Goal: Use online tool/utility

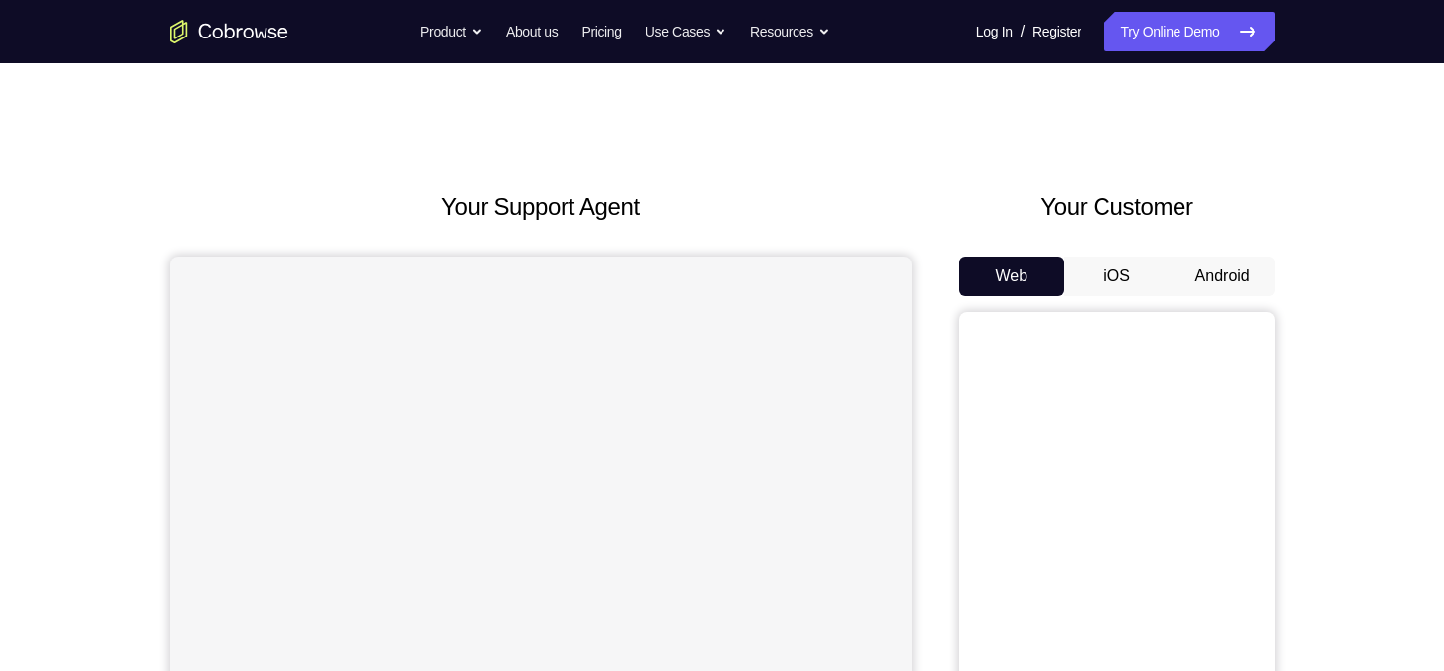
click at [1194, 271] on button "Android" at bounding box center [1223, 276] width 106 height 39
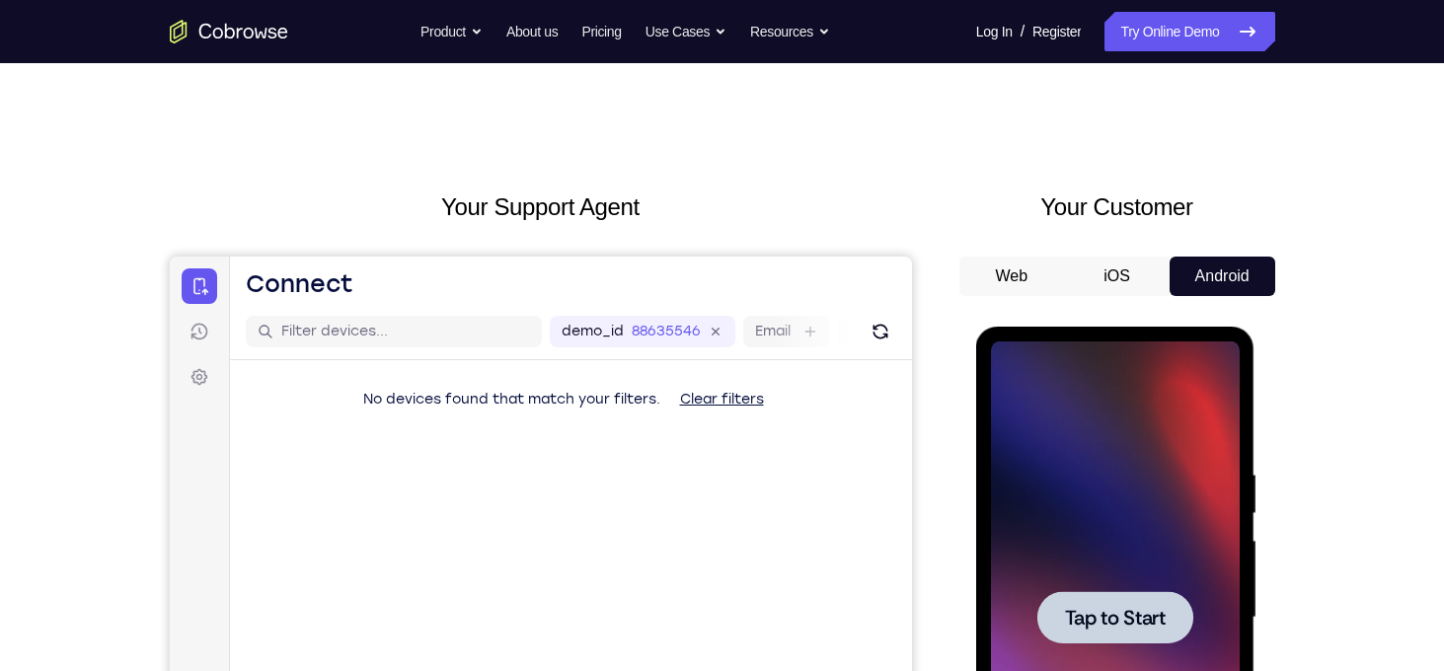
scroll to position [211, 0]
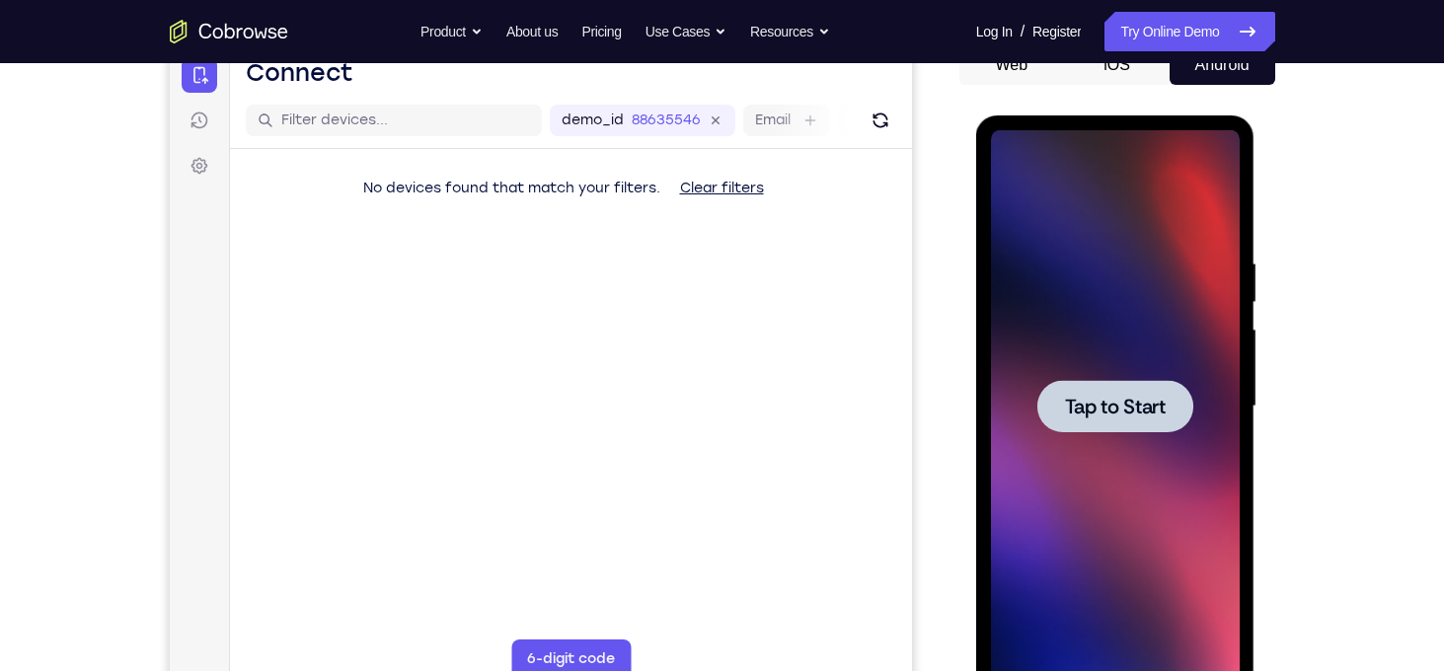
click at [1164, 403] on span "Tap to Start" at bounding box center [1115, 407] width 101 height 20
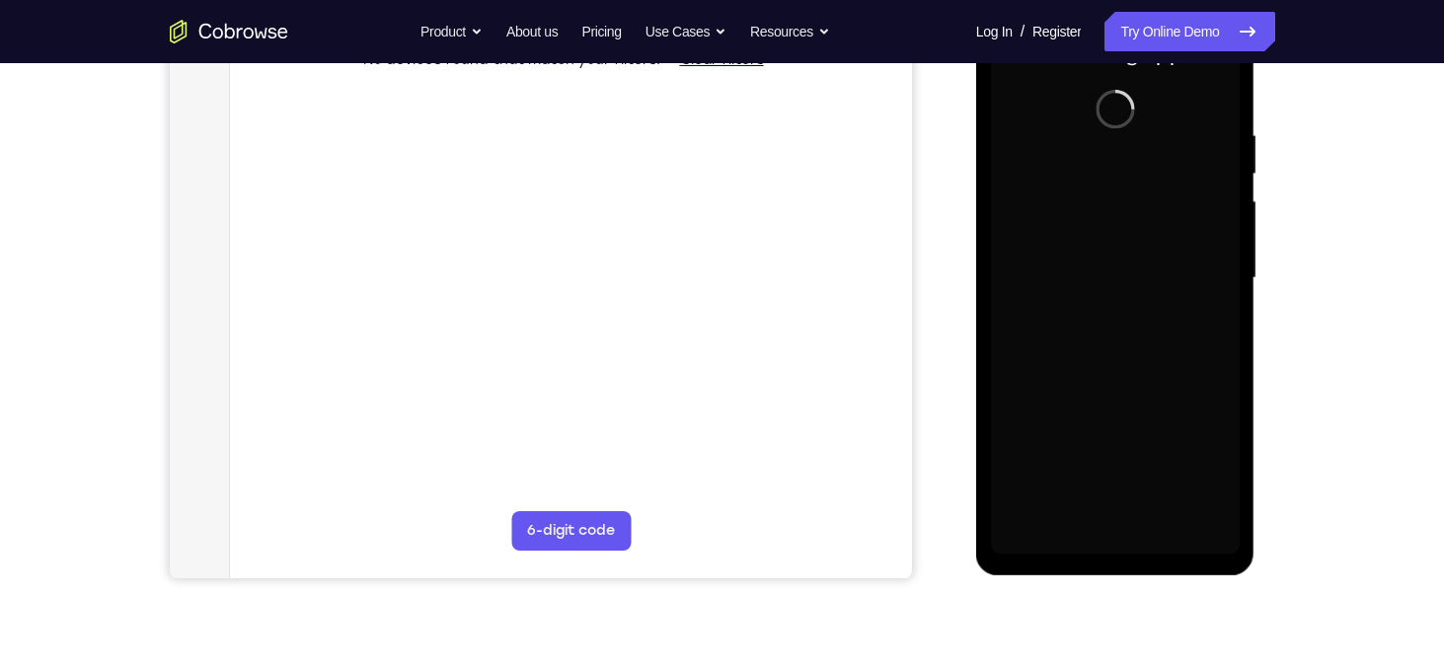
scroll to position [339, 0]
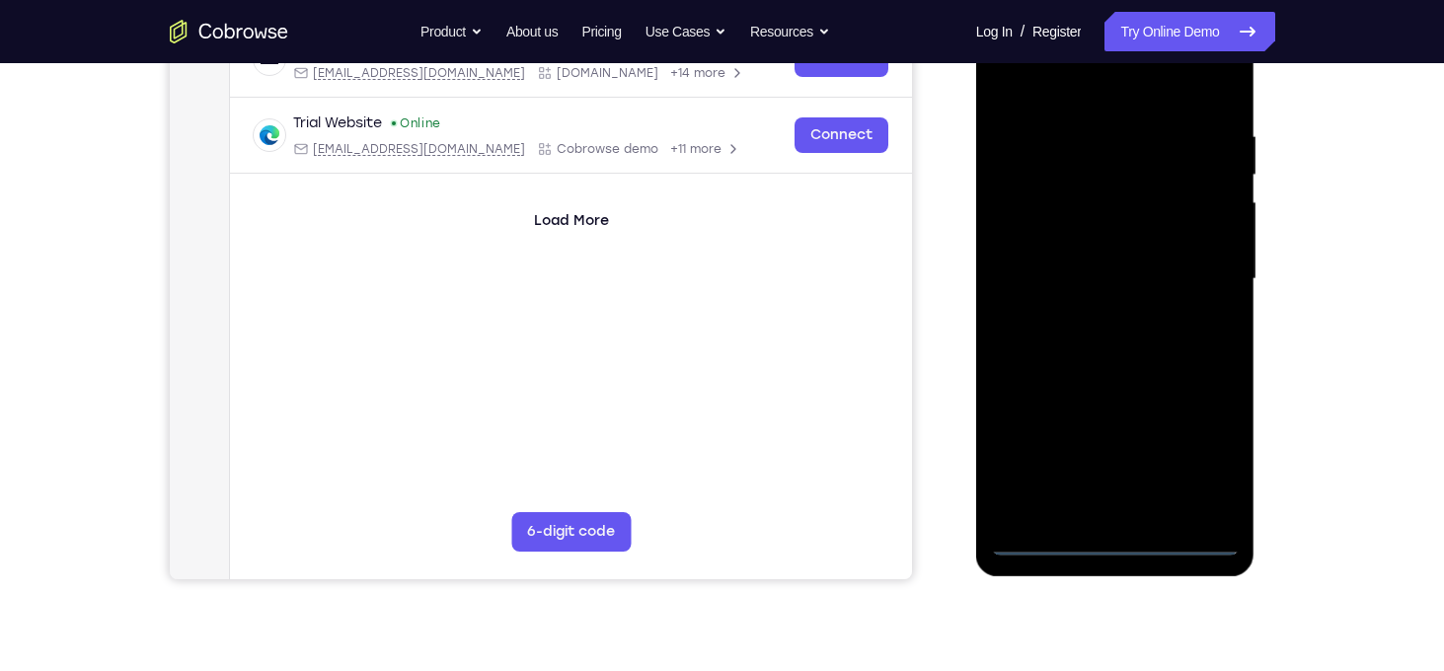
click at [1119, 545] on div at bounding box center [1115, 279] width 249 height 553
click at [1204, 447] on div at bounding box center [1115, 279] width 249 height 553
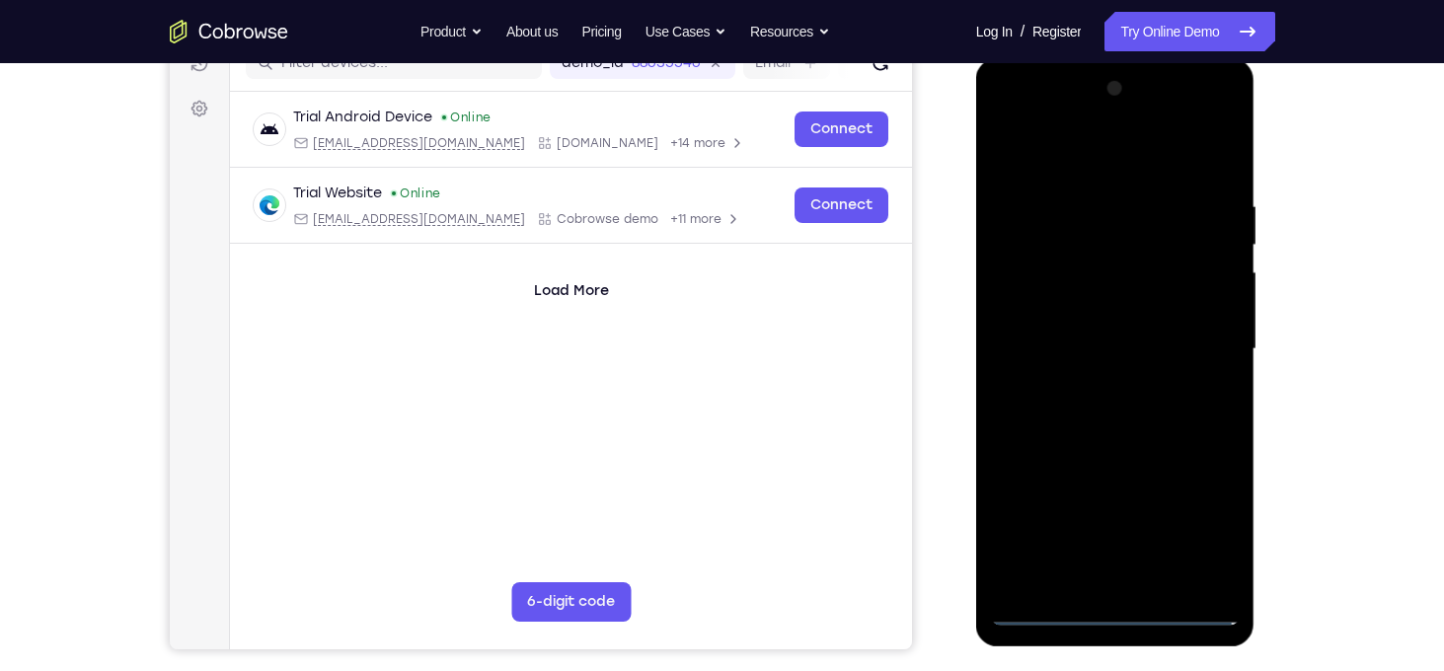
click at [1078, 157] on div at bounding box center [1115, 349] width 249 height 553
click at [1201, 354] on div at bounding box center [1115, 349] width 249 height 553
click at [1094, 390] on div at bounding box center [1115, 349] width 249 height 553
click at [1106, 326] on div at bounding box center [1115, 349] width 249 height 553
click at [1114, 346] on div at bounding box center [1115, 349] width 249 height 553
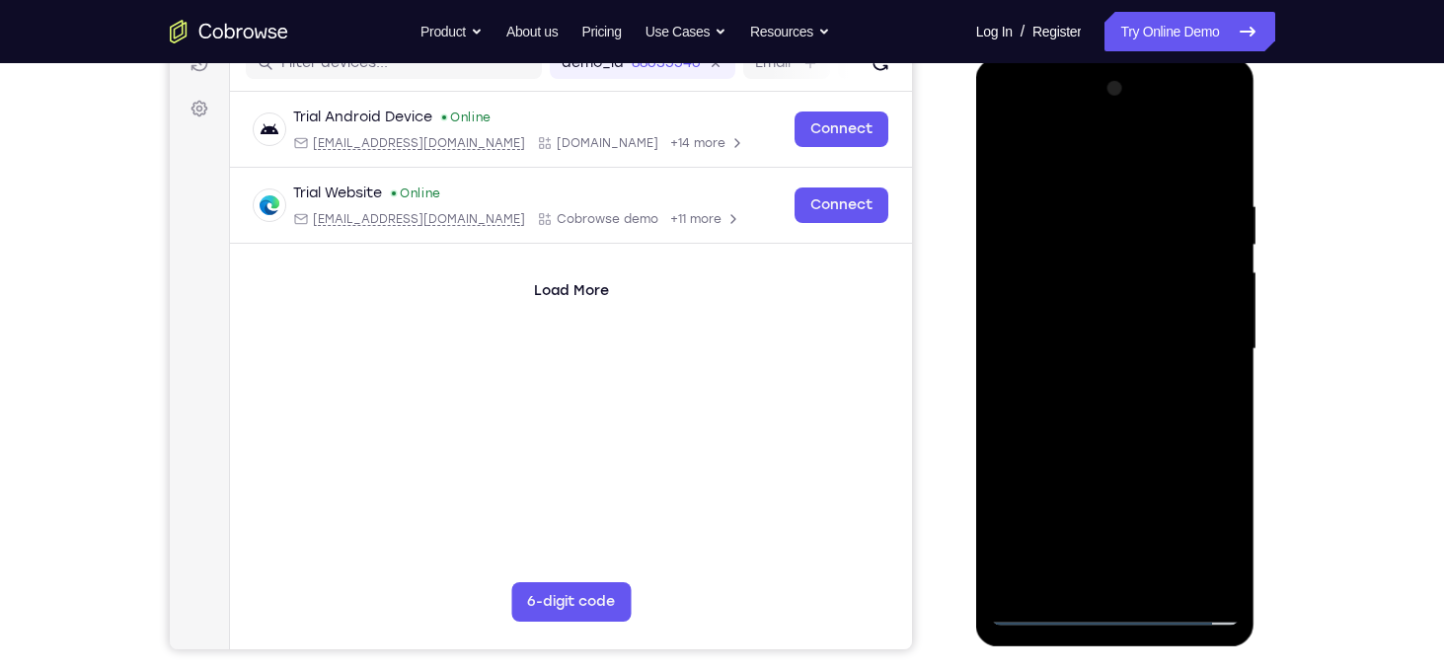
click at [1083, 414] on div at bounding box center [1115, 349] width 249 height 553
drag, startPoint x: 1064, startPoint y: 165, endPoint x: 1048, endPoint y: 117, distance: 50.3
click at [1048, 117] on div at bounding box center [1115, 349] width 249 height 553
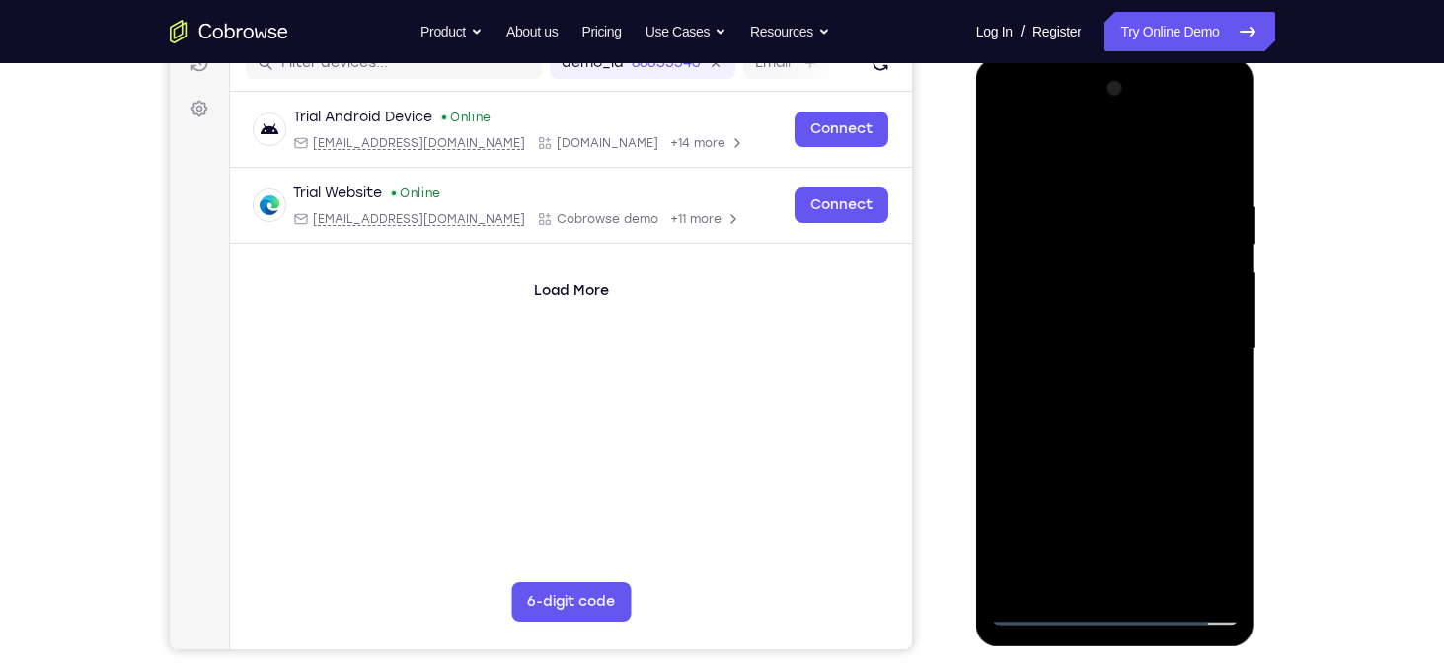
click at [1088, 408] on div at bounding box center [1115, 349] width 249 height 553
click at [1226, 187] on div at bounding box center [1115, 349] width 249 height 553
click at [1222, 181] on div at bounding box center [1115, 349] width 249 height 553
click at [1089, 195] on div at bounding box center [1115, 349] width 249 height 553
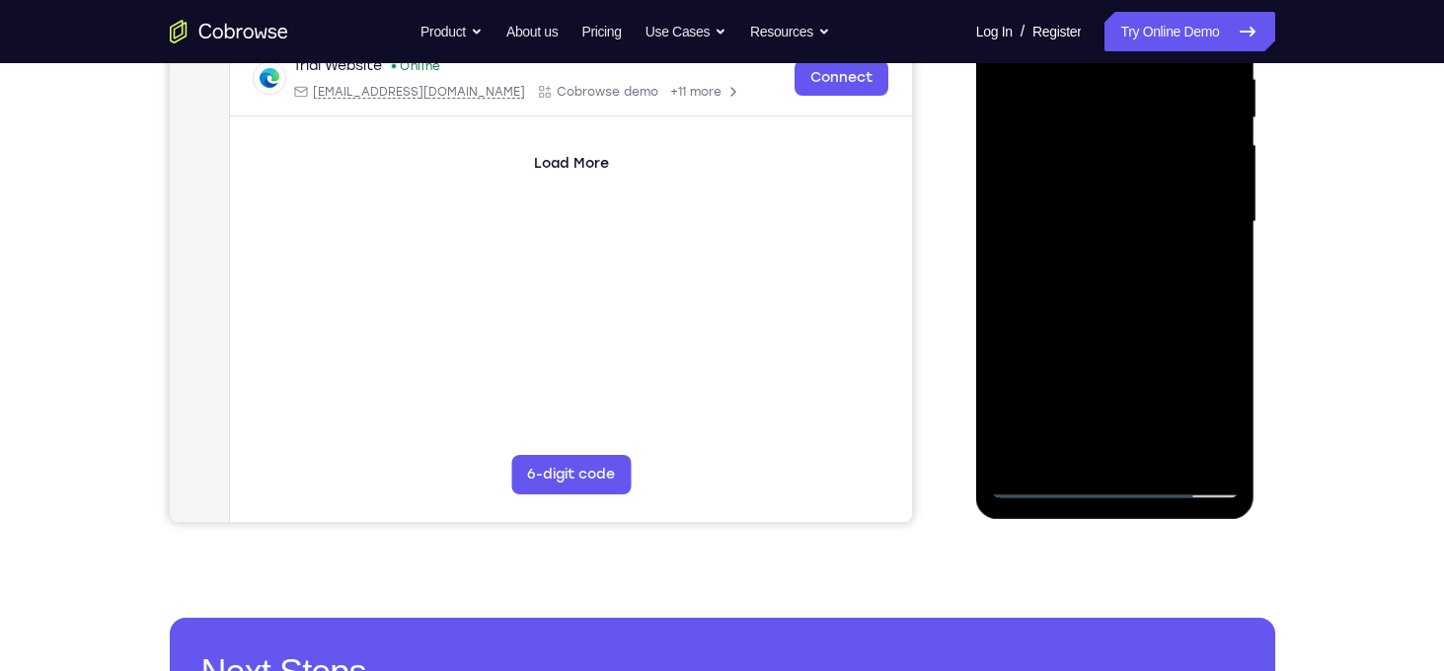
scroll to position [401, 0]
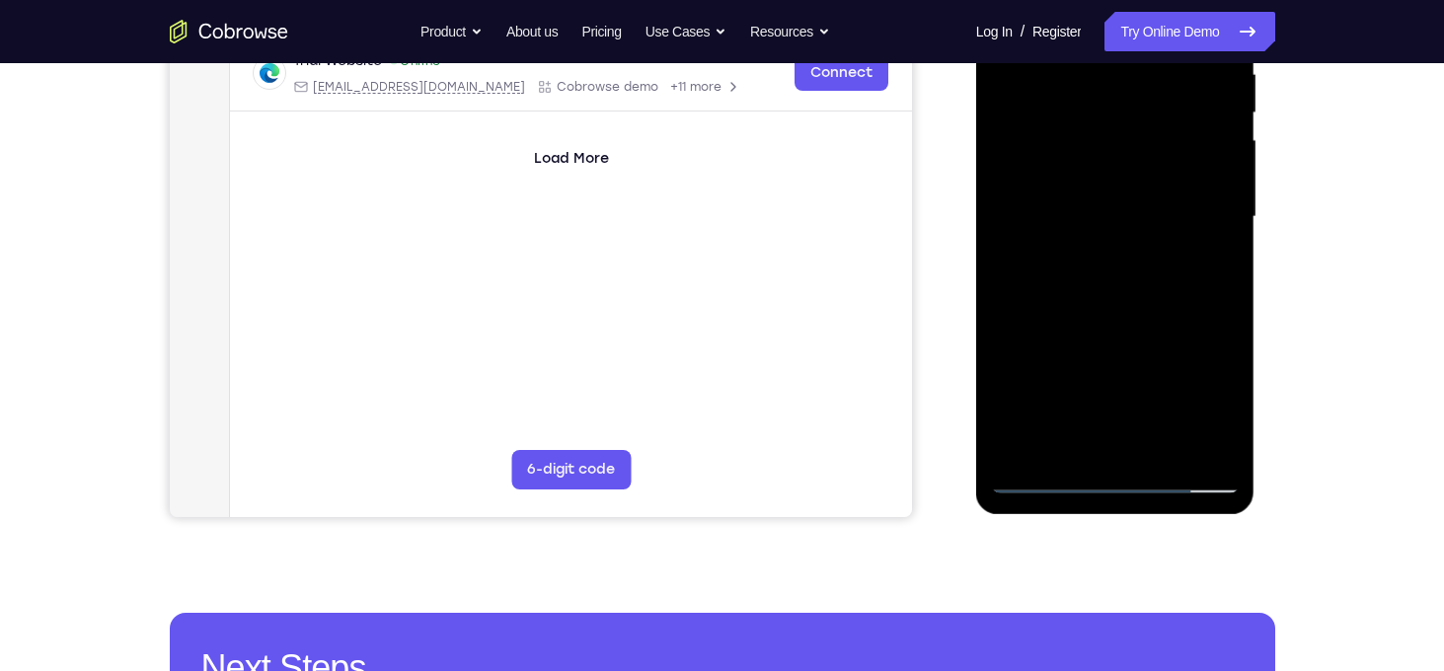
click at [1216, 439] on div at bounding box center [1115, 217] width 249 height 553
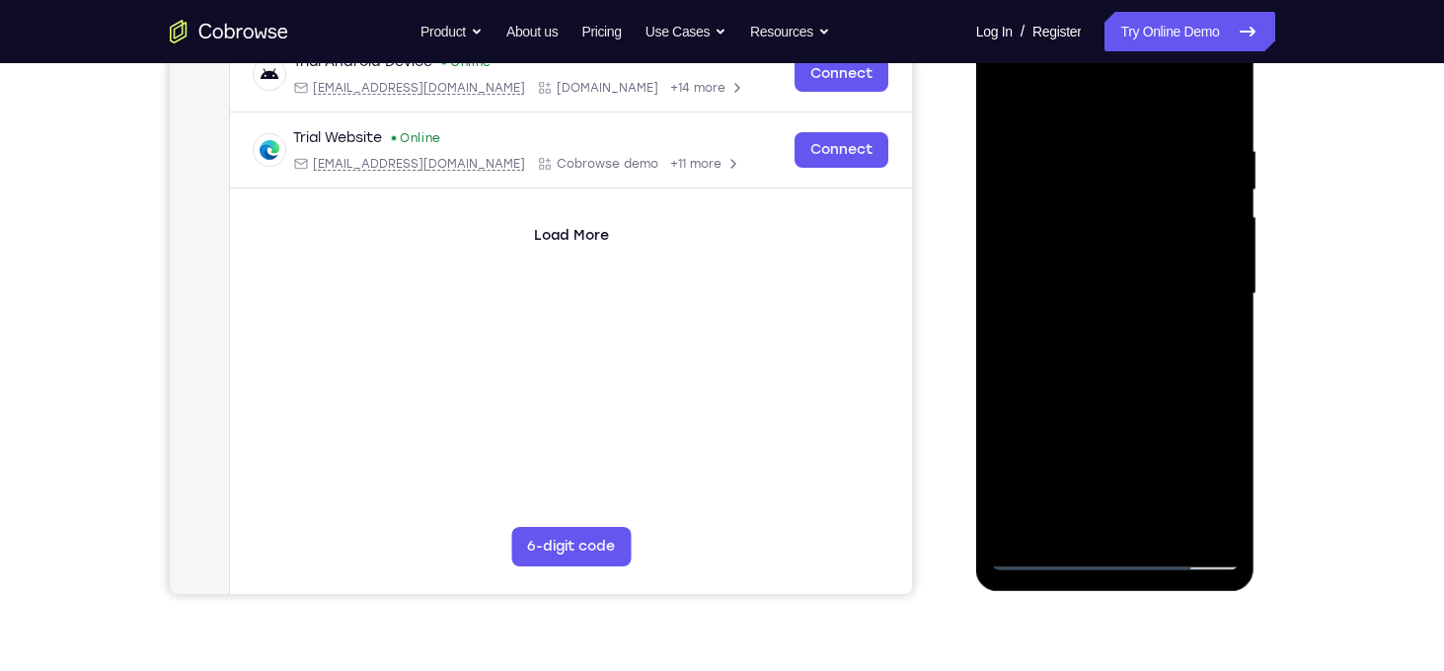
scroll to position [323, 0]
click at [1216, 110] on div at bounding box center [1115, 295] width 249 height 553
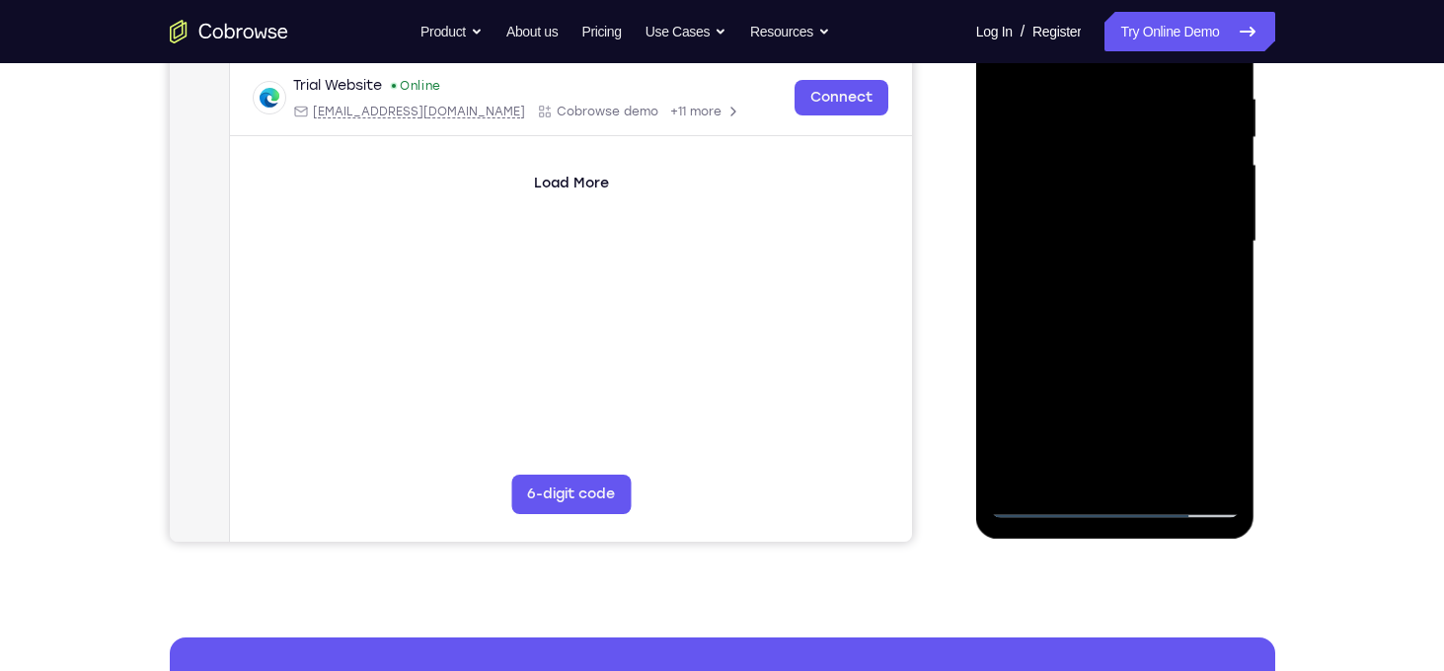
click at [1161, 468] on div at bounding box center [1115, 241] width 249 height 553
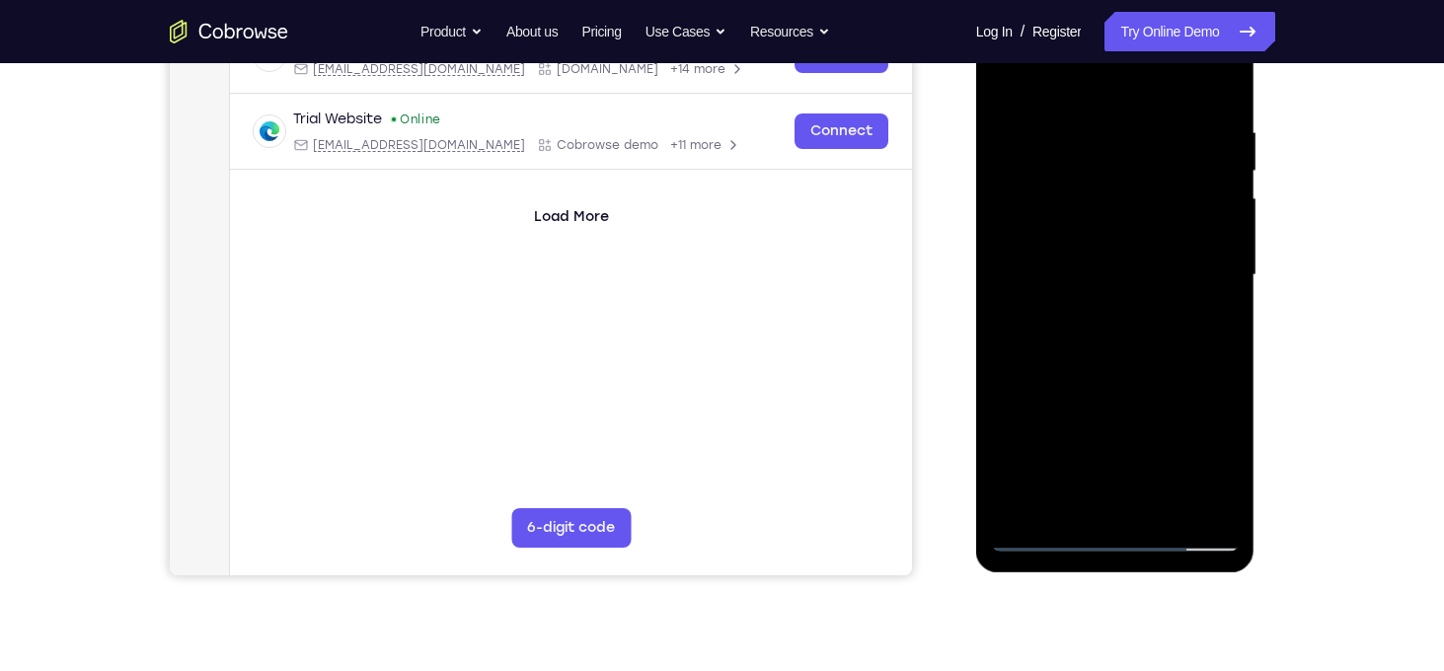
scroll to position [342, 0]
click at [1124, 375] on div at bounding box center [1115, 276] width 249 height 553
click at [1126, 236] on div at bounding box center [1115, 276] width 249 height 553
click at [1090, 501] on div at bounding box center [1115, 276] width 249 height 553
click at [1063, 498] on div at bounding box center [1115, 276] width 249 height 553
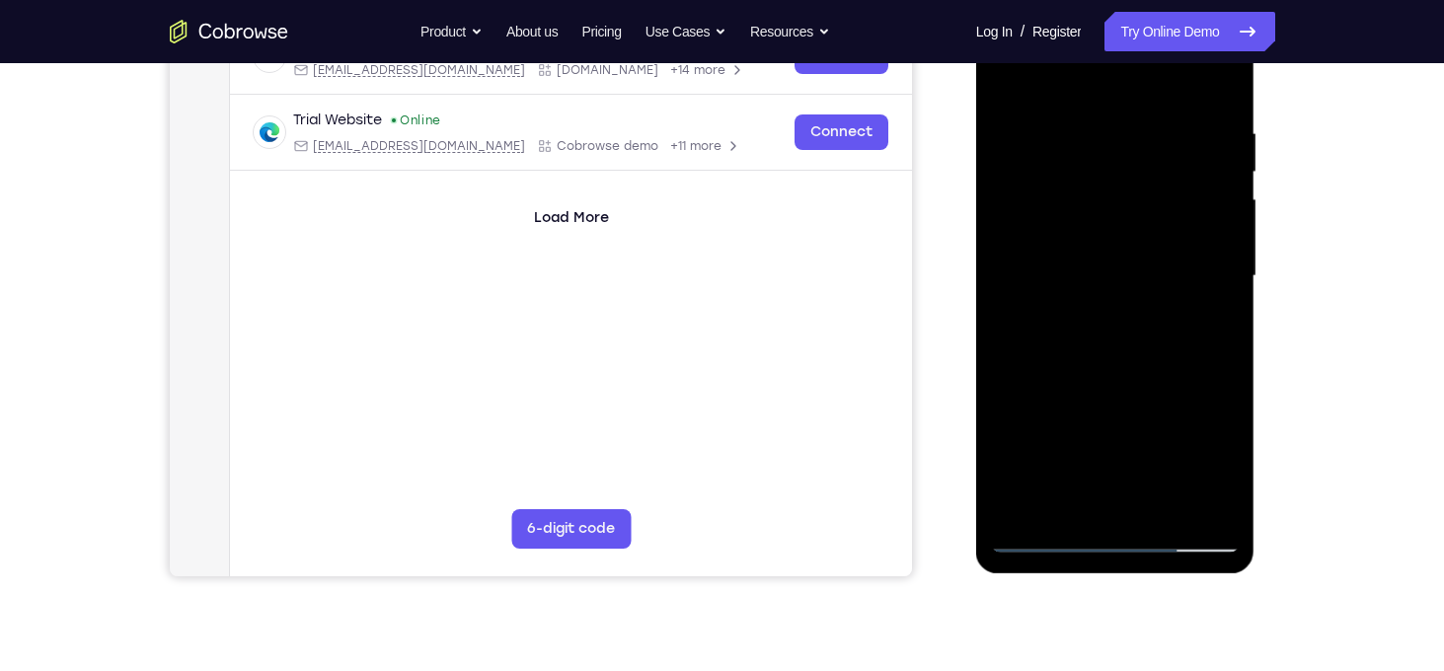
click at [1168, 386] on div at bounding box center [1115, 276] width 249 height 553
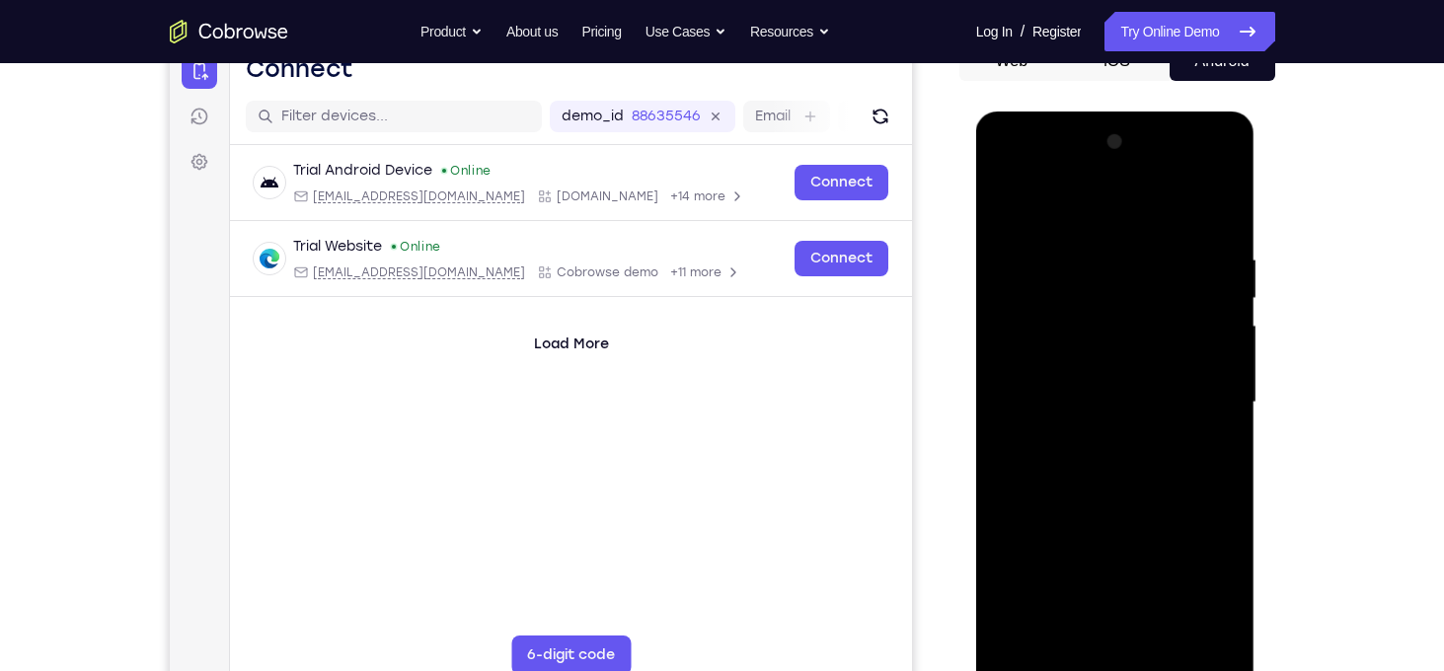
click at [1010, 213] on div at bounding box center [1115, 402] width 249 height 553
click at [1101, 248] on div at bounding box center [1115, 402] width 249 height 553
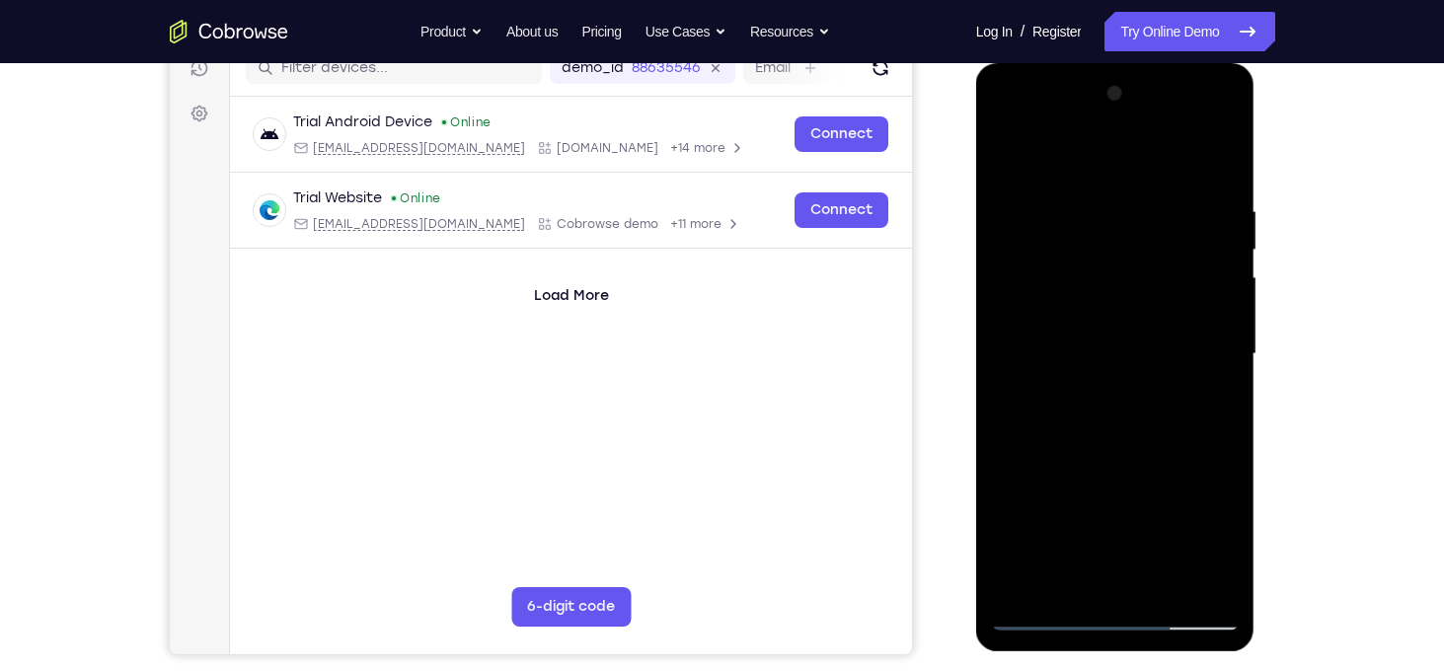
scroll to position [265, 0]
click at [1214, 361] on div at bounding box center [1115, 353] width 249 height 553
click at [1107, 579] on div at bounding box center [1115, 353] width 249 height 553
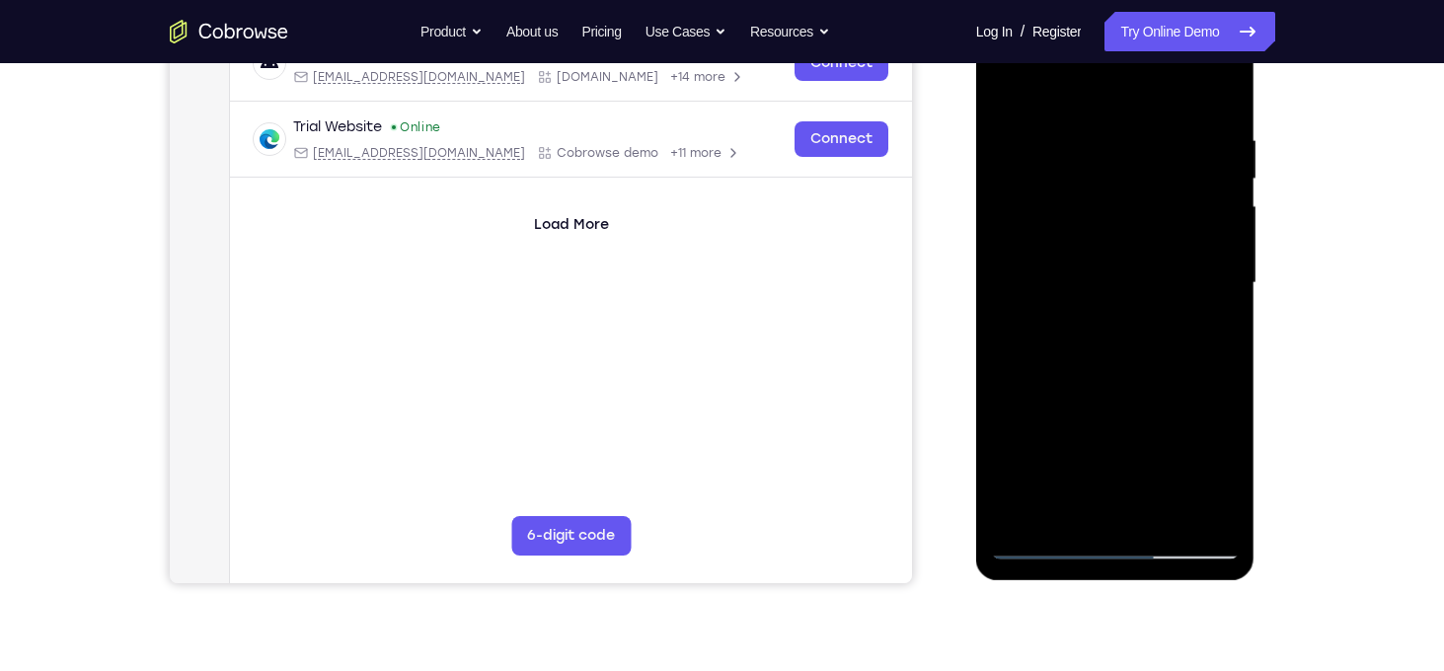
click at [1224, 470] on div at bounding box center [1115, 283] width 249 height 553
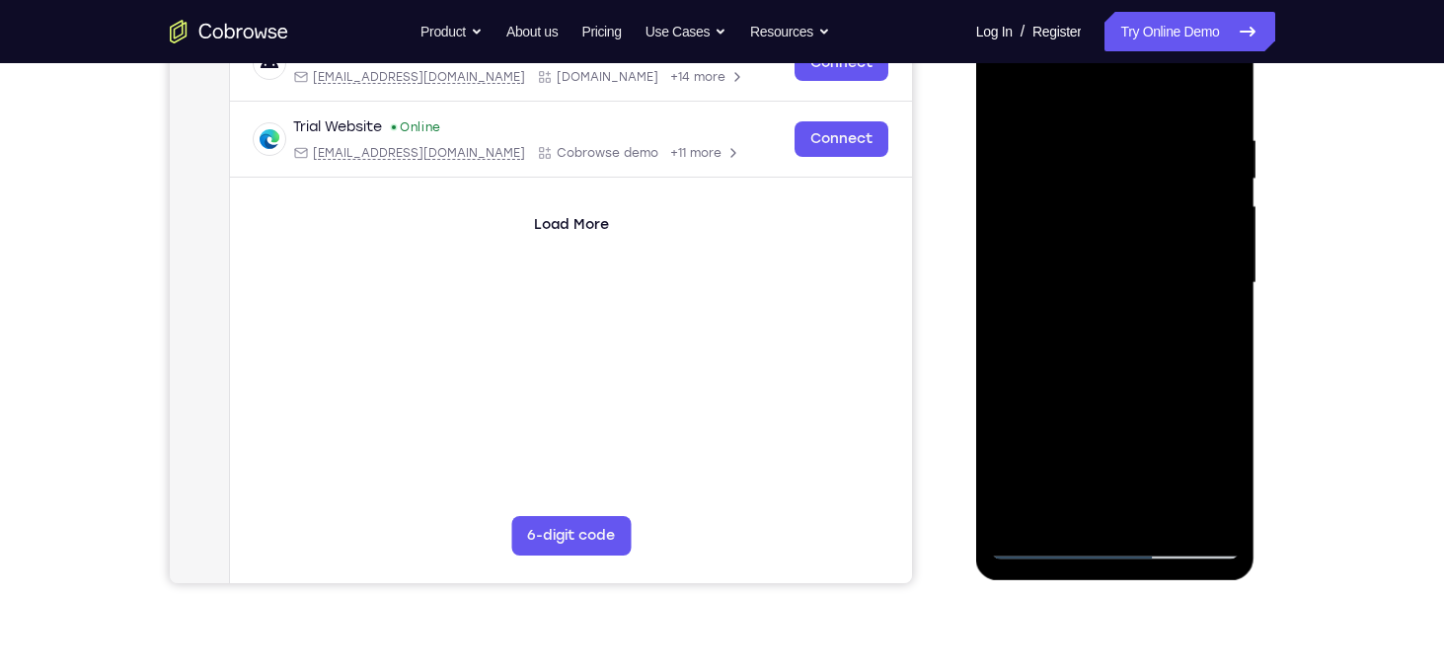
click at [1039, 547] on div at bounding box center [1115, 283] width 249 height 553
click at [1068, 508] on div at bounding box center [1115, 283] width 249 height 553
click at [1221, 466] on div at bounding box center [1115, 283] width 249 height 553
drag, startPoint x: 1228, startPoint y: 361, endPoint x: 1064, endPoint y: 357, distance: 163.9
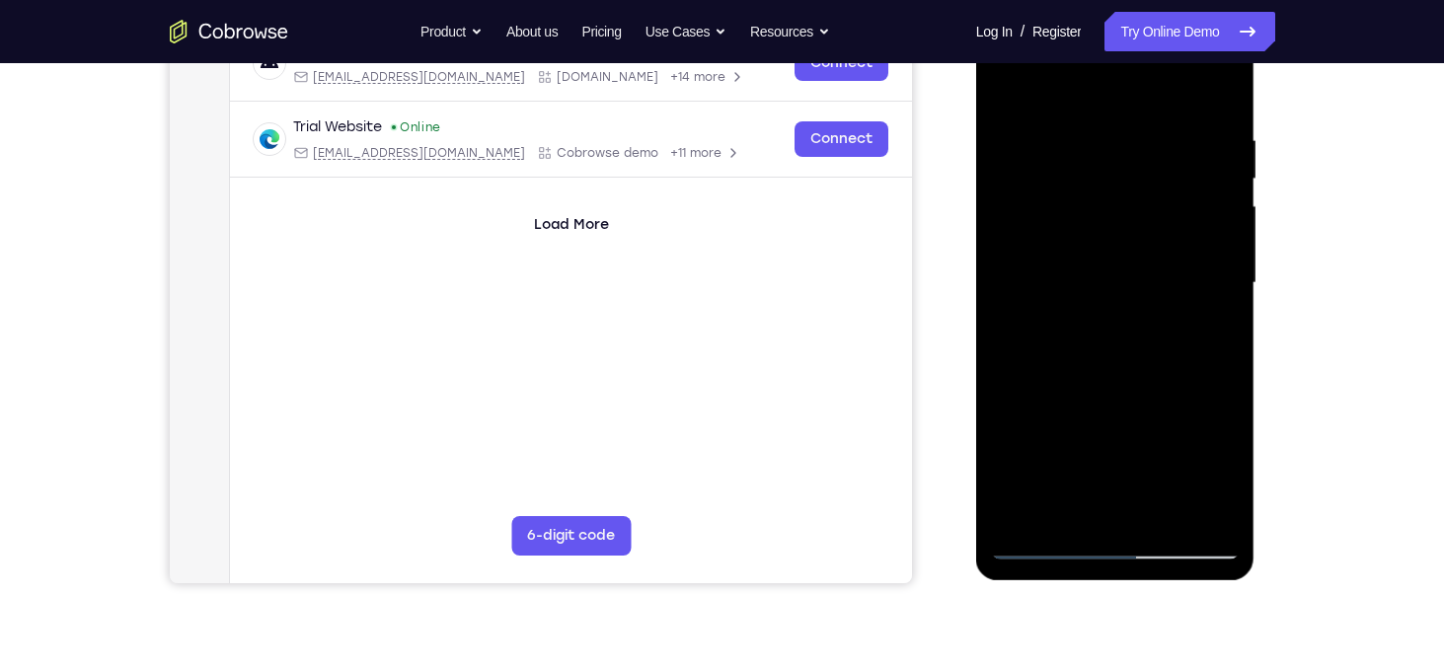
click at [1064, 357] on div at bounding box center [1115, 283] width 249 height 553
click at [1209, 361] on div at bounding box center [1115, 283] width 249 height 553
click at [1014, 394] on div at bounding box center [1115, 283] width 249 height 553
click at [1046, 545] on div at bounding box center [1115, 283] width 249 height 553
click at [1207, 506] on div at bounding box center [1115, 283] width 249 height 553
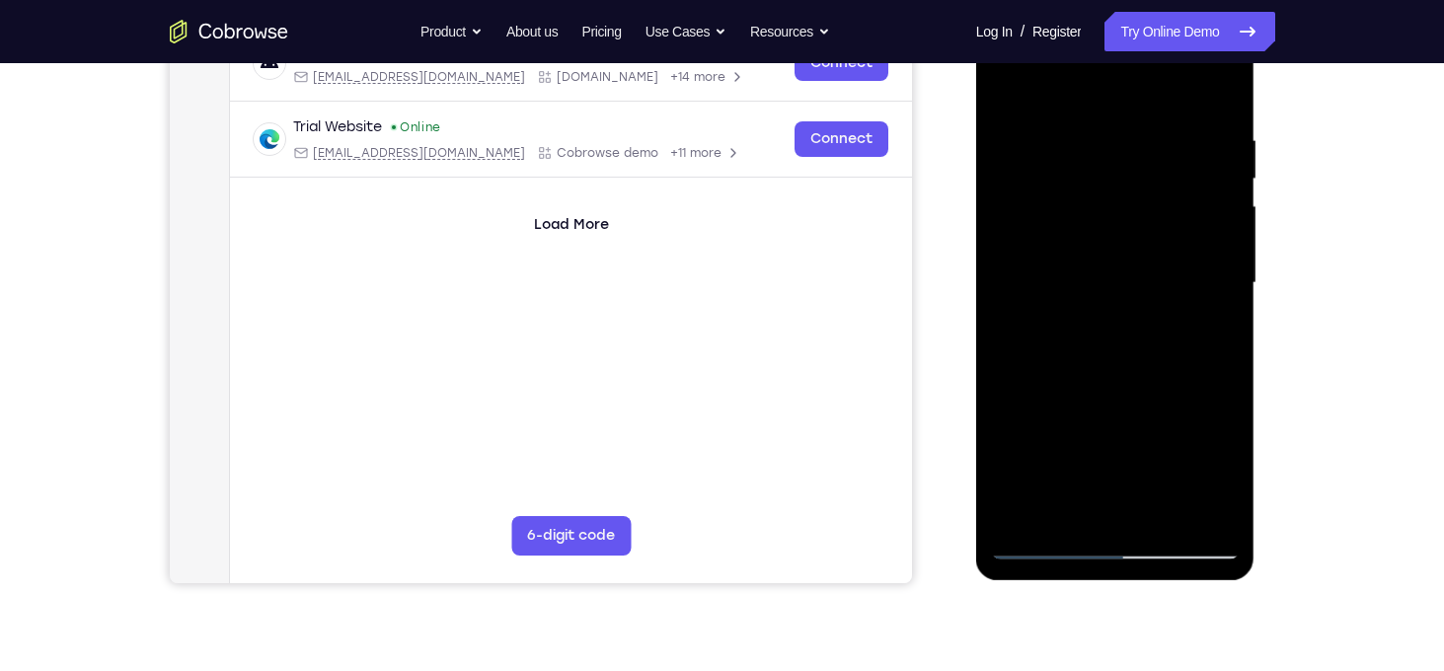
click at [1223, 99] on div at bounding box center [1115, 283] width 249 height 553
click at [1208, 120] on div at bounding box center [1115, 283] width 249 height 553
click at [1211, 246] on div at bounding box center [1115, 283] width 249 height 553
click at [1194, 503] on div at bounding box center [1115, 283] width 249 height 553
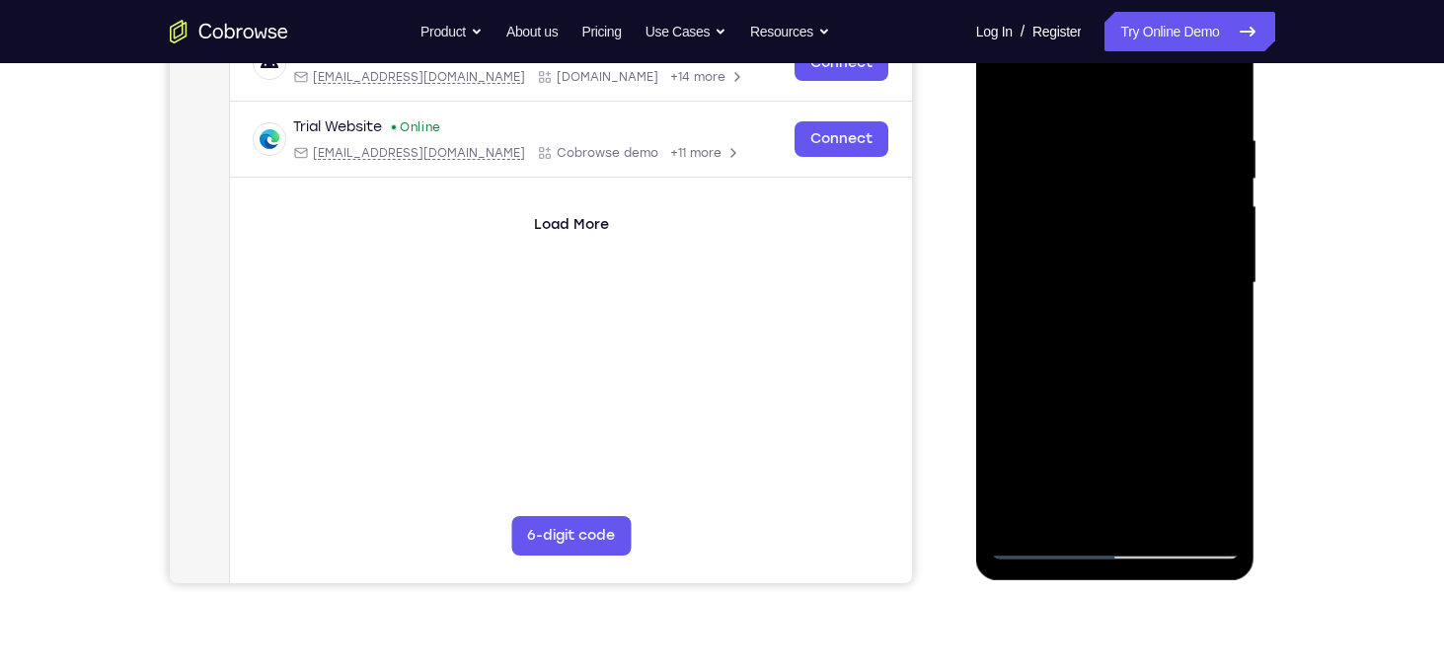
click at [1120, 509] on div at bounding box center [1115, 283] width 249 height 553
click at [1047, 550] on div at bounding box center [1115, 283] width 249 height 553
click at [1206, 508] on div at bounding box center [1115, 283] width 249 height 553
click at [1208, 225] on div at bounding box center [1115, 283] width 249 height 553
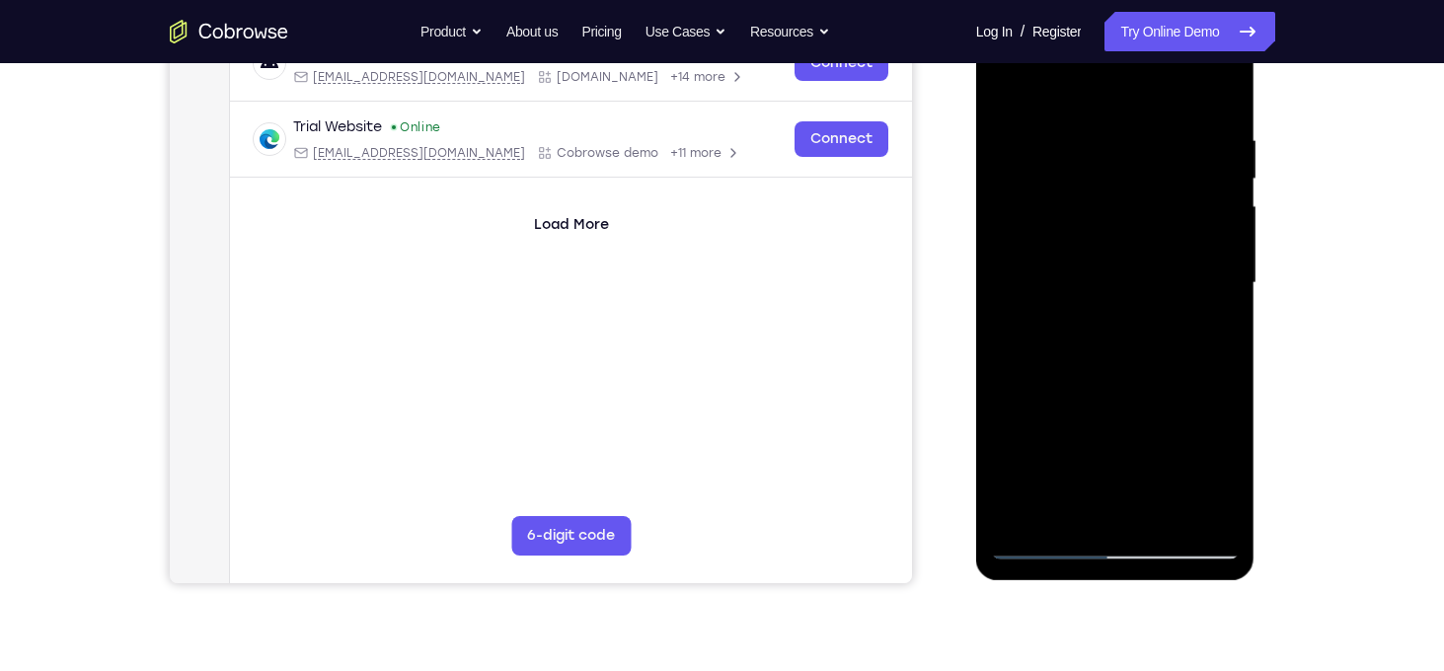
click at [1016, 233] on div at bounding box center [1115, 283] width 249 height 553
click at [1225, 91] on div at bounding box center [1115, 283] width 249 height 553
click at [1168, 516] on div at bounding box center [1115, 283] width 249 height 553
drag, startPoint x: 1112, startPoint y: 442, endPoint x: 1110, endPoint y: 316, distance: 126.4
click at [1110, 316] on div at bounding box center [1115, 283] width 249 height 553
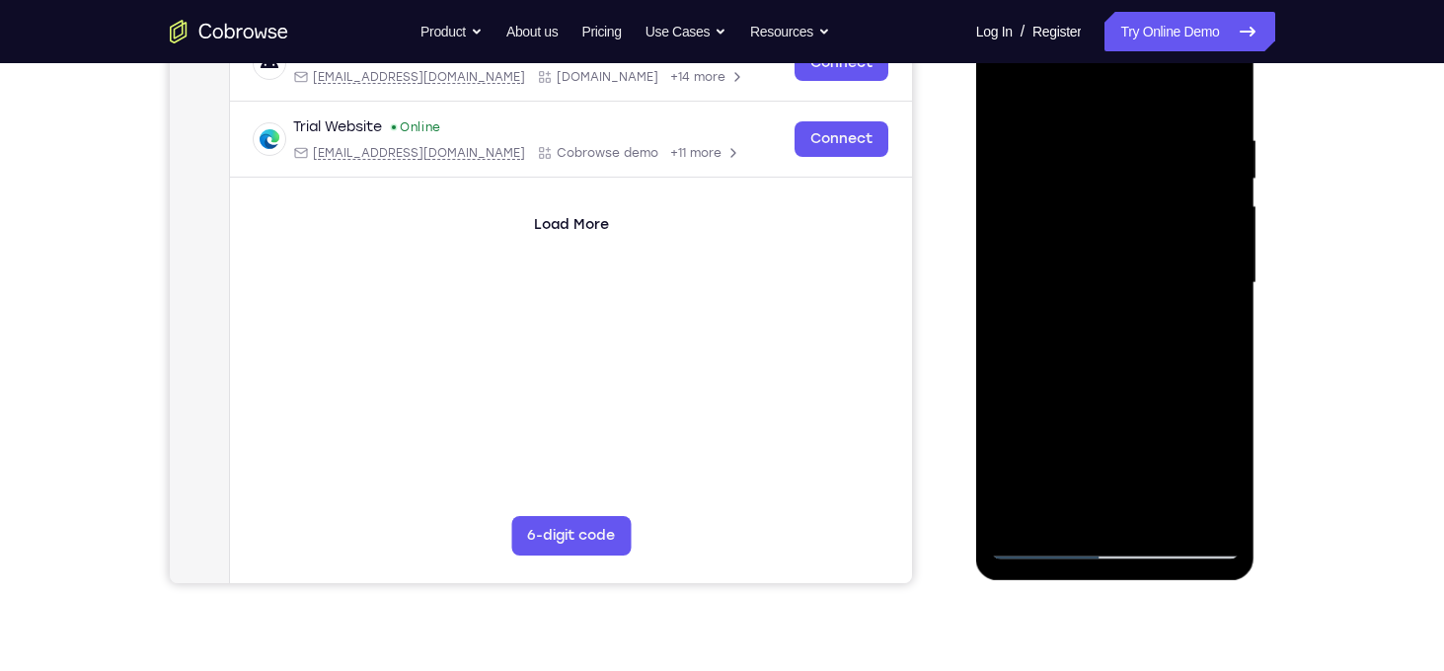
click at [1114, 420] on div at bounding box center [1115, 283] width 249 height 553
click at [1040, 544] on div at bounding box center [1115, 283] width 249 height 553
click at [1199, 516] on div at bounding box center [1115, 283] width 249 height 553
drag, startPoint x: 1130, startPoint y: 197, endPoint x: 1128, endPoint y: 403, distance: 205.4
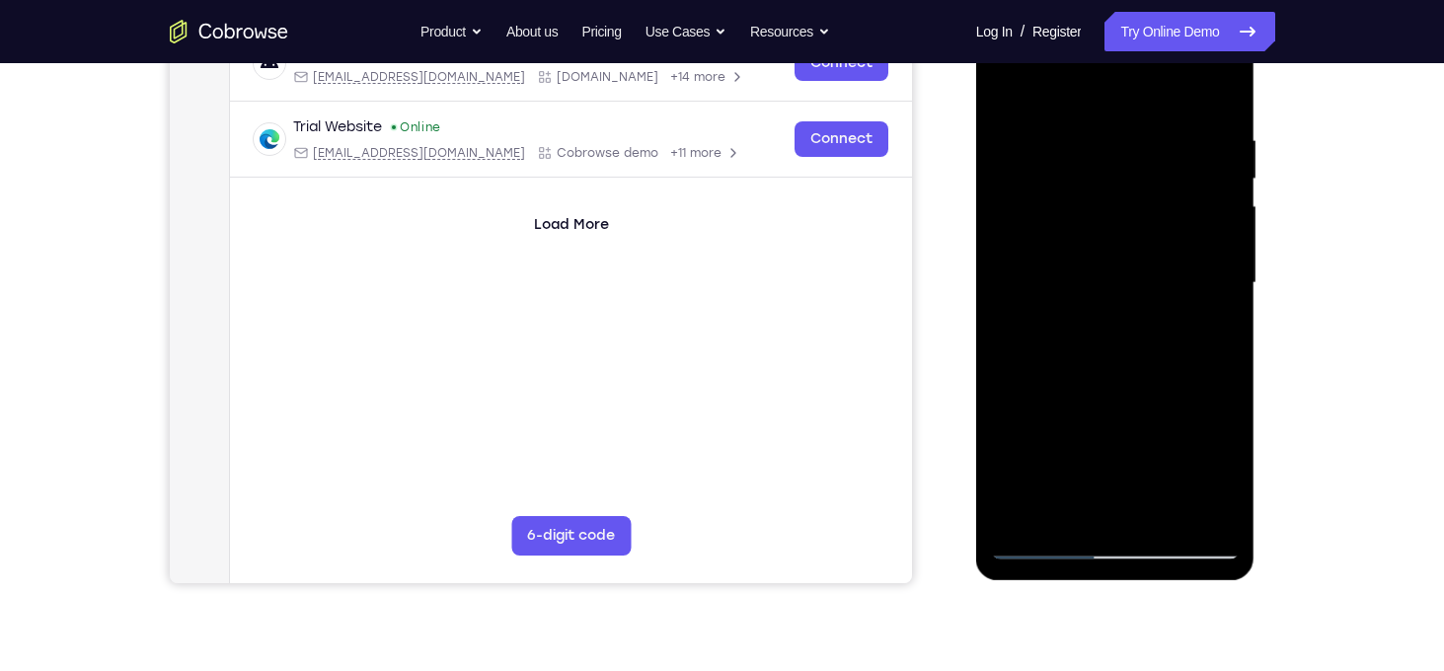
click at [1128, 403] on div at bounding box center [1115, 283] width 249 height 553
click at [1017, 524] on div at bounding box center [1115, 283] width 249 height 553
click at [1083, 135] on div at bounding box center [1115, 283] width 249 height 553
click at [1056, 446] on div at bounding box center [1115, 283] width 249 height 553
click at [1063, 417] on div at bounding box center [1115, 283] width 249 height 553
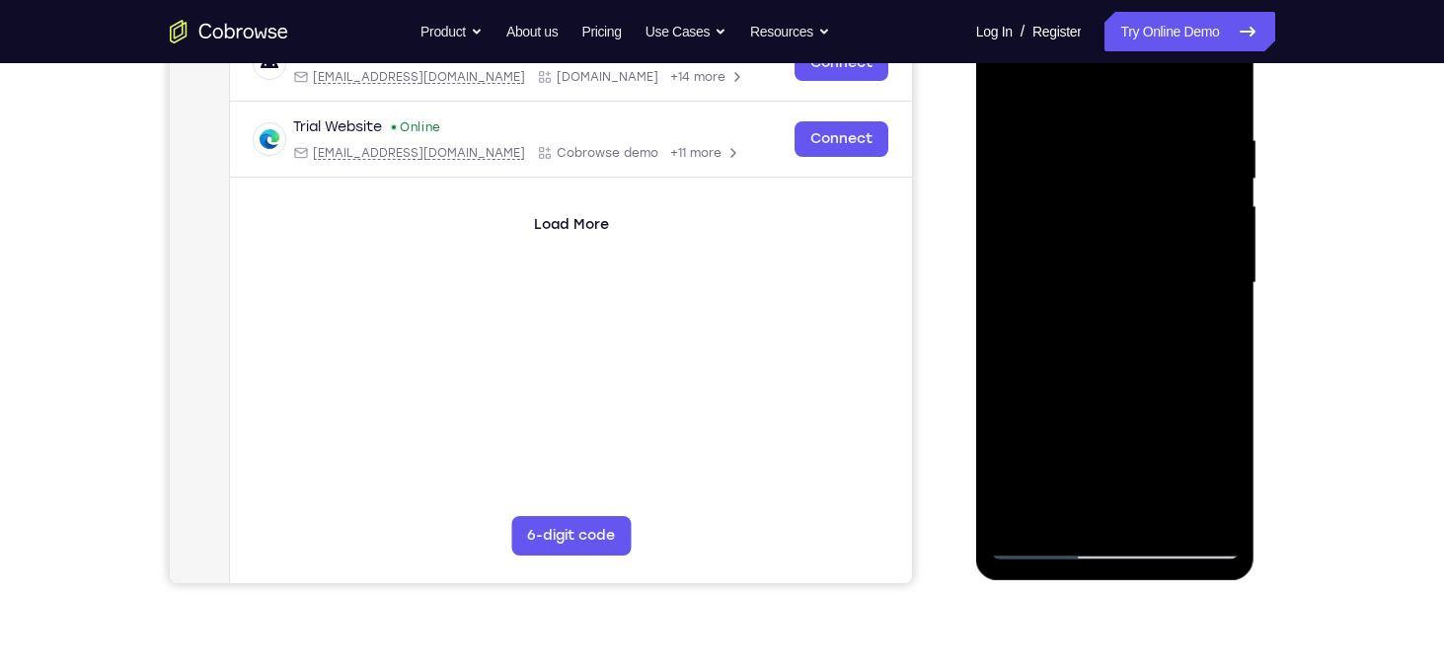
click at [1008, 85] on div at bounding box center [1115, 283] width 249 height 553
click at [1211, 206] on div at bounding box center [1115, 283] width 249 height 553
click at [1020, 236] on div at bounding box center [1115, 283] width 249 height 553
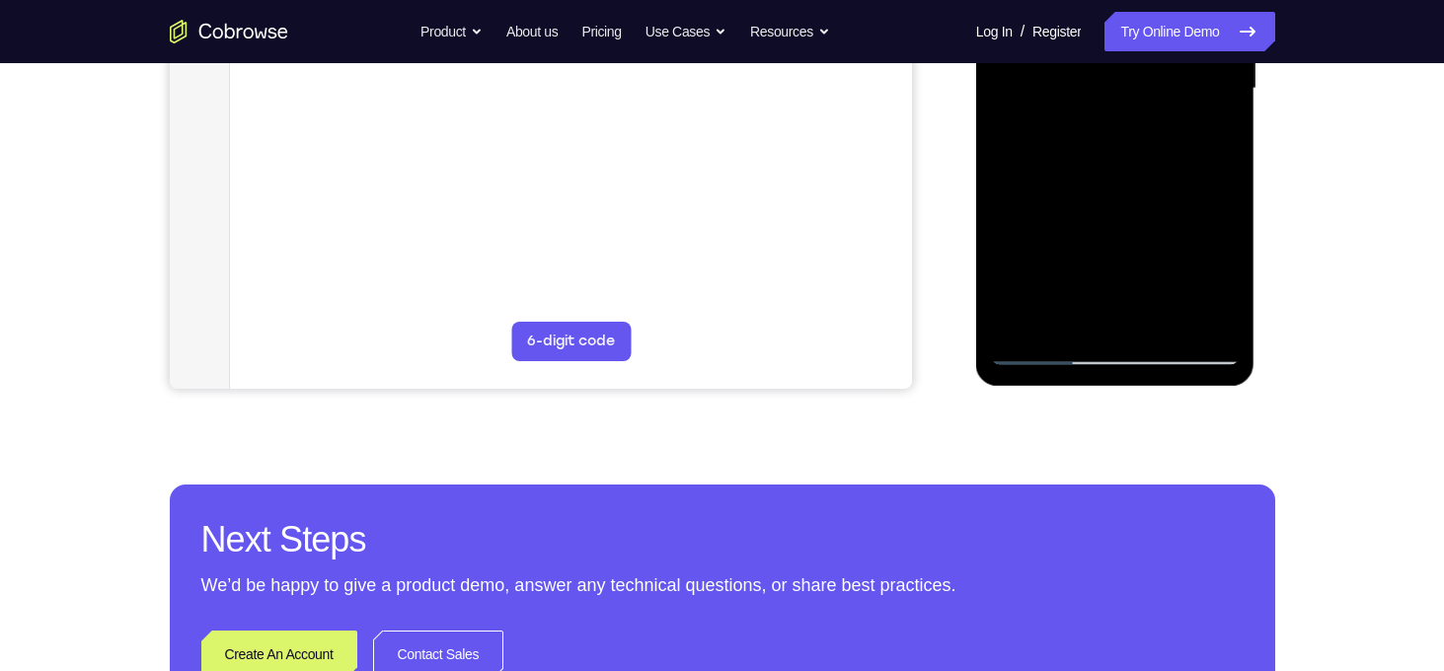
scroll to position [531, 0]
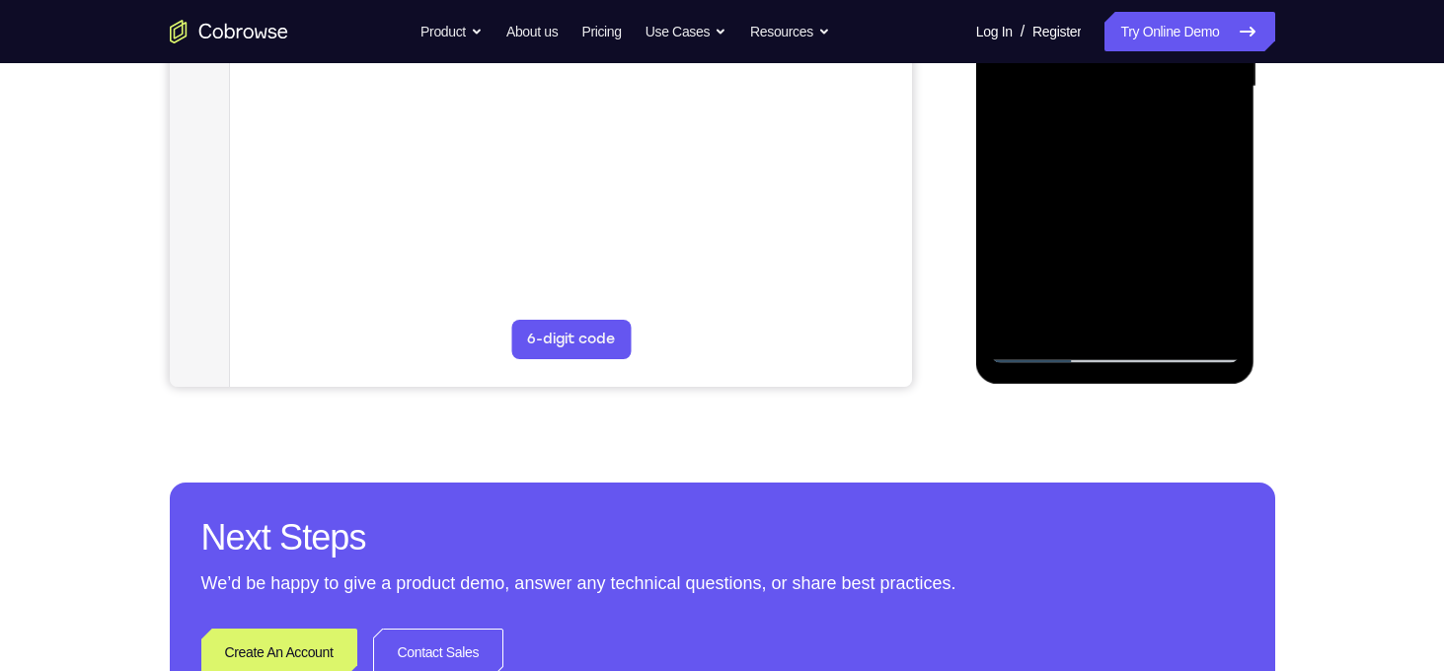
click at [1193, 308] on div at bounding box center [1115, 86] width 249 height 553
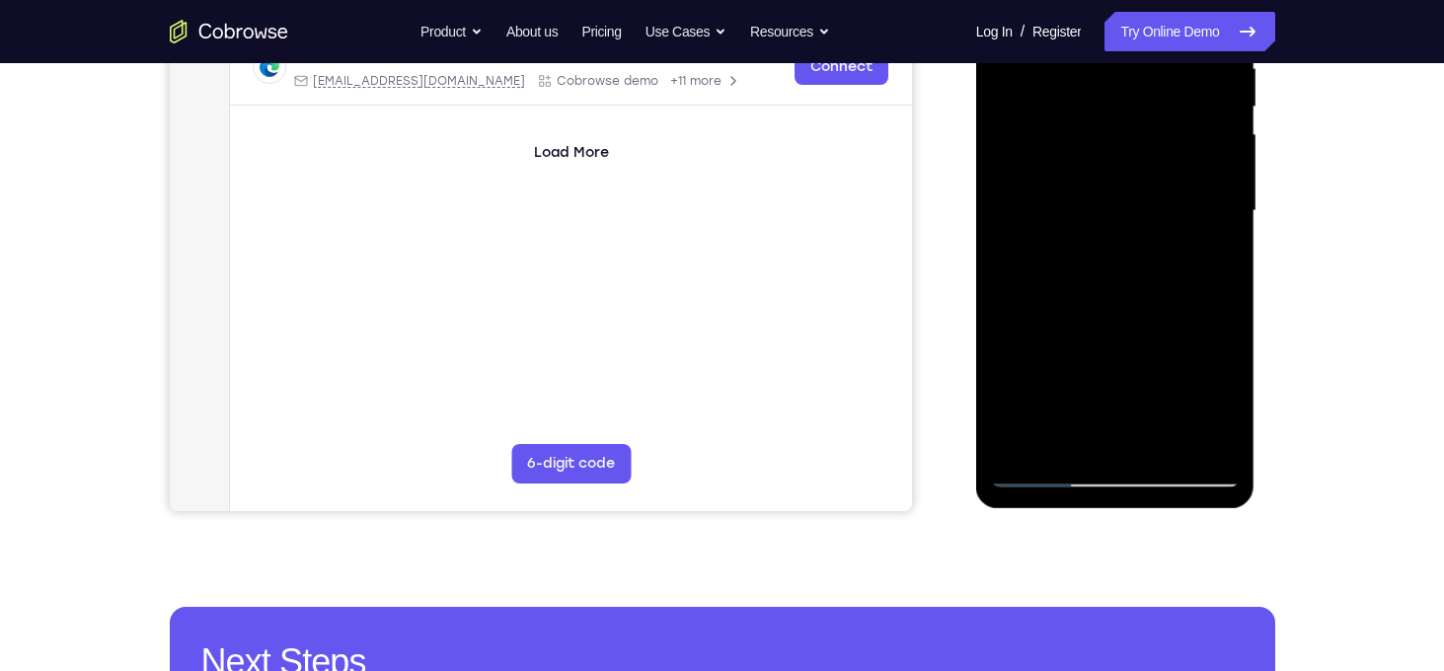
scroll to position [406, 0]
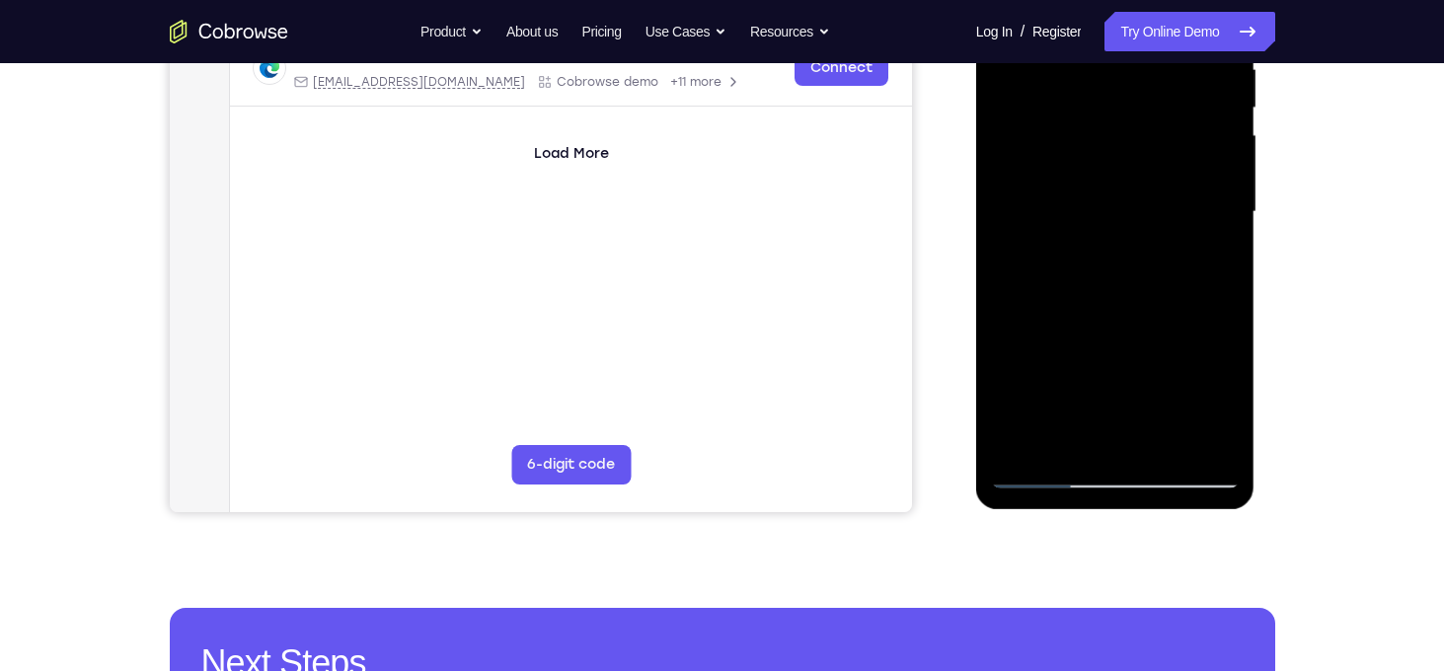
click at [1217, 184] on div at bounding box center [1115, 212] width 249 height 553
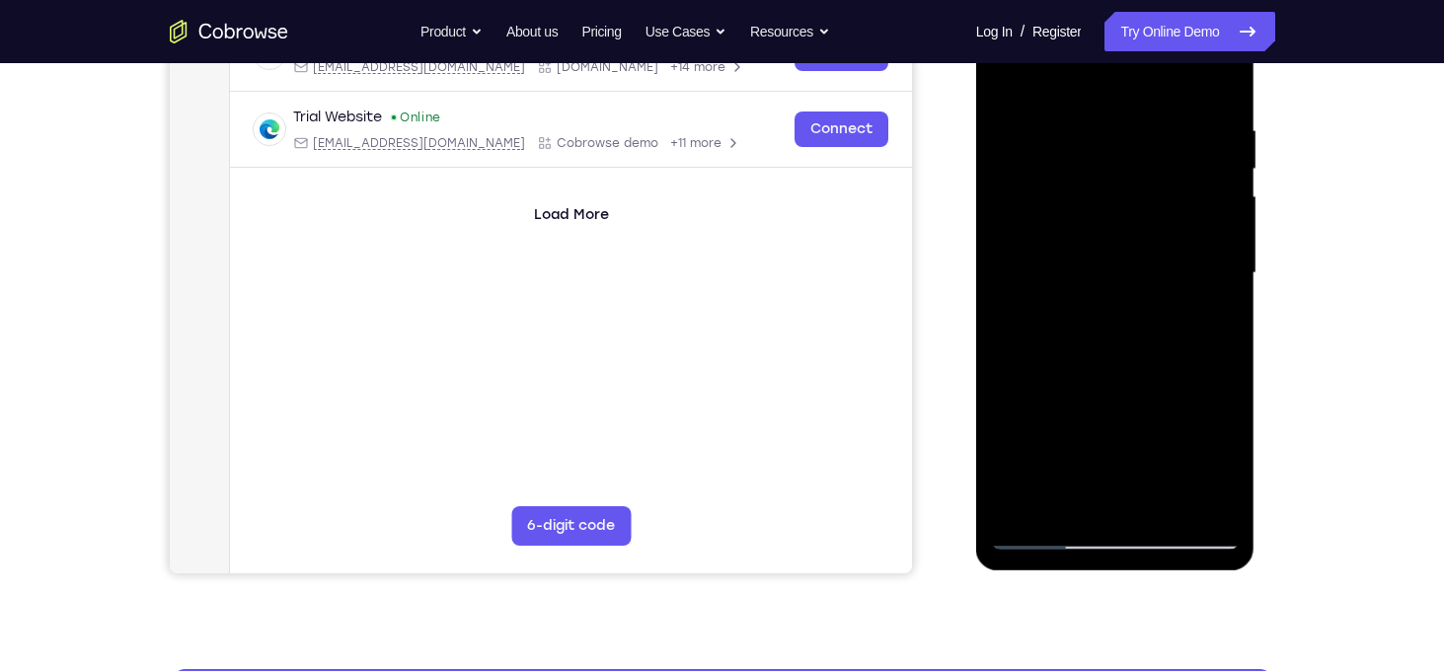
click at [1217, 185] on div at bounding box center [1115, 273] width 249 height 553
click at [1128, 163] on div at bounding box center [1115, 273] width 249 height 553
click at [1194, 180] on div at bounding box center [1115, 273] width 249 height 553
click at [1207, 200] on div at bounding box center [1115, 273] width 249 height 553
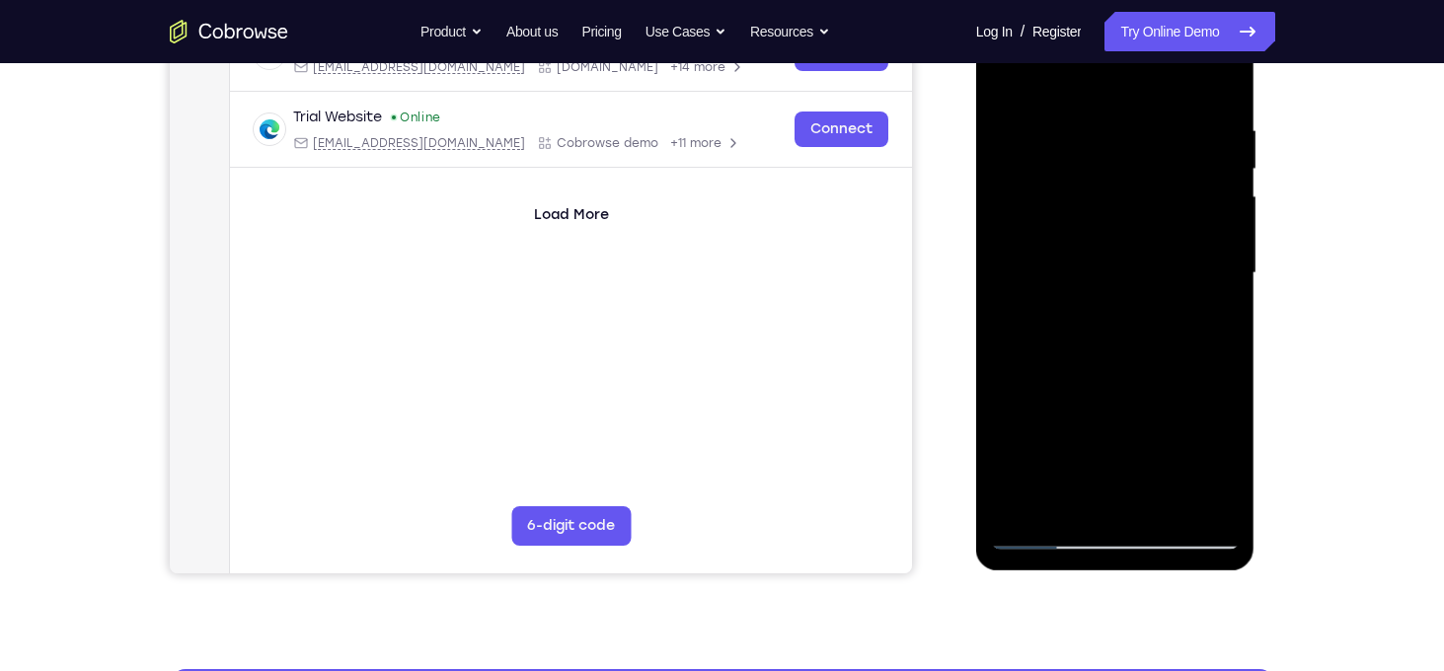
click at [1207, 200] on div at bounding box center [1115, 273] width 249 height 553
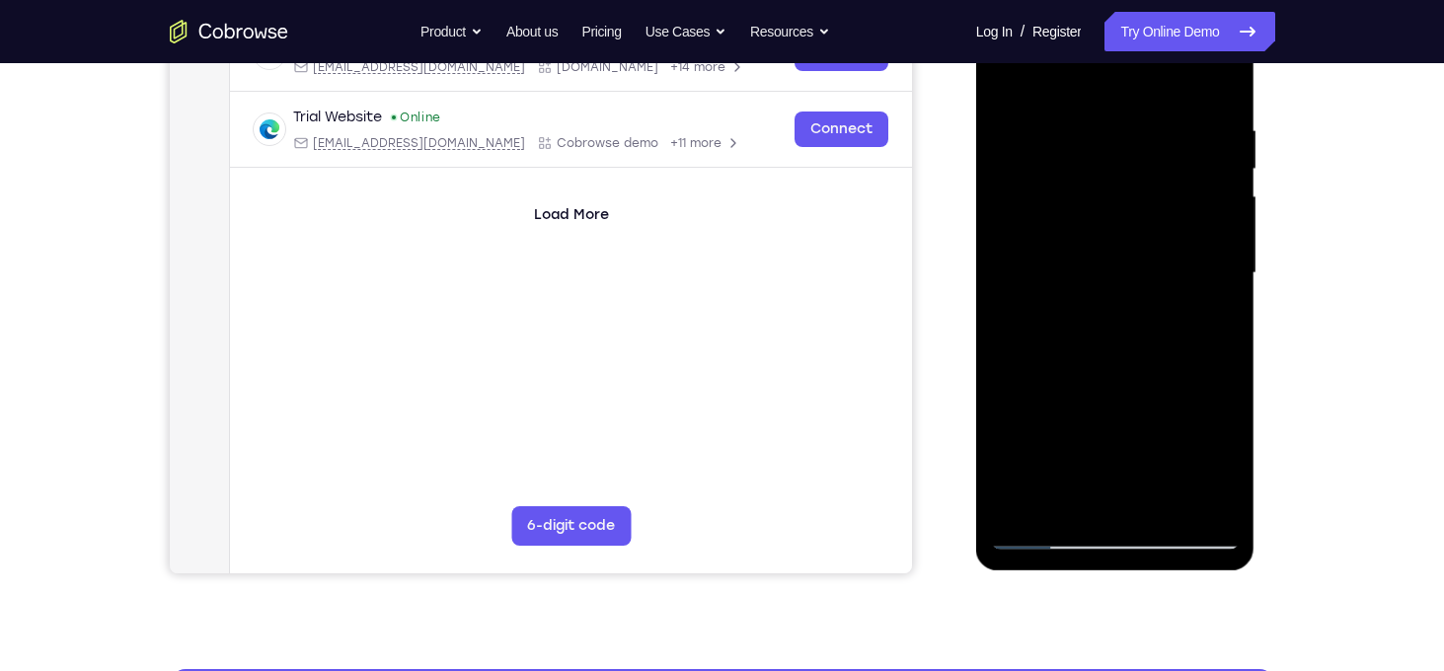
click at [1207, 200] on div at bounding box center [1115, 273] width 249 height 553
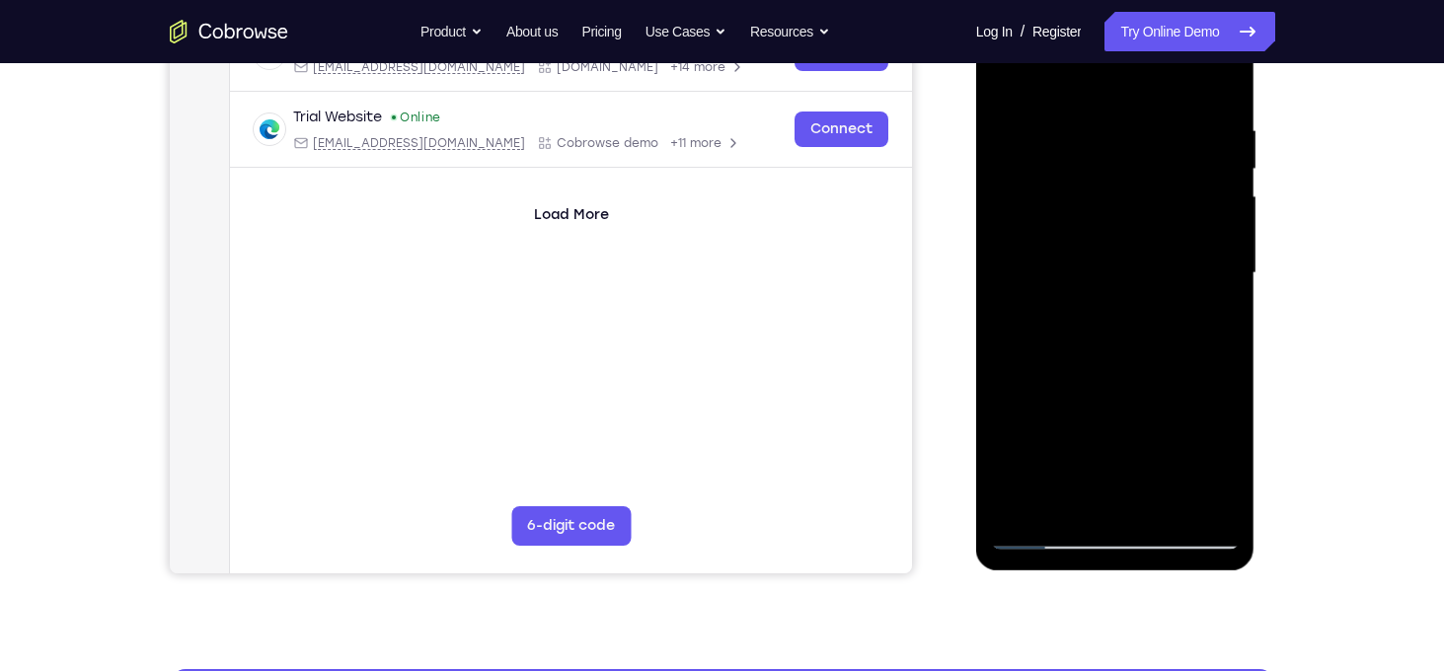
click at [1041, 229] on div at bounding box center [1115, 273] width 249 height 553
click at [1214, 91] on div at bounding box center [1115, 273] width 249 height 553
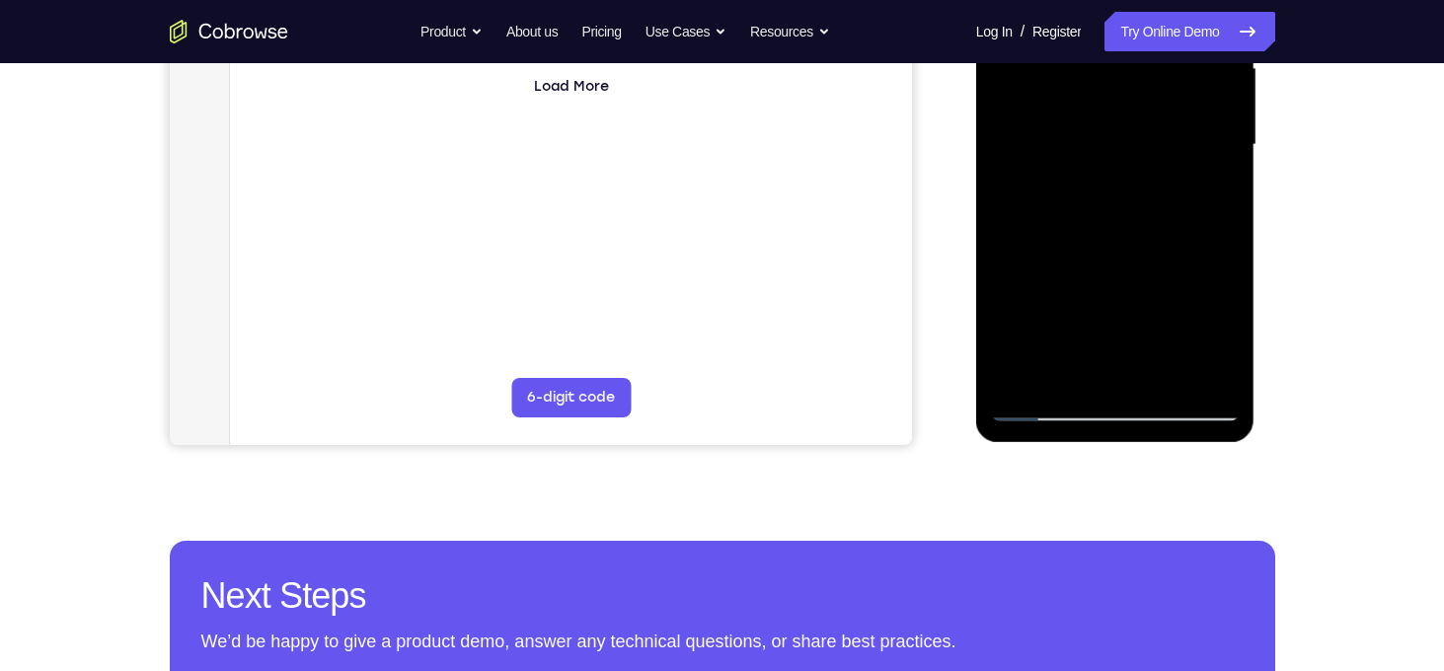
scroll to position [370, 0]
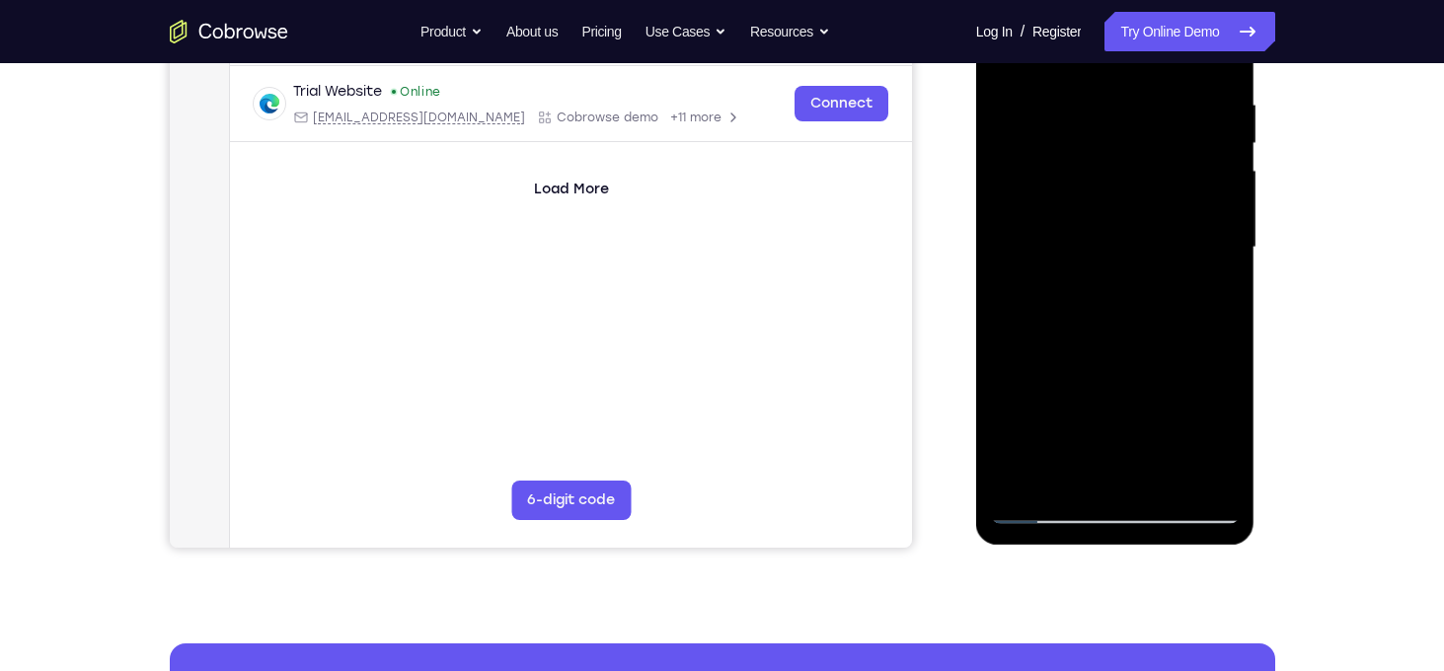
drag, startPoint x: 1134, startPoint y: 270, endPoint x: 1128, endPoint y: 184, distance: 86.1
click at [1128, 184] on div at bounding box center [1115, 247] width 249 height 553
click at [1120, 73] on div at bounding box center [1115, 247] width 249 height 553
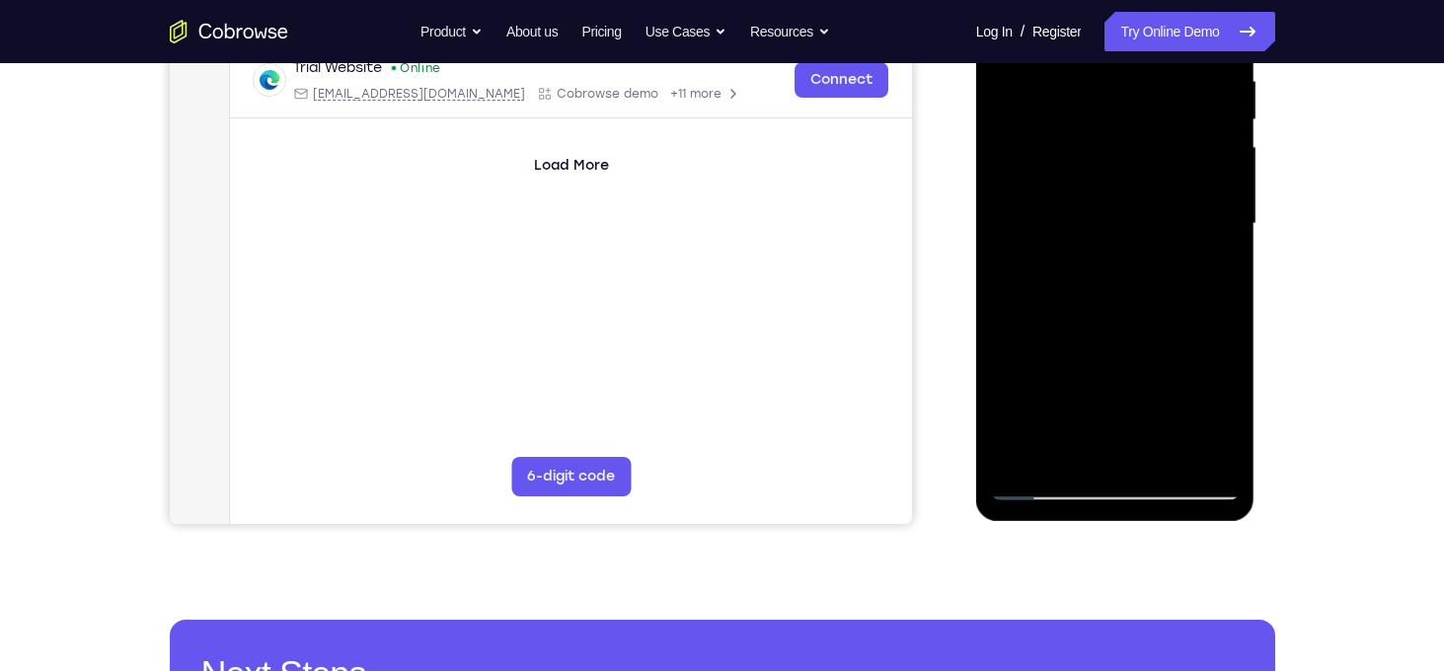
click at [1095, 226] on div at bounding box center [1115, 224] width 249 height 553
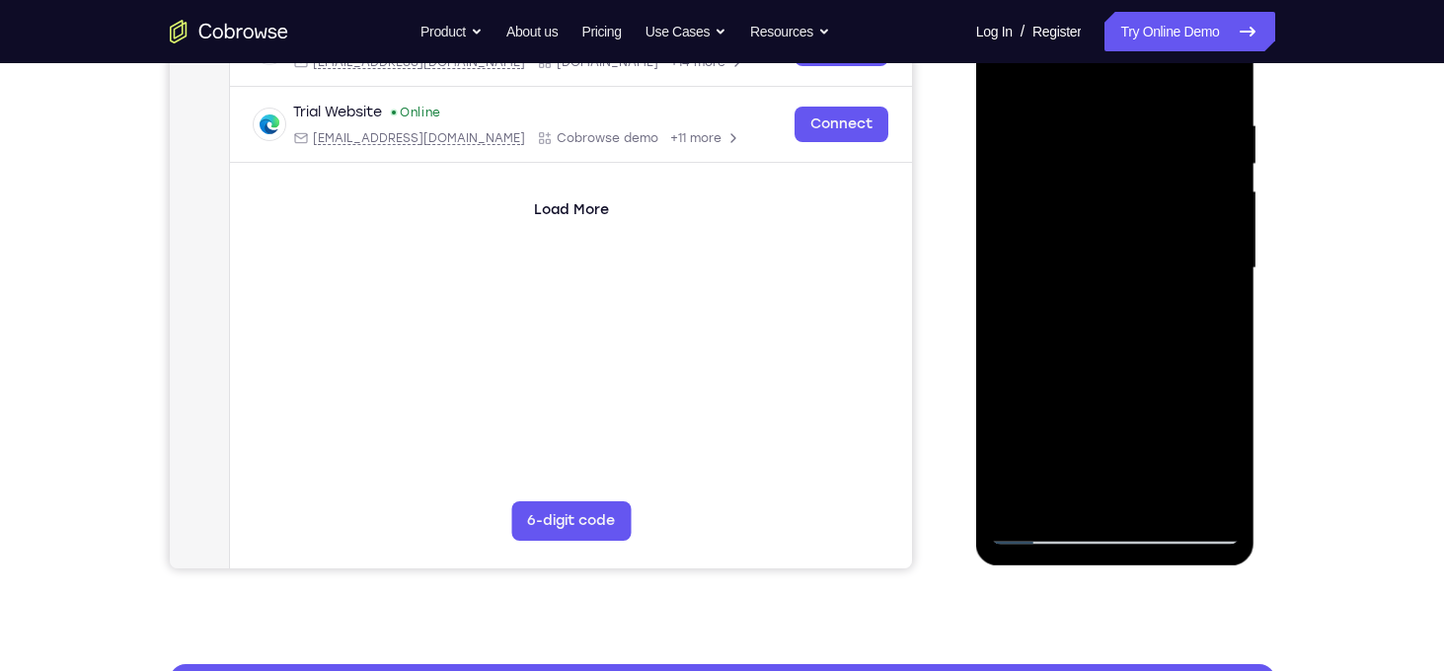
scroll to position [349, 0]
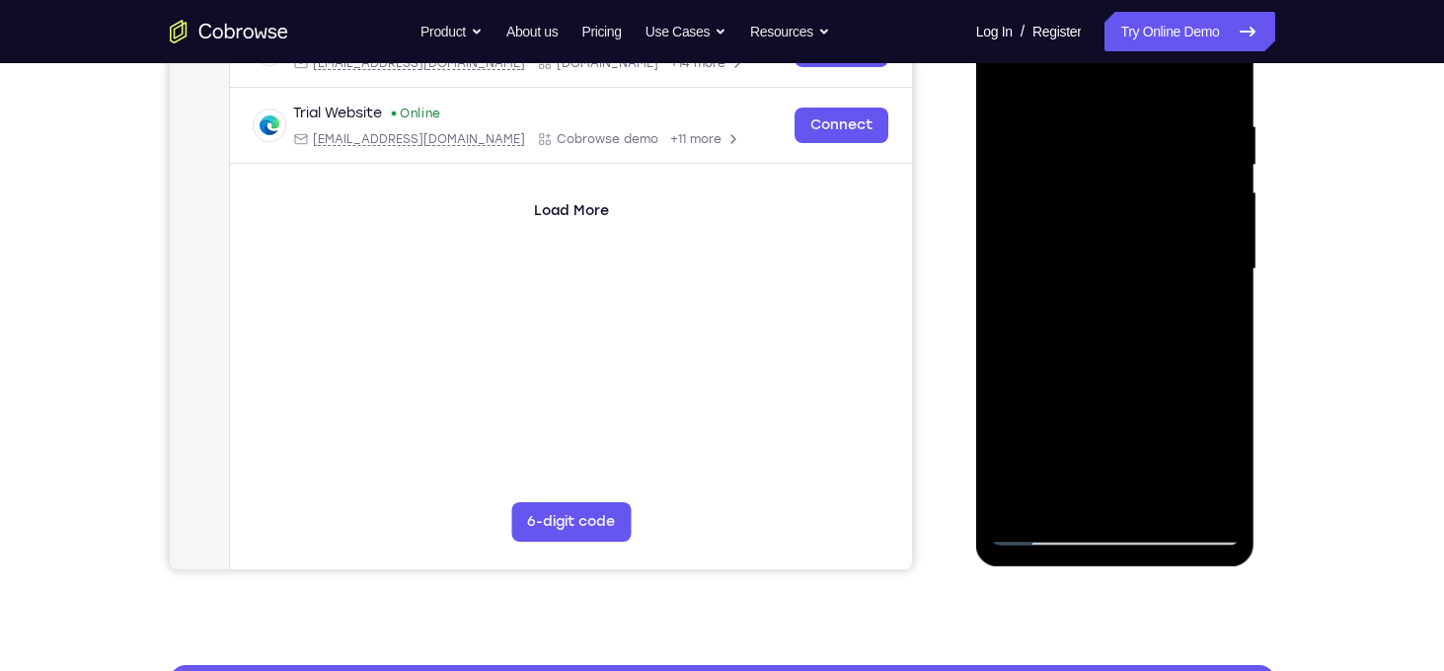
click at [1225, 279] on div at bounding box center [1115, 269] width 249 height 553
drag, startPoint x: 1167, startPoint y: 357, endPoint x: 1159, endPoint y: 196, distance: 161.1
click at [1159, 196] on div at bounding box center [1115, 269] width 249 height 553
drag, startPoint x: 1083, startPoint y: 363, endPoint x: 1086, endPoint y: 129, distance: 234.0
click at [1086, 129] on div at bounding box center [1115, 269] width 249 height 553
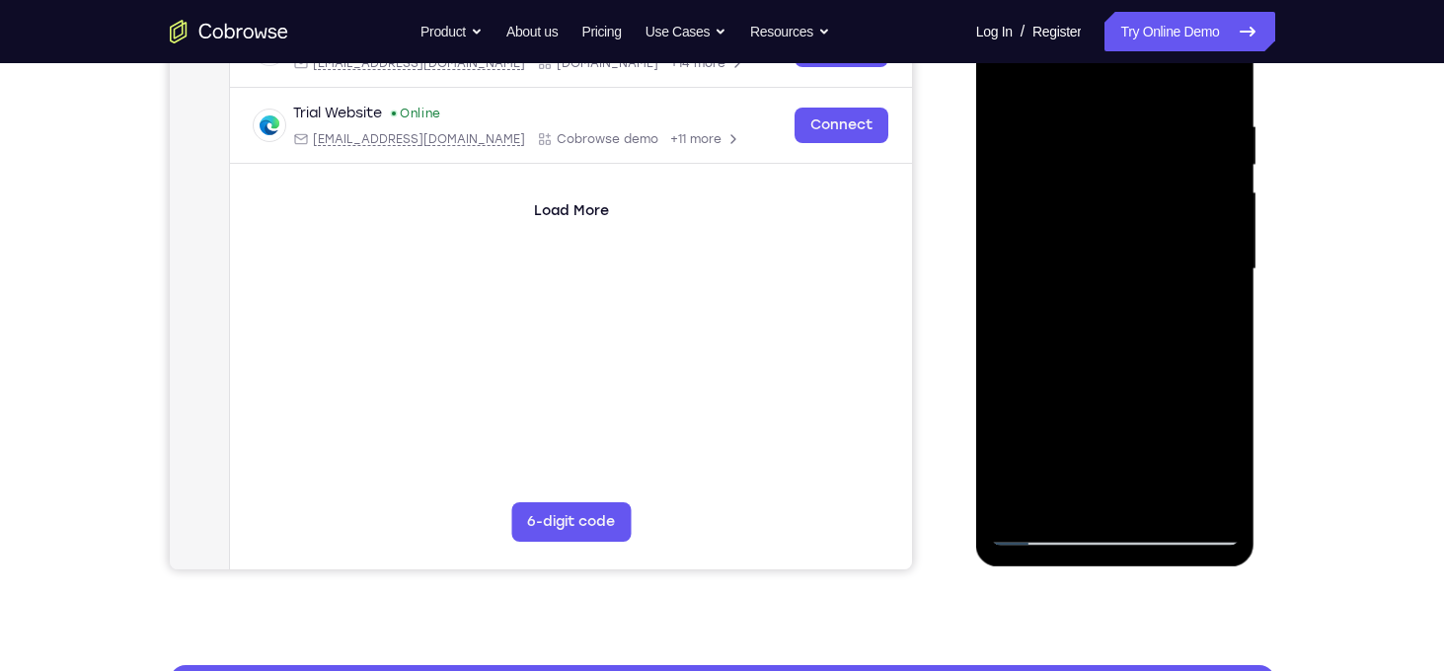
drag, startPoint x: 1112, startPoint y: 346, endPoint x: 1110, endPoint y: 147, distance: 198.5
click at [1110, 147] on div at bounding box center [1115, 269] width 249 height 553
drag, startPoint x: 1133, startPoint y: 332, endPoint x: 1118, endPoint y: 154, distance: 178.4
click at [1118, 154] on div at bounding box center [1115, 269] width 249 height 553
drag, startPoint x: 1129, startPoint y: 282, endPoint x: 1130, endPoint y: 124, distance: 158.0
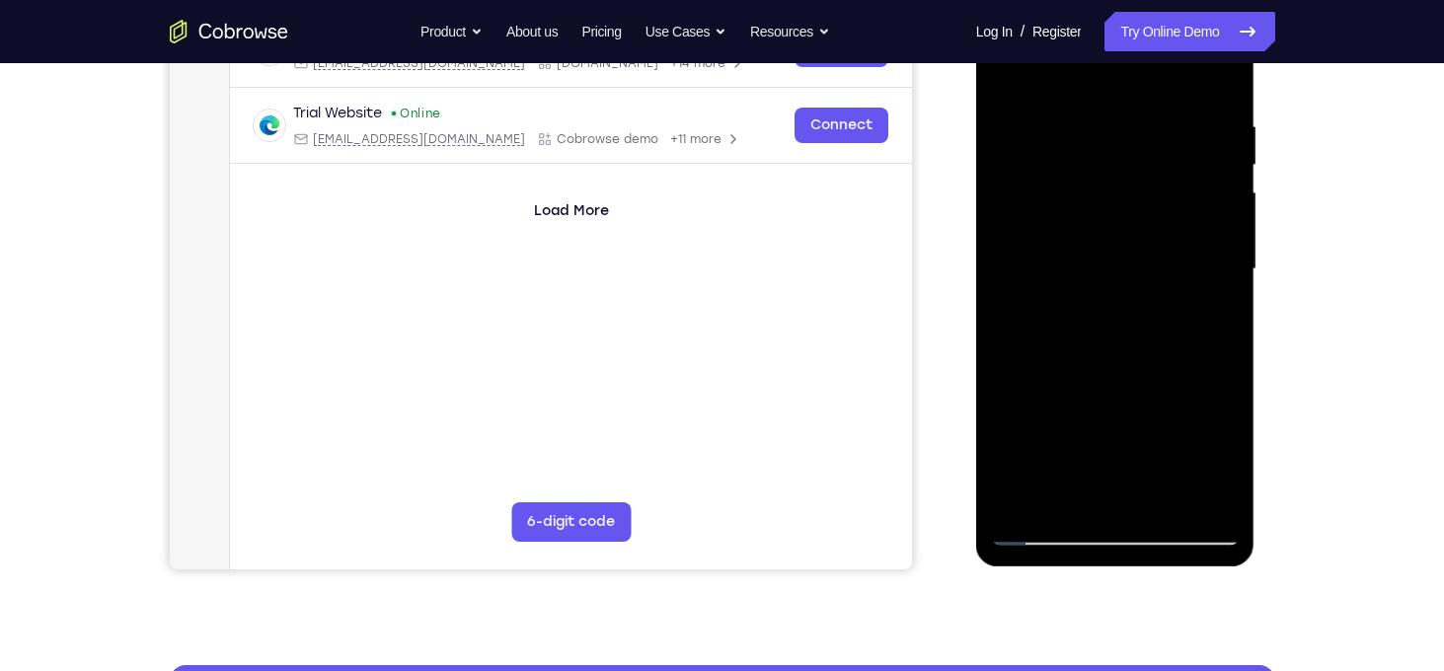
click at [1130, 124] on div at bounding box center [1115, 269] width 249 height 553
drag, startPoint x: 1132, startPoint y: 341, endPoint x: 1128, endPoint y: 150, distance: 190.6
click at [1128, 150] on div at bounding box center [1115, 269] width 249 height 553
drag, startPoint x: 1146, startPoint y: 307, endPoint x: 1133, endPoint y: 205, distance: 102.5
click at [1133, 205] on div at bounding box center [1115, 269] width 249 height 553
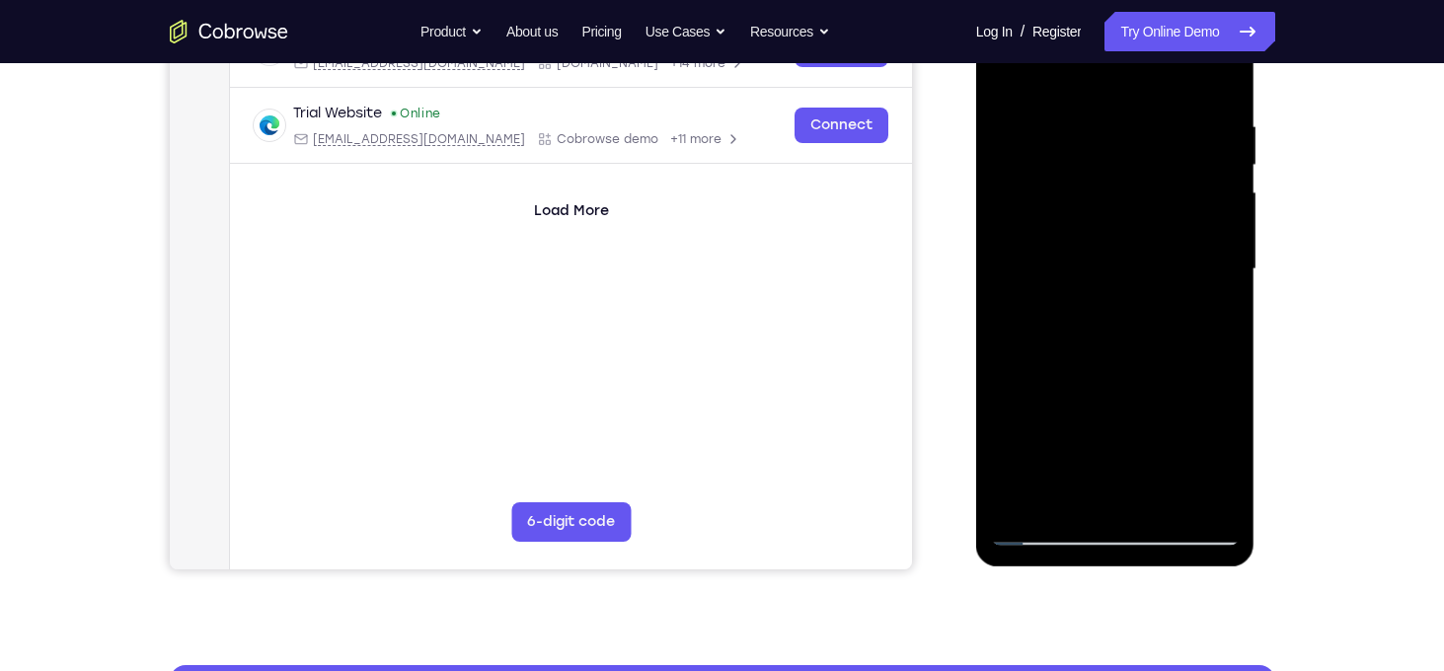
drag, startPoint x: 1134, startPoint y: 343, endPoint x: 1121, endPoint y: 177, distance: 166.4
click at [1121, 177] on div at bounding box center [1115, 269] width 249 height 553
drag, startPoint x: 1096, startPoint y: 327, endPoint x: 1103, endPoint y: 121, distance: 205.5
click at [1103, 121] on div at bounding box center [1115, 269] width 249 height 553
drag, startPoint x: 1110, startPoint y: 303, endPoint x: 1101, endPoint y: 192, distance: 111.9
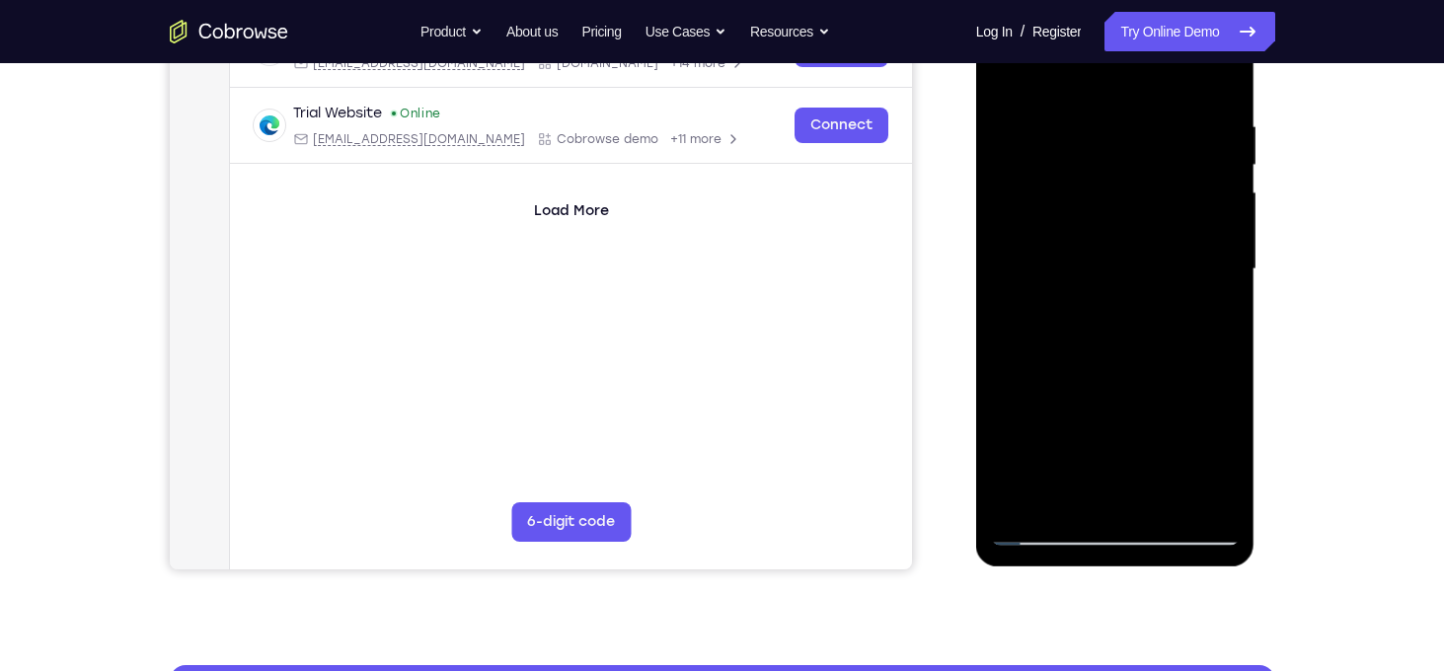
click at [1101, 192] on div at bounding box center [1115, 269] width 249 height 553
drag, startPoint x: 1151, startPoint y: 397, endPoint x: 1142, endPoint y: 203, distance: 193.7
click at [1142, 203] on div at bounding box center [1115, 269] width 249 height 553
drag, startPoint x: 1164, startPoint y: 359, endPoint x: 1149, endPoint y: 165, distance: 195.1
click at [1149, 165] on div at bounding box center [1115, 269] width 249 height 553
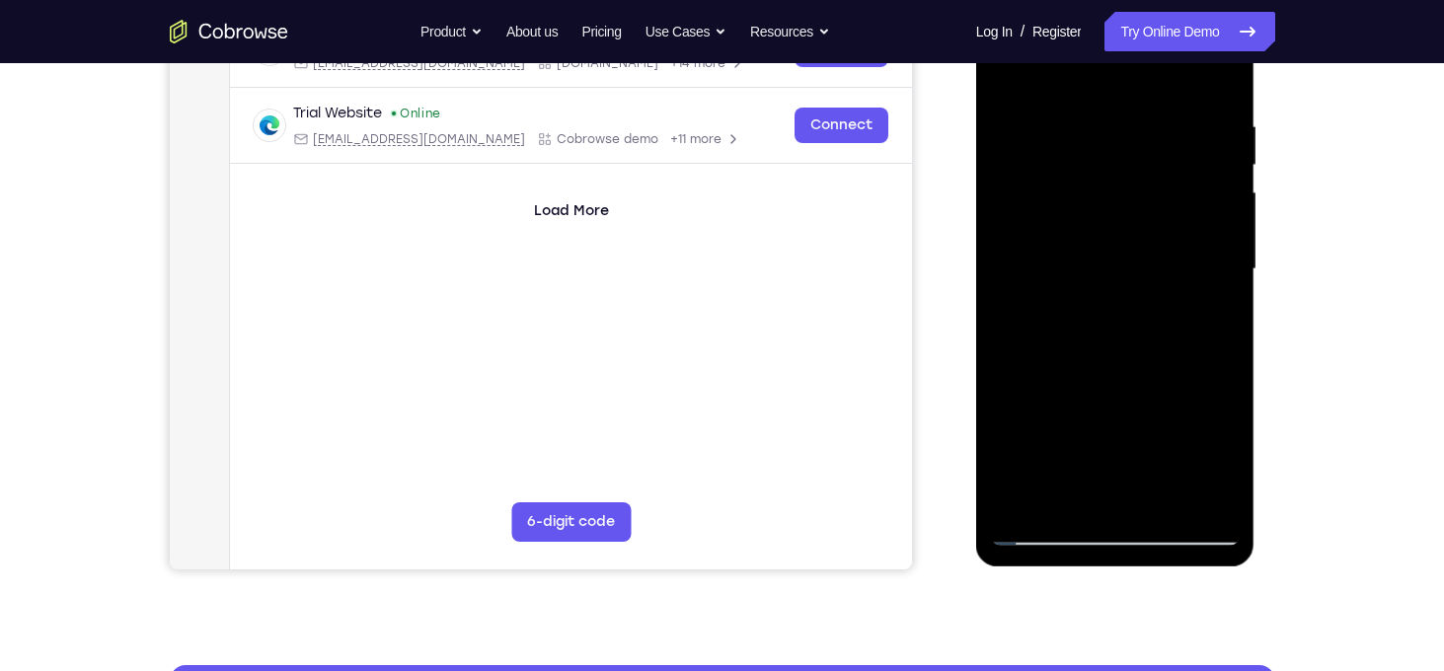
scroll to position [396, 0]
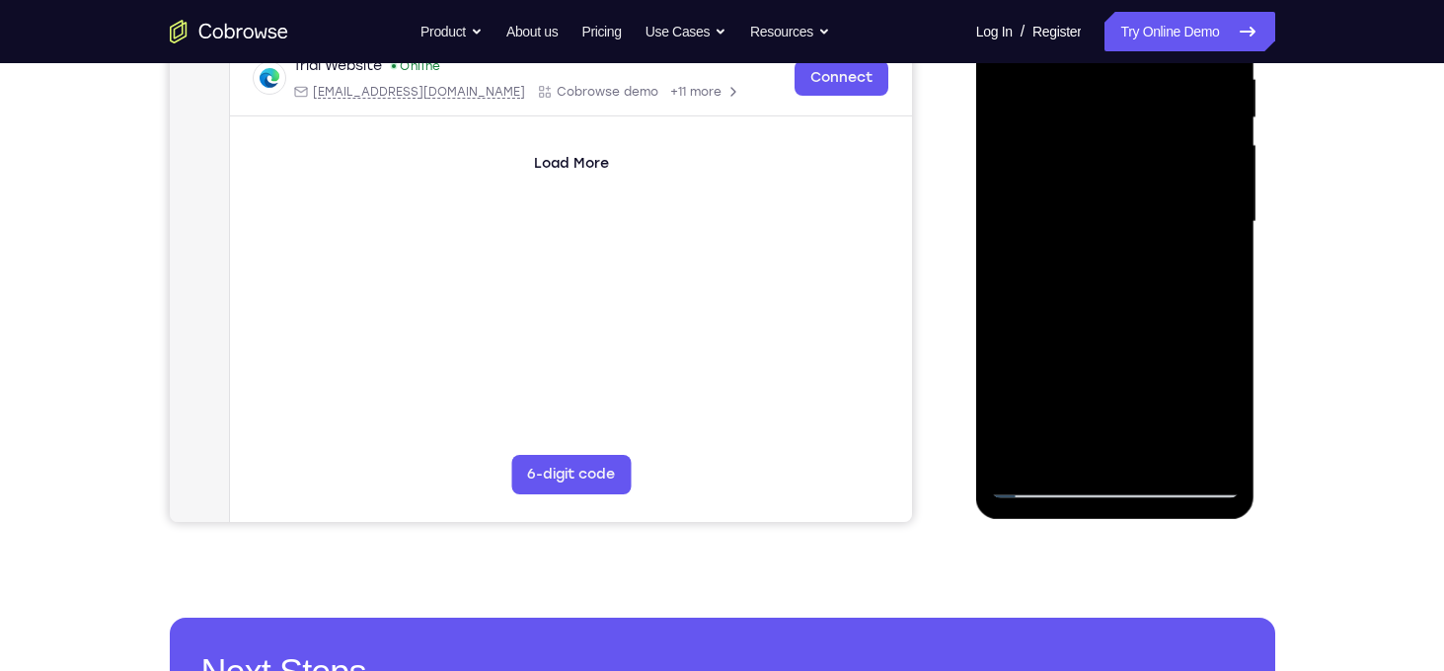
drag, startPoint x: 1150, startPoint y: 264, endPoint x: 1135, endPoint y: 134, distance: 130.2
click at [1135, 134] on div at bounding box center [1115, 222] width 249 height 553
drag, startPoint x: 1127, startPoint y: 282, endPoint x: 1113, endPoint y: 109, distance: 174.3
click at [1113, 109] on div at bounding box center [1115, 222] width 249 height 553
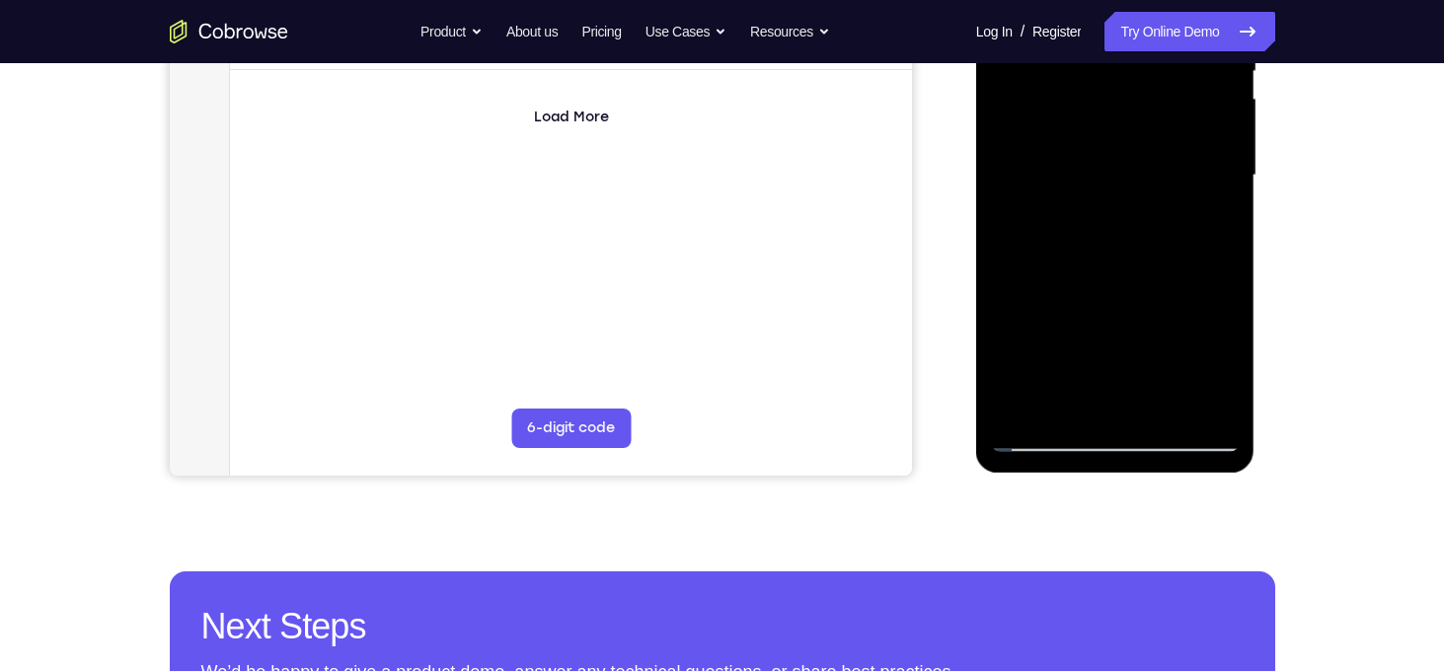
scroll to position [430, 0]
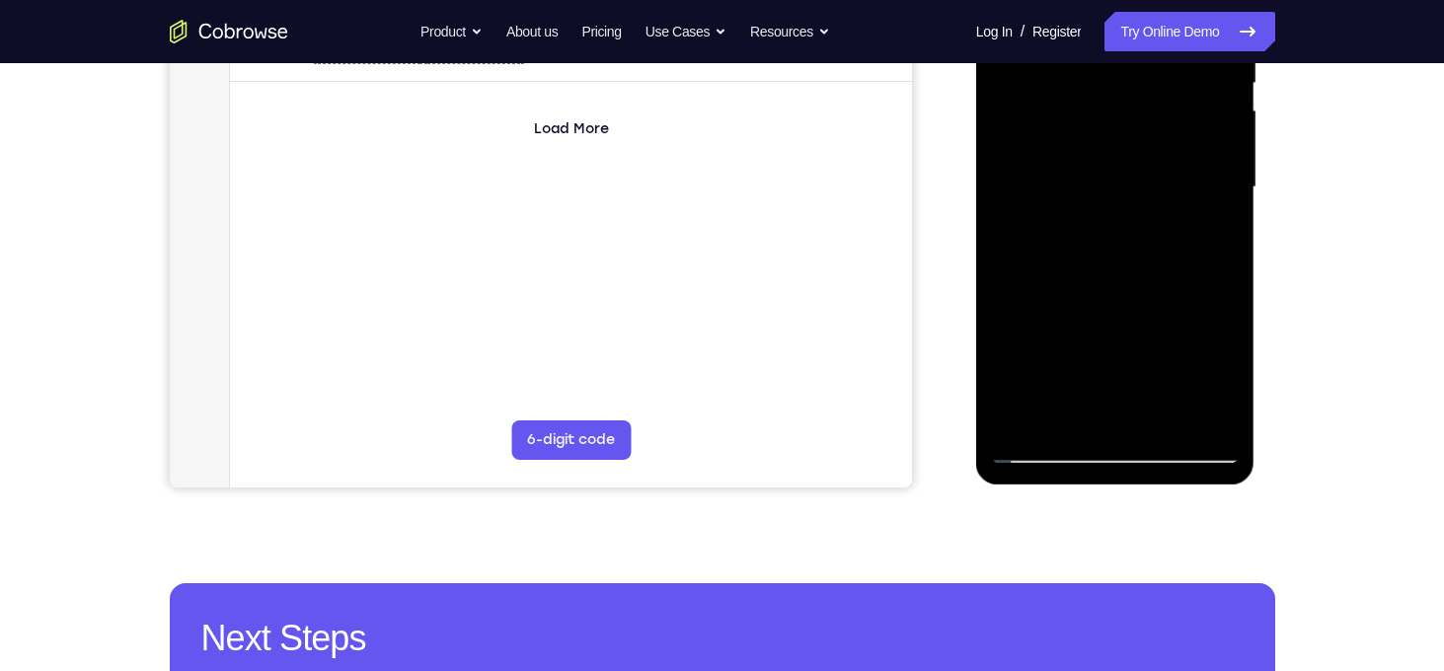
drag, startPoint x: 1147, startPoint y: 319, endPoint x: 1127, endPoint y: 210, distance: 110.6
click at [1127, 210] on div at bounding box center [1115, 187] width 249 height 553
drag, startPoint x: 1146, startPoint y: 314, endPoint x: 1135, endPoint y: 383, distance: 70.0
click at [1135, 383] on div at bounding box center [1115, 187] width 249 height 553
drag, startPoint x: 1157, startPoint y: 312, endPoint x: 1148, endPoint y: 190, distance: 122.7
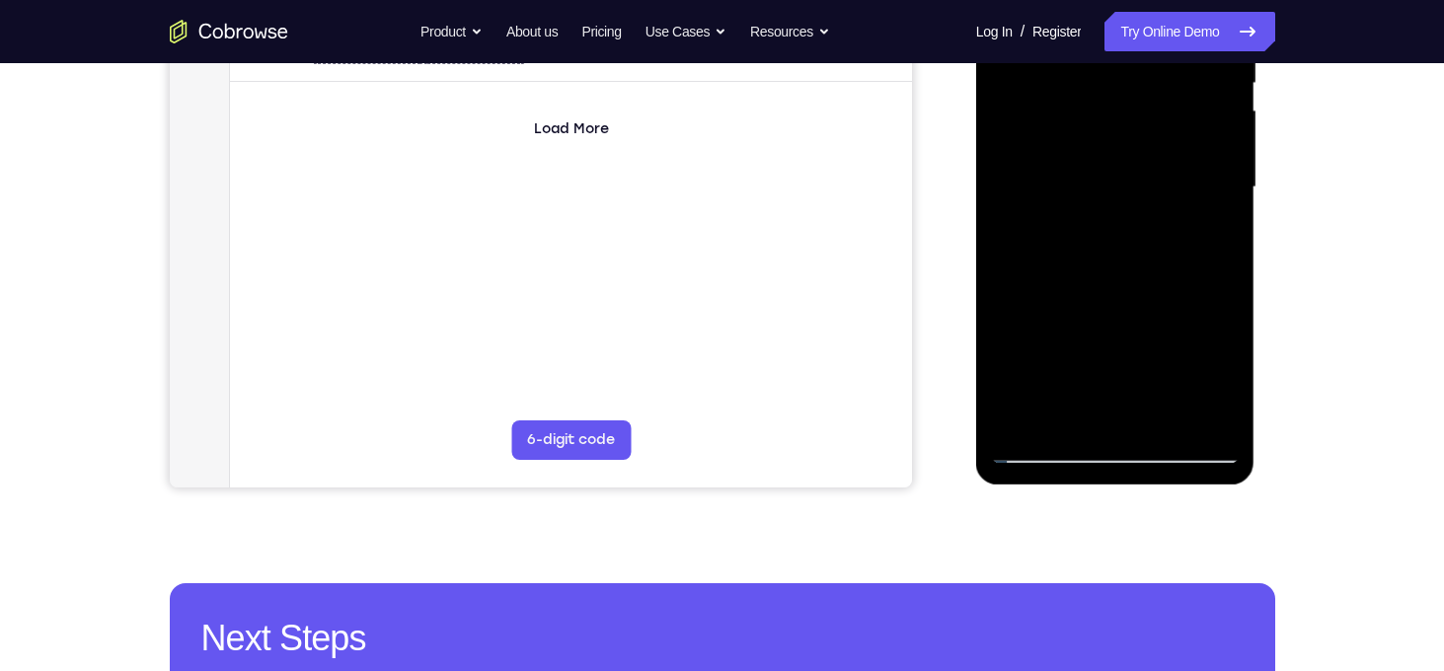
click at [1148, 190] on div at bounding box center [1115, 187] width 249 height 553
drag, startPoint x: 1148, startPoint y: 303, endPoint x: 1148, endPoint y: 144, distance: 159.0
click at [1148, 144] on div at bounding box center [1115, 187] width 249 height 553
drag, startPoint x: 1143, startPoint y: 326, endPoint x: 1132, endPoint y: 144, distance: 182.0
click at [1132, 144] on div at bounding box center [1115, 187] width 249 height 553
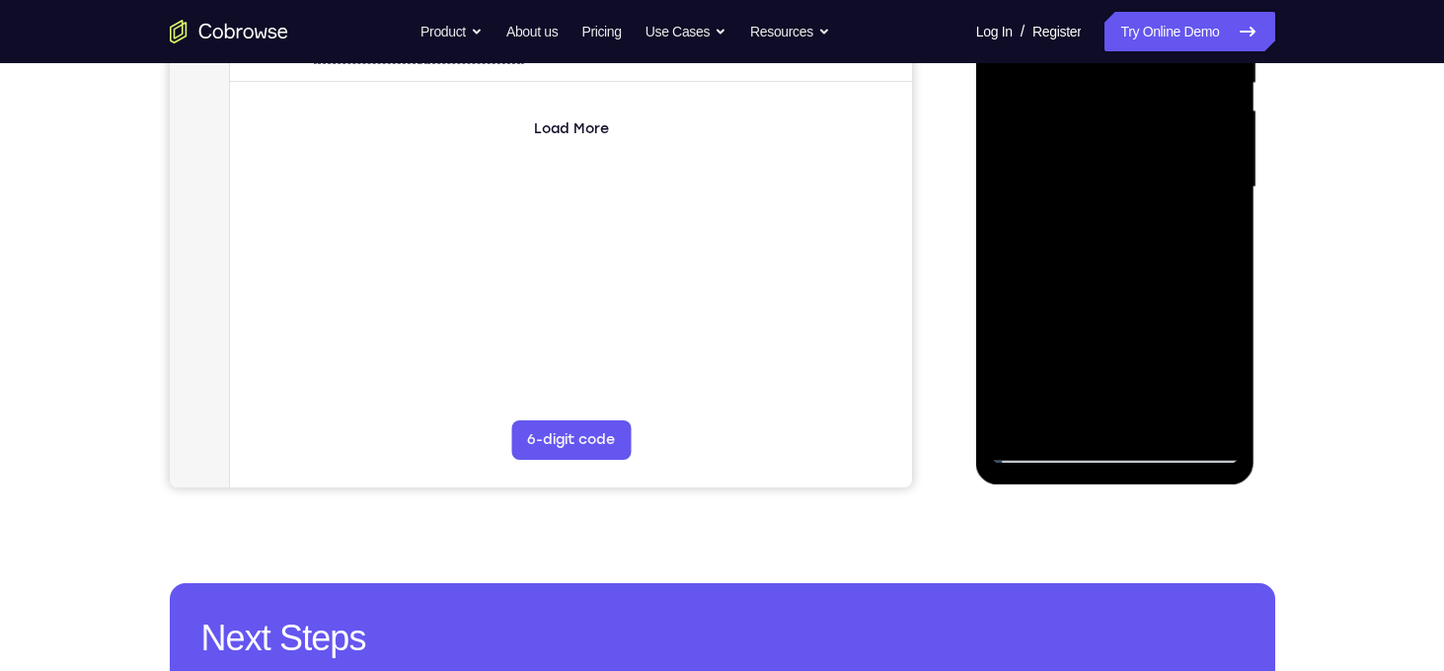
click at [1132, 144] on div at bounding box center [1115, 187] width 249 height 553
drag, startPoint x: 1128, startPoint y: 254, endPoint x: 1126, endPoint y: 102, distance: 152.1
click at [1126, 102] on div at bounding box center [1115, 187] width 249 height 553
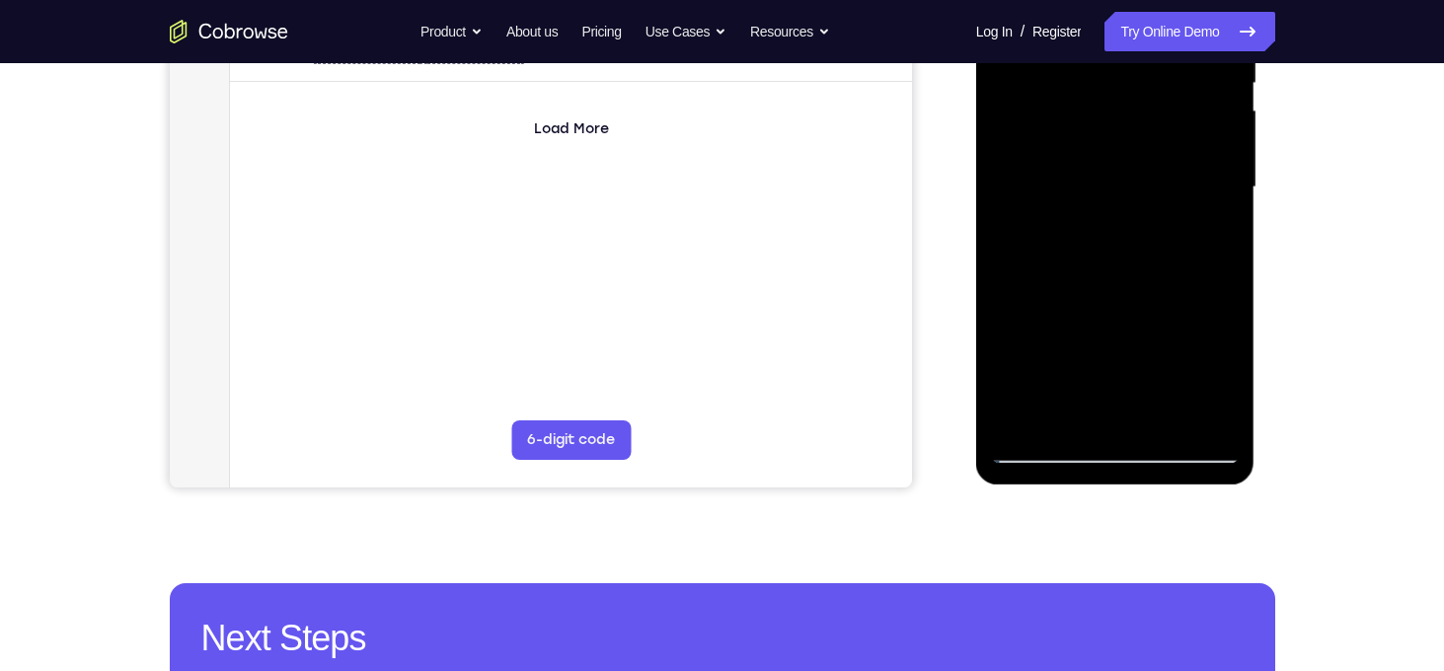
click at [1016, 253] on div at bounding box center [1115, 187] width 249 height 553
drag, startPoint x: 1114, startPoint y: 306, endPoint x: 1093, endPoint y: 141, distance: 166.2
click at [1093, 141] on div at bounding box center [1115, 187] width 249 height 553
drag, startPoint x: 1128, startPoint y: 303, endPoint x: 1102, endPoint y: 140, distance: 165.1
click at [1102, 140] on div at bounding box center [1115, 187] width 249 height 553
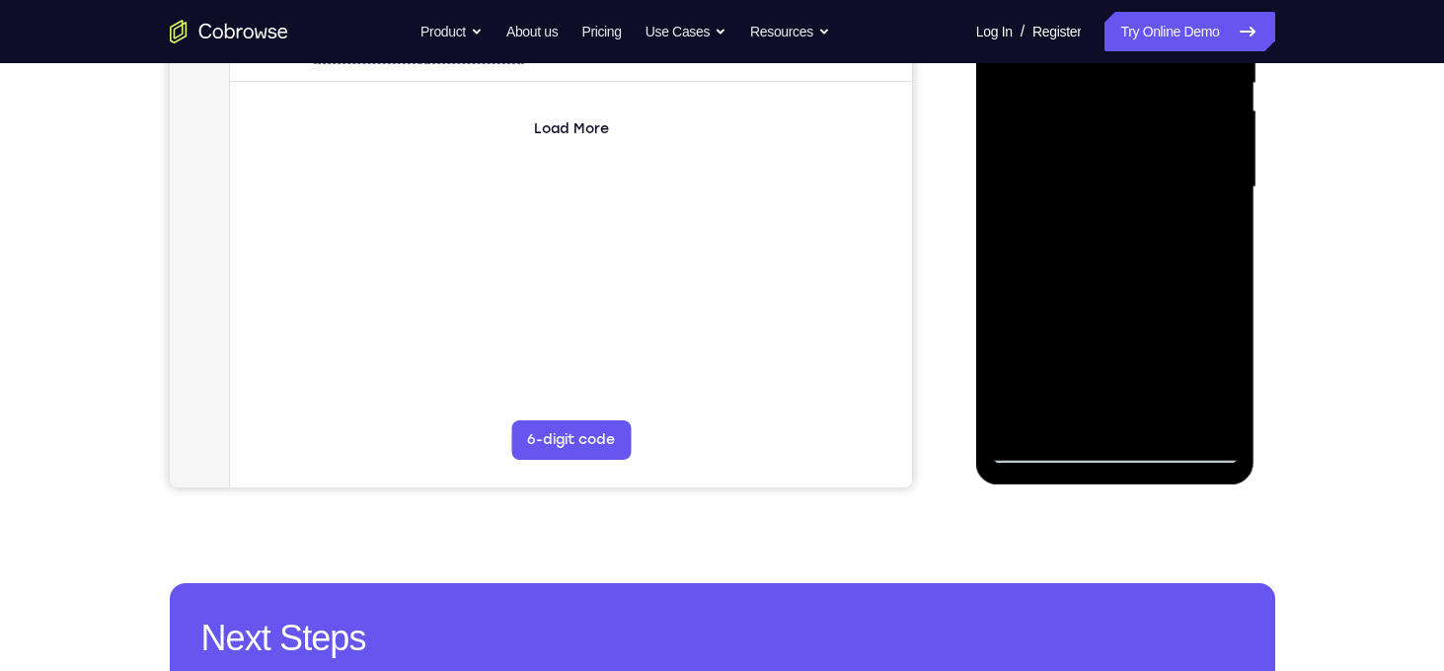
drag, startPoint x: 1133, startPoint y: 248, endPoint x: 1124, endPoint y: 125, distance: 122.8
click at [1124, 125] on div at bounding box center [1115, 187] width 249 height 553
drag, startPoint x: 1116, startPoint y: 282, endPoint x: 1116, endPoint y: 117, distance: 165.9
click at [1116, 117] on div at bounding box center [1115, 187] width 249 height 553
drag, startPoint x: 1127, startPoint y: 253, endPoint x: 1122, endPoint y: 102, distance: 151.1
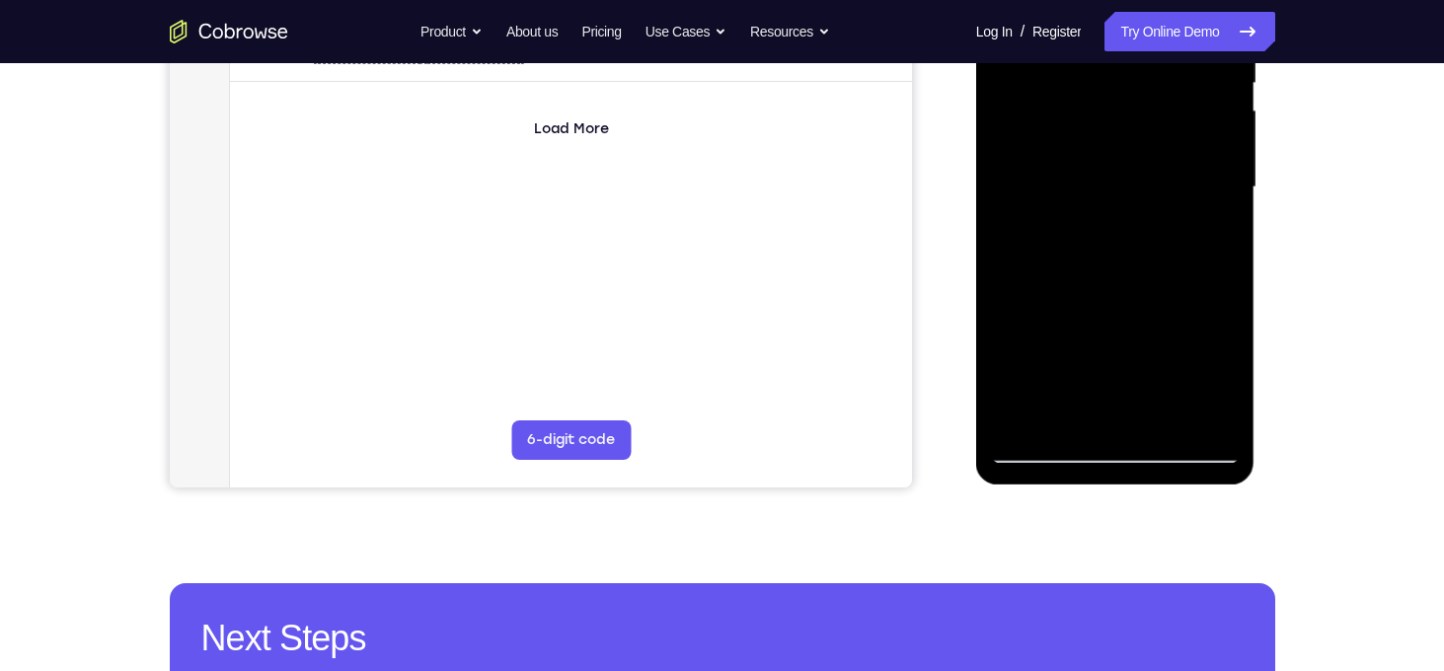
click at [1122, 102] on div at bounding box center [1115, 187] width 249 height 553
drag, startPoint x: 1124, startPoint y: 174, endPoint x: 1123, endPoint y: 220, distance: 46.4
click at [1123, 220] on div at bounding box center [1115, 187] width 249 height 553
click at [1224, 348] on div at bounding box center [1115, 187] width 249 height 553
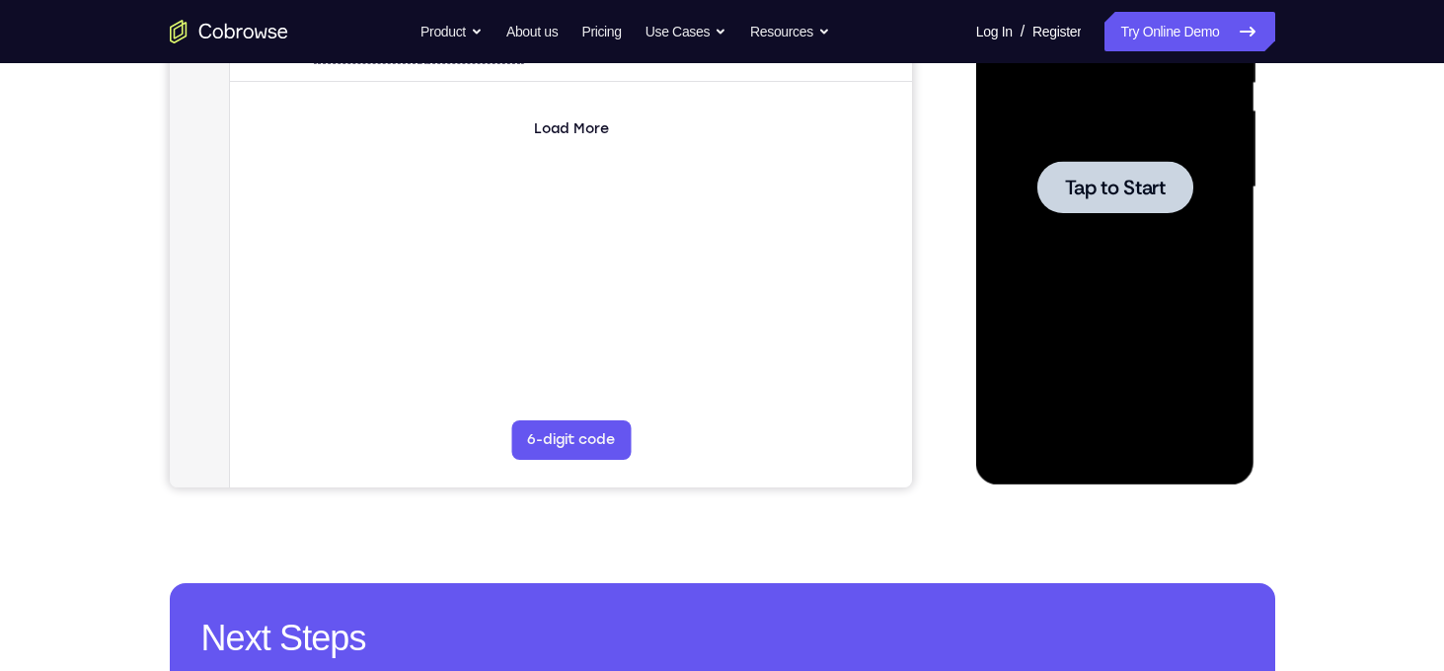
click at [1123, 235] on div at bounding box center [1115, 187] width 249 height 553
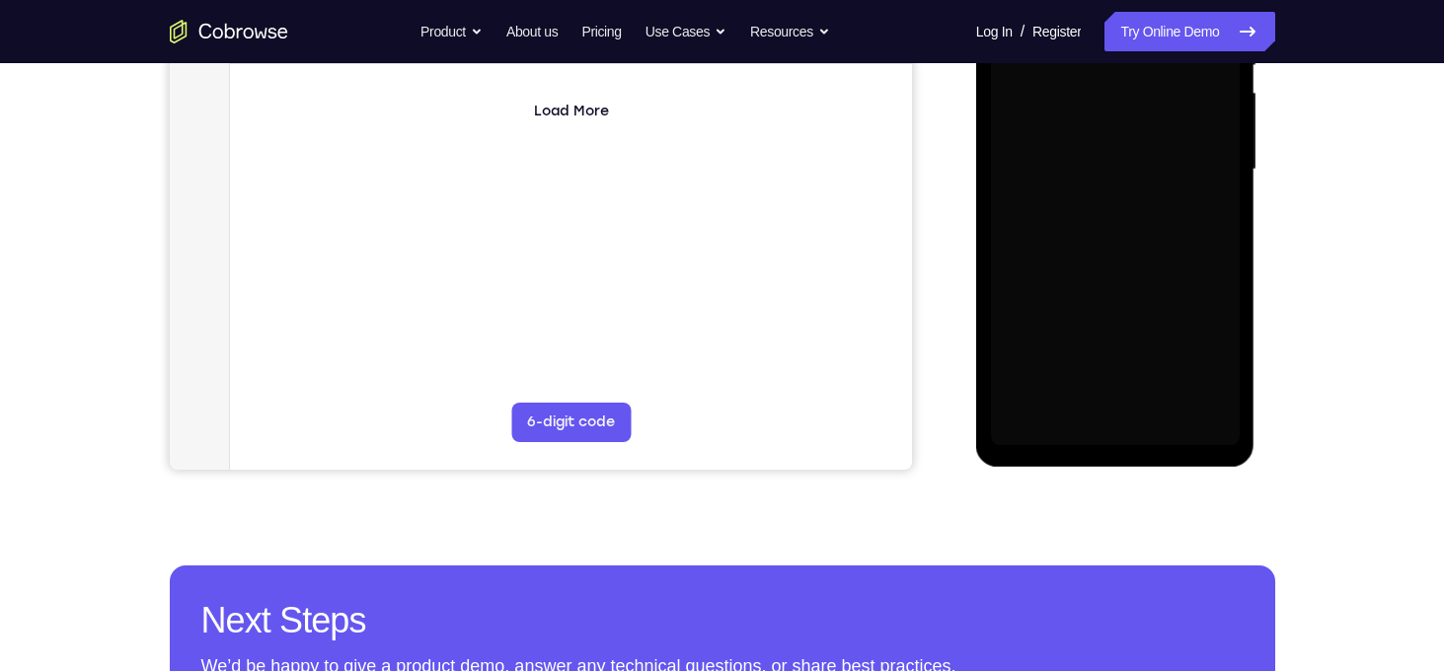
scroll to position [449, 0]
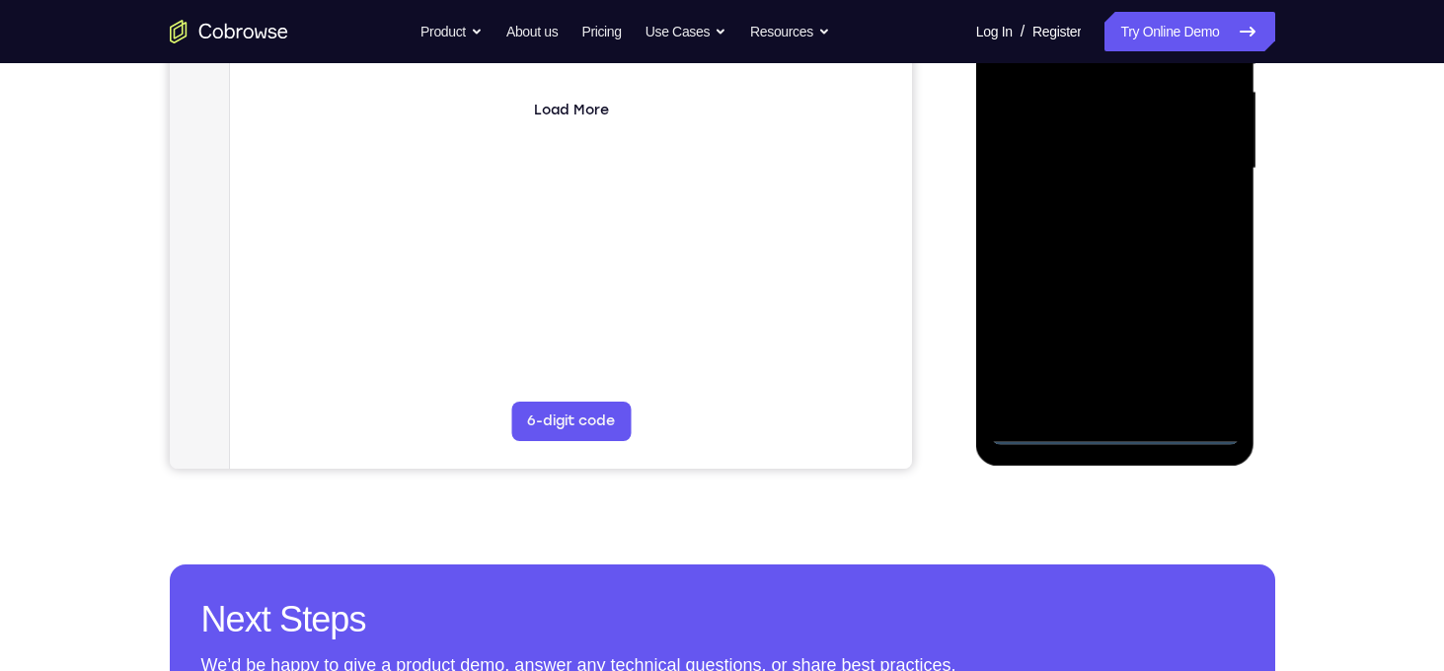
click at [1122, 437] on div at bounding box center [1115, 168] width 249 height 553
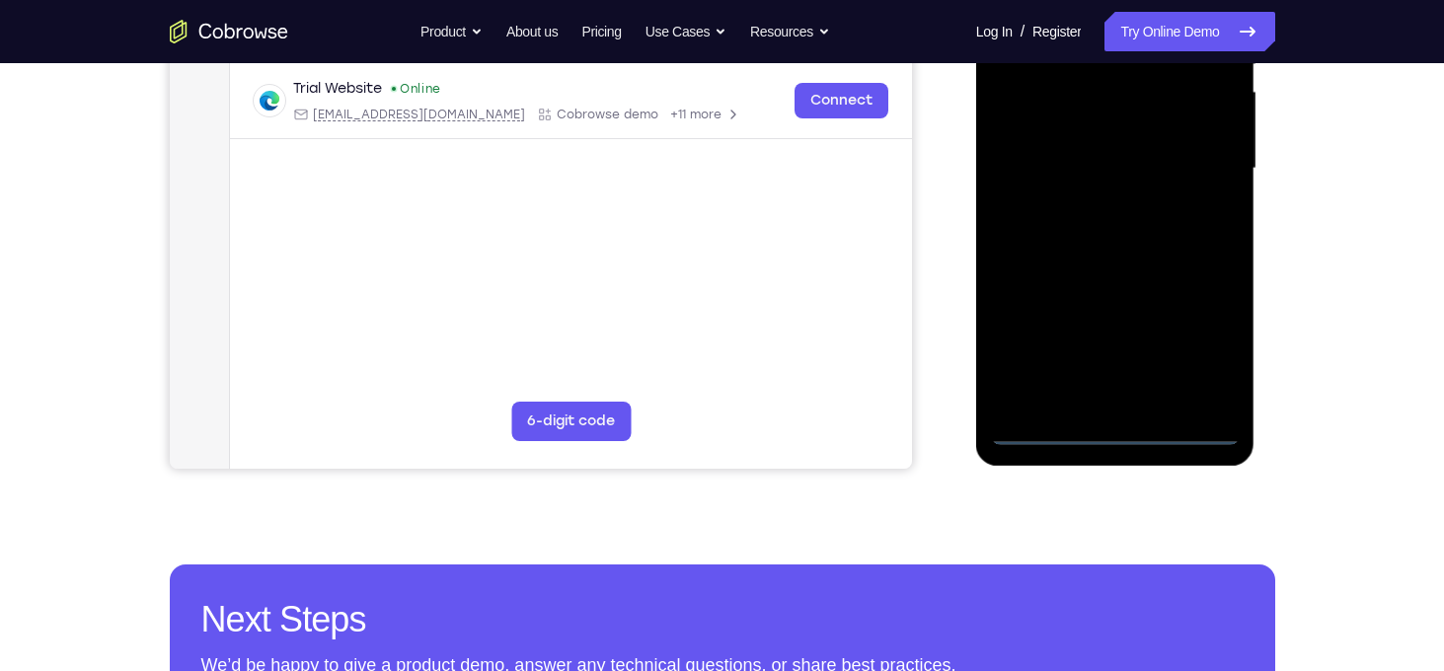
click at [1205, 361] on div at bounding box center [1115, 168] width 249 height 553
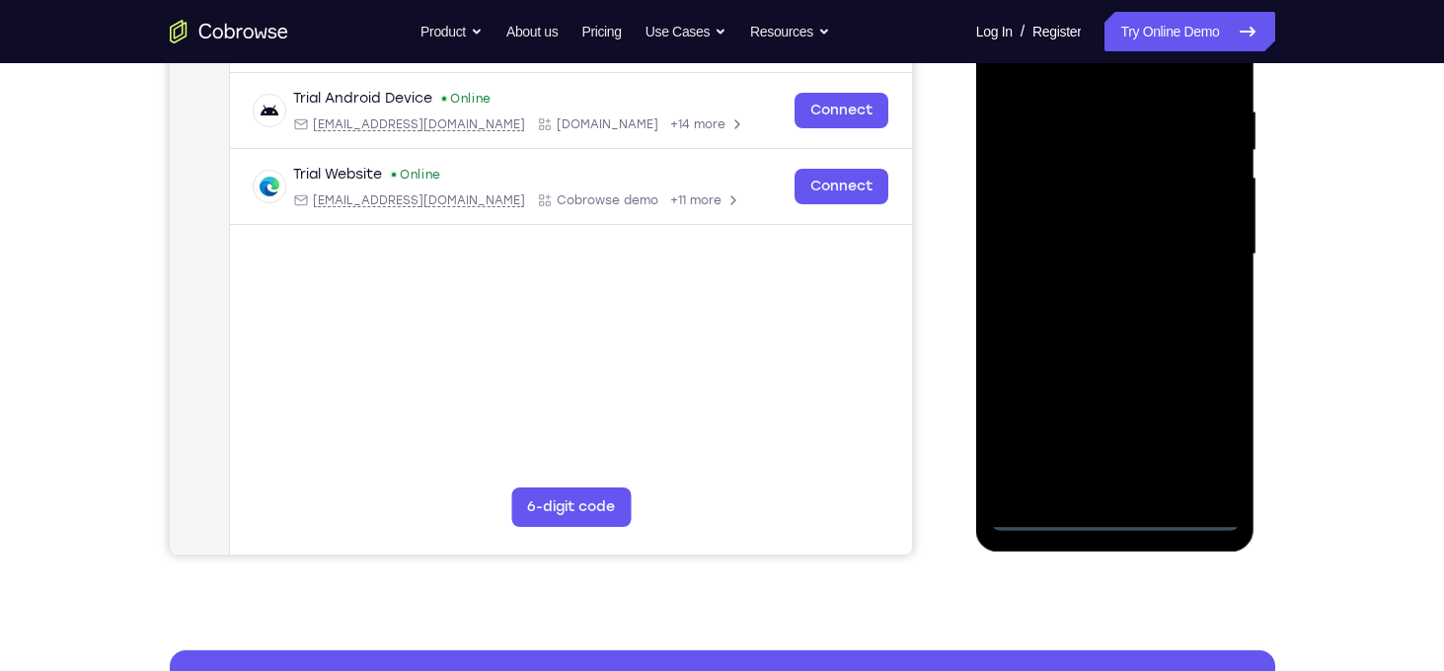
scroll to position [348, 0]
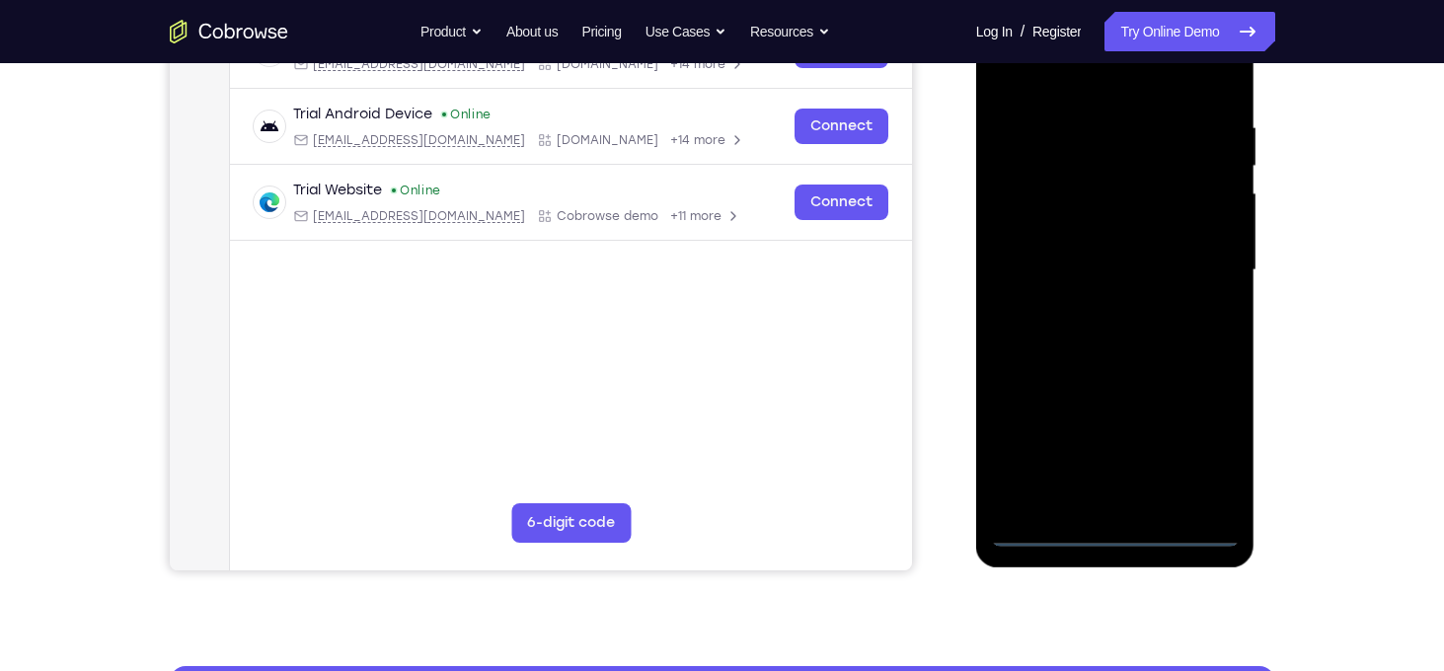
click at [1097, 92] on div at bounding box center [1115, 270] width 249 height 553
click at [1192, 251] on div at bounding box center [1115, 270] width 249 height 553
click at [1095, 308] on div at bounding box center [1115, 270] width 249 height 553
click at [1102, 260] on div at bounding box center [1115, 270] width 249 height 553
click at [1082, 274] on div at bounding box center [1115, 270] width 249 height 553
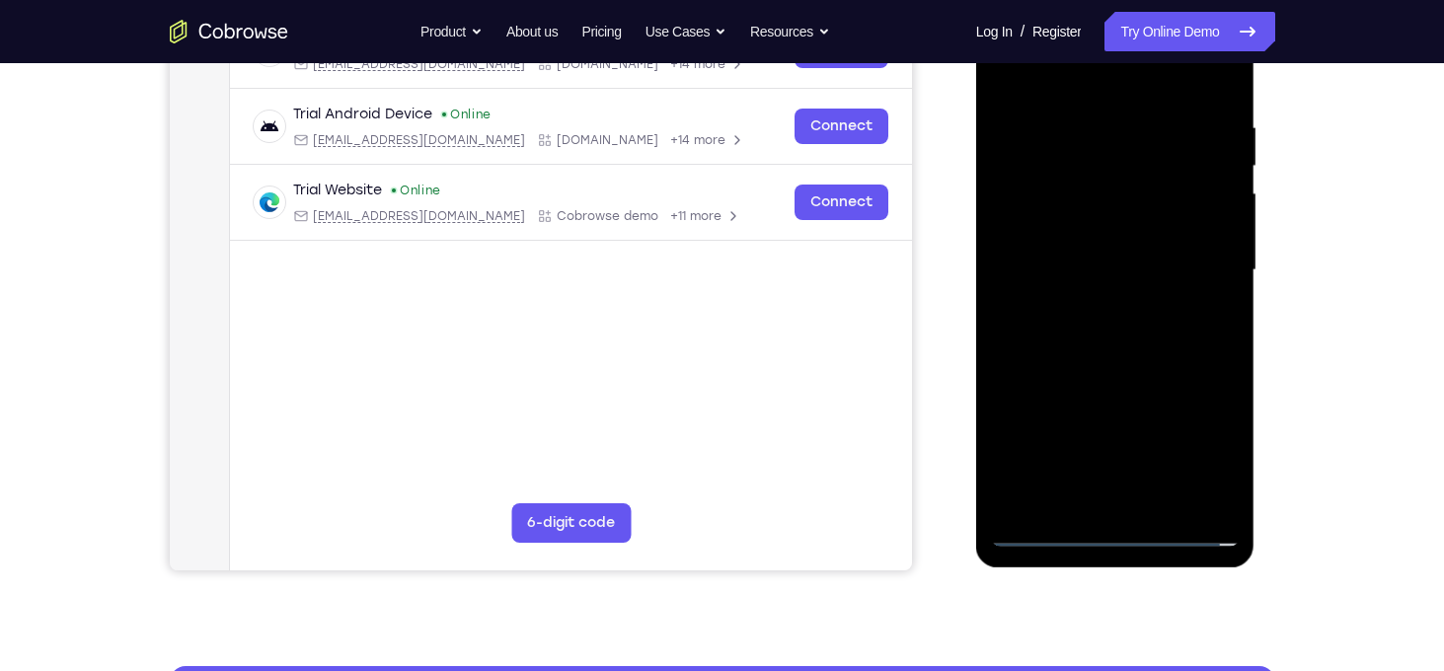
click at [1053, 332] on div at bounding box center [1115, 270] width 249 height 553
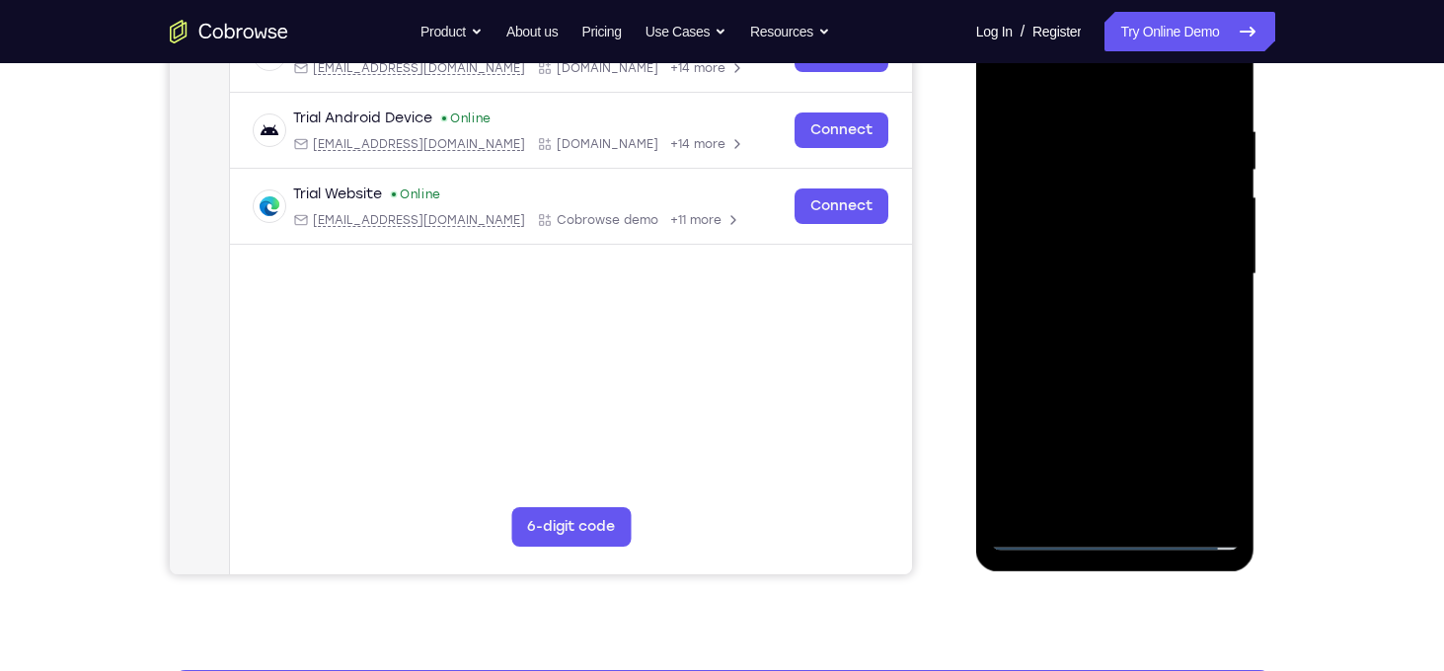
click at [1110, 332] on div at bounding box center [1115, 274] width 249 height 553
click at [1057, 342] on div at bounding box center [1115, 274] width 249 height 553
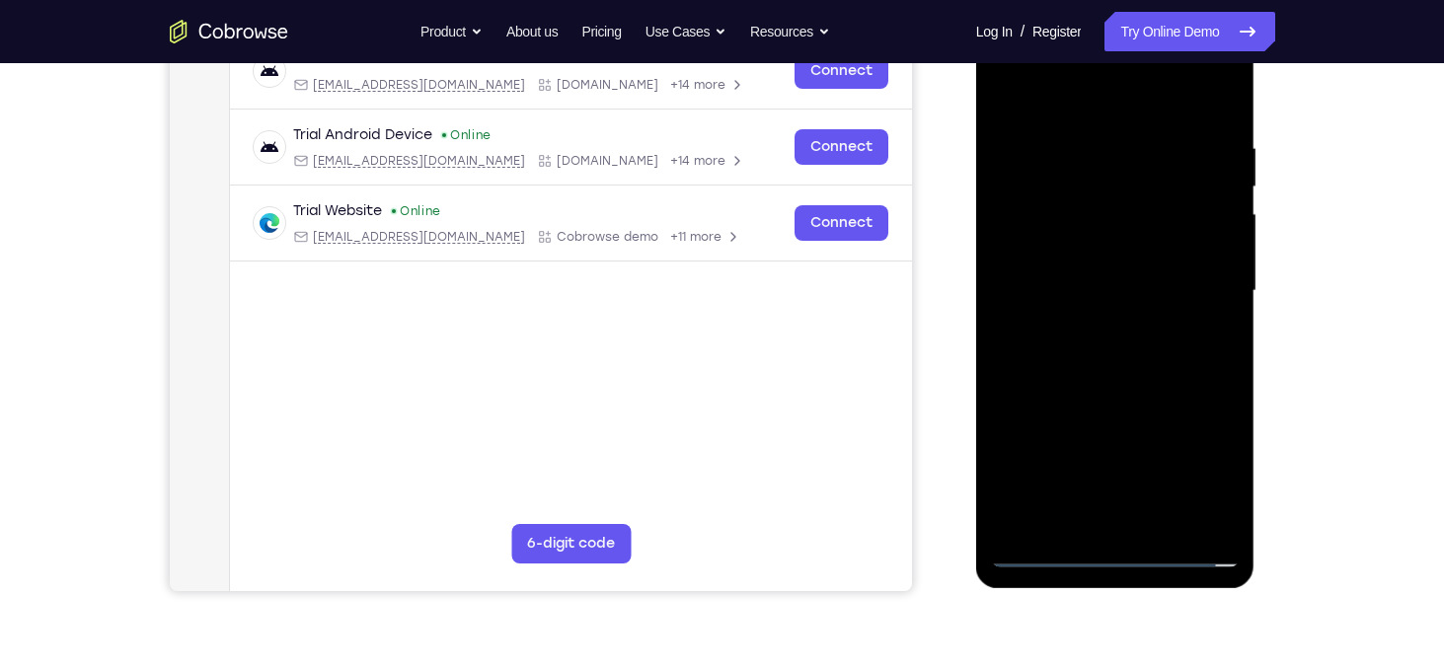
scroll to position [326, 0]
click at [1078, 343] on div at bounding box center [1115, 292] width 249 height 553
drag, startPoint x: 1054, startPoint y: 116, endPoint x: 1042, endPoint y: 73, distance: 44.4
click at [1042, 73] on div at bounding box center [1115, 292] width 249 height 553
click at [1060, 369] on div at bounding box center [1115, 292] width 249 height 553
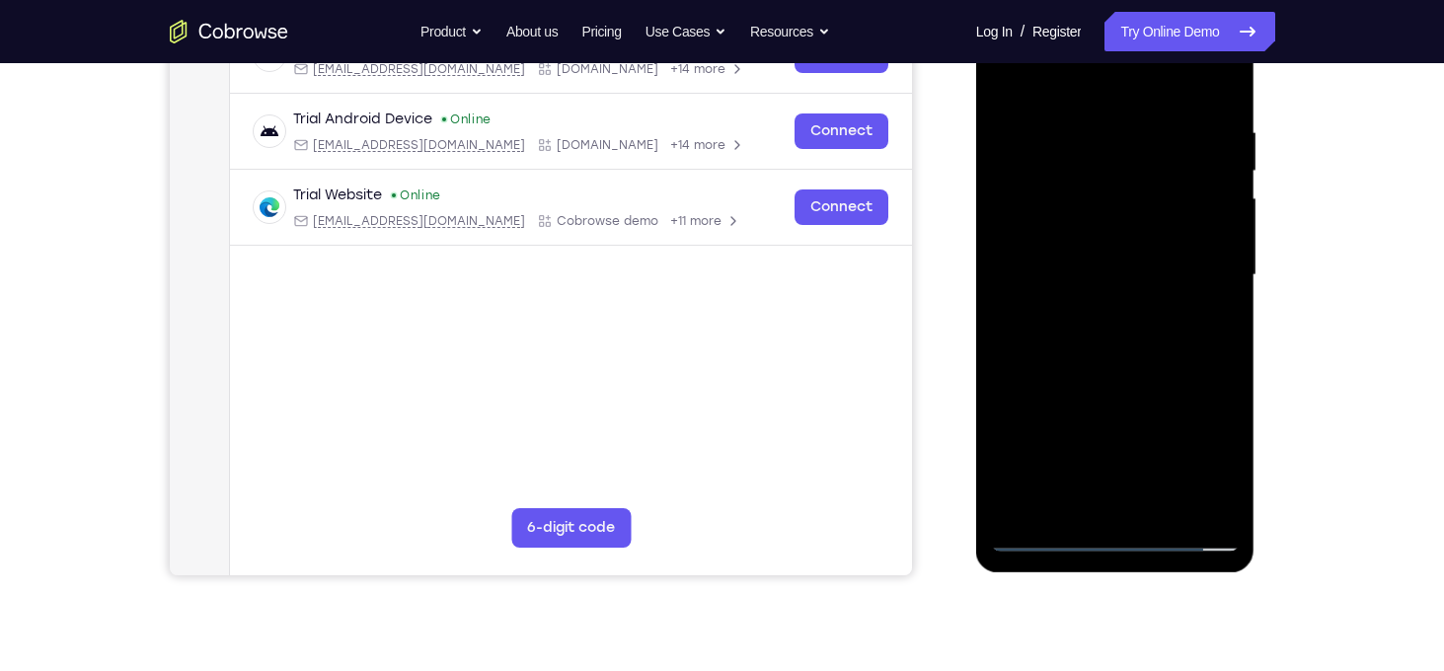
scroll to position [348, 0]
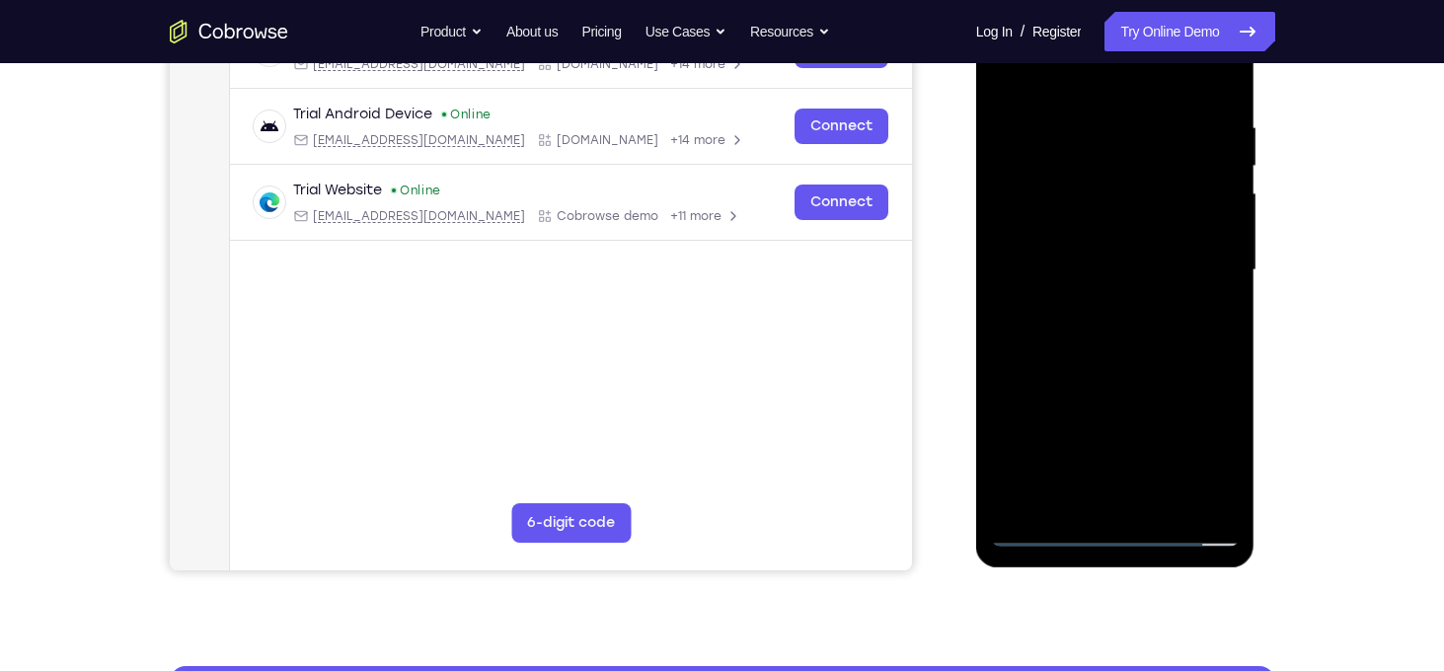
click at [1130, 341] on div at bounding box center [1115, 270] width 249 height 553
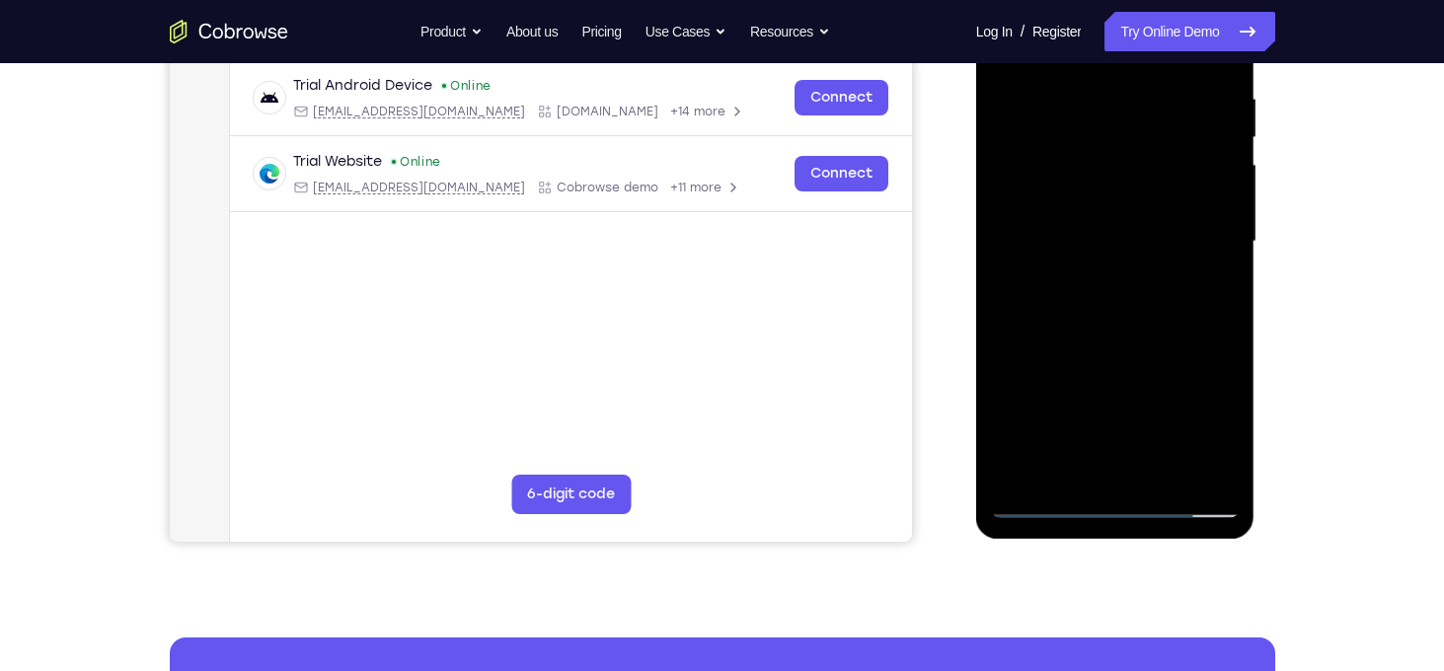
scroll to position [395, 0]
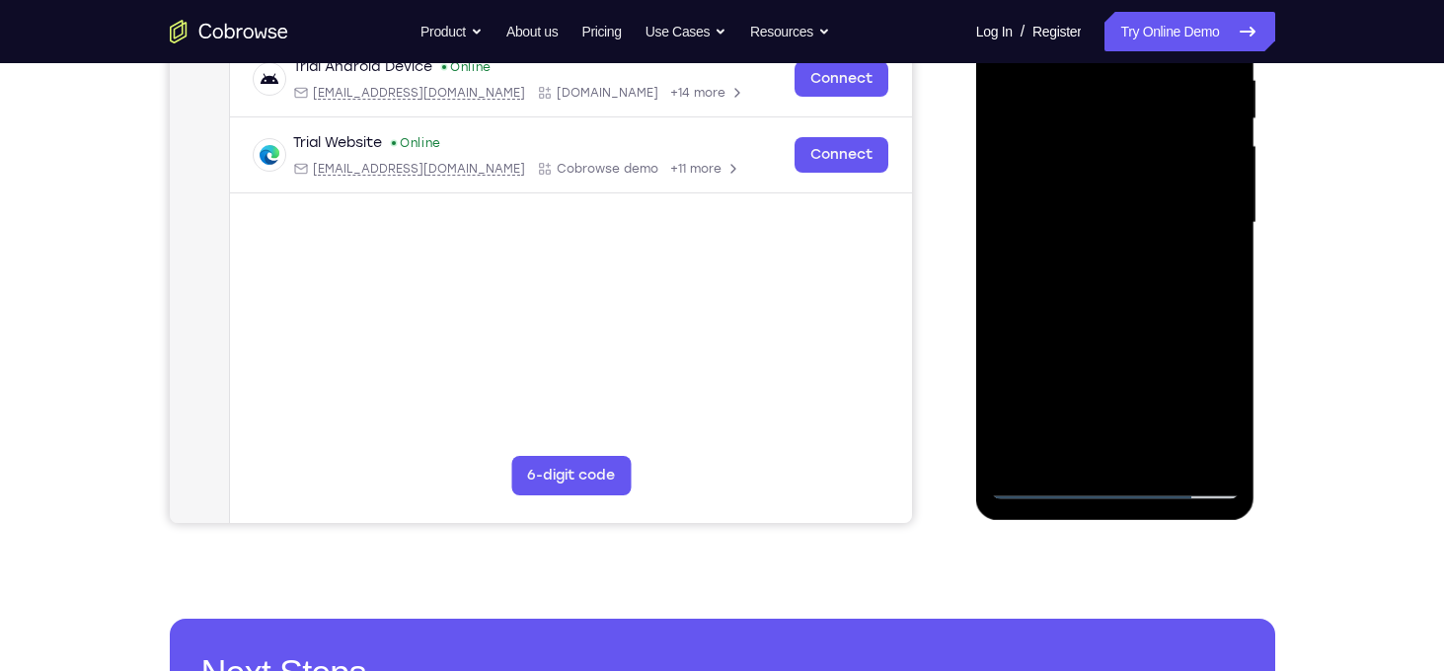
click at [1139, 327] on div at bounding box center [1115, 223] width 249 height 553
drag, startPoint x: 1139, startPoint y: 327, endPoint x: 1130, endPoint y: 262, distance: 65.8
click at [1130, 262] on div at bounding box center [1115, 223] width 249 height 553
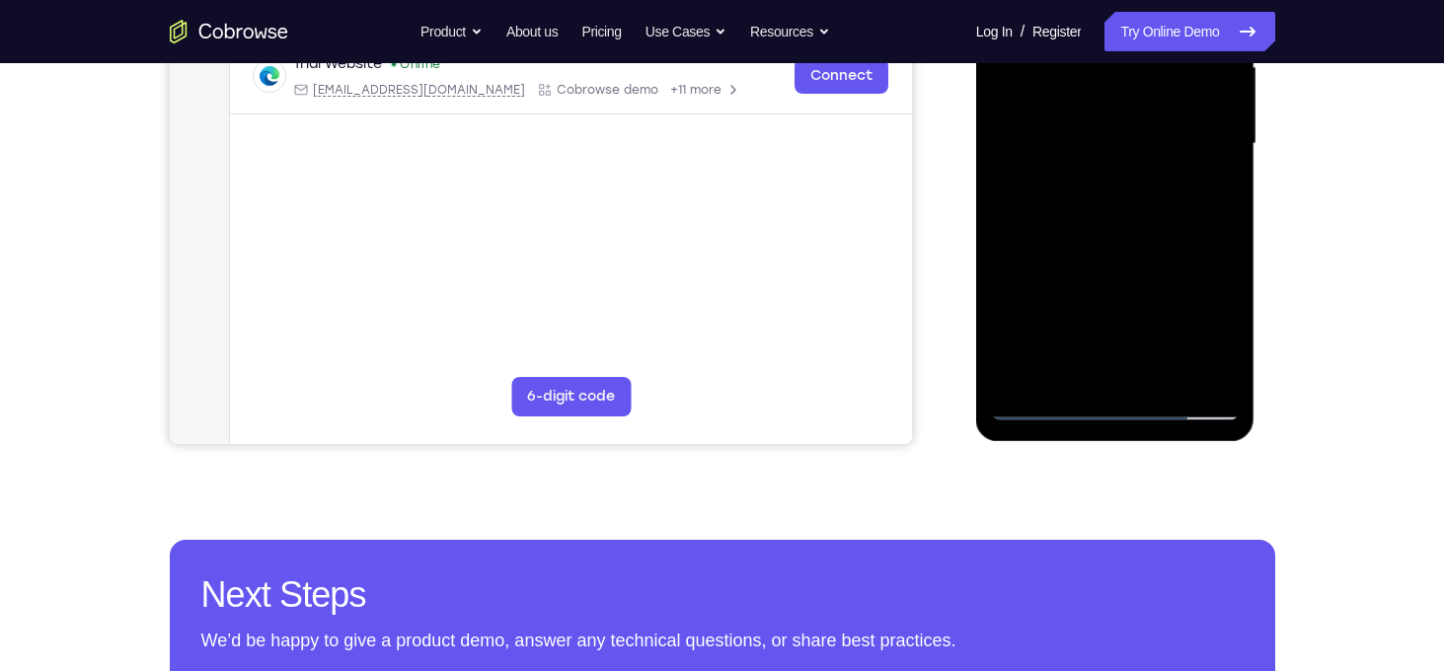
click at [1075, 379] on div at bounding box center [1115, 144] width 249 height 553
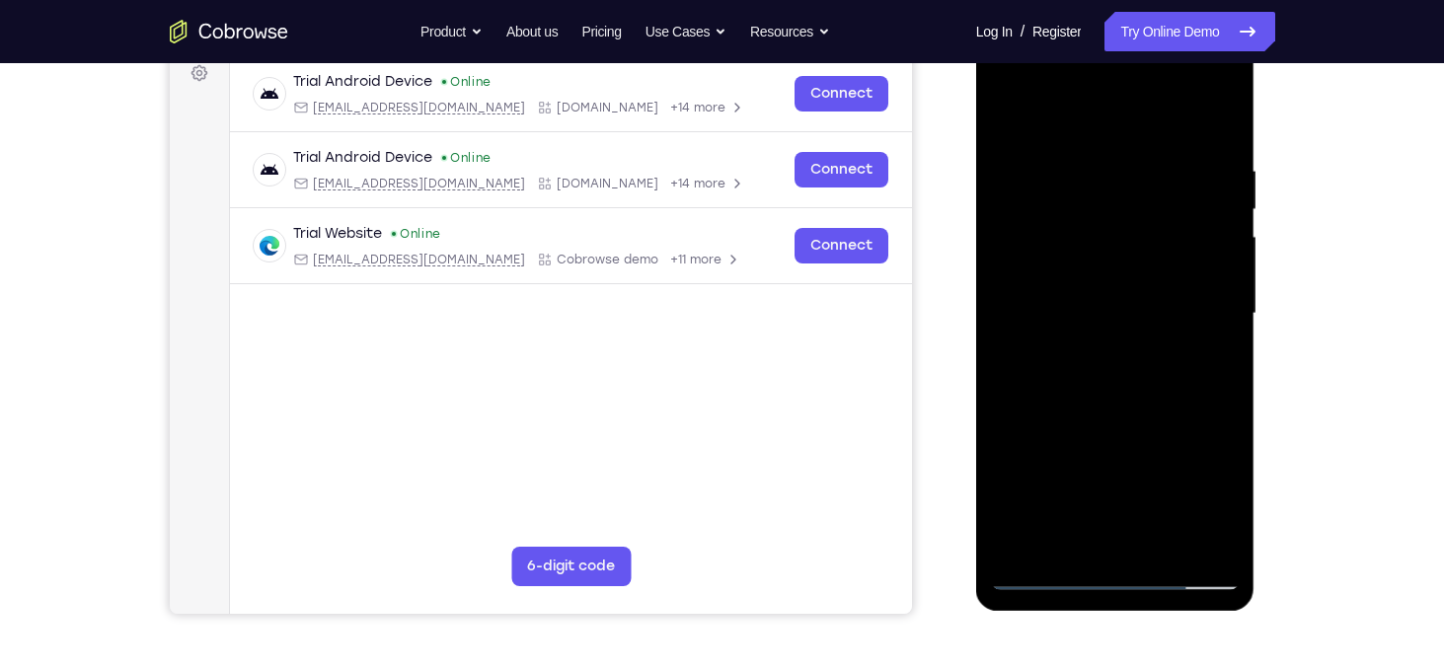
scroll to position [303, 0]
click at [1083, 126] on div at bounding box center [1115, 315] width 249 height 553
click at [1216, 186] on div at bounding box center [1115, 315] width 249 height 553
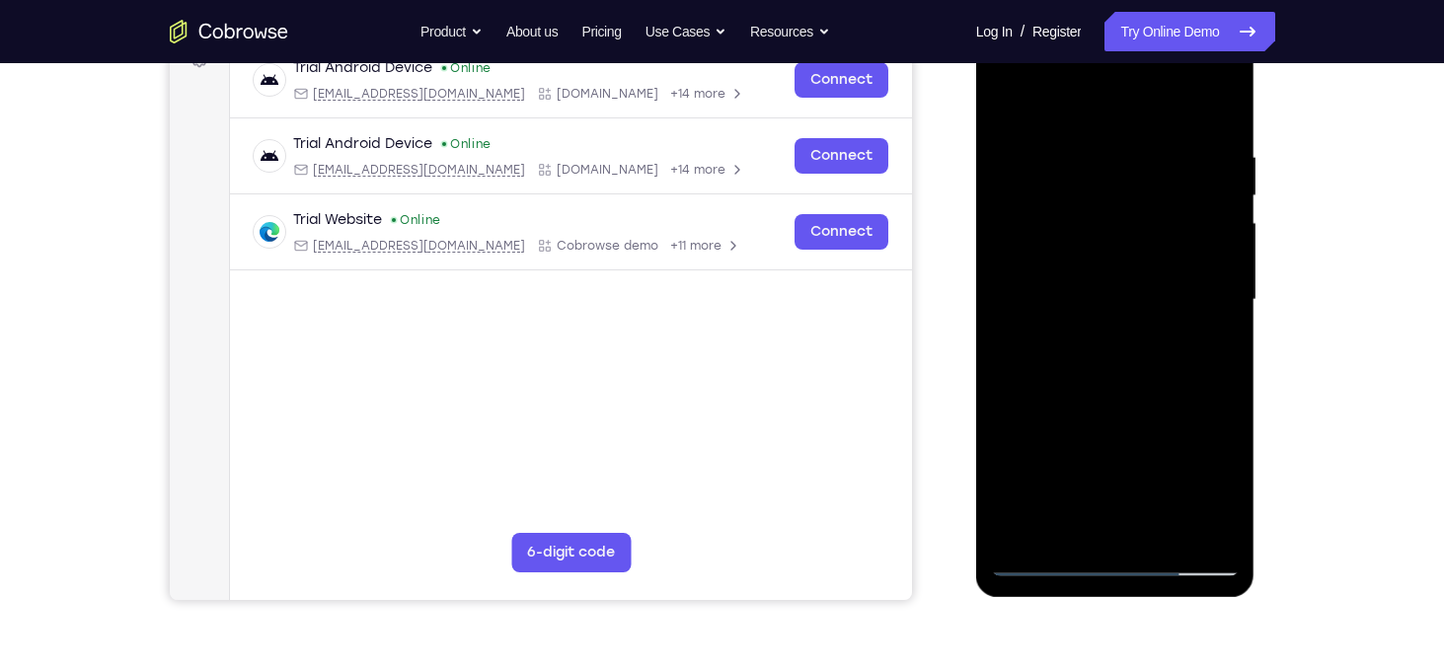
click at [1074, 97] on div at bounding box center [1115, 300] width 249 height 553
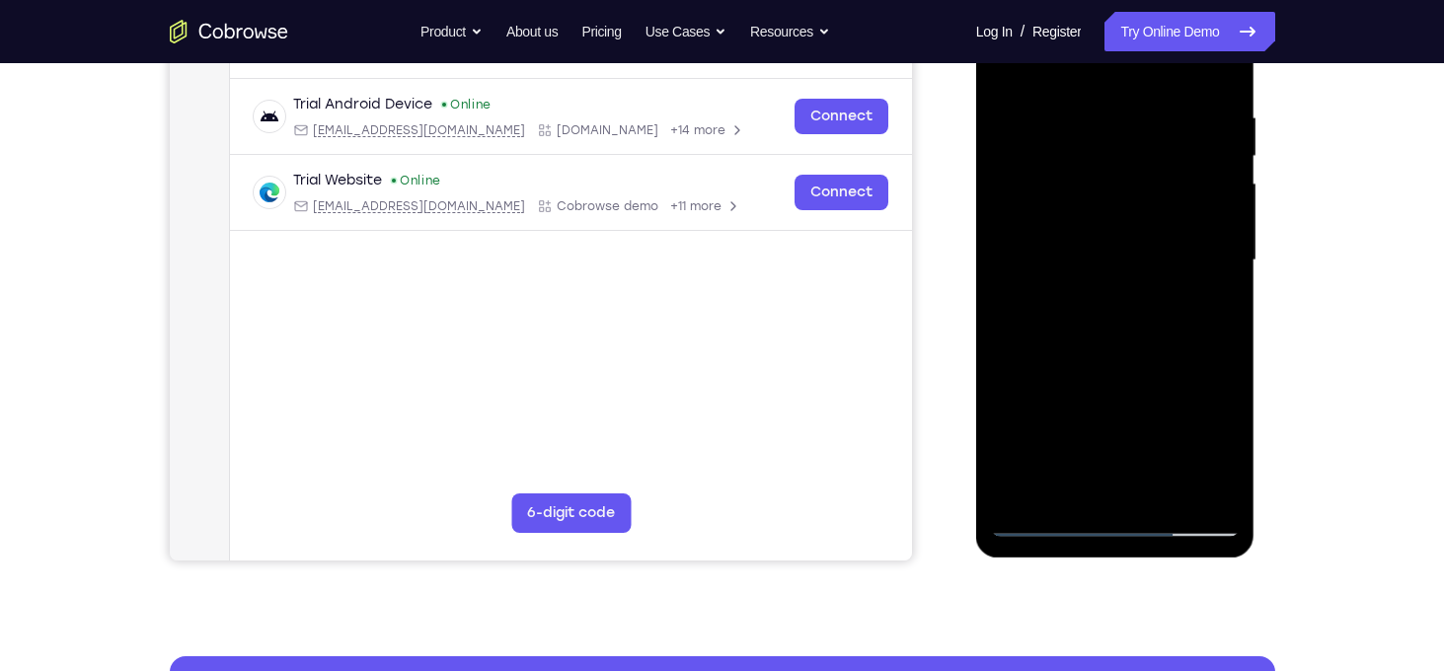
scroll to position [337, 0]
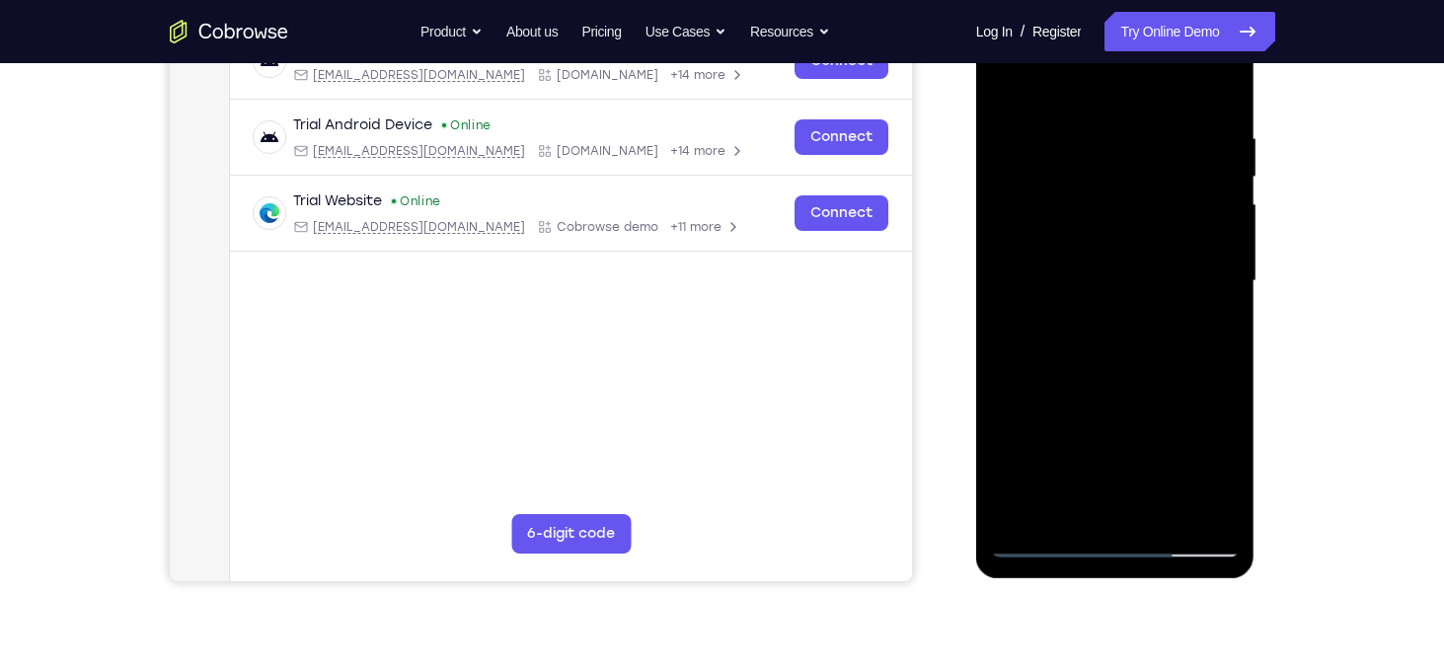
drag, startPoint x: 1077, startPoint y: 180, endPoint x: 1076, endPoint y: 264, distance: 83.9
click at [1076, 264] on div at bounding box center [1115, 281] width 249 height 553
click at [1076, 114] on div at bounding box center [1115, 281] width 249 height 553
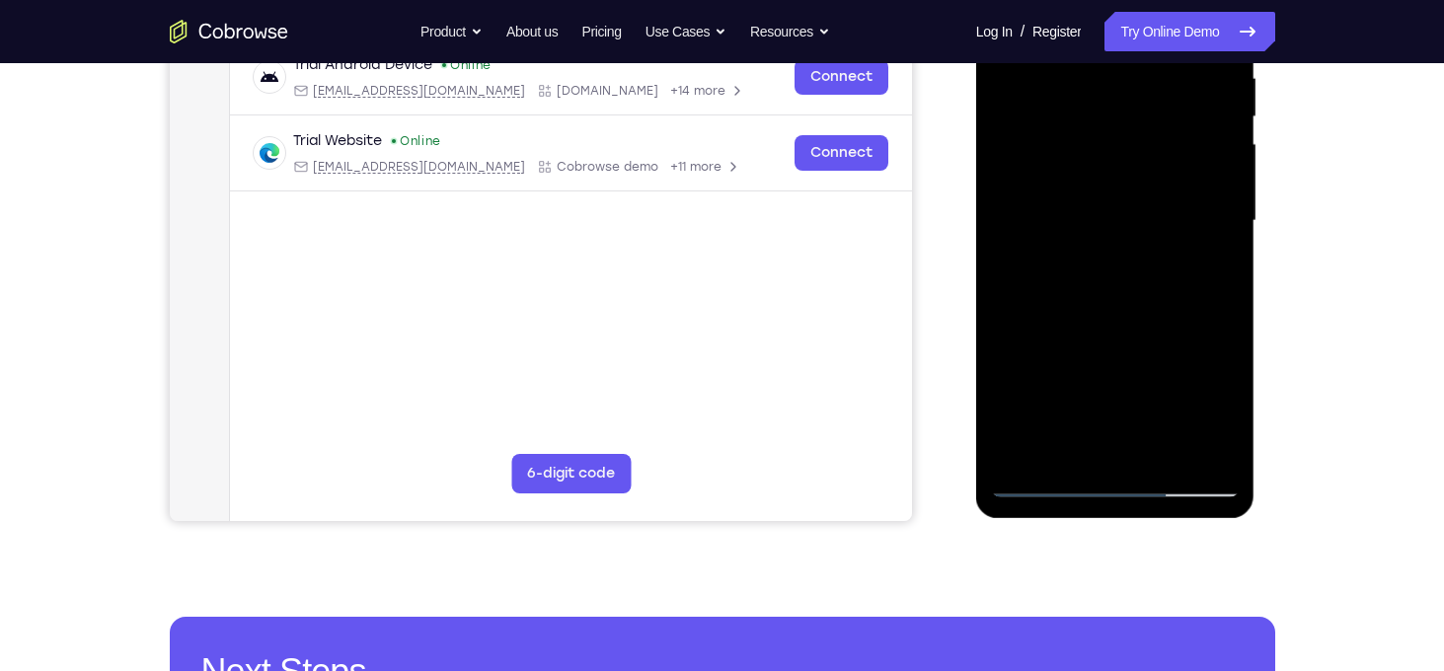
scroll to position [394, 0]
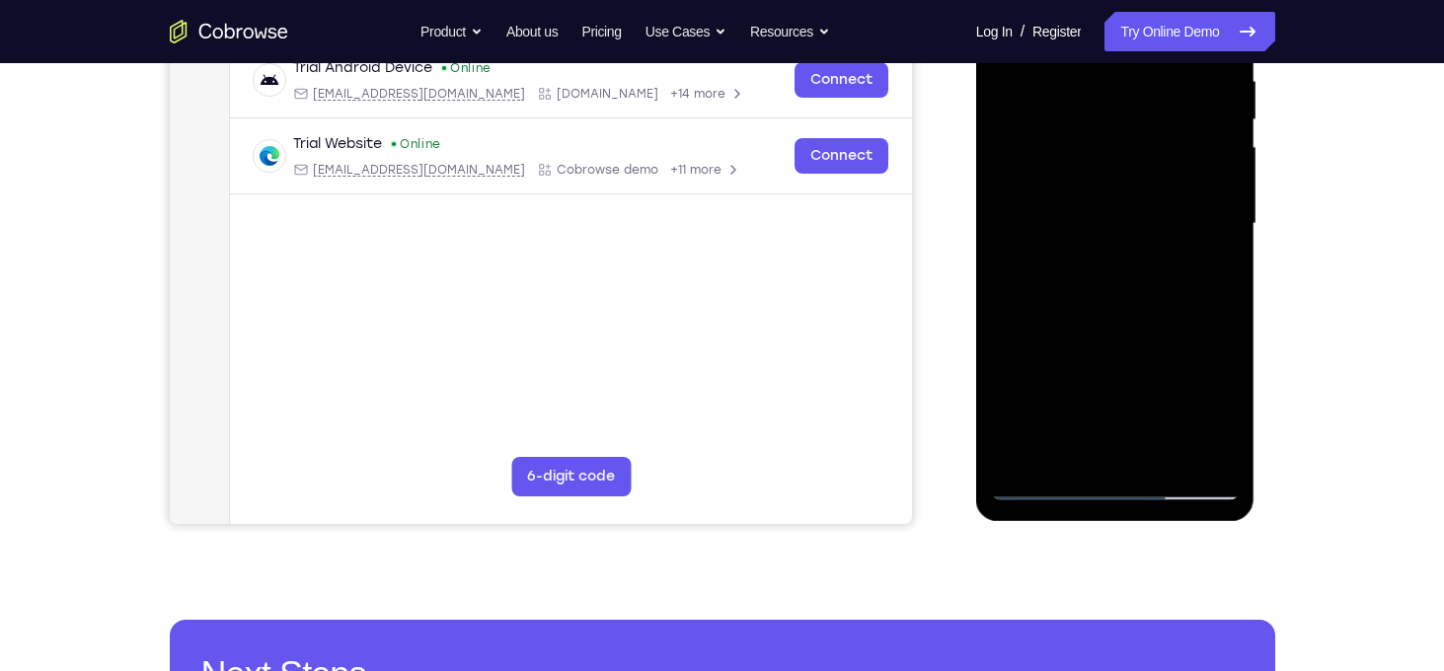
click at [1205, 201] on div at bounding box center [1115, 224] width 249 height 553
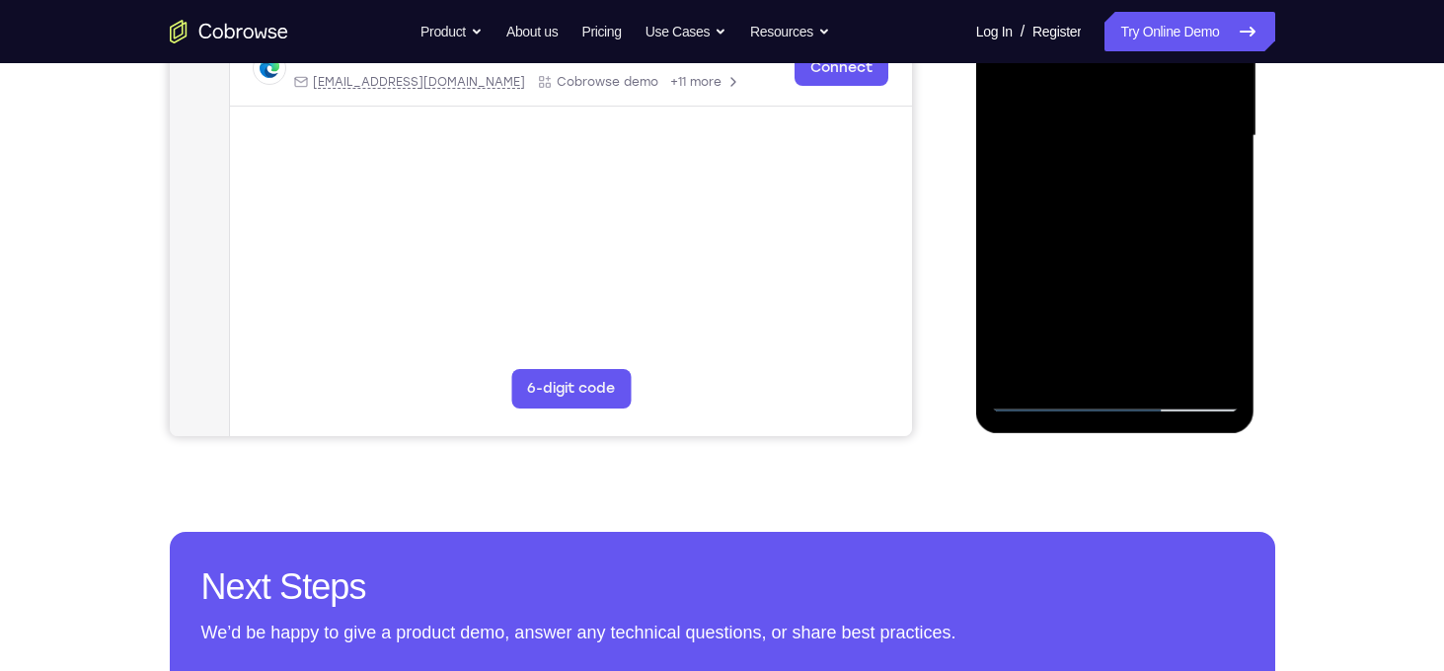
scroll to position [327, 0]
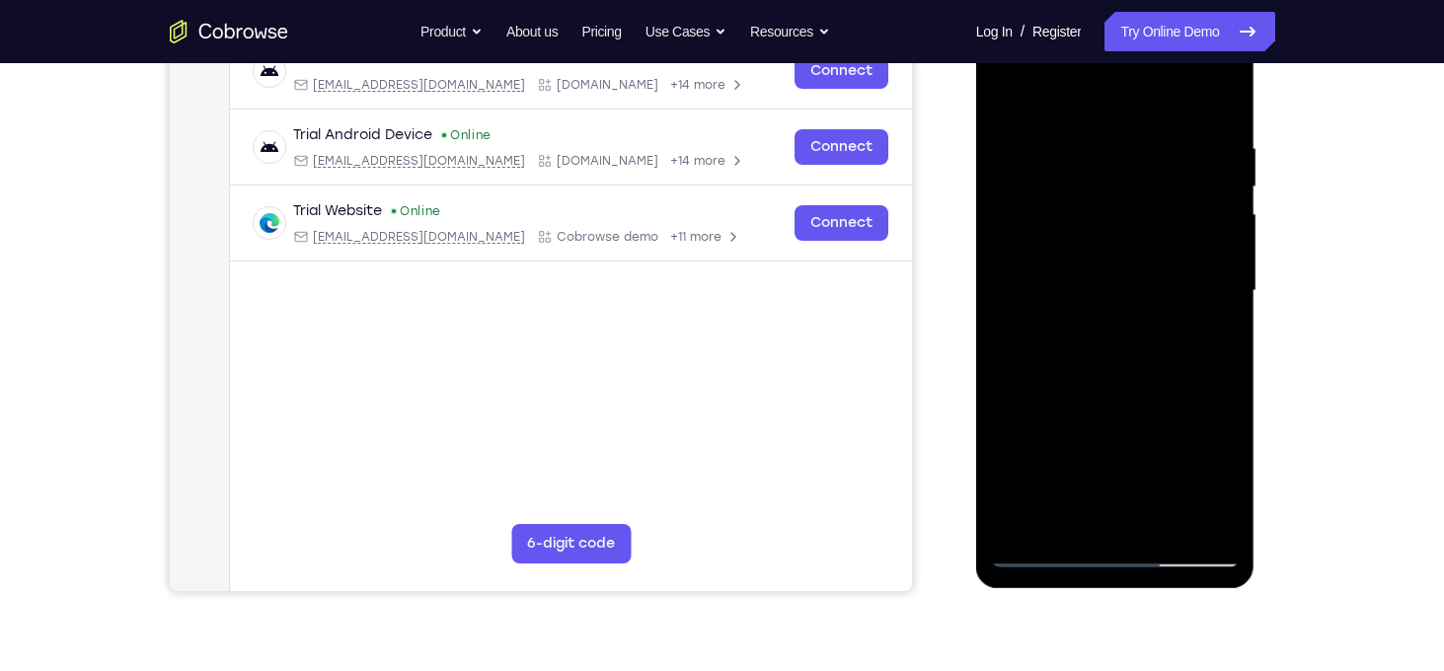
click at [1012, 92] on div at bounding box center [1115, 291] width 249 height 553
click at [1161, 167] on div at bounding box center [1115, 291] width 249 height 553
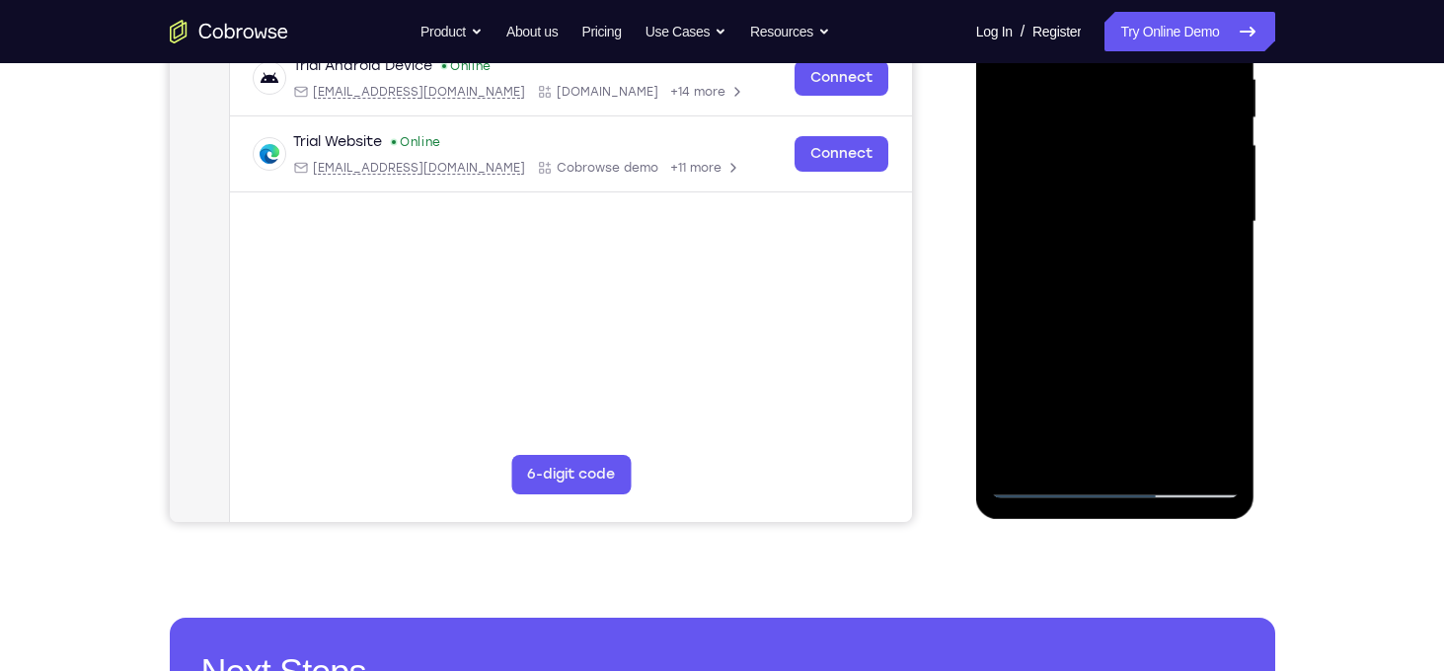
scroll to position [409, 0]
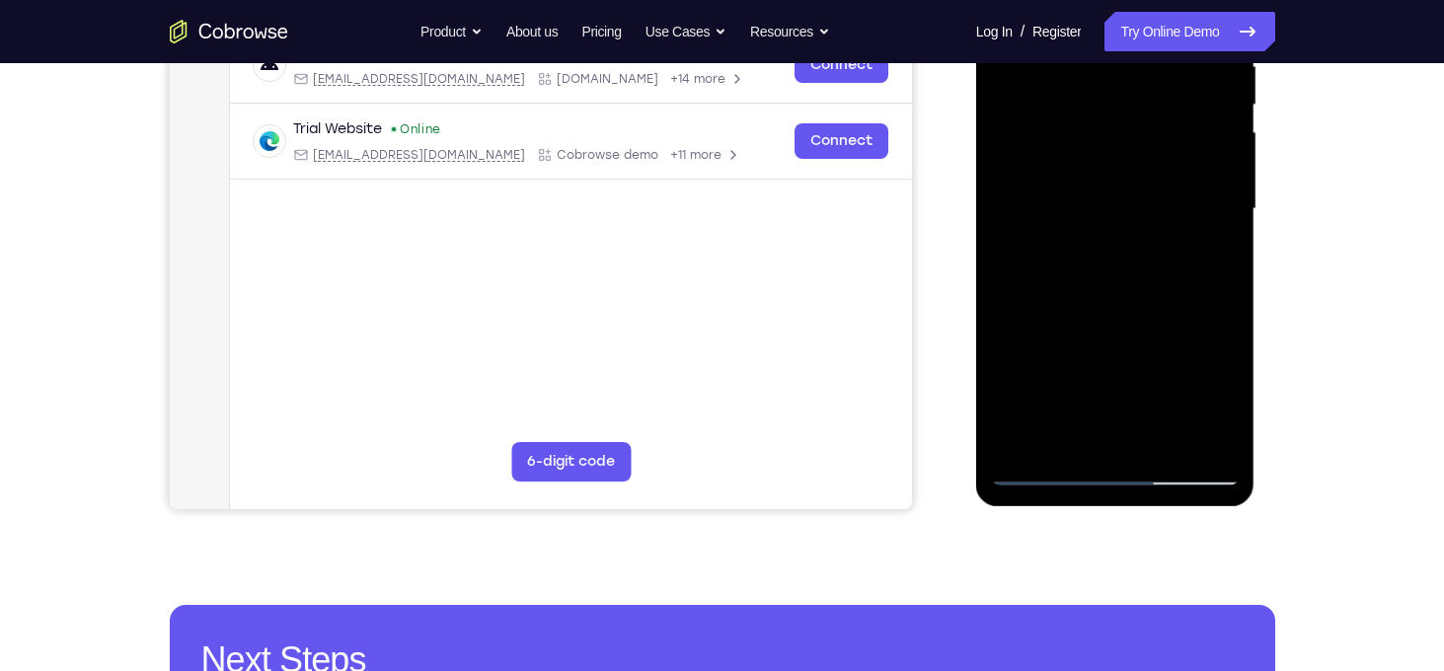
click at [1130, 318] on div at bounding box center [1115, 209] width 249 height 553
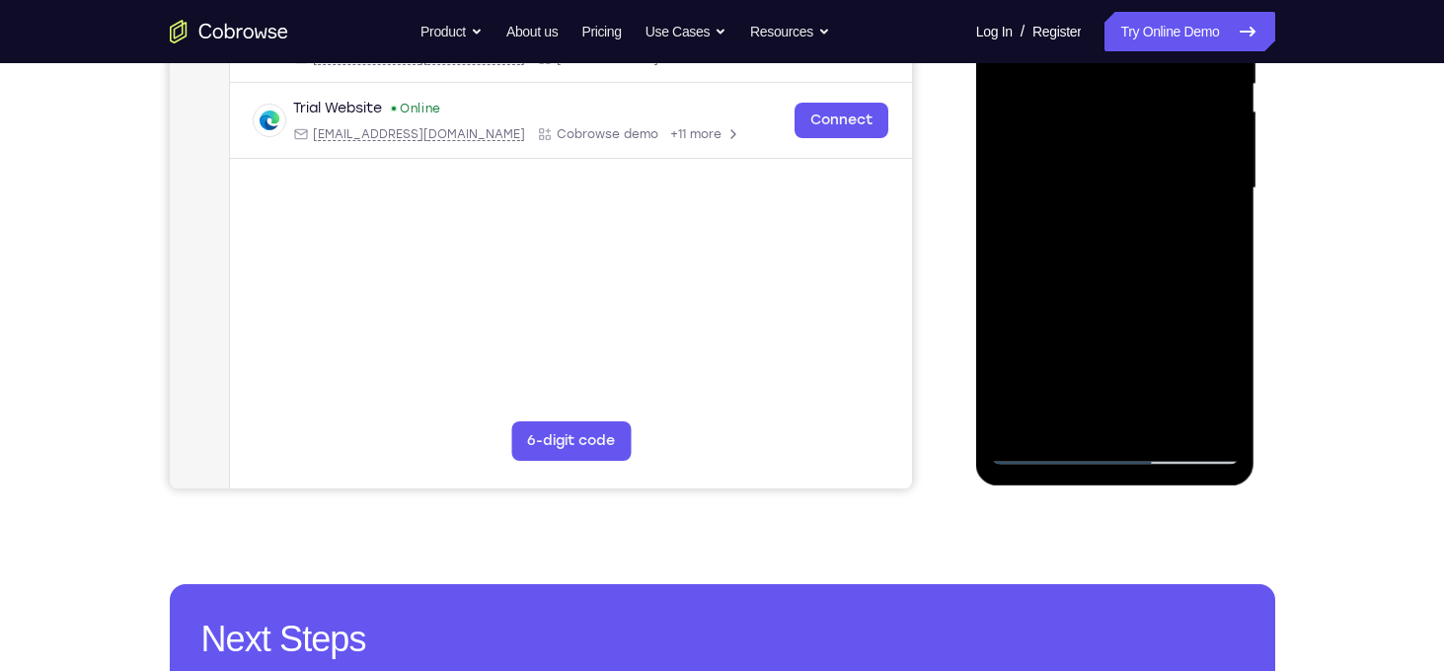
click at [1092, 414] on div at bounding box center [1115, 188] width 249 height 553
click at [1037, 448] on div at bounding box center [1115, 188] width 249 height 553
click at [1217, 423] on div at bounding box center [1115, 188] width 249 height 553
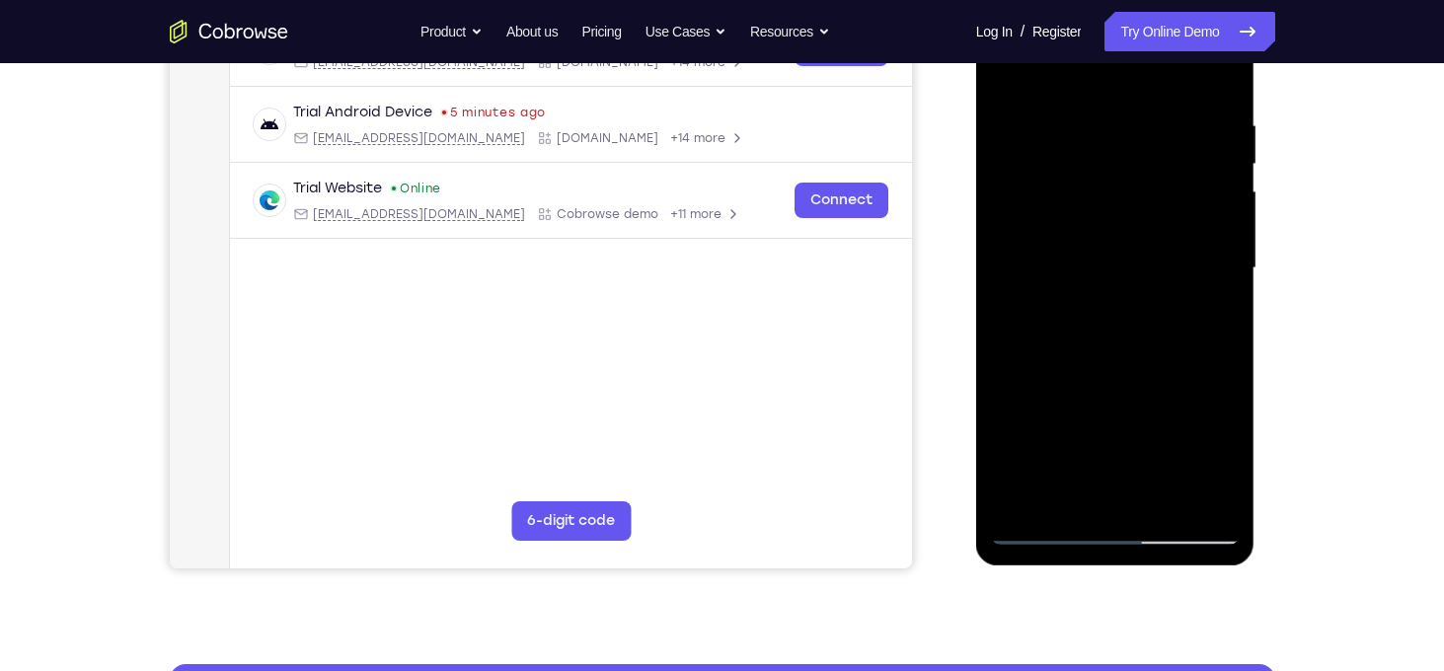
click at [1111, 310] on div at bounding box center [1115, 268] width 249 height 553
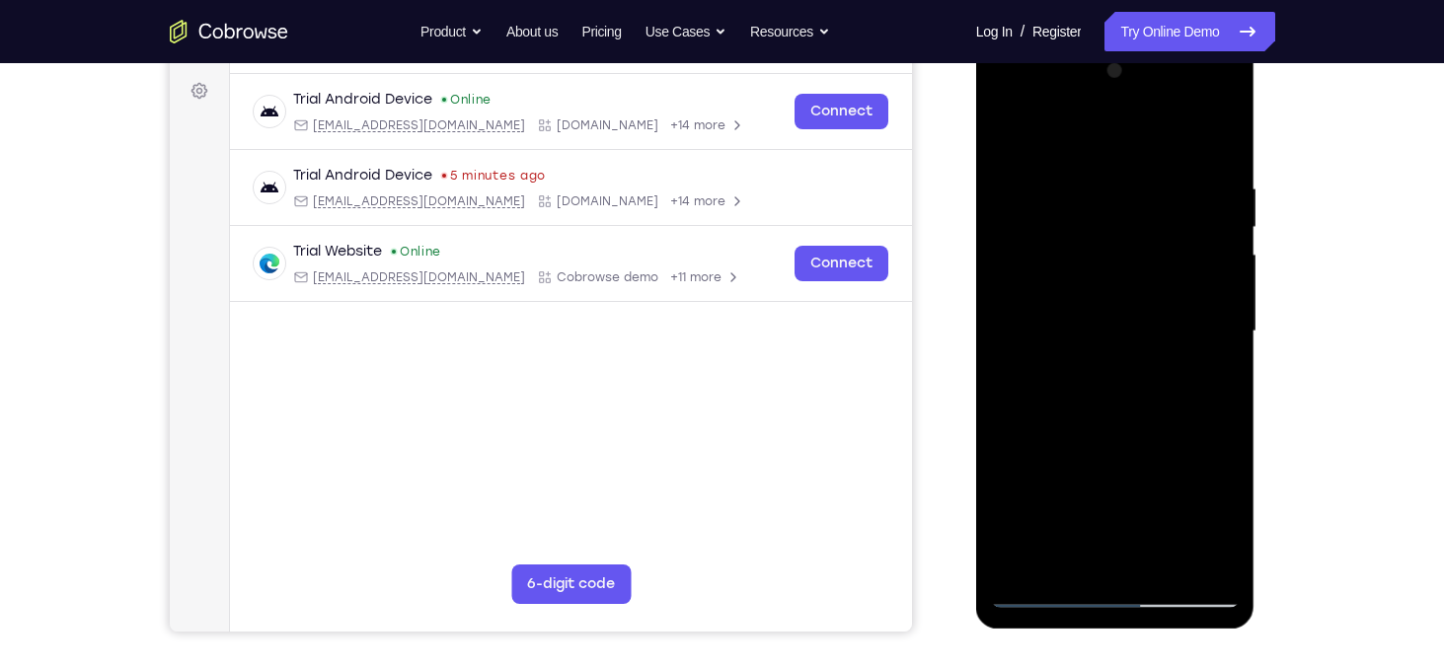
click at [1062, 158] on div at bounding box center [1115, 331] width 249 height 553
click at [1065, 190] on div at bounding box center [1115, 331] width 249 height 553
click at [1160, 198] on div at bounding box center [1115, 331] width 249 height 553
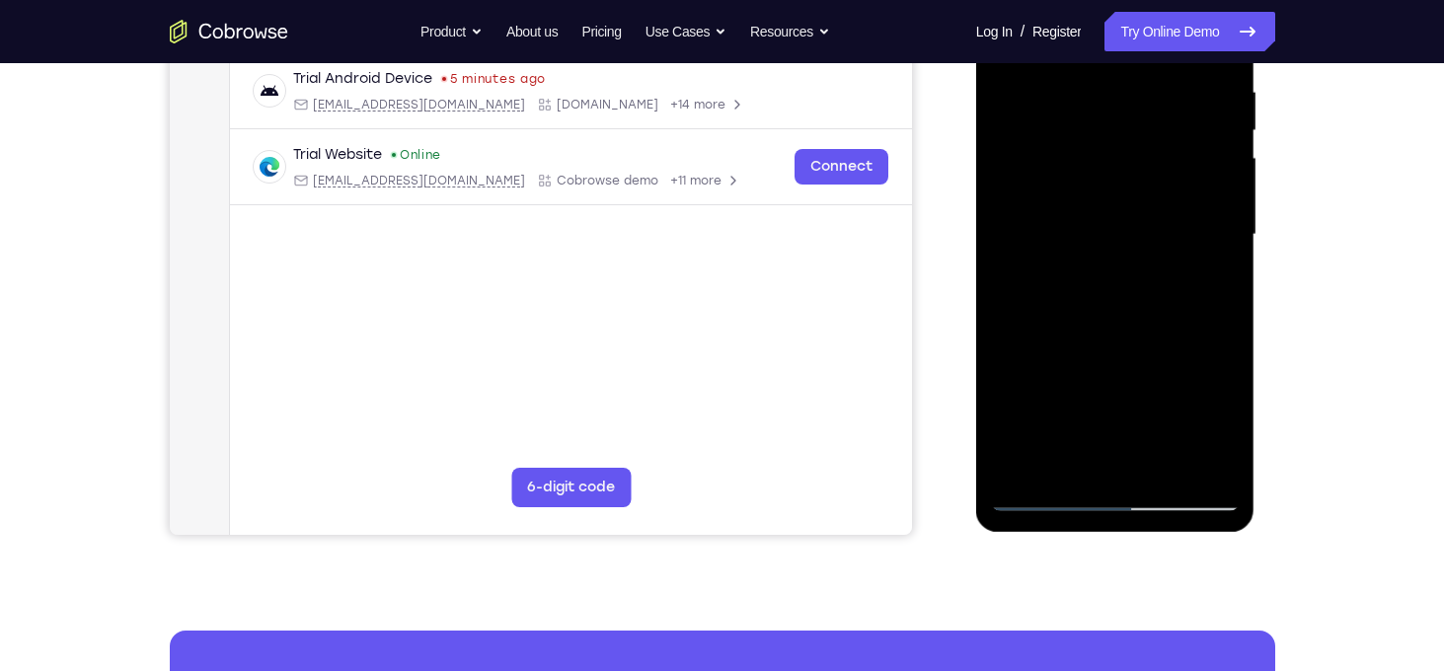
scroll to position [414, 0]
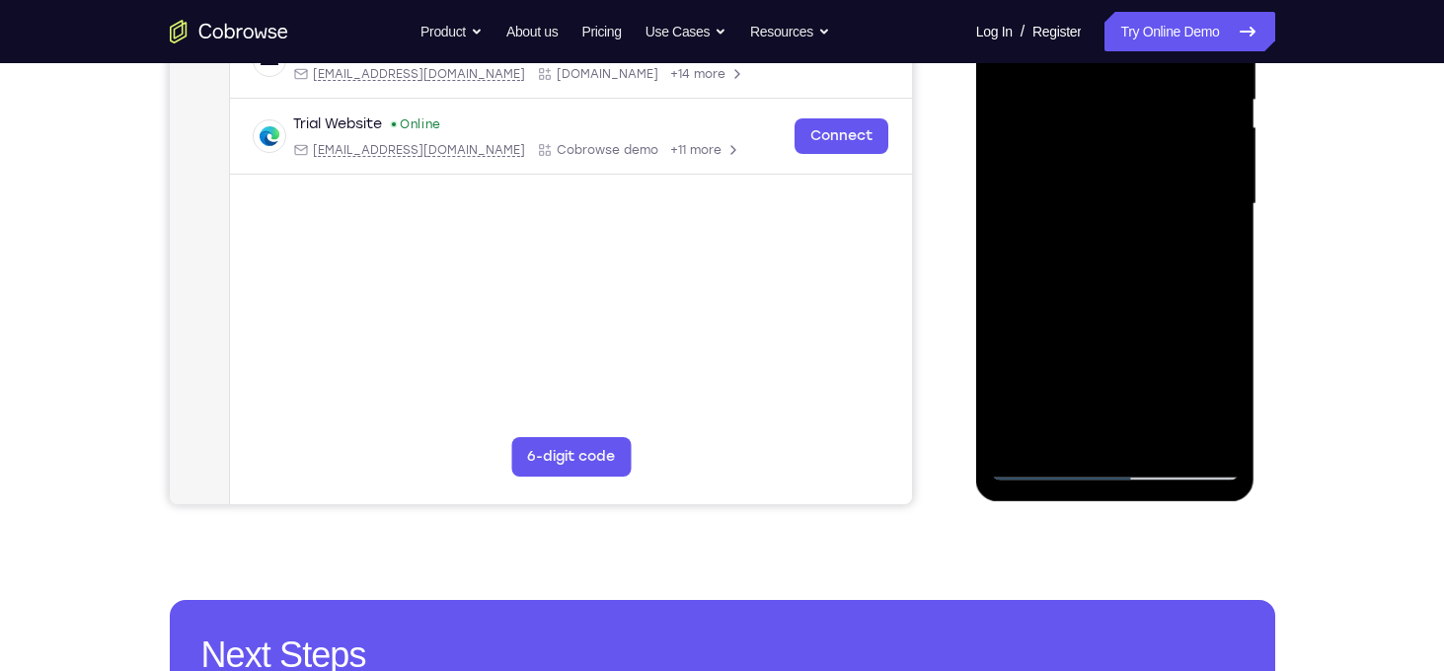
click at [1090, 426] on div at bounding box center [1115, 204] width 249 height 553
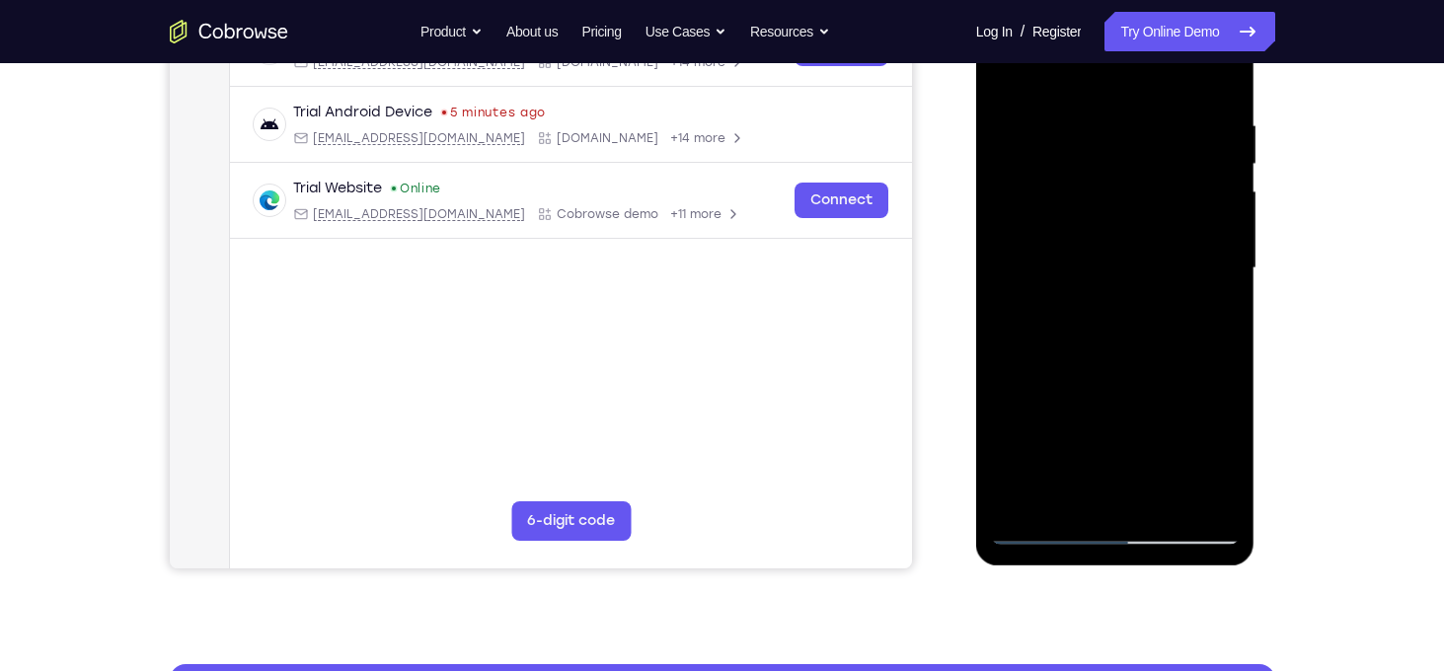
scroll to position [349, 0]
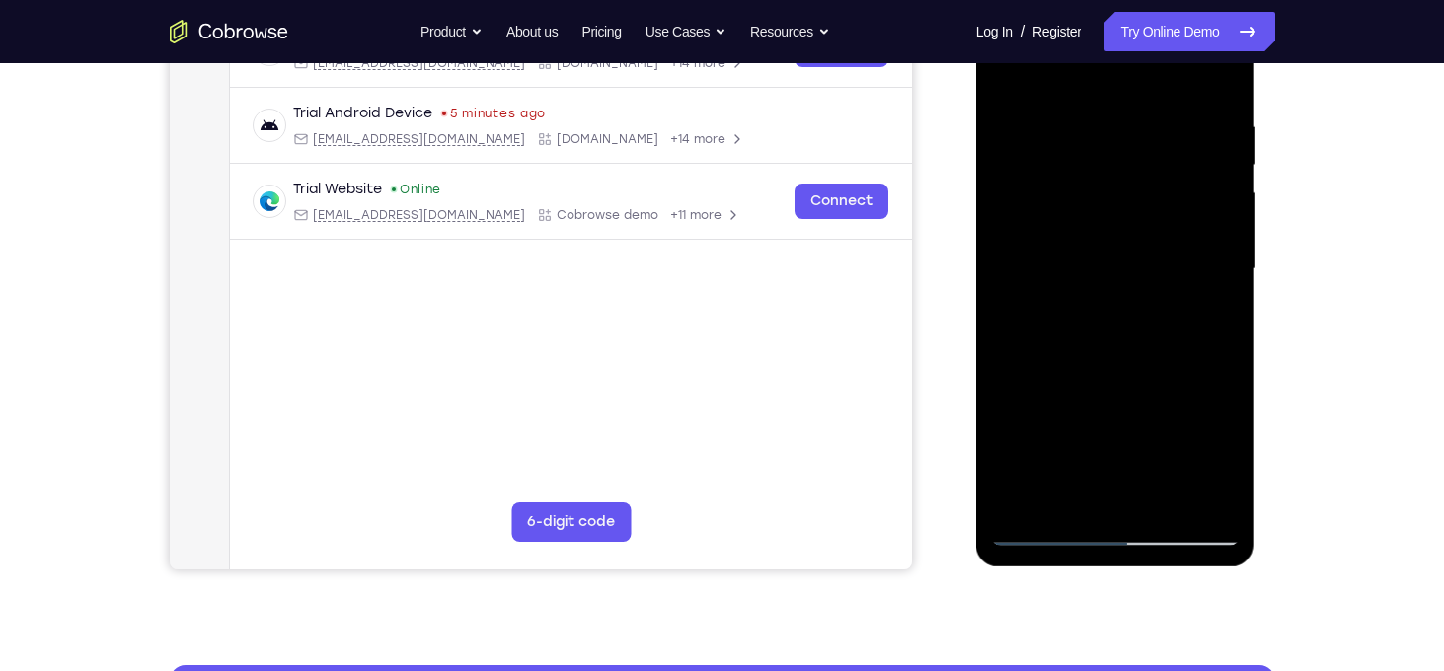
click at [1011, 83] on div at bounding box center [1115, 269] width 249 height 553
click at [1013, 76] on div at bounding box center [1115, 269] width 249 height 553
click at [1097, 105] on div at bounding box center [1115, 269] width 249 height 553
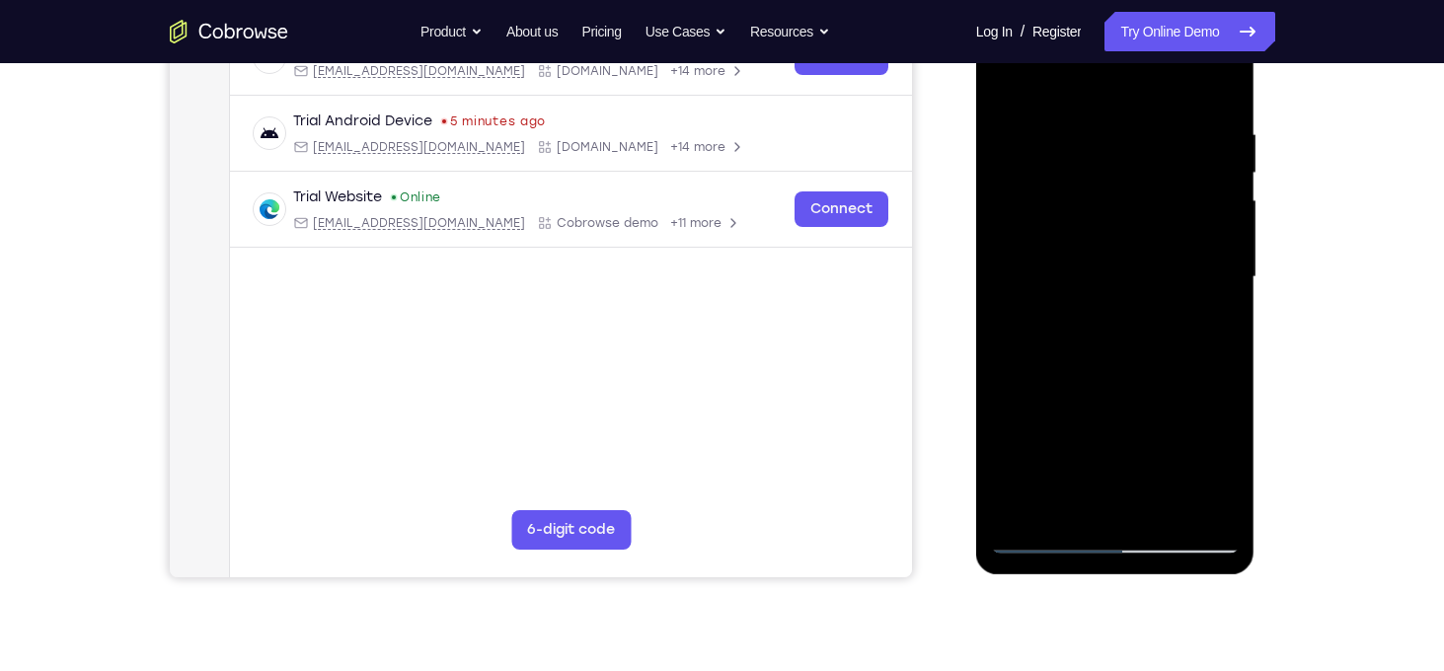
scroll to position [340, 0]
click at [1081, 130] on div at bounding box center [1115, 278] width 249 height 553
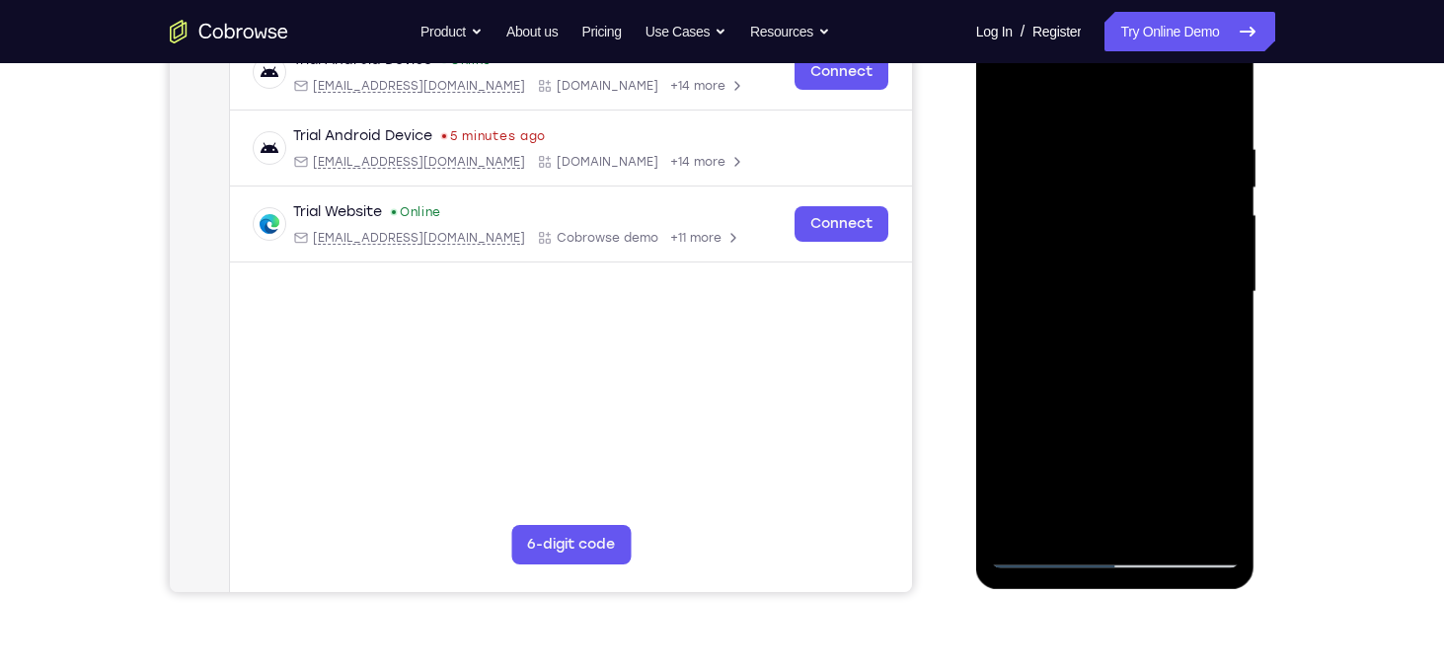
click at [1215, 208] on div at bounding box center [1115, 292] width 249 height 553
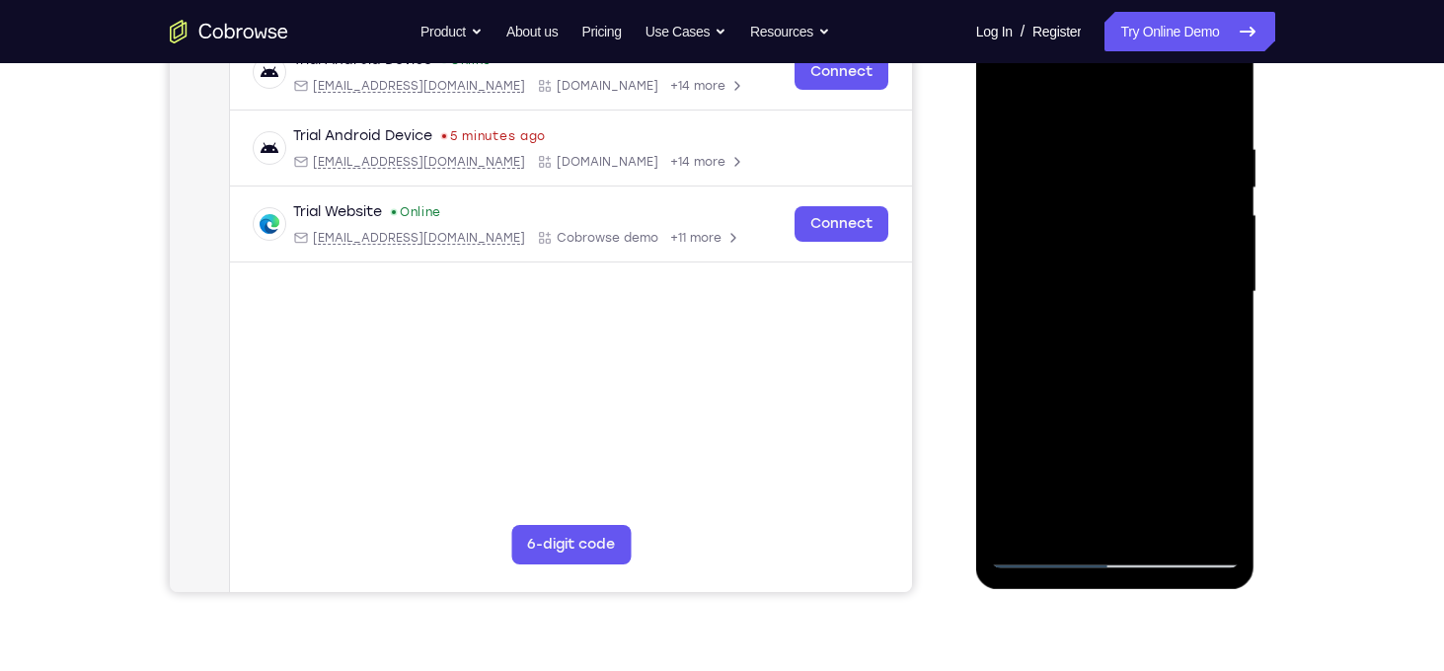
click at [1215, 208] on div at bounding box center [1115, 292] width 249 height 553
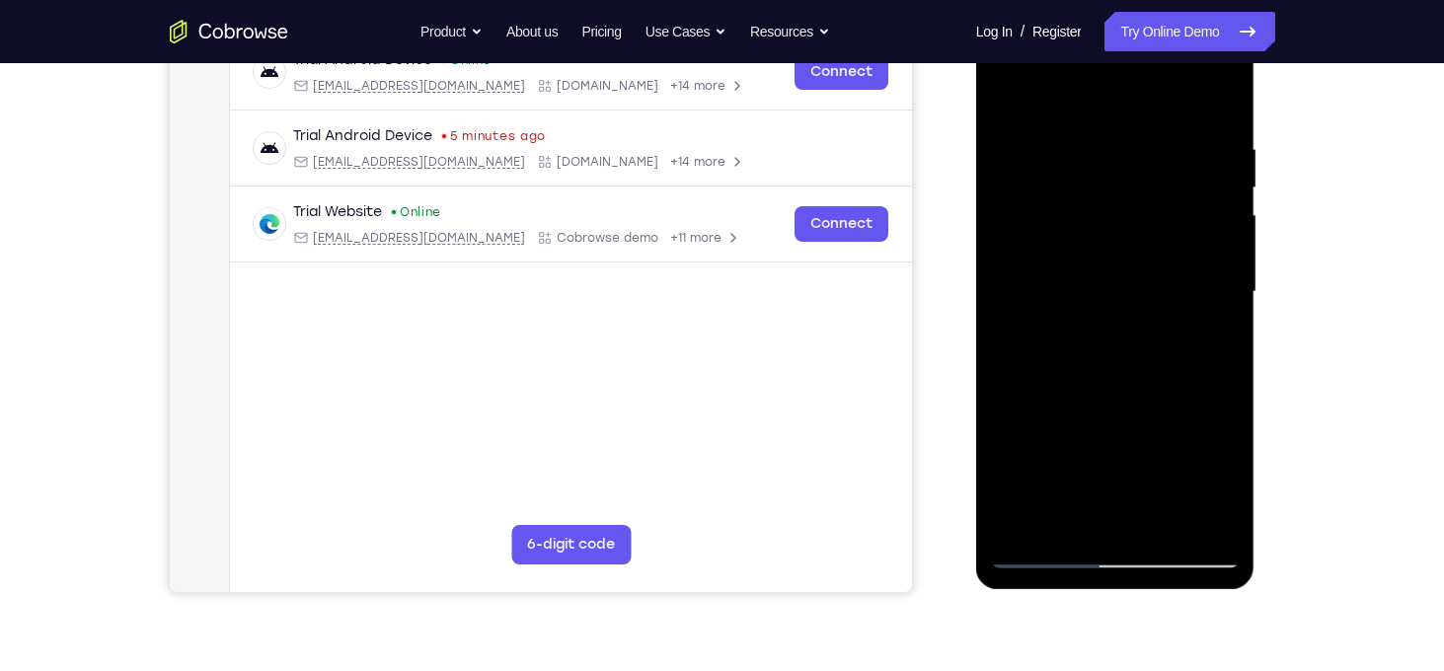
click at [1215, 208] on div at bounding box center [1115, 292] width 249 height 553
click at [1012, 238] on div at bounding box center [1115, 292] width 249 height 553
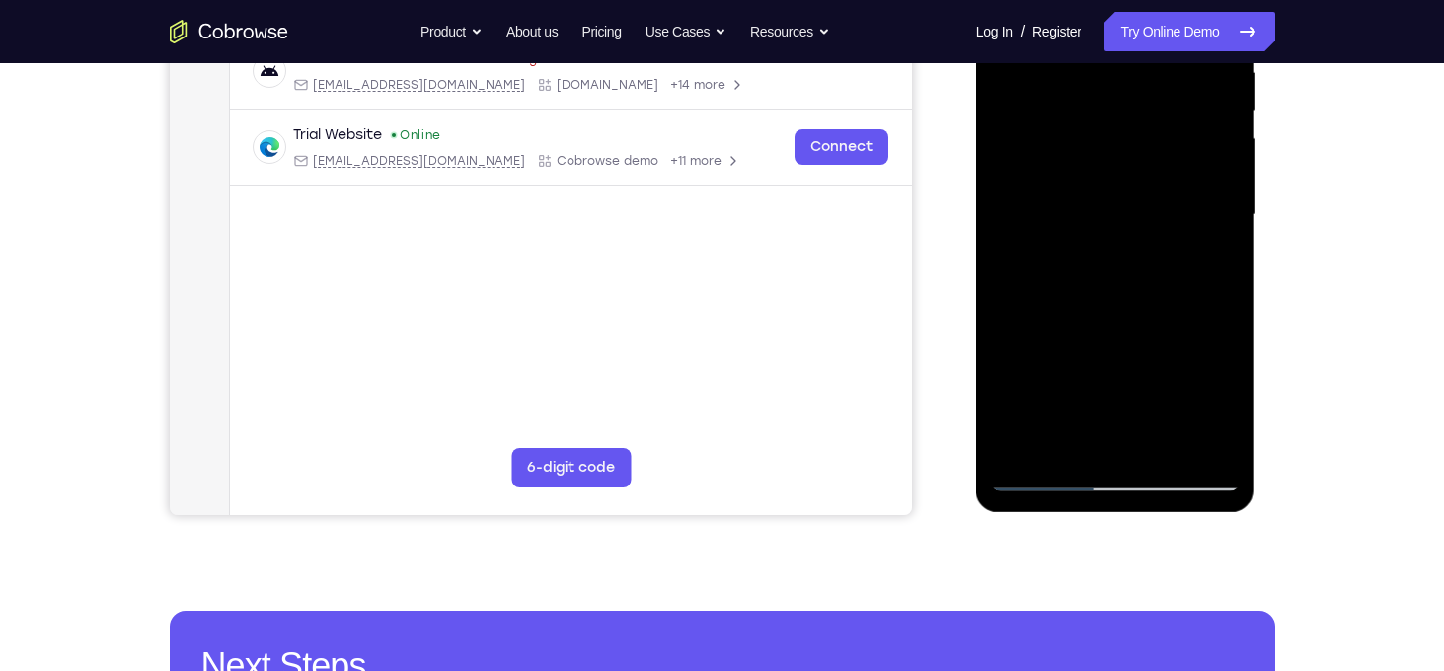
click at [1202, 449] on div at bounding box center [1115, 215] width 249 height 553
click at [1218, 271] on div at bounding box center [1115, 215] width 249 height 553
click at [1199, 438] on div at bounding box center [1115, 215] width 249 height 553
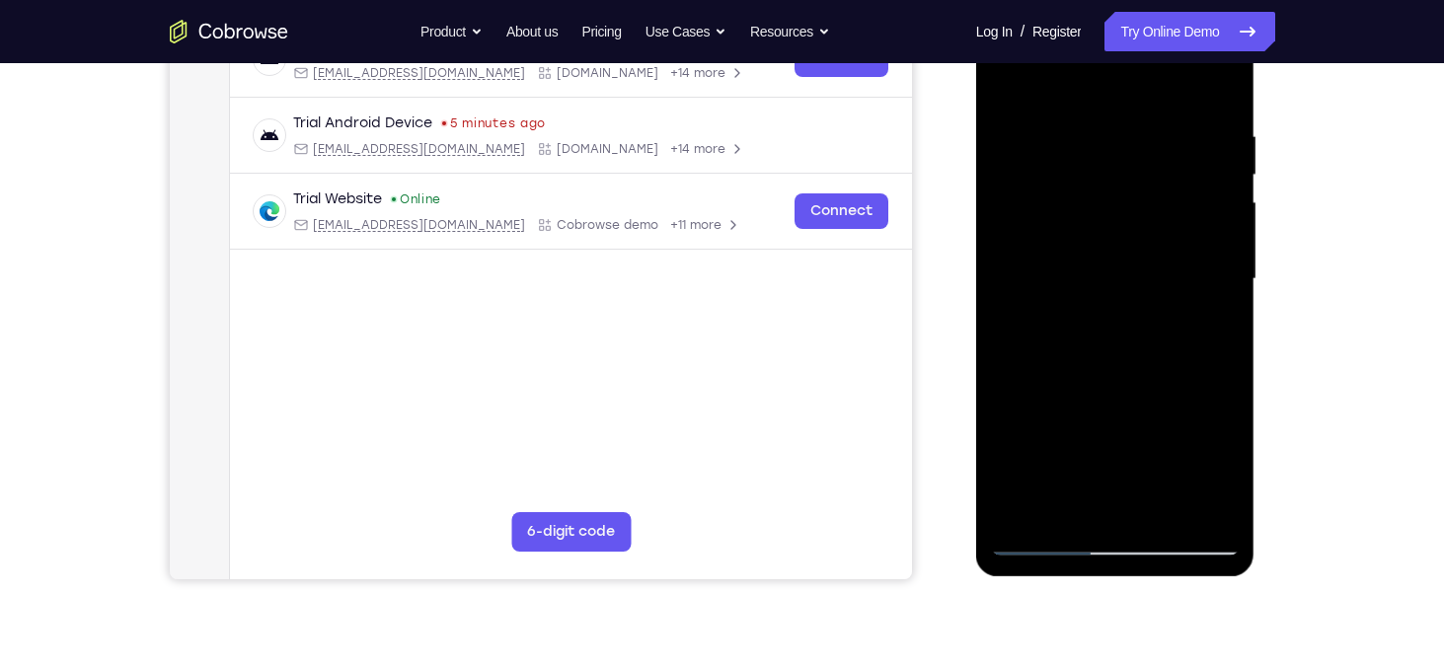
click at [1216, 252] on div at bounding box center [1115, 279] width 249 height 553
click at [1219, 186] on div at bounding box center [1115, 279] width 249 height 553
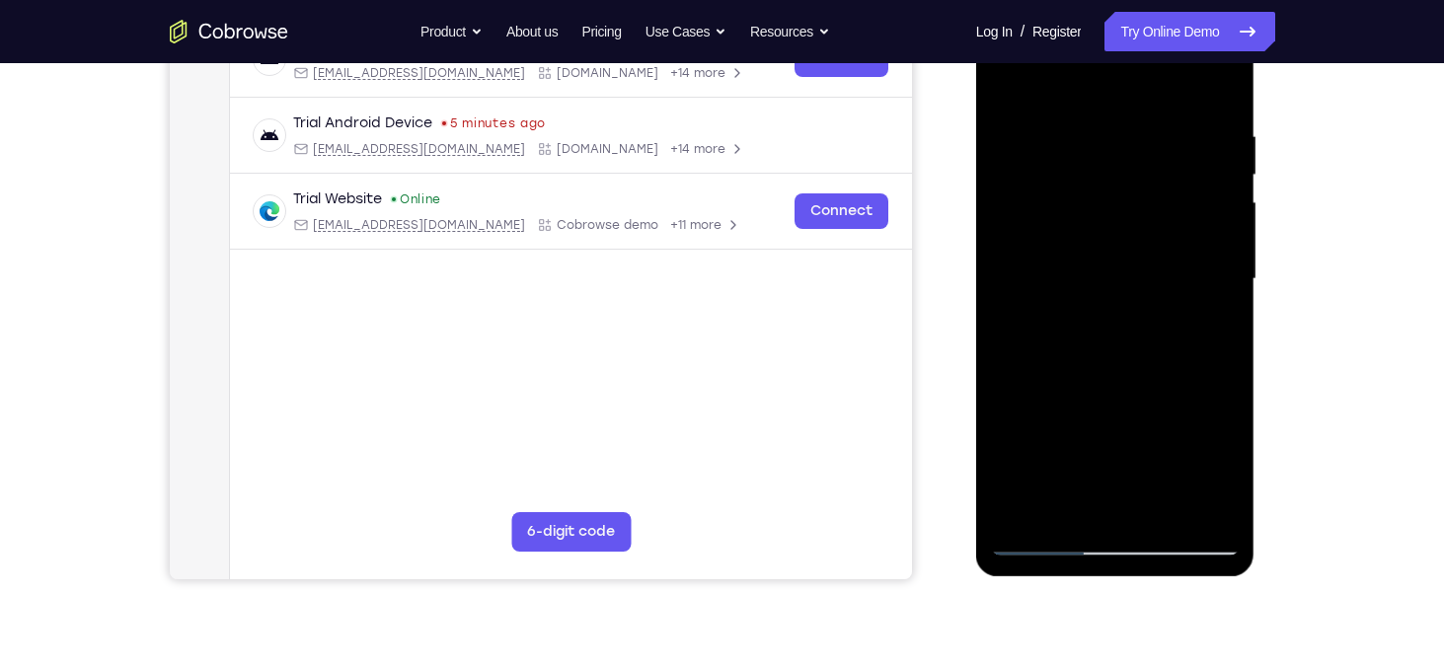
drag, startPoint x: 1219, startPoint y: 186, endPoint x: 1143, endPoint y: 193, distance: 76.3
click at [1143, 193] on div at bounding box center [1115, 279] width 249 height 553
click at [1197, 184] on div at bounding box center [1115, 279] width 249 height 553
click at [1219, 181] on div at bounding box center [1115, 279] width 249 height 553
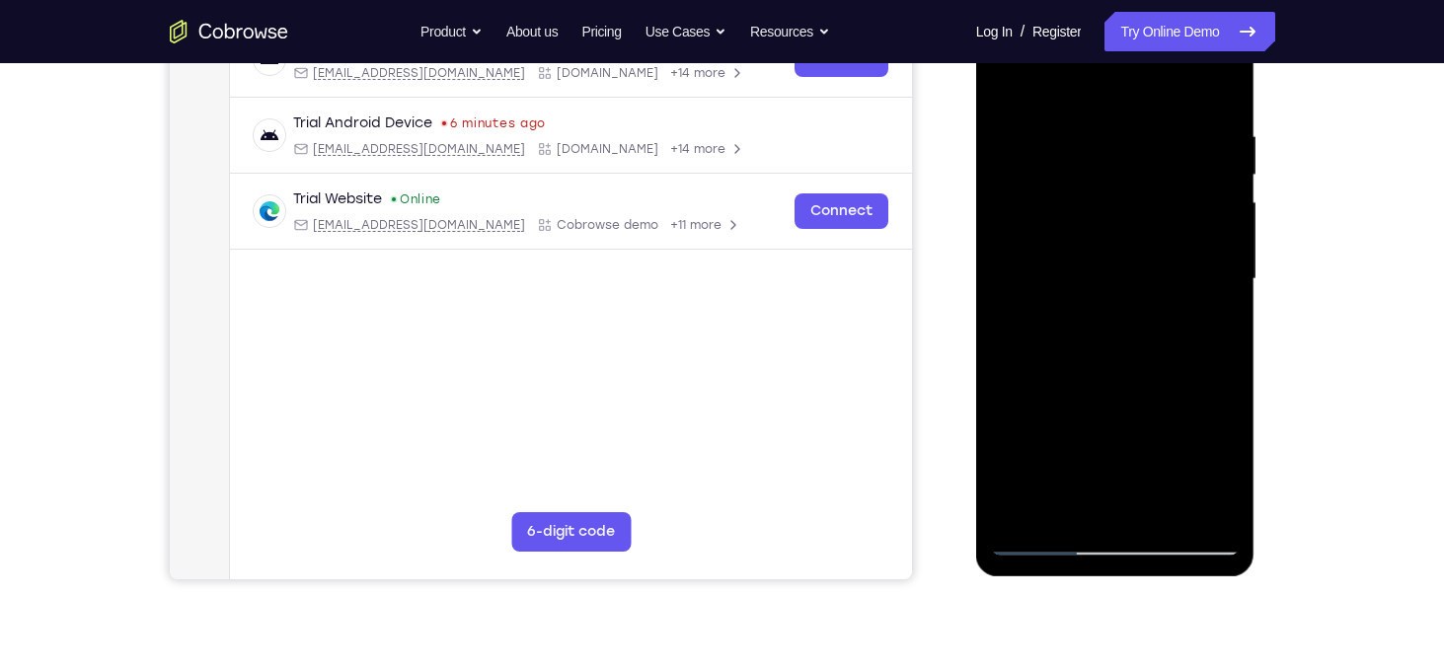
click at [1219, 181] on div at bounding box center [1115, 279] width 249 height 553
click at [1209, 213] on div at bounding box center [1115, 279] width 249 height 553
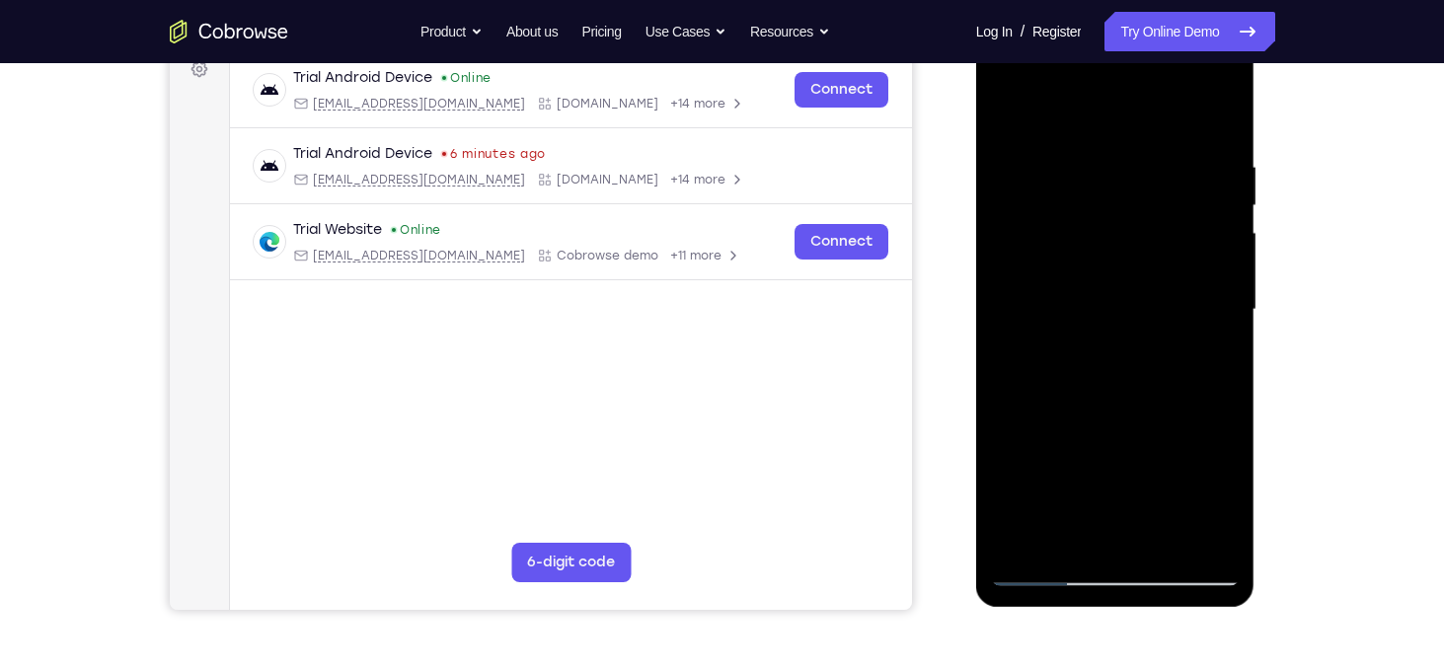
scroll to position [308, 0]
click at [1231, 205] on div at bounding box center [1115, 310] width 249 height 553
click at [1222, 157] on div at bounding box center [1115, 310] width 249 height 553
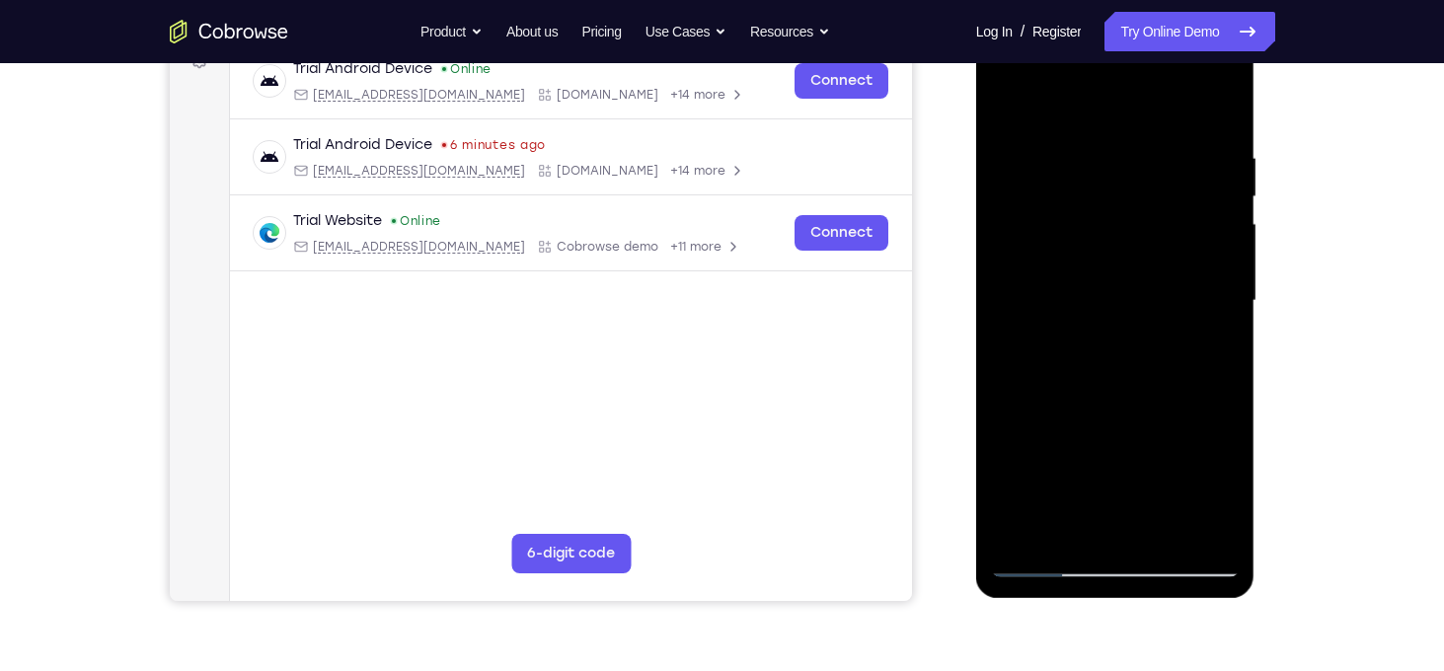
scroll to position [341, 0]
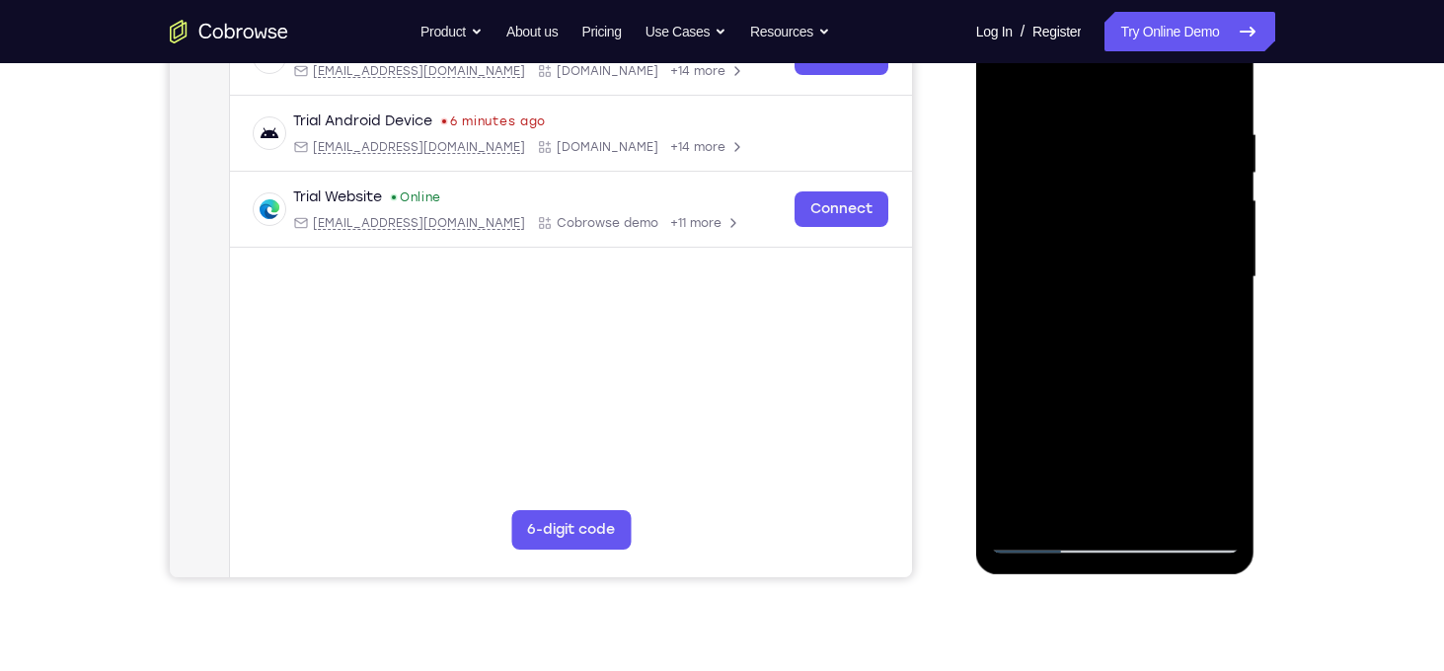
click at [1012, 234] on div at bounding box center [1115, 277] width 249 height 553
click at [1122, 244] on div at bounding box center [1115, 277] width 249 height 553
click at [1117, 244] on div at bounding box center [1115, 277] width 249 height 553
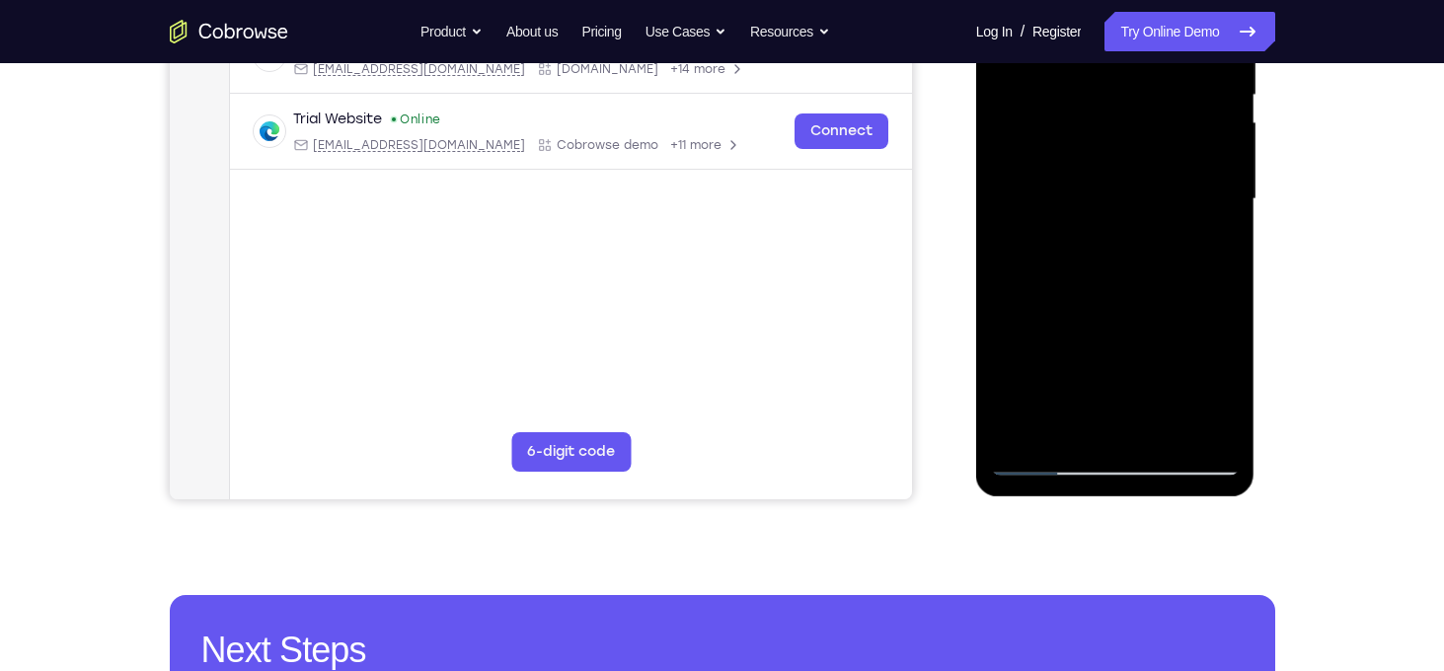
scroll to position [429, 0]
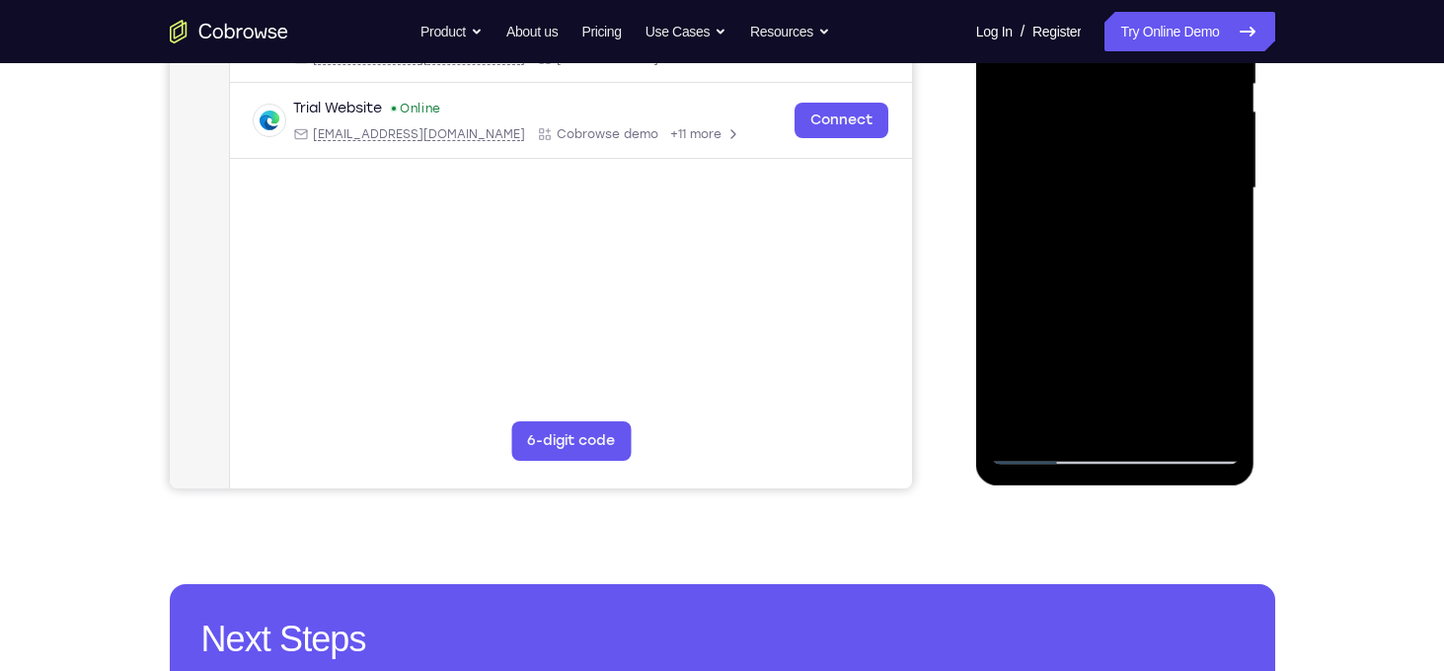
click at [1110, 153] on div at bounding box center [1115, 188] width 249 height 553
click at [1164, 418] on div at bounding box center [1115, 188] width 249 height 553
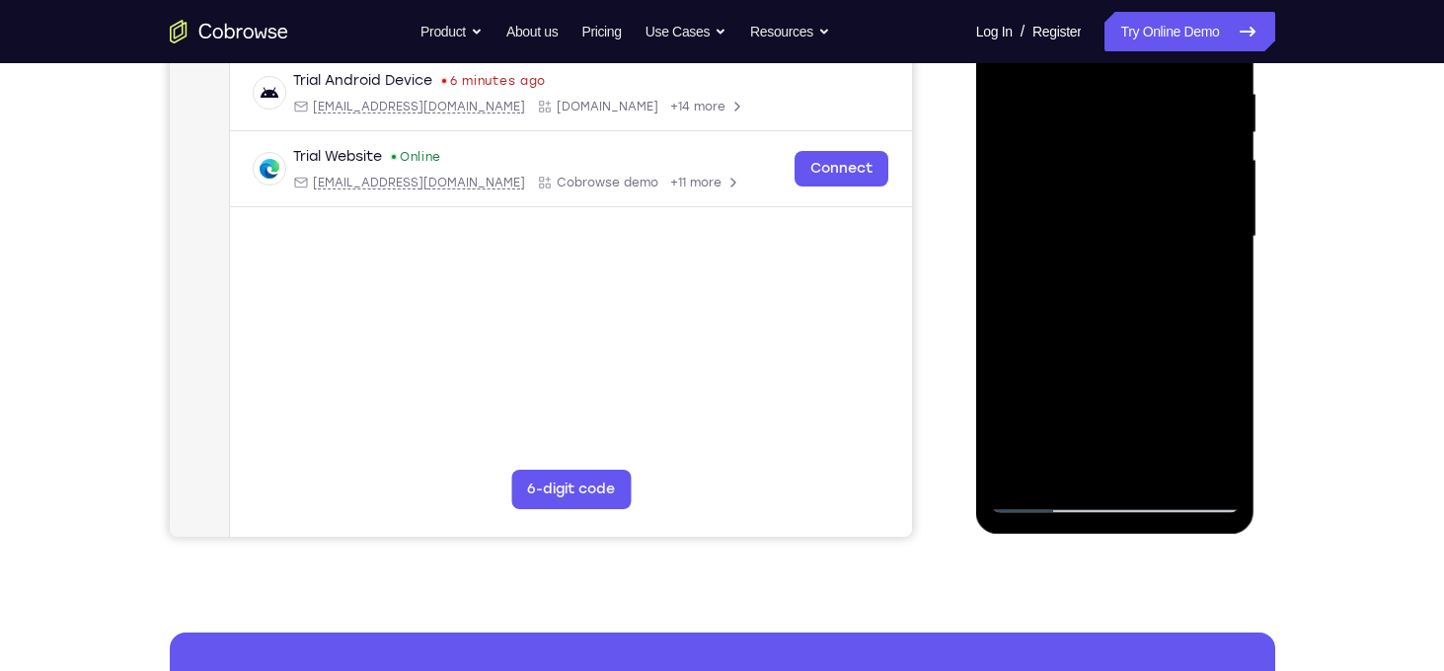
scroll to position [319, 0]
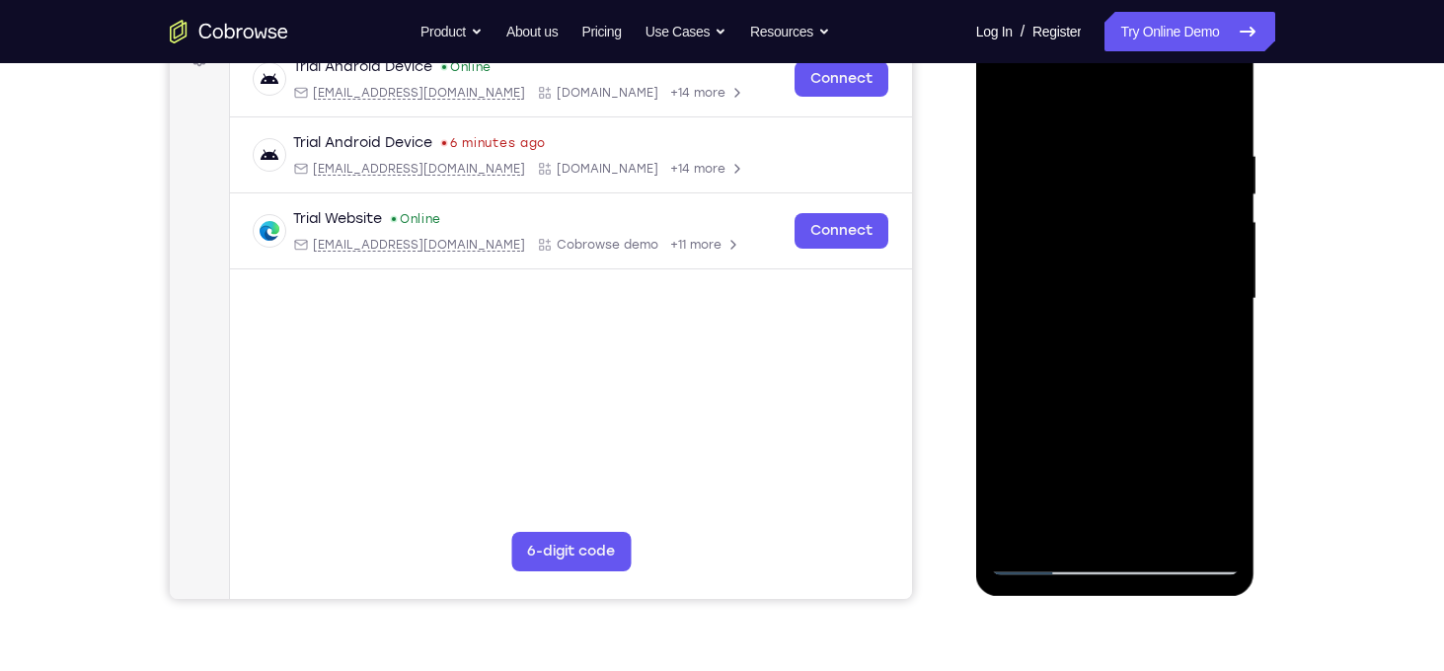
click at [1019, 106] on div at bounding box center [1115, 299] width 249 height 553
drag, startPoint x: 1149, startPoint y: 142, endPoint x: 1153, endPoint y: 285, distance: 143.2
click at [1153, 285] on div at bounding box center [1115, 299] width 249 height 553
drag, startPoint x: 1134, startPoint y: 106, endPoint x: 1126, endPoint y: 346, distance: 240.1
click at [1126, 346] on div at bounding box center [1115, 299] width 249 height 553
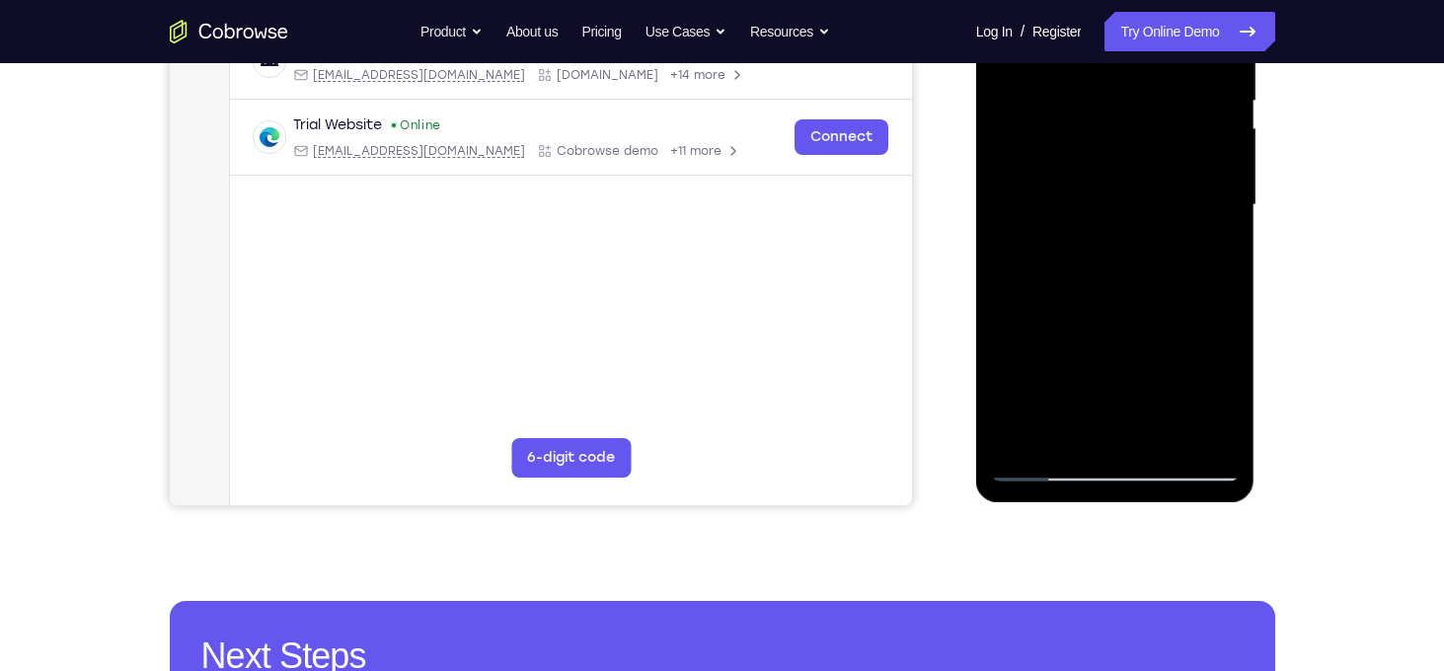
scroll to position [359, 0]
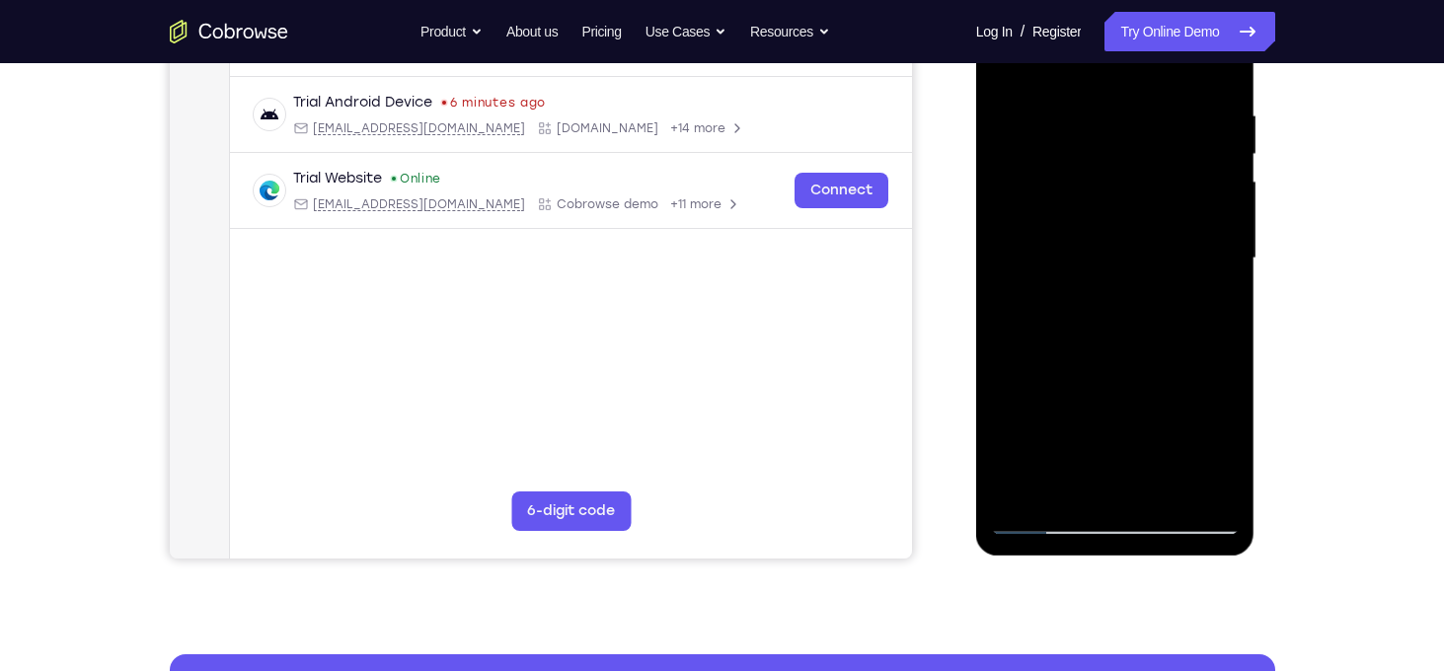
click at [1085, 100] on div at bounding box center [1115, 258] width 249 height 553
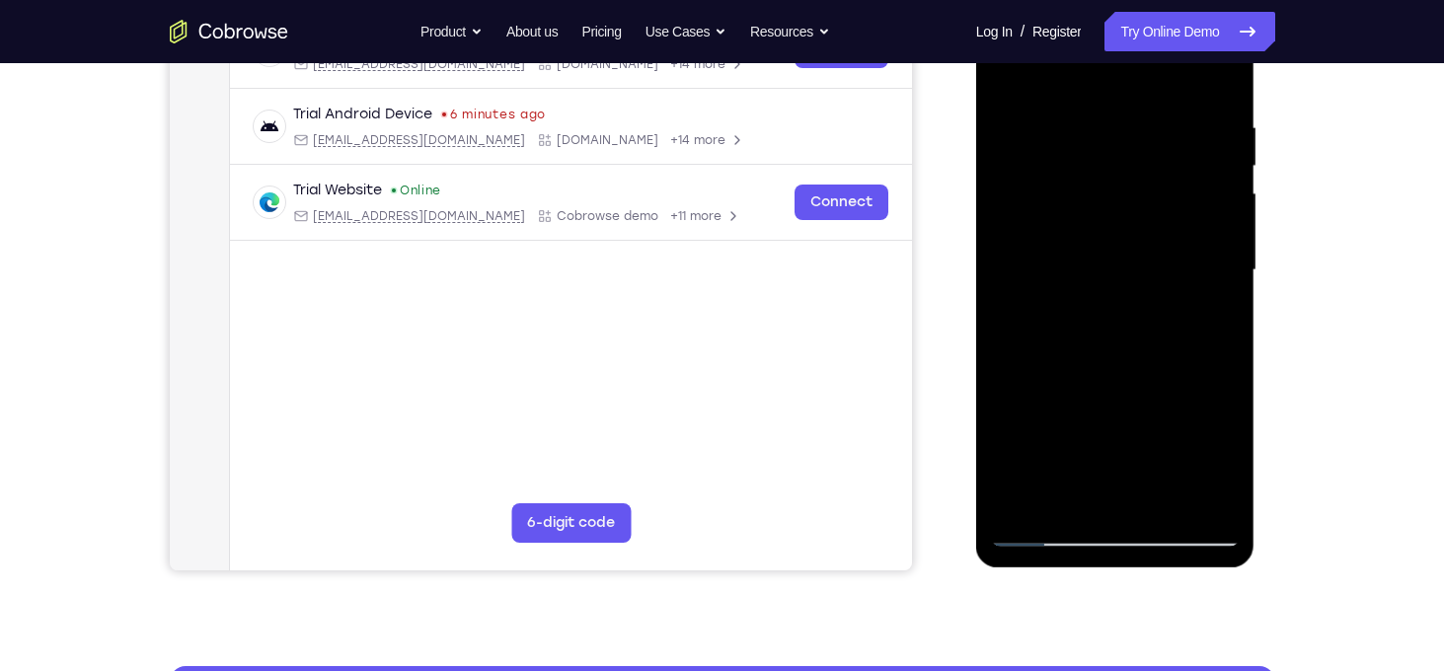
click at [1212, 185] on div at bounding box center [1115, 270] width 249 height 553
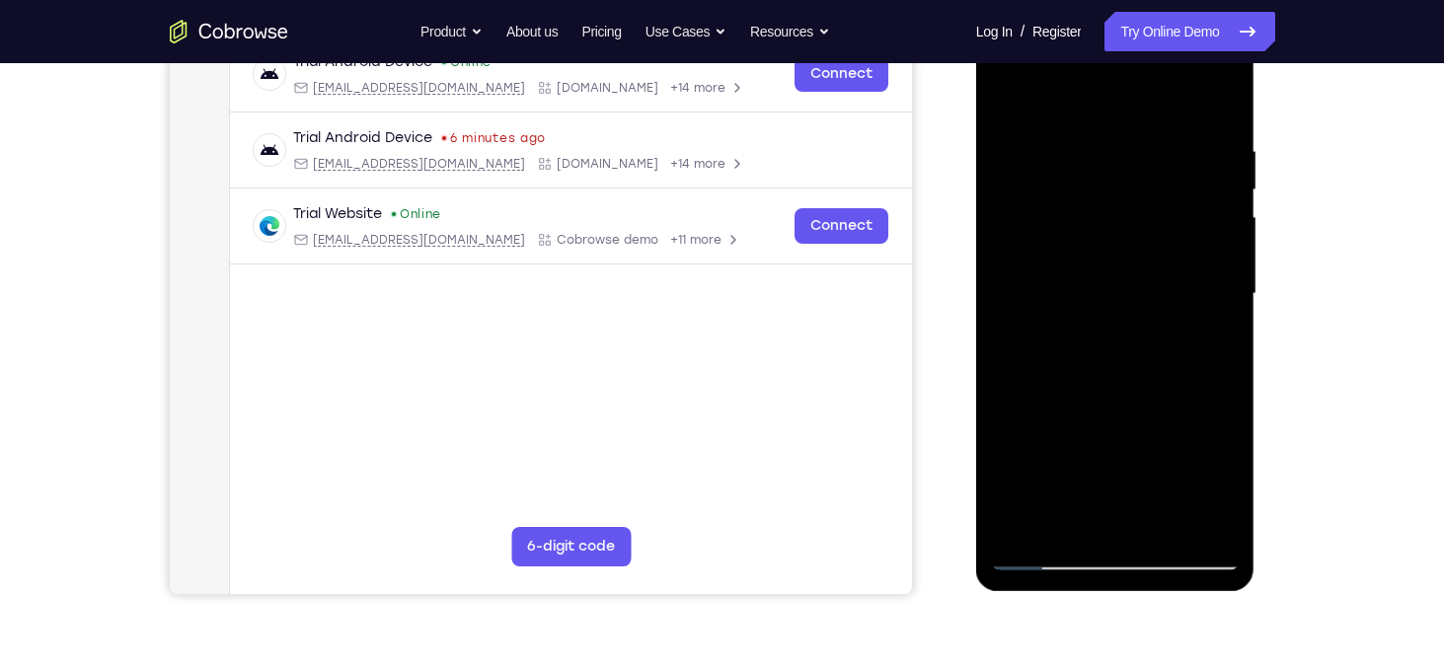
click at [1212, 185] on div at bounding box center [1115, 294] width 249 height 553
click at [1202, 246] on div at bounding box center [1115, 294] width 249 height 553
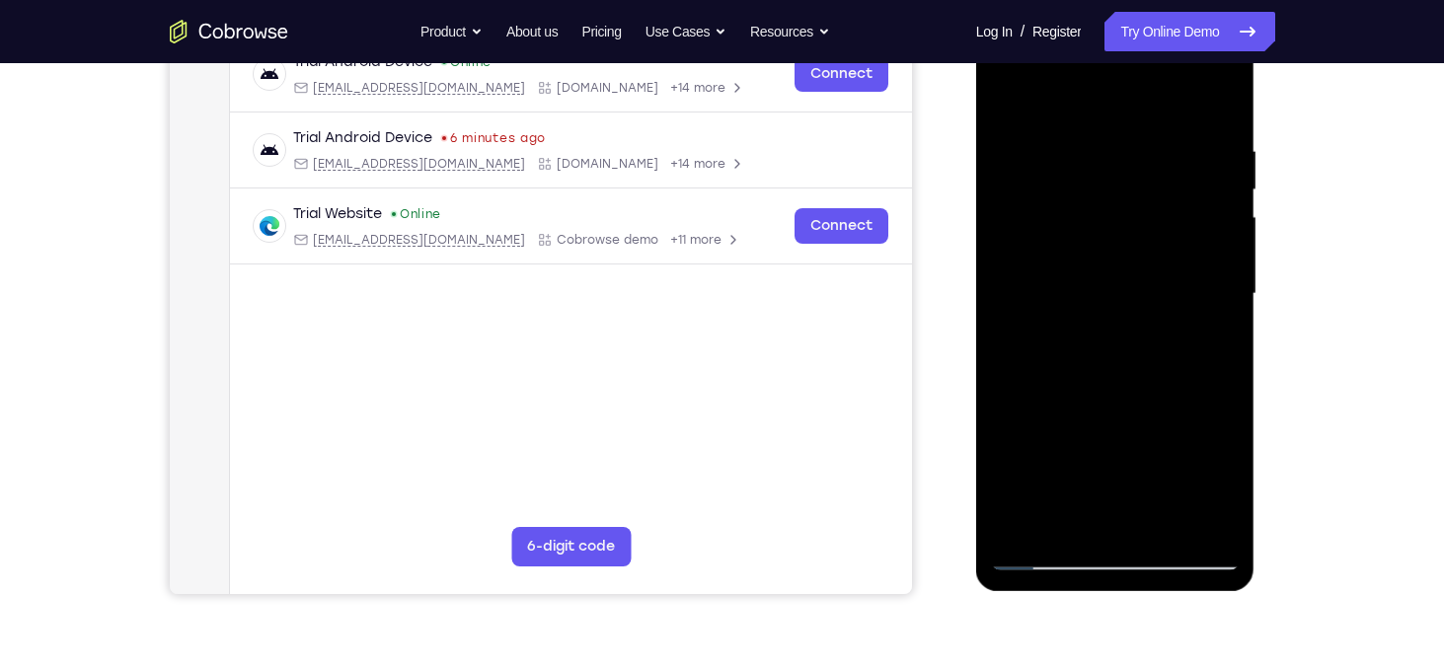
click at [1202, 246] on div at bounding box center [1115, 294] width 249 height 553
click at [1011, 233] on div at bounding box center [1115, 294] width 249 height 553
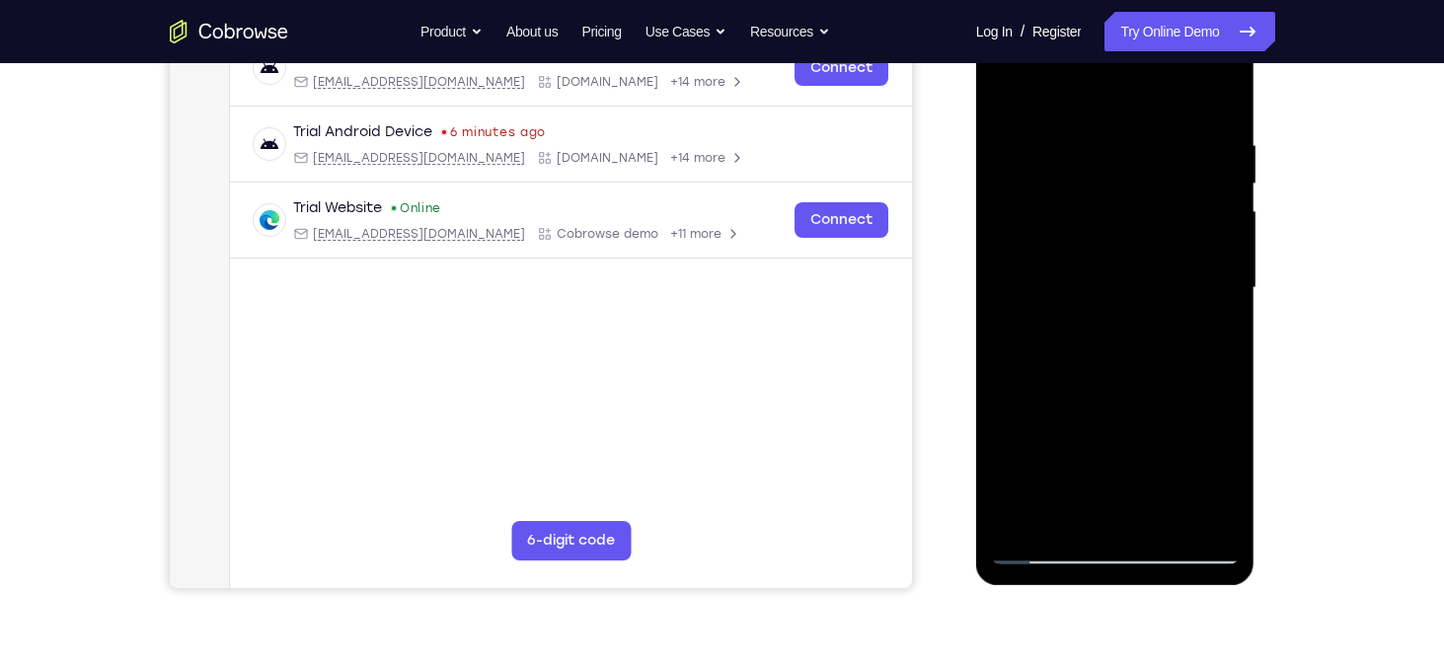
scroll to position [325, 0]
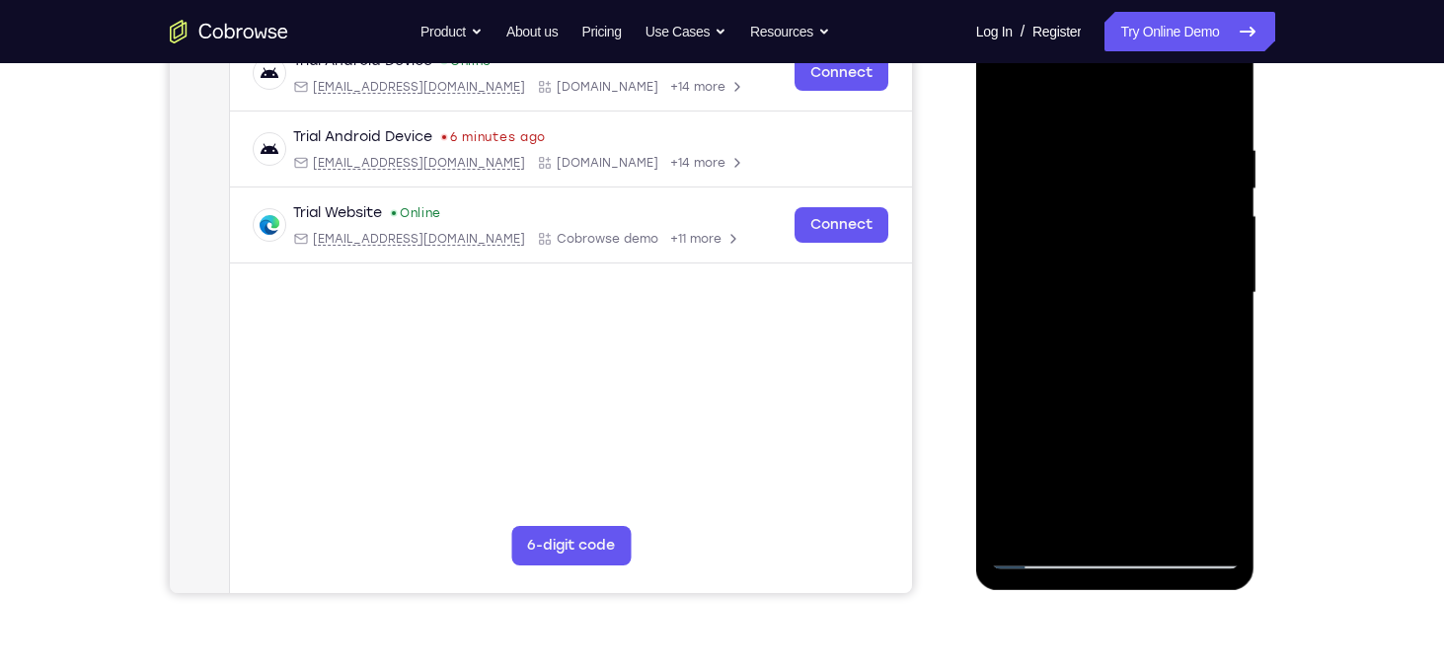
click at [1179, 177] on div at bounding box center [1115, 293] width 249 height 553
click at [1205, 191] on div at bounding box center [1115, 293] width 249 height 553
click at [1202, 228] on div at bounding box center [1115, 293] width 249 height 553
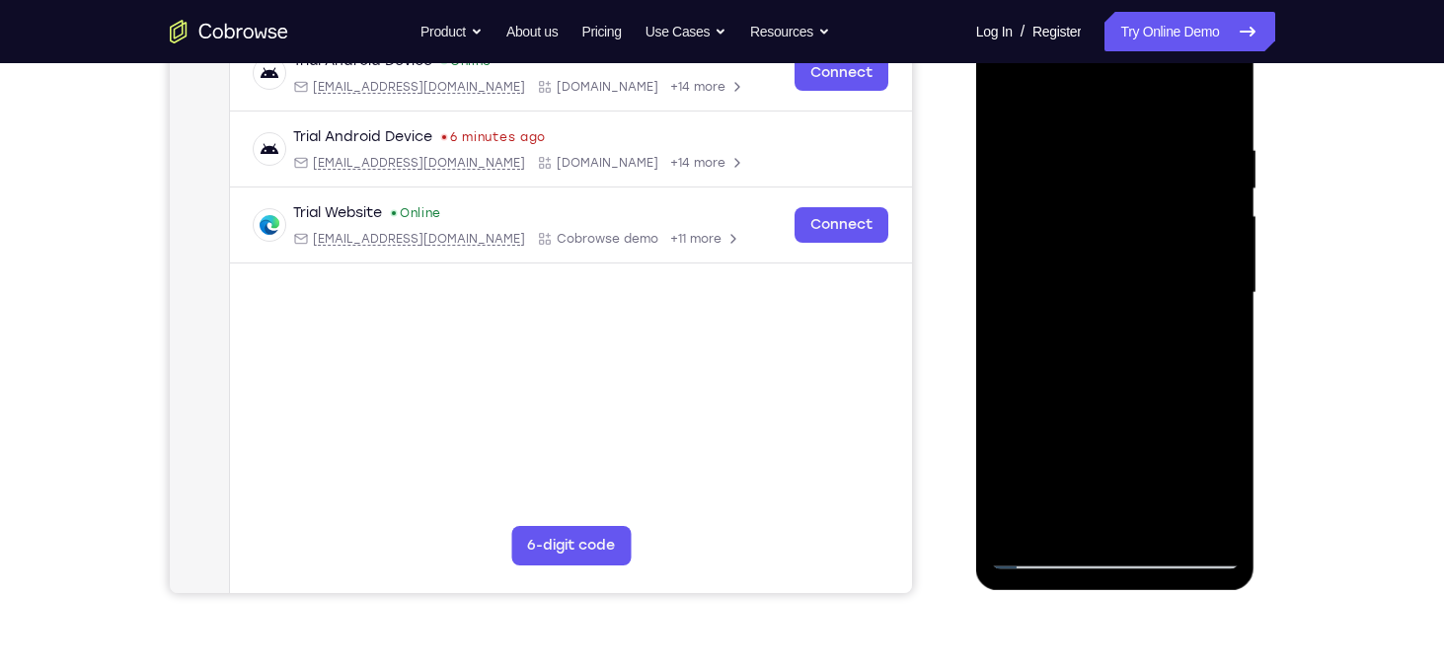
click at [1202, 228] on div at bounding box center [1115, 293] width 249 height 553
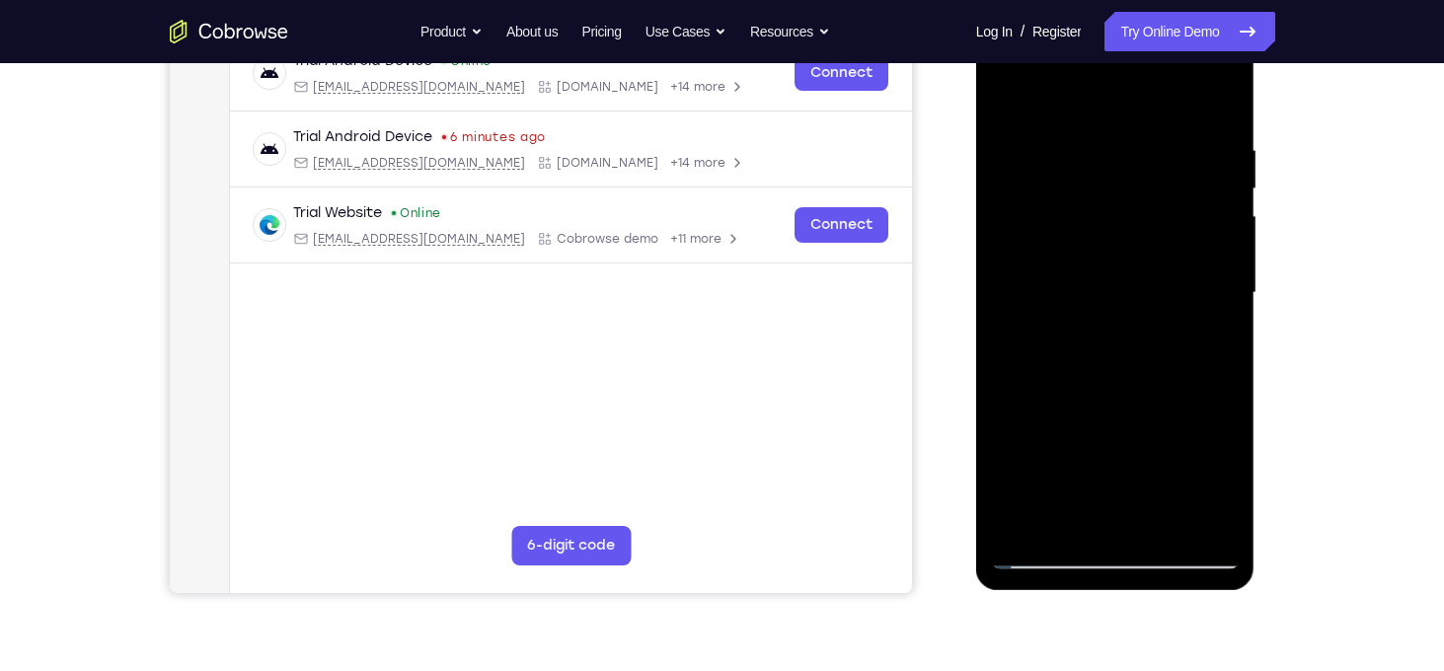
click at [1013, 239] on div at bounding box center [1115, 293] width 249 height 553
click at [1211, 100] on div at bounding box center [1115, 293] width 249 height 553
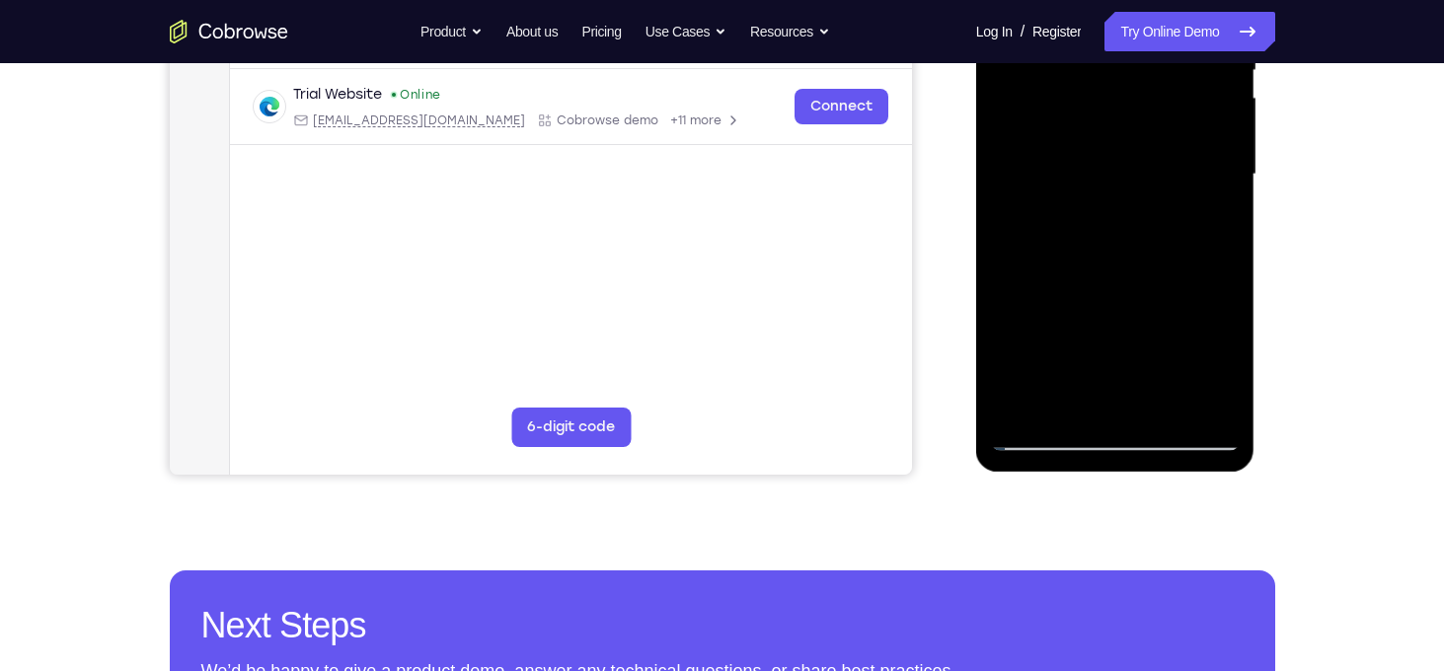
scroll to position [351, 0]
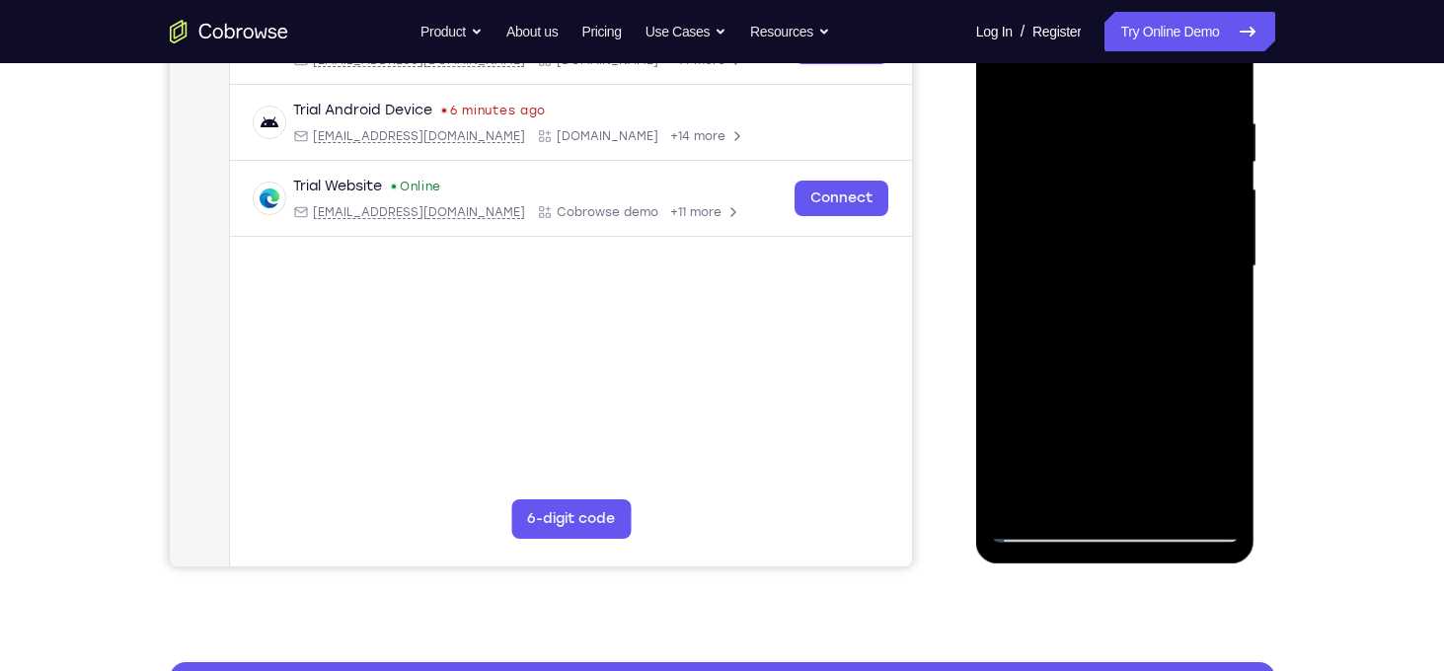
drag, startPoint x: 1121, startPoint y: 147, endPoint x: 1105, endPoint y: 406, distance: 259.2
click at [1105, 406] on div at bounding box center [1115, 266] width 249 height 553
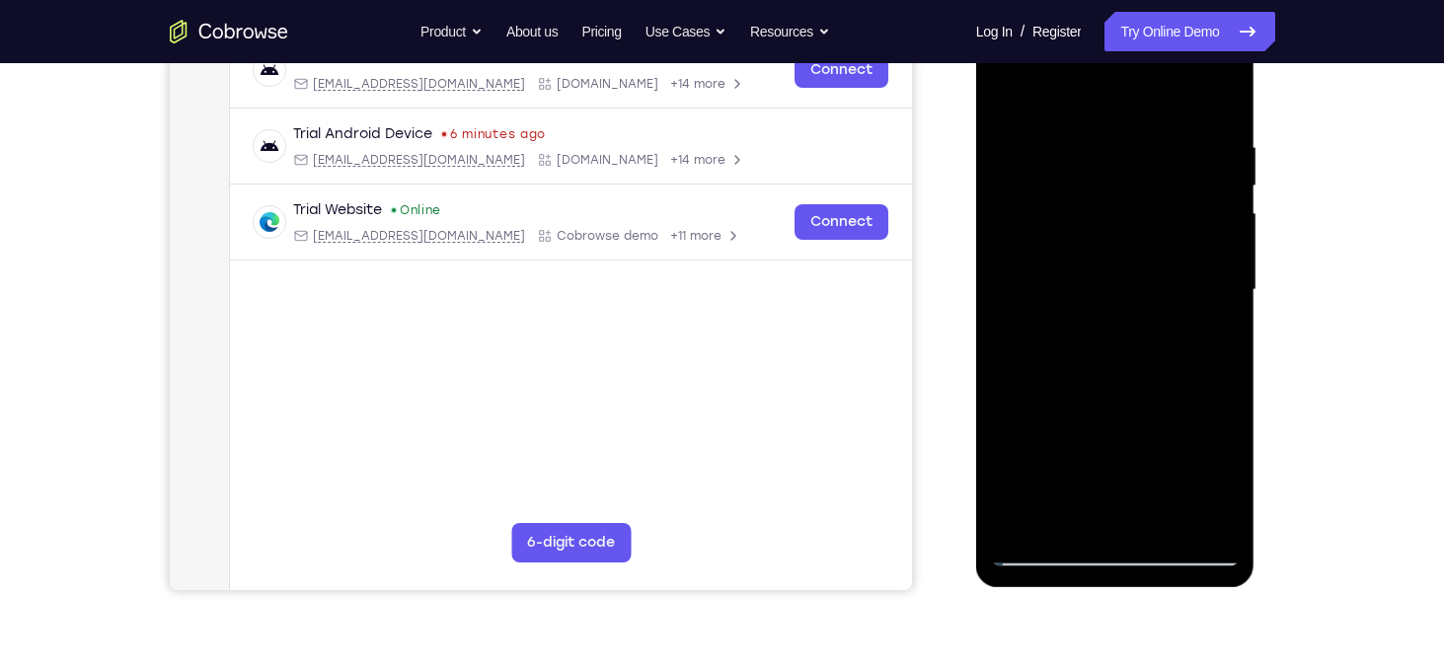
scroll to position [322, 0]
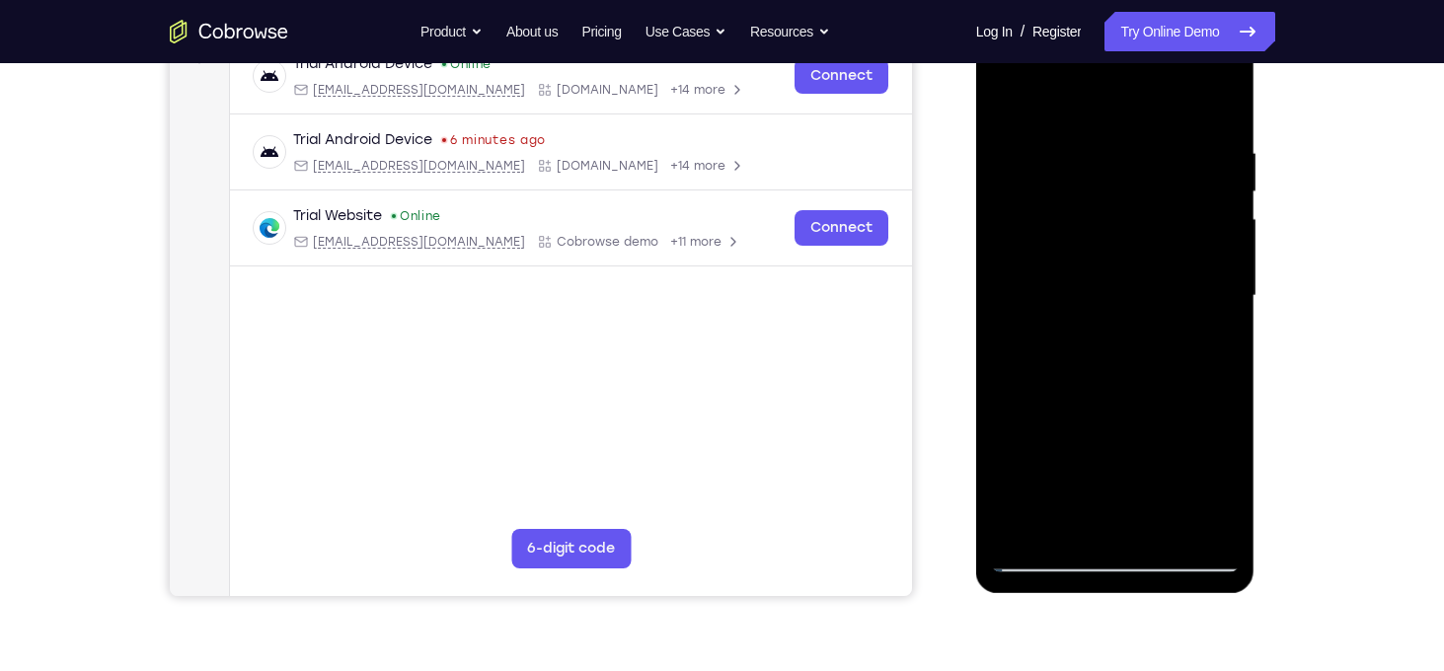
click at [1086, 139] on div at bounding box center [1115, 296] width 249 height 553
click at [1227, 193] on div at bounding box center [1115, 296] width 249 height 553
click at [1024, 220] on div at bounding box center [1115, 296] width 249 height 553
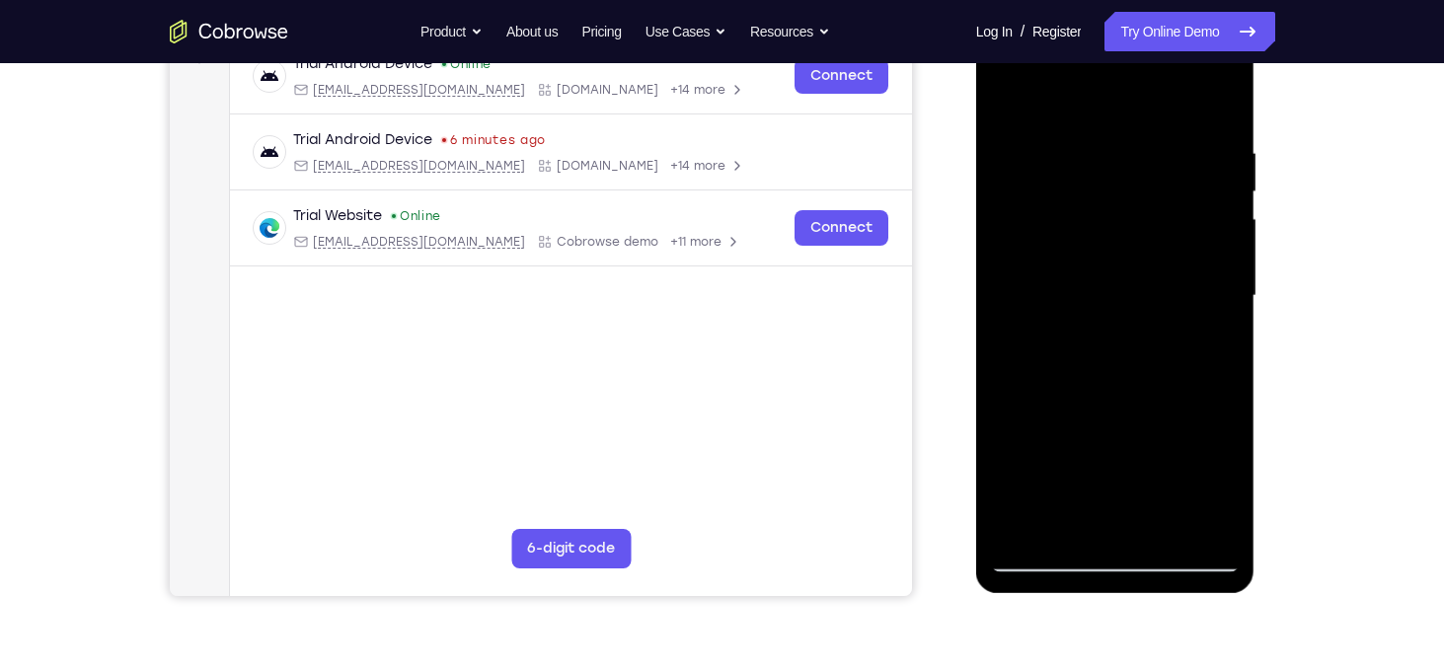
click at [1127, 270] on div at bounding box center [1115, 296] width 249 height 553
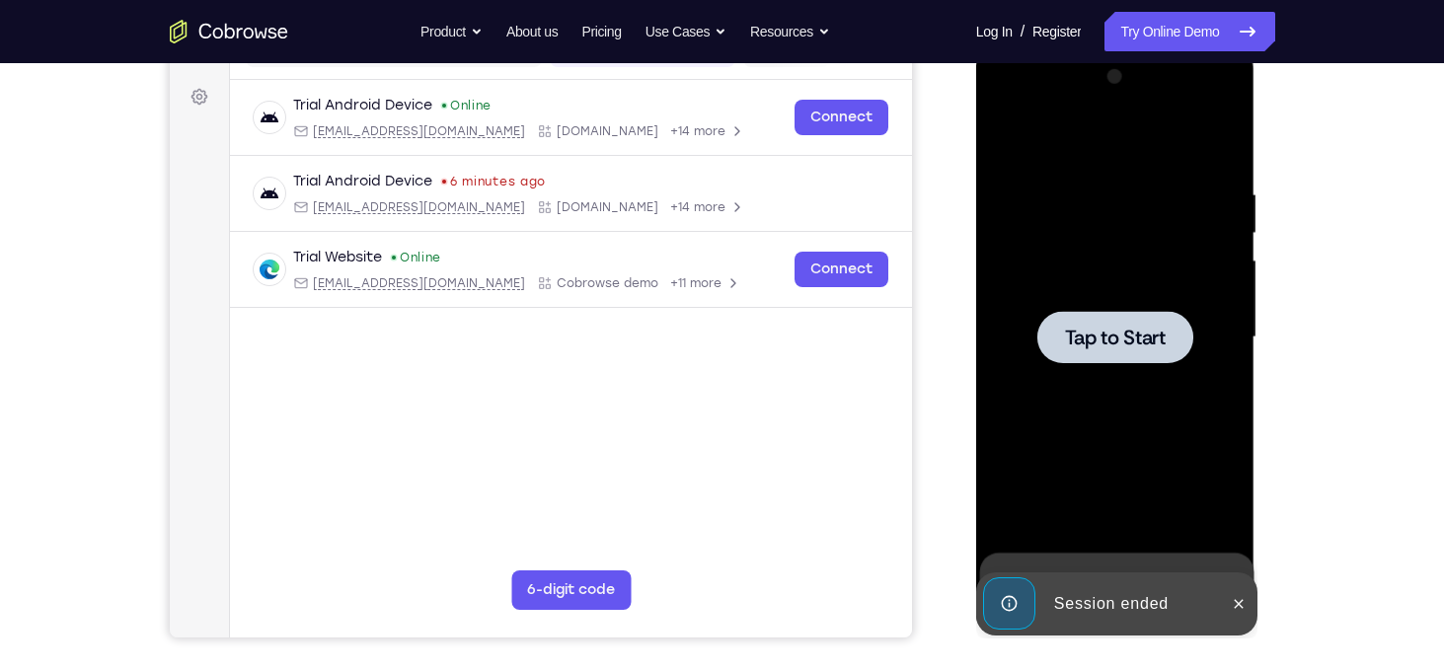
scroll to position [277, 0]
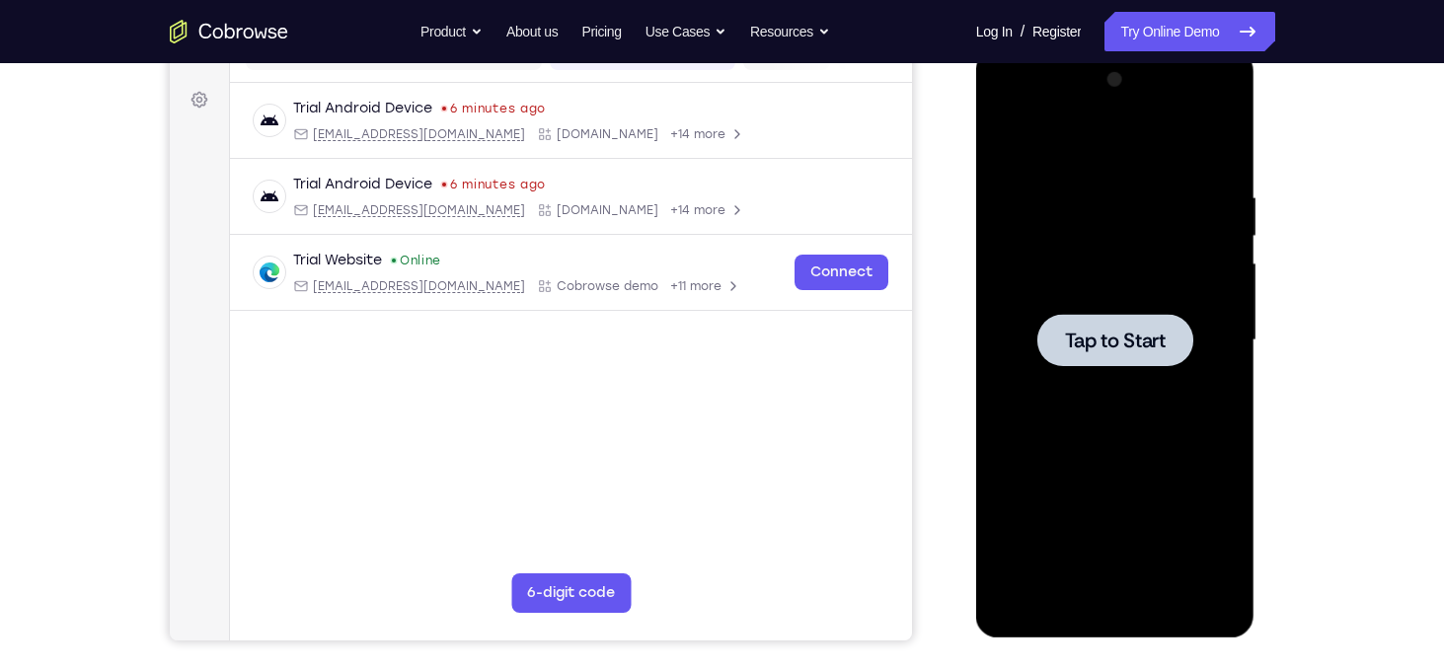
click at [1155, 367] on div at bounding box center [1115, 340] width 249 height 553
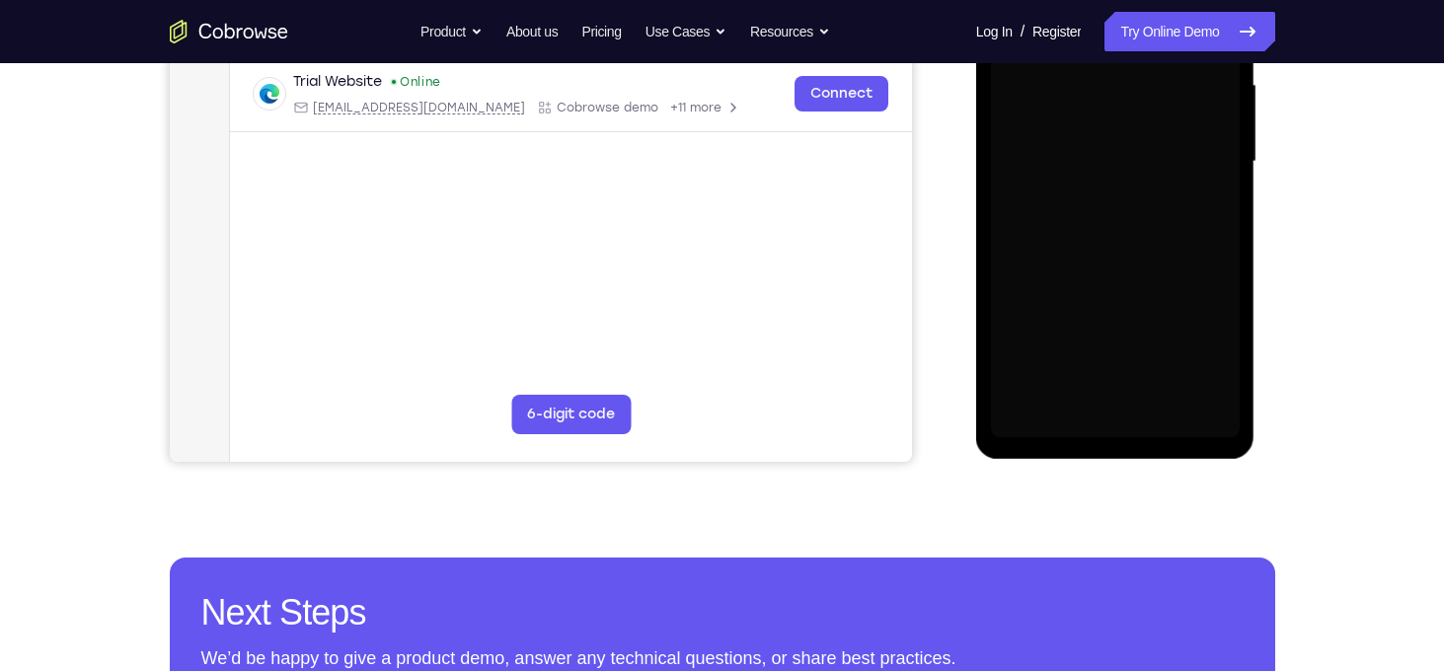
scroll to position [462, 0]
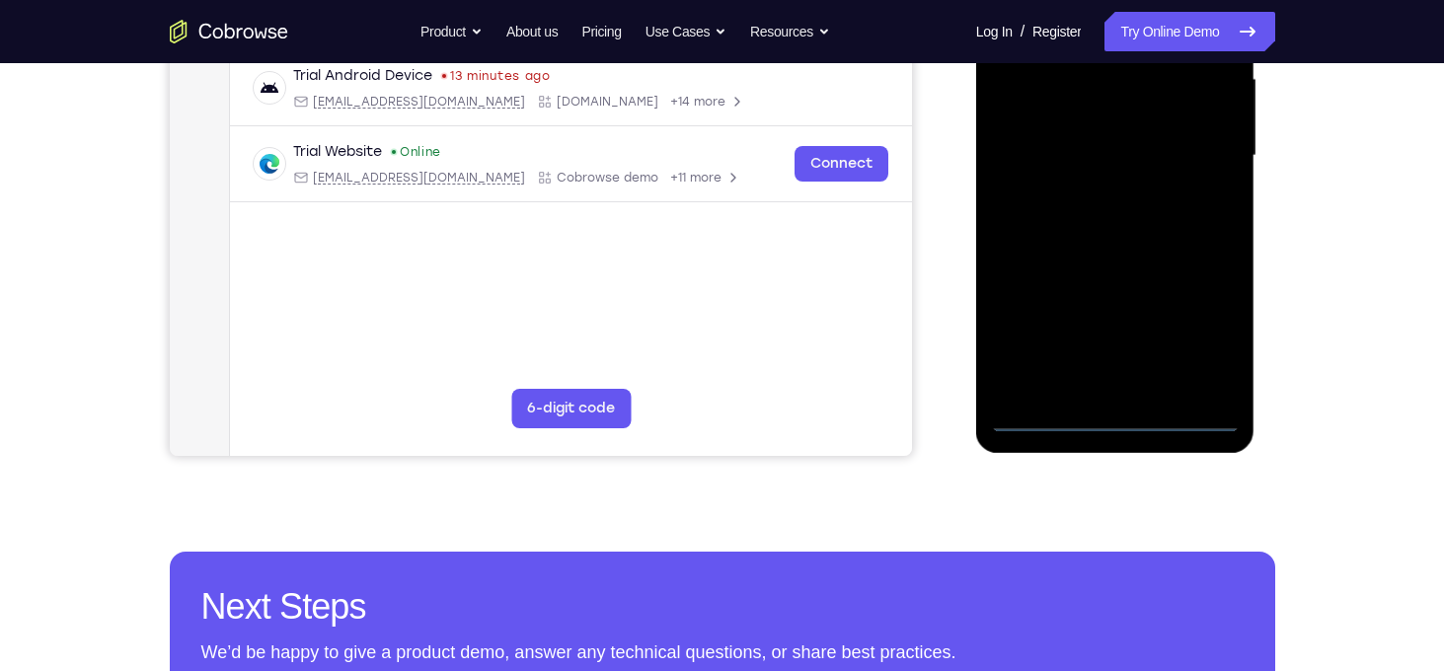
click at [1114, 423] on div at bounding box center [1115, 156] width 249 height 553
click at [1213, 318] on div at bounding box center [1115, 156] width 249 height 553
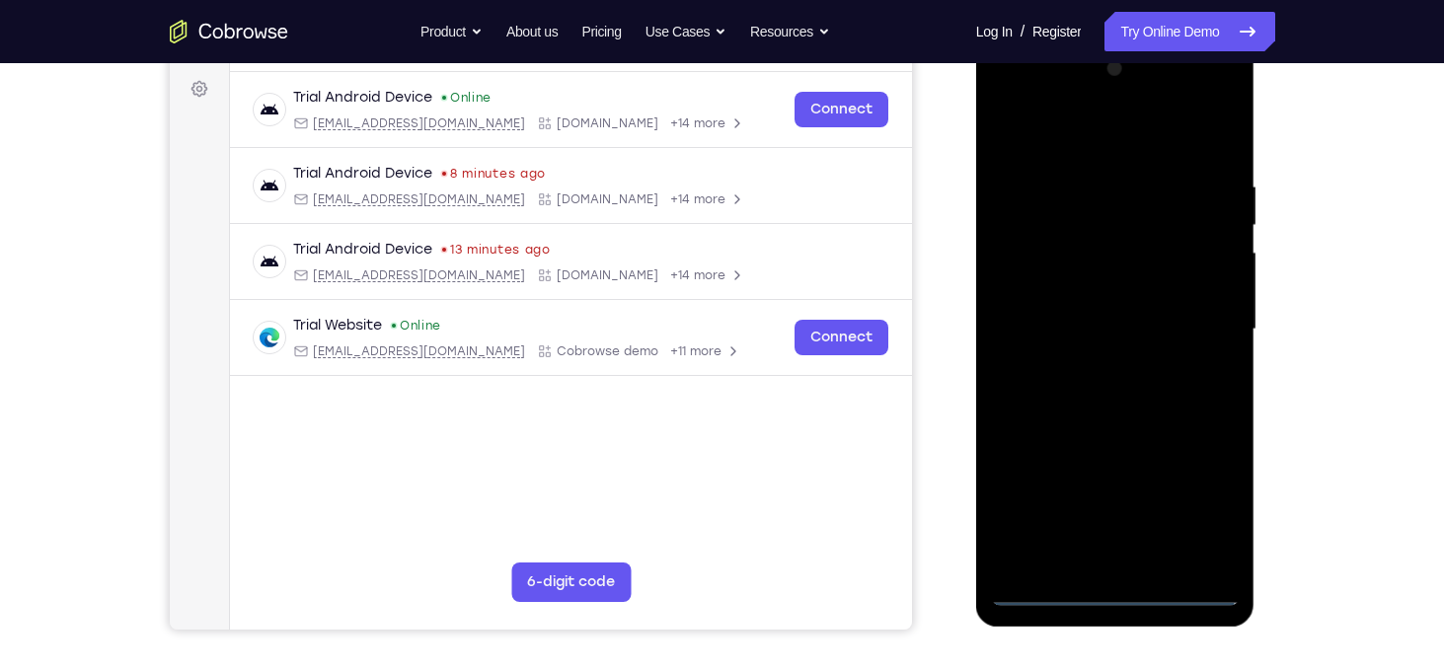
scroll to position [288, 0]
click at [1119, 148] on div at bounding box center [1115, 329] width 249 height 553
click at [1193, 309] on div at bounding box center [1115, 329] width 249 height 553
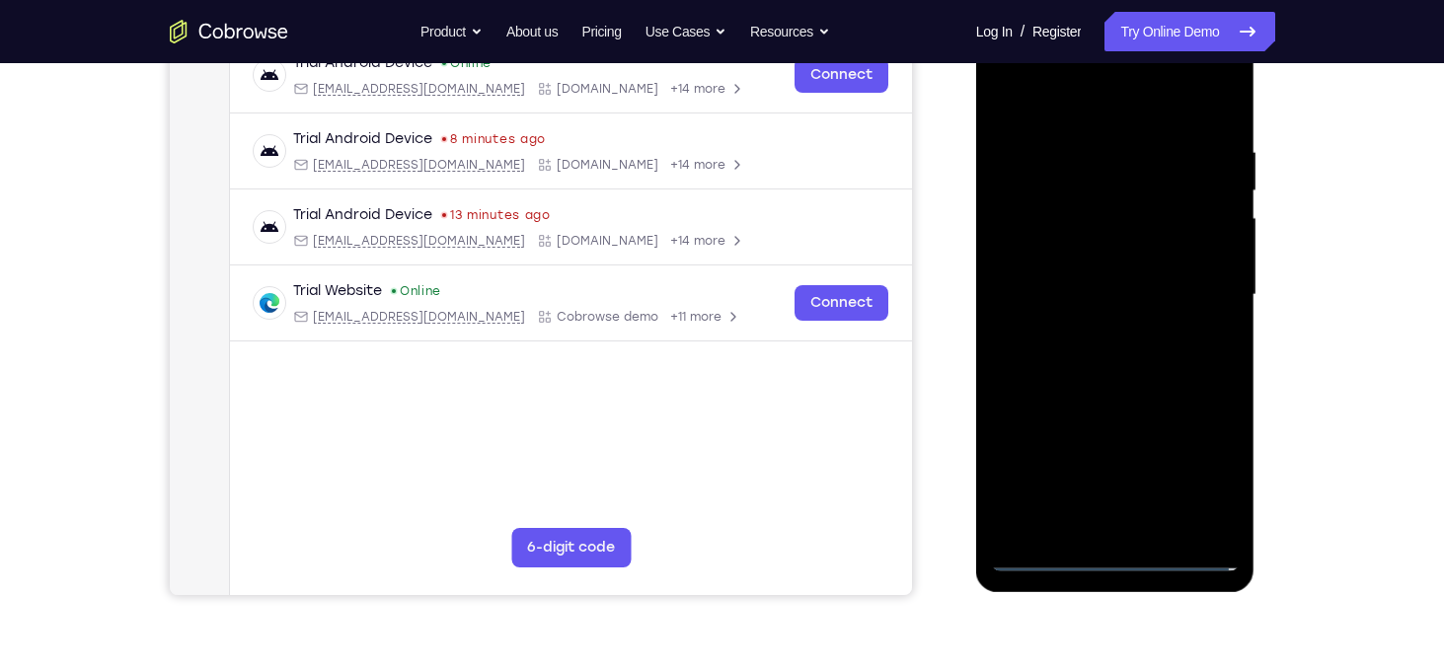
click at [1093, 334] on div at bounding box center [1115, 295] width 249 height 553
click at [1124, 270] on div at bounding box center [1115, 295] width 249 height 553
click at [1090, 292] on div at bounding box center [1115, 295] width 249 height 553
click at [1064, 299] on div at bounding box center [1115, 295] width 249 height 553
click at [1080, 357] on div at bounding box center [1115, 295] width 249 height 553
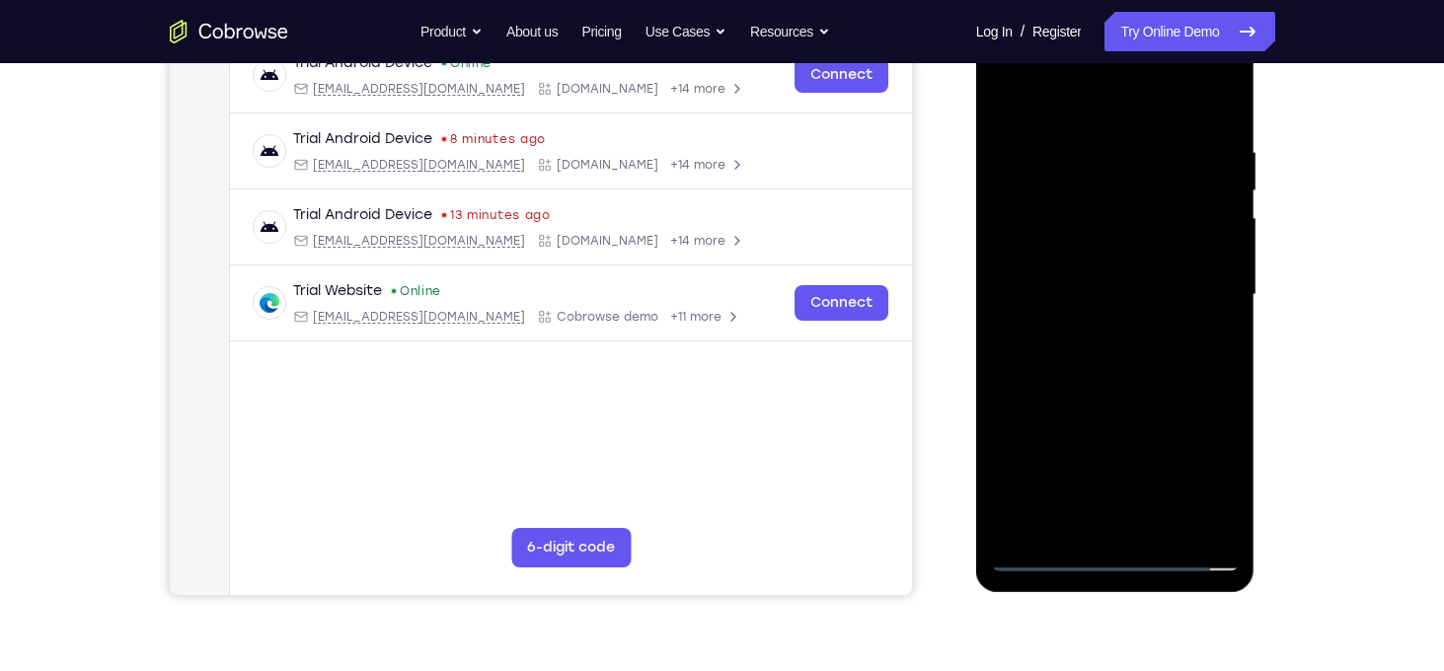
click at [1080, 357] on div at bounding box center [1115, 295] width 249 height 553
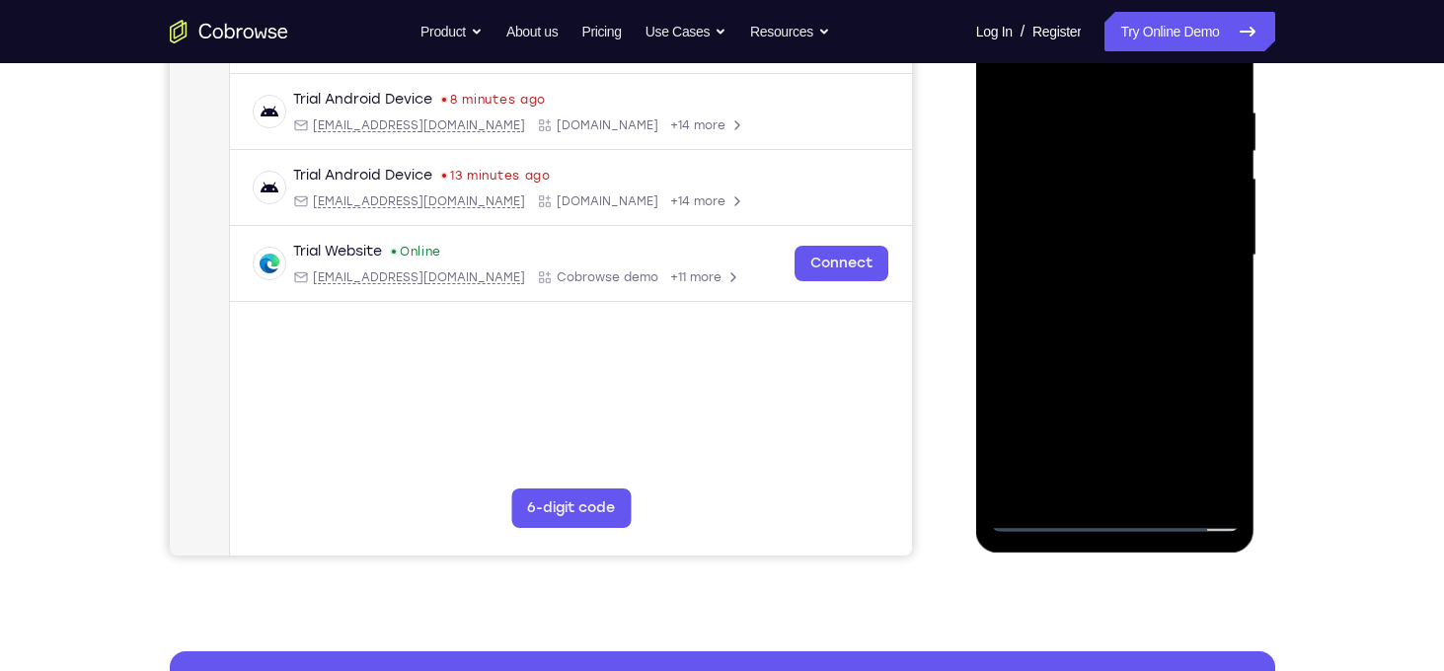
scroll to position [363, 0]
click at [1093, 345] on div at bounding box center [1115, 254] width 249 height 553
click at [1164, 482] on div at bounding box center [1115, 254] width 249 height 553
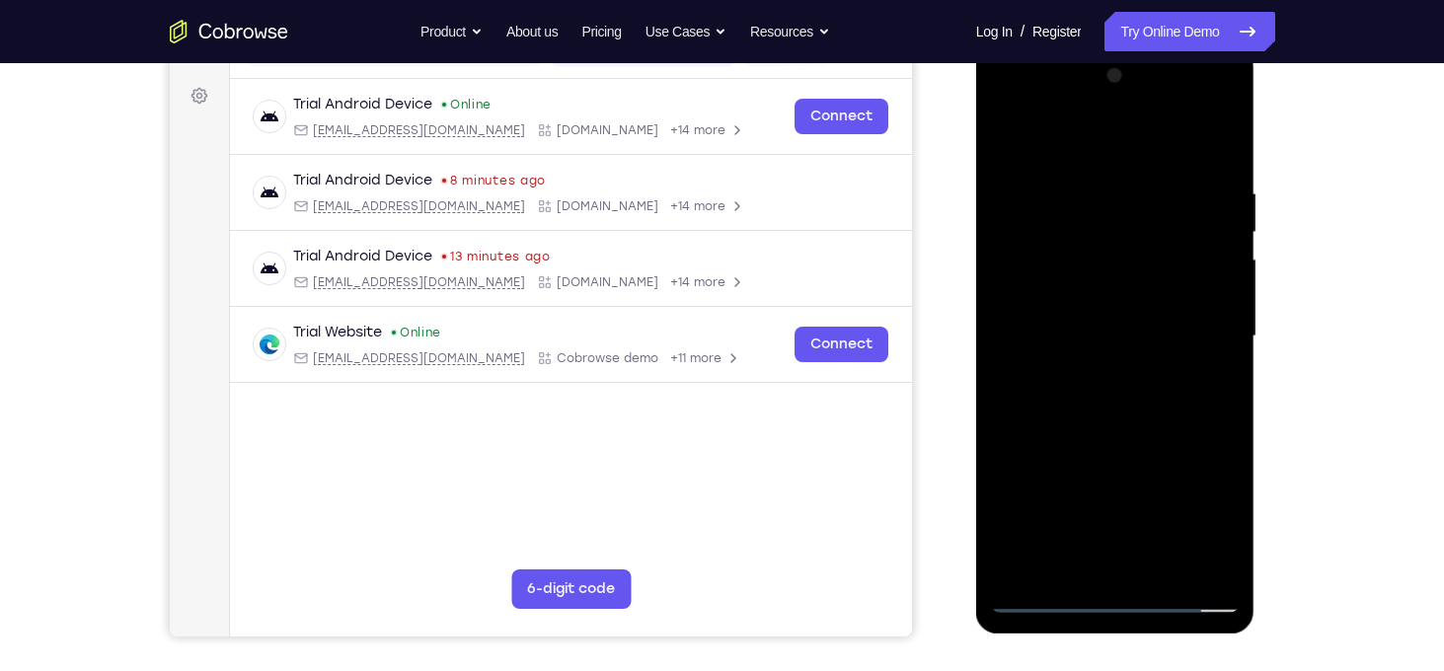
click at [1136, 445] on div at bounding box center [1115, 336] width 249 height 553
click at [1136, 292] on div at bounding box center [1115, 336] width 249 height 553
click at [1221, 141] on div at bounding box center [1115, 336] width 249 height 553
click at [1218, 182] on div at bounding box center [1115, 336] width 249 height 553
click at [998, 144] on div at bounding box center [1115, 336] width 249 height 553
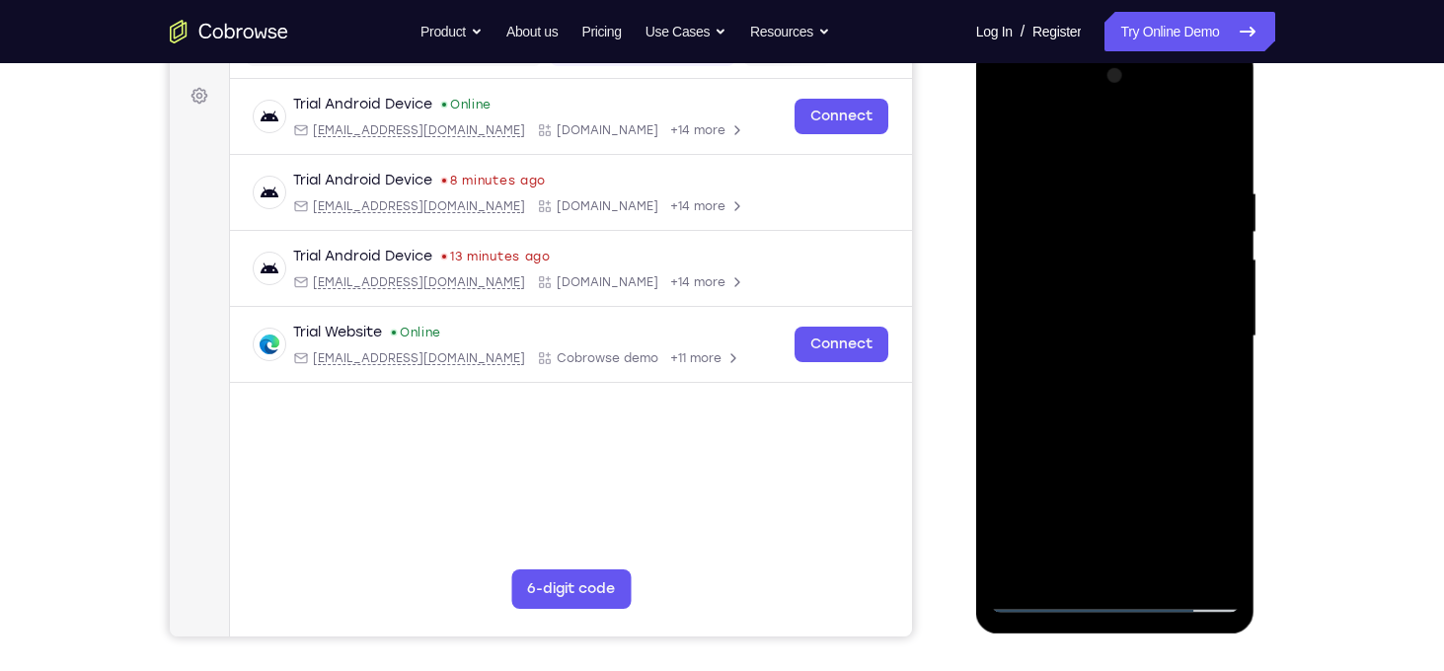
click at [1010, 141] on div at bounding box center [1115, 336] width 249 height 553
click at [1107, 342] on div at bounding box center [1115, 336] width 249 height 553
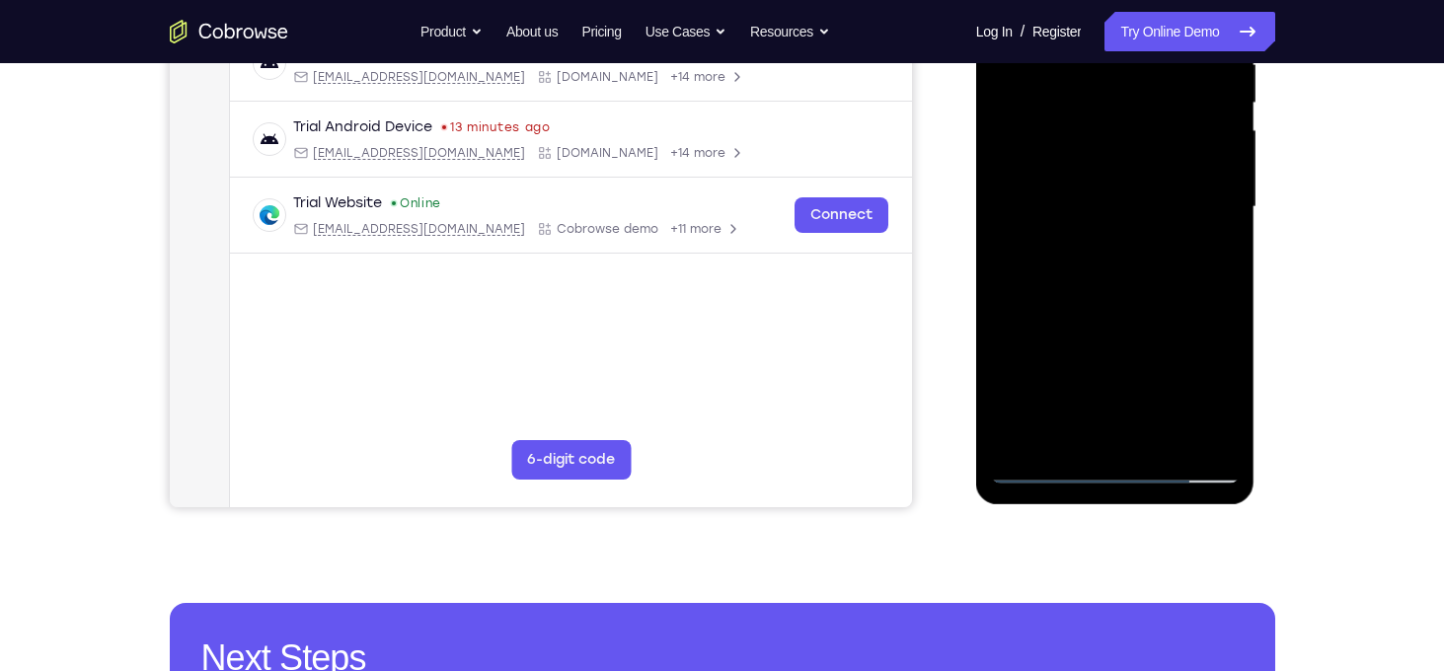
click at [1048, 470] on div at bounding box center [1115, 207] width 249 height 553
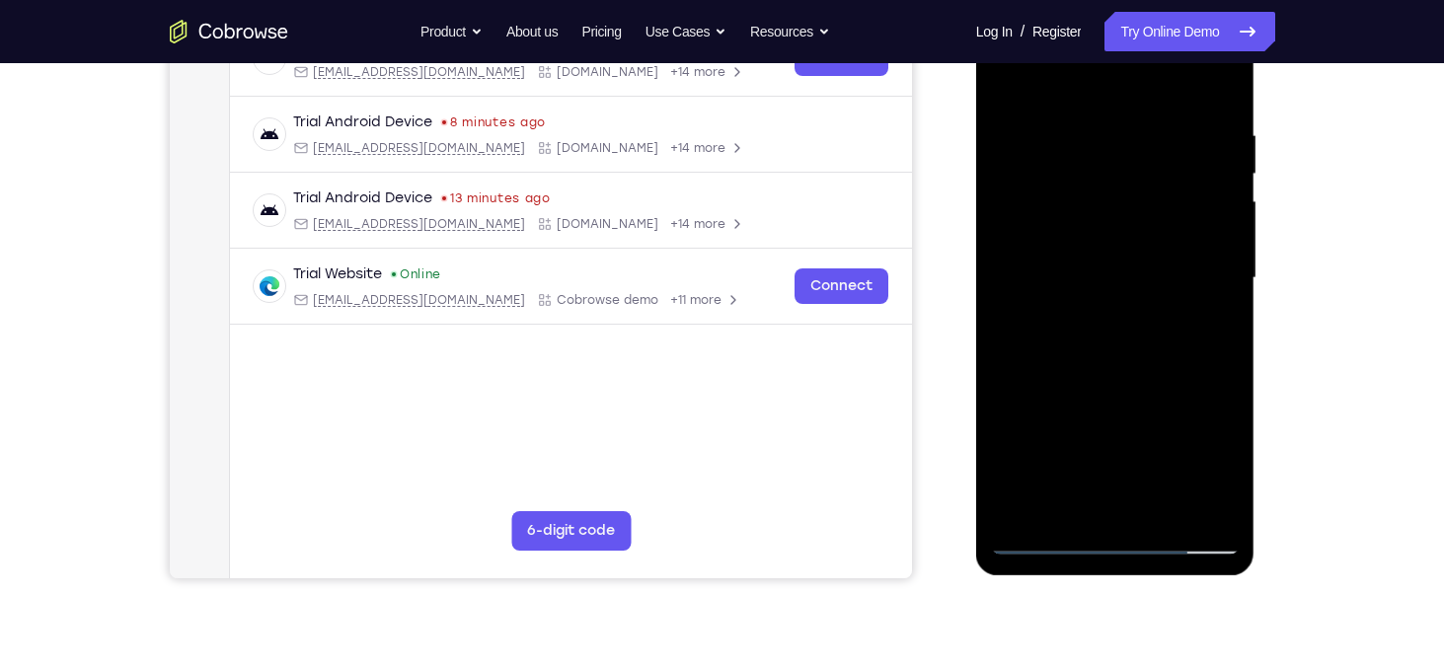
scroll to position [296, 0]
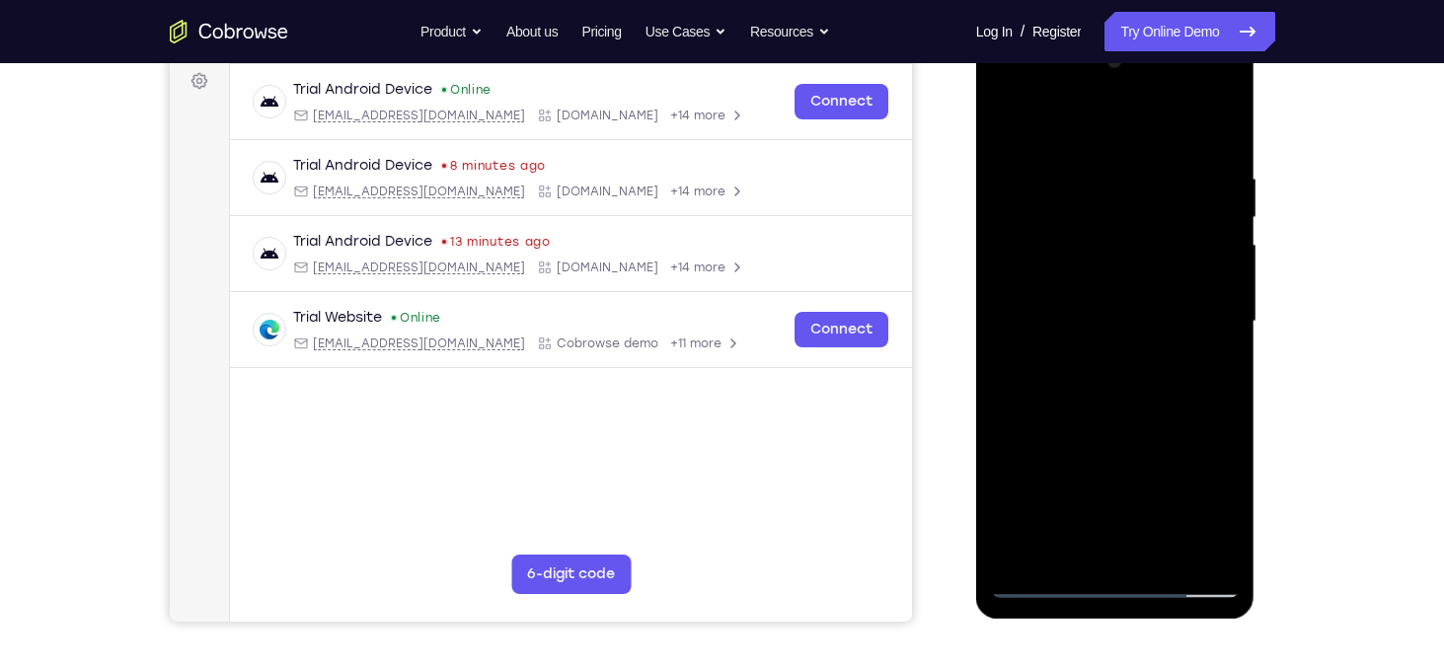
click at [1013, 128] on div at bounding box center [1115, 321] width 249 height 553
click at [1076, 153] on div at bounding box center [1115, 321] width 249 height 553
click at [1208, 238] on div at bounding box center [1115, 321] width 249 height 553
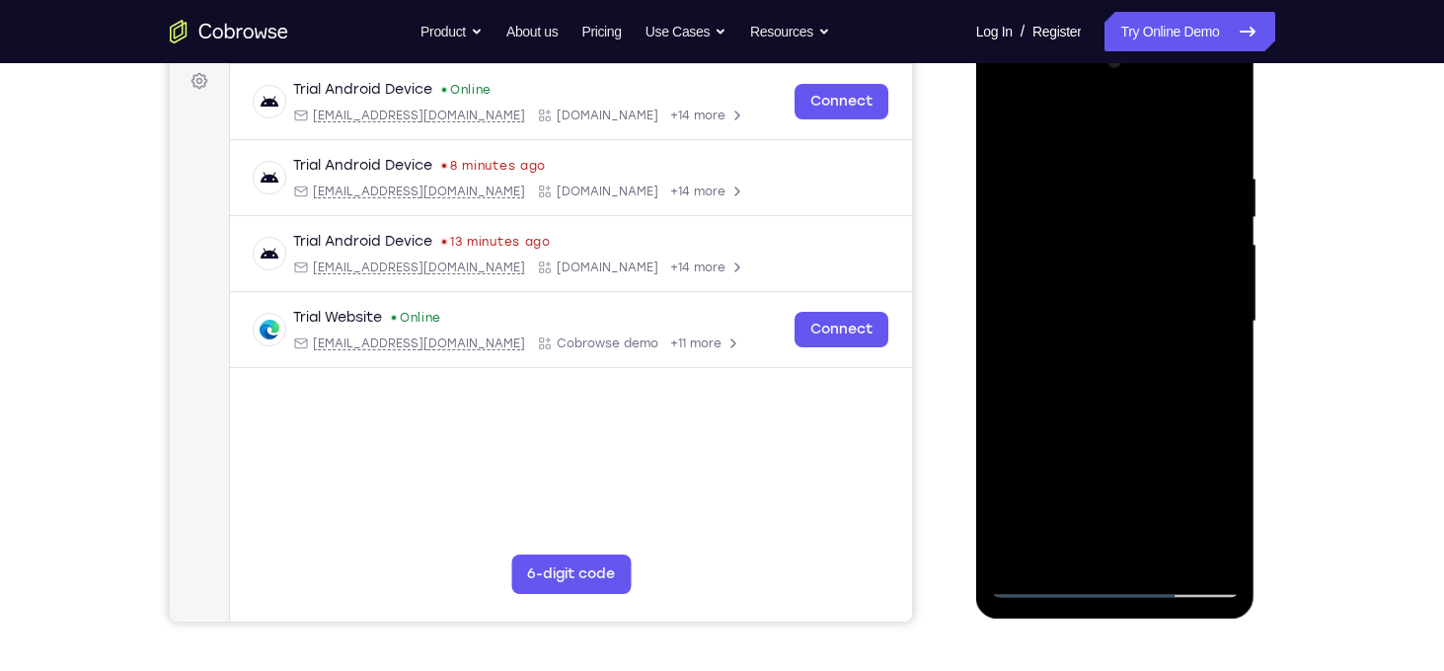
click at [1210, 127] on div at bounding box center [1115, 321] width 249 height 553
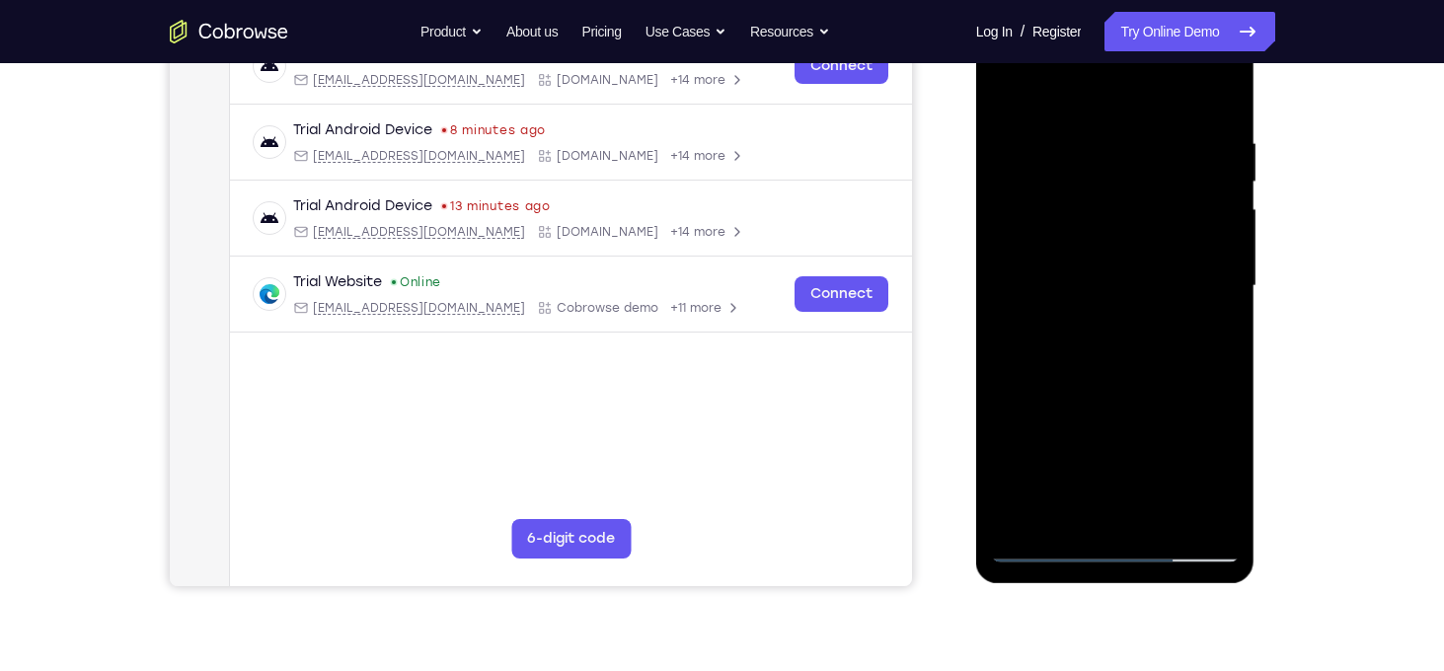
drag, startPoint x: 1170, startPoint y: 407, endPoint x: 1149, endPoint y: 227, distance: 180.9
click at [1149, 227] on div at bounding box center [1115, 286] width 249 height 553
drag, startPoint x: 1149, startPoint y: 354, endPoint x: 1139, endPoint y: 129, distance: 225.3
click at [1139, 129] on div at bounding box center [1115, 286] width 249 height 553
click at [1017, 165] on div at bounding box center [1115, 286] width 249 height 553
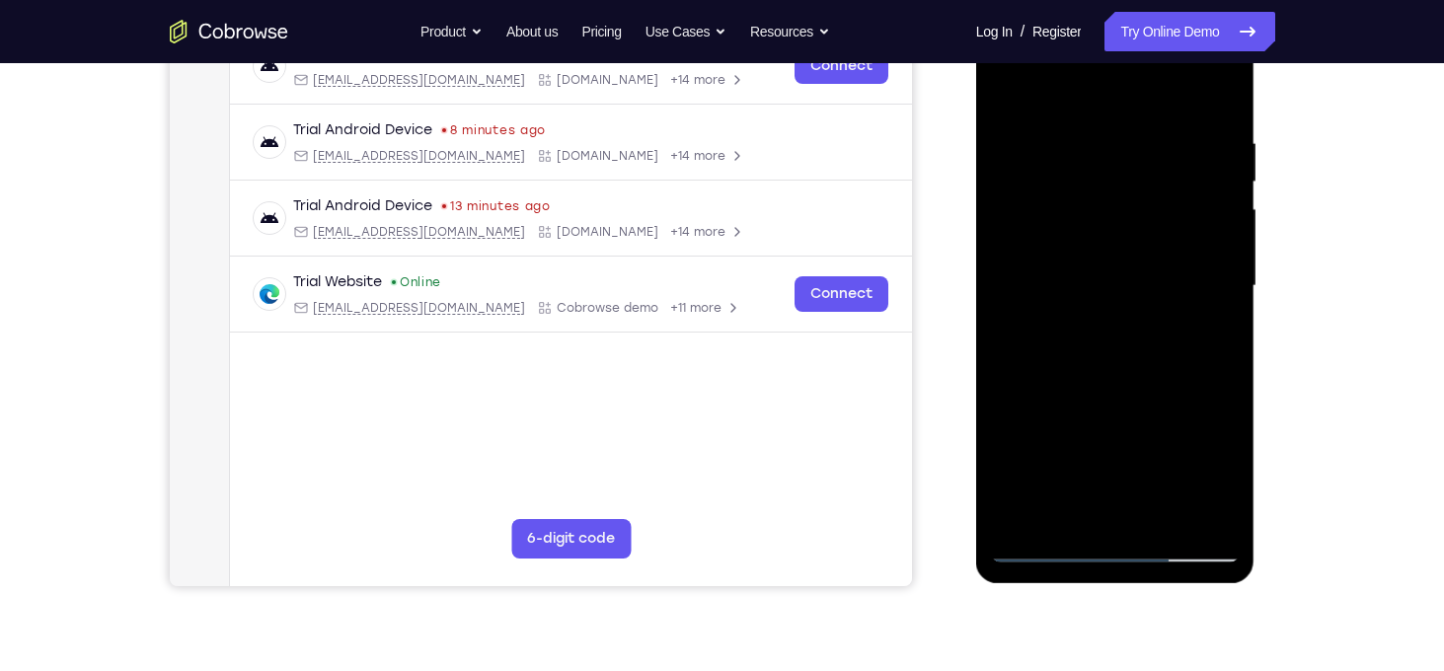
drag, startPoint x: 1088, startPoint y: 318, endPoint x: 1084, endPoint y: 69, distance: 248.8
click at [1084, 69] on div at bounding box center [1115, 286] width 249 height 553
drag, startPoint x: 1147, startPoint y: 376, endPoint x: 1137, endPoint y: 229, distance: 147.4
click at [1137, 229] on div at bounding box center [1115, 286] width 249 height 553
drag, startPoint x: 1137, startPoint y: 363, endPoint x: 1127, endPoint y: 203, distance: 160.3
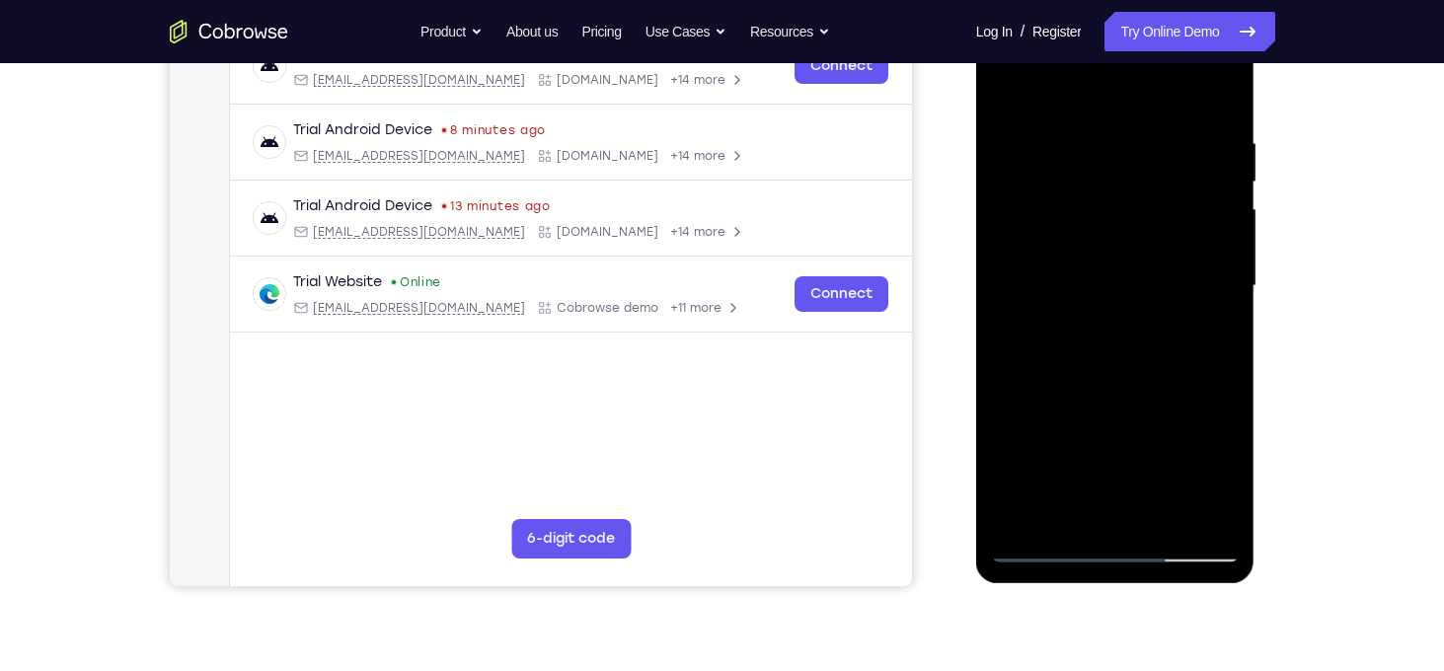
click at [1127, 203] on div at bounding box center [1115, 286] width 249 height 553
drag, startPoint x: 1156, startPoint y: 426, endPoint x: 1126, endPoint y: 237, distance: 191.0
click at [1126, 237] on div at bounding box center [1115, 286] width 249 height 553
click at [1006, 394] on div at bounding box center [1115, 286] width 249 height 553
drag, startPoint x: 1095, startPoint y: 401, endPoint x: 1076, endPoint y: 198, distance: 203.3
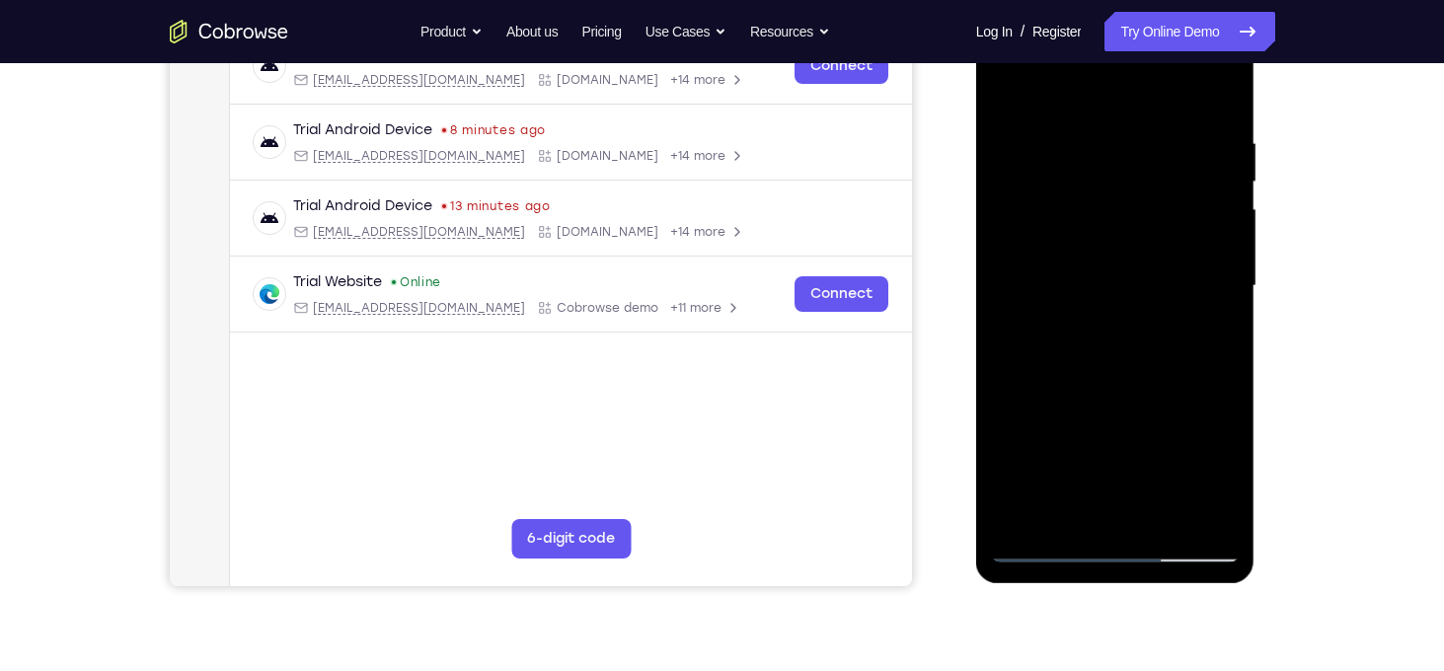
click at [1076, 198] on div at bounding box center [1115, 286] width 249 height 553
drag, startPoint x: 1115, startPoint y: 364, endPoint x: 1107, endPoint y: 239, distance: 125.6
click at [1107, 239] on div at bounding box center [1115, 286] width 249 height 553
click at [1229, 421] on div at bounding box center [1115, 286] width 249 height 553
drag, startPoint x: 1106, startPoint y: 437, endPoint x: 1080, endPoint y: 229, distance: 209.9
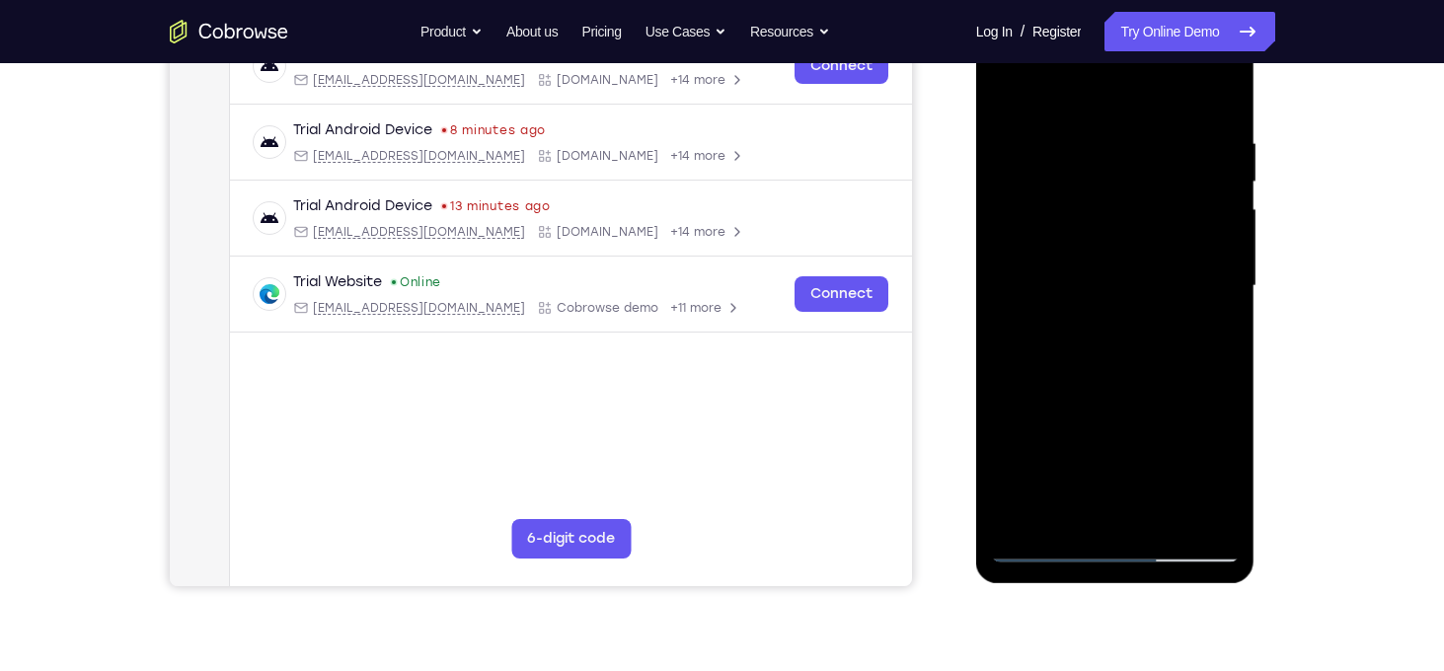
click at [1080, 229] on div at bounding box center [1115, 286] width 249 height 553
drag, startPoint x: 1107, startPoint y: 320, endPoint x: 1086, endPoint y: 201, distance: 120.3
click at [1086, 201] on div at bounding box center [1115, 286] width 249 height 553
drag, startPoint x: 1143, startPoint y: 380, endPoint x: 1134, endPoint y: 301, distance: 79.5
click at [1134, 301] on div at bounding box center [1115, 286] width 249 height 553
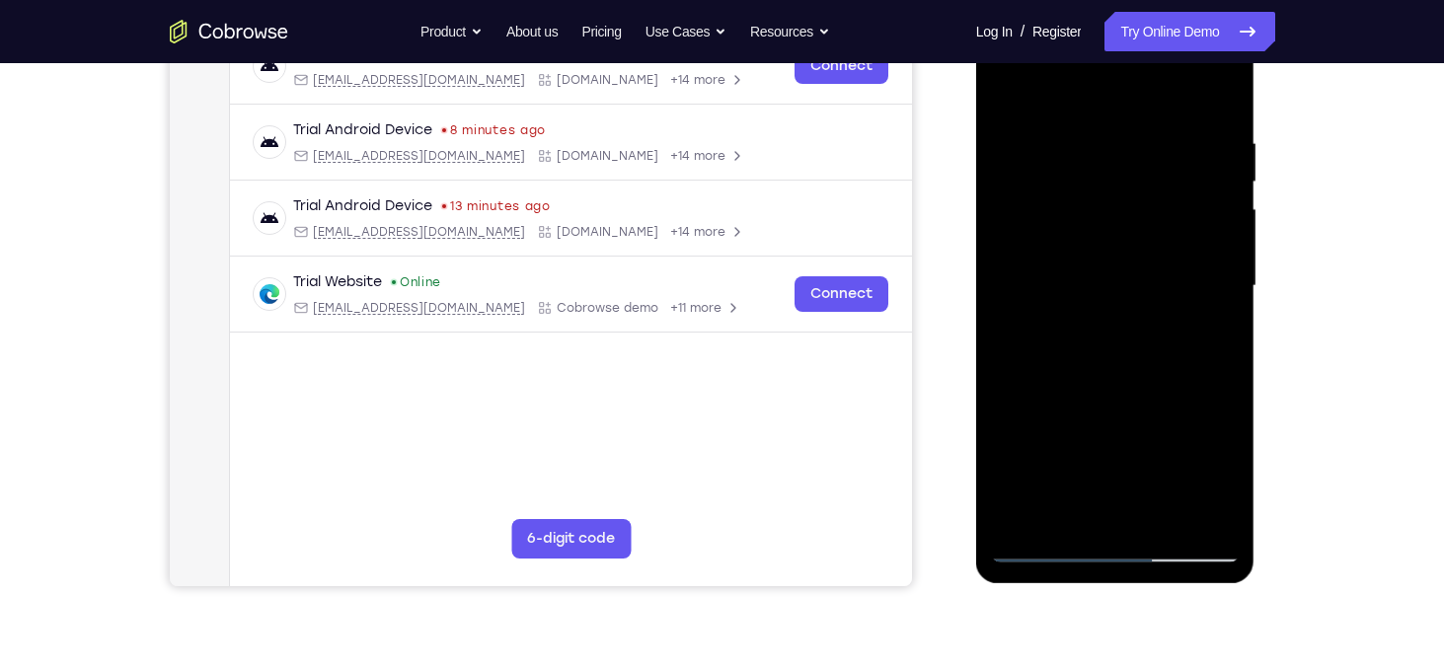
drag, startPoint x: 1138, startPoint y: 400, endPoint x: 1116, endPoint y: 268, distance: 134.2
click at [1116, 268] on div at bounding box center [1115, 286] width 249 height 553
drag, startPoint x: 1168, startPoint y: 223, endPoint x: 1175, endPoint y: 381, distance: 158.1
click at [1175, 381] on div at bounding box center [1115, 286] width 249 height 553
click at [1223, 437] on div at bounding box center [1115, 286] width 249 height 553
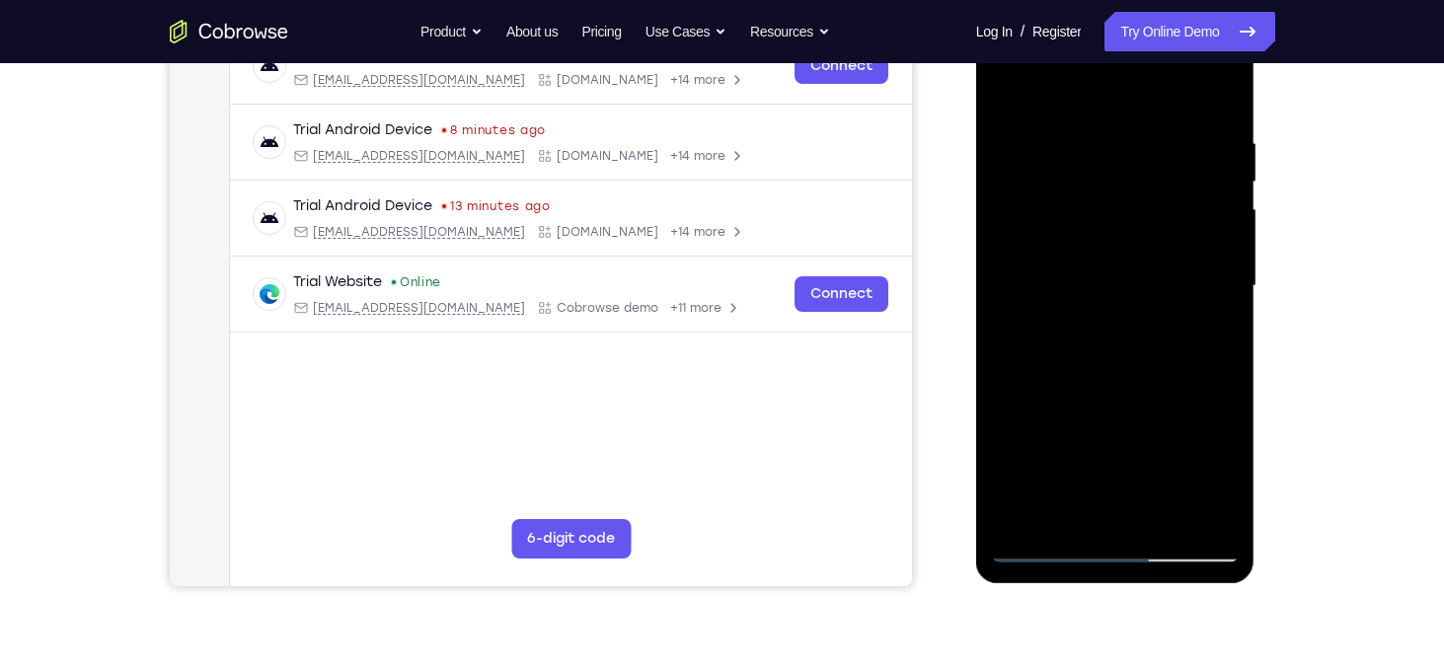
click at [1230, 269] on div at bounding box center [1115, 286] width 249 height 553
drag, startPoint x: 1131, startPoint y: 405, endPoint x: 1144, endPoint y: 217, distance: 188.0
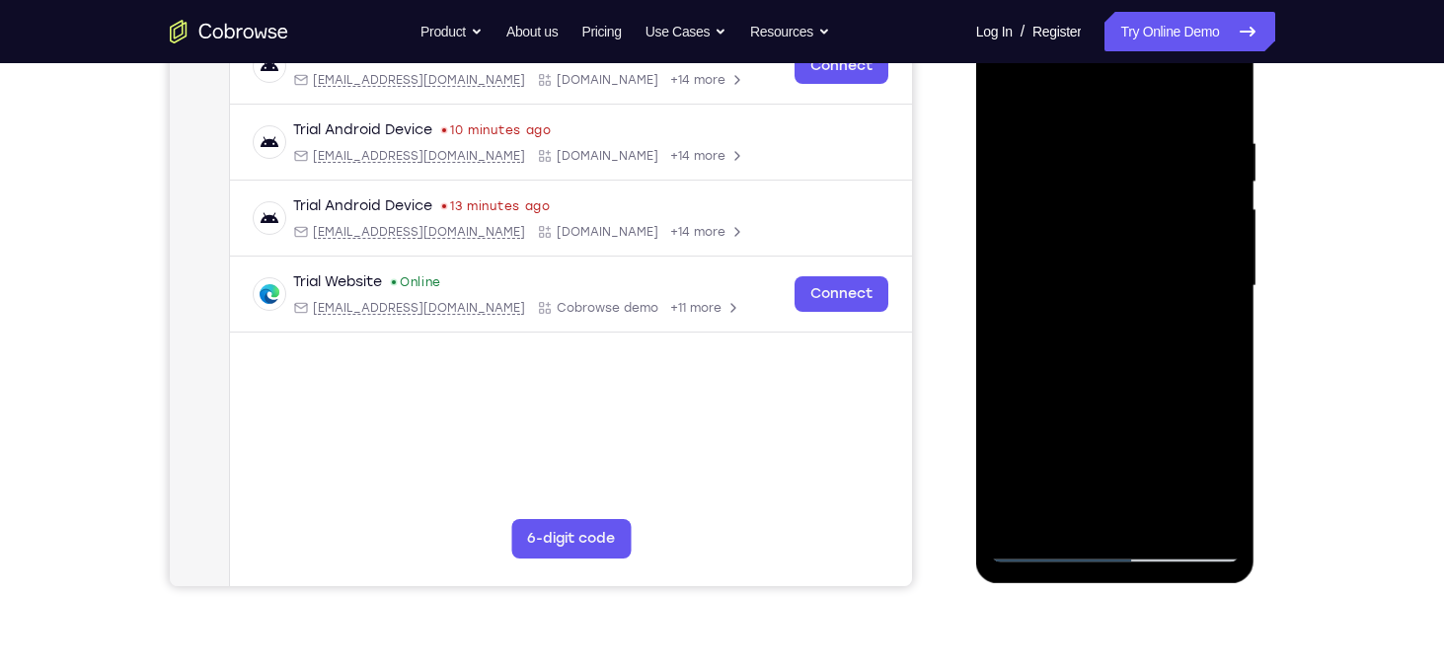
click at [1144, 217] on div at bounding box center [1115, 286] width 249 height 553
drag, startPoint x: 1141, startPoint y: 372, endPoint x: 1126, endPoint y: 99, distance: 273.9
click at [1126, 99] on div at bounding box center [1115, 286] width 249 height 553
drag, startPoint x: 1182, startPoint y: 390, endPoint x: 1139, endPoint y: 128, distance: 265.1
click at [1139, 128] on div at bounding box center [1115, 286] width 249 height 553
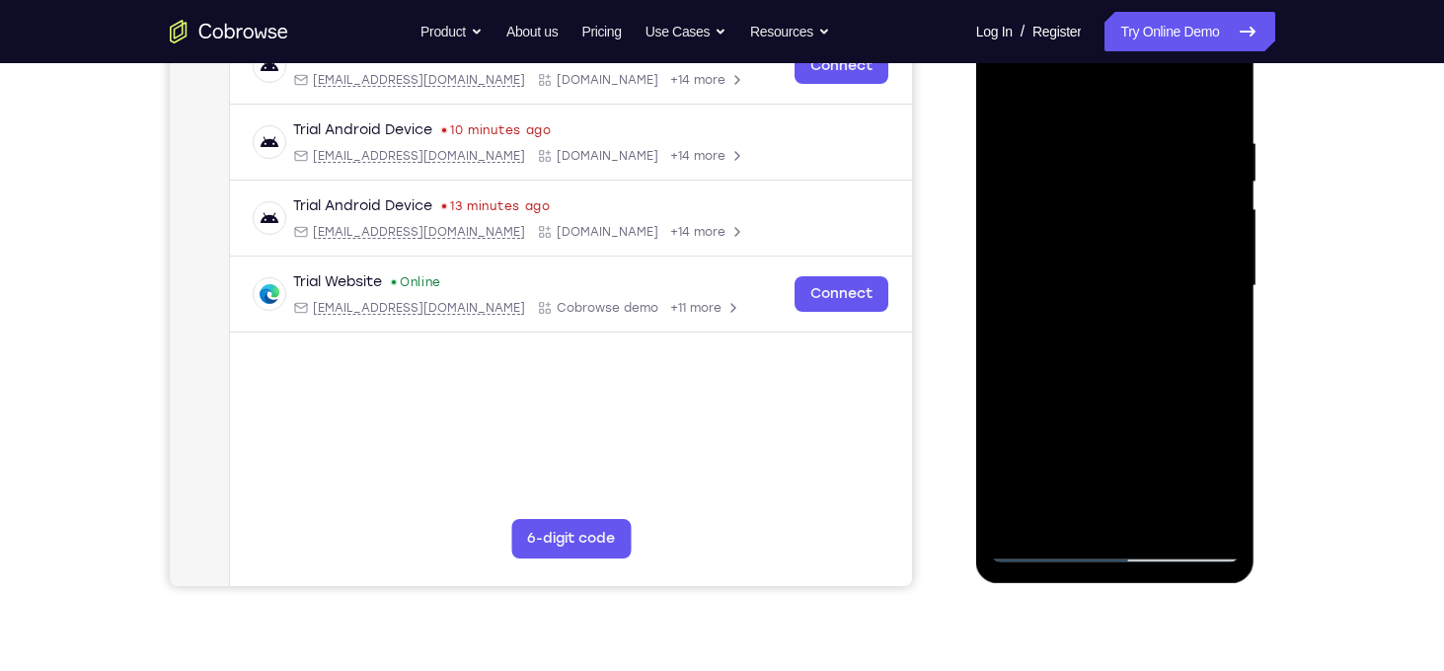
drag, startPoint x: 1172, startPoint y: 370, endPoint x: 1133, endPoint y: 156, distance: 217.7
click at [1133, 156] on div at bounding box center [1115, 286] width 249 height 553
drag, startPoint x: 1145, startPoint y: 353, endPoint x: 1119, endPoint y: 223, distance: 133.0
click at [1119, 223] on div at bounding box center [1115, 286] width 249 height 553
click at [1012, 337] on div at bounding box center [1115, 286] width 249 height 553
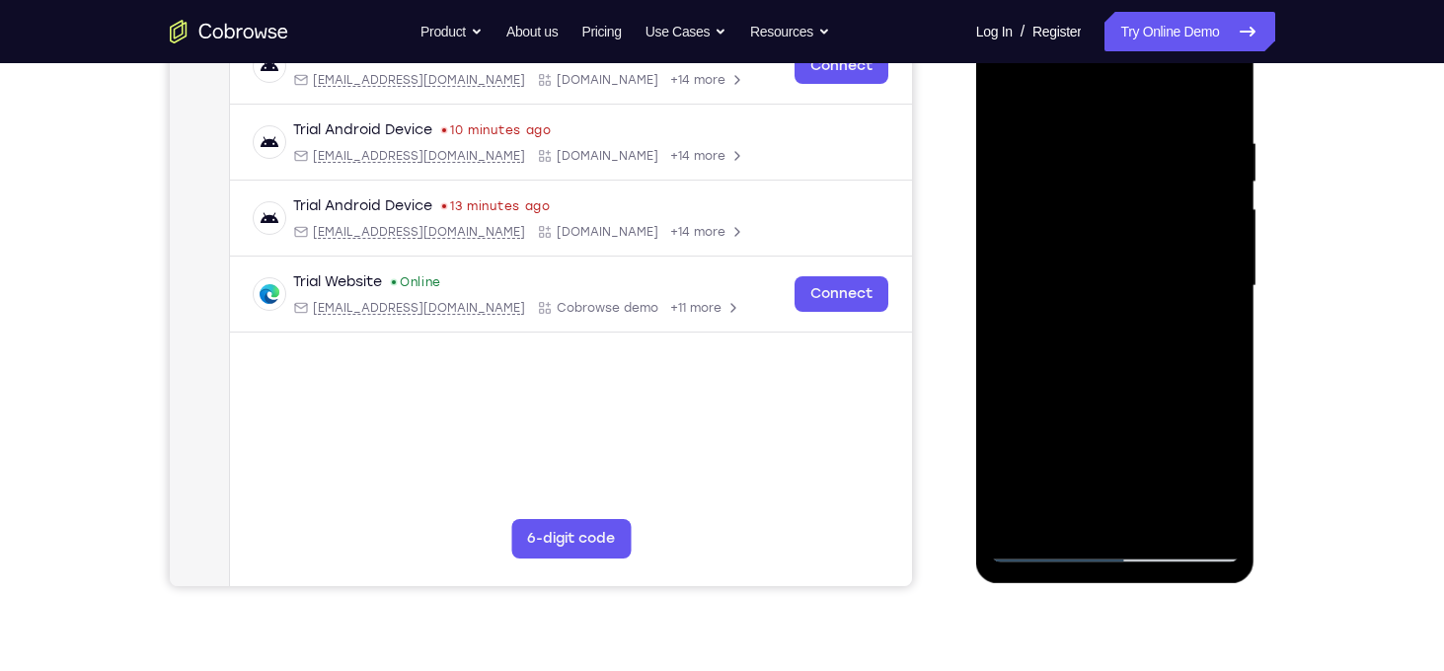
drag, startPoint x: 1099, startPoint y: 415, endPoint x: 1057, endPoint y: 115, distance: 303.0
click at [1057, 115] on div at bounding box center [1115, 286] width 249 height 553
drag, startPoint x: 1170, startPoint y: 462, endPoint x: 1093, endPoint y: 213, distance: 260.4
click at [1093, 213] on div at bounding box center [1115, 286] width 249 height 553
drag, startPoint x: 1137, startPoint y: 419, endPoint x: 1093, endPoint y: 210, distance: 213.0
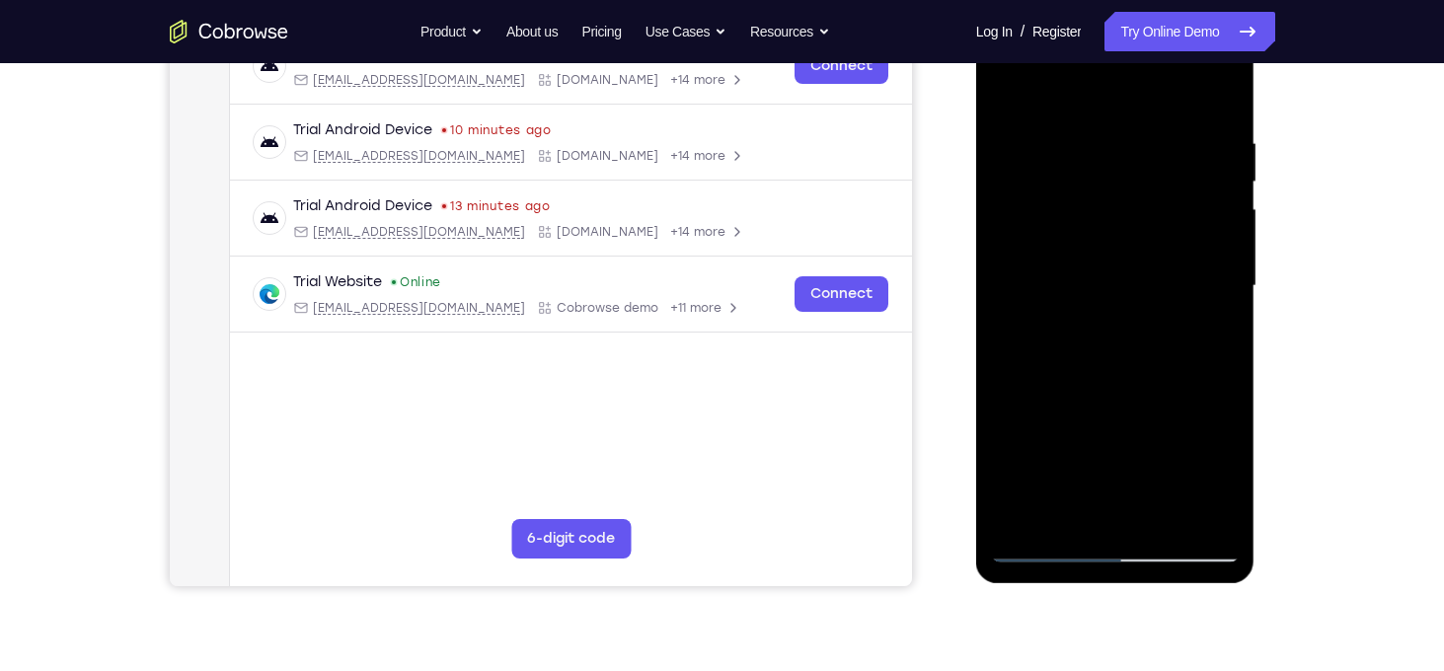
click at [1093, 210] on div at bounding box center [1115, 286] width 249 height 553
click at [1221, 346] on div at bounding box center [1115, 286] width 249 height 553
drag, startPoint x: 1146, startPoint y: 431, endPoint x: 1107, endPoint y: 196, distance: 238.3
click at [1107, 196] on div at bounding box center [1115, 286] width 249 height 553
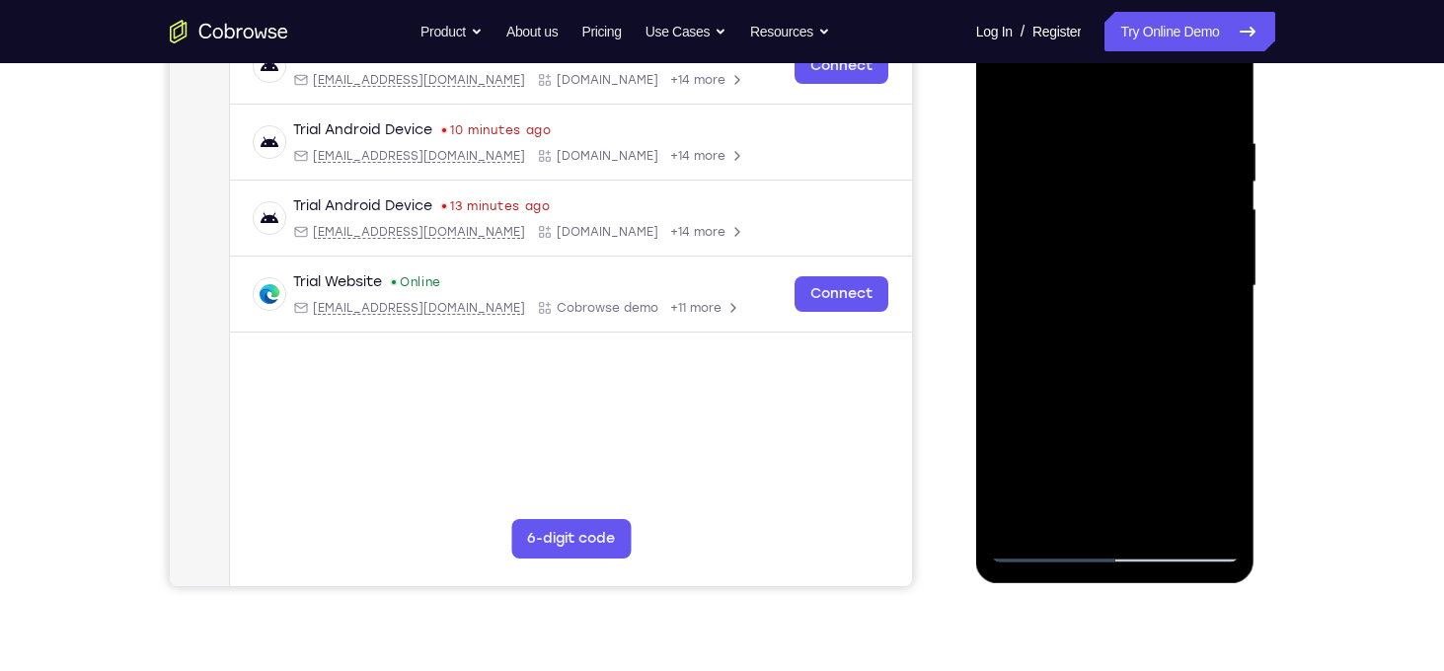
drag, startPoint x: 1141, startPoint y: 345, endPoint x: 1127, endPoint y: 458, distance: 114.5
click at [1127, 458] on div at bounding box center [1115, 286] width 249 height 553
click at [1227, 244] on div at bounding box center [1115, 286] width 249 height 553
drag, startPoint x: 1178, startPoint y: 416, endPoint x: 1178, endPoint y: 152, distance: 263.6
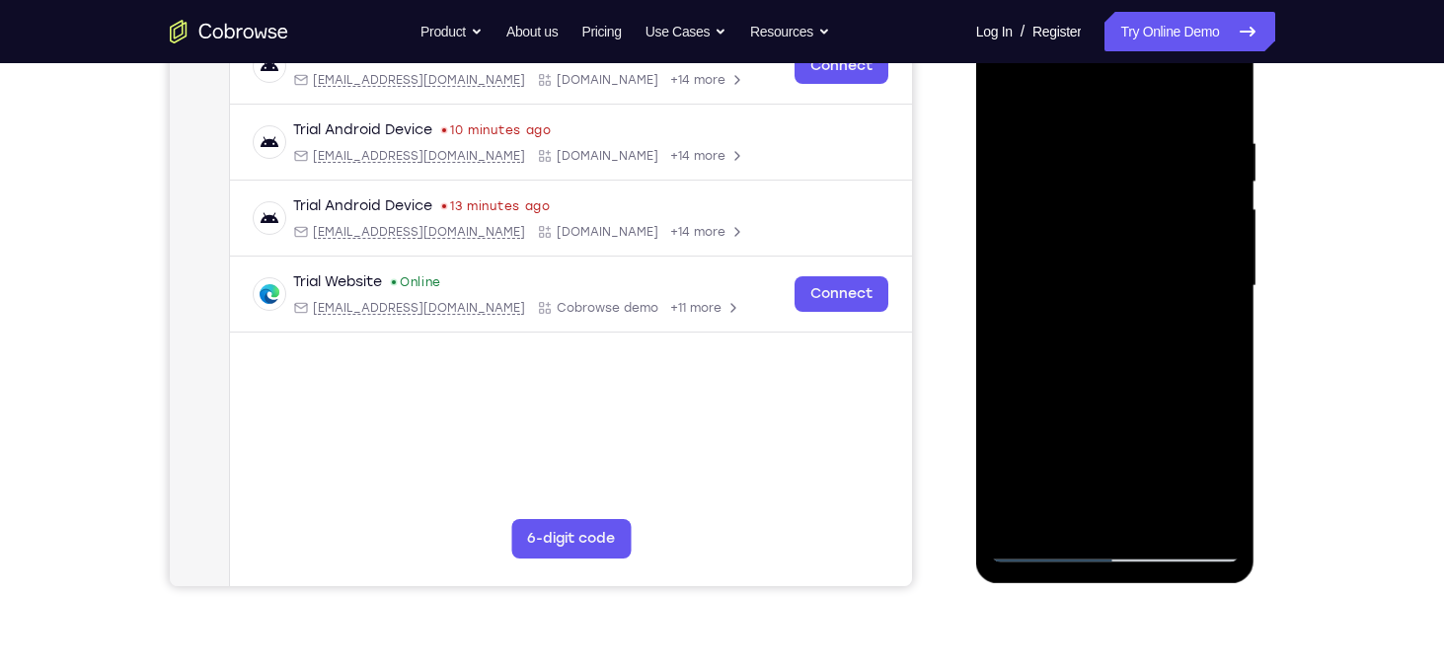
click at [1178, 152] on div at bounding box center [1115, 286] width 249 height 553
drag, startPoint x: 1160, startPoint y: 311, endPoint x: 1156, endPoint y: 147, distance: 163.9
click at [1156, 147] on div at bounding box center [1115, 286] width 249 height 553
drag, startPoint x: 1165, startPoint y: 341, endPoint x: 1145, endPoint y: 180, distance: 162.1
click at [1145, 180] on div at bounding box center [1115, 286] width 249 height 553
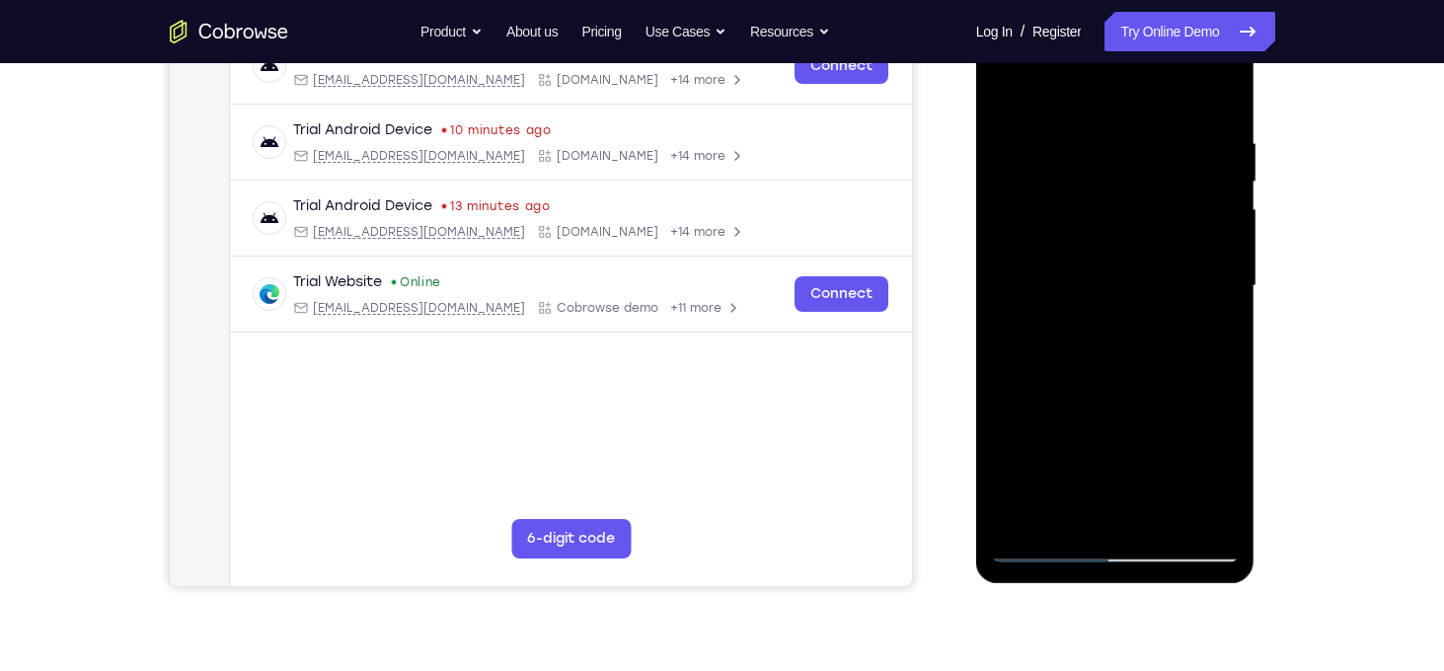
click at [1120, 159] on div at bounding box center [1115, 286] width 249 height 553
drag, startPoint x: 1130, startPoint y: 288, endPoint x: 1107, endPoint y: 80, distance: 209.7
click at [1107, 80] on div at bounding box center [1115, 286] width 249 height 553
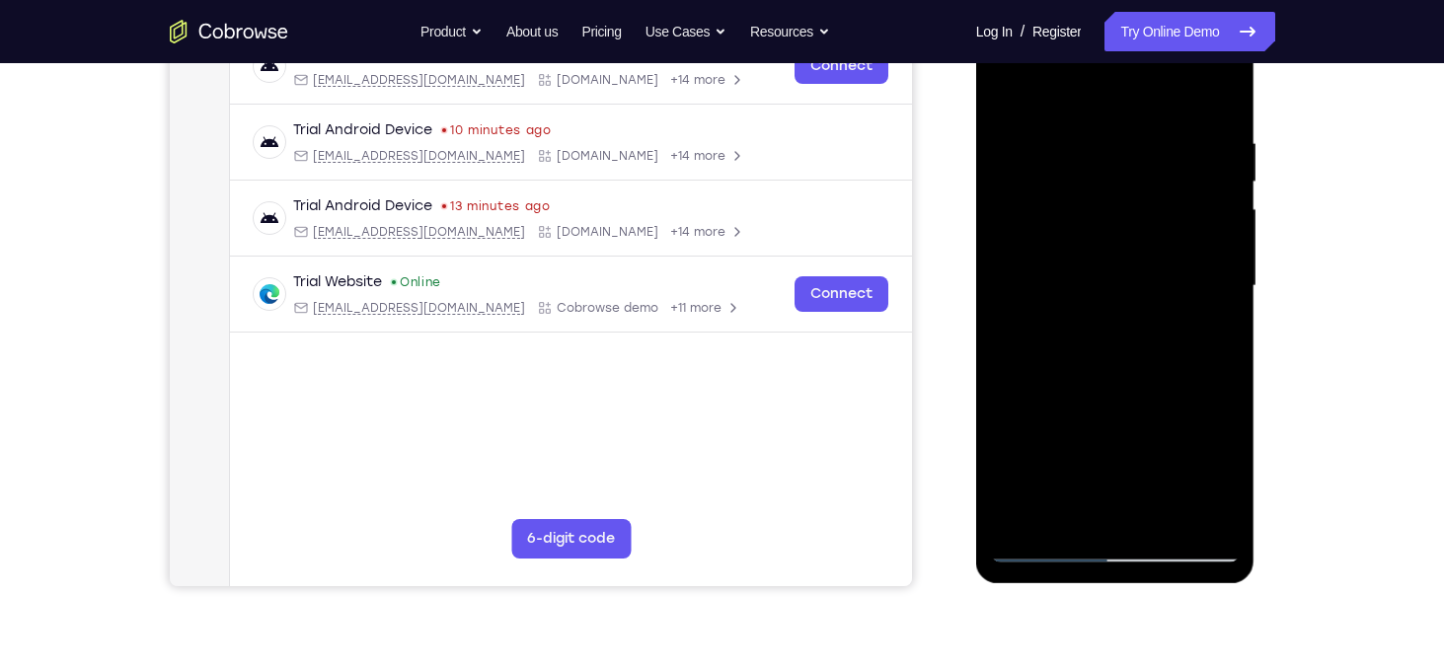
drag, startPoint x: 1135, startPoint y: 326, endPoint x: 1121, endPoint y: 117, distance: 209.8
click at [1121, 117] on div at bounding box center [1115, 286] width 249 height 553
drag, startPoint x: 1142, startPoint y: 353, endPoint x: 1117, endPoint y: 161, distance: 194.2
click at [1117, 161] on div at bounding box center [1115, 286] width 249 height 553
click at [1229, 306] on div at bounding box center [1115, 286] width 249 height 553
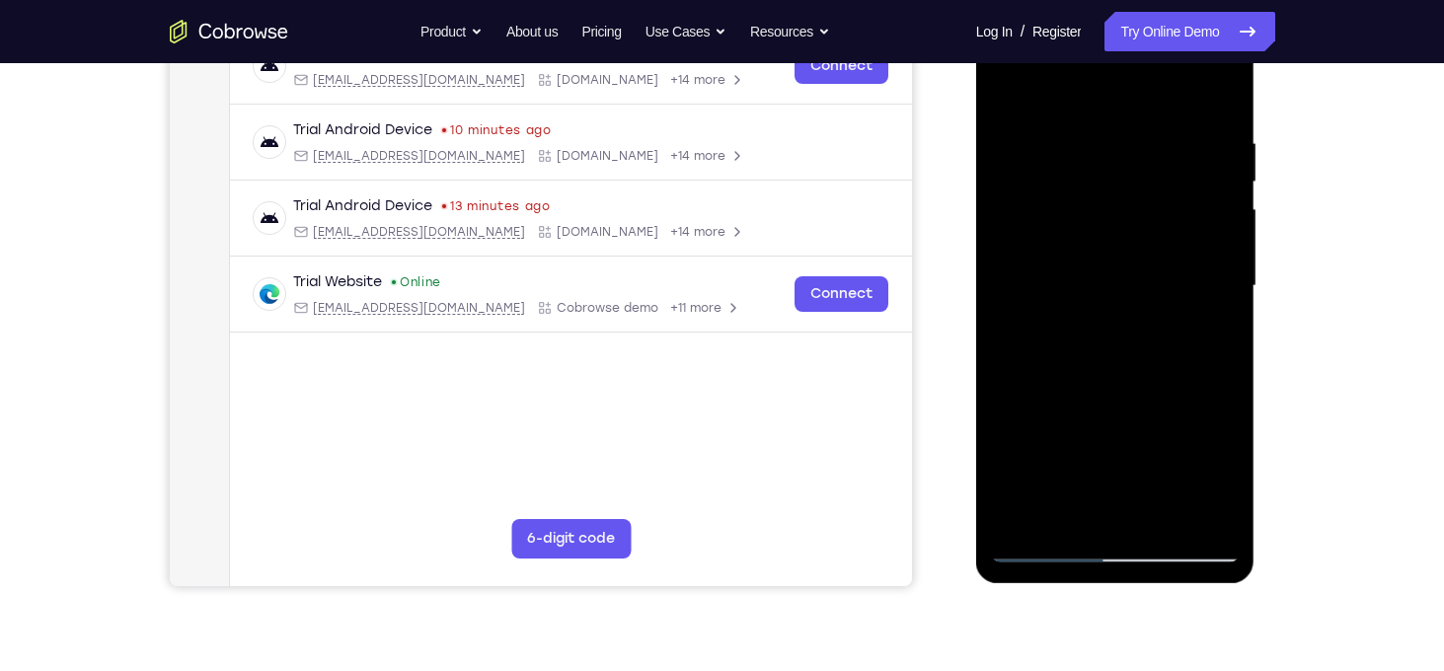
drag, startPoint x: 1141, startPoint y: 389, endPoint x: 1116, endPoint y: 205, distance: 185.4
click at [1116, 205] on div at bounding box center [1115, 286] width 249 height 553
drag, startPoint x: 1138, startPoint y: 405, endPoint x: 1096, endPoint y: 170, distance: 238.8
click at [1096, 170] on div at bounding box center [1115, 286] width 249 height 553
drag, startPoint x: 1142, startPoint y: 348, endPoint x: 1113, endPoint y: 219, distance: 131.7
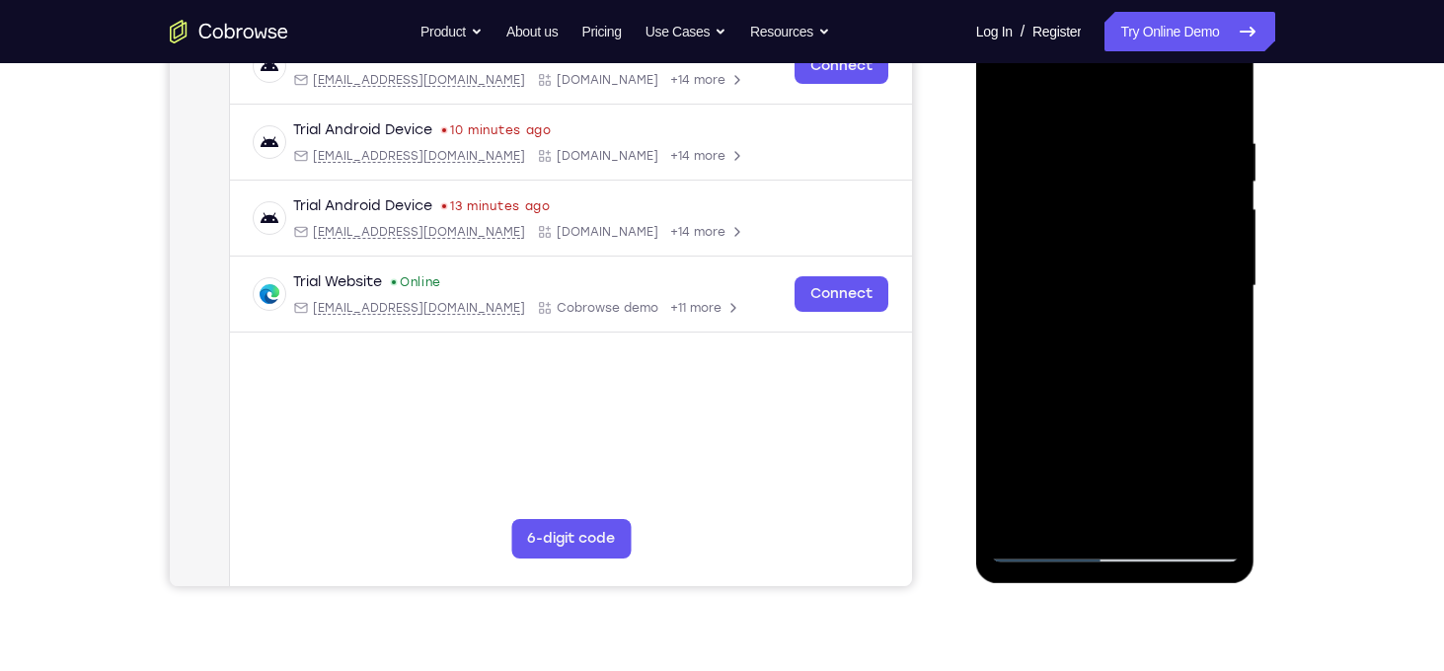
click at [1113, 219] on div at bounding box center [1115, 286] width 249 height 553
drag, startPoint x: 1149, startPoint y: 424, endPoint x: 1115, endPoint y: 237, distance: 189.8
click at [1115, 237] on div at bounding box center [1115, 286] width 249 height 553
drag, startPoint x: 1131, startPoint y: 400, endPoint x: 1111, endPoint y: 175, distance: 226.1
click at [1111, 175] on div at bounding box center [1115, 286] width 249 height 553
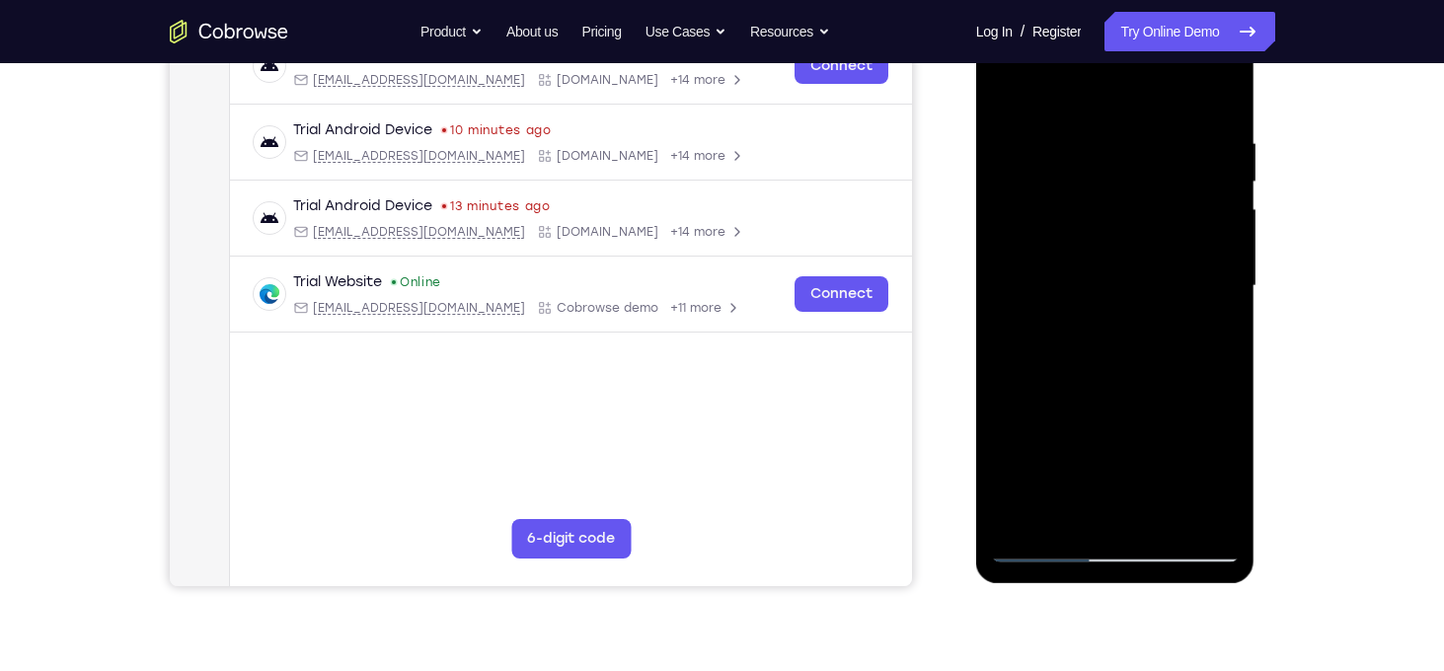
drag, startPoint x: 1137, startPoint y: 294, endPoint x: 1096, endPoint y: 105, distance: 194.0
click at [1096, 105] on div at bounding box center [1115, 286] width 249 height 553
click at [1010, 282] on div at bounding box center [1115, 286] width 249 height 553
drag, startPoint x: 1090, startPoint y: 364, endPoint x: 1055, endPoint y: 133, distance: 233.6
click at [1055, 133] on div at bounding box center [1115, 286] width 249 height 553
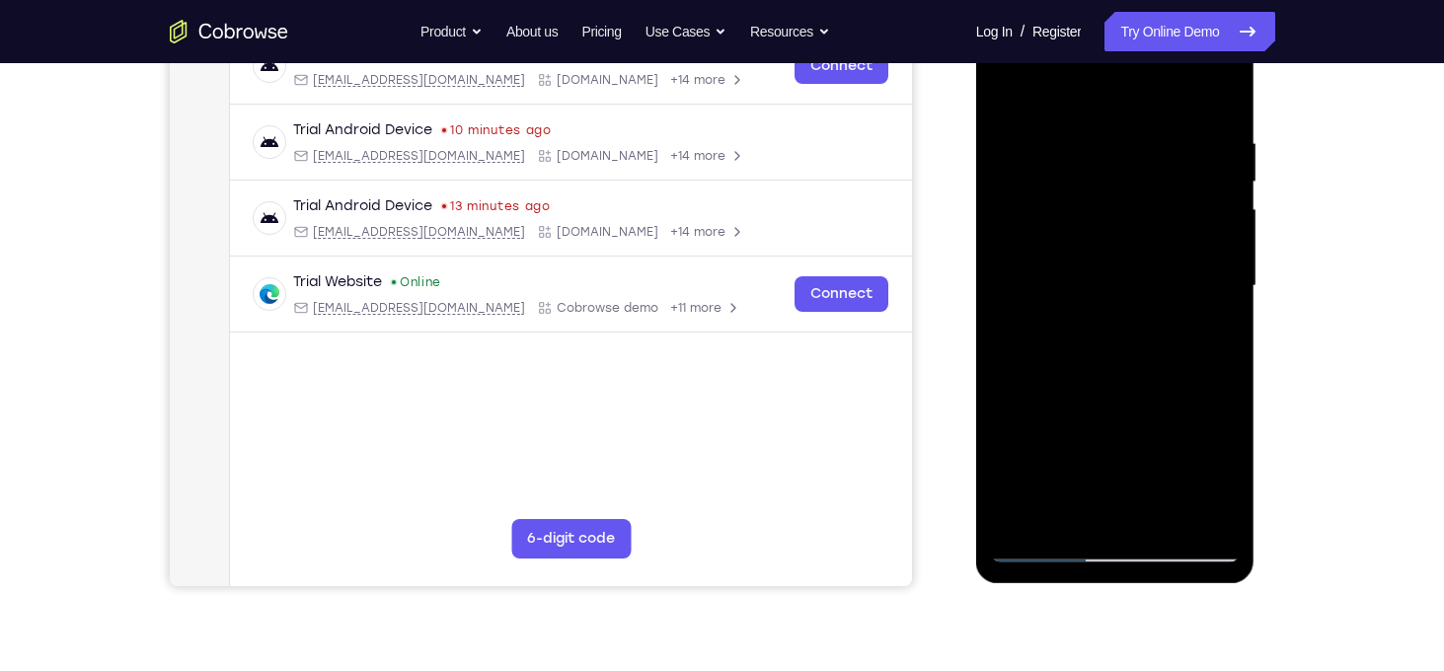
drag, startPoint x: 1084, startPoint y: 401, endPoint x: 1035, endPoint y: 187, distance: 219.9
click at [1035, 187] on div at bounding box center [1115, 286] width 249 height 553
drag, startPoint x: 1090, startPoint y: 364, endPoint x: 1046, endPoint y: 124, distance: 244.0
click at [1046, 124] on div at bounding box center [1115, 286] width 249 height 553
drag, startPoint x: 1092, startPoint y: 313, endPoint x: 1078, endPoint y: 235, distance: 79.2
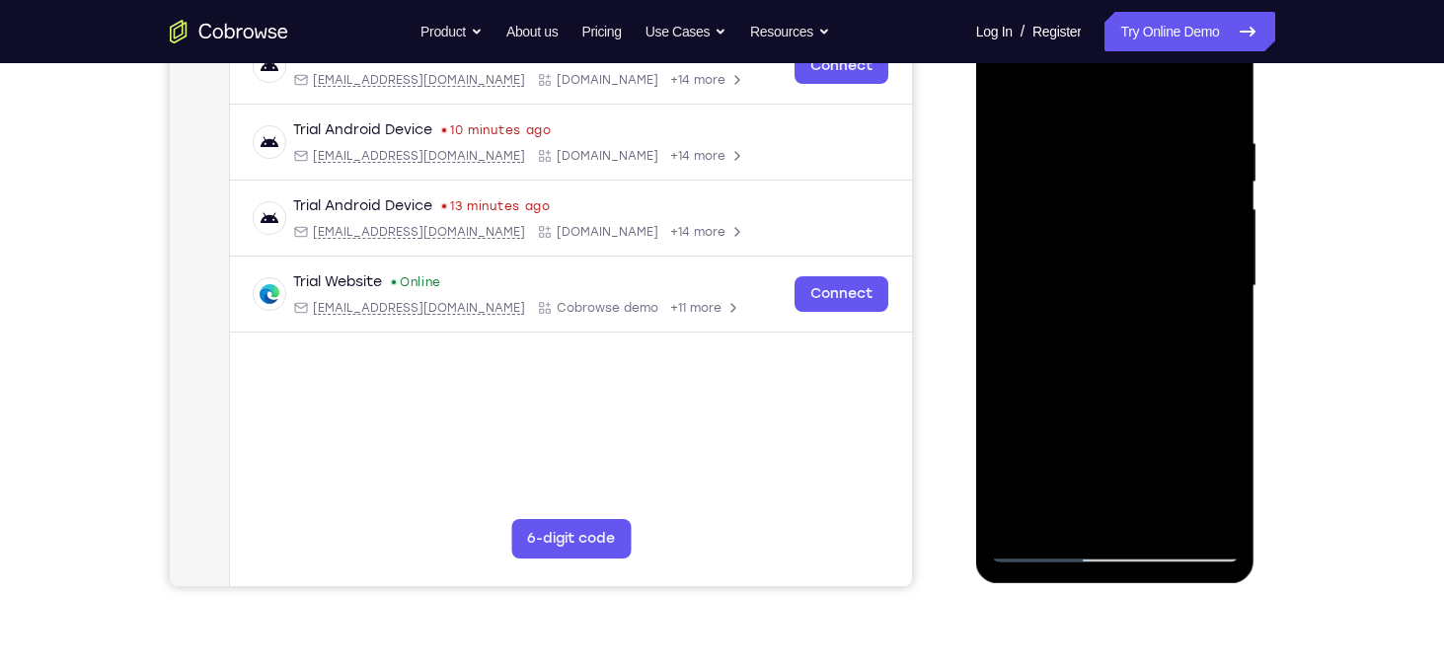
click at [1078, 235] on div at bounding box center [1115, 286] width 249 height 553
drag, startPoint x: 1105, startPoint y: 376, endPoint x: 1097, endPoint y: 175, distance: 201.6
click at [1097, 175] on div at bounding box center [1115, 286] width 249 height 553
drag, startPoint x: 1111, startPoint y: 350, endPoint x: 1096, endPoint y: 242, distance: 109.6
click at [1096, 242] on div at bounding box center [1115, 286] width 249 height 553
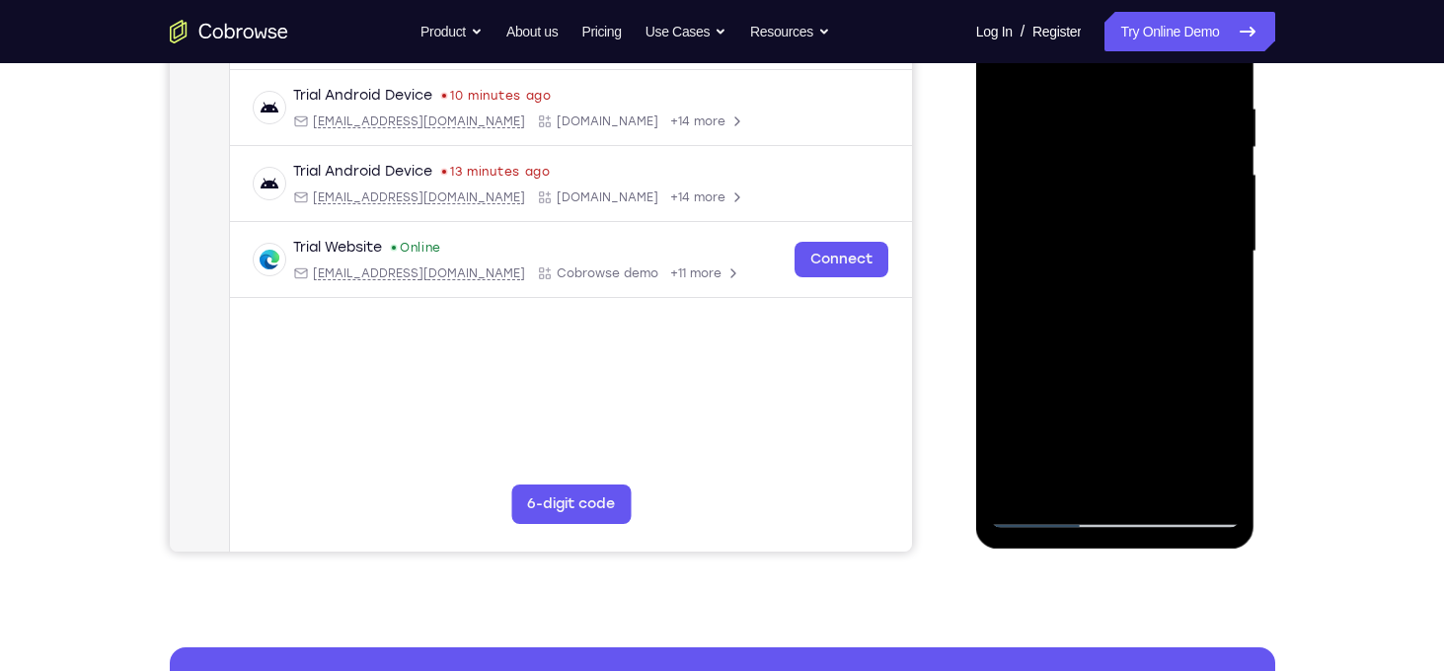
scroll to position [367, 0]
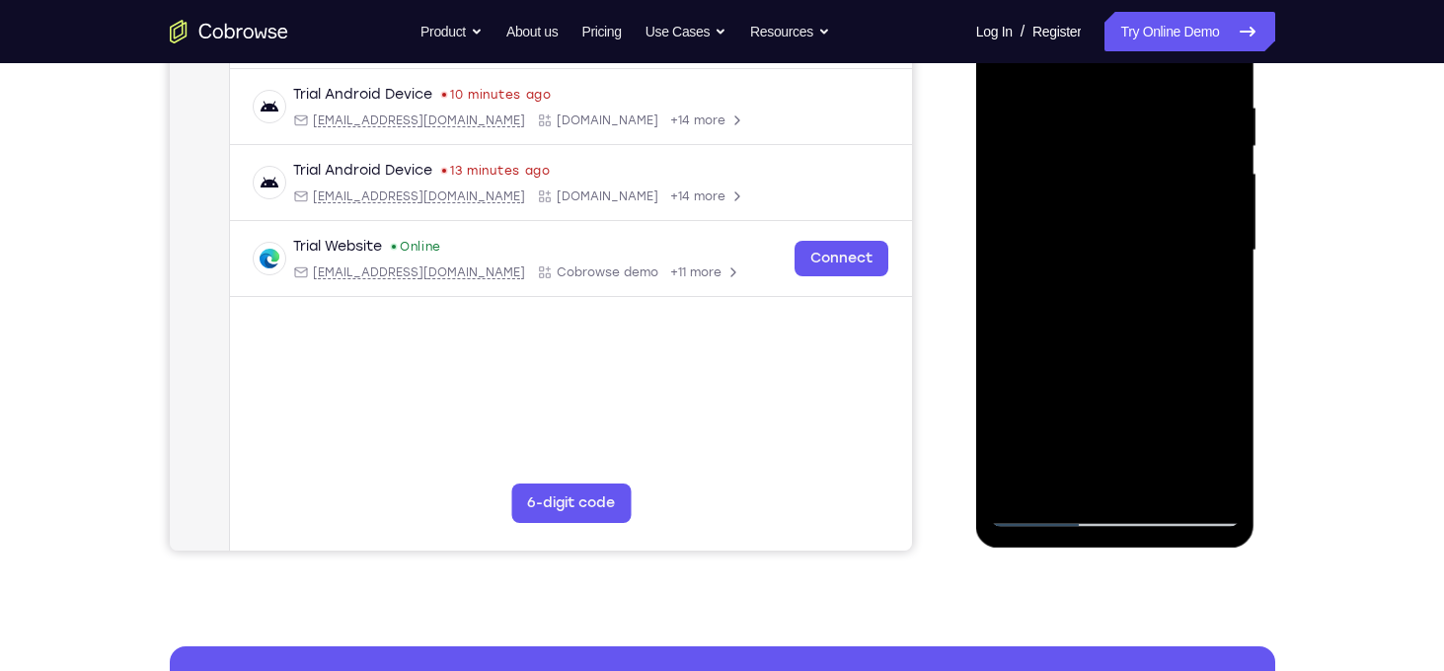
drag, startPoint x: 1100, startPoint y: 336, endPoint x: 1082, endPoint y: 216, distance: 120.8
click at [1082, 216] on div at bounding box center [1115, 250] width 249 height 553
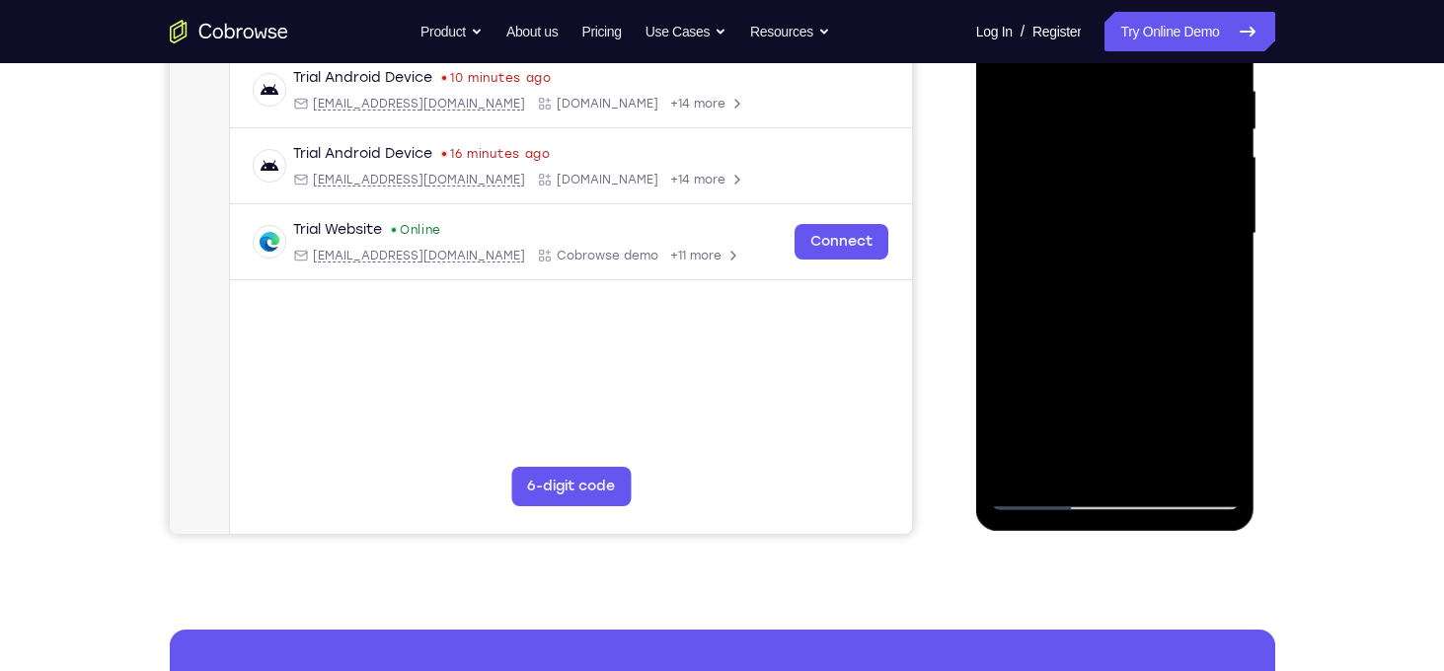
drag, startPoint x: 1135, startPoint y: 253, endPoint x: 1128, endPoint y: 113, distance: 140.4
click at [1128, 113] on div at bounding box center [1115, 234] width 249 height 553
drag, startPoint x: 1124, startPoint y: 347, endPoint x: 1109, endPoint y: 154, distance: 193.1
click at [1109, 154] on div at bounding box center [1115, 234] width 249 height 553
click at [1117, 247] on div at bounding box center [1115, 234] width 249 height 553
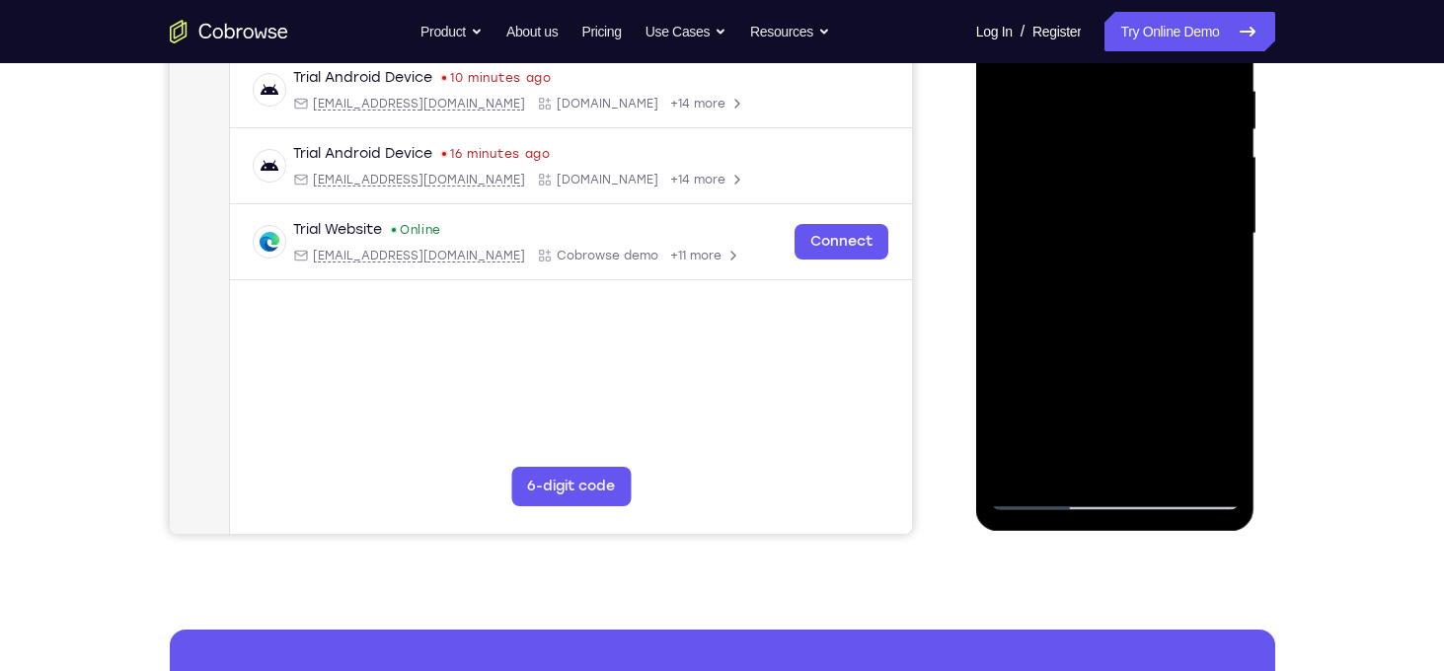
click at [1117, 247] on div at bounding box center [1115, 234] width 249 height 553
drag, startPoint x: 1117, startPoint y: 356, endPoint x: 1103, endPoint y: 212, distance: 144.8
click at [1103, 212] on div at bounding box center [1115, 234] width 249 height 553
click at [1010, 320] on div at bounding box center [1115, 234] width 249 height 553
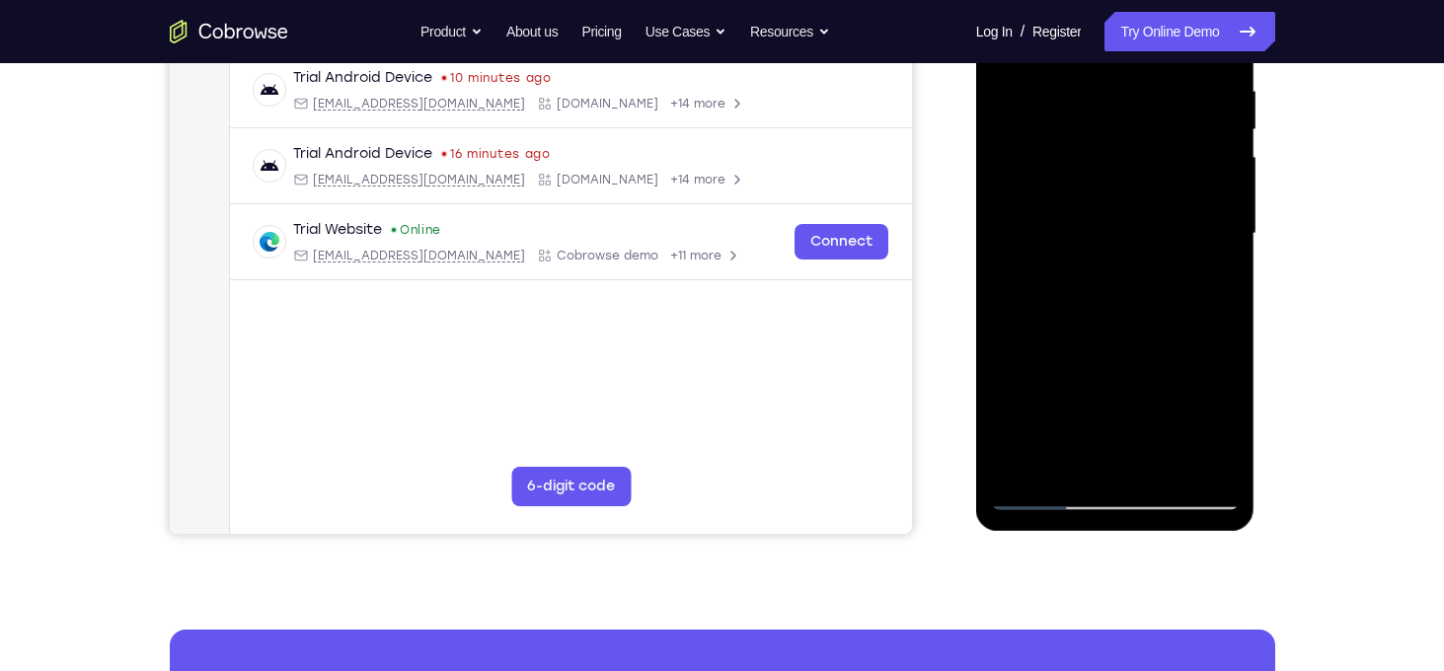
drag, startPoint x: 1089, startPoint y: 363, endPoint x: 1039, endPoint y: 129, distance: 239.3
click at [1039, 129] on div at bounding box center [1115, 234] width 249 height 553
drag, startPoint x: 1085, startPoint y: 288, endPoint x: 1072, endPoint y: 117, distance: 171.3
click at [1072, 117] on div at bounding box center [1115, 234] width 249 height 553
drag, startPoint x: 1108, startPoint y: 263, endPoint x: 1075, endPoint y: 110, distance: 156.5
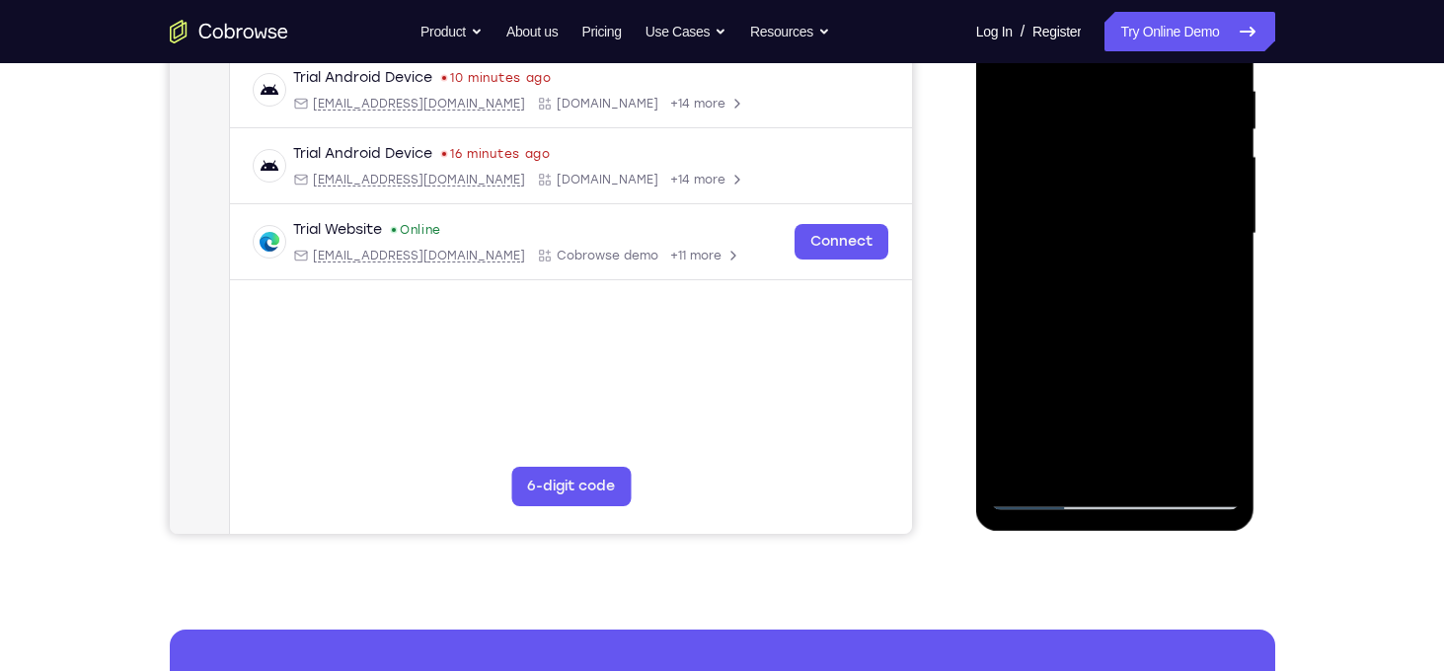
click at [1075, 110] on div at bounding box center [1115, 234] width 249 height 553
drag, startPoint x: 1106, startPoint y: 268, endPoint x: 1077, endPoint y: 104, distance: 166.4
click at [1077, 104] on div at bounding box center [1115, 234] width 249 height 553
drag, startPoint x: 1110, startPoint y: 305, endPoint x: 1095, endPoint y: 101, distance: 204.9
click at [1095, 101] on div at bounding box center [1115, 234] width 249 height 553
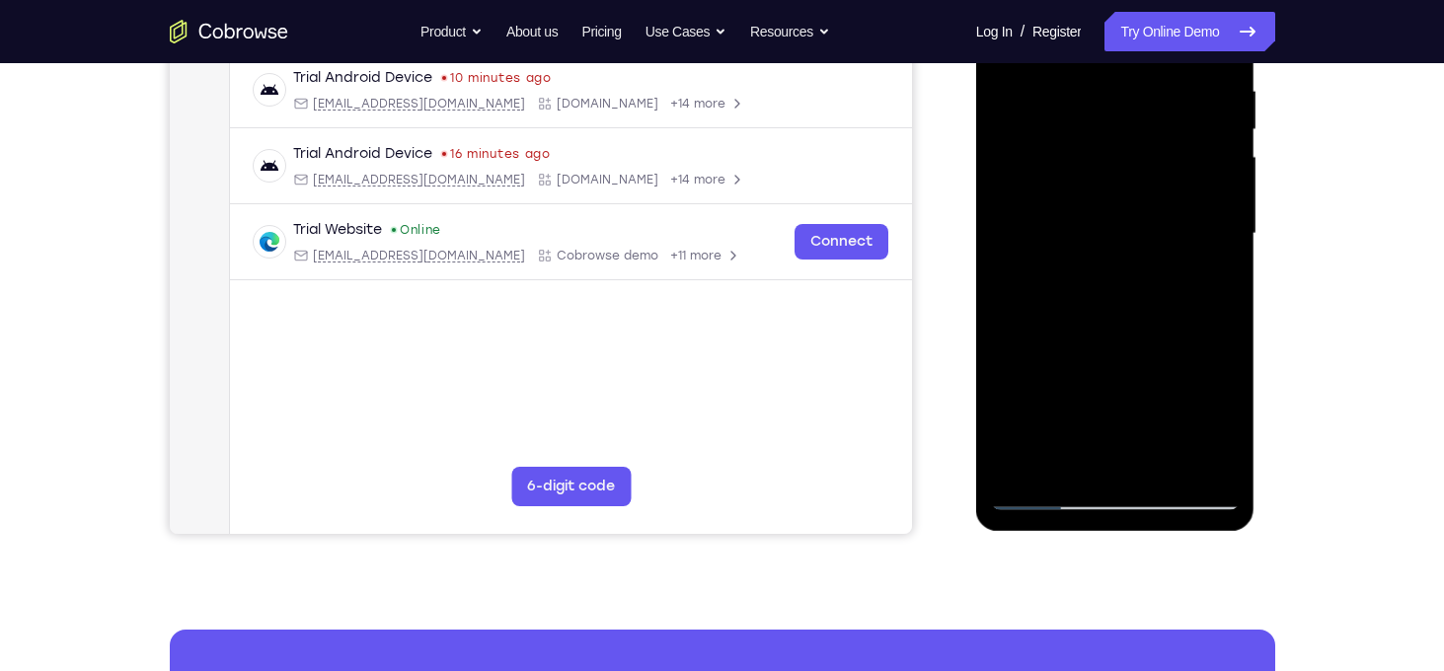
drag, startPoint x: 1117, startPoint y: 332, endPoint x: 1090, endPoint y: 165, distance: 169.0
click at [1090, 165] on div at bounding box center [1115, 234] width 249 height 553
drag, startPoint x: 1118, startPoint y: 335, endPoint x: 1103, endPoint y: 205, distance: 130.2
click at [1103, 205] on div at bounding box center [1115, 234] width 249 height 553
drag, startPoint x: 1110, startPoint y: 347, endPoint x: 1118, endPoint y: 278, distance: 68.6
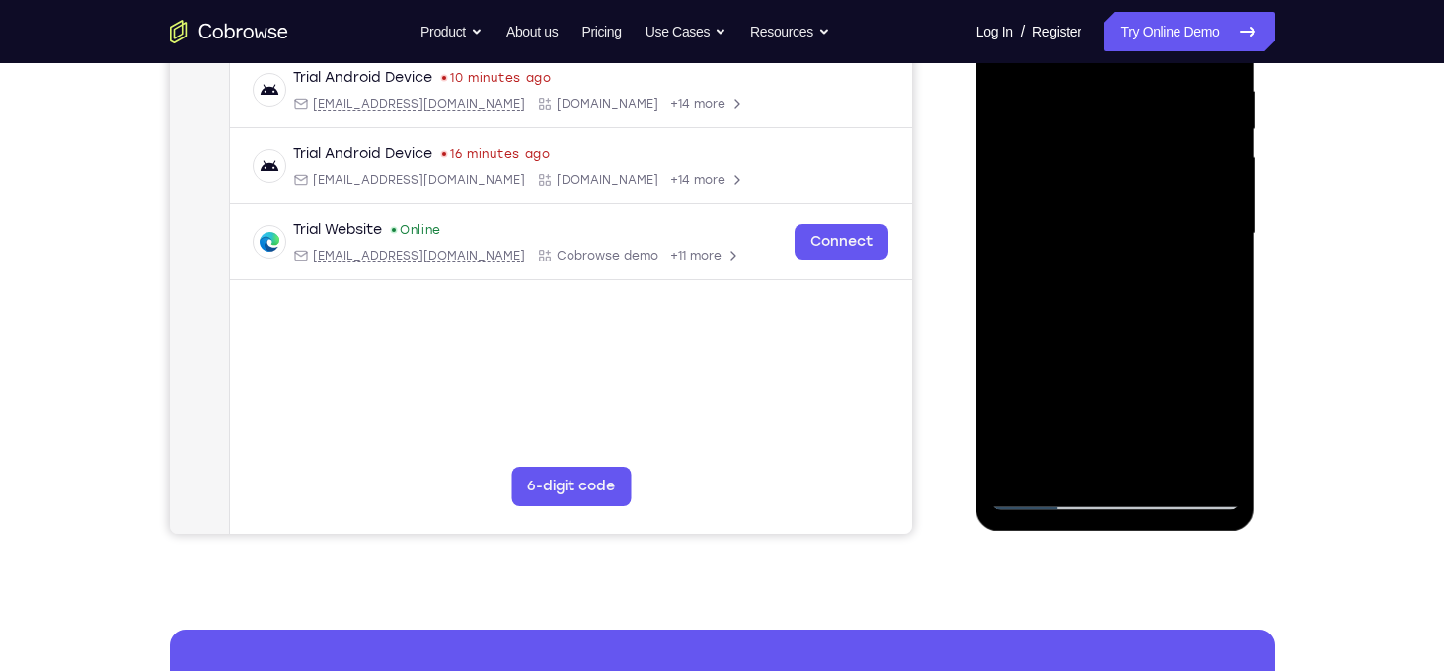
click at [1118, 278] on div at bounding box center [1115, 234] width 249 height 553
click at [1225, 357] on div at bounding box center [1115, 234] width 249 height 553
drag, startPoint x: 1144, startPoint y: 376, endPoint x: 1135, endPoint y: 271, distance: 106.0
click at [1135, 271] on div at bounding box center [1115, 234] width 249 height 553
drag, startPoint x: 1144, startPoint y: 351, endPoint x: 1128, endPoint y: 209, distance: 143.2
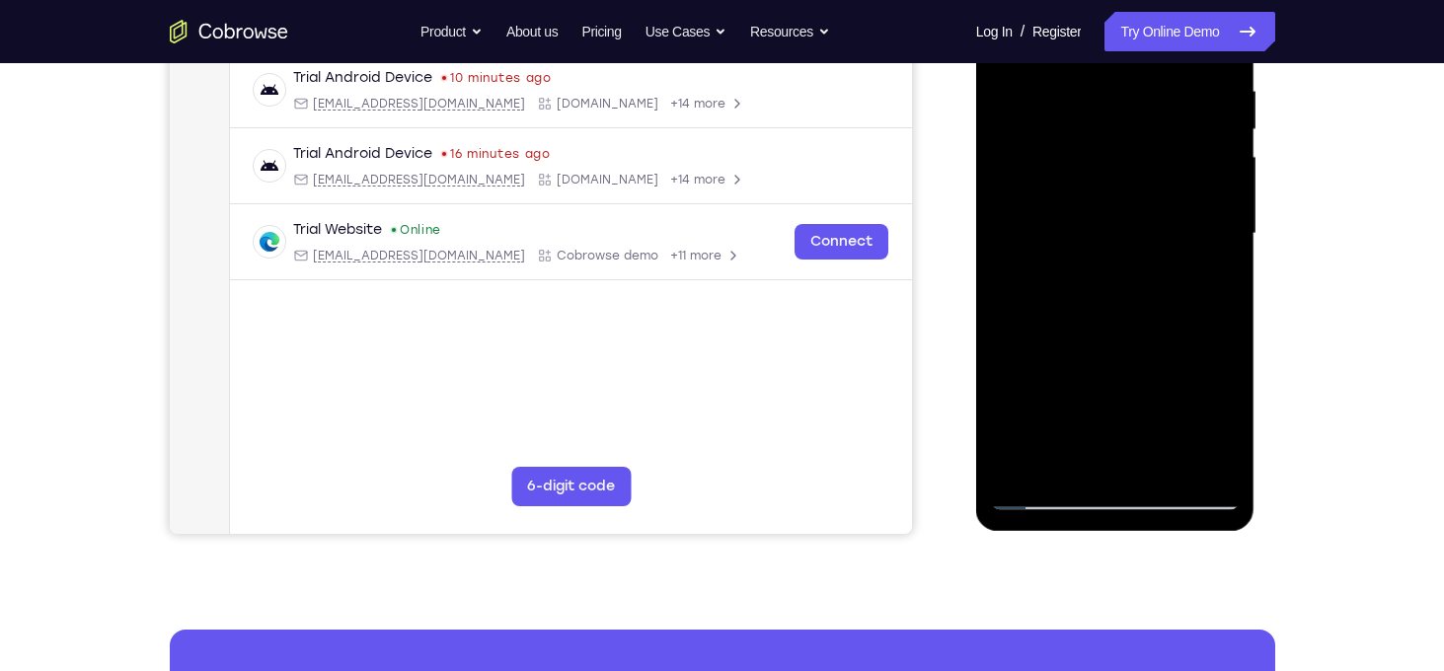
click at [1128, 209] on div at bounding box center [1115, 234] width 249 height 553
drag, startPoint x: 1146, startPoint y: 350, endPoint x: 1128, endPoint y: 160, distance: 190.5
click at [1128, 160] on div at bounding box center [1115, 234] width 249 height 553
click at [1231, 230] on div at bounding box center [1115, 234] width 249 height 553
click at [1013, 400] on div at bounding box center [1115, 234] width 249 height 553
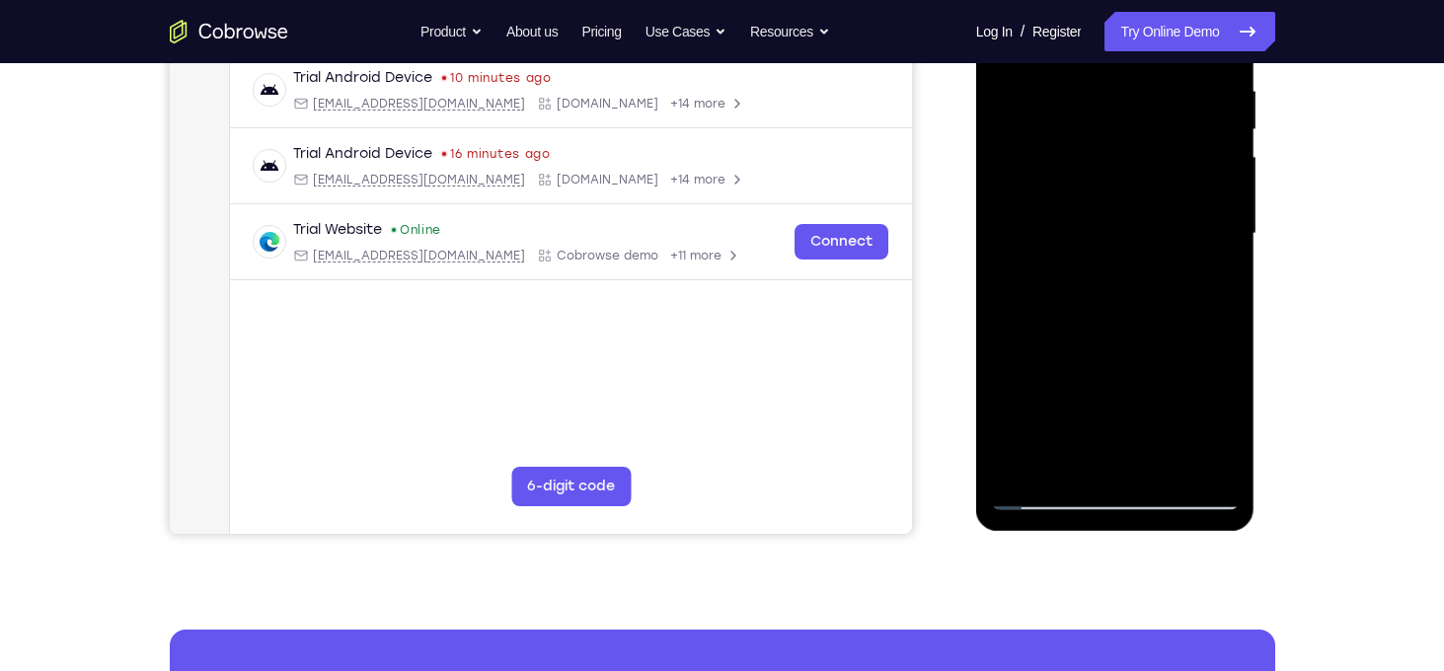
drag, startPoint x: 1077, startPoint y: 279, endPoint x: 1061, endPoint y: 368, distance: 90.3
click at [1061, 368] on div at bounding box center [1115, 234] width 249 height 553
drag, startPoint x: 1061, startPoint y: 368, endPoint x: 1055, endPoint y: 210, distance: 158.1
click at [1055, 210] on div at bounding box center [1115, 234] width 249 height 553
drag, startPoint x: 1099, startPoint y: 330, endPoint x: 1090, endPoint y: 170, distance: 160.2
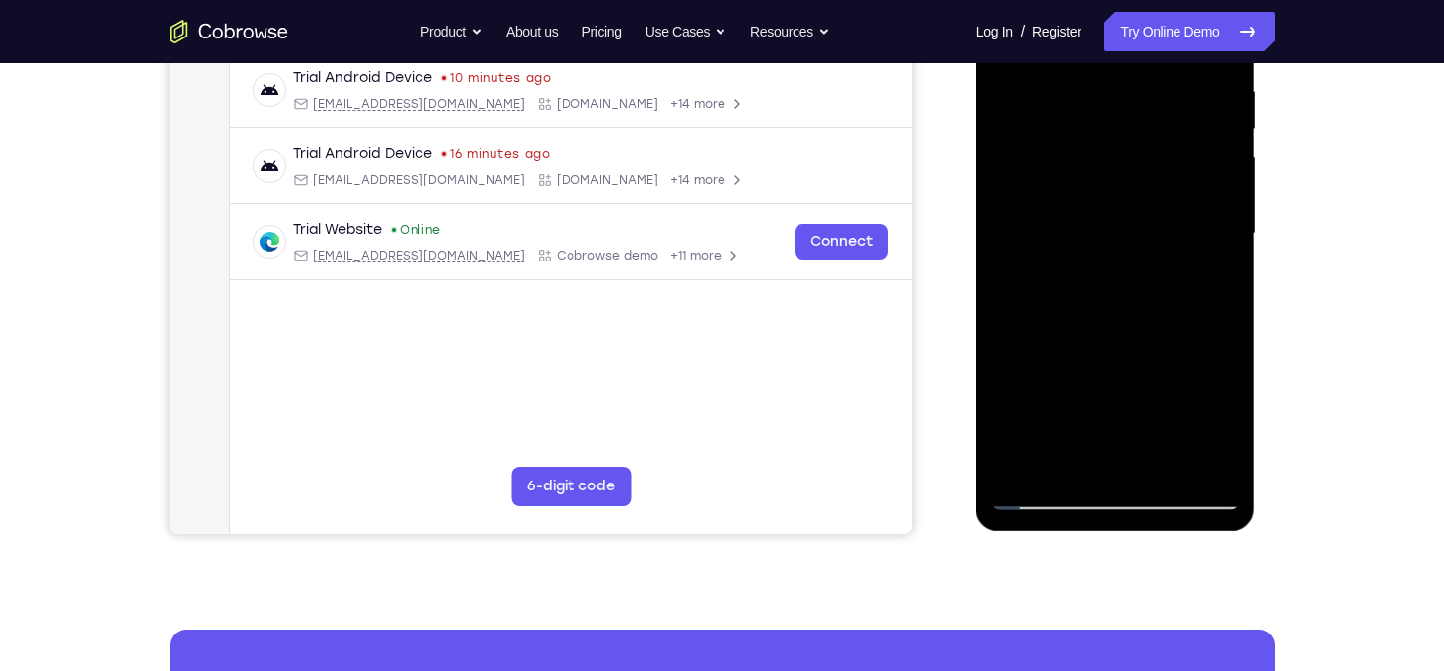
click at [1090, 170] on div at bounding box center [1115, 234] width 249 height 553
drag, startPoint x: 1114, startPoint y: 333, endPoint x: 1097, endPoint y: 140, distance: 193.3
click at [1097, 140] on div at bounding box center [1115, 234] width 249 height 553
click at [1160, 463] on div at bounding box center [1115, 234] width 249 height 553
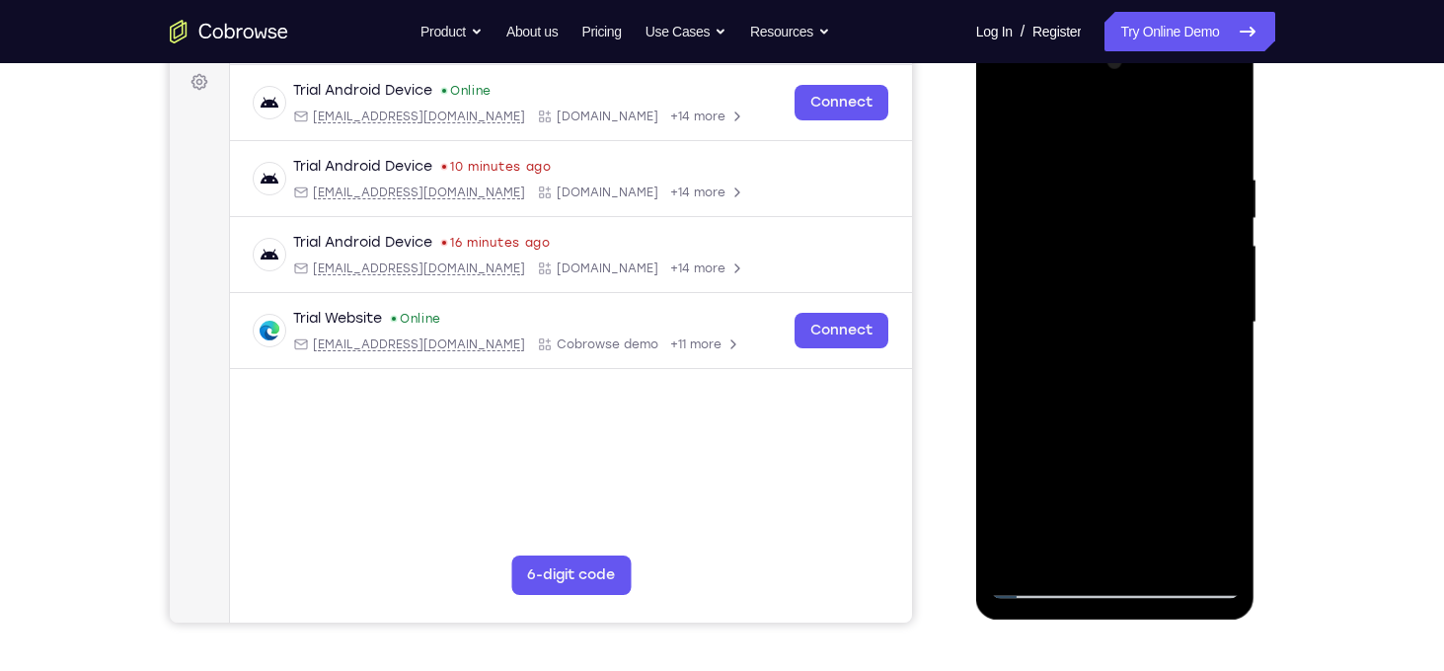
scroll to position [290, 0]
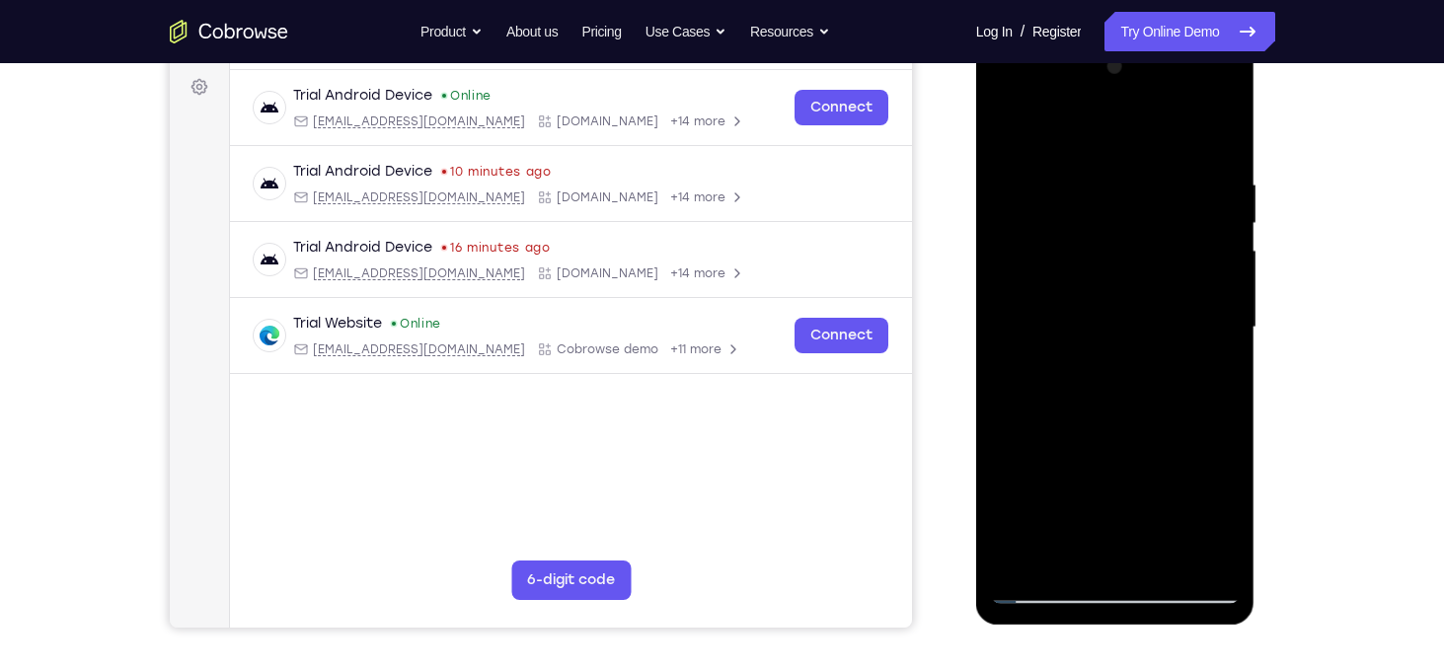
click at [1021, 131] on div at bounding box center [1115, 327] width 249 height 553
drag, startPoint x: 1087, startPoint y: 357, endPoint x: 1105, endPoint y: 159, distance: 199.2
click at [1105, 159] on div at bounding box center [1115, 327] width 249 height 553
drag, startPoint x: 1114, startPoint y: 254, endPoint x: 1103, endPoint y: 473, distance: 219.5
click at [1103, 473] on div at bounding box center [1115, 327] width 249 height 553
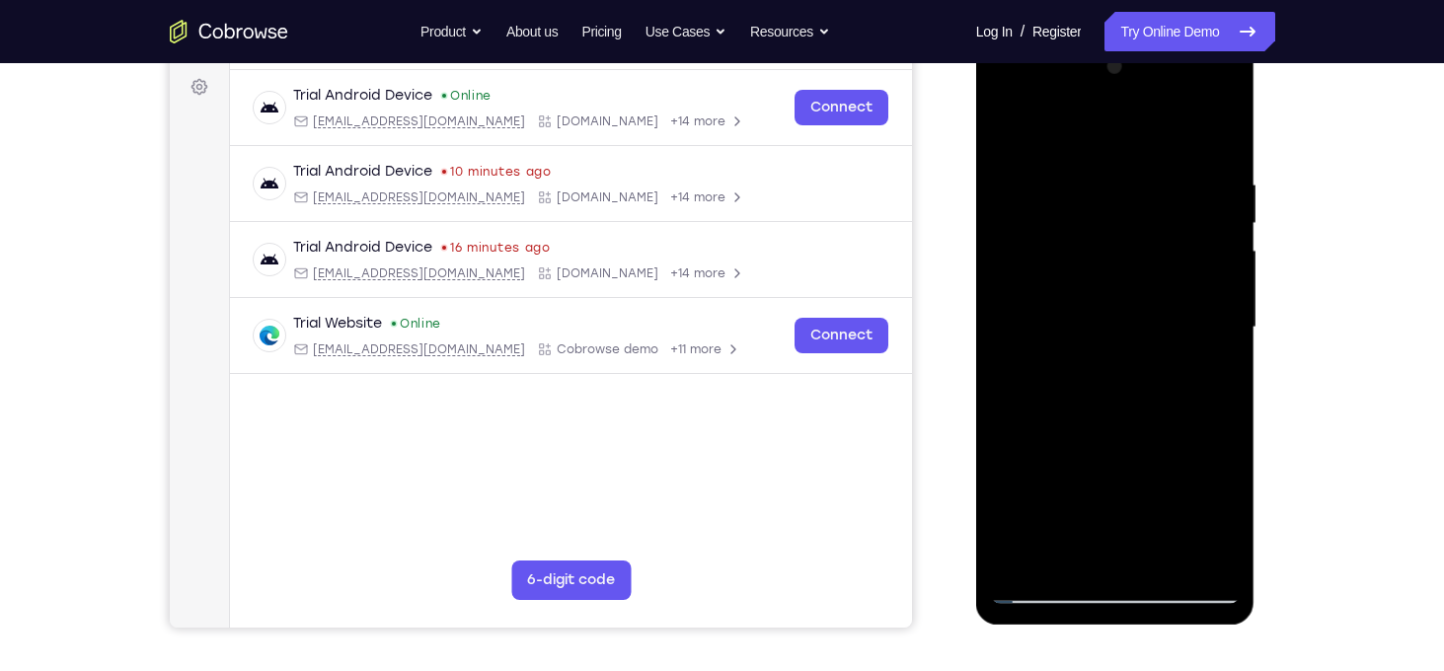
drag, startPoint x: 1121, startPoint y: 195, endPoint x: 1115, endPoint y: 419, distance: 223.2
click at [1115, 419] on div at bounding box center [1115, 327] width 249 height 553
click at [1087, 154] on div at bounding box center [1115, 327] width 249 height 553
click at [1208, 247] on div at bounding box center [1115, 327] width 249 height 553
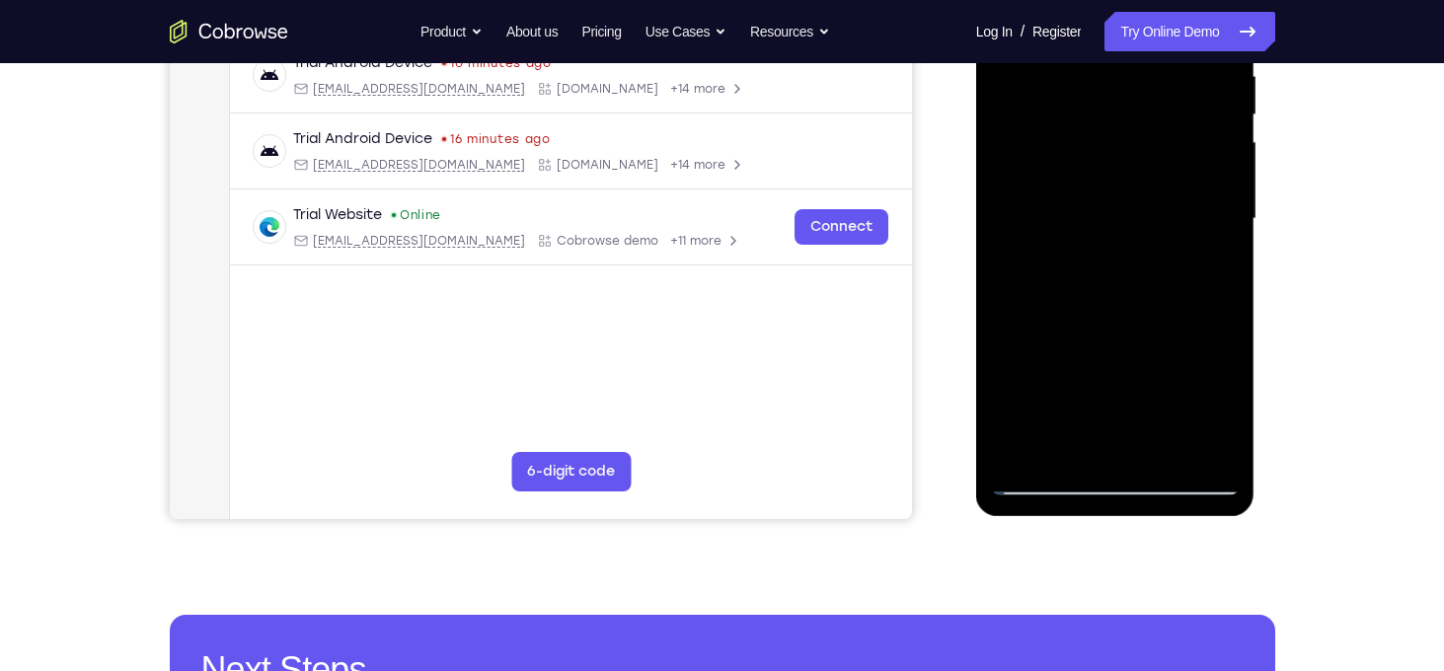
scroll to position [400, 0]
click at [1193, 444] on div at bounding box center [1115, 218] width 249 height 553
click at [1207, 217] on div at bounding box center [1115, 218] width 249 height 553
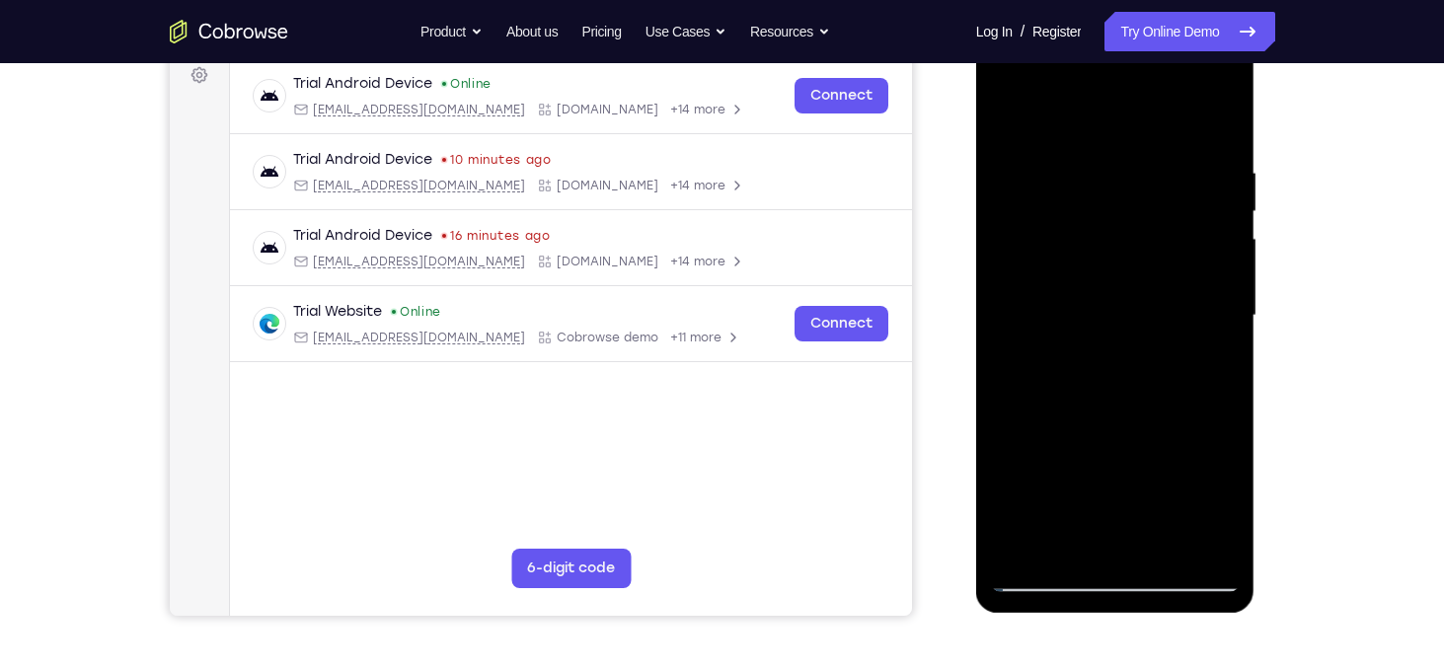
scroll to position [300, 0]
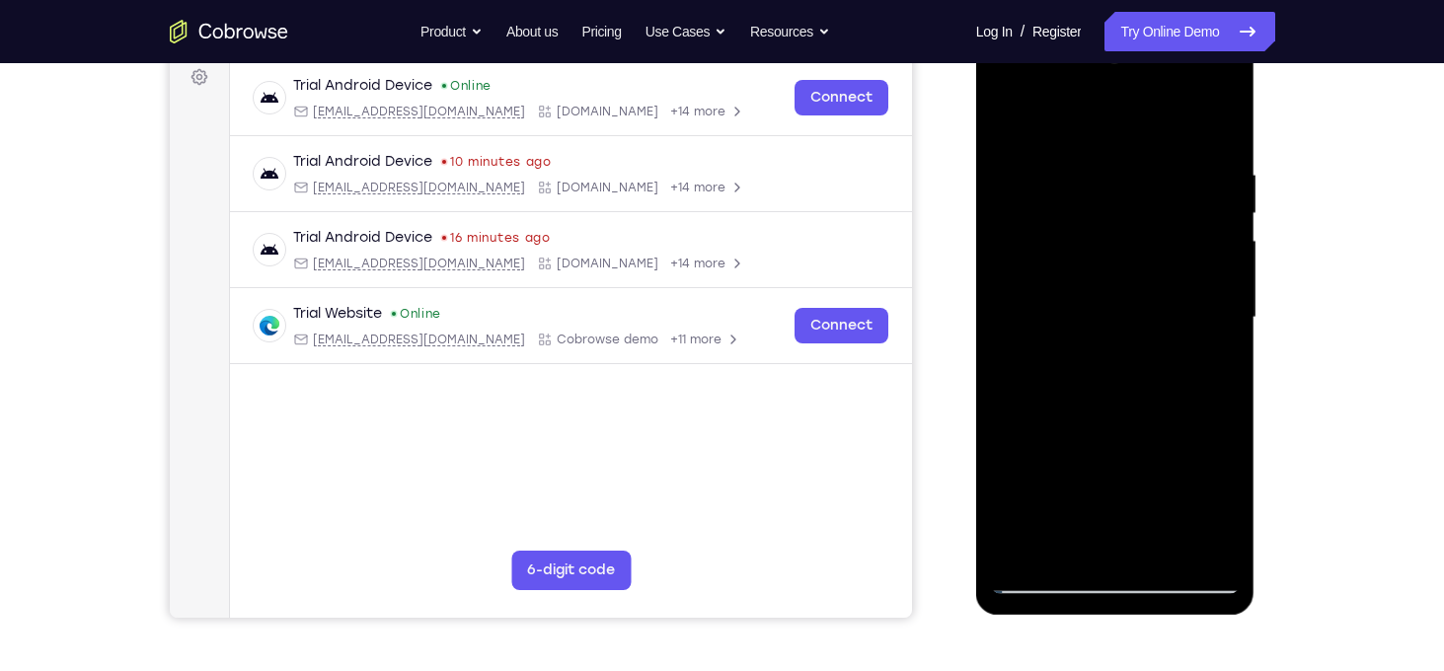
click at [1217, 233] on div at bounding box center [1115, 317] width 249 height 553
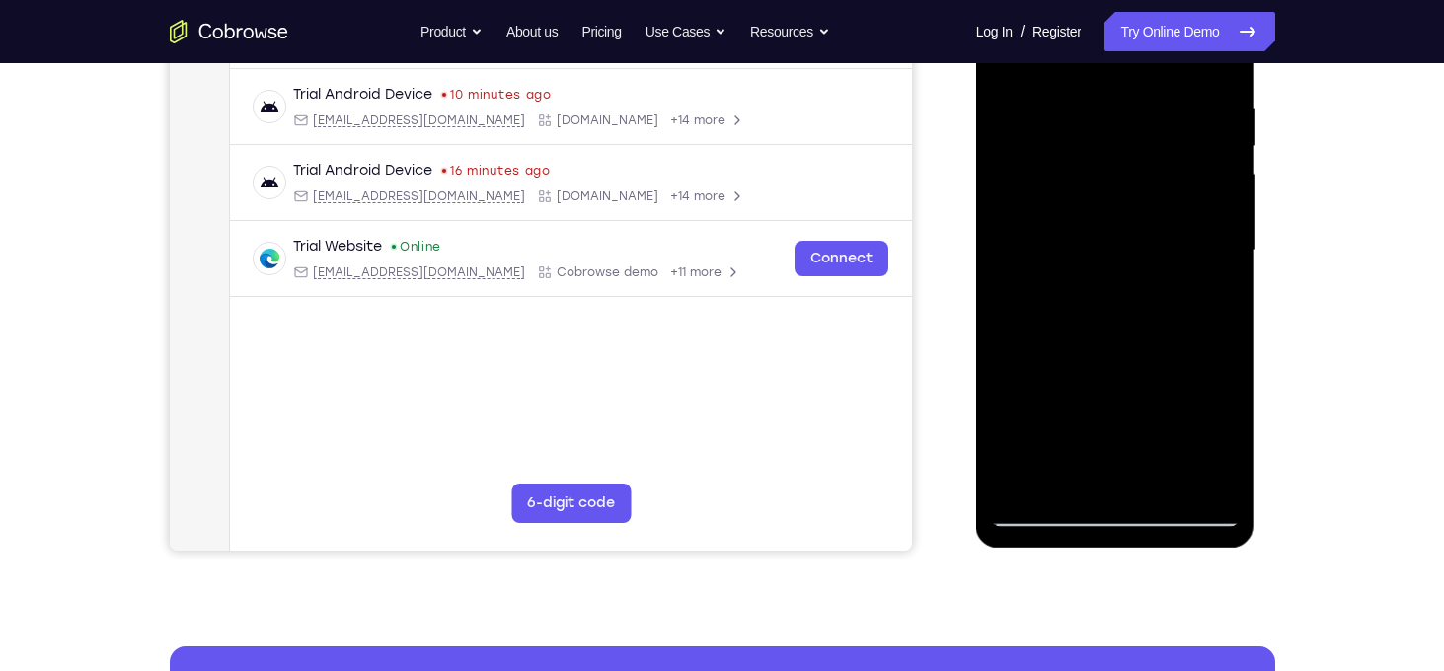
click at [1220, 270] on div at bounding box center [1115, 250] width 249 height 553
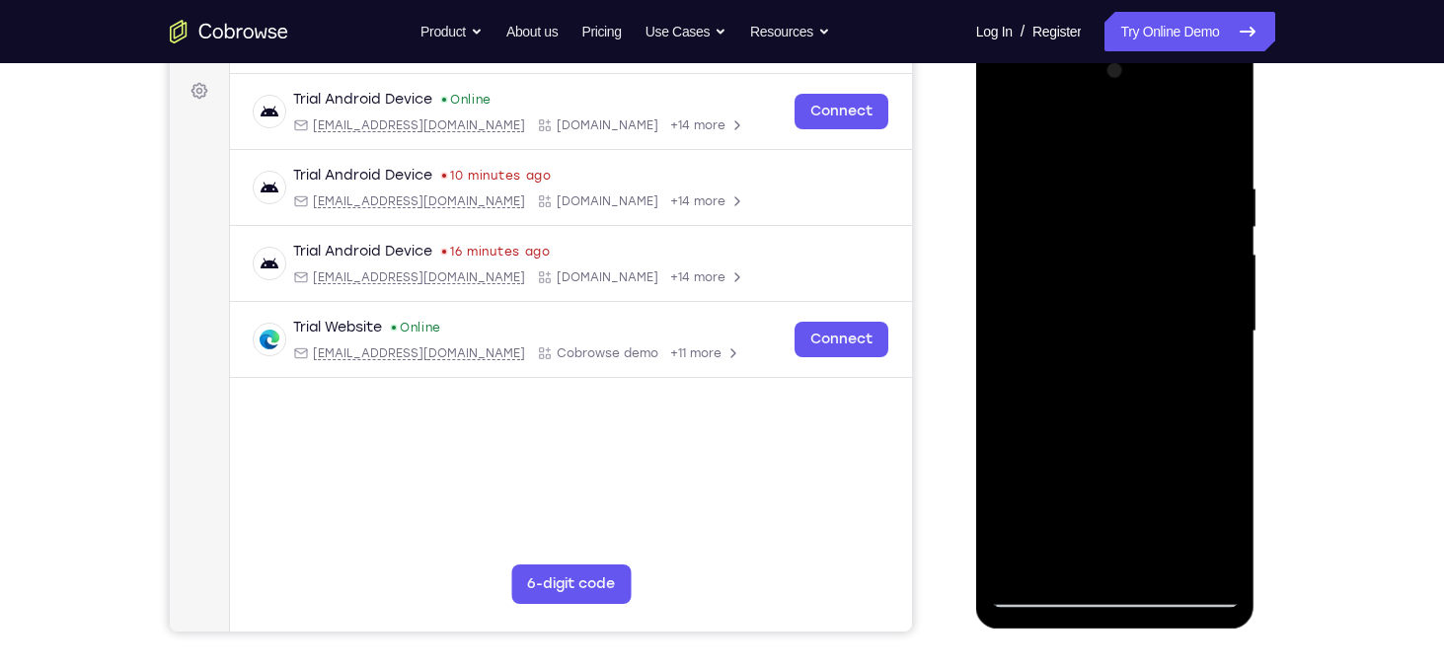
scroll to position [281, 0]
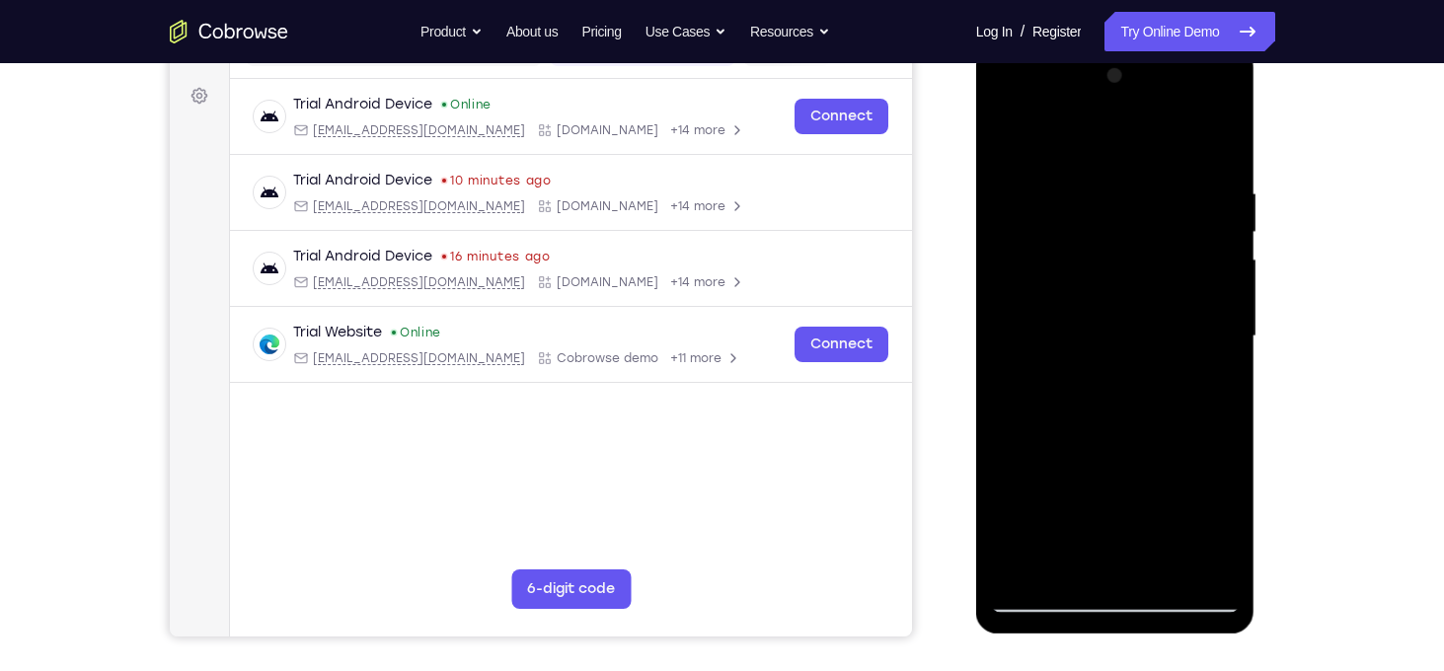
click at [1222, 144] on div at bounding box center [1115, 336] width 249 height 553
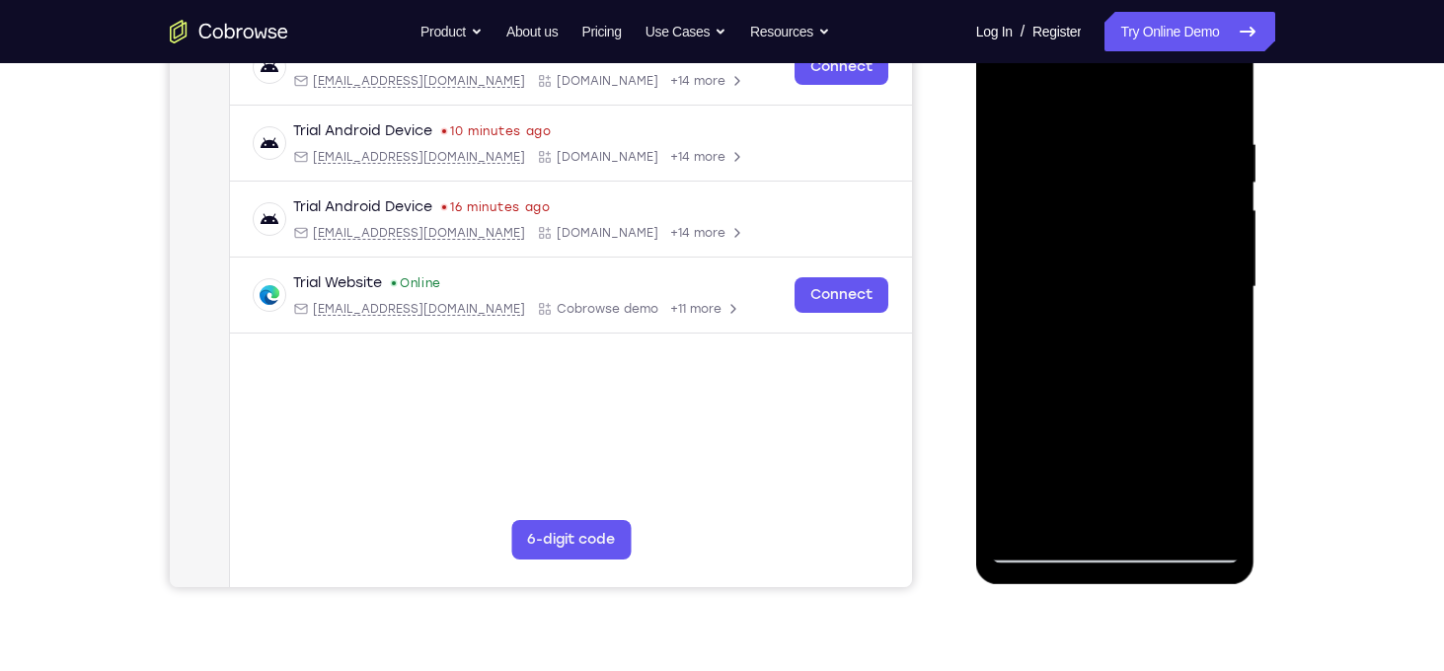
scroll to position [334, 0]
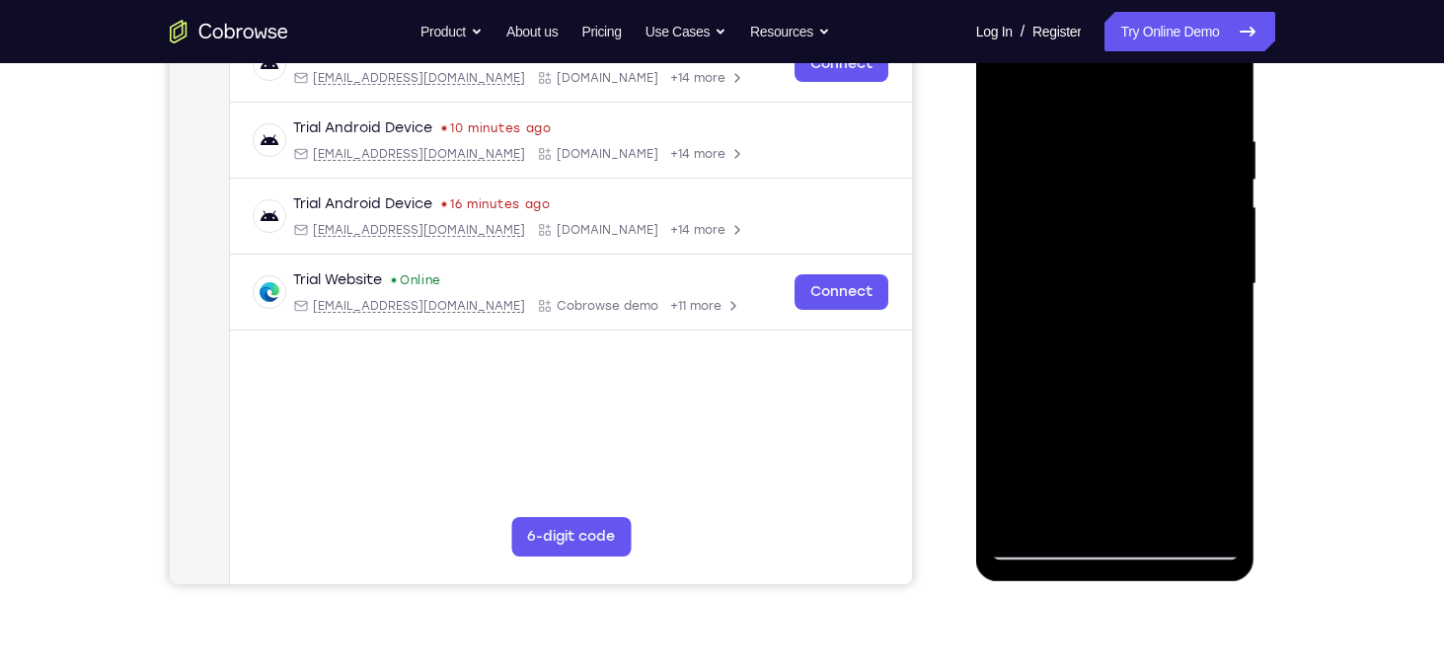
click at [1169, 520] on div at bounding box center [1115, 284] width 249 height 553
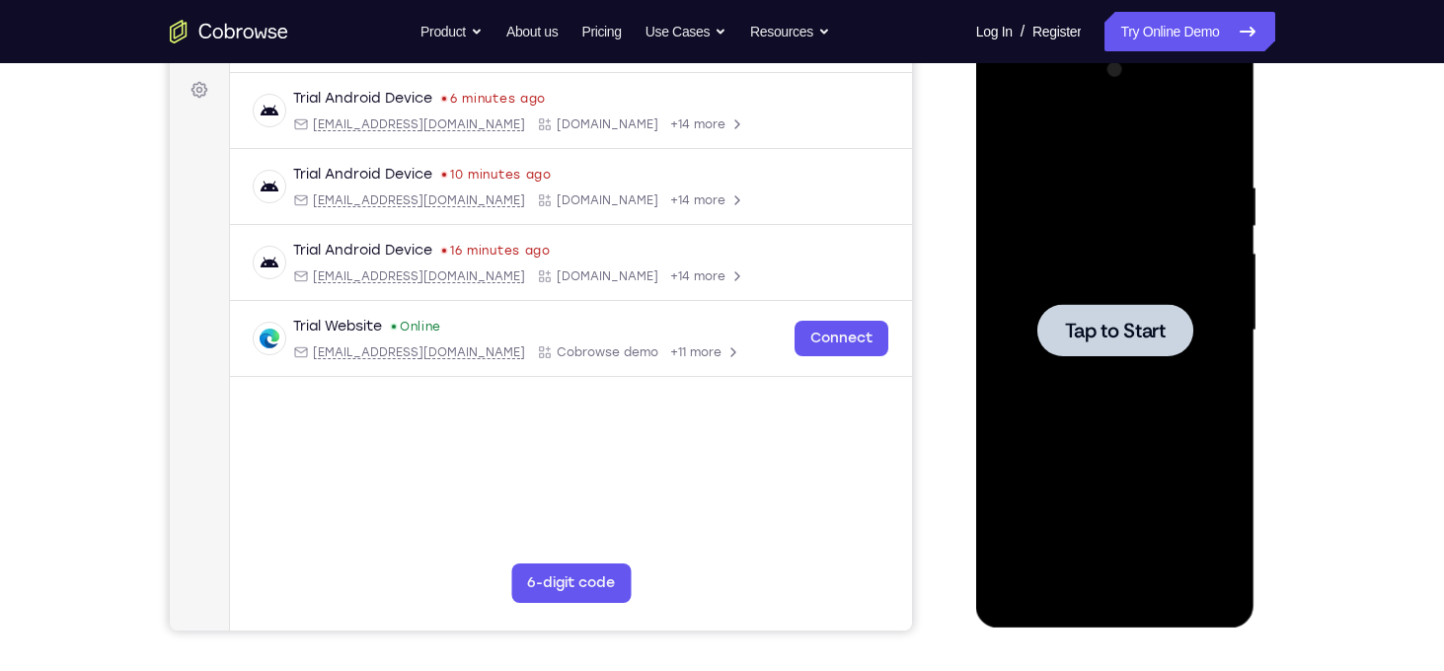
click at [1172, 340] on div at bounding box center [1116, 330] width 156 height 52
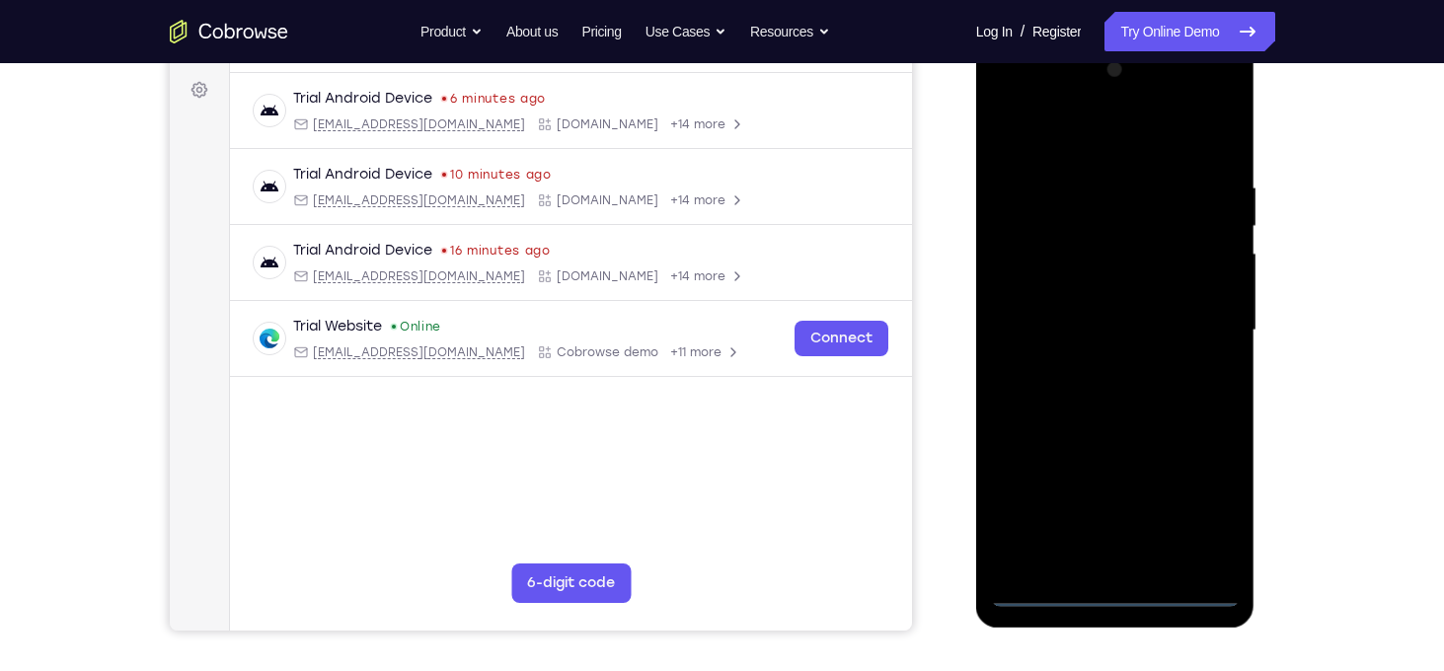
click at [1117, 598] on div at bounding box center [1115, 330] width 249 height 553
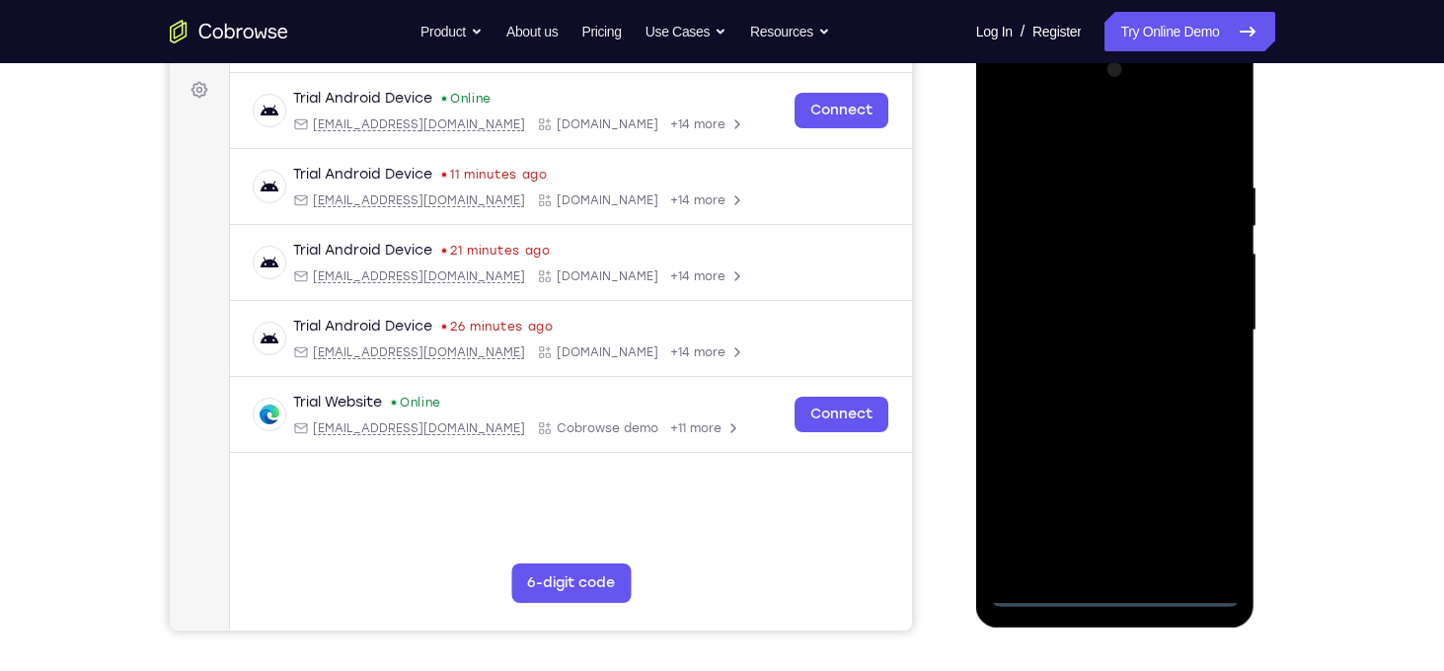
click at [1201, 520] on div at bounding box center [1115, 330] width 249 height 553
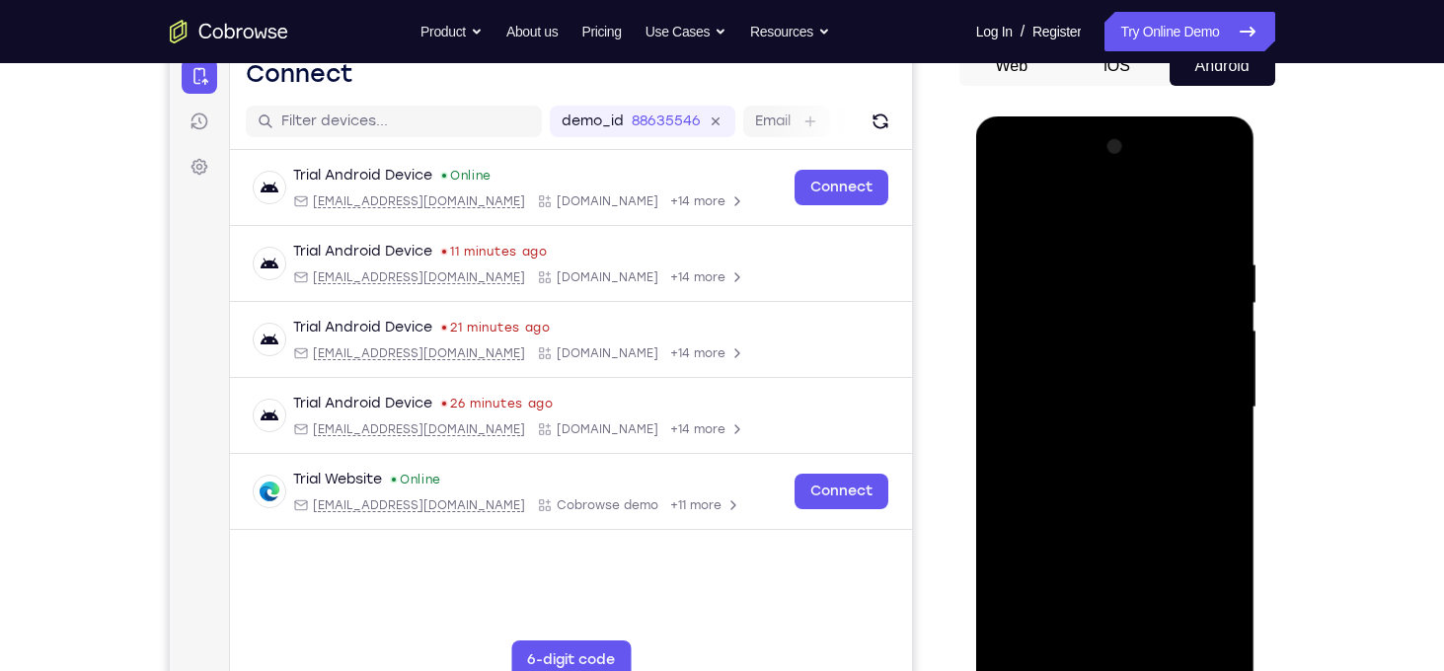
click at [1086, 226] on div at bounding box center [1115, 407] width 249 height 553
click at [1193, 389] on div at bounding box center [1115, 407] width 249 height 553
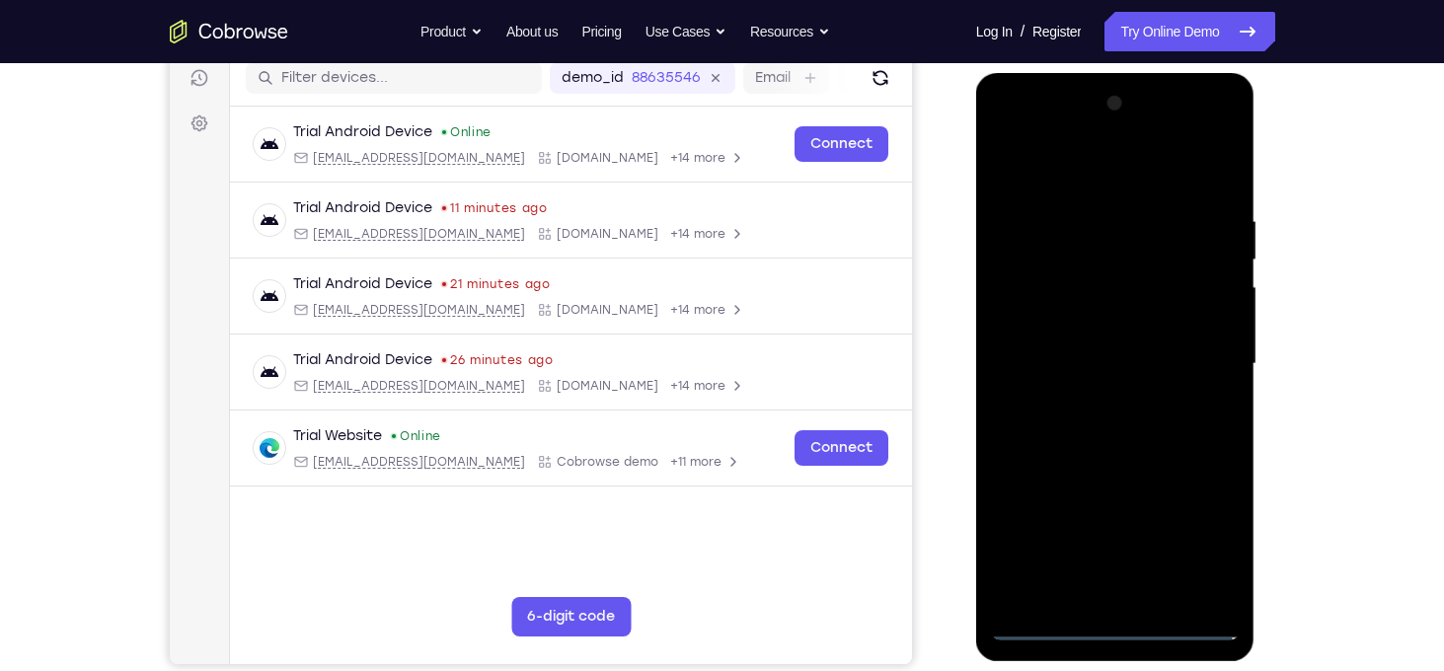
click at [1098, 405] on div at bounding box center [1115, 364] width 249 height 553
click at [1139, 346] on div at bounding box center [1115, 364] width 249 height 553
click at [1077, 373] on div at bounding box center [1115, 364] width 249 height 553
click at [1057, 425] on div at bounding box center [1115, 364] width 249 height 553
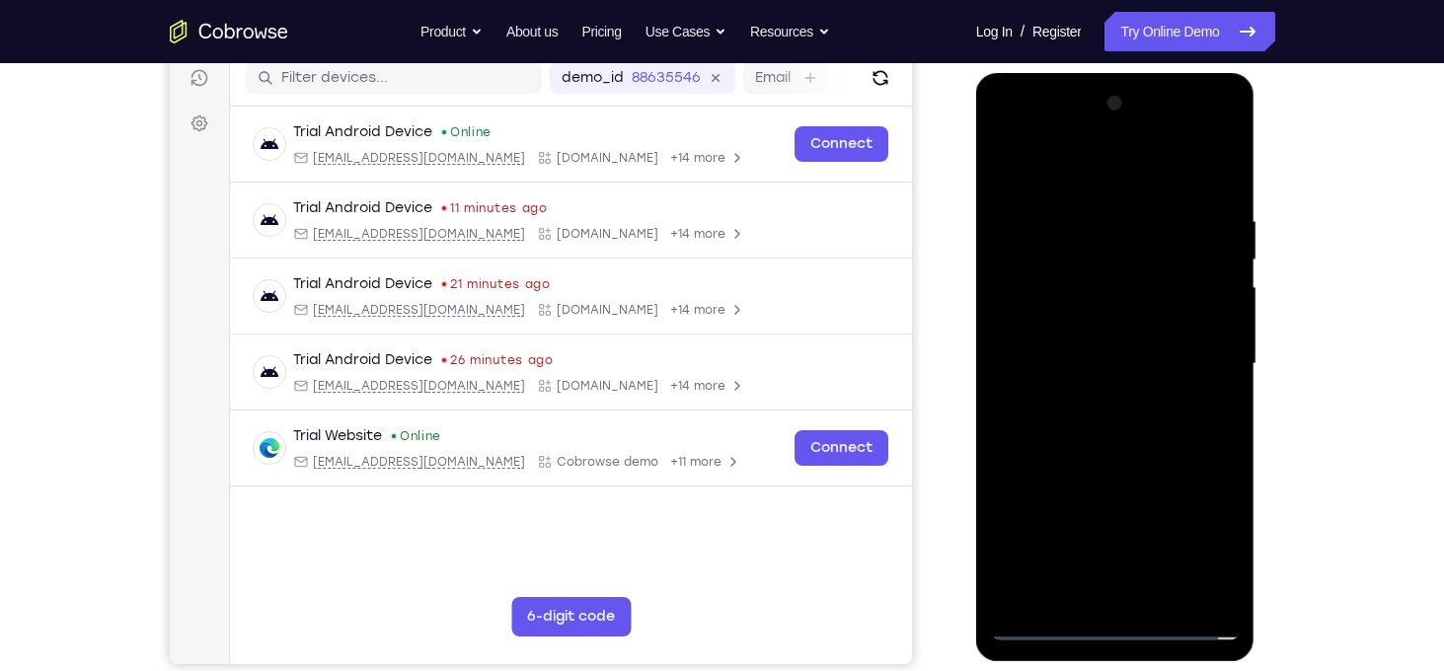
click at [1057, 425] on div at bounding box center [1115, 364] width 249 height 553
drag, startPoint x: 1073, startPoint y: 182, endPoint x: 1054, endPoint y: 127, distance: 57.5
click at [1054, 127] on div at bounding box center [1115, 364] width 249 height 553
click at [1098, 414] on div at bounding box center [1115, 364] width 249 height 553
click at [1066, 426] on div at bounding box center [1115, 364] width 249 height 553
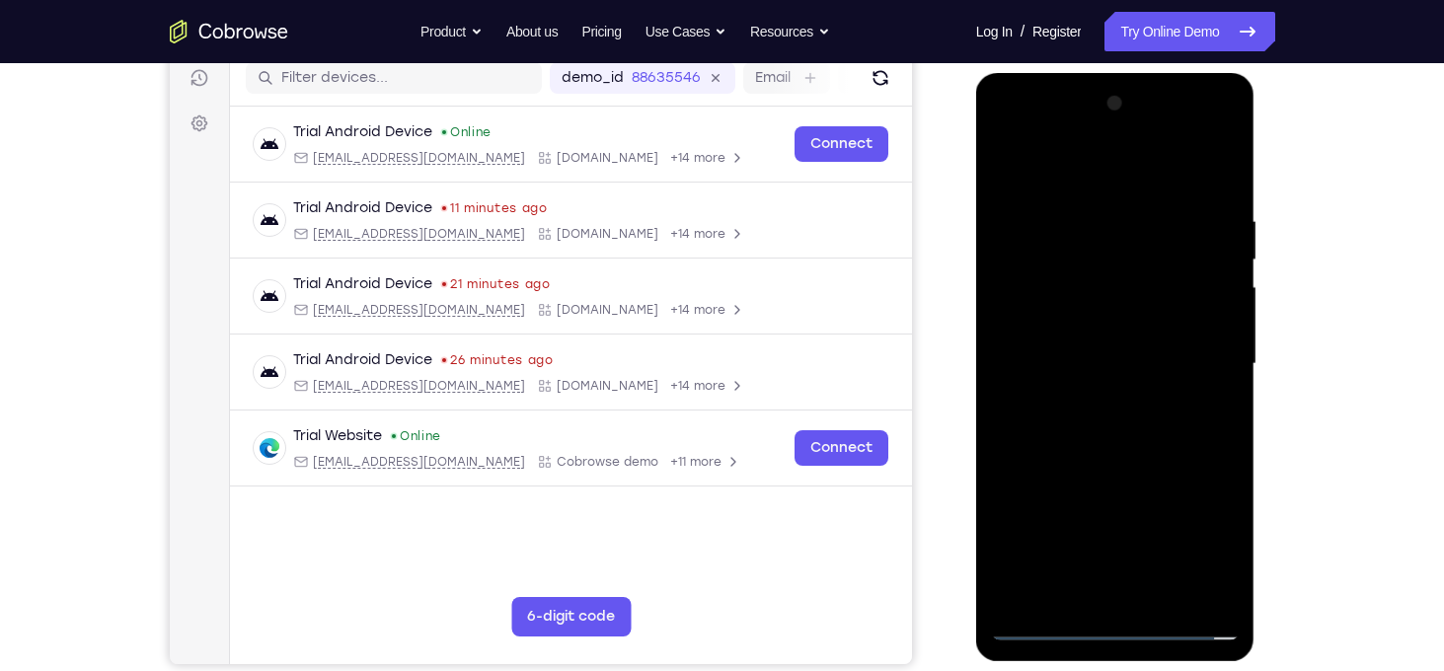
click at [1069, 425] on div at bounding box center [1115, 364] width 249 height 553
click at [1093, 430] on div at bounding box center [1115, 364] width 249 height 553
click at [1128, 449] on div at bounding box center [1115, 364] width 249 height 553
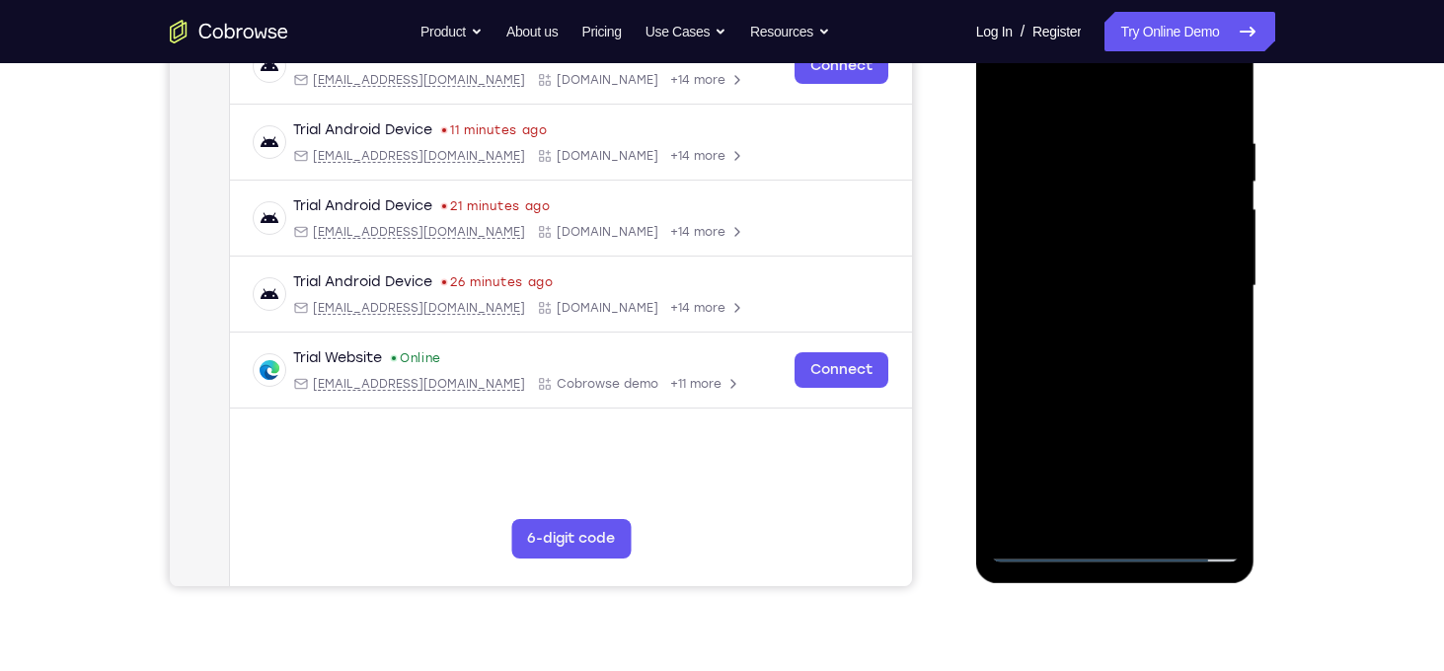
click at [1168, 524] on div at bounding box center [1115, 286] width 249 height 553
click at [1117, 380] on div at bounding box center [1115, 286] width 249 height 553
click at [1148, 311] on div at bounding box center [1115, 286] width 249 height 553
click at [1101, 233] on div at bounding box center [1115, 286] width 249 height 553
click at [1048, 476] on div at bounding box center [1115, 286] width 249 height 553
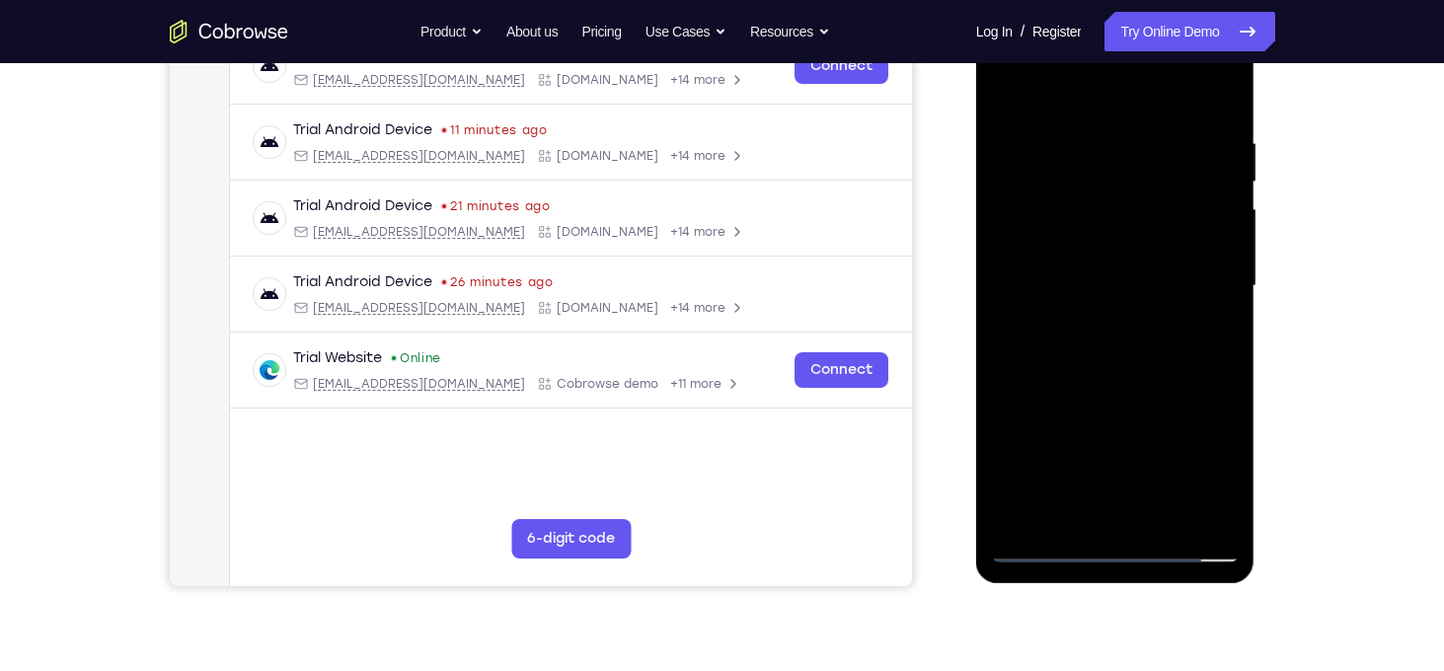
click at [1068, 472] on div at bounding box center [1115, 286] width 249 height 553
click at [1154, 326] on div at bounding box center [1115, 286] width 249 height 553
click at [1009, 100] on div at bounding box center [1115, 286] width 249 height 553
drag, startPoint x: 1121, startPoint y: 445, endPoint x: 1104, endPoint y: 298, distance: 148.1
click at [1104, 298] on div at bounding box center [1115, 286] width 249 height 553
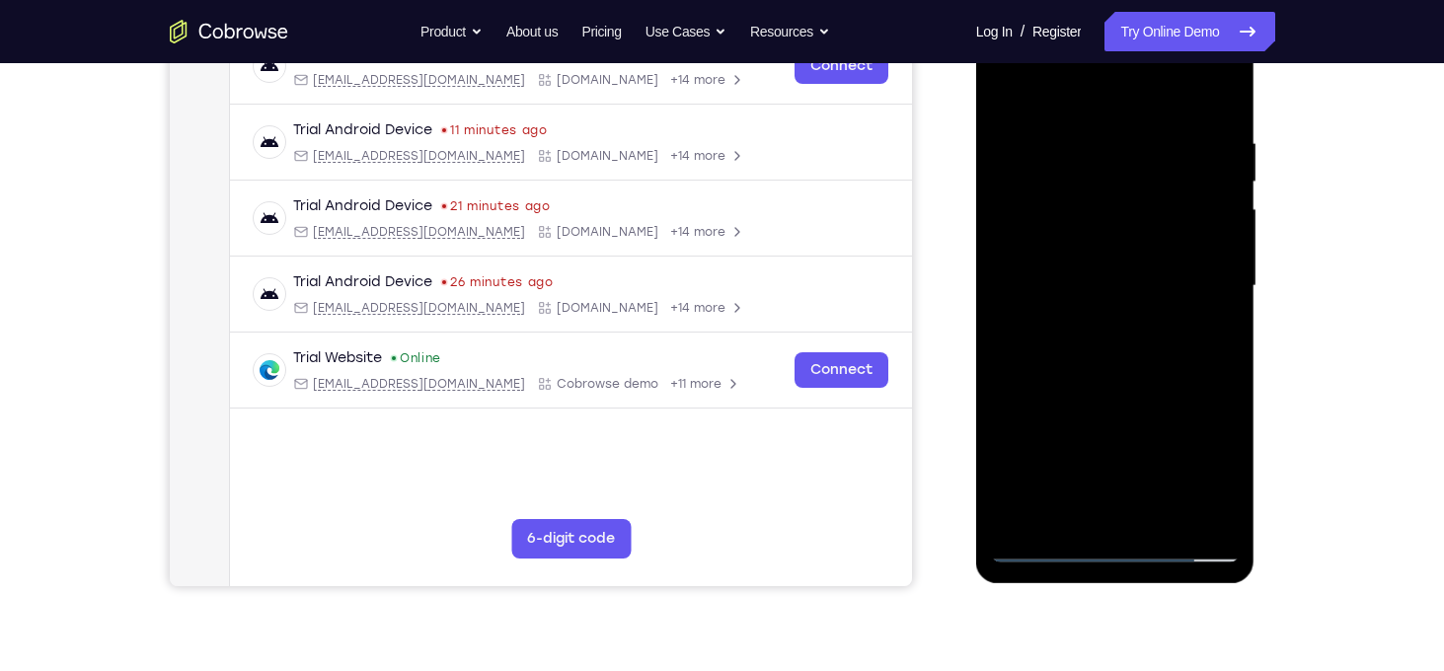
drag, startPoint x: 1120, startPoint y: 428, endPoint x: 1117, endPoint y: 293, distance: 135.3
click at [1117, 293] on div at bounding box center [1115, 286] width 249 height 553
drag, startPoint x: 1128, startPoint y: 431, endPoint x: 1125, endPoint y: 310, distance: 121.5
click at [1125, 310] on div at bounding box center [1115, 286] width 249 height 553
drag, startPoint x: 1149, startPoint y: 513, endPoint x: 1122, endPoint y: 380, distance: 136.1
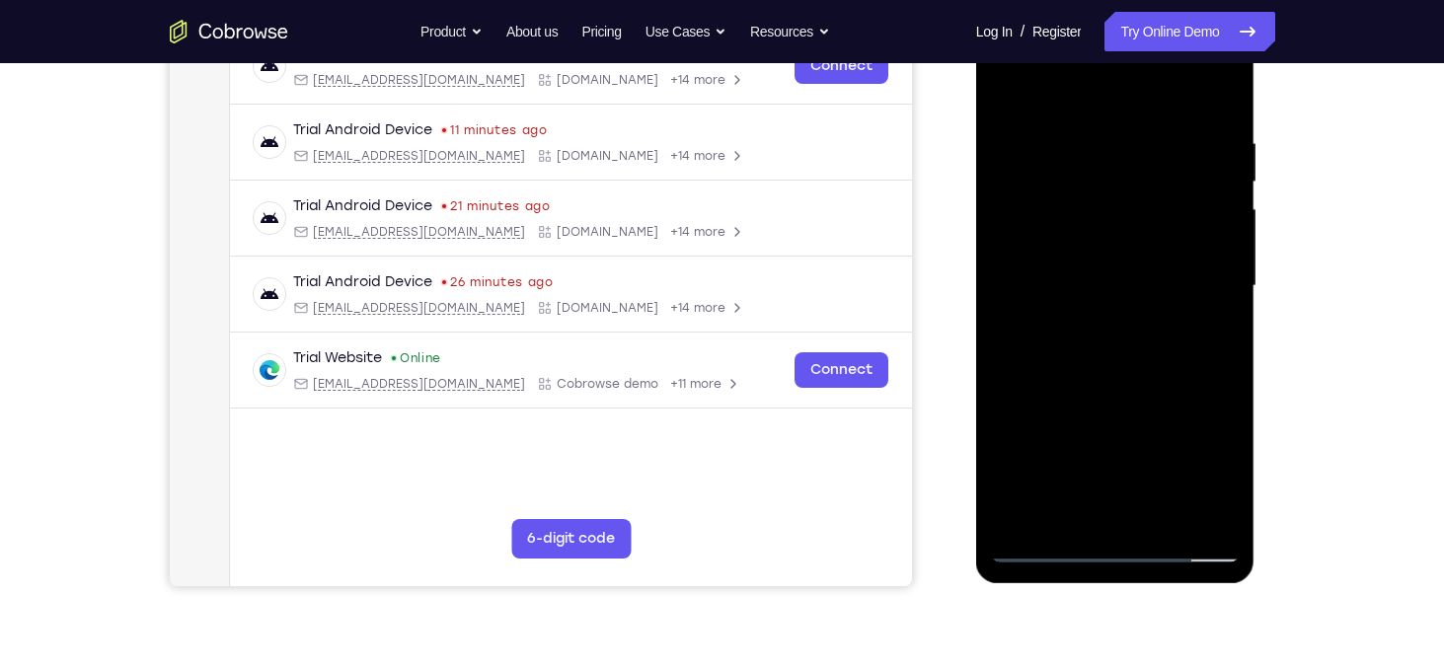
click at [1122, 380] on div at bounding box center [1115, 286] width 249 height 553
drag, startPoint x: 1146, startPoint y: 456, endPoint x: 1128, endPoint y: 357, distance: 100.3
click at [1128, 357] on div at bounding box center [1115, 286] width 249 height 553
drag, startPoint x: 1150, startPoint y: 441, endPoint x: 1136, endPoint y: 338, distance: 104.6
click at [1136, 338] on div at bounding box center [1115, 286] width 249 height 553
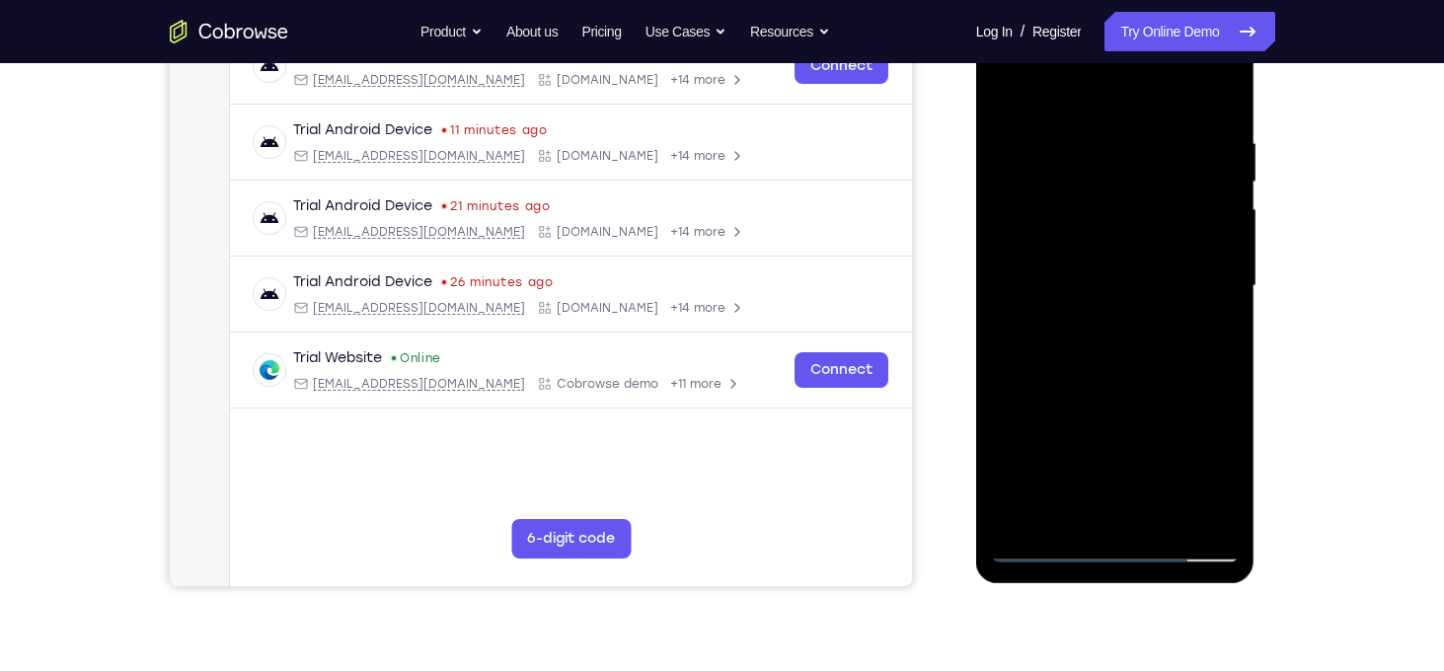
click at [1128, 362] on div at bounding box center [1115, 286] width 249 height 553
click at [1009, 97] on div at bounding box center [1115, 286] width 249 height 553
drag, startPoint x: 1123, startPoint y: 431, endPoint x: 1095, endPoint y: 248, distance: 185.7
click at [1095, 248] on div at bounding box center [1115, 286] width 249 height 553
drag, startPoint x: 1138, startPoint y: 468, endPoint x: 1118, endPoint y: 350, distance: 119.3
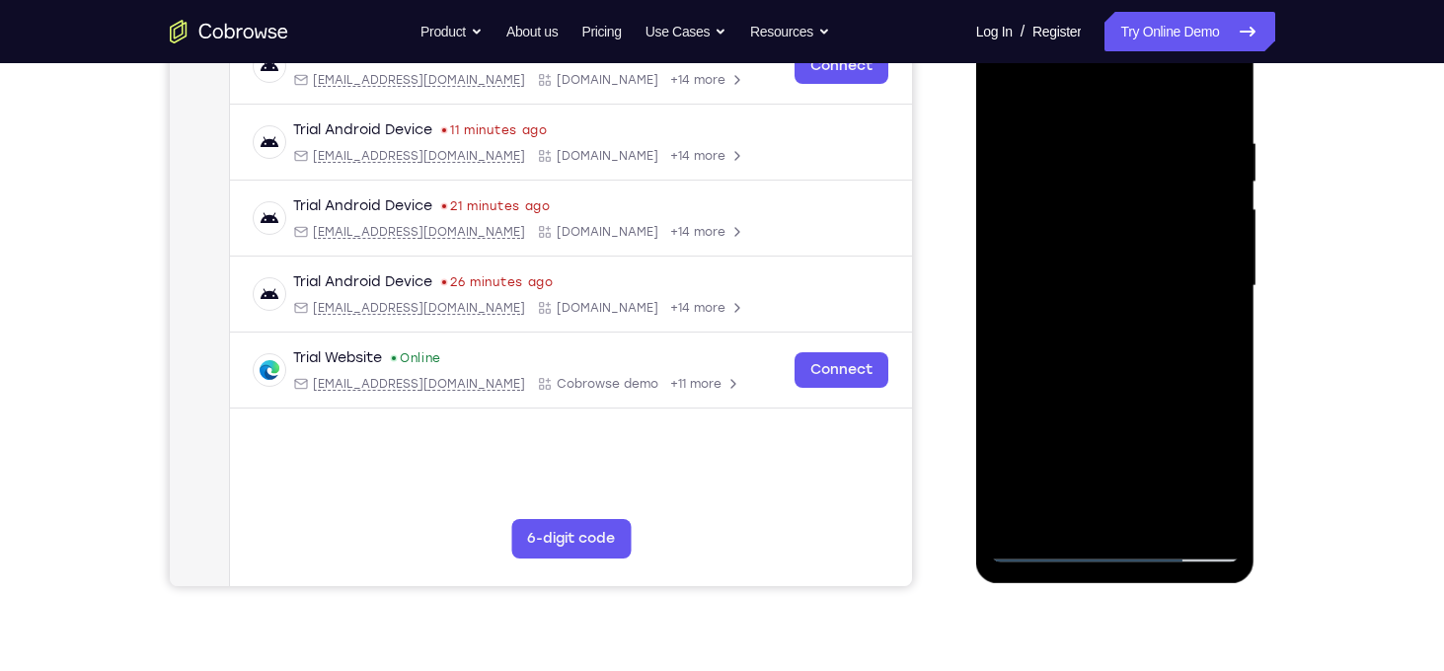
click at [1118, 350] on div at bounding box center [1115, 286] width 249 height 553
click at [1134, 355] on div at bounding box center [1115, 286] width 249 height 553
click at [1044, 508] on div at bounding box center [1115, 286] width 249 height 553
click at [1074, 513] on div at bounding box center [1115, 286] width 249 height 553
click at [1161, 399] on div at bounding box center [1115, 286] width 249 height 553
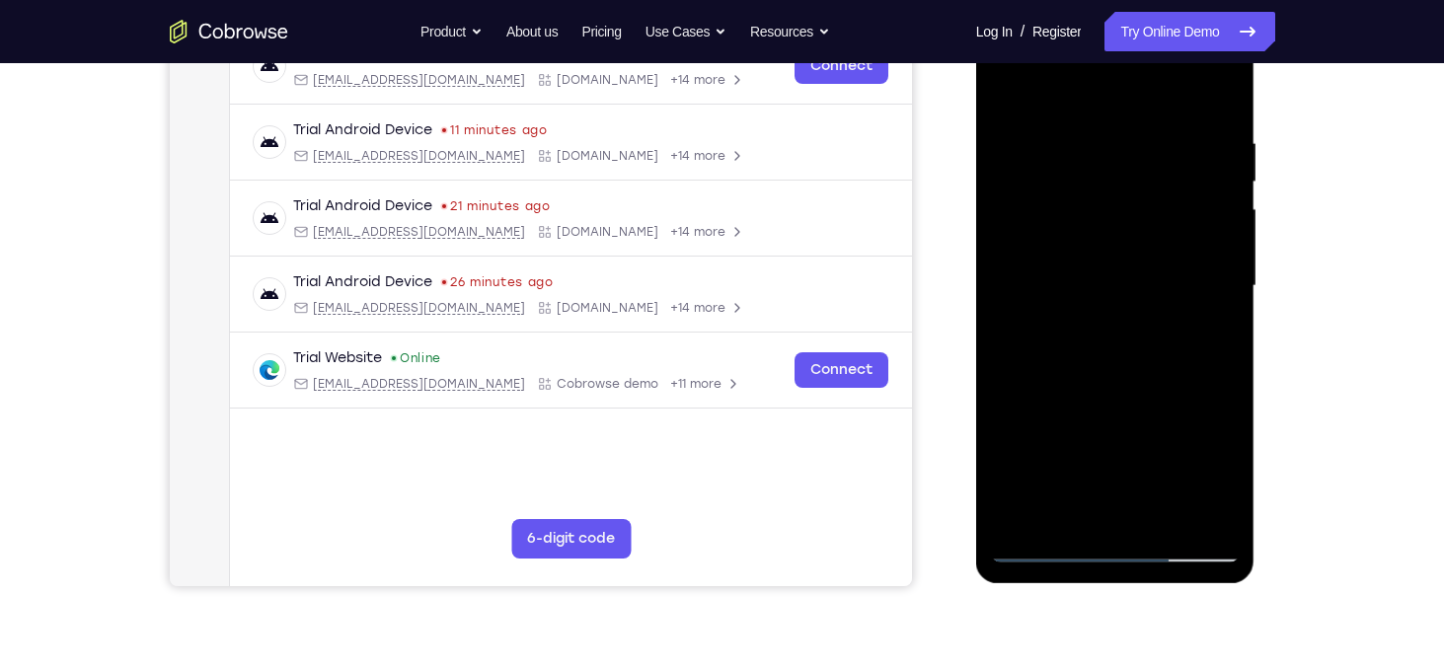
click at [1161, 399] on div at bounding box center [1115, 286] width 249 height 553
click at [1167, 400] on div at bounding box center [1115, 286] width 249 height 553
click at [1214, 316] on div at bounding box center [1115, 286] width 249 height 553
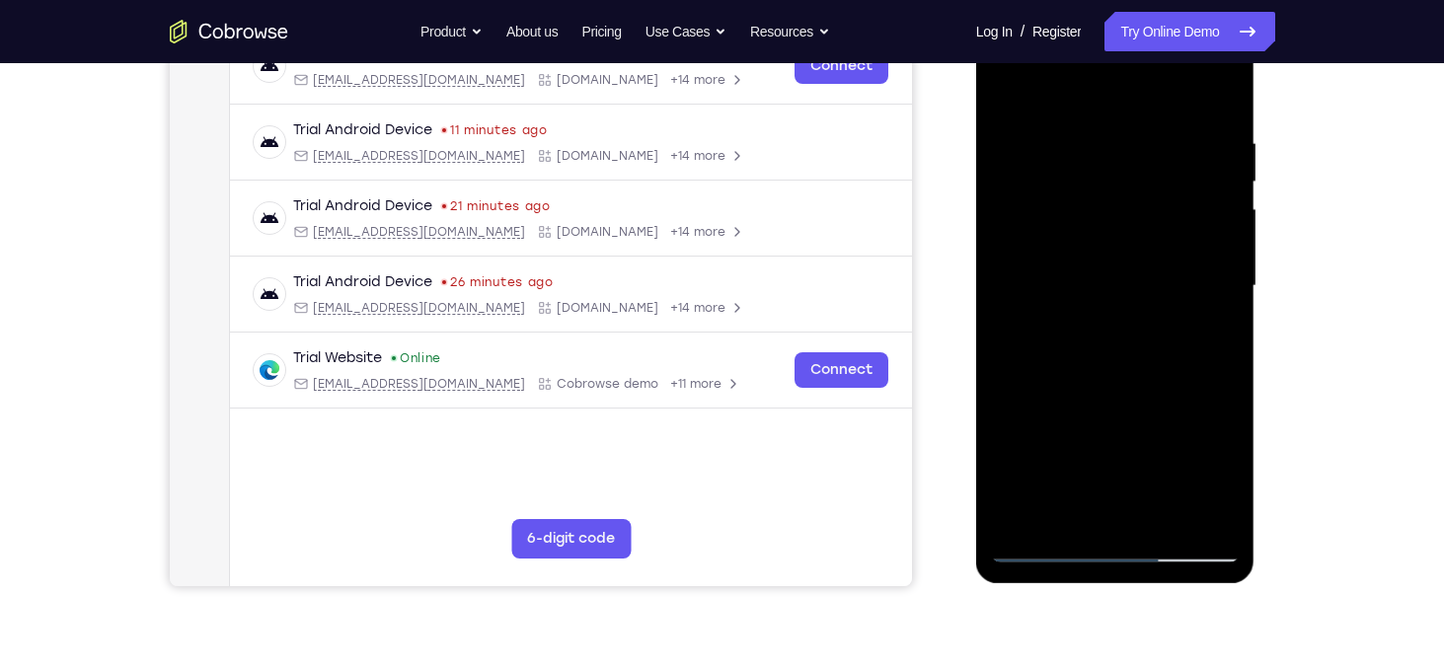
click at [1004, 86] on div at bounding box center [1115, 286] width 249 height 553
click at [1085, 159] on div at bounding box center [1115, 286] width 249 height 553
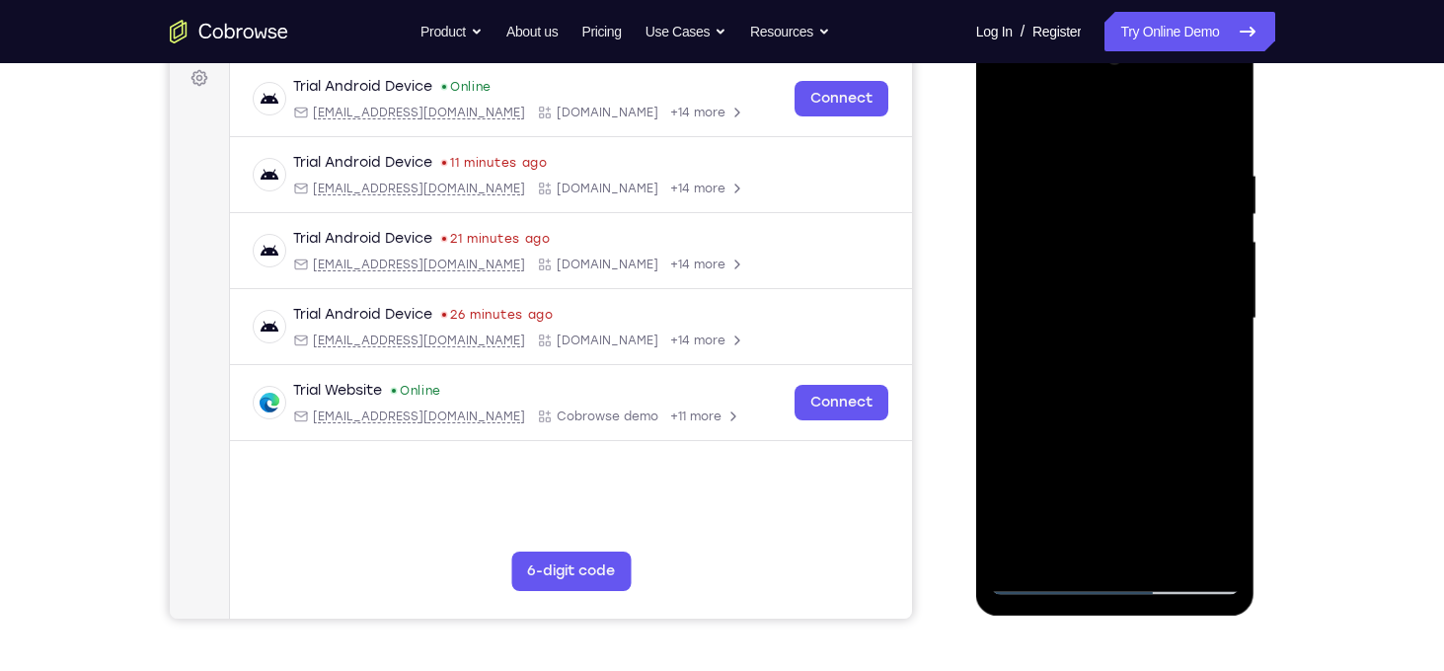
click at [1229, 235] on div at bounding box center [1115, 318] width 249 height 553
click at [1004, 326] on div at bounding box center [1115, 318] width 249 height 553
click at [1194, 307] on div at bounding box center [1115, 318] width 249 height 553
click at [1212, 241] on div at bounding box center [1115, 318] width 249 height 553
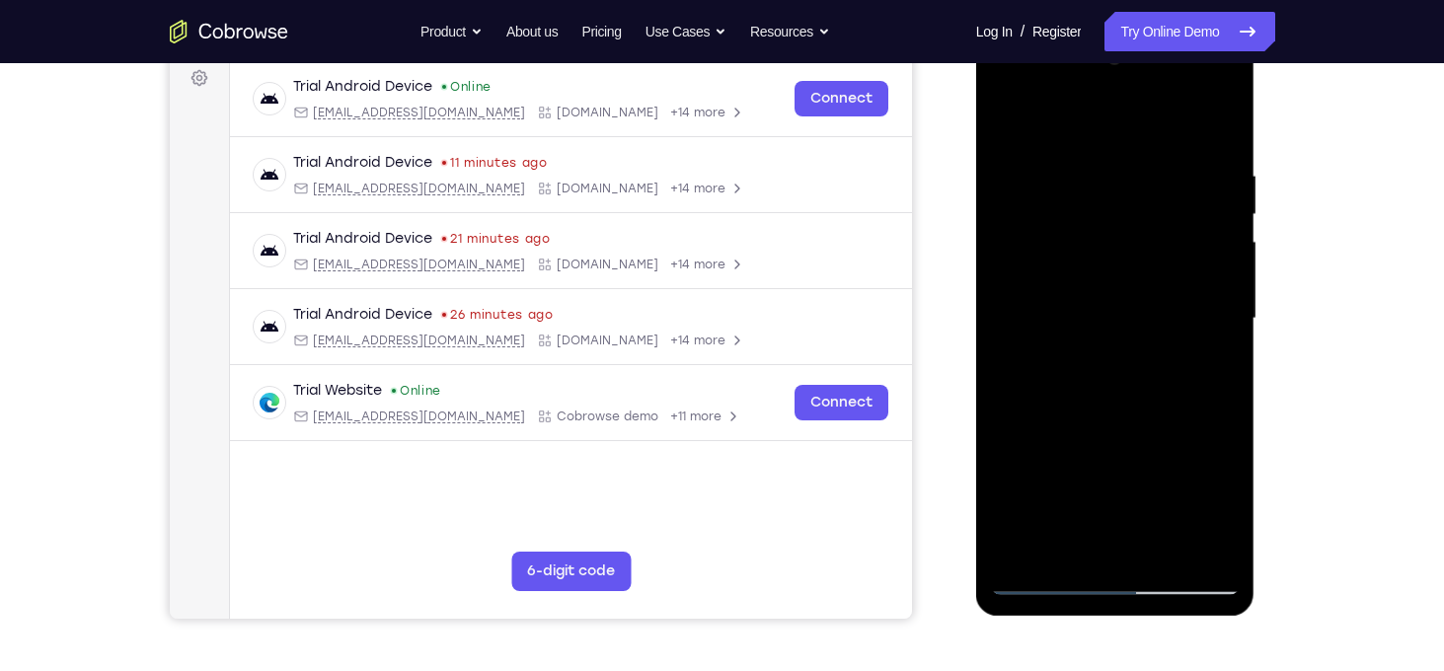
click at [1024, 290] on div at bounding box center [1115, 318] width 249 height 553
click at [1136, 315] on div at bounding box center [1115, 318] width 249 height 553
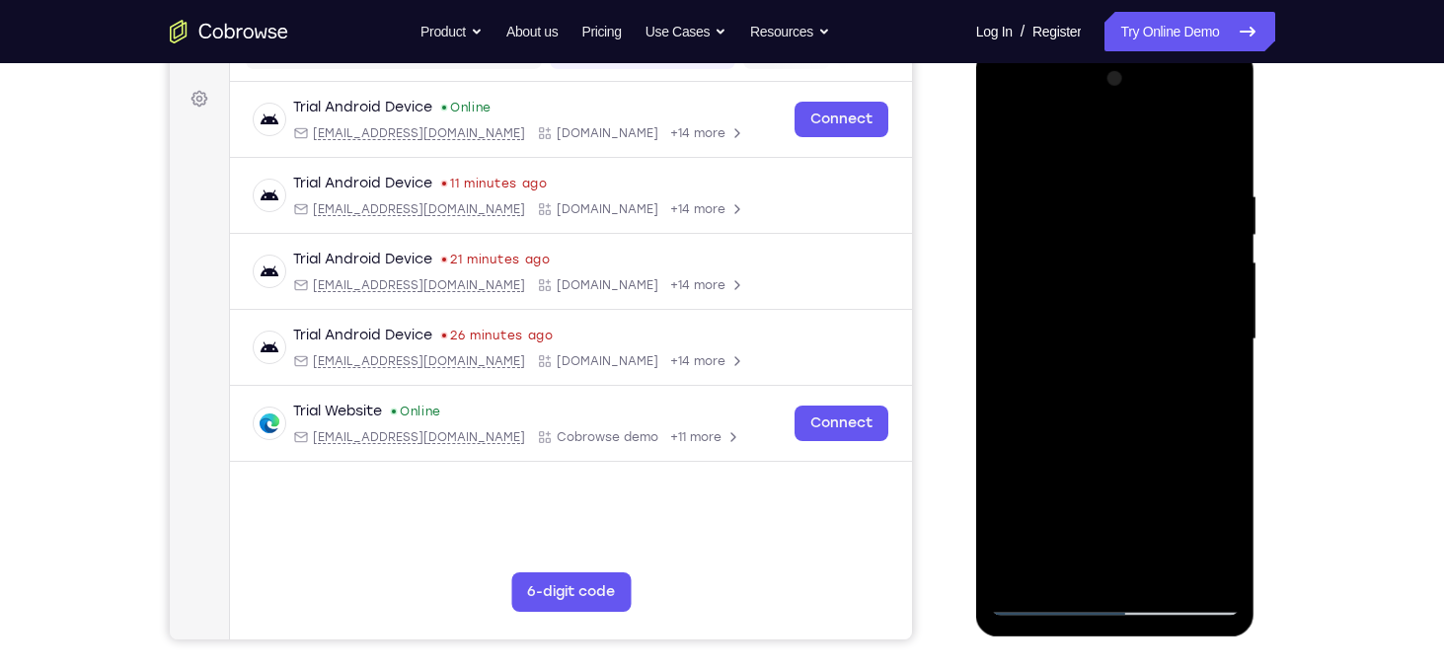
click at [1217, 151] on div at bounding box center [1115, 339] width 249 height 553
drag, startPoint x: 1136, startPoint y: 228, endPoint x: 1136, endPoint y: 447, distance: 219.2
click at [1136, 447] on div at bounding box center [1115, 339] width 249 height 553
click at [1077, 235] on div at bounding box center [1115, 339] width 249 height 553
click at [1207, 439] on div at bounding box center [1115, 339] width 249 height 553
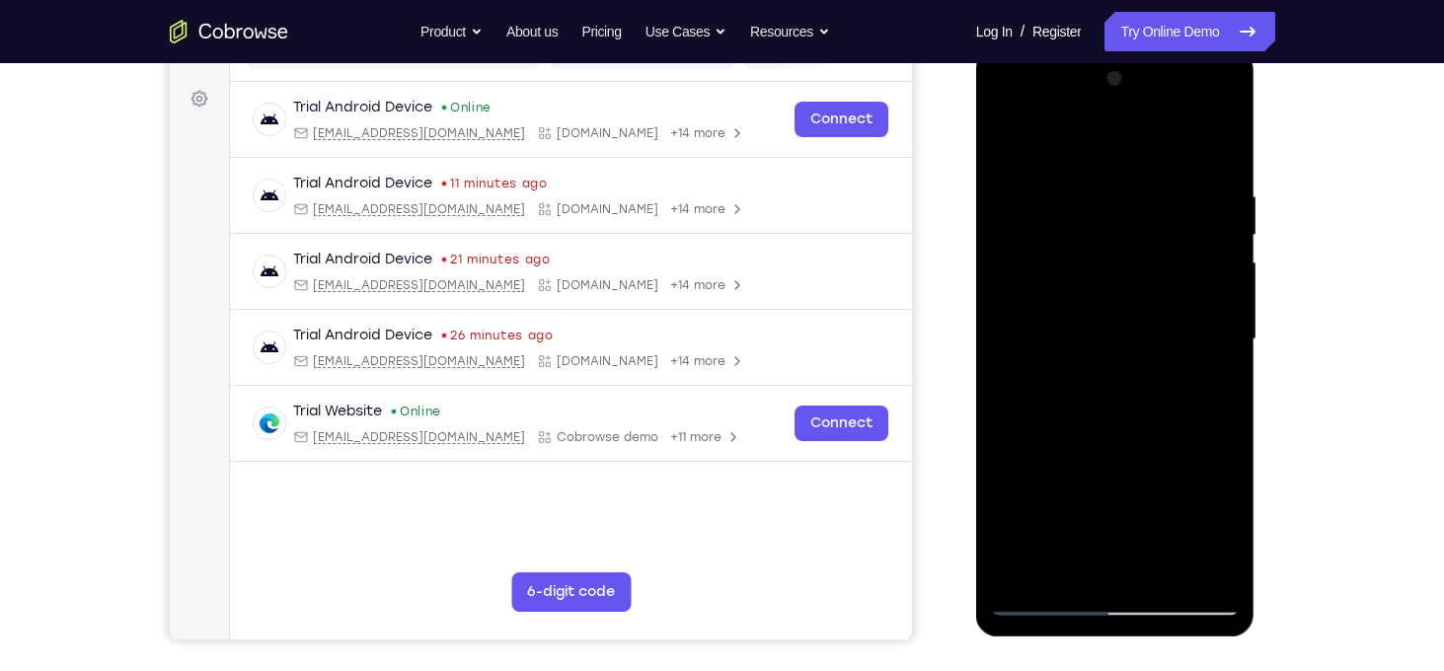
drag, startPoint x: 1125, startPoint y: 443, endPoint x: 1104, endPoint y: 297, distance: 147.6
click at [1104, 297] on div at bounding box center [1115, 339] width 249 height 553
drag, startPoint x: 1112, startPoint y: 421, endPoint x: 1103, endPoint y: 277, distance: 143.4
click at [1103, 277] on div at bounding box center [1115, 339] width 249 height 553
drag, startPoint x: 1131, startPoint y: 451, endPoint x: 1113, endPoint y: 300, distance: 152.2
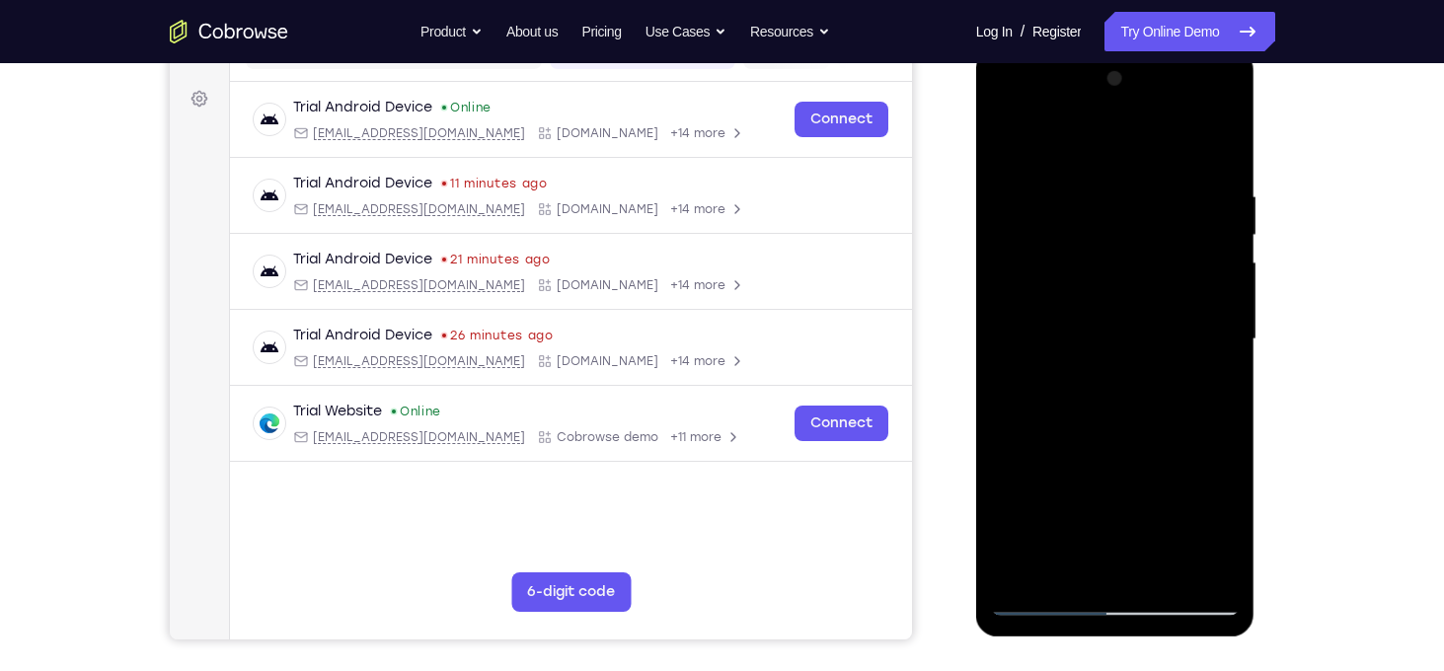
click at [1113, 300] on div at bounding box center [1115, 339] width 249 height 553
drag, startPoint x: 1130, startPoint y: 435, endPoint x: 1116, endPoint y: 317, distance: 119.4
click at [1116, 317] on div at bounding box center [1115, 339] width 249 height 553
drag, startPoint x: 1118, startPoint y: 428, endPoint x: 1105, endPoint y: 327, distance: 101.5
click at [1105, 327] on div at bounding box center [1115, 339] width 249 height 553
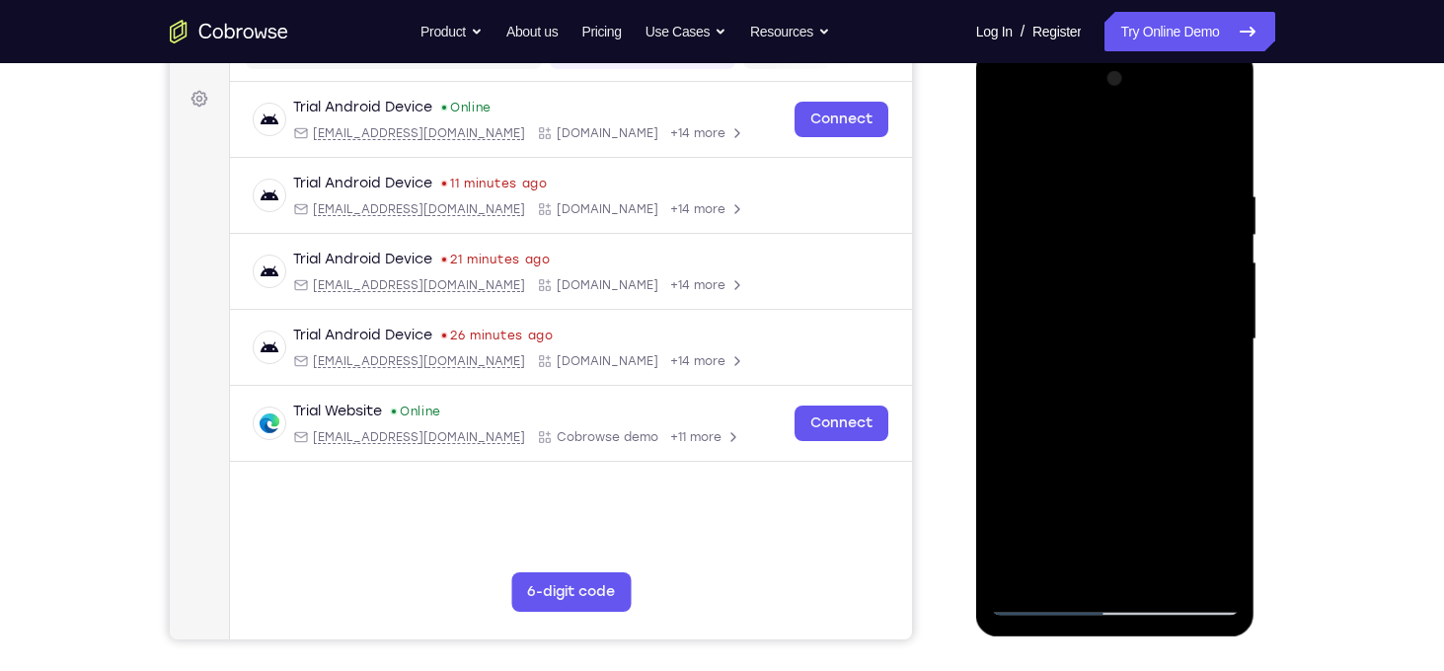
drag, startPoint x: 1128, startPoint y: 426, endPoint x: 1118, endPoint y: 319, distance: 107.1
click at [1118, 319] on div at bounding box center [1115, 339] width 249 height 553
drag, startPoint x: 1129, startPoint y: 441, endPoint x: 1117, endPoint y: 317, distance: 125.1
click at [1117, 317] on div at bounding box center [1115, 339] width 249 height 553
drag, startPoint x: 1128, startPoint y: 416, endPoint x: 1120, endPoint y: 302, distance: 113.9
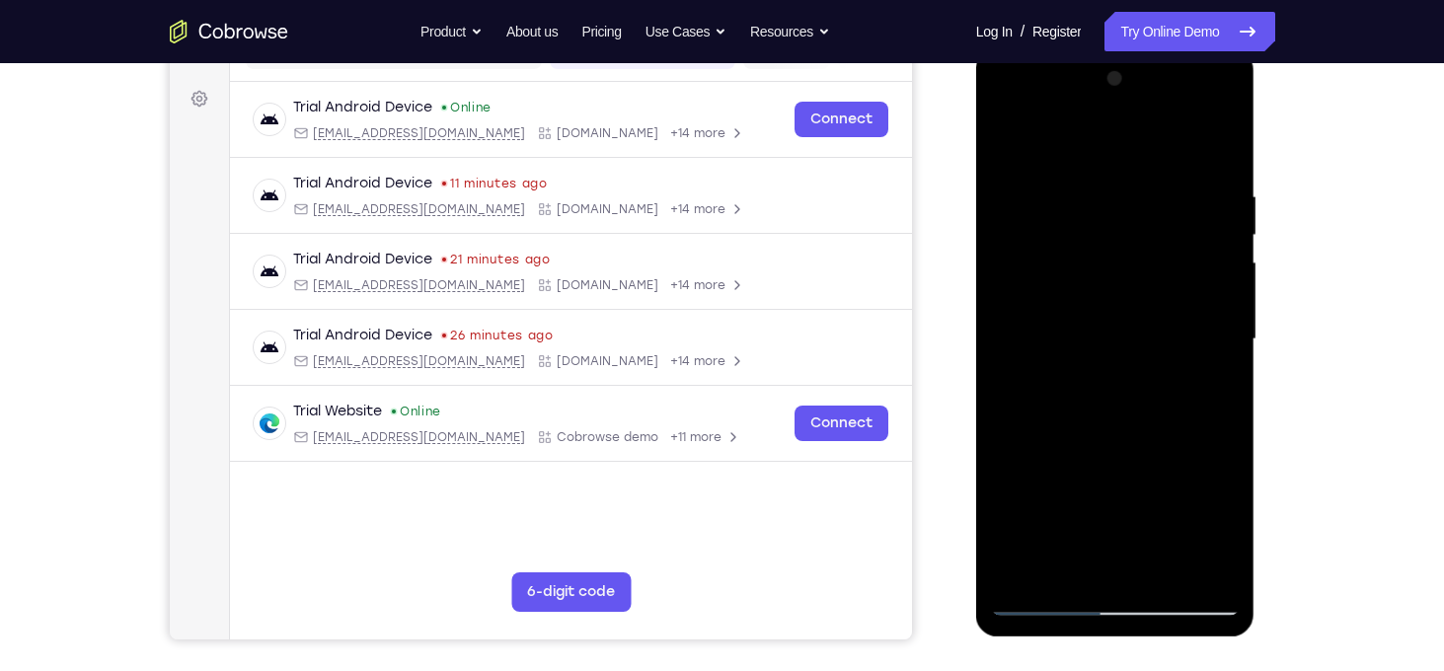
click at [1120, 302] on div at bounding box center [1115, 339] width 249 height 553
drag, startPoint x: 1123, startPoint y: 447, endPoint x: 1111, endPoint y: 317, distance: 130.9
click at [1111, 317] on div at bounding box center [1115, 339] width 249 height 553
click at [1091, 374] on div at bounding box center [1115, 339] width 249 height 553
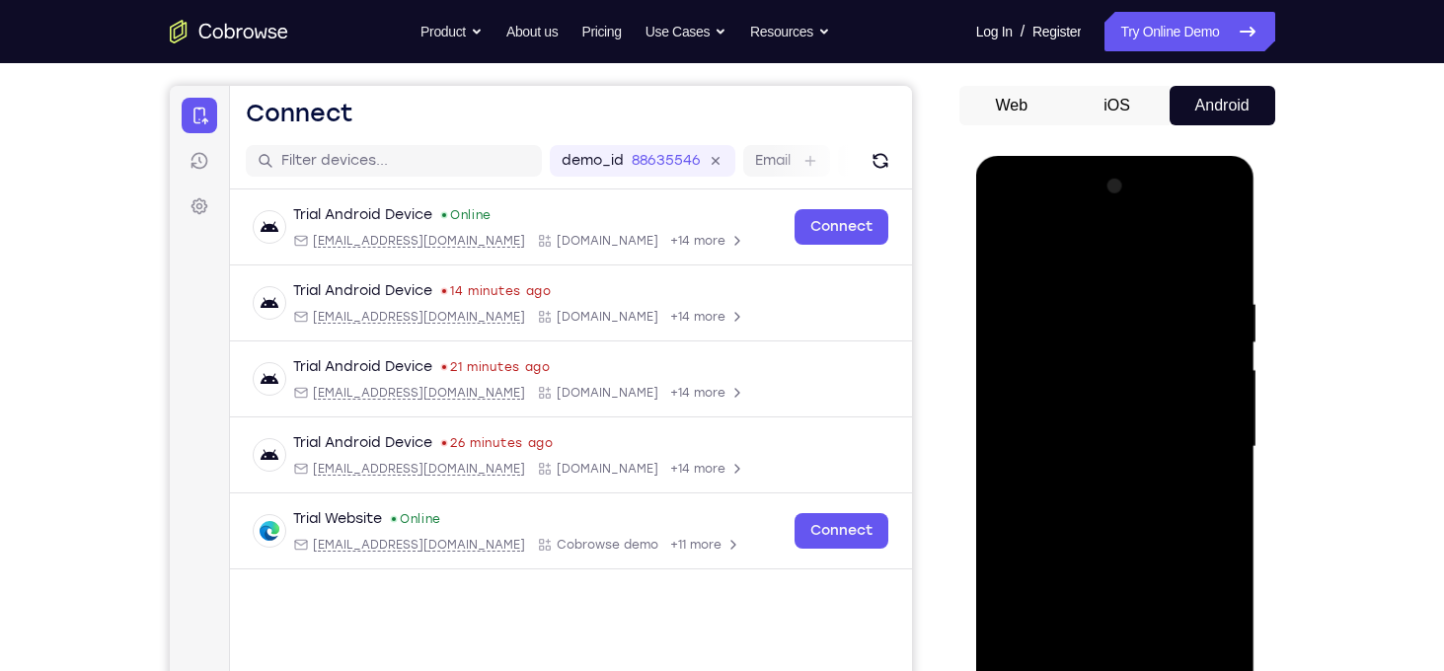
scroll to position [164, 0]
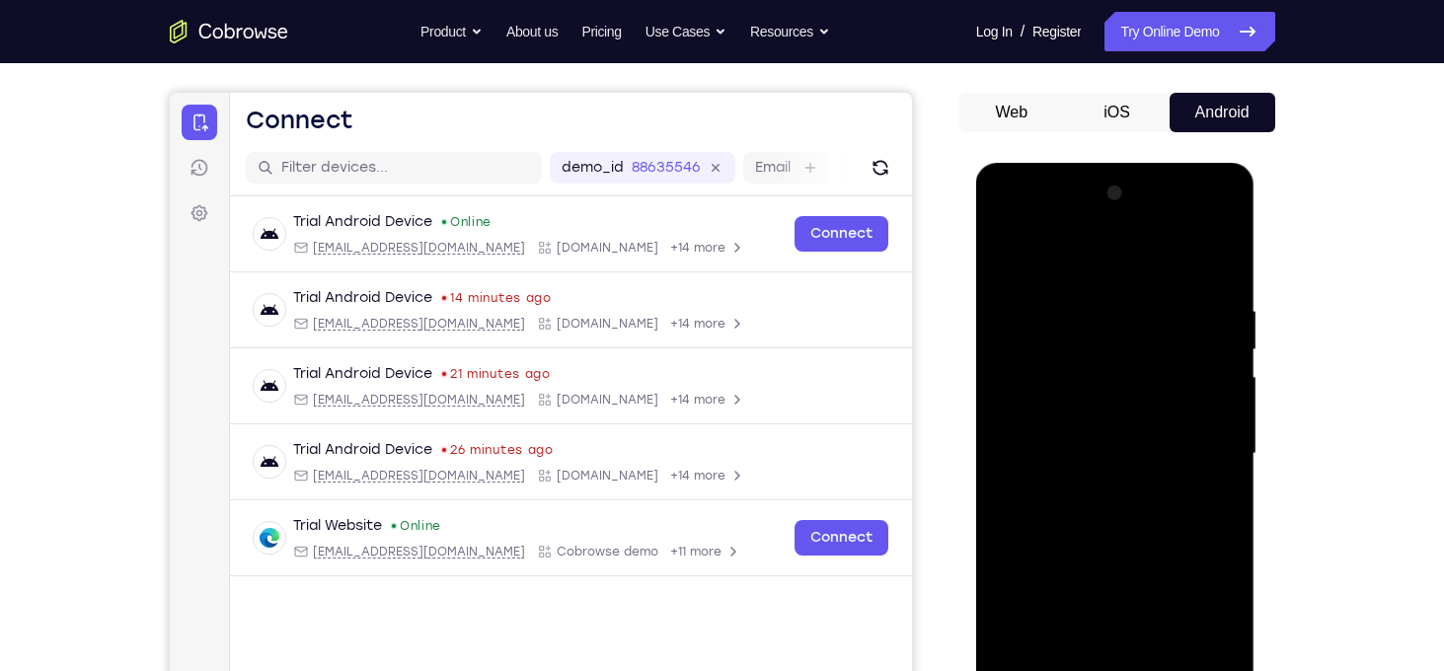
drag, startPoint x: 1098, startPoint y: 309, endPoint x: 1099, endPoint y: 413, distance: 103.7
click at [1099, 413] on div at bounding box center [1115, 454] width 249 height 553
click at [1008, 258] on div at bounding box center [1115, 454] width 249 height 553
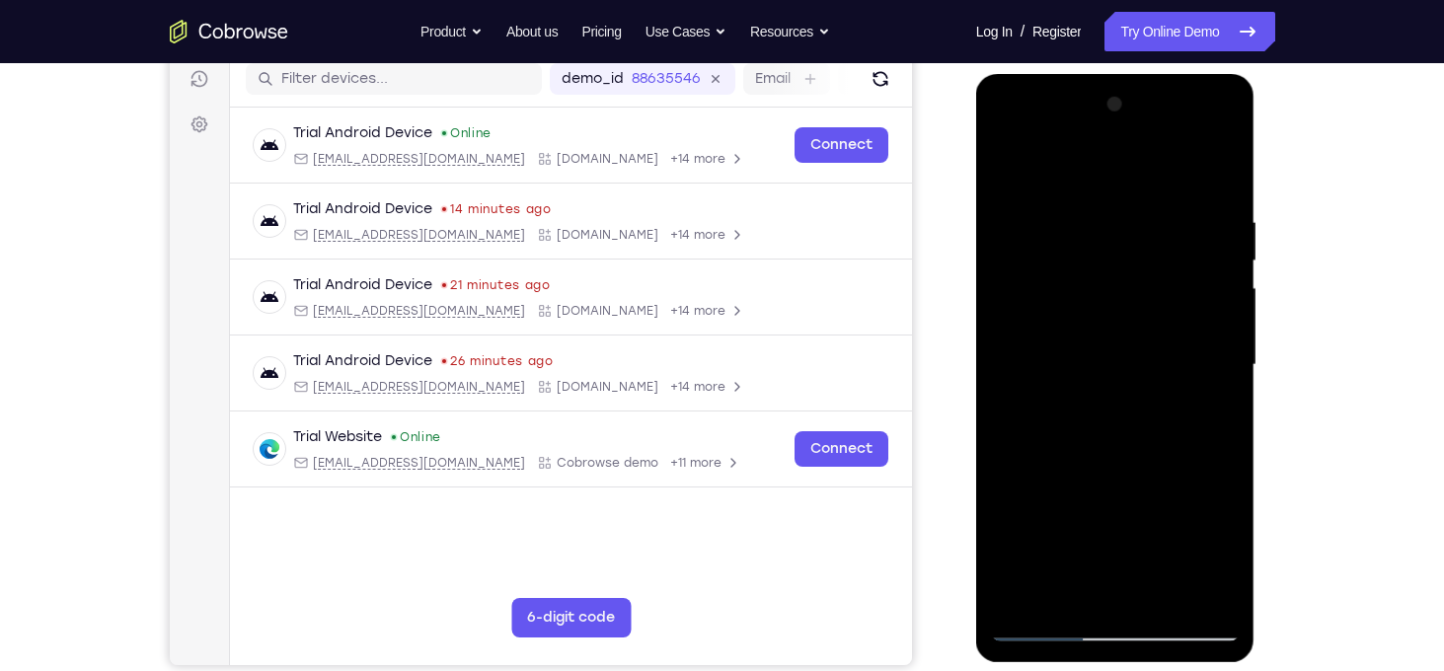
scroll to position [252, 0]
drag, startPoint x: 1089, startPoint y: 404, endPoint x: 1093, endPoint y: 305, distance: 98.8
click at [1093, 305] on div at bounding box center [1115, 366] width 249 height 553
drag, startPoint x: 1111, startPoint y: 482, endPoint x: 1105, endPoint y: 305, distance: 176.8
click at [1105, 305] on div at bounding box center [1115, 366] width 249 height 553
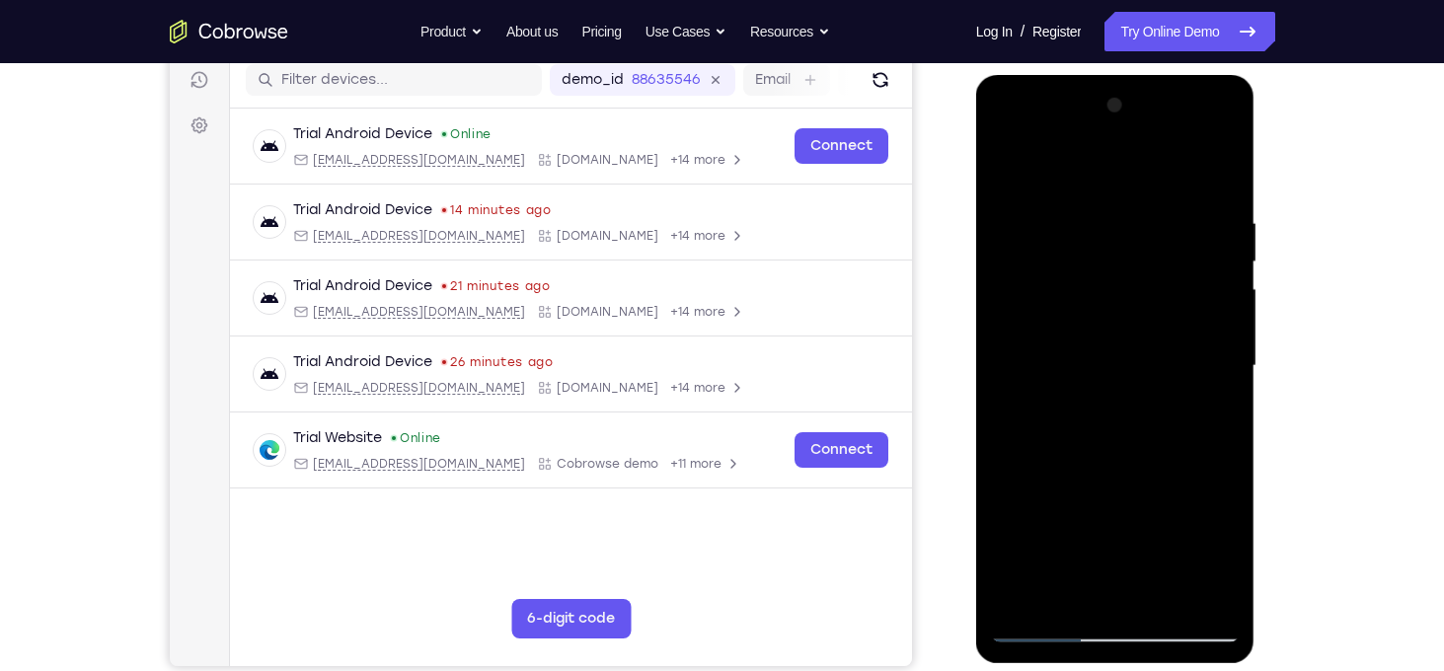
drag, startPoint x: 1120, startPoint y: 477, endPoint x: 1118, endPoint y: 301, distance: 175.8
click at [1118, 301] on div at bounding box center [1115, 366] width 249 height 553
drag, startPoint x: 1126, startPoint y: 476, endPoint x: 1123, endPoint y: 290, distance: 185.6
click at [1123, 290] on div at bounding box center [1115, 366] width 249 height 553
drag, startPoint x: 1124, startPoint y: 446, endPoint x: 1116, endPoint y: 284, distance: 162.1
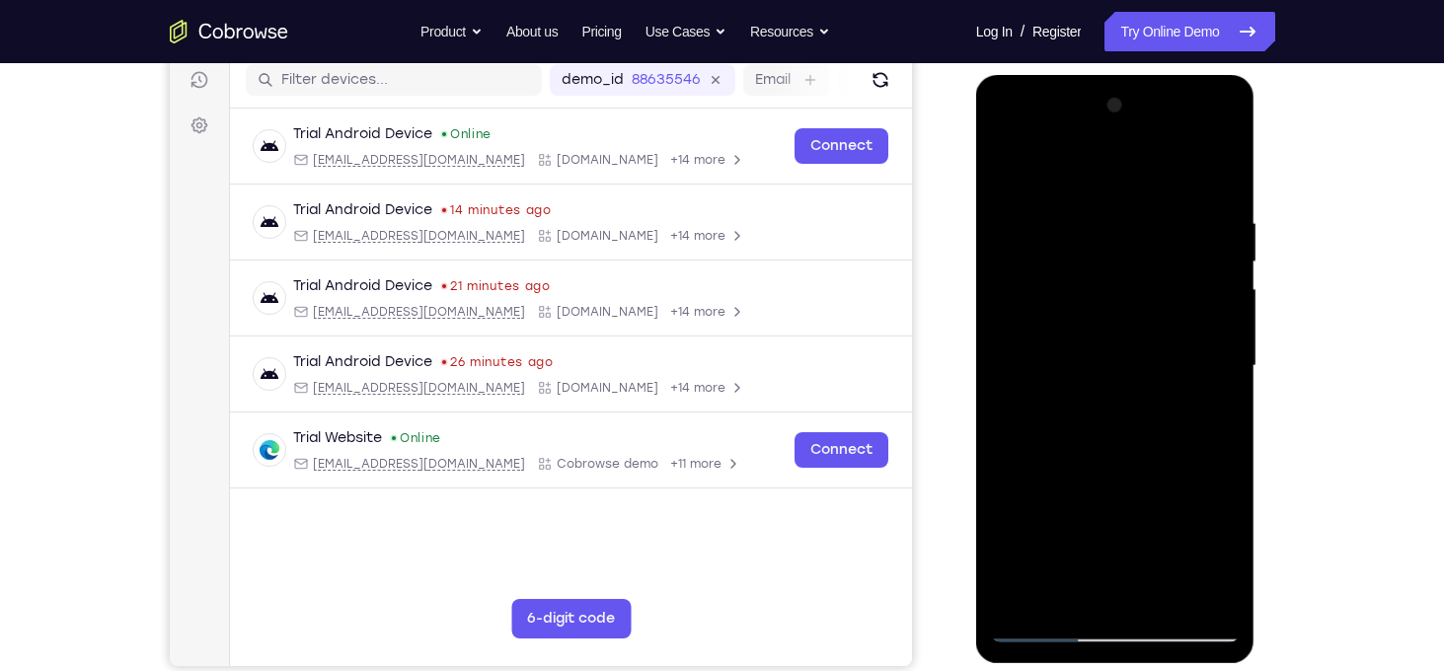
click at [1116, 284] on div at bounding box center [1115, 366] width 249 height 553
drag, startPoint x: 1122, startPoint y: 448, endPoint x: 1120, endPoint y: 305, distance: 143.2
click at [1120, 305] on div at bounding box center [1115, 366] width 249 height 553
drag, startPoint x: 1120, startPoint y: 305, endPoint x: 1128, endPoint y: 259, distance: 47.2
click at [1128, 259] on div at bounding box center [1115, 366] width 249 height 553
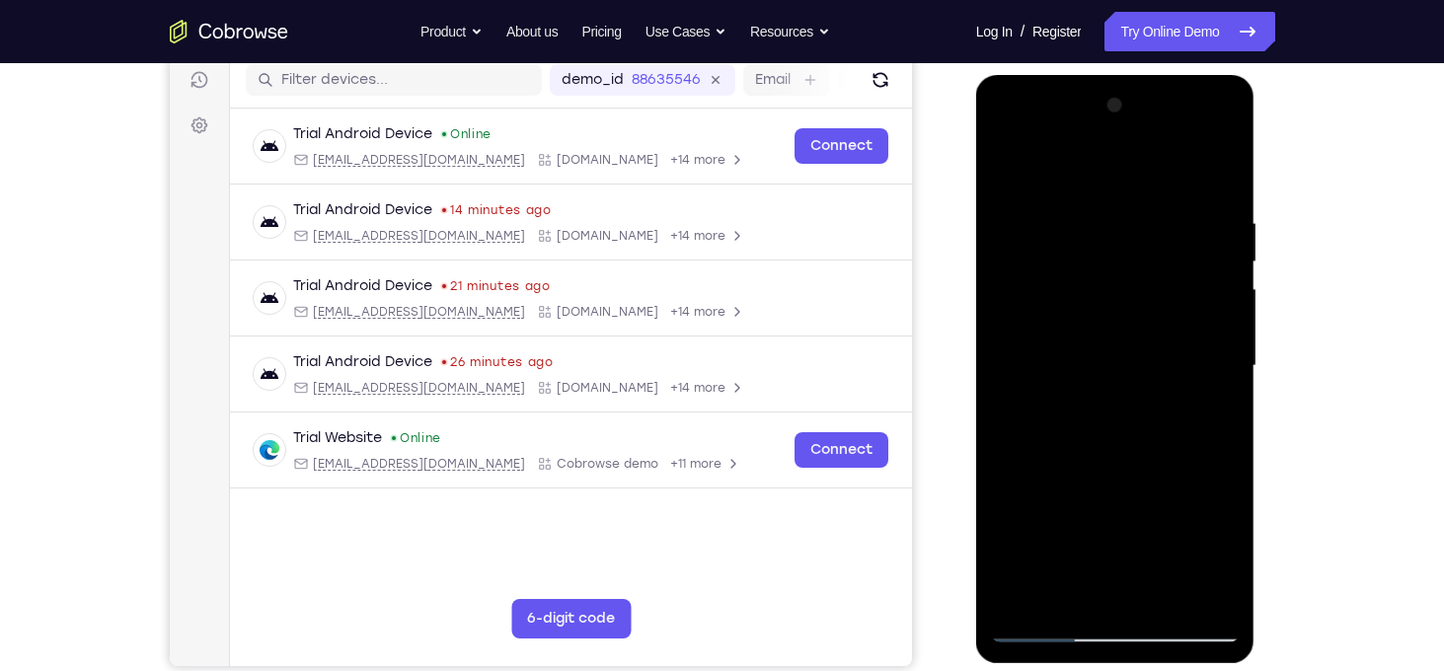
drag, startPoint x: 1121, startPoint y: 429, endPoint x: 1115, endPoint y: 303, distance: 126.5
click at [1115, 303] on div at bounding box center [1115, 366] width 249 height 553
drag, startPoint x: 1116, startPoint y: 439, endPoint x: 1112, endPoint y: 316, distance: 123.5
click at [1112, 316] on div at bounding box center [1115, 366] width 249 height 553
drag, startPoint x: 1114, startPoint y: 445, endPoint x: 1112, endPoint y: 336, distance: 109.6
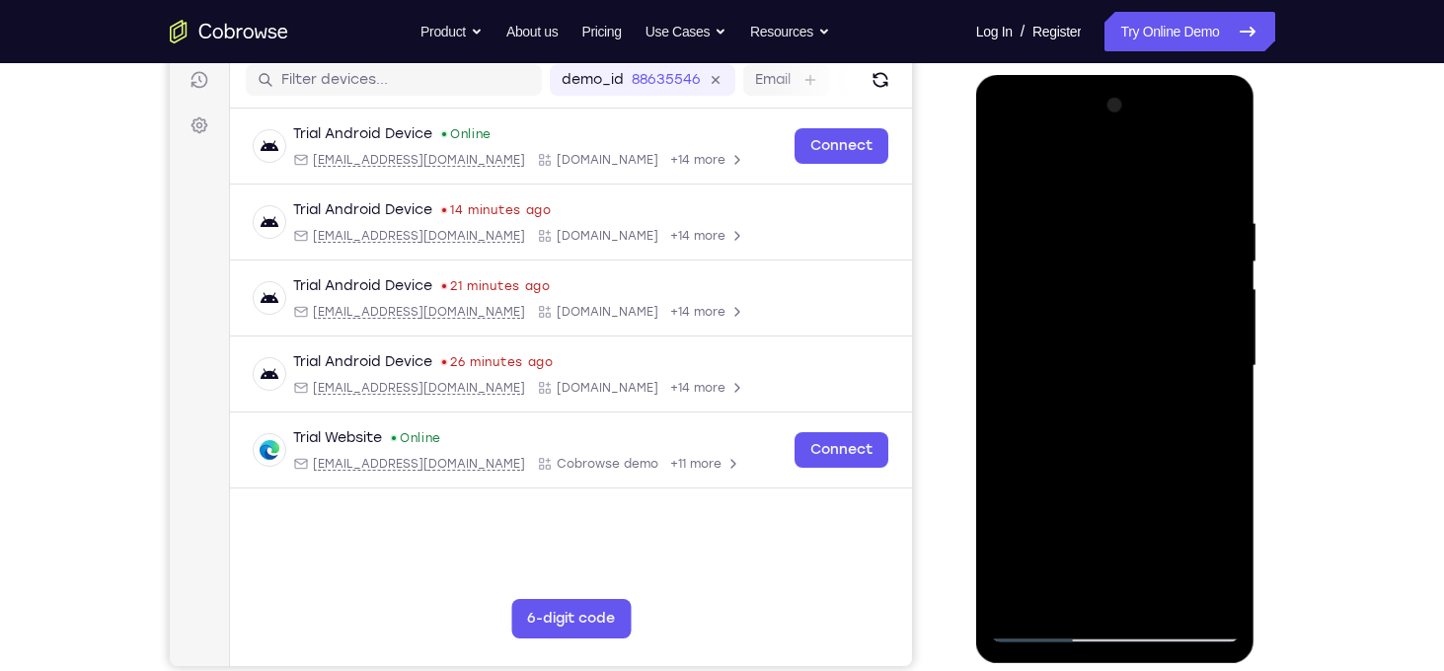
click at [1112, 336] on div at bounding box center [1115, 366] width 249 height 553
drag, startPoint x: 1120, startPoint y: 477, endPoint x: 1109, endPoint y: 354, distance: 122.9
click at [1109, 354] on div at bounding box center [1115, 366] width 249 height 553
drag, startPoint x: 1122, startPoint y: 470, endPoint x: 1106, endPoint y: 350, distance: 120.5
click at [1106, 350] on div at bounding box center [1115, 366] width 249 height 553
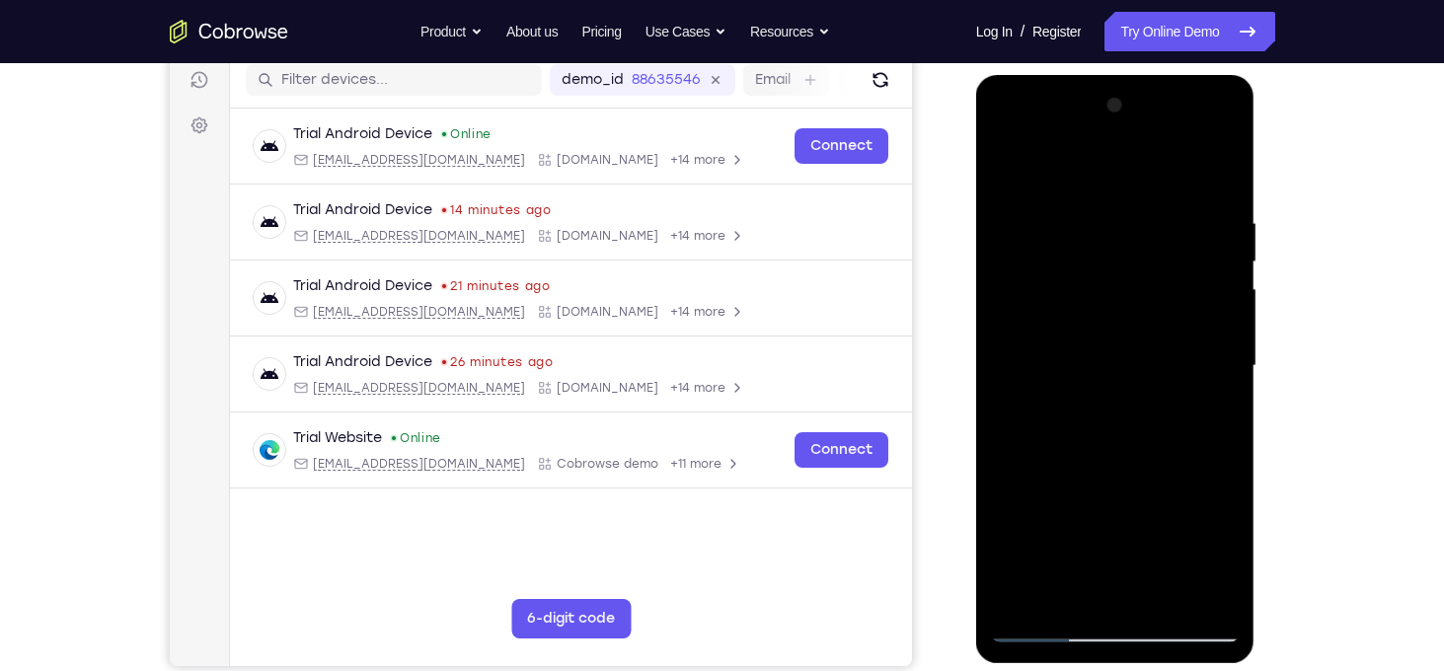
drag, startPoint x: 1116, startPoint y: 460, endPoint x: 1109, endPoint y: 361, distance: 99.0
click at [1109, 361] on div at bounding box center [1115, 366] width 249 height 553
drag, startPoint x: 1107, startPoint y: 369, endPoint x: 1100, endPoint y: 284, distance: 85.2
click at [1100, 284] on div at bounding box center [1115, 366] width 249 height 553
drag, startPoint x: 1114, startPoint y: 405, endPoint x: 1108, endPoint y: 307, distance: 97.9
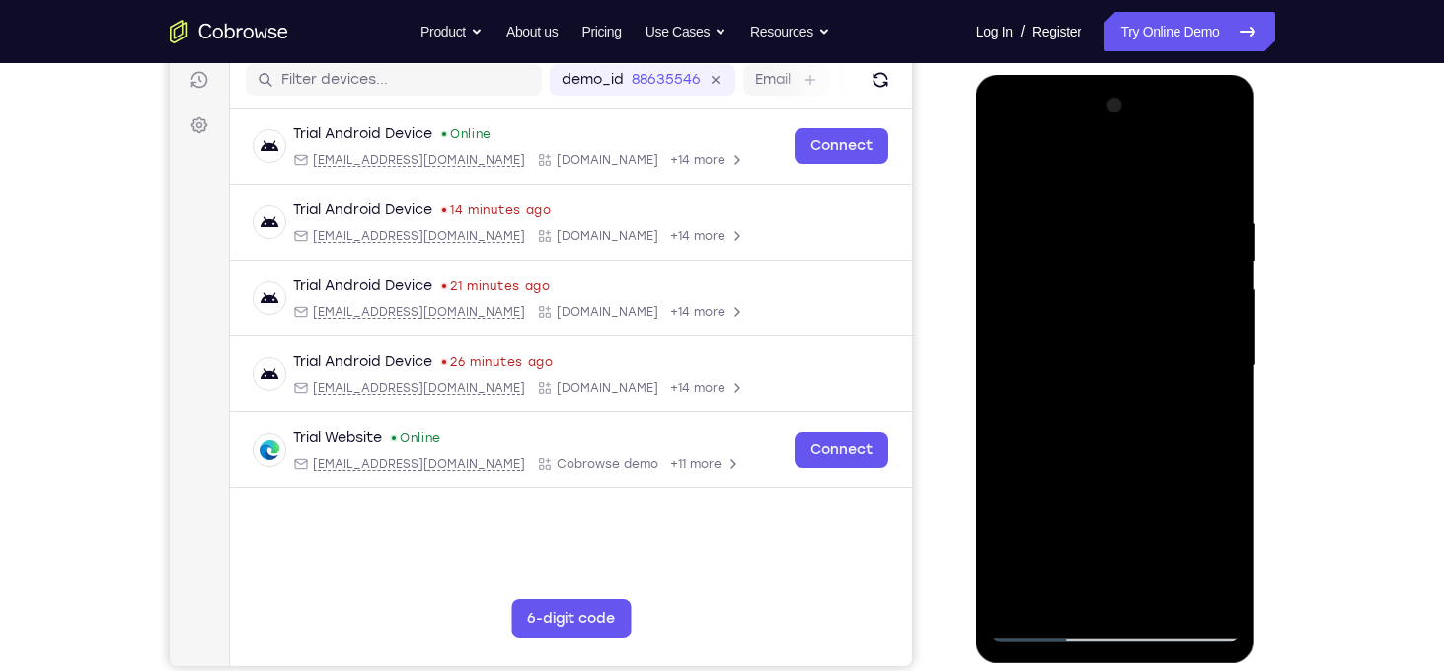
click at [1108, 307] on div at bounding box center [1115, 366] width 249 height 553
drag, startPoint x: 1126, startPoint y: 424, endPoint x: 1124, endPoint y: 286, distance: 137.3
click at [1124, 286] on div at bounding box center [1115, 366] width 249 height 553
drag, startPoint x: 1128, startPoint y: 459, endPoint x: 1123, endPoint y: 381, distance: 78.2
click at [1123, 381] on div at bounding box center [1115, 366] width 249 height 553
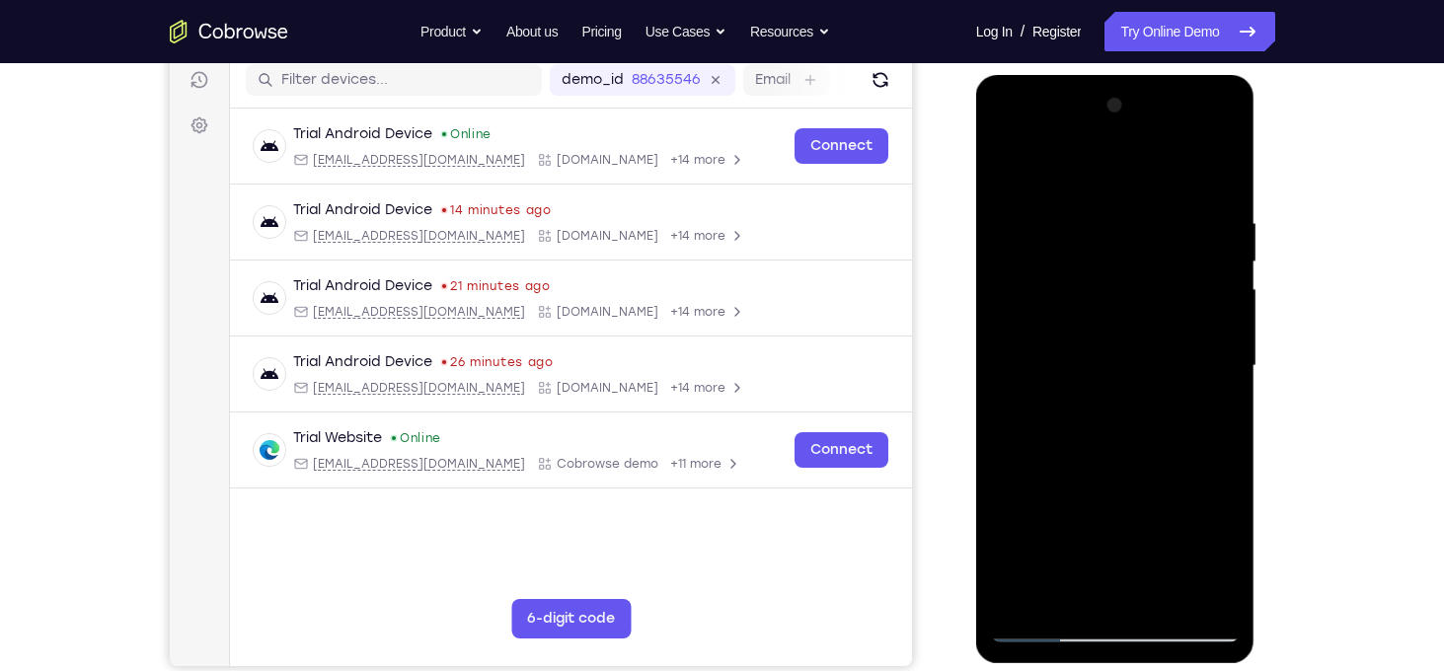
drag, startPoint x: 1114, startPoint y: 416, endPoint x: 1109, endPoint y: 308, distance: 107.7
click at [1109, 308] on div at bounding box center [1115, 366] width 249 height 553
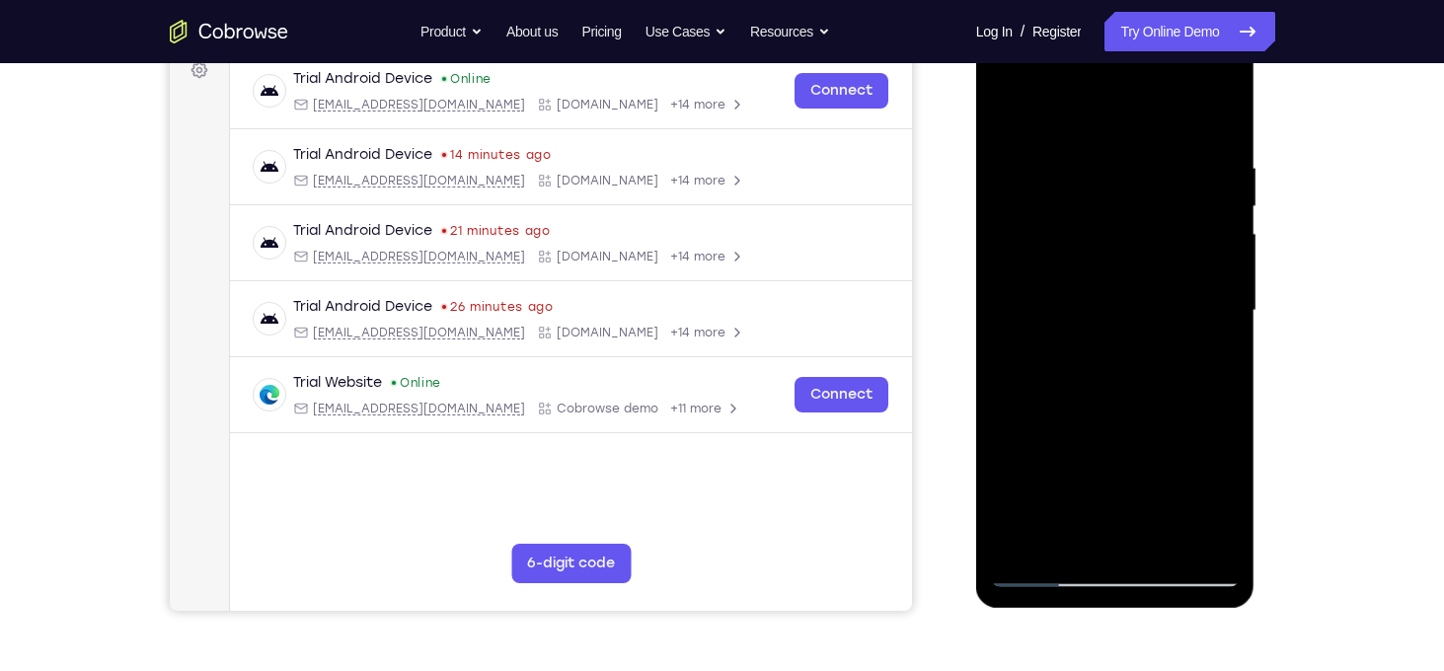
scroll to position [304, 0]
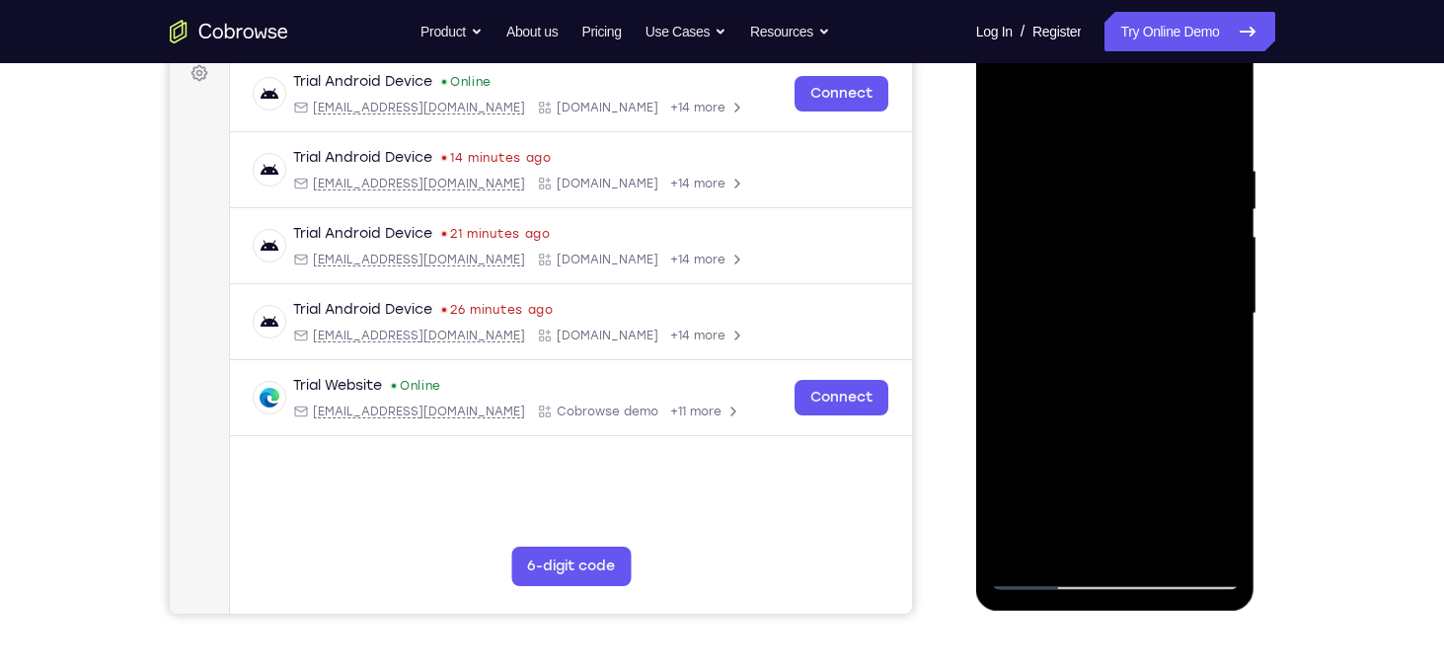
drag, startPoint x: 1122, startPoint y: 358, endPoint x: 1120, endPoint y: 309, distance: 49.4
click at [1120, 309] on div at bounding box center [1115, 314] width 249 height 553
drag, startPoint x: 1124, startPoint y: 436, endPoint x: 1106, endPoint y: 329, distance: 109.1
click at [1106, 329] on div at bounding box center [1115, 314] width 249 height 553
drag, startPoint x: 1121, startPoint y: 427, endPoint x: 1107, endPoint y: 327, distance: 100.7
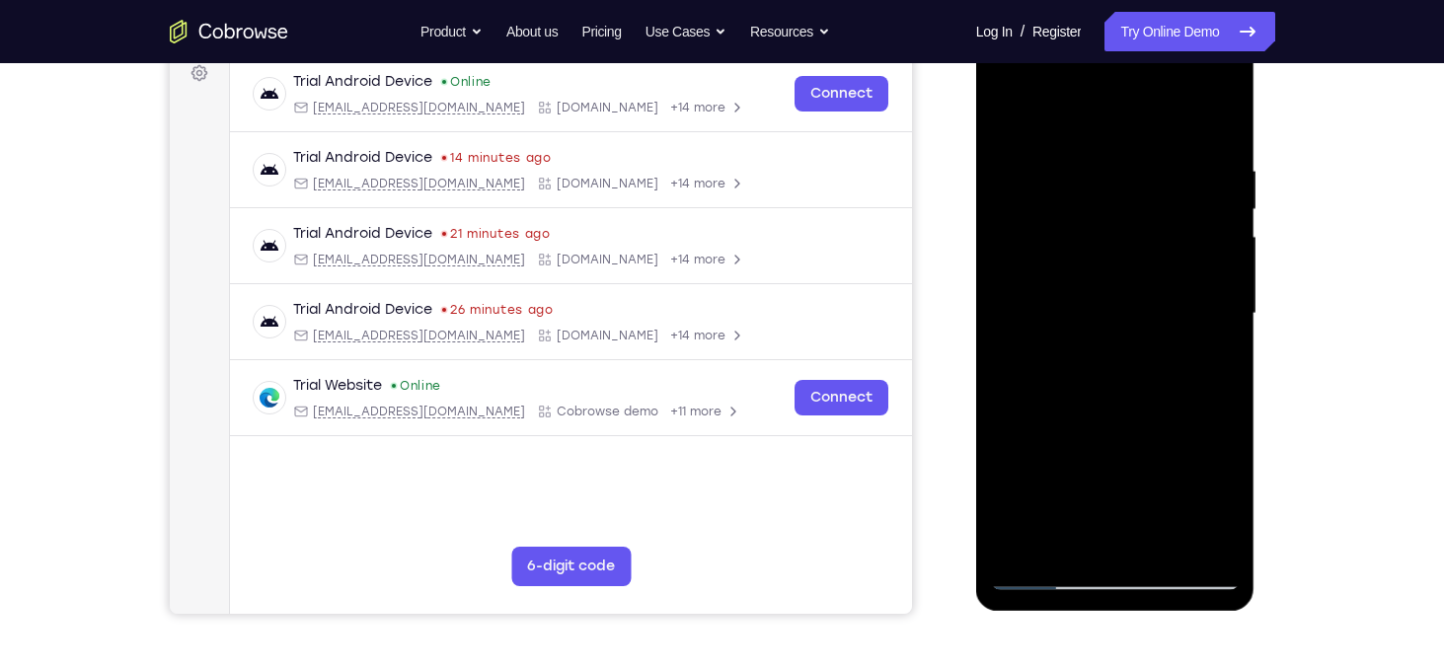
click at [1107, 327] on div at bounding box center [1115, 314] width 249 height 553
drag, startPoint x: 1120, startPoint y: 440, endPoint x: 1106, endPoint y: 336, distance: 105.6
click at [1106, 336] on div at bounding box center [1115, 314] width 249 height 553
drag, startPoint x: 1117, startPoint y: 436, endPoint x: 1109, endPoint y: 311, distance: 125.6
click at [1109, 311] on div at bounding box center [1115, 314] width 249 height 553
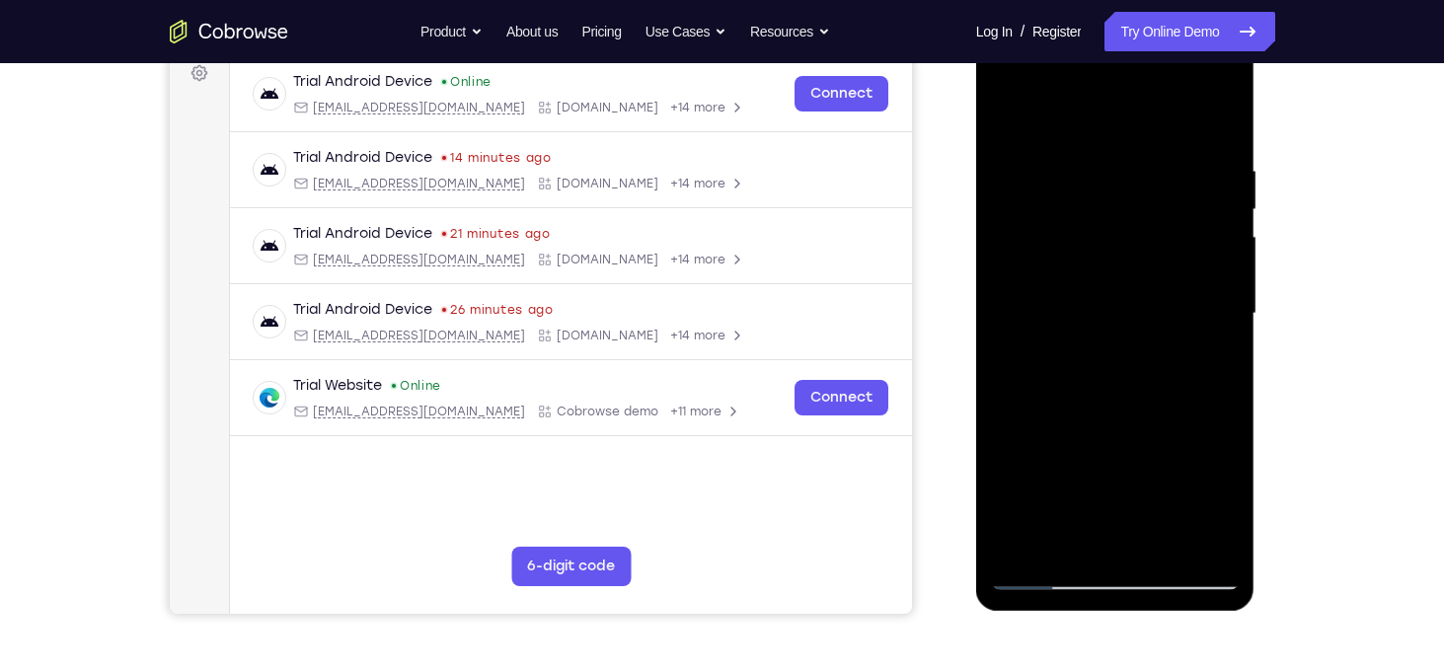
drag, startPoint x: 1115, startPoint y: 409, endPoint x: 1105, endPoint y: 311, distance: 98.2
click at [1105, 311] on div at bounding box center [1115, 314] width 249 height 553
drag, startPoint x: 1111, startPoint y: 441, endPoint x: 1098, endPoint y: 353, distance: 88.8
click at [1098, 353] on div at bounding box center [1115, 314] width 249 height 553
drag, startPoint x: 1104, startPoint y: 446, endPoint x: 1090, endPoint y: 341, distance: 106.5
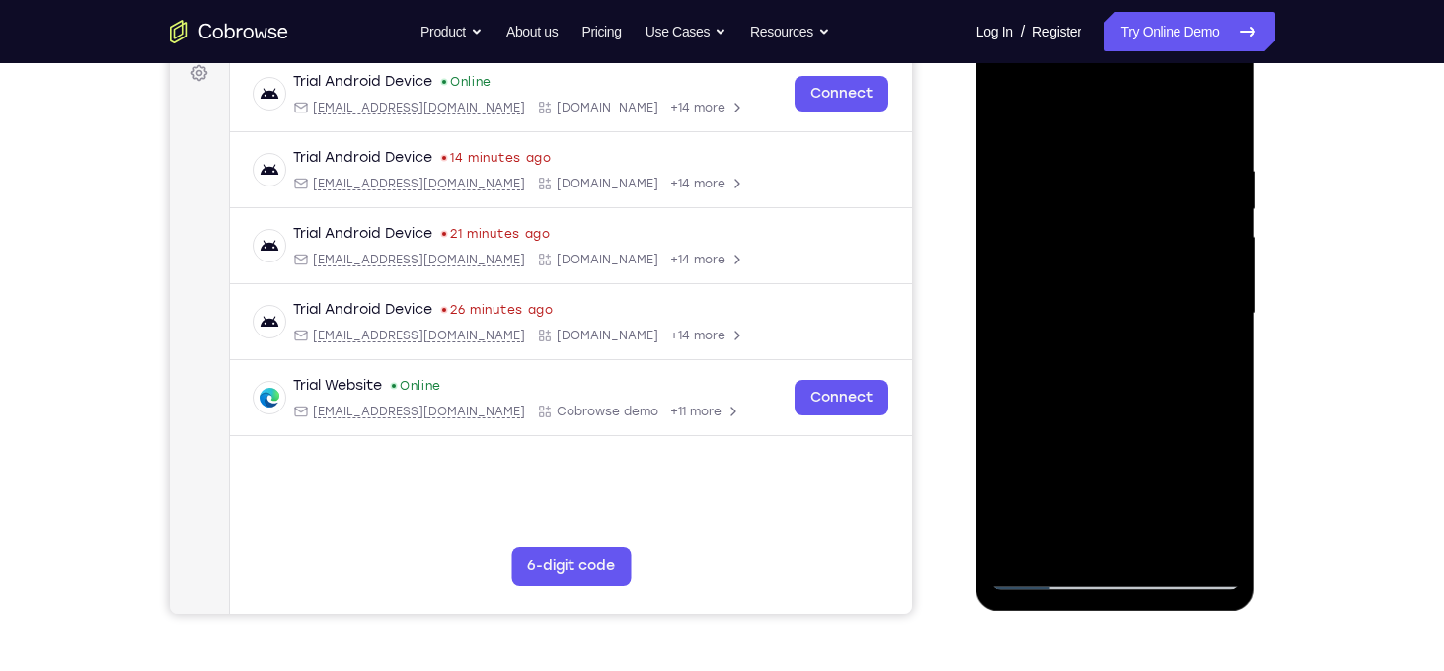
click at [1090, 341] on div at bounding box center [1115, 314] width 249 height 553
drag, startPoint x: 1099, startPoint y: 435, endPoint x: 1086, endPoint y: 336, distance: 100.5
click at [1086, 336] on div at bounding box center [1115, 314] width 249 height 553
drag, startPoint x: 1104, startPoint y: 447, endPoint x: 1099, endPoint y: 376, distance: 71.3
click at [1099, 376] on div at bounding box center [1115, 314] width 249 height 553
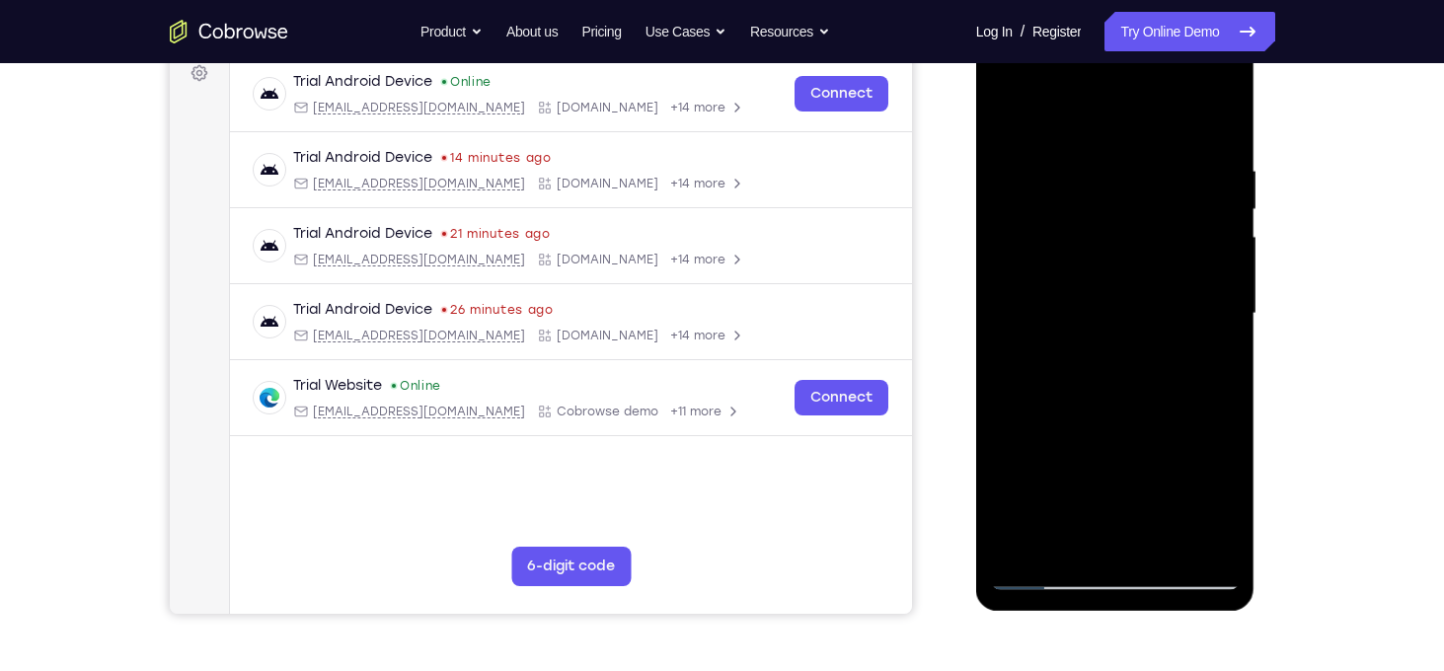
click at [1061, 262] on div at bounding box center [1115, 314] width 249 height 553
drag, startPoint x: 1076, startPoint y: 384, endPoint x: 1070, endPoint y: 262, distance: 122.6
click at [1070, 262] on div at bounding box center [1115, 314] width 249 height 553
drag, startPoint x: 1094, startPoint y: 396, endPoint x: 1085, endPoint y: 291, distance: 105.0
click at [1085, 291] on div at bounding box center [1115, 314] width 249 height 553
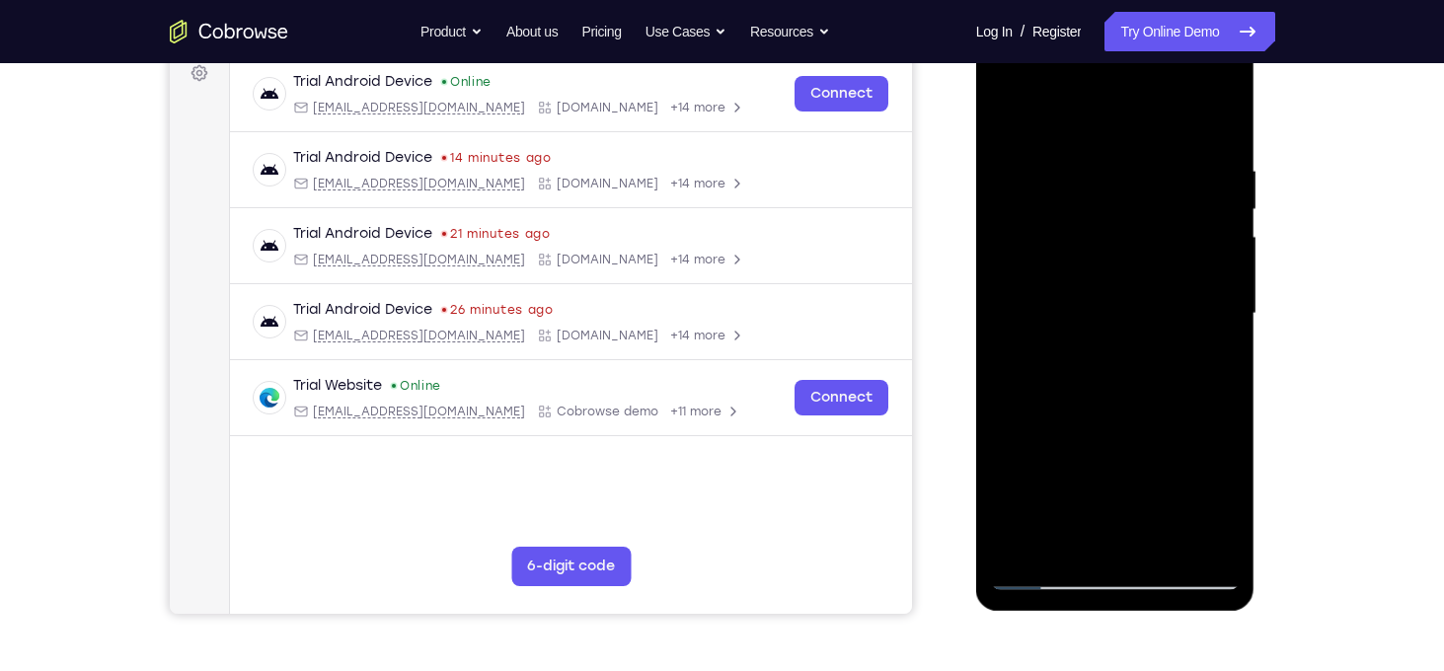
drag
click at [1090, 317] on div at bounding box center [1115, 314] width 249 height 553
click at [1077, 384] on div at bounding box center [1115, 314] width 249 height 553
click at [1072, 388] on div at bounding box center [1115, 314] width 249 height 553
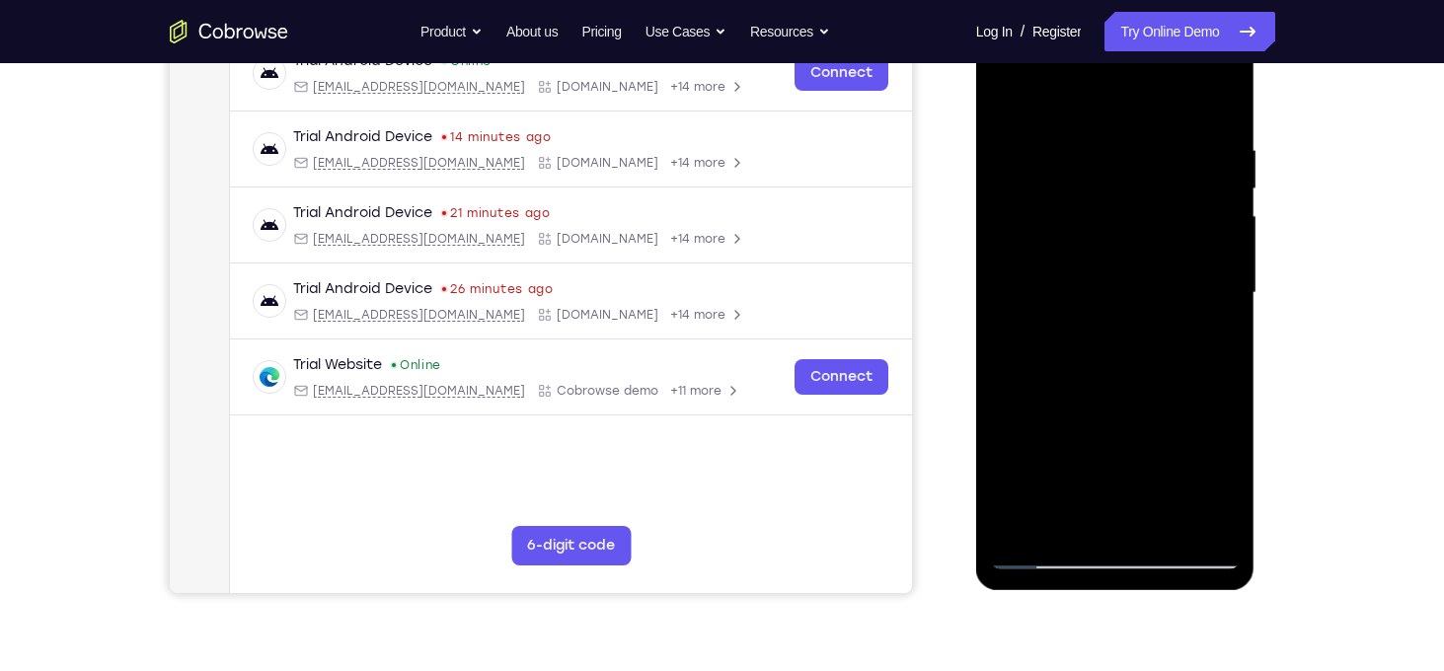
scroll to position [331, 0]
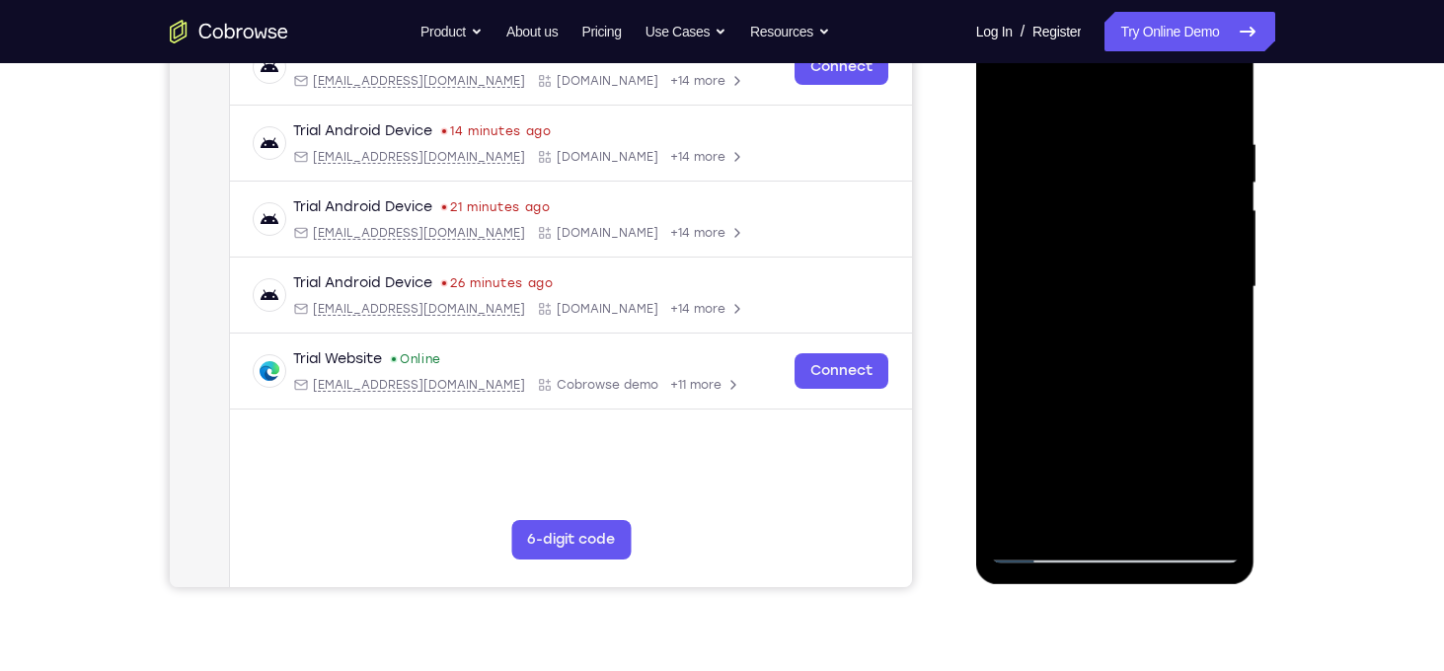
click at [1080, 412] on div at bounding box center [1115, 287] width 249 height 553
click at [1216, 266] on div at bounding box center [1115, 287] width 249 height 553
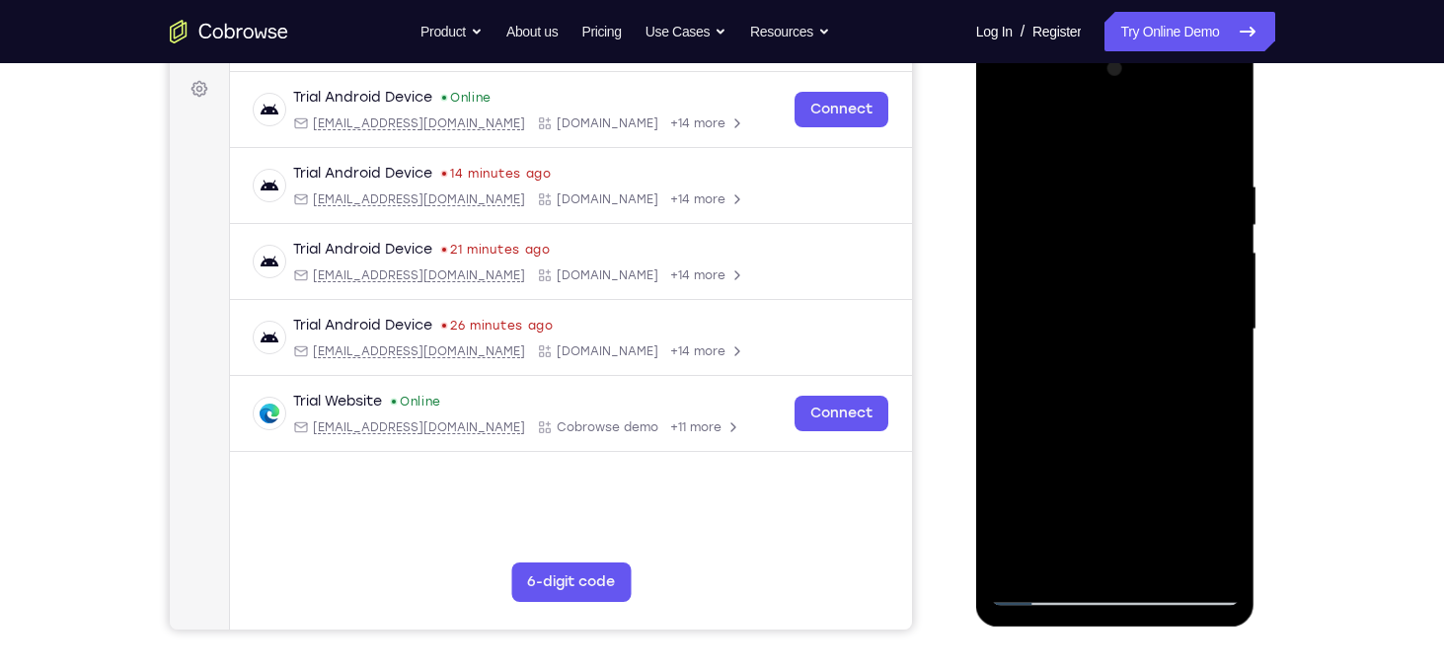
scroll to position [213, 0]
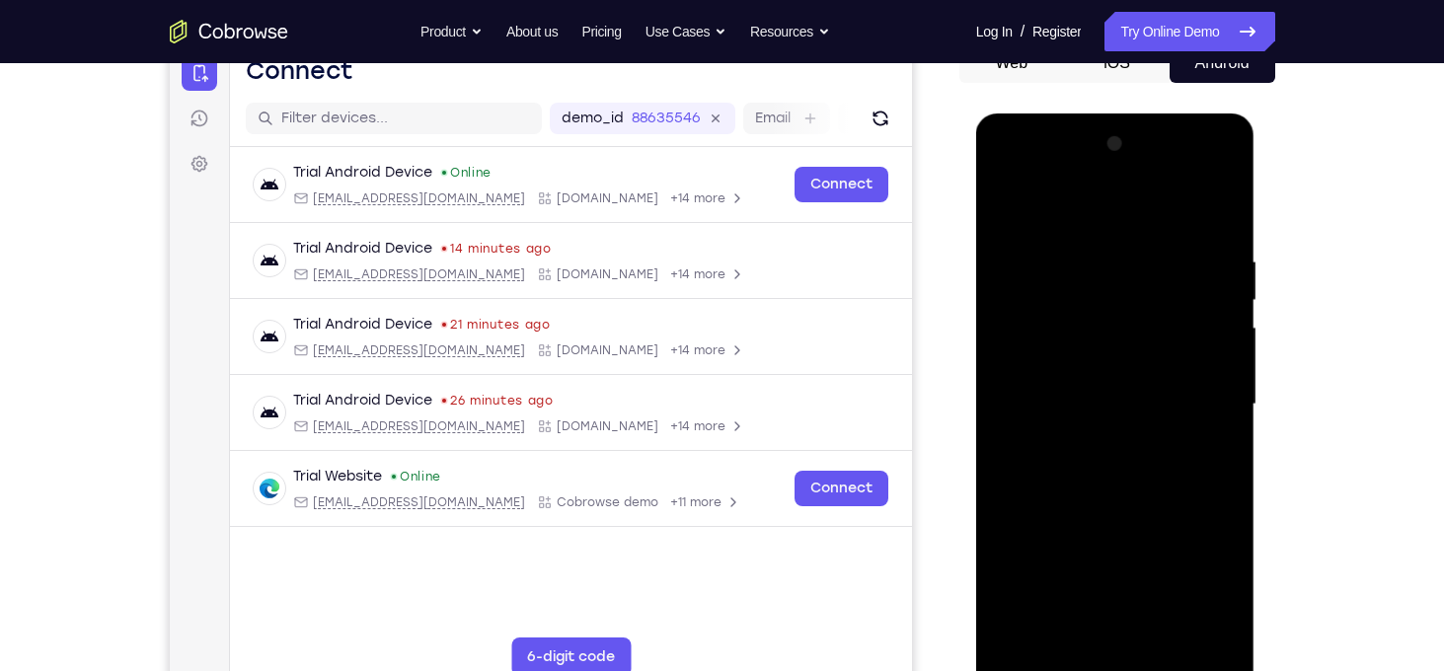
drag, startPoint x: 1187, startPoint y: 399, endPoint x: 1183, endPoint y: 448, distance: 49.5
click at [1183, 448] on div at bounding box center [1115, 404] width 249 height 553
click at [1221, 417] on div at bounding box center [1115, 404] width 249 height 553
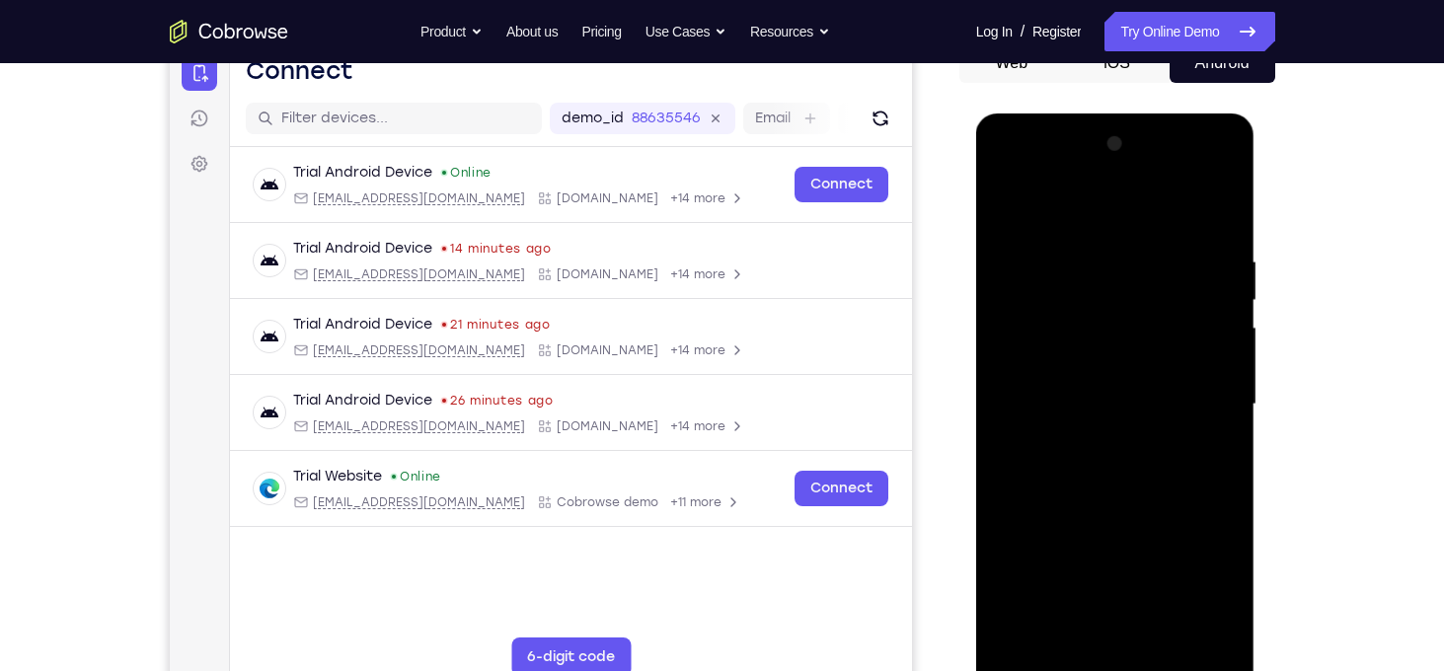
click at [1221, 417] on div at bounding box center [1115, 404] width 249 height 553
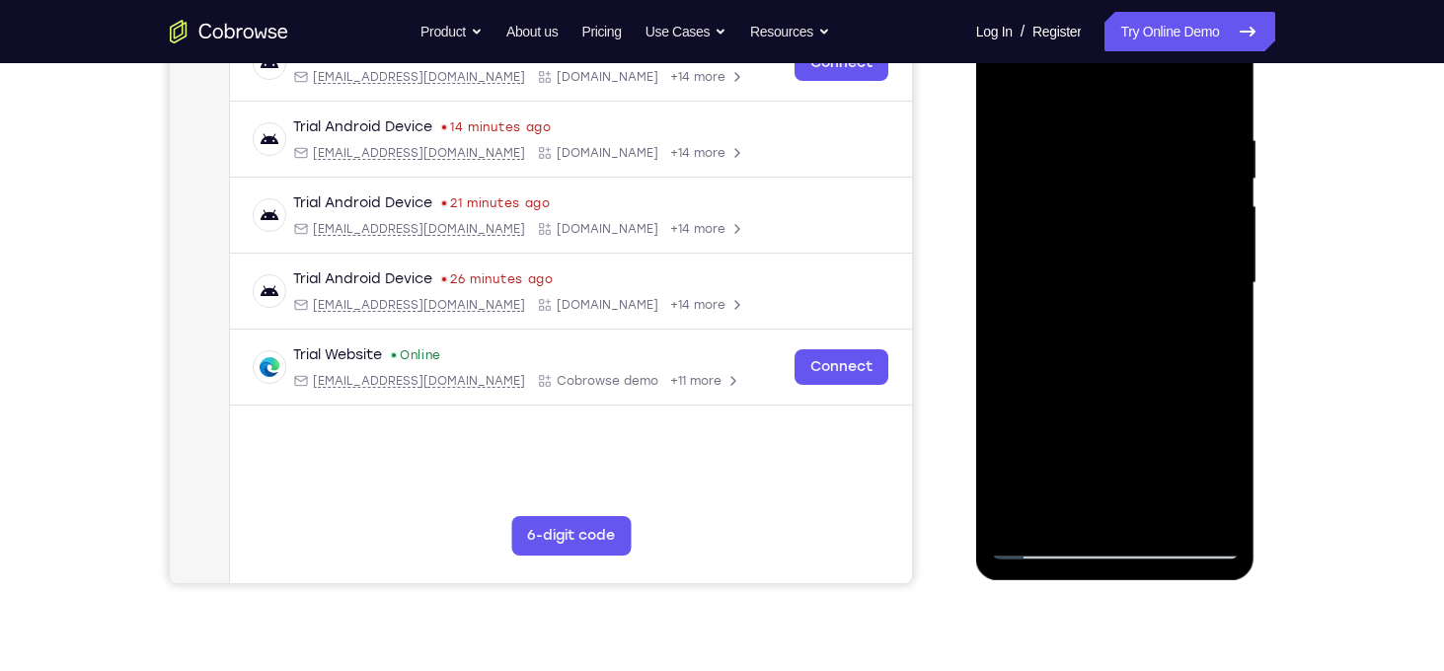
click at [1050, 543] on div at bounding box center [1115, 283] width 249 height 553
drag, startPoint x: 1120, startPoint y: 439, endPoint x: 1116, endPoint y: 402, distance: 37.7
click at [1116, 402] on div at bounding box center [1115, 283] width 249 height 553
click at [1115, 350] on div at bounding box center [1115, 283] width 249 height 553
click at [1222, 442] on div at bounding box center [1115, 283] width 249 height 553
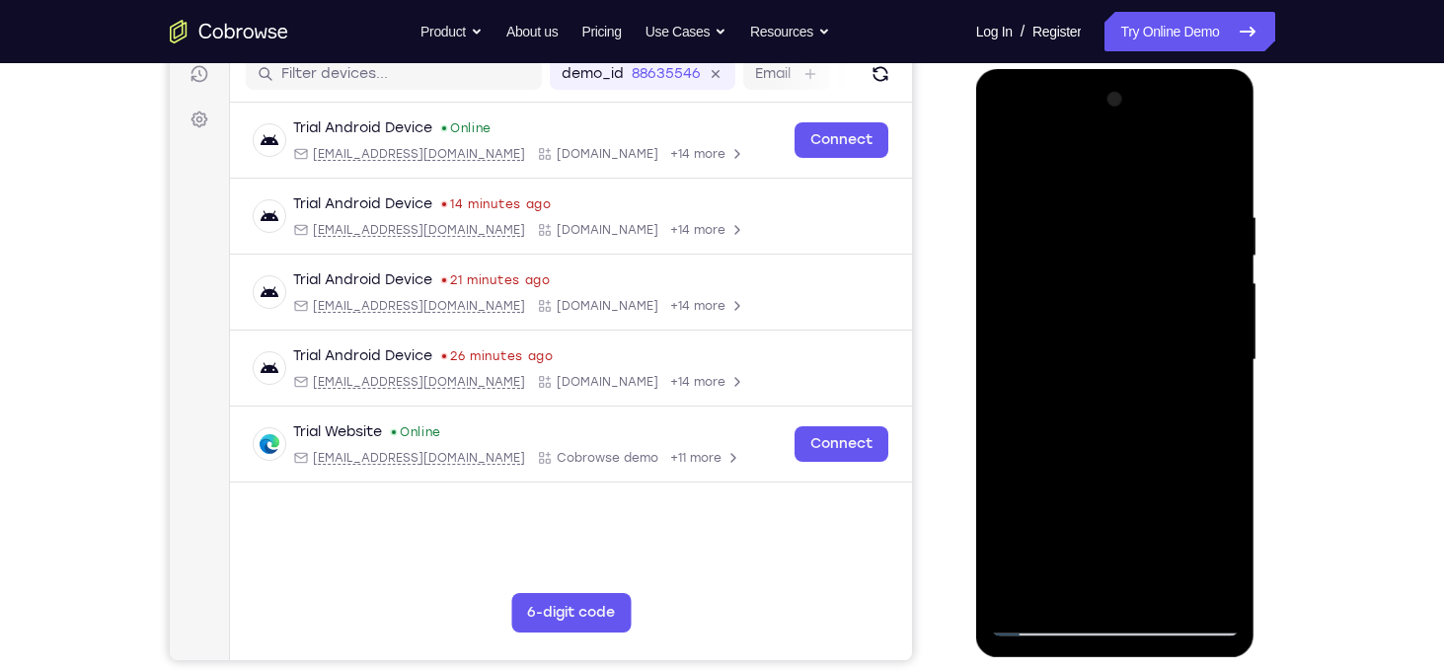
scroll to position [257, 0]
click at [1230, 338] on div at bounding box center [1115, 361] width 249 height 553
click at [1157, 589] on div at bounding box center [1115, 361] width 249 height 553
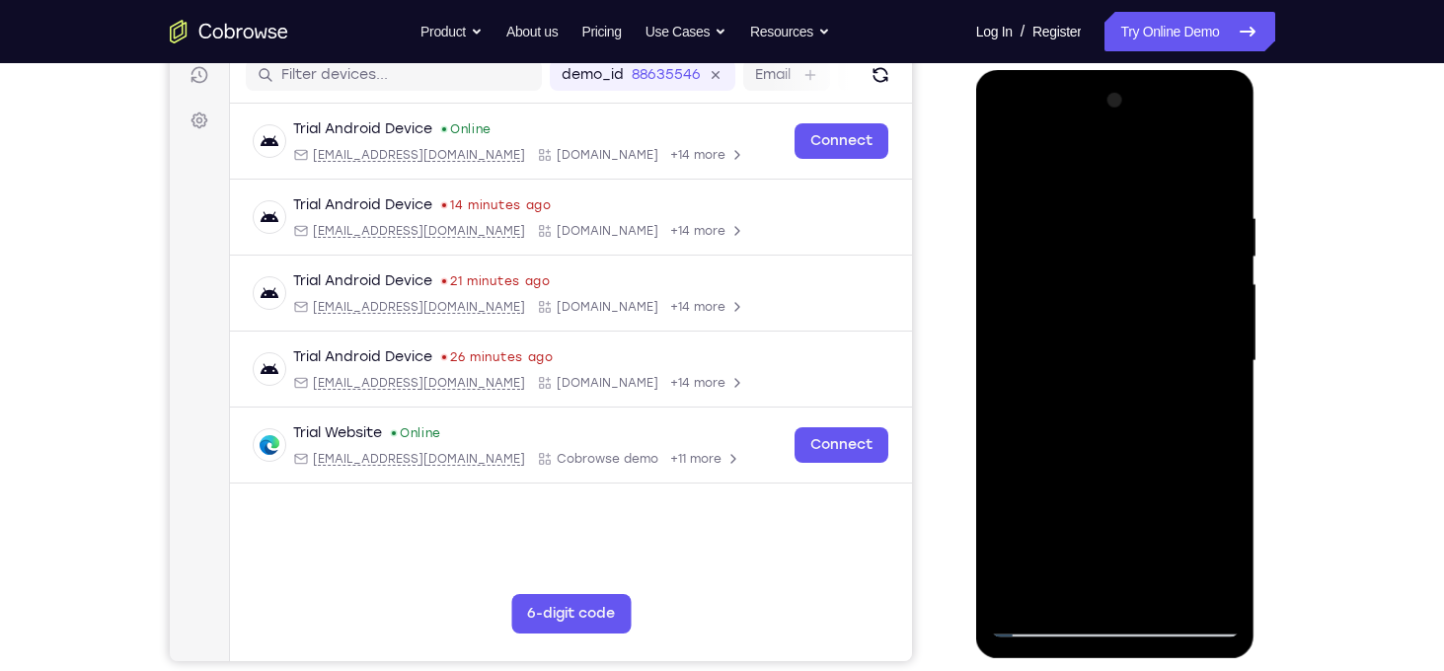
click at [1040, 620] on div at bounding box center [1115, 361] width 249 height 553
click at [1024, 599] on div at bounding box center [1115, 361] width 249 height 553
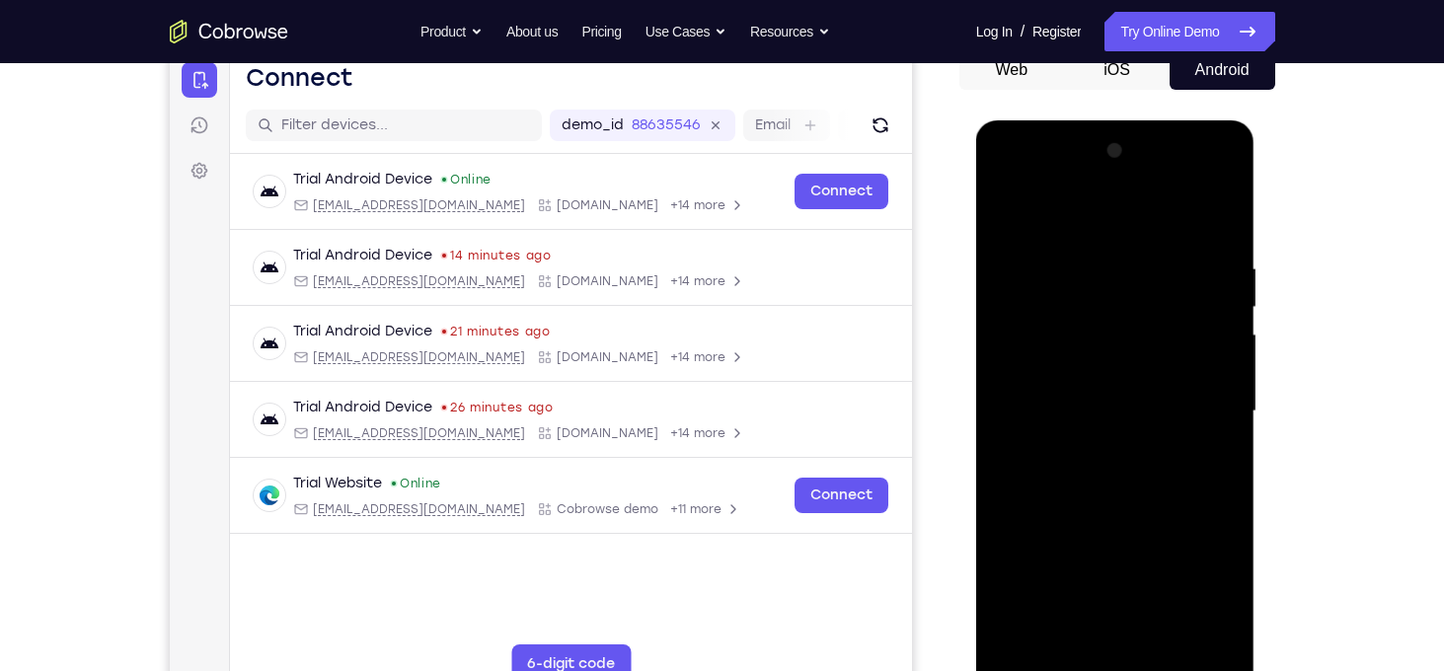
scroll to position [202, 0]
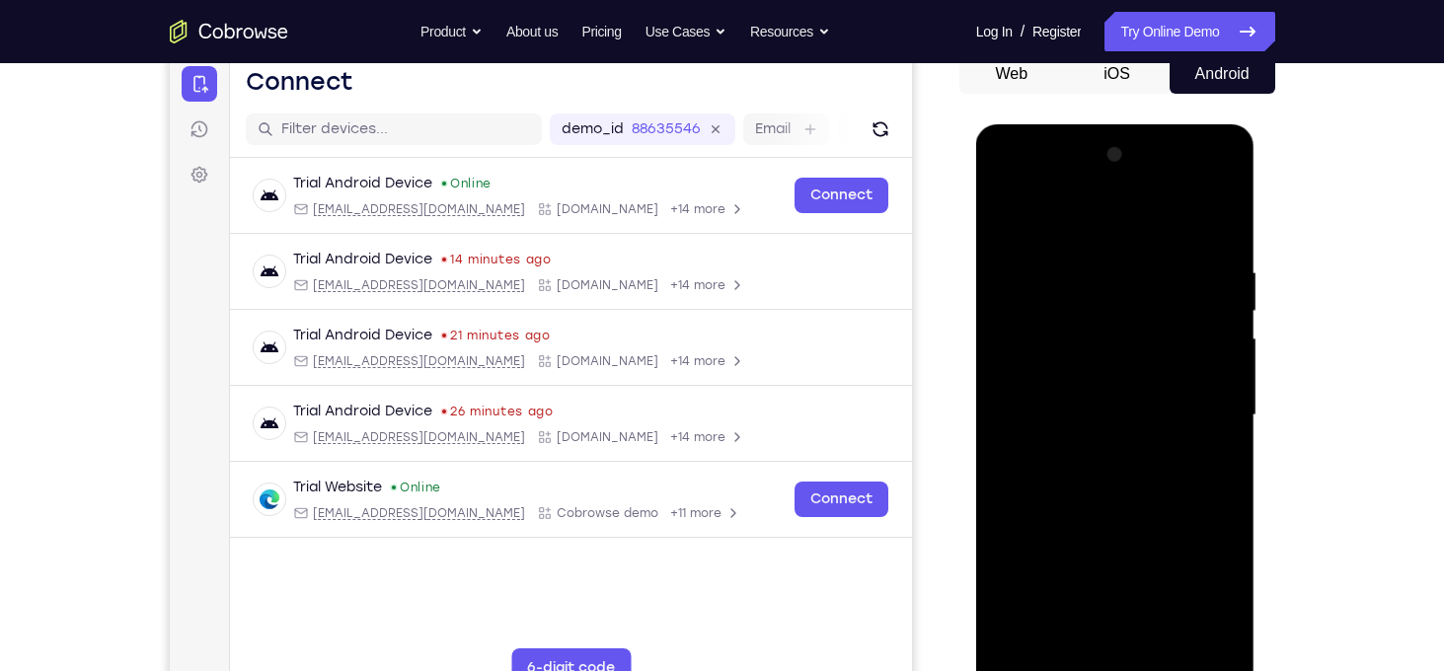
drag, startPoint x: 1081, startPoint y: 285, endPoint x: 1086, endPoint y: 501, distance: 215.3
click at [1086, 501] on div at bounding box center [1115, 415] width 249 height 553
click at [1223, 213] on div at bounding box center [1115, 415] width 249 height 553
click at [1097, 243] on div at bounding box center [1115, 415] width 249 height 553
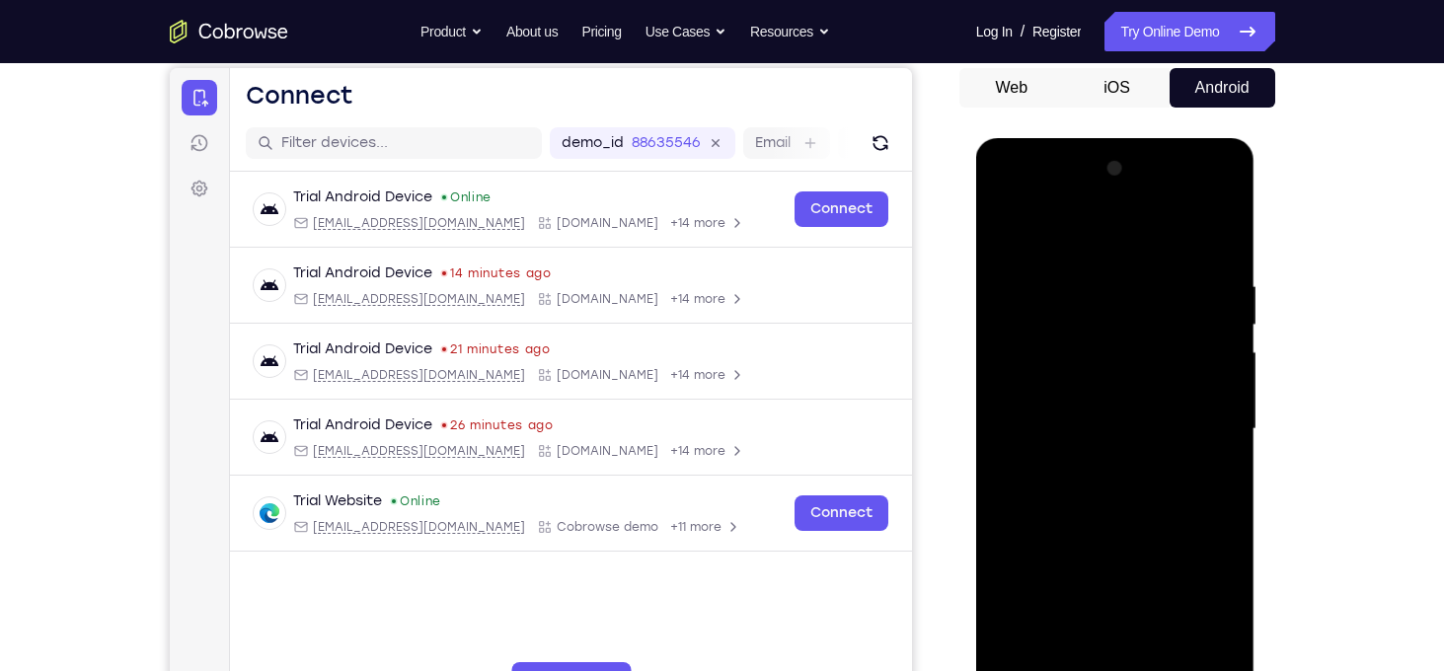
scroll to position [190, 0]
drag, startPoint x: 1114, startPoint y: 518, endPoint x: 1103, endPoint y: 371, distance: 147.5
click at [1103, 371] on div at bounding box center [1115, 428] width 249 height 553
drag, startPoint x: 1114, startPoint y: 513, endPoint x: 1108, endPoint y: 395, distance: 118.6
click at [1108, 395] on div at bounding box center [1115, 428] width 249 height 553
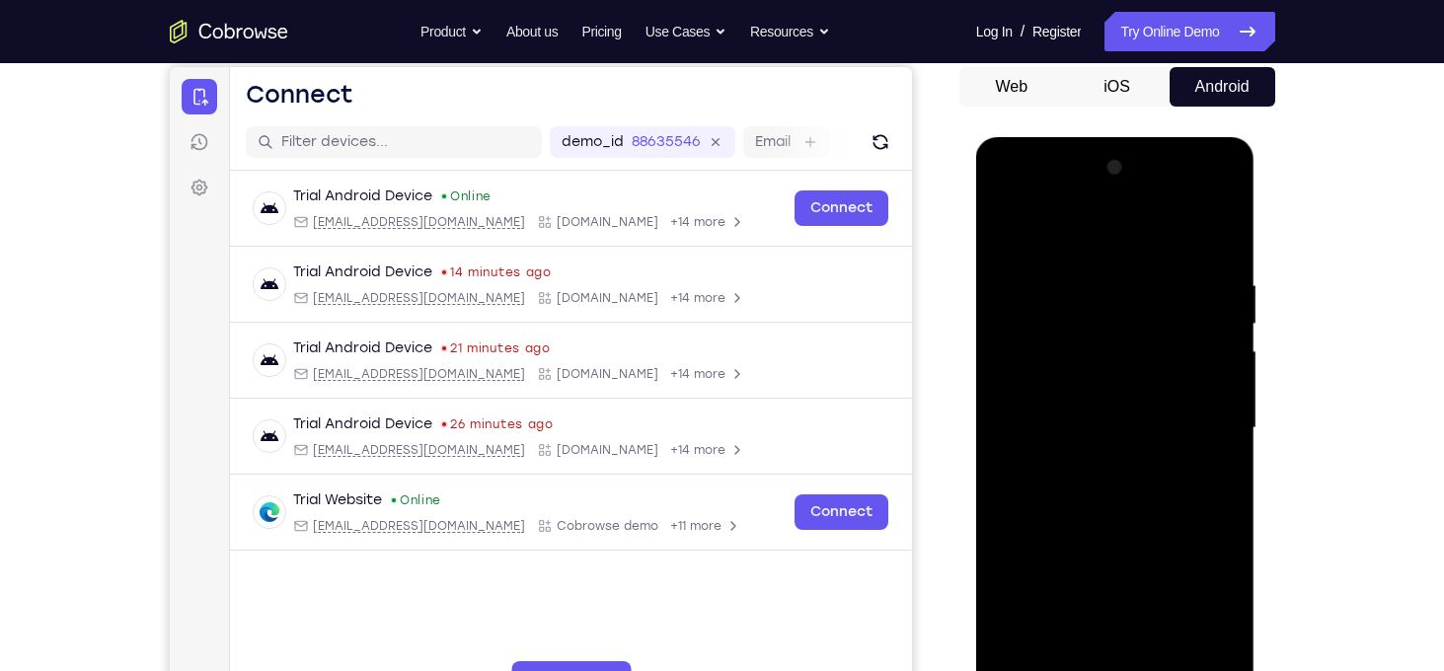
drag, startPoint x: 1105, startPoint y: 553, endPoint x: 1087, endPoint y: 393, distance: 160.9
click at [1087, 393] on div at bounding box center [1115, 428] width 249 height 553
click at [1064, 457] on div at bounding box center [1115, 428] width 249 height 553
drag, startPoint x: 1084, startPoint y: 357, endPoint x: 1082, endPoint y: 490, distance: 132.3
click at [1082, 490] on div at bounding box center [1115, 428] width 249 height 553
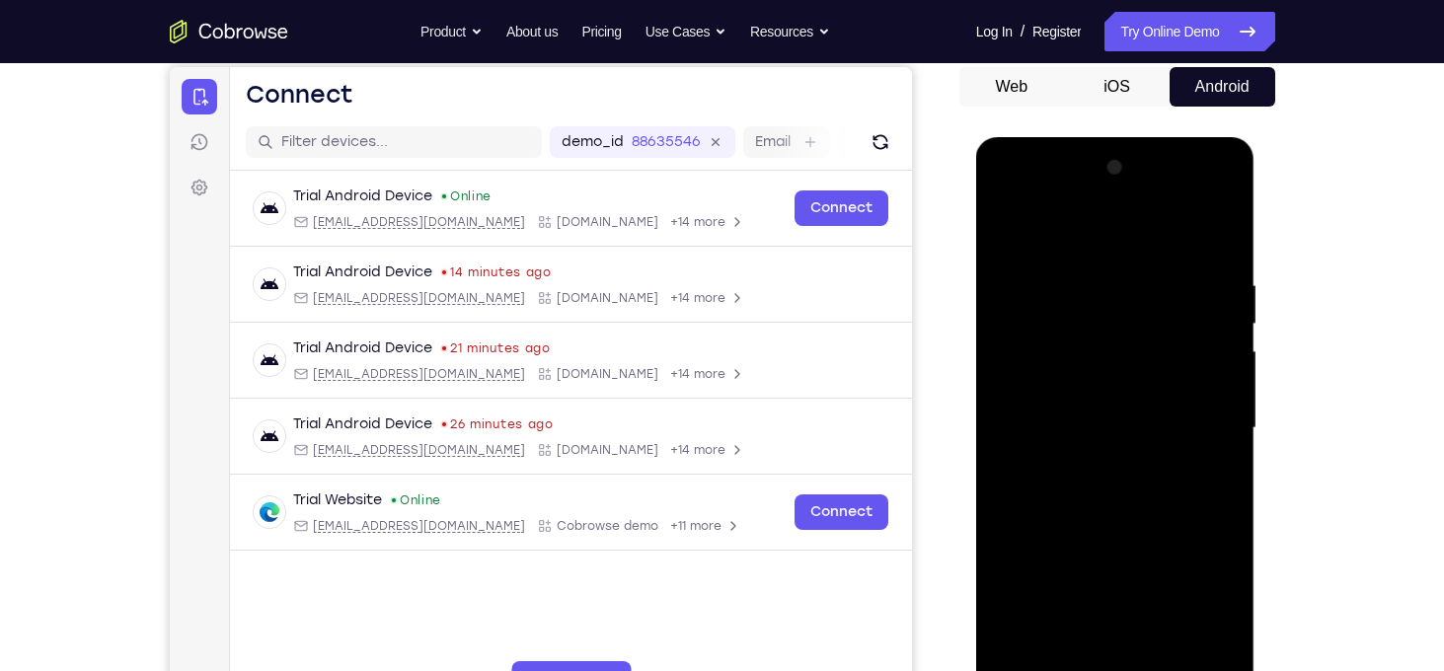
click at [1008, 237] on div at bounding box center [1115, 428] width 249 height 553
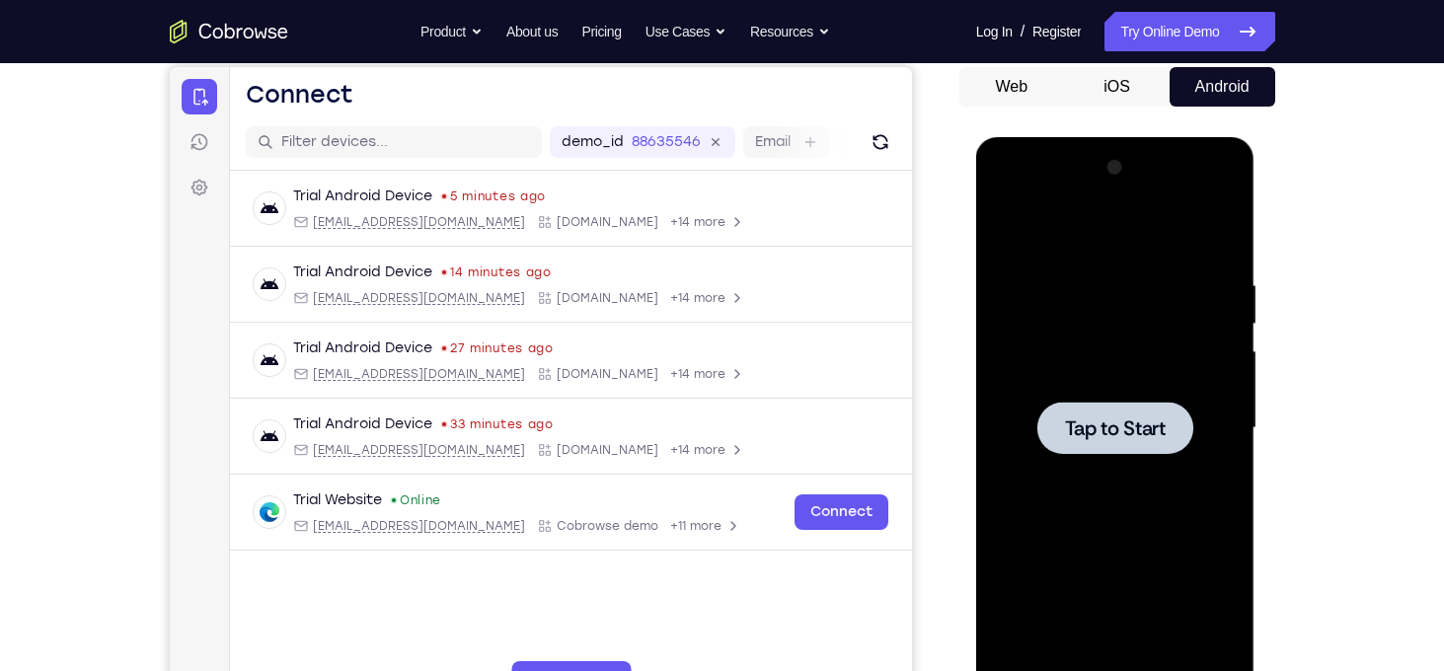
click at [1111, 379] on div at bounding box center [1115, 428] width 249 height 553
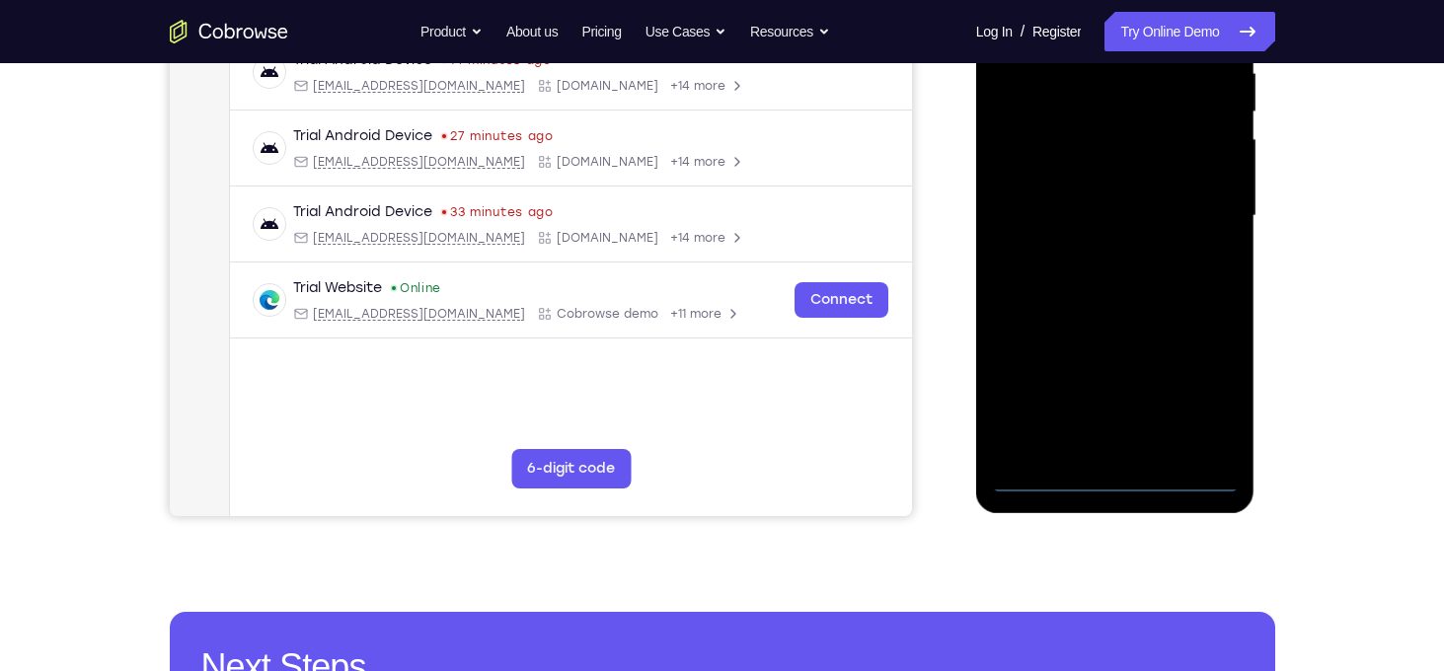
scroll to position [401, 0]
click at [1117, 477] on div at bounding box center [1115, 217] width 249 height 553
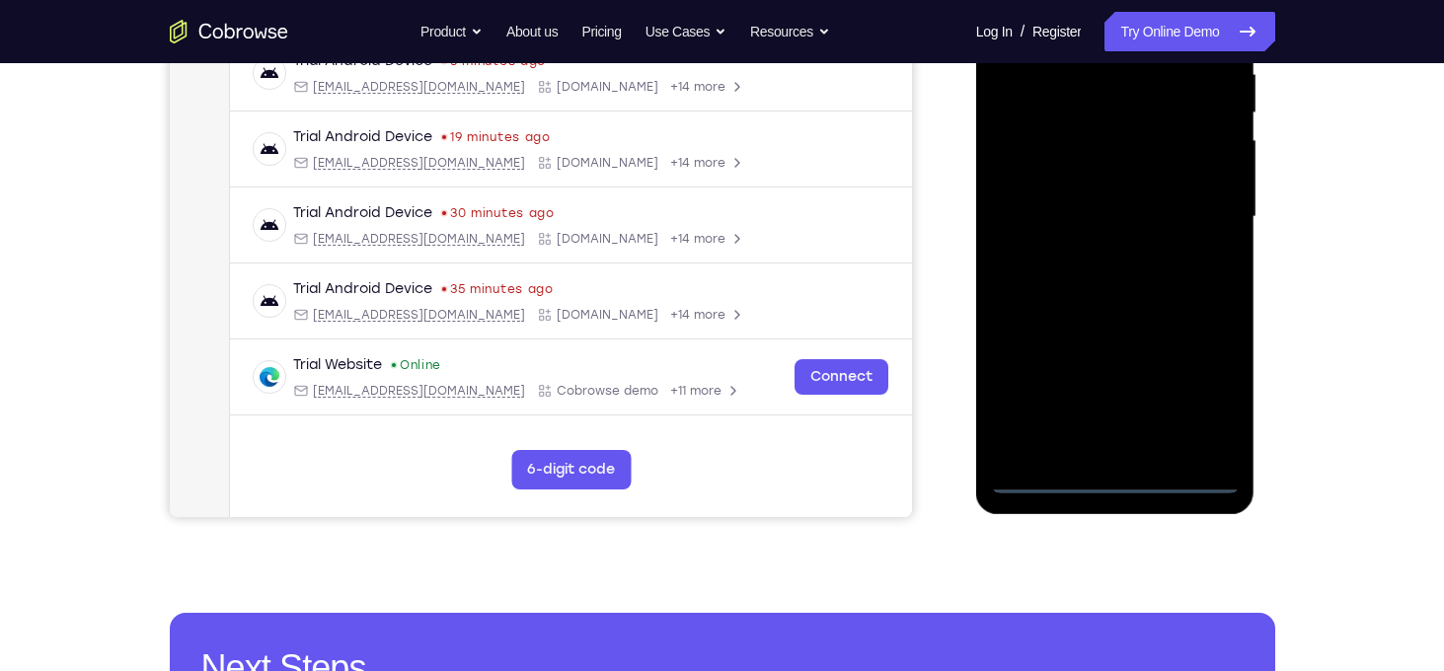
click at [1208, 396] on div at bounding box center [1115, 217] width 249 height 553
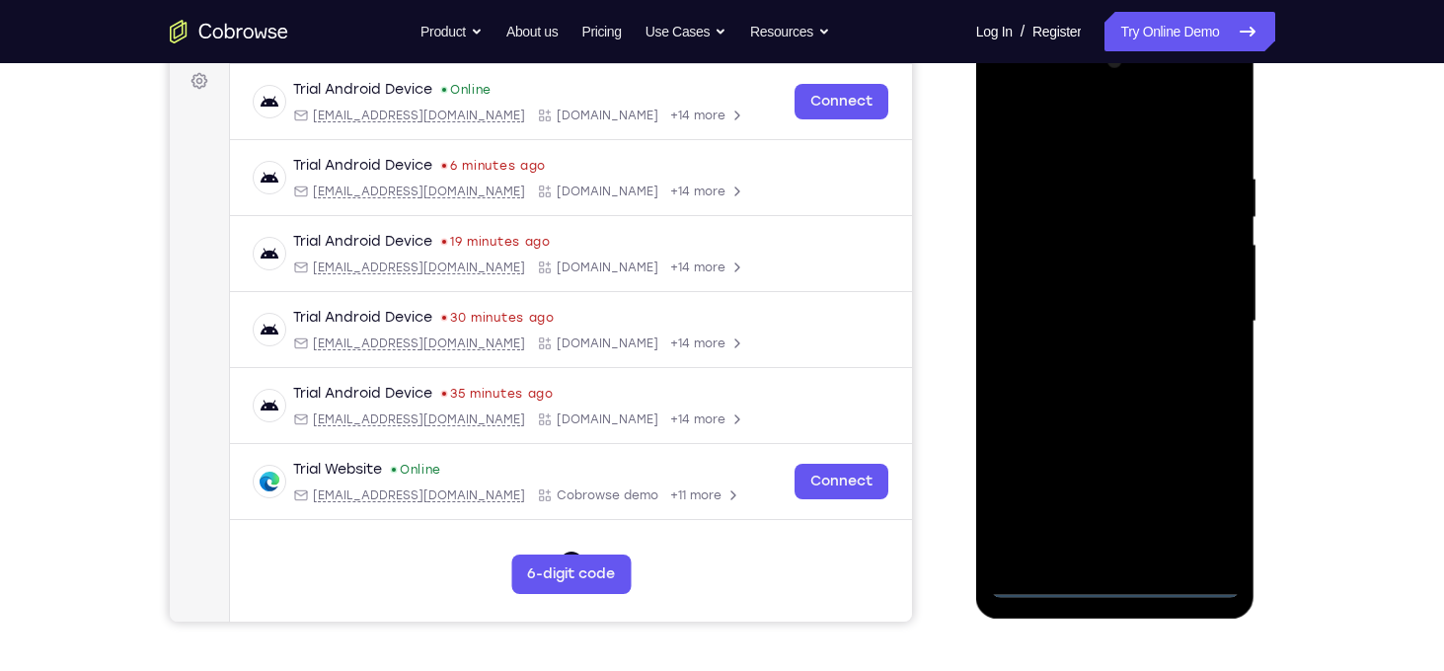
scroll to position [256, 0]
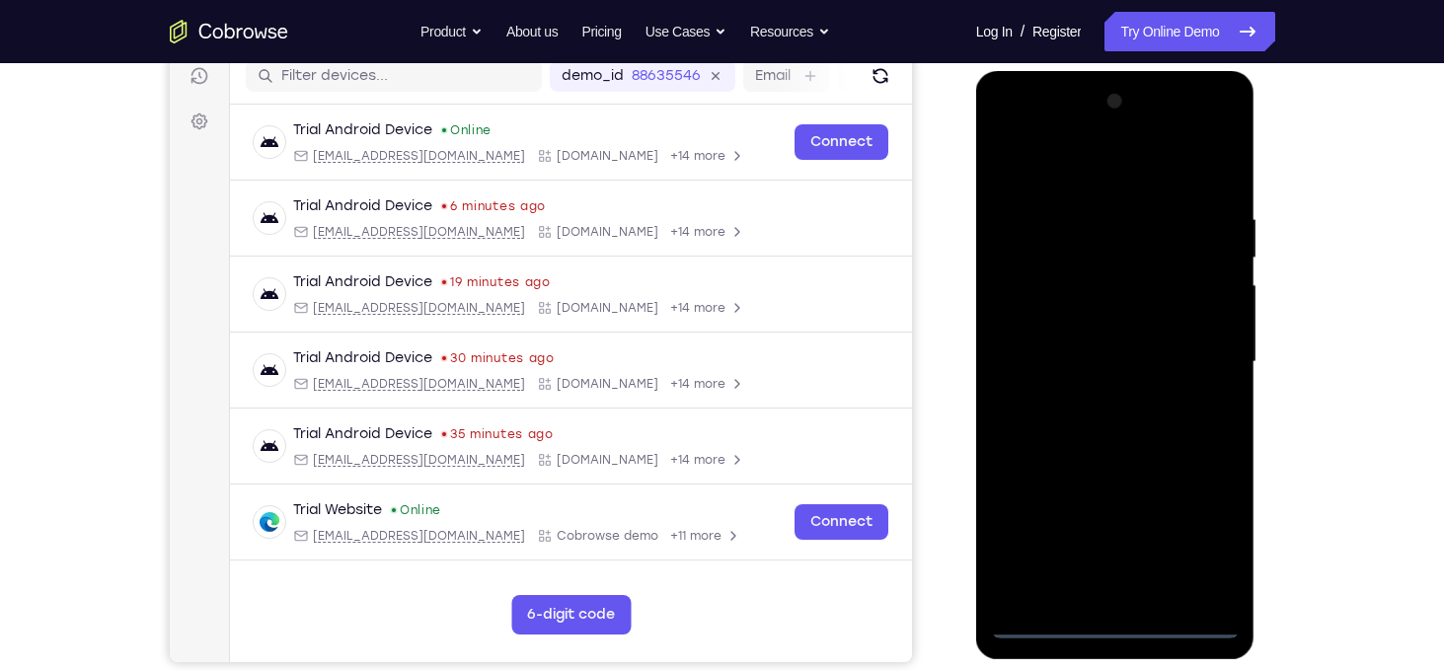
click at [1108, 180] on div at bounding box center [1115, 362] width 249 height 553
click at [1195, 351] on div at bounding box center [1115, 362] width 249 height 553
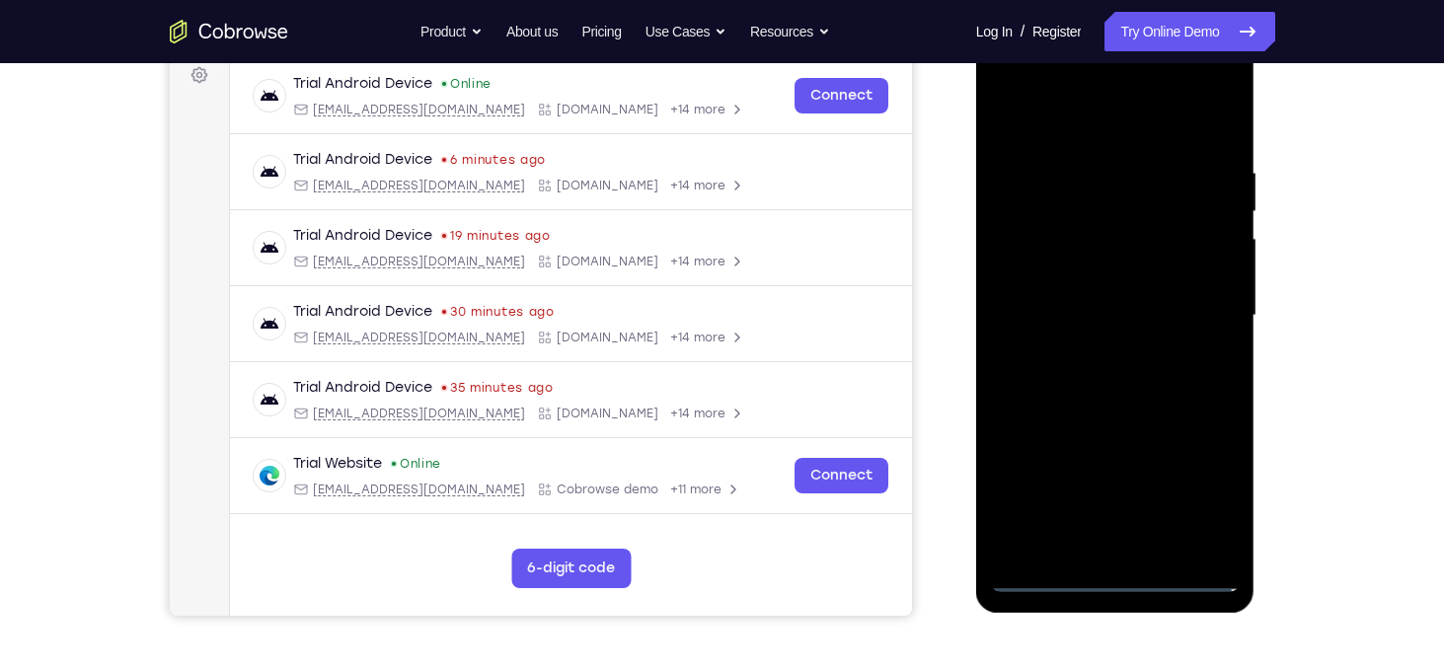
scroll to position [304, 0]
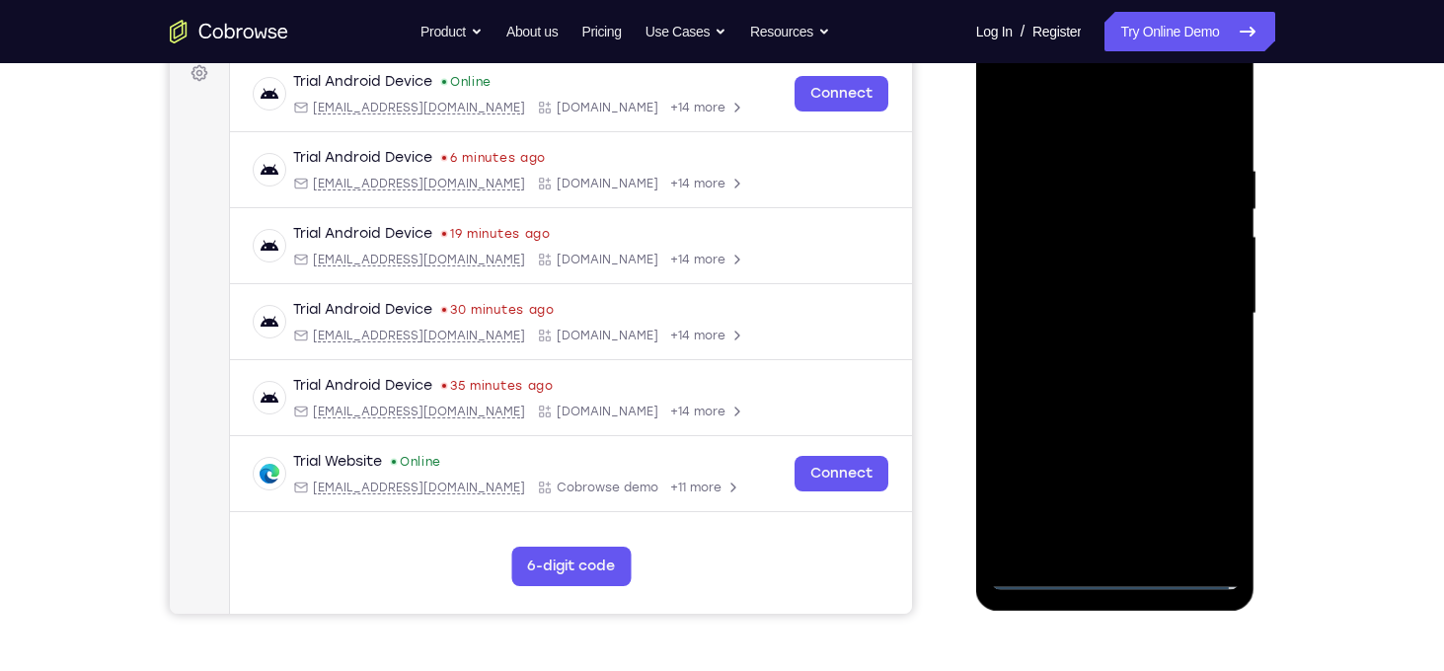
click at [1096, 348] on div at bounding box center [1115, 314] width 249 height 553
click at [1121, 293] on div at bounding box center [1115, 314] width 249 height 553
click at [1115, 318] on div at bounding box center [1115, 314] width 249 height 553
click at [1092, 385] on div at bounding box center [1115, 314] width 249 height 553
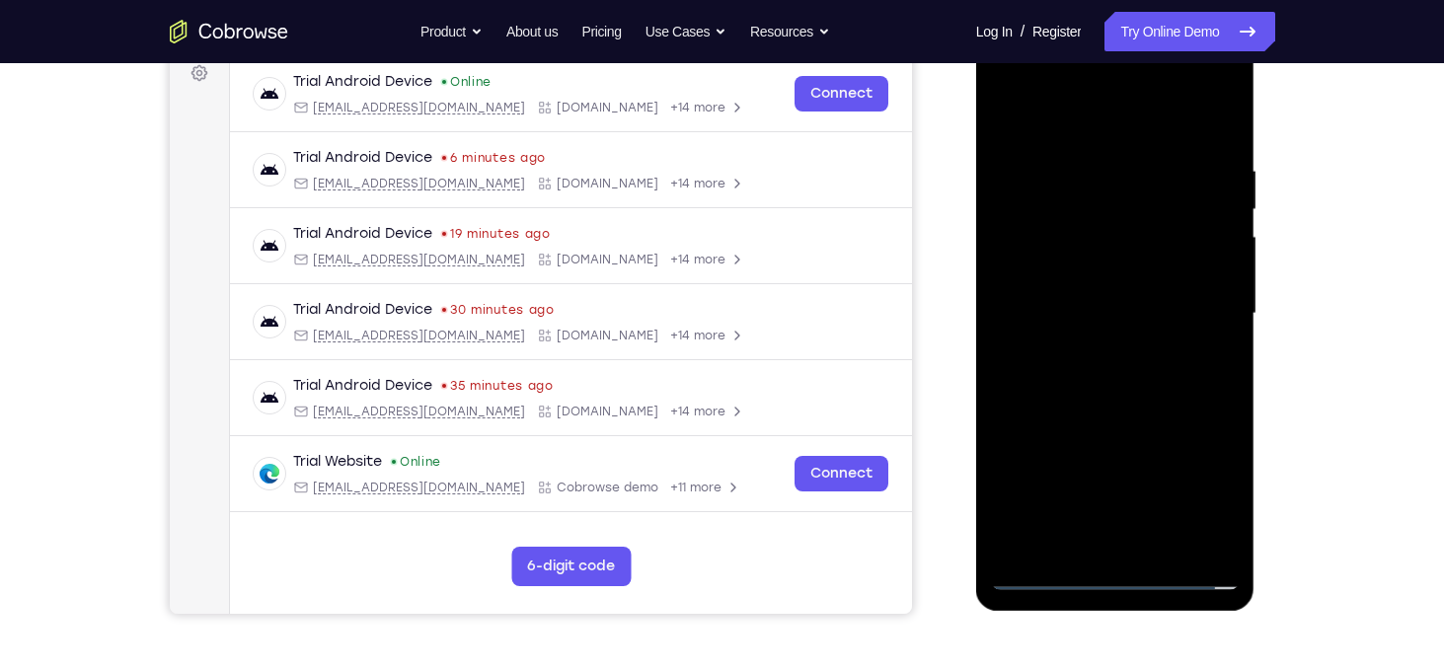
click at [1092, 385] on div at bounding box center [1115, 314] width 249 height 553
click at [1099, 385] on div at bounding box center [1115, 314] width 249 height 553
click at [1049, 368] on div at bounding box center [1115, 314] width 249 height 553
drag, startPoint x: 1064, startPoint y: 136, endPoint x: 1050, endPoint y: 88, distance: 50.6
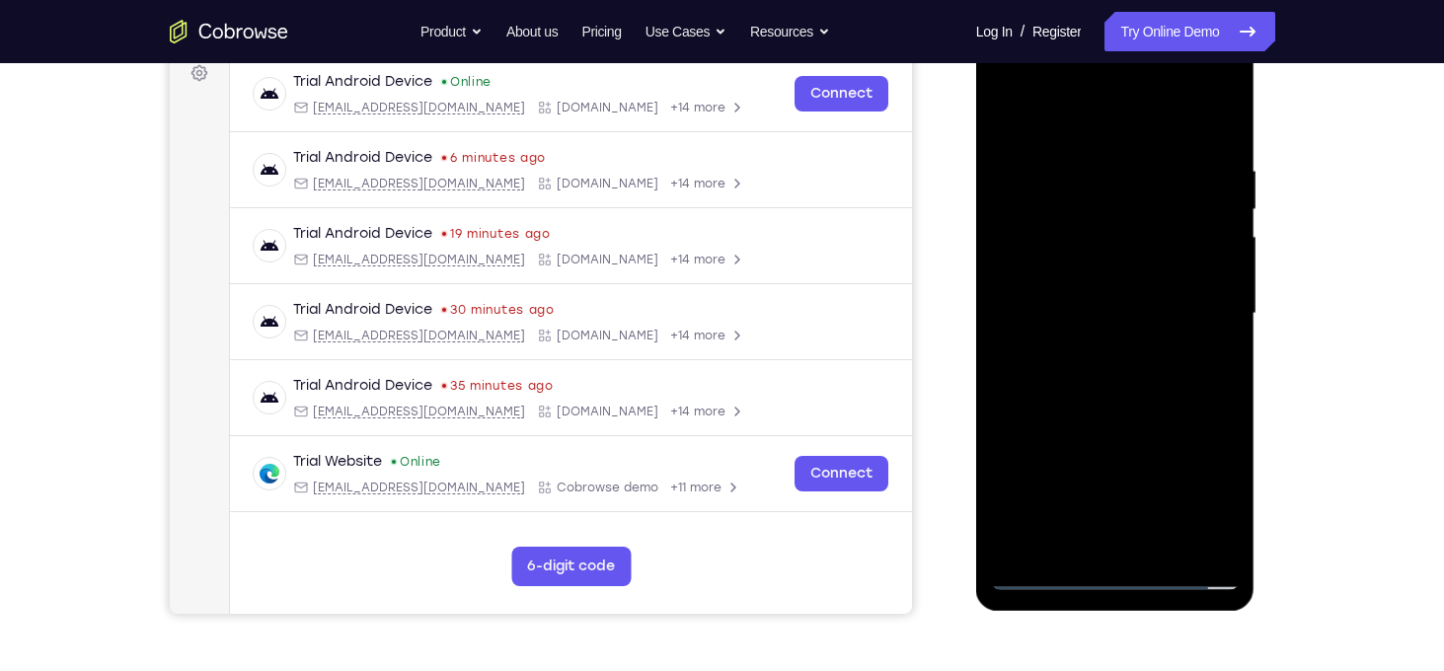
click at [1050, 88] on div at bounding box center [1115, 314] width 249 height 553
drag, startPoint x: 1133, startPoint y: 124, endPoint x: 1115, endPoint y: 493, distance: 368.7
click at [1115, 493] on div at bounding box center [1115, 314] width 249 height 553
click at [1111, 364] on div at bounding box center [1115, 314] width 249 height 553
click at [1081, 263] on div at bounding box center [1115, 314] width 249 height 553
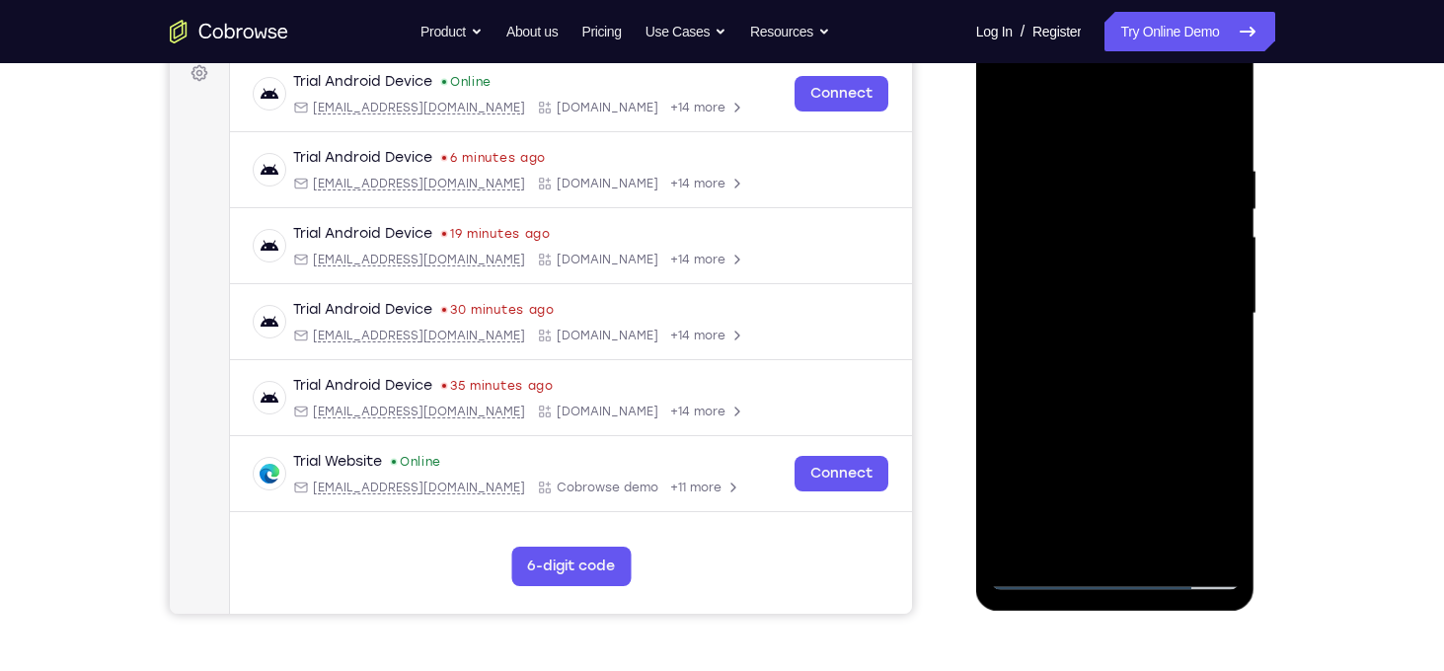
click at [1115, 406] on div at bounding box center [1115, 314] width 249 height 553
click at [1221, 245] on div at bounding box center [1115, 314] width 249 height 553
click at [1145, 314] on div at bounding box center [1115, 314] width 249 height 553
drag, startPoint x: 1083, startPoint y: 129, endPoint x: 1075, endPoint y: 90, distance: 40.3
click at [1075, 90] on div at bounding box center [1115, 314] width 249 height 553
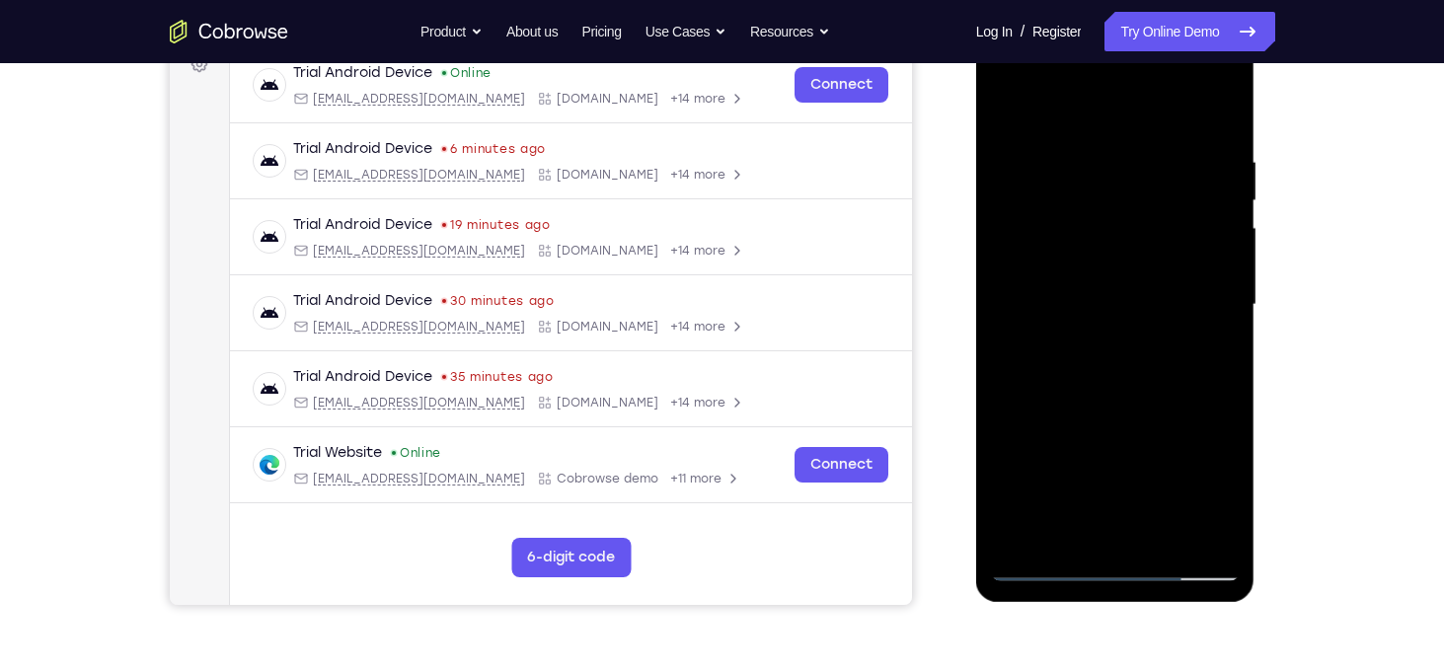
scroll to position [314, 0]
click at [1135, 395] on div at bounding box center [1115, 304] width 249 height 553
click at [1160, 541] on div at bounding box center [1115, 304] width 249 height 553
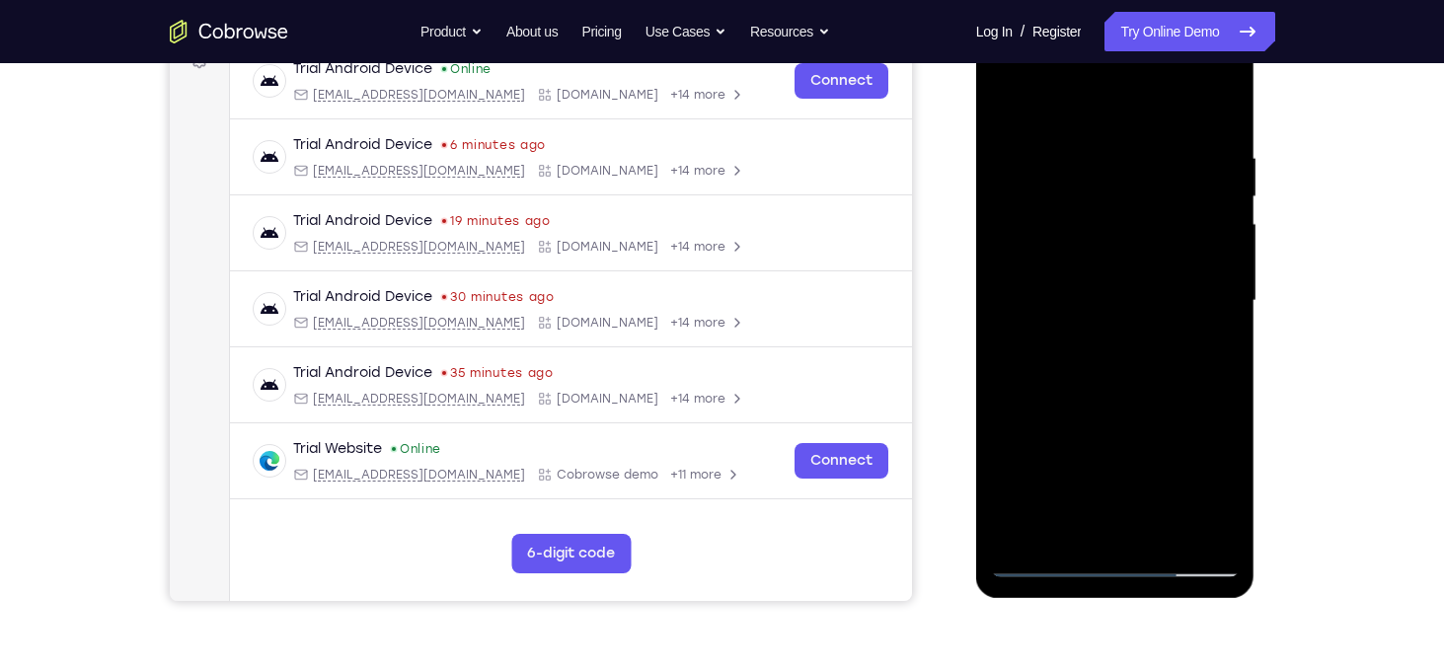
scroll to position [301, 0]
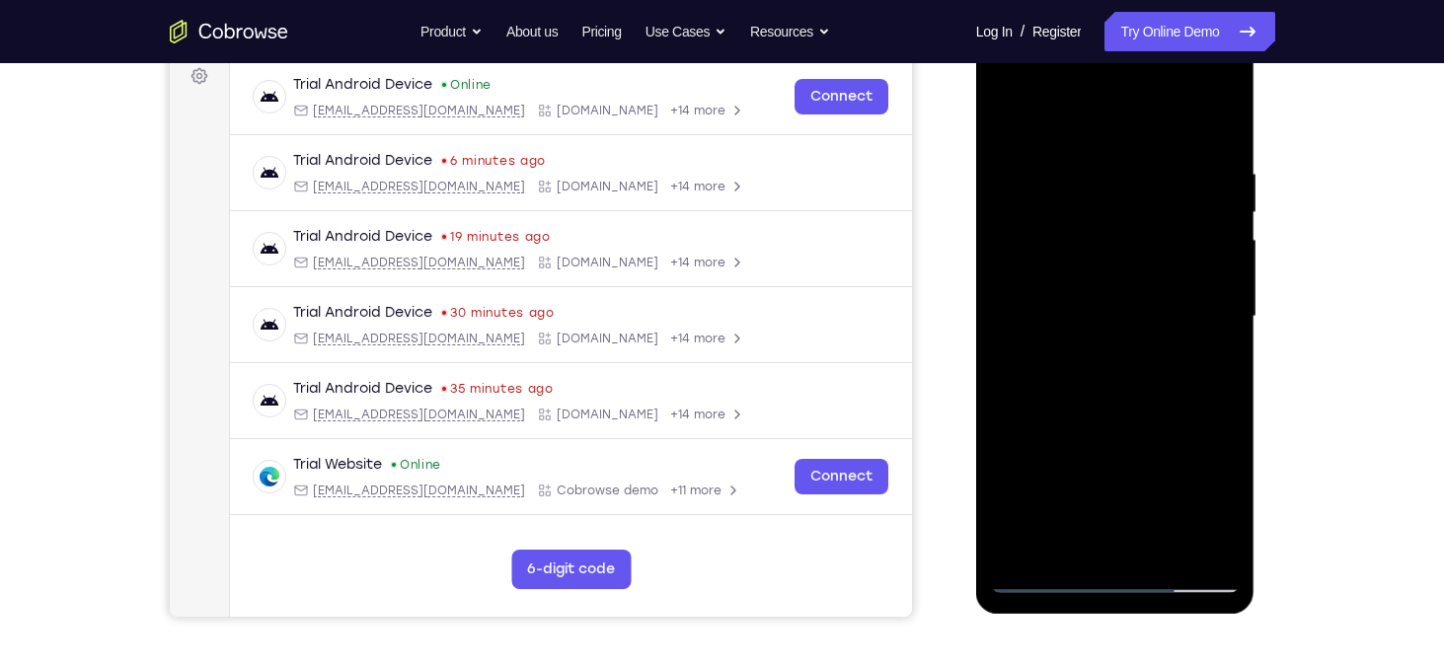
click at [1107, 422] on div at bounding box center [1115, 316] width 249 height 553
click at [1011, 121] on div at bounding box center [1115, 316] width 249 height 553
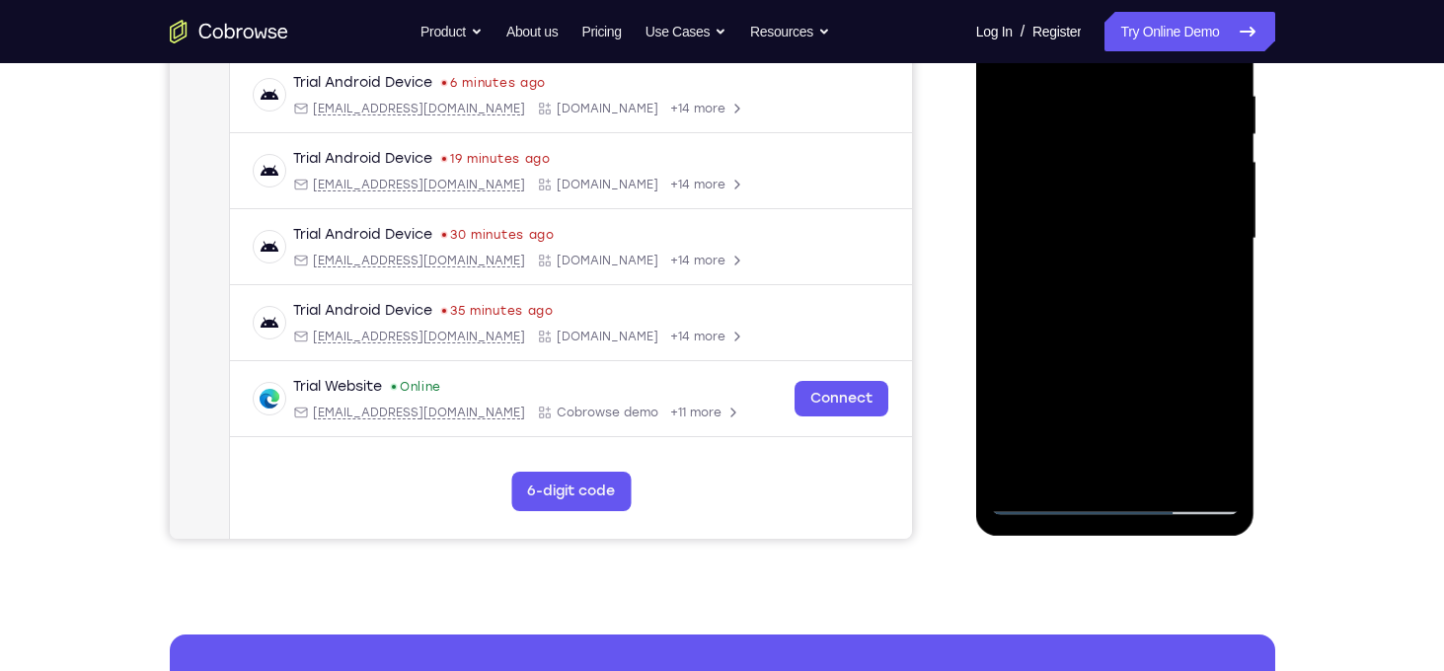
scroll to position [382, 0]
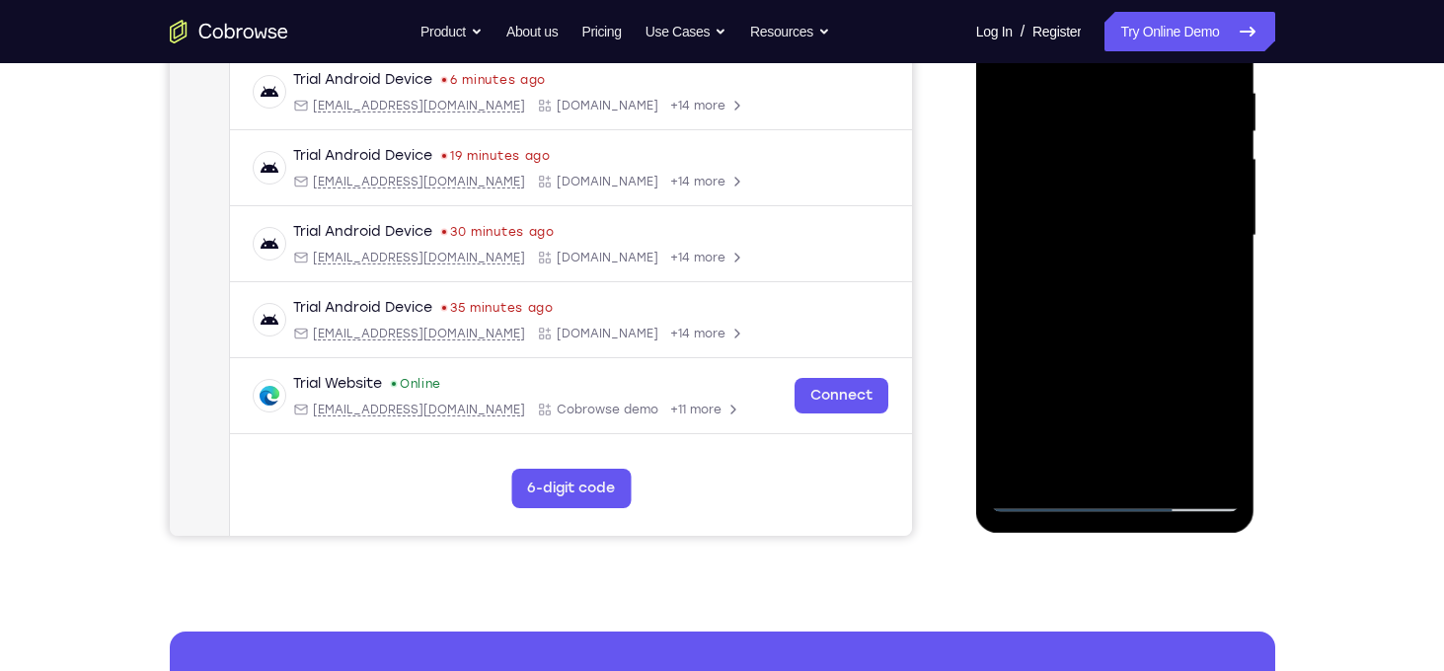
click at [1067, 471] on div at bounding box center [1115, 236] width 249 height 553
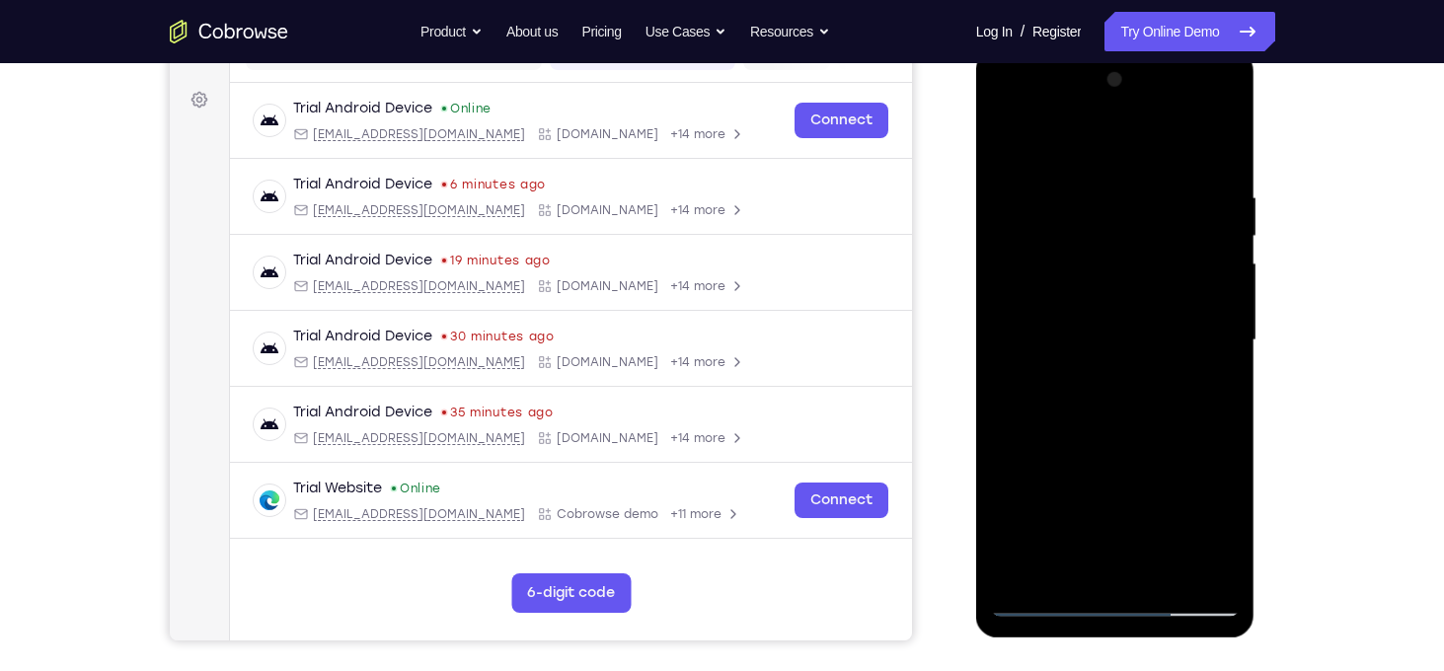
scroll to position [269, 0]
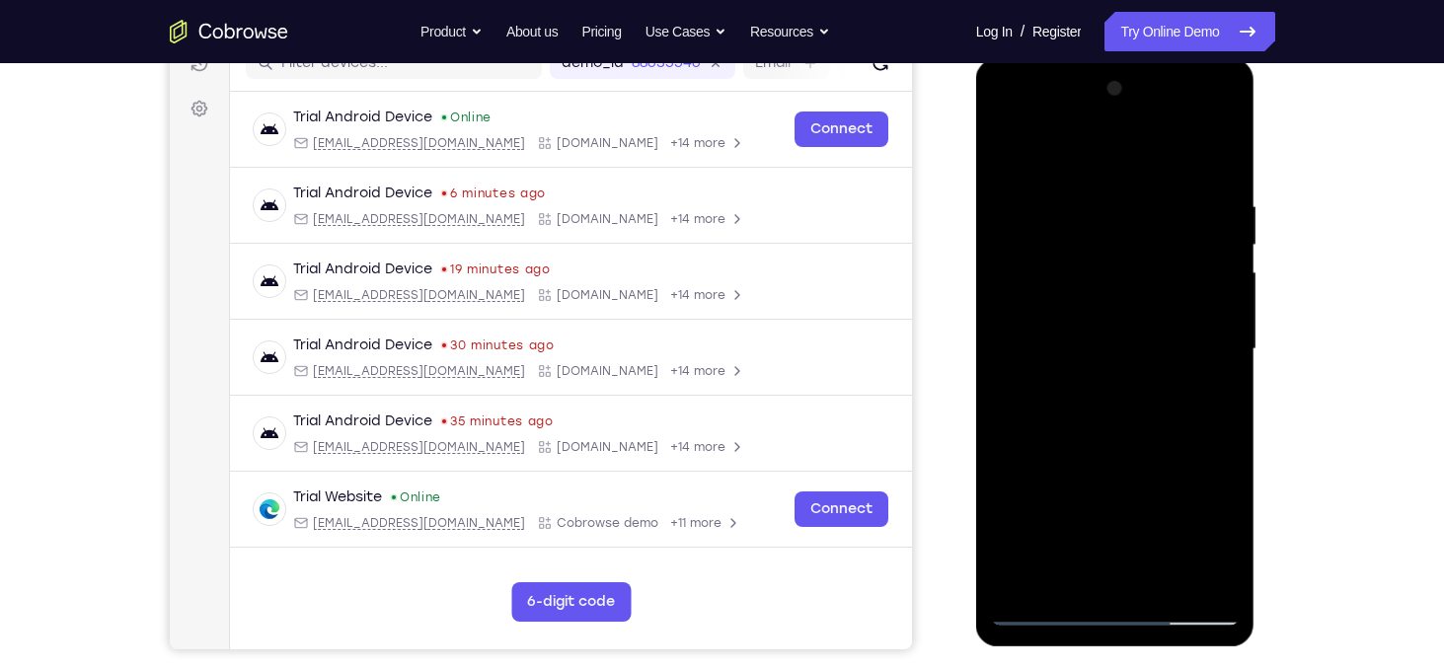
click at [1086, 154] on div at bounding box center [1115, 349] width 249 height 553
click at [1073, 185] on div at bounding box center [1115, 349] width 249 height 553
click at [1008, 153] on div at bounding box center [1115, 349] width 249 height 553
click at [1012, 148] on div at bounding box center [1115, 349] width 249 height 553
click at [1008, 146] on div at bounding box center [1115, 349] width 249 height 553
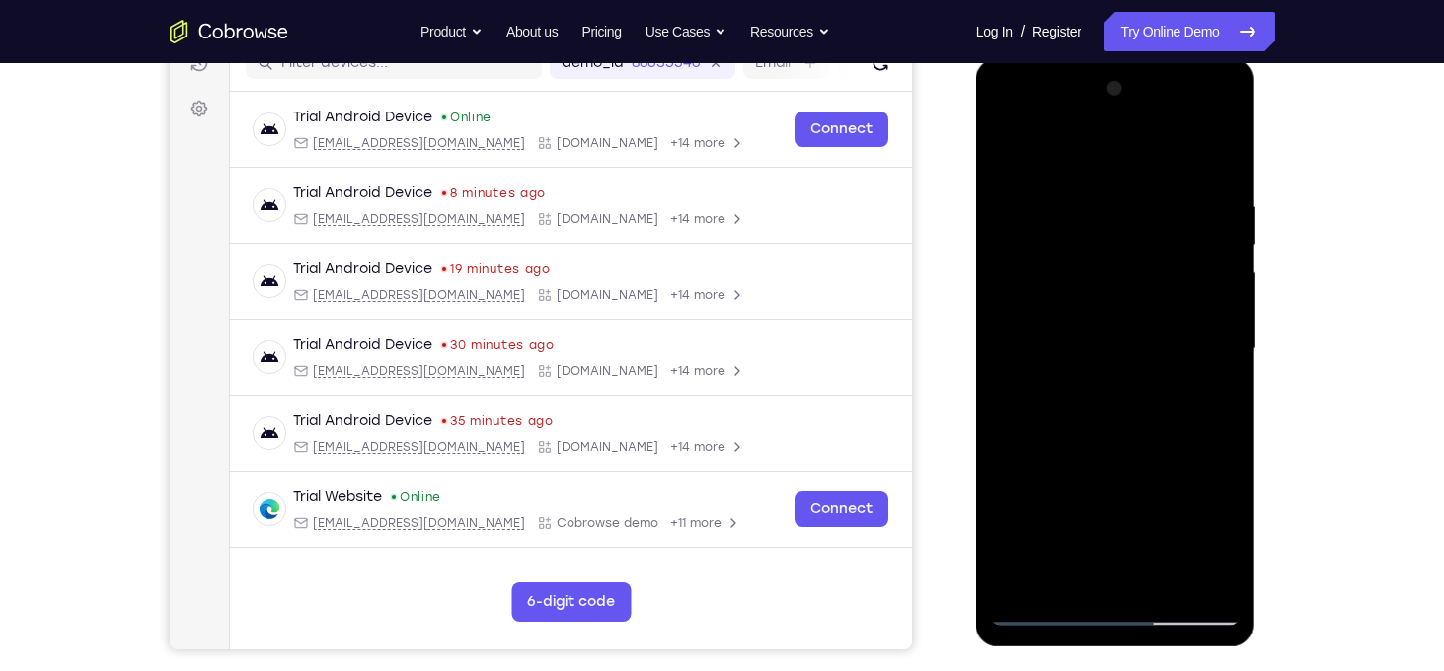
click at [1190, 150] on div at bounding box center [1115, 349] width 249 height 553
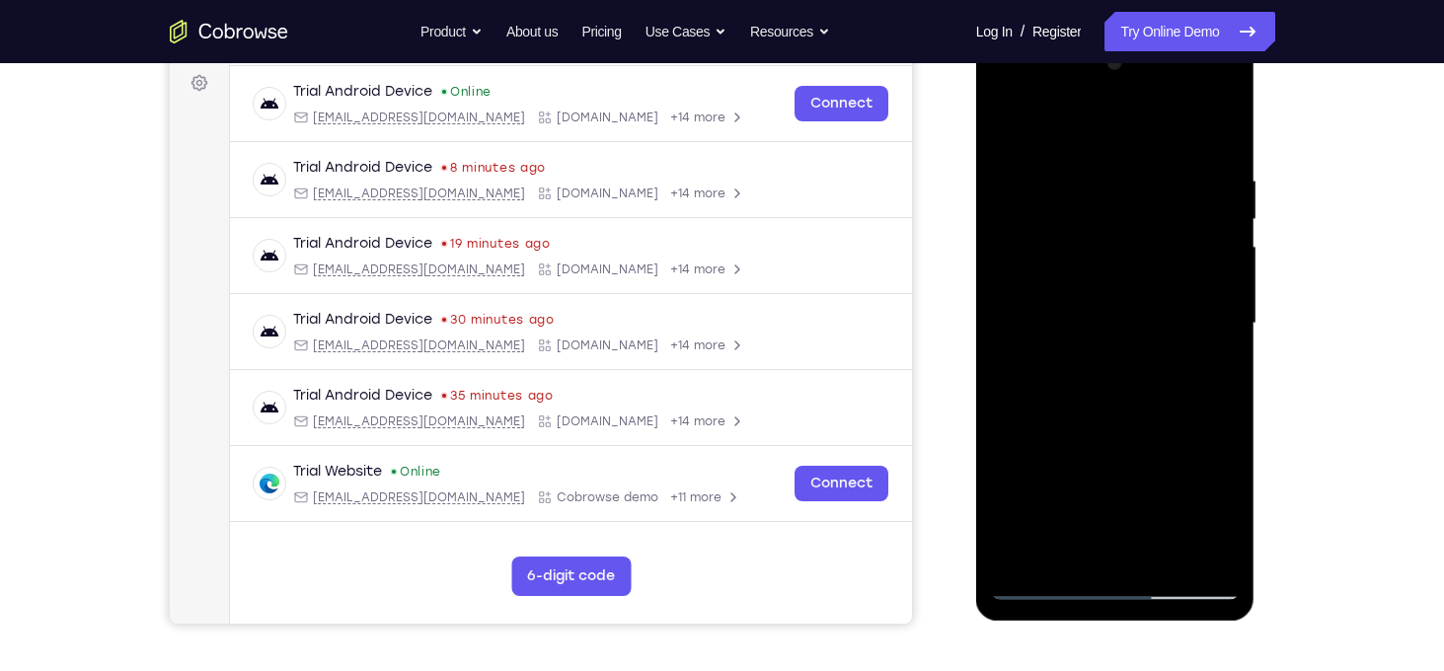
scroll to position [304, 0]
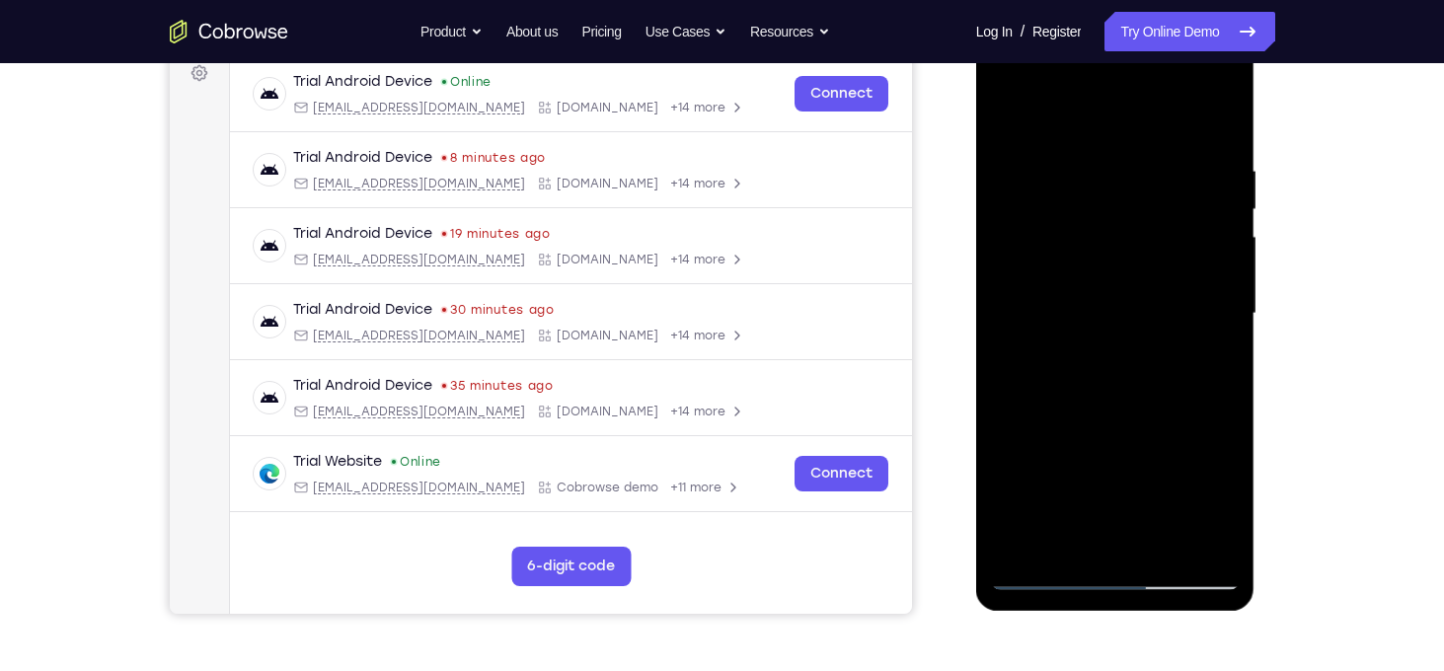
click at [1222, 175] on div at bounding box center [1115, 314] width 249 height 553
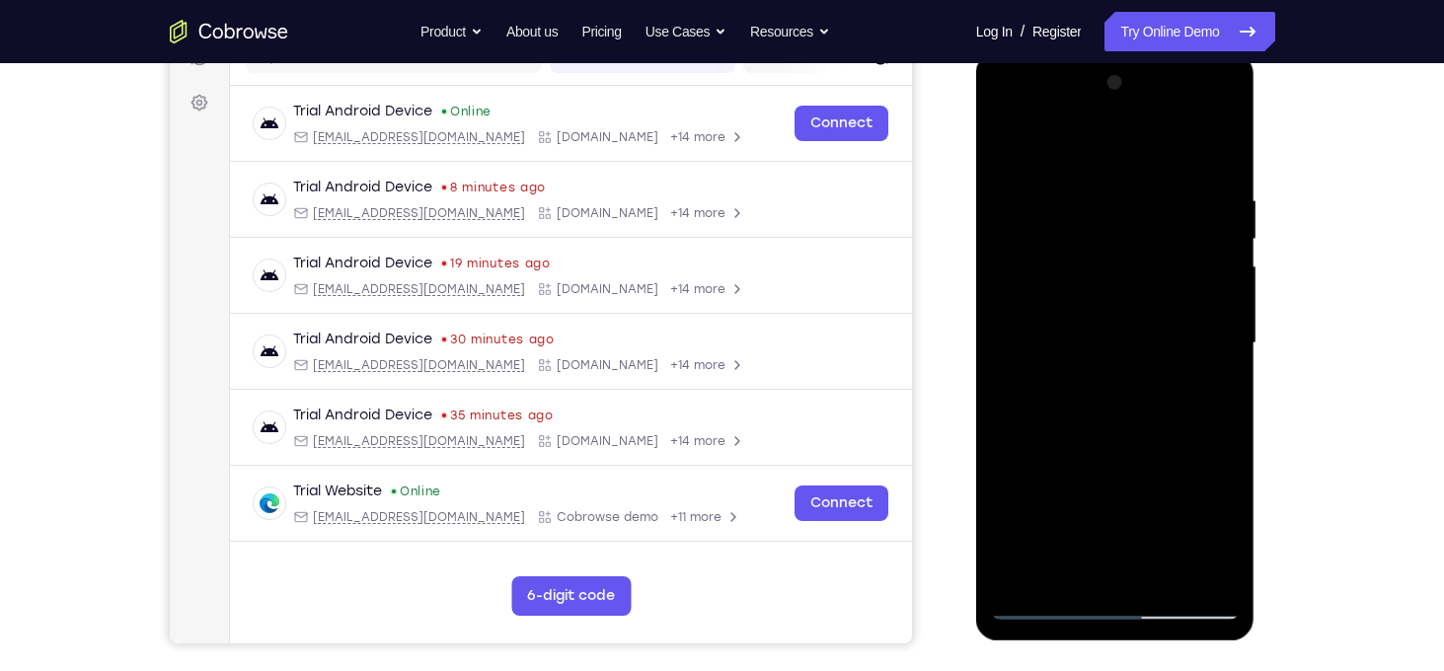
scroll to position [275, 0]
click at [1225, 198] on div at bounding box center [1115, 342] width 249 height 553
click at [1113, 143] on div at bounding box center [1115, 342] width 249 height 553
click at [1085, 303] on div at bounding box center [1115, 342] width 249 height 553
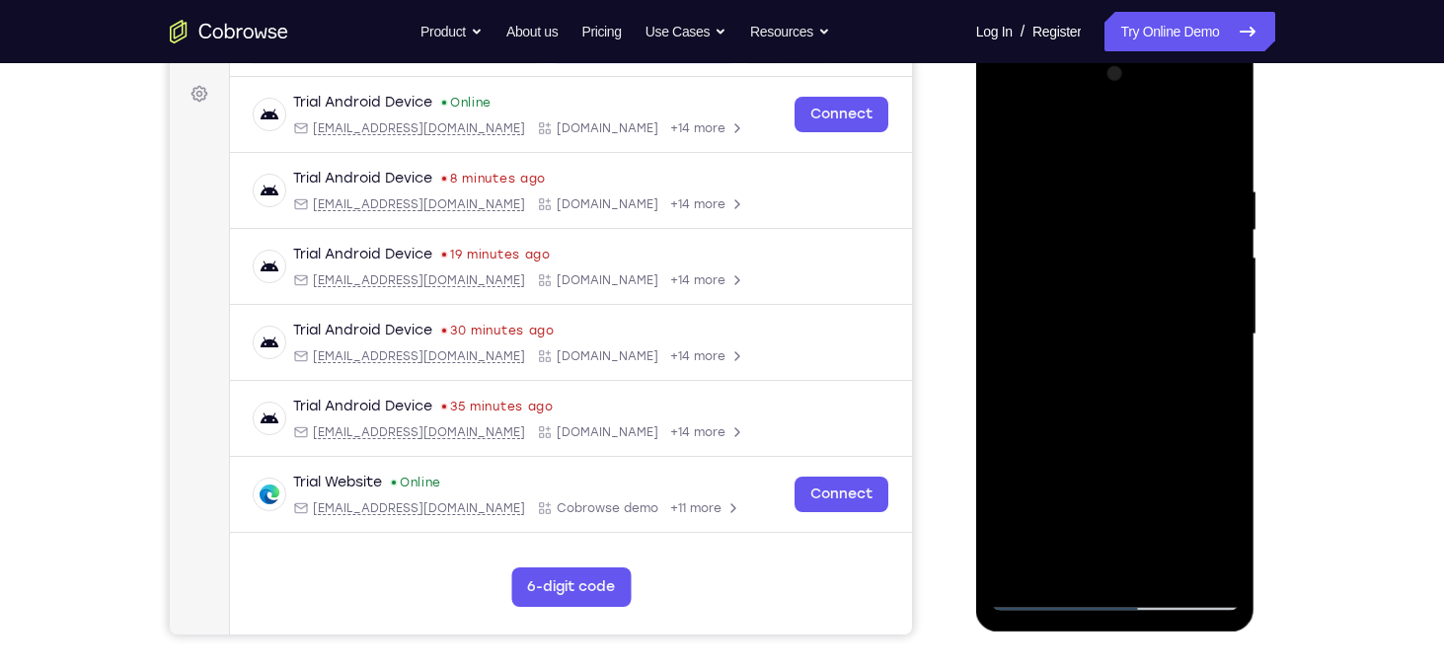
scroll to position [284, 0]
click at [1009, 139] on div at bounding box center [1115, 333] width 249 height 553
click at [1192, 132] on div at bounding box center [1115, 333] width 249 height 553
click at [1218, 192] on div at bounding box center [1115, 333] width 249 height 553
click at [1099, 227] on div at bounding box center [1115, 333] width 249 height 553
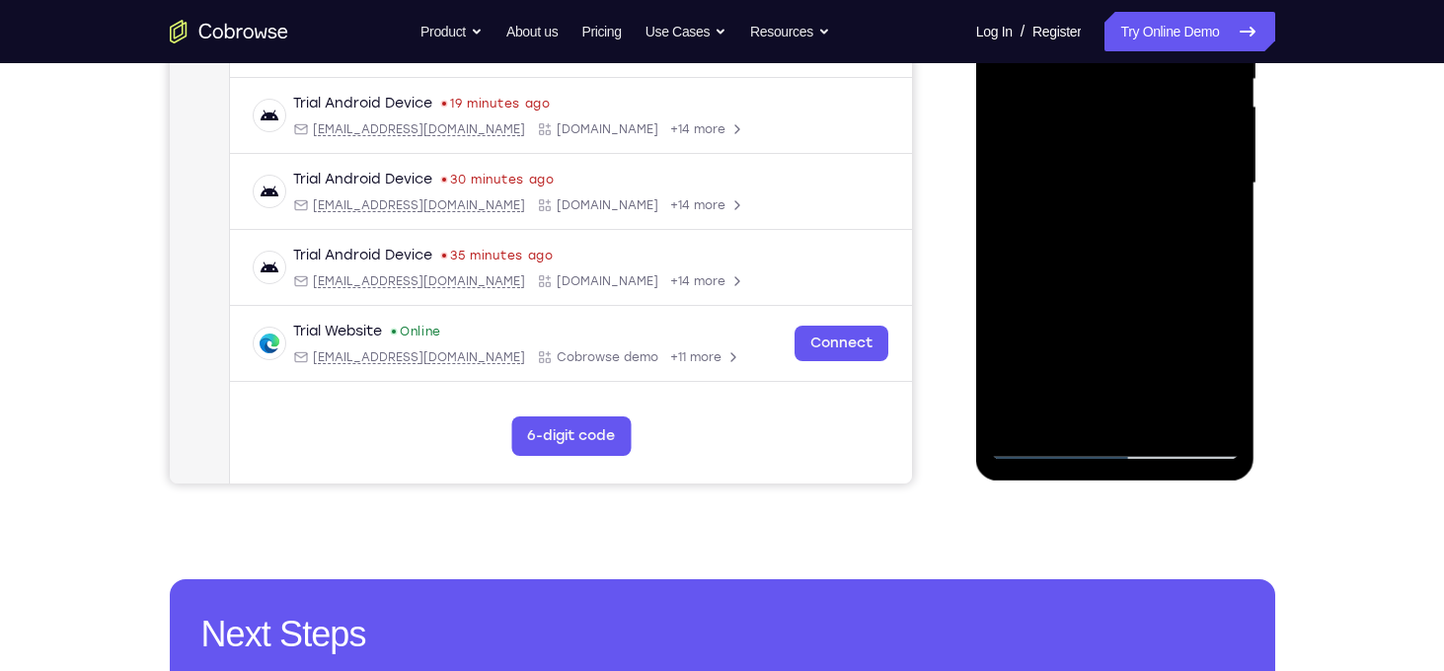
scroll to position [447, 0]
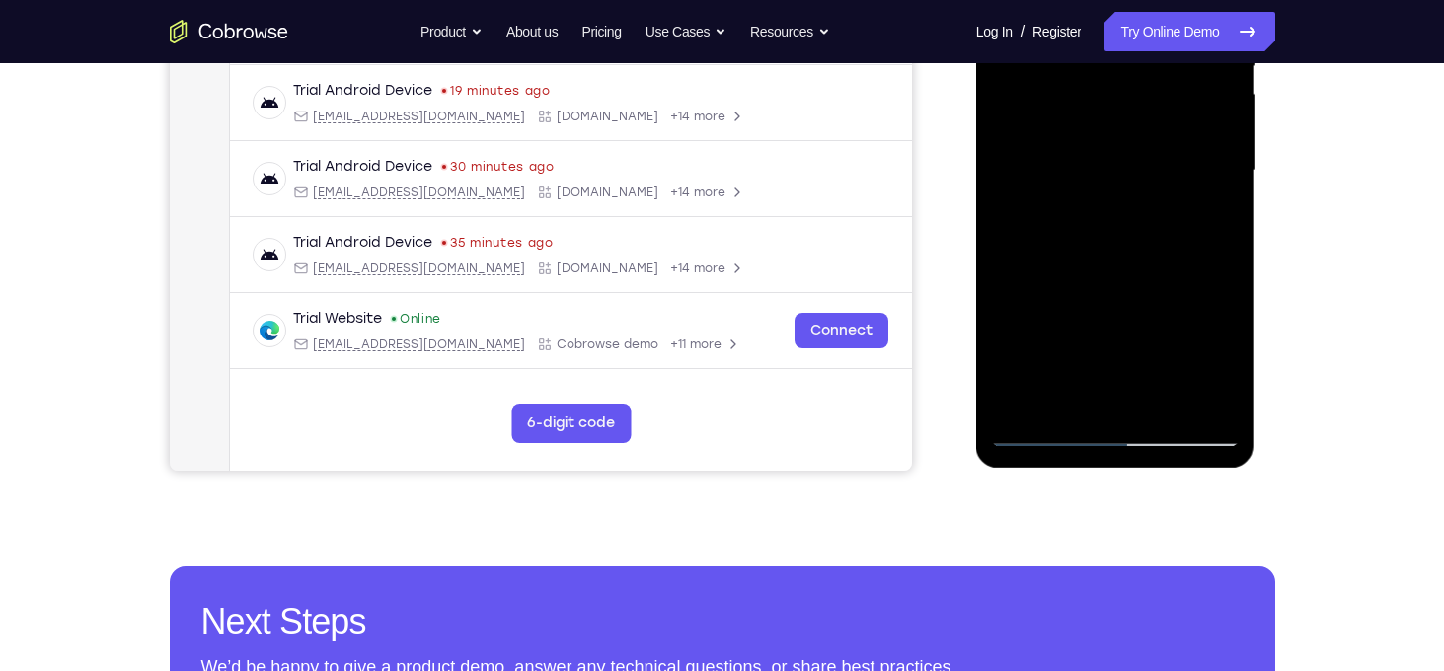
drag, startPoint x: 1130, startPoint y: 338, endPoint x: 1038, endPoint y: 350, distance: 93.7
click at [1038, 350] on div at bounding box center [1115, 170] width 249 height 553
drag, startPoint x: 1150, startPoint y: 338, endPoint x: 1095, endPoint y: 348, distance: 56.2
click at [1095, 348] on div at bounding box center [1115, 170] width 249 height 553
drag, startPoint x: 1150, startPoint y: 328, endPoint x: 1088, endPoint y: 339, distance: 63.1
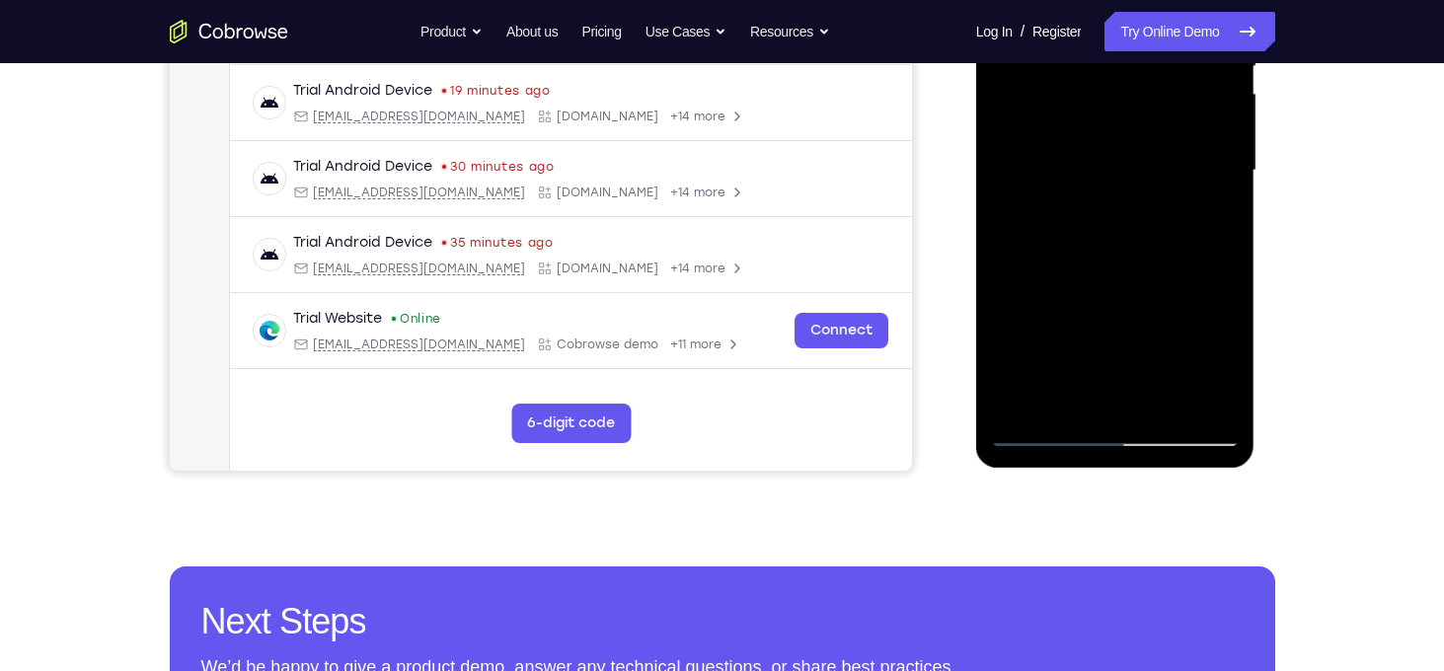
click at [1088, 339] on div at bounding box center [1115, 170] width 249 height 553
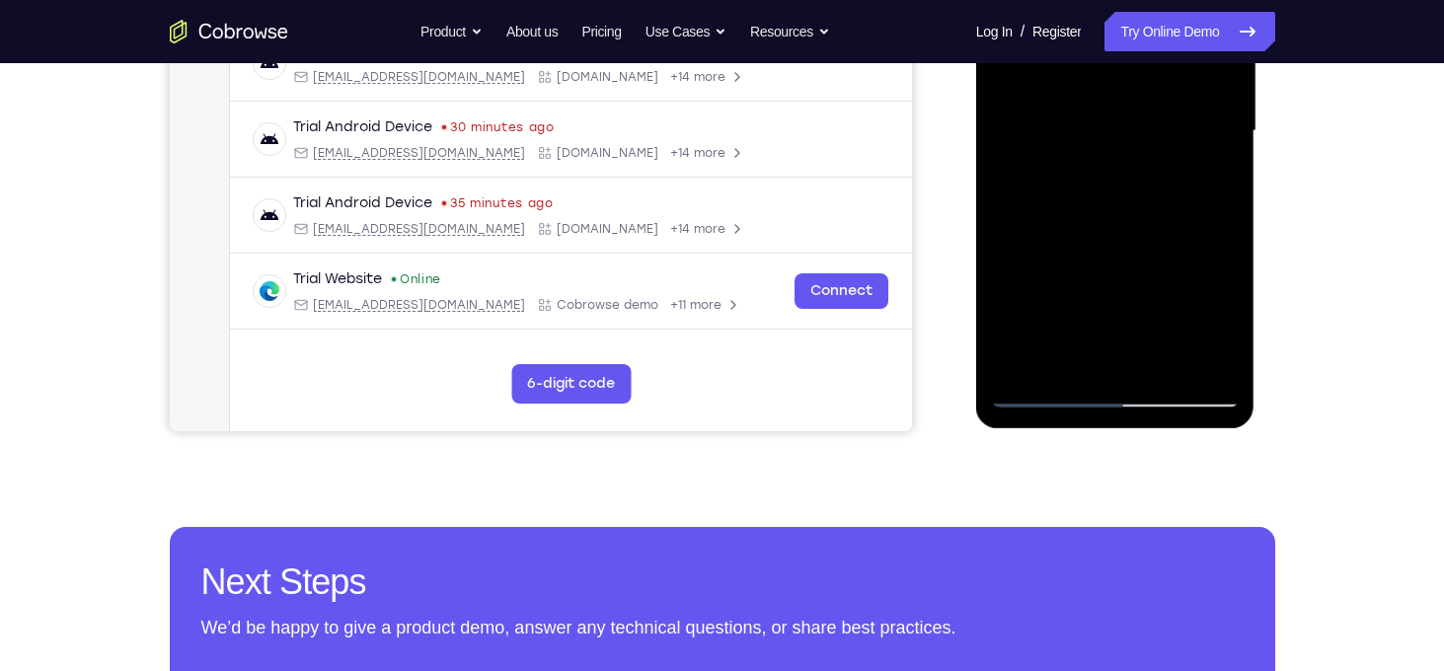
scroll to position [491, 0]
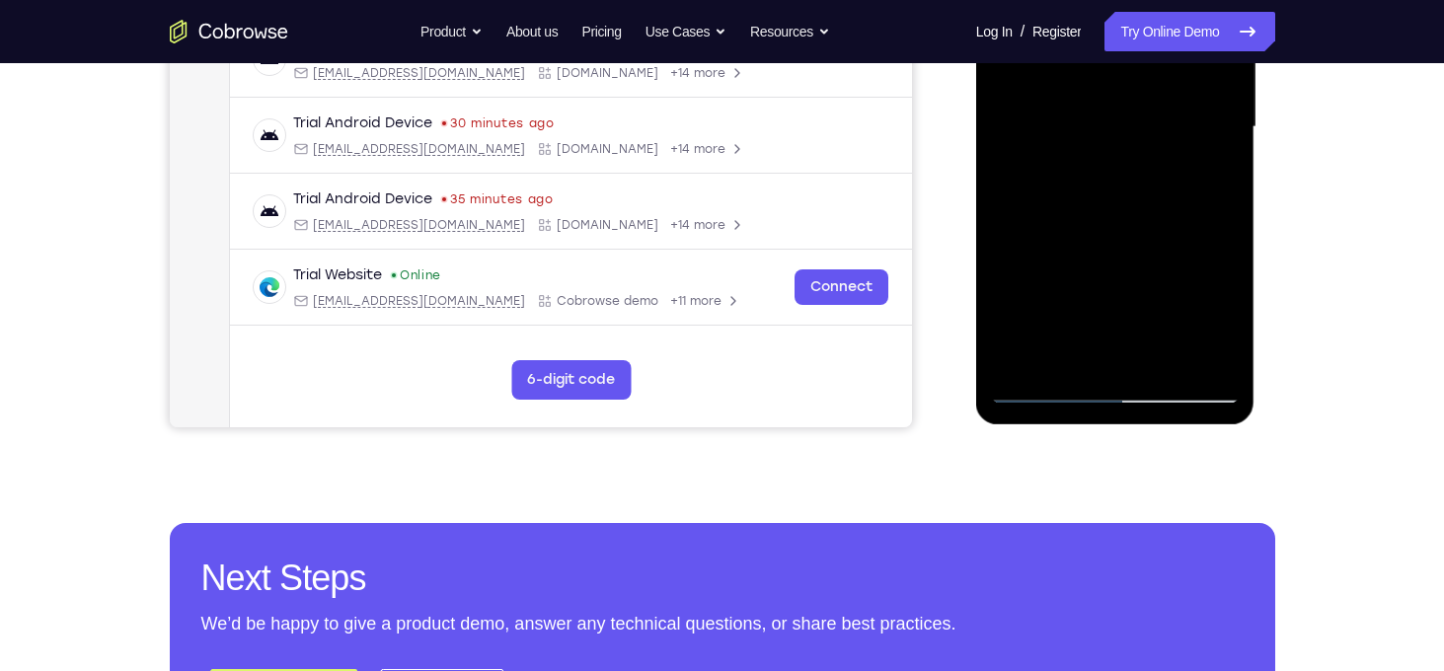
drag, startPoint x: 1089, startPoint y: 281, endPoint x: 1085, endPoint y: 238, distance: 43.6
click at [1085, 238] on div at bounding box center [1115, 127] width 249 height 553
click at [1083, 362] on div at bounding box center [1115, 127] width 249 height 553
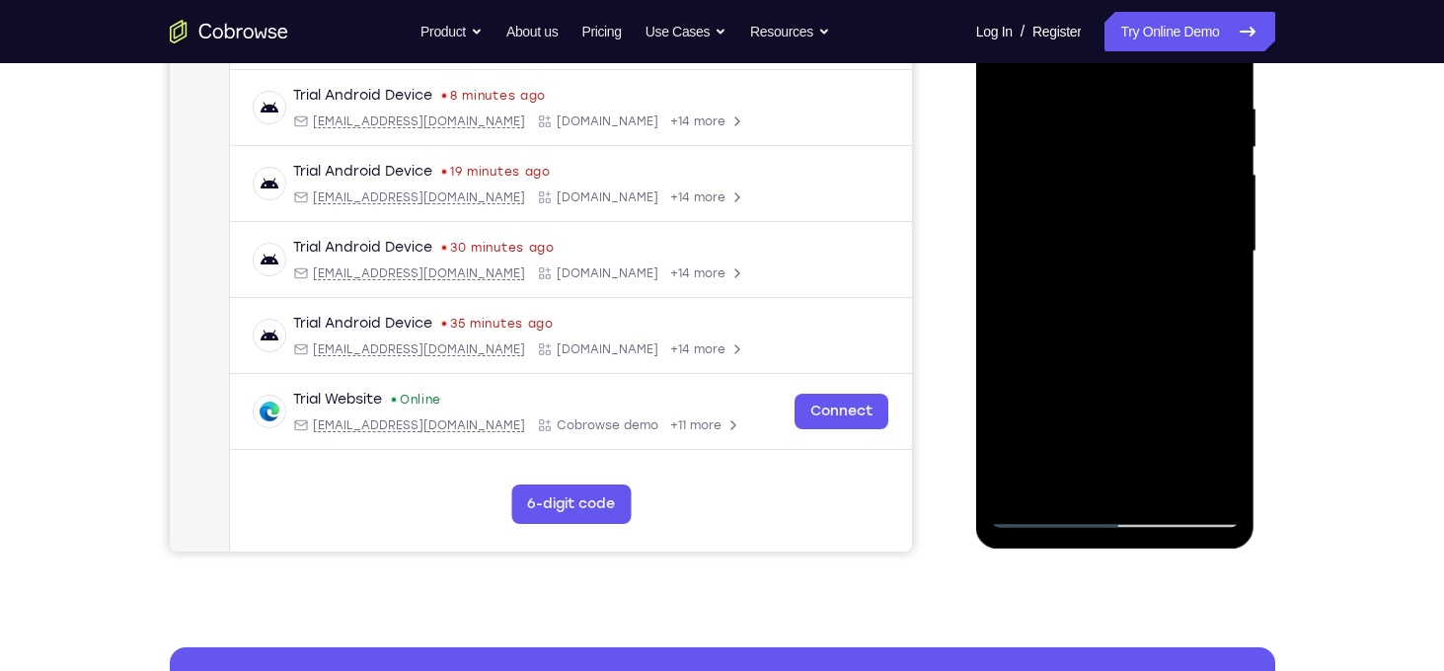
scroll to position [291, 0]
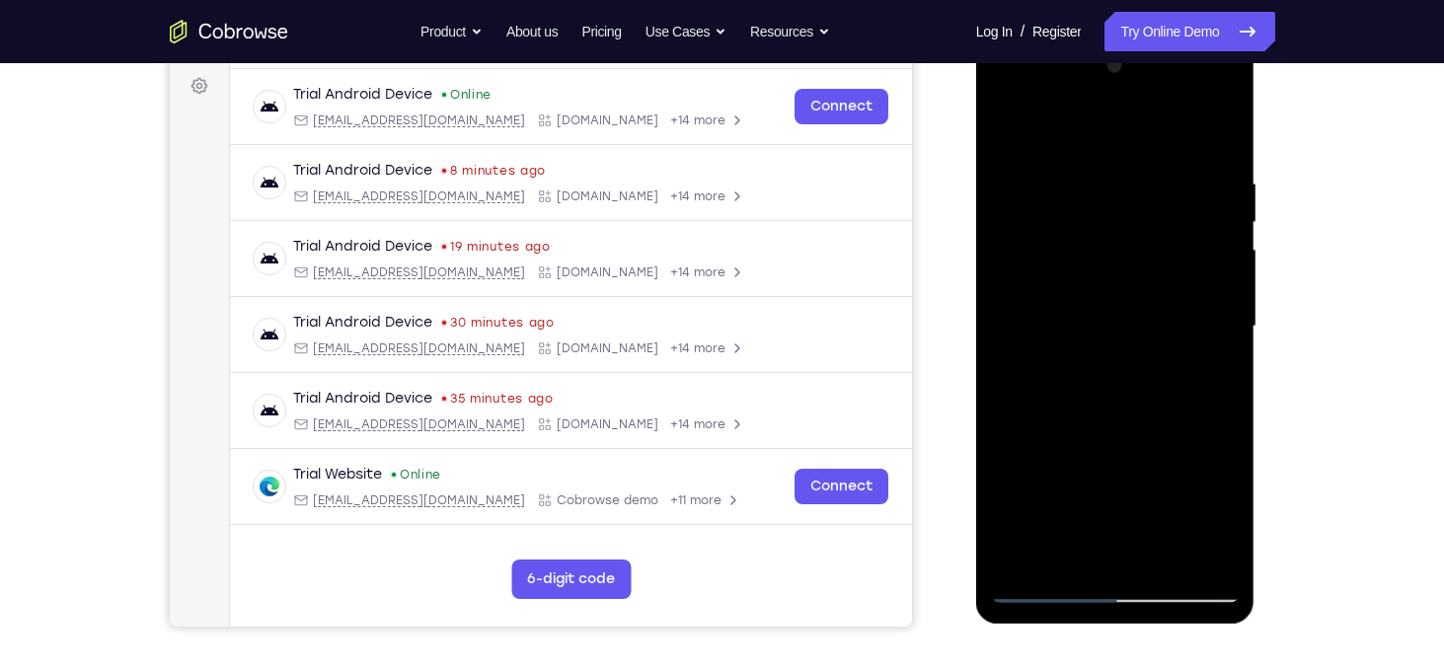
drag, startPoint x: 1124, startPoint y: 380, endPoint x: 1126, endPoint y: 416, distance: 35.6
click at [1126, 416] on div at bounding box center [1115, 326] width 249 height 553
drag, startPoint x: 1152, startPoint y: 309, endPoint x: 1137, endPoint y: 213, distance: 96.9
click at [1137, 213] on div at bounding box center [1115, 326] width 249 height 553
drag, startPoint x: 1129, startPoint y: 349, endPoint x: 1128, endPoint y: 260, distance: 88.9
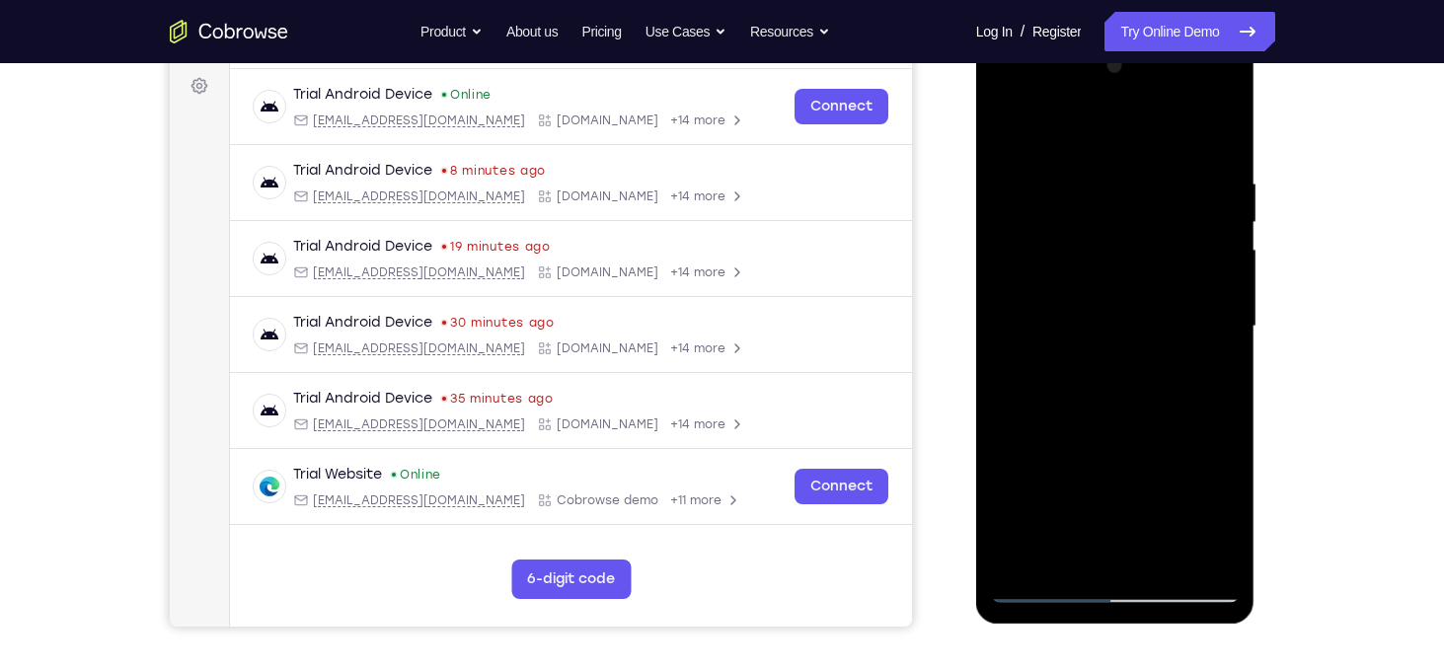
click at [1128, 260] on div at bounding box center [1115, 326] width 249 height 553
drag, startPoint x: 1130, startPoint y: 349, endPoint x: 1128, endPoint y: 217, distance: 131.3
click at [1128, 217] on div at bounding box center [1115, 326] width 249 height 553
drag, startPoint x: 1135, startPoint y: 338, endPoint x: 1121, endPoint y: 217, distance: 121.4
click at [1121, 217] on div at bounding box center [1115, 326] width 249 height 553
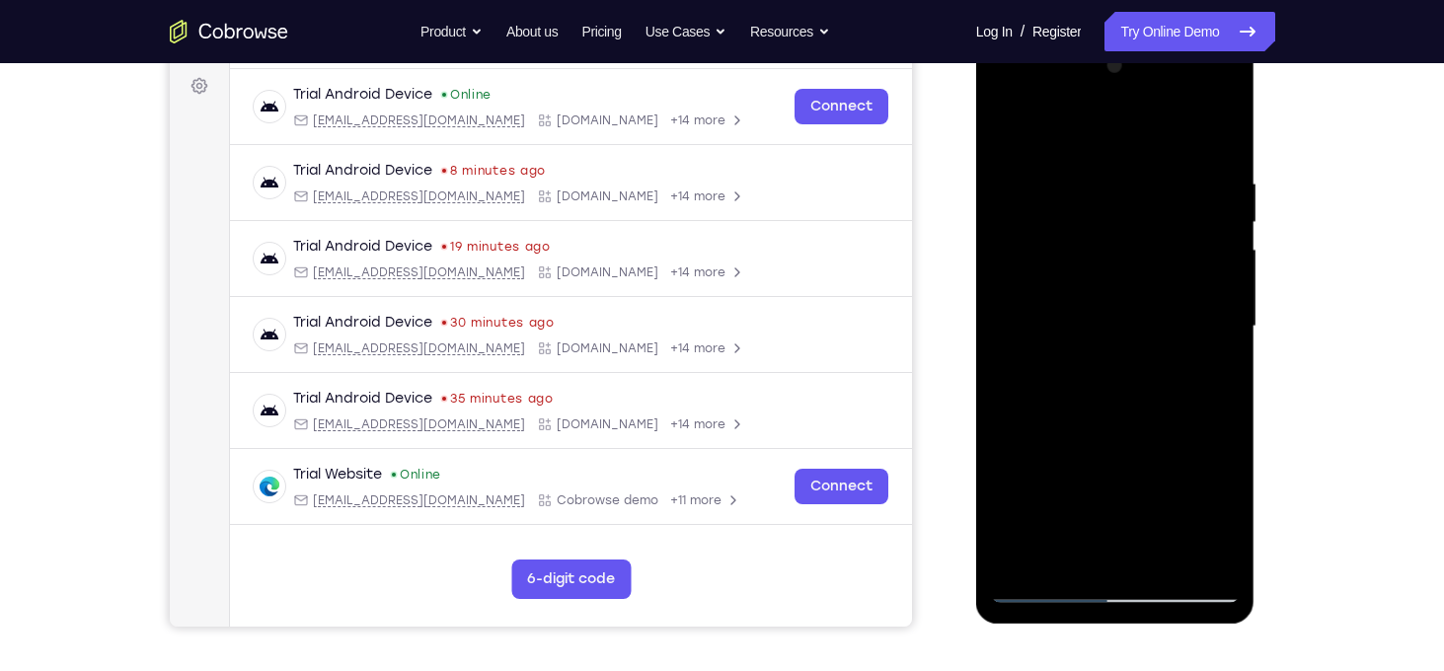
drag, startPoint x: 1127, startPoint y: 370, endPoint x: 1125, endPoint y: 264, distance: 106.6
click at [1125, 264] on div at bounding box center [1115, 326] width 249 height 553
drag, startPoint x: 1127, startPoint y: 404, endPoint x: 1129, endPoint y: 251, distance: 153.1
click at [1129, 251] on div at bounding box center [1115, 326] width 249 height 553
drag, startPoint x: 1144, startPoint y: 383, endPoint x: 1132, endPoint y: 298, distance: 85.7
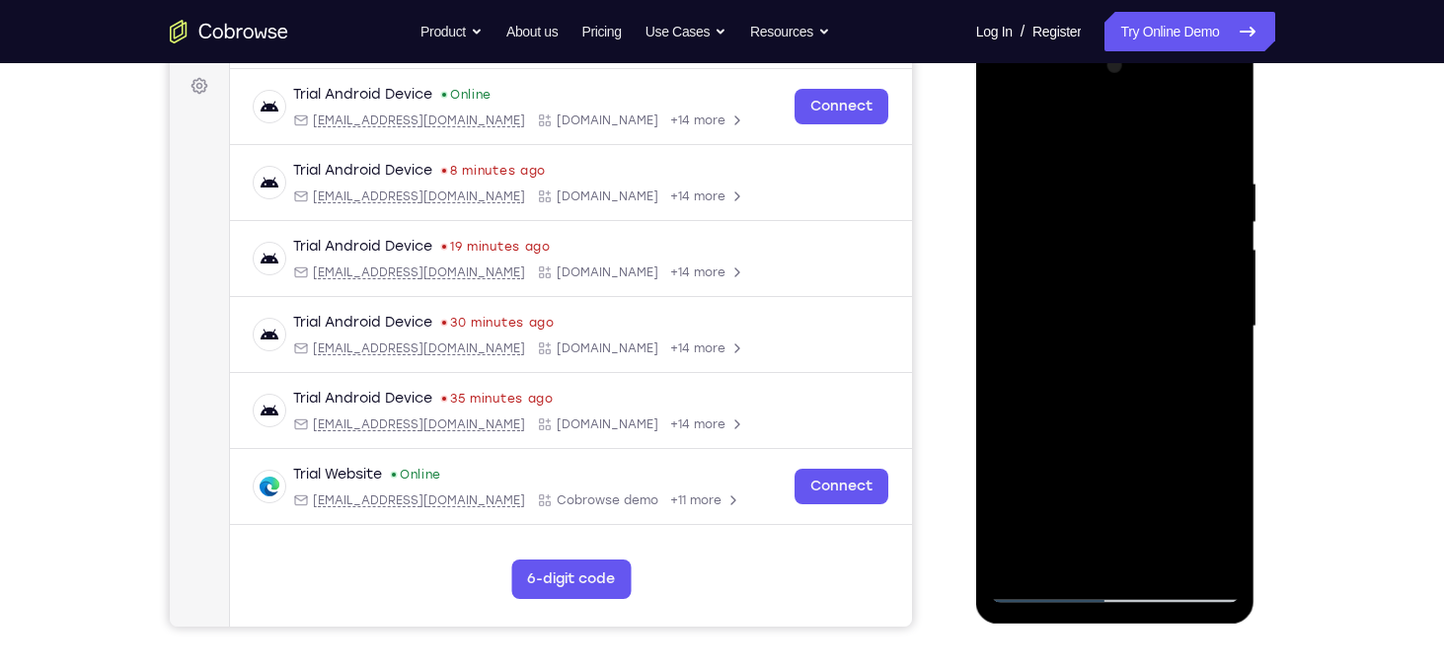
click at [1132, 298] on div at bounding box center [1115, 326] width 249 height 553
drag, startPoint x: 1137, startPoint y: 394, endPoint x: 1135, endPoint y: 293, distance: 100.7
click at [1135, 293] on div at bounding box center [1115, 326] width 249 height 553
drag, startPoint x: 1150, startPoint y: 371, endPoint x: 1150, endPoint y: 271, distance: 100.7
click at [1150, 271] on div at bounding box center [1115, 326] width 249 height 553
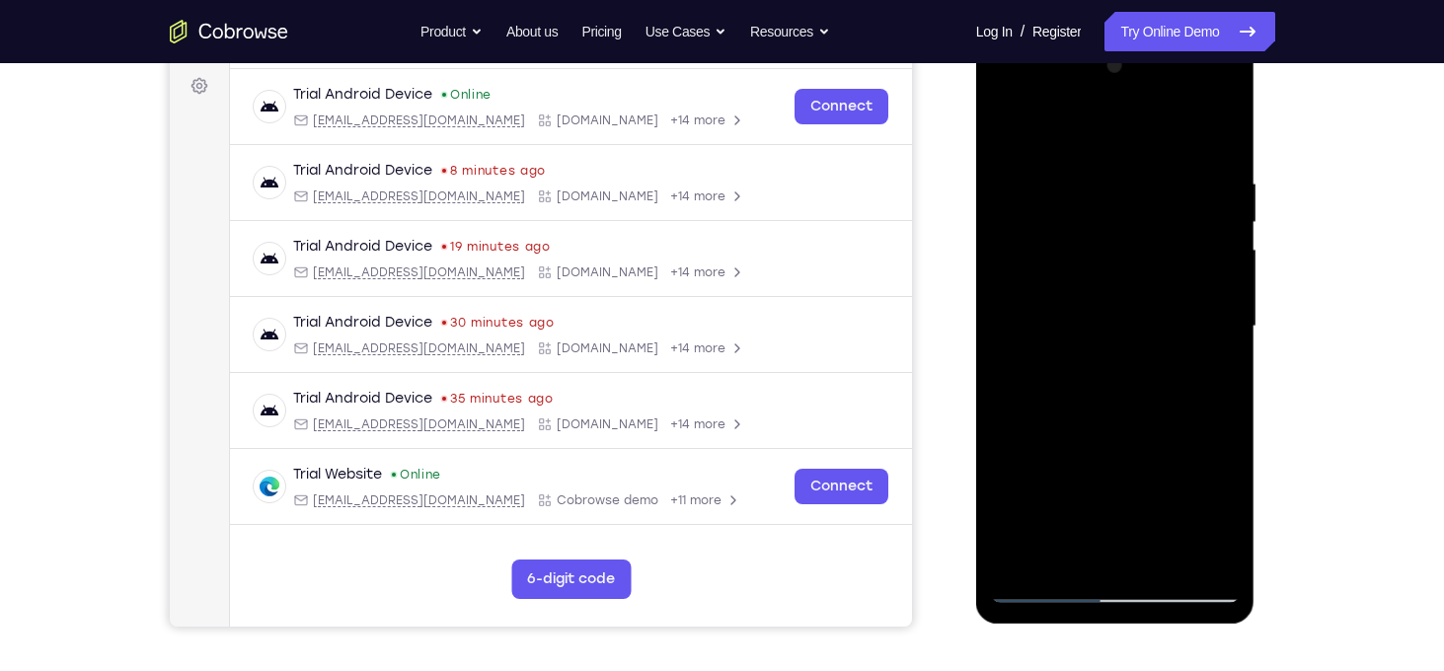
drag, startPoint x: 1146, startPoint y: 361, endPoint x: 1147, endPoint y: 247, distance: 114.5
click at [1147, 247] on div at bounding box center [1115, 326] width 249 height 553
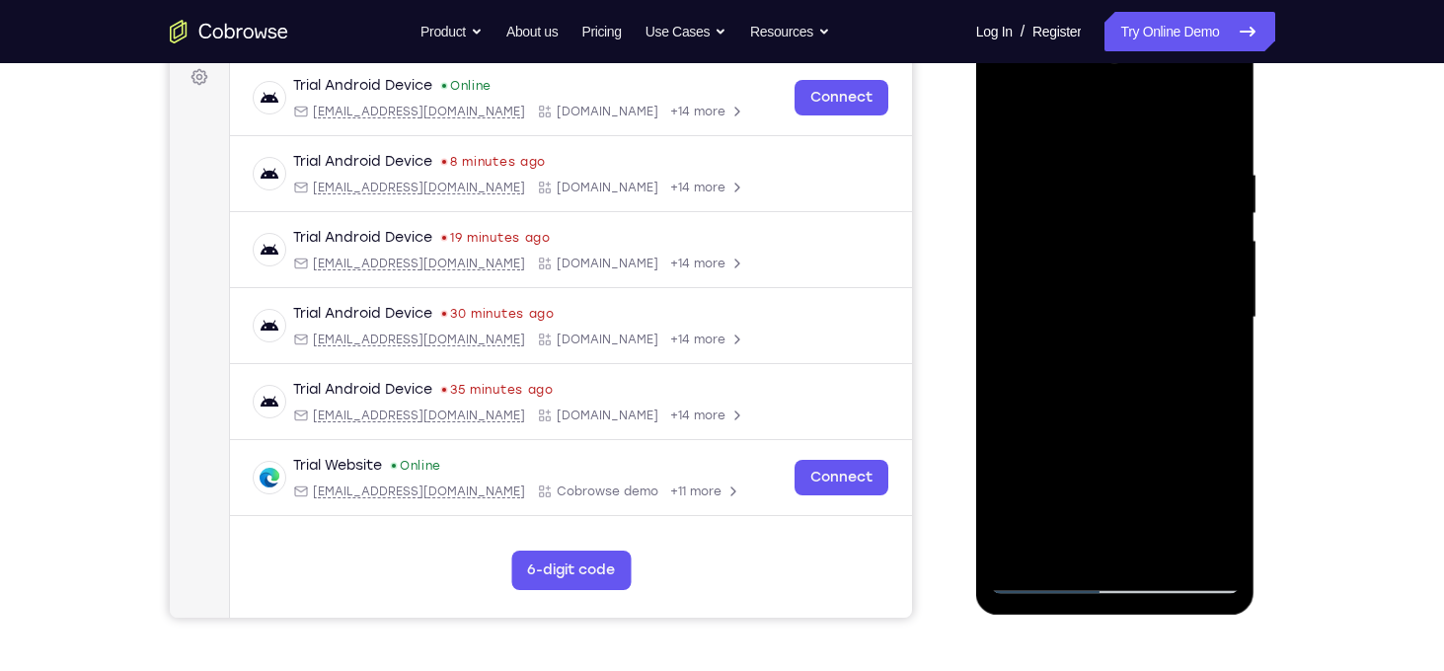
scroll to position [300, 0]
drag, startPoint x: 1144, startPoint y: 350, endPoint x: 1137, endPoint y: 222, distance: 127.6
click at [1137, 222] on div at bounding box center [1115, 317] width 249 height 553
drag, startPoint x: 1133, startPoint y: 361, endPoint x: 1142, endPoint y: 196, distance: 165.1
click at [1142, 196] on div at bounding box center [1115, 317] width 249 height 553
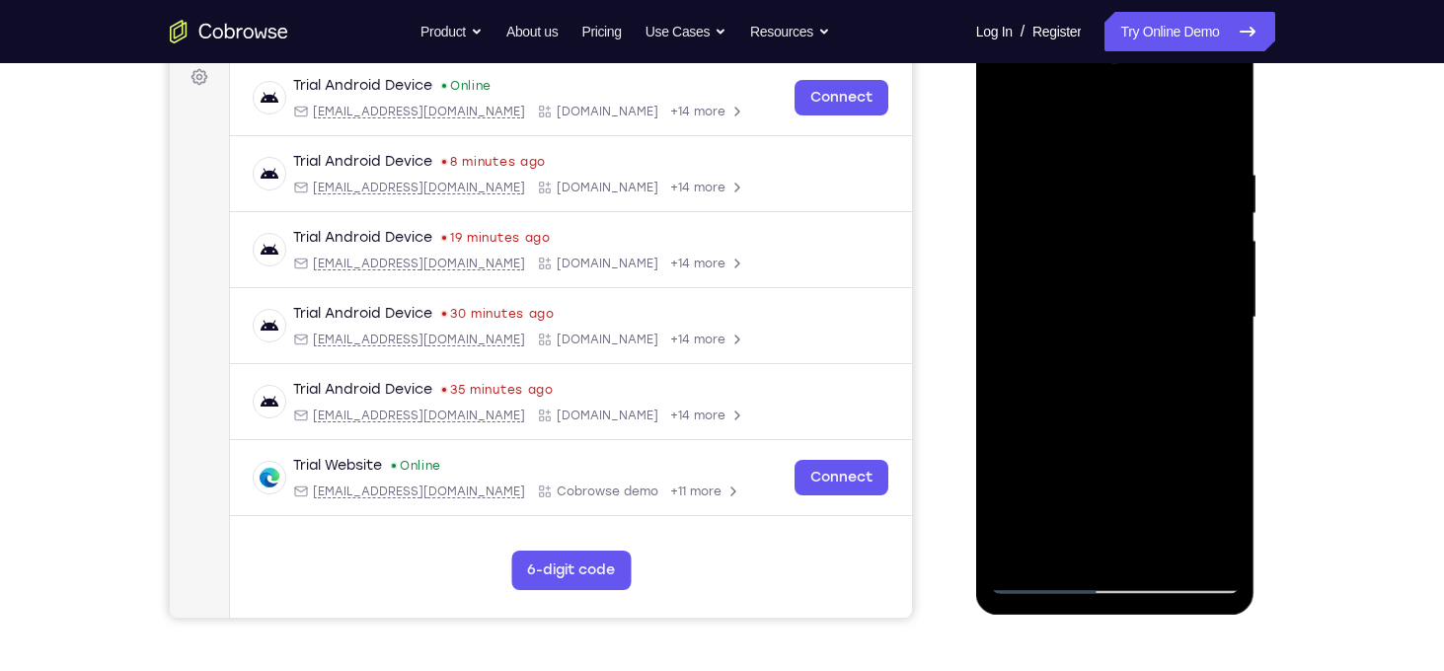
drag, startPoint x: 1143, startPoint y: 384, endPoint x: 1140, endPoint y: 235, distance: 149.1
click at [1140, 235] on div at bounding box center [1115, 317] width 249 height 553
drag, startPoint x: 1139, startPoint y: 374, endPoint x: 1136, endPoint y: 231, distance: 143.2
click at [1136, 231] on div at bounding box center [1115, 317] width 249 height 553
drag, startPoint x: 1133, startPoint y: 392, endPoint x: 1133, endPoint y: 260, distance: 132.3
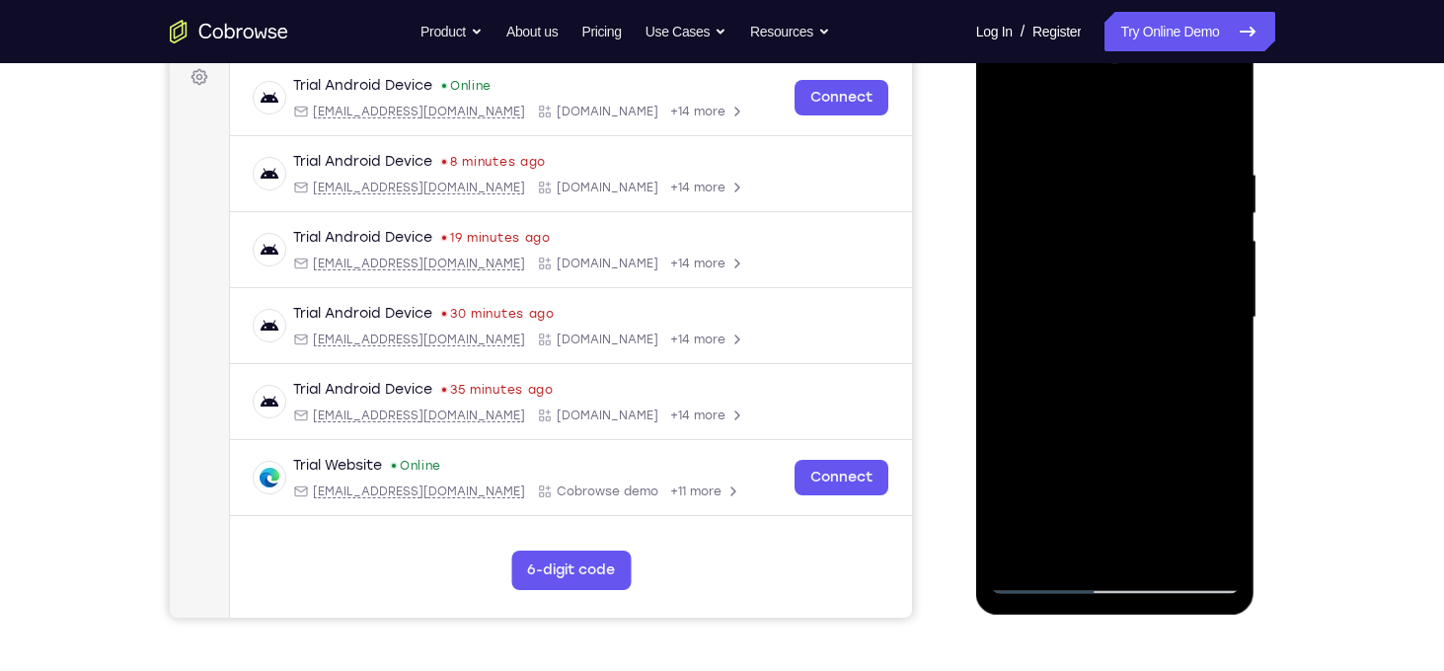
click at [1133, 260] on div at bounding box center [1115, 317] width 249 height 553
drag, startPoint x: 1133, startPoint y: 375, endPoint x: 1131, endPoint y: 239, distance: 136.3
click at [1131, 239] on div at bounding box center [1115, 317] width 249 height 553
drag, startPoint x: 1134, startPoint y: 366, endPoint x: 1134, endPoint y: 226, distance: 140.2
click at [1134, 226] on div at bounding box center [1115, 317] width 249 height 553
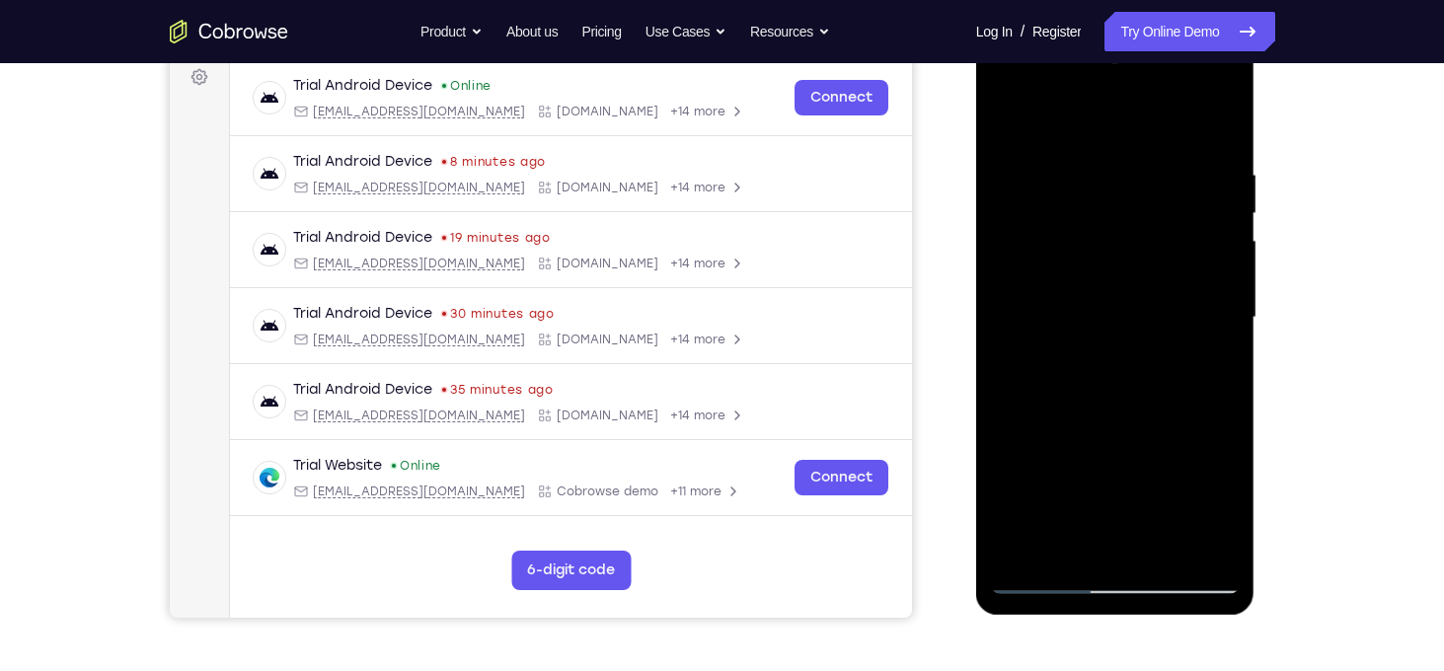
drag, startPoint x: 1133, startPoint y: 362, endPoint x: 1139, endPoint y: 227, distance: 135.4
click at [1139, 227] on div at bounding box center [1115, 317] width 249 height 553
drag, startPoint x: 1133, startPoint y: 369, endPoint x: 1123, endPoint y: 213, distance: 156.4
click at [1123, 213] on div at bounding box center [1115, 317] width 249 height 553
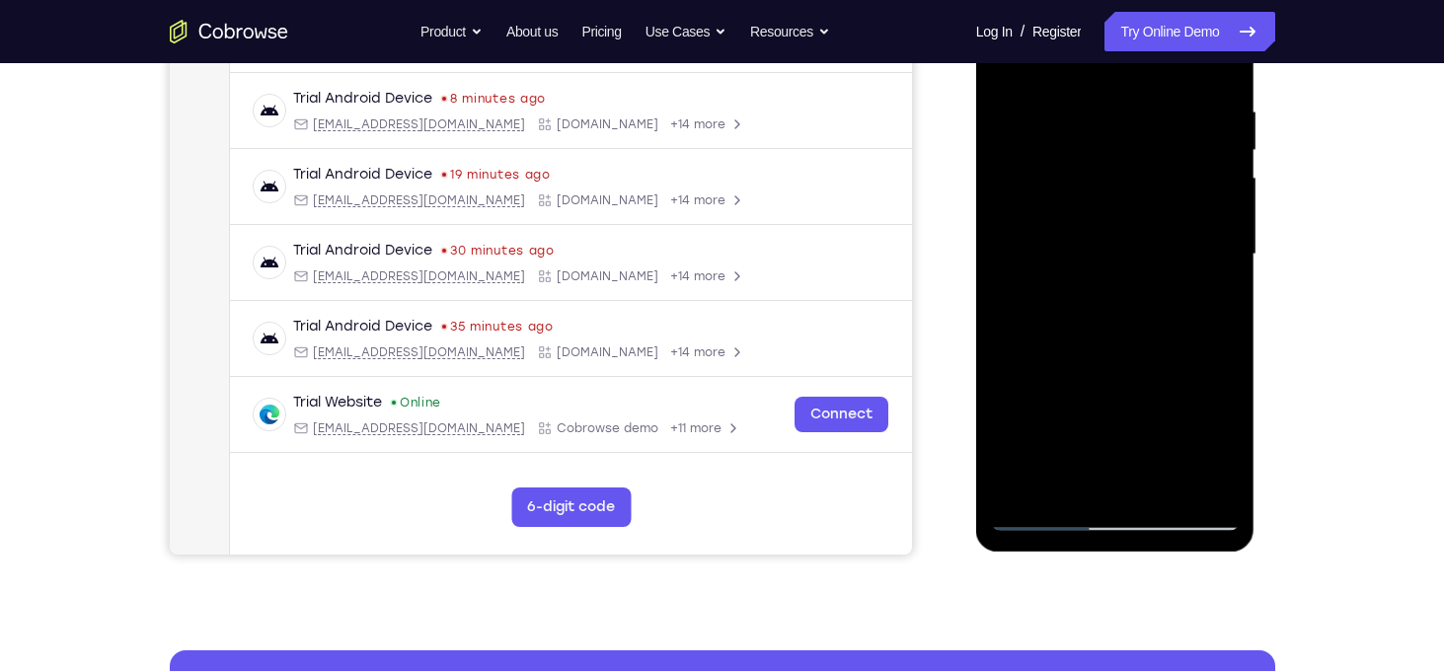
scroll to position [365, 0]
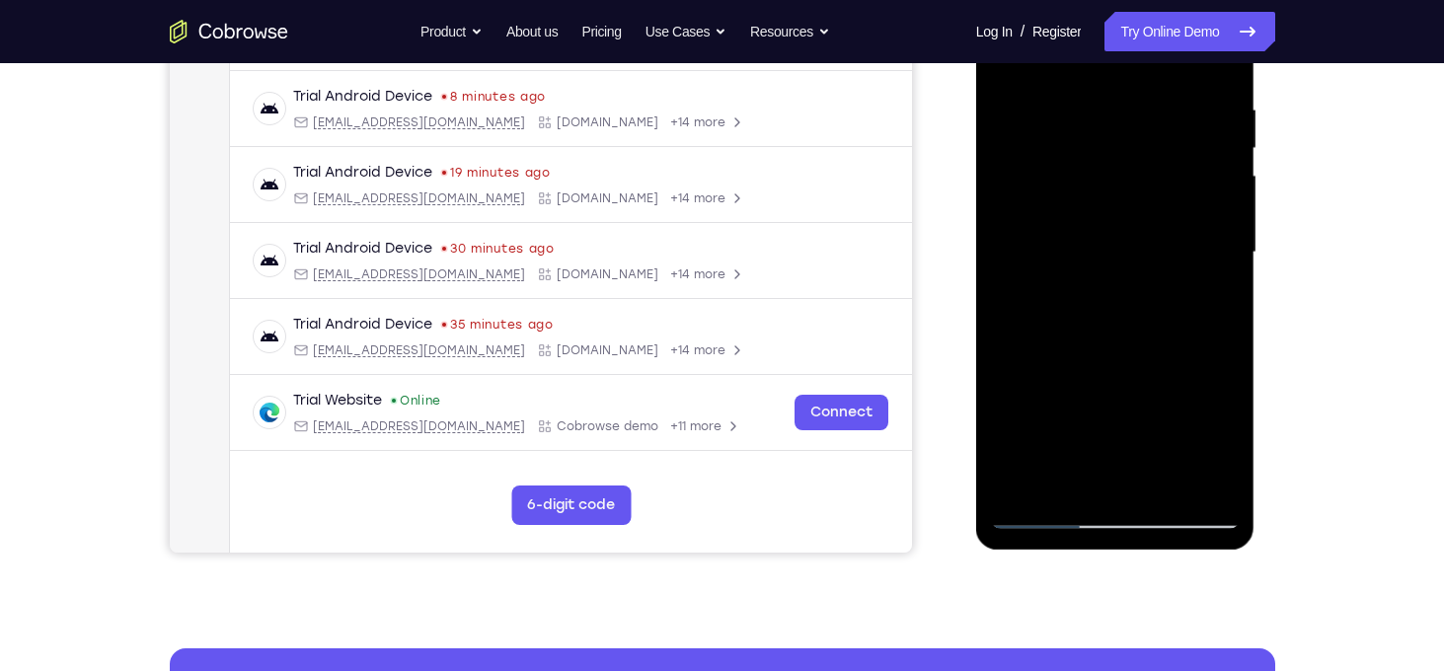
drag, startPoint x: 1119, startPoint y: 349, endPoint x: 1111, endPoint y: 199, distance: 149.3
click at [1111, 199] on div at bounding box center [1115, 252] width 249 height 553
drag, startPoint x: 1132, startPoint y: 353, endPoint x: 1119, endPoint y: 228, distance: 126.1
click at [1119, 228] on div at bounding box center [1115, 252] width 249 height 553
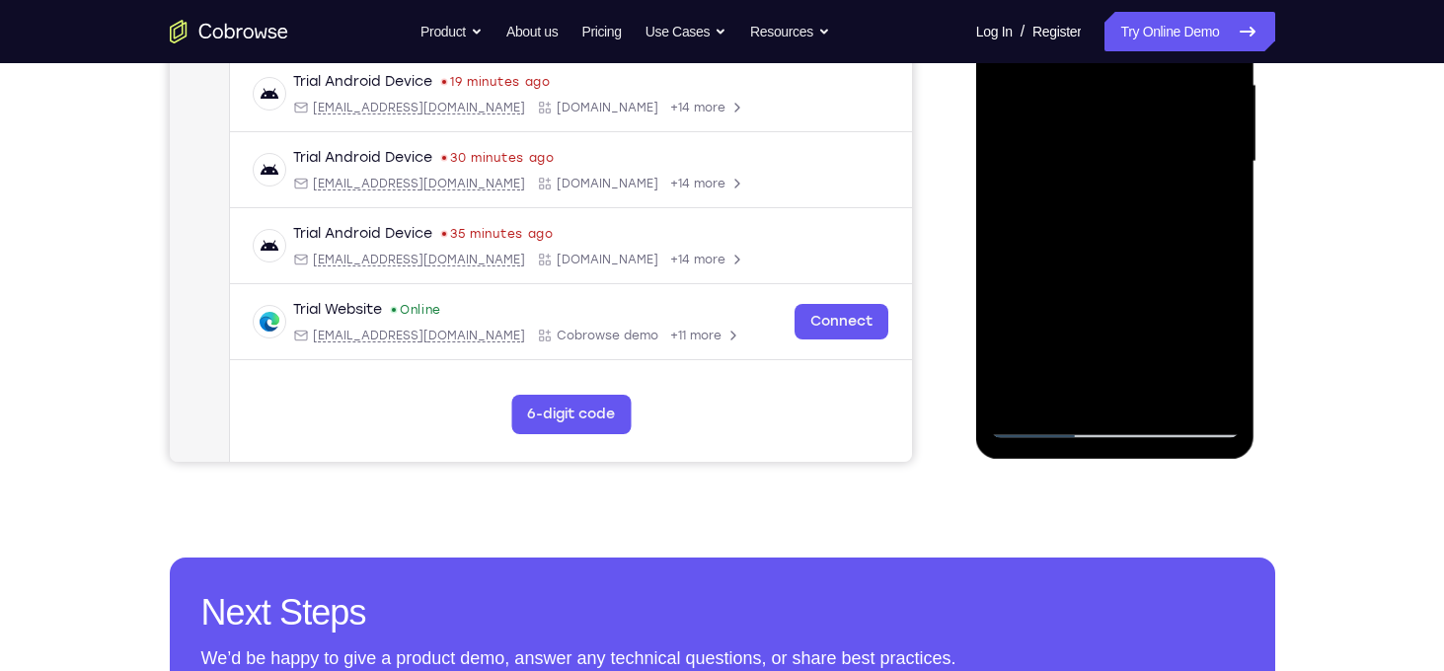
scroll to position [462, 0]
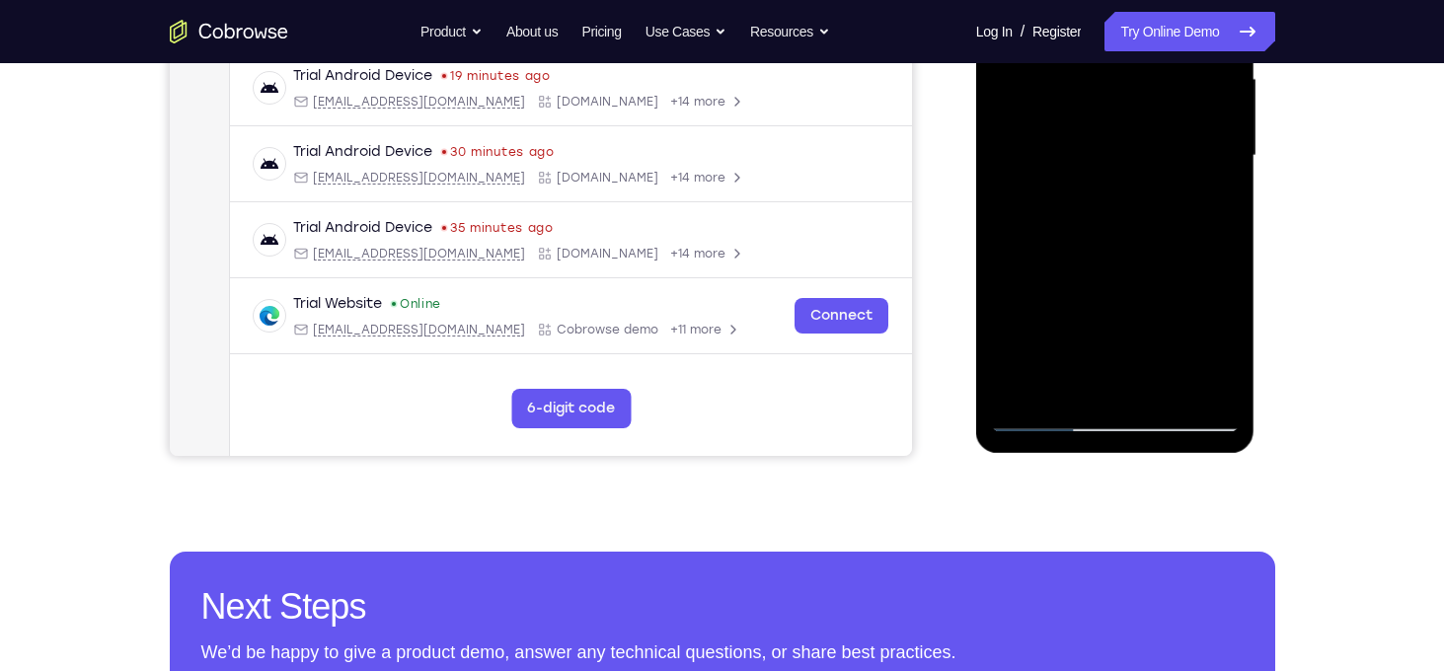
click at [1027, 384] on div at bounding box center [1115, 156] width 249 height 553
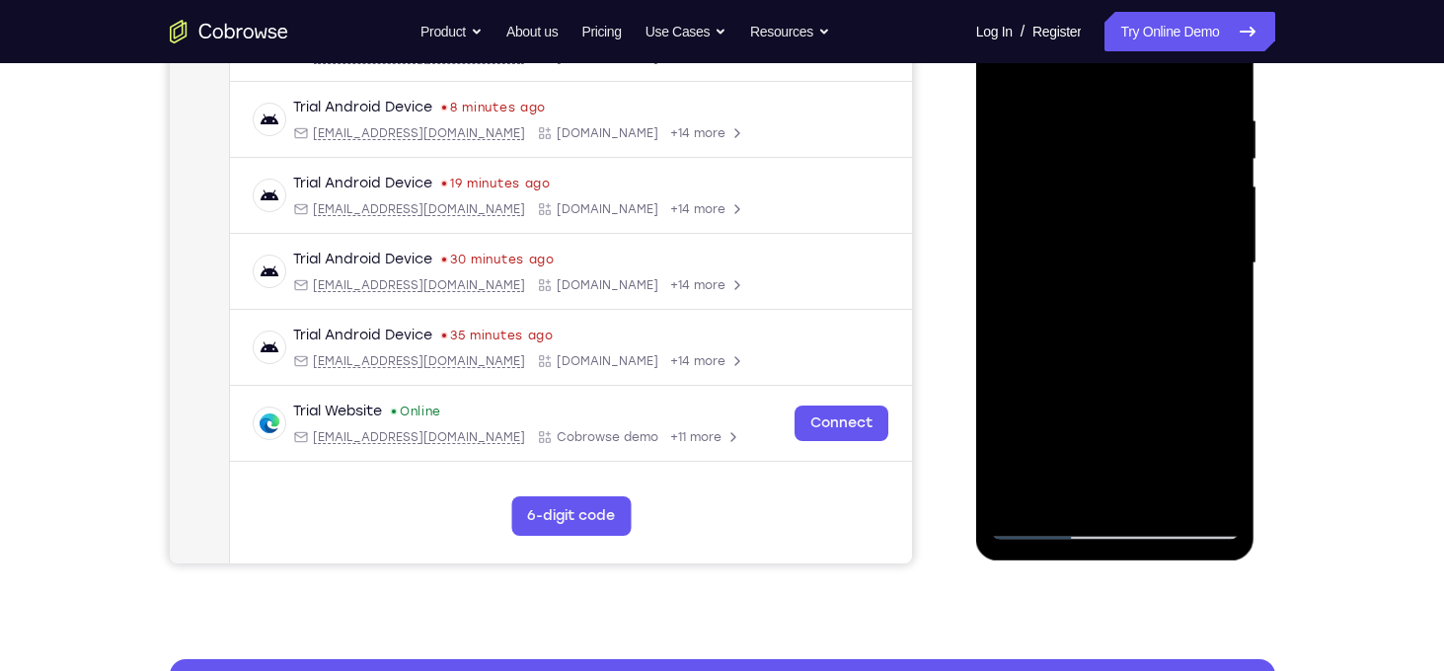
scroll to position [303, 0]
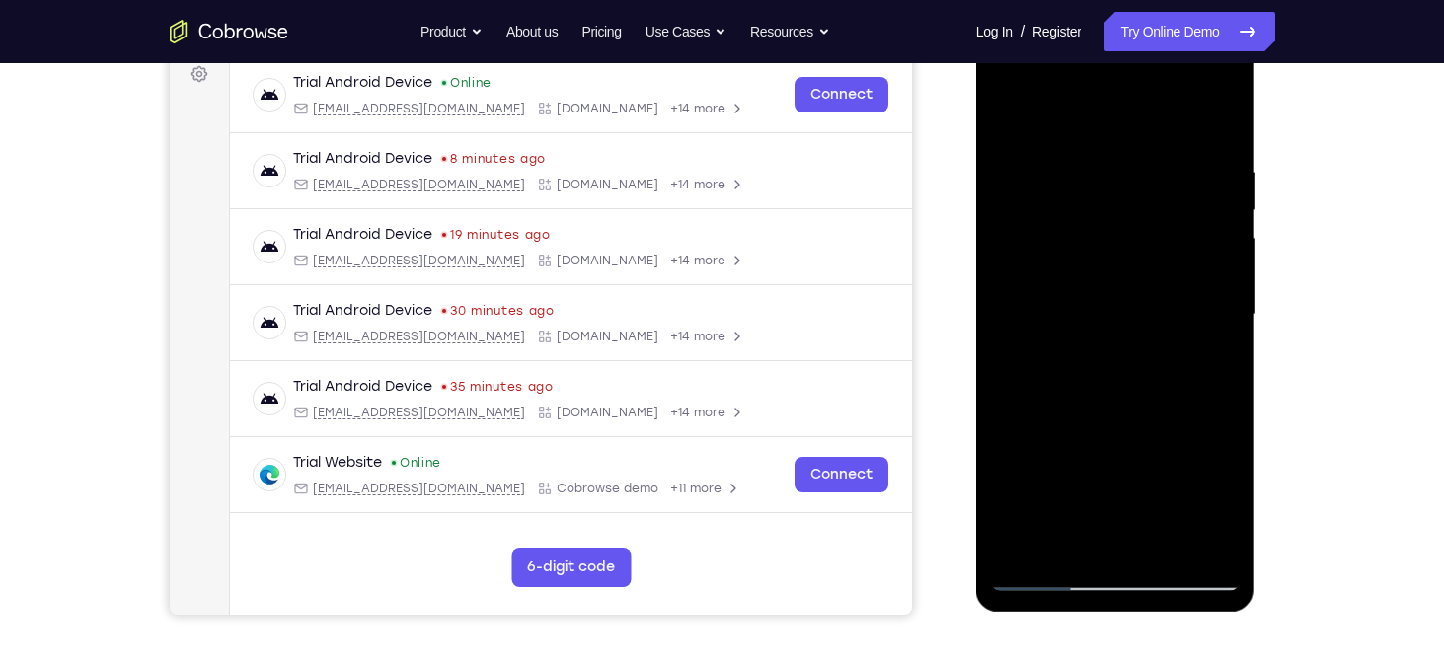
drag, startPoint x: 1110, startPoint y: 191, endPoint x: 1124, endPoint y: 406, distance: 215.7
click at [1124, 406] on div at bounding box center [1115, 315] width 249 height 553
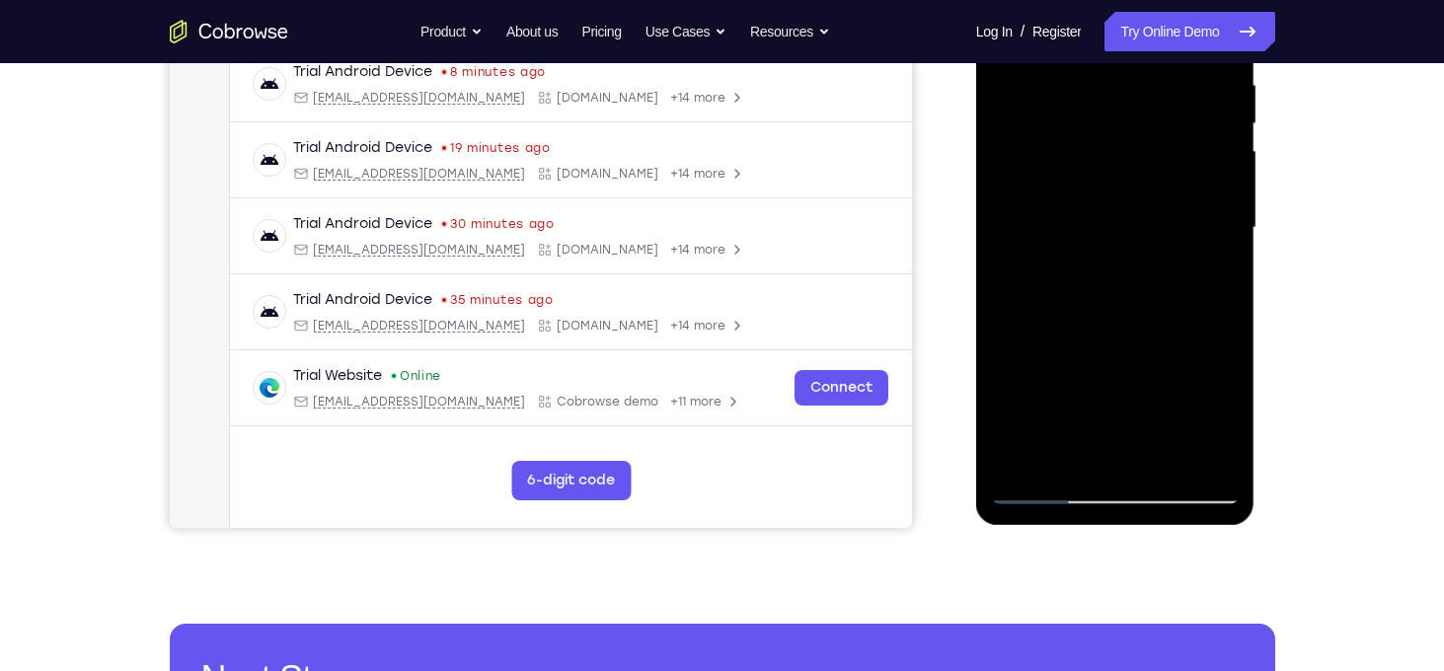
scroll to position [394, 0]
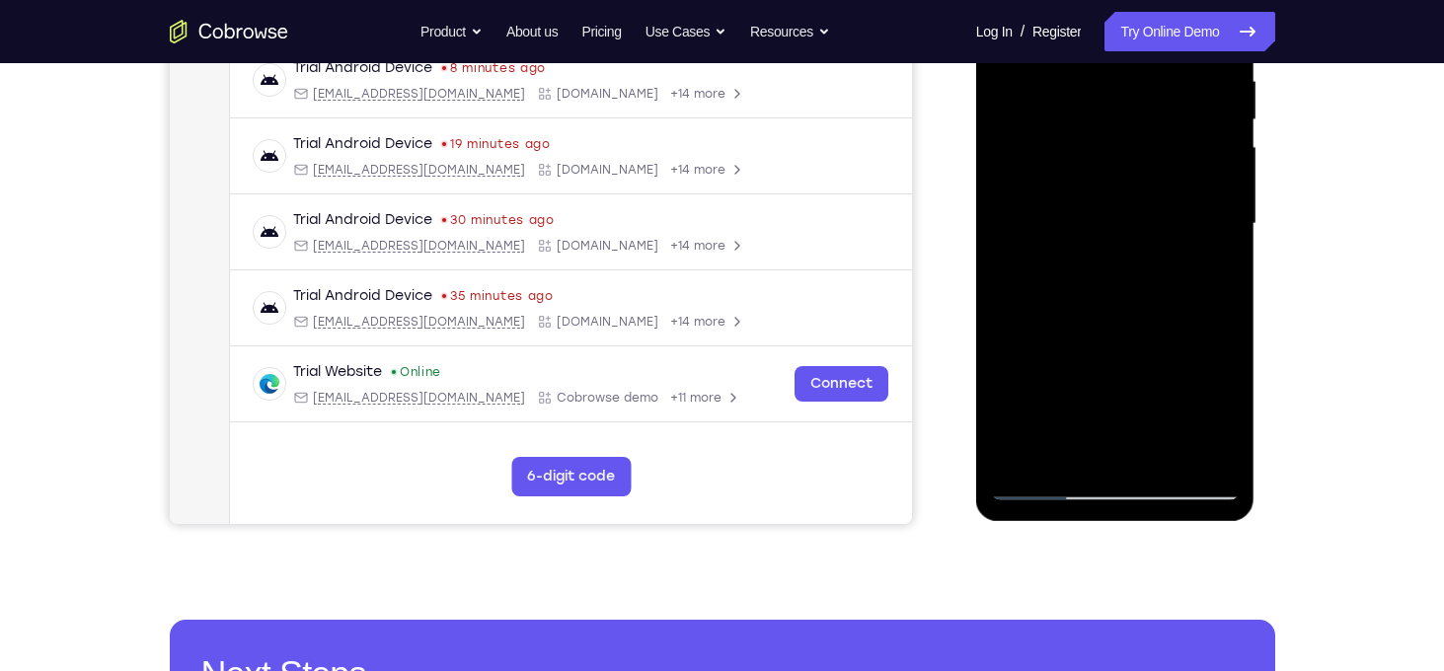
click at [1201, 455] on div at bounding box center [1115, 224] width 249 height 553
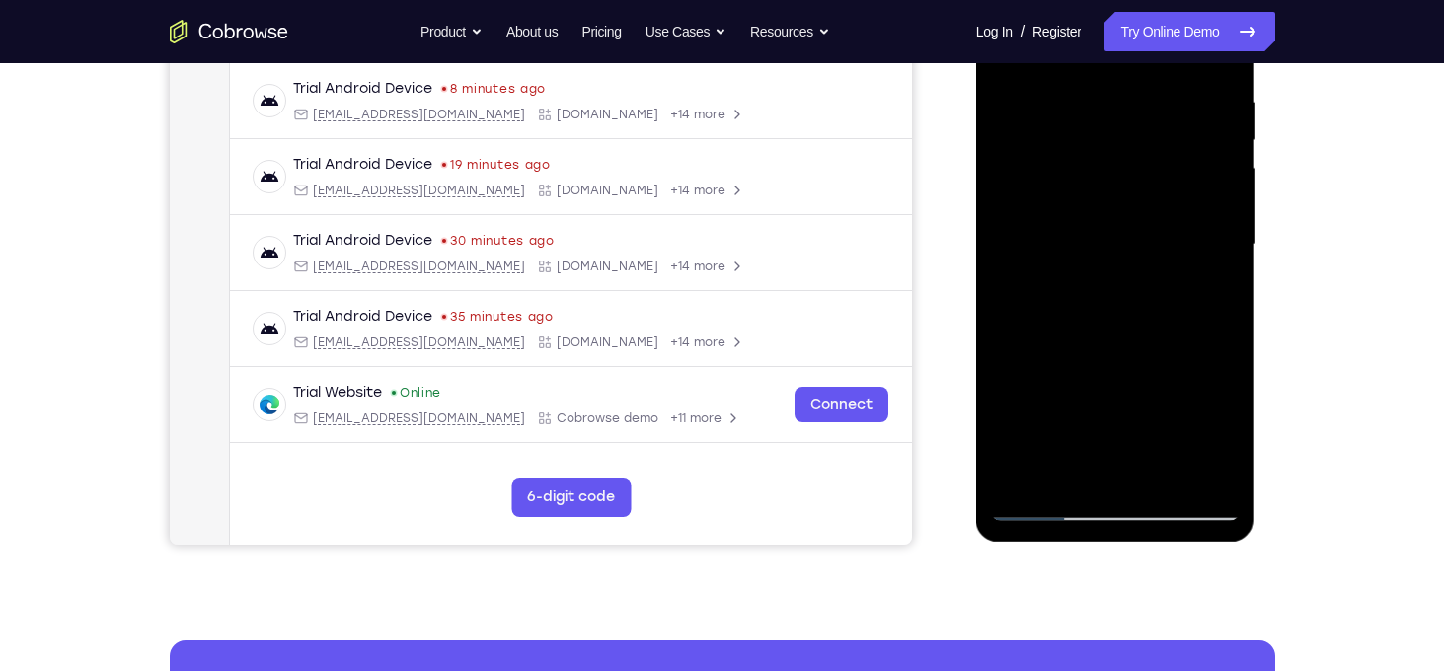
click at [1128, 290] on div at bounding box center [1115, 244] width 249 height 553
click at [1102, 81] on div at bounding box center [1115, 244] width 249 height 553
click at [1032, 272] on div at bounding box center [1115, 244] width 249 height 553
drag, startPoint x: 1102, startPoint y: 143, endPoint x: 1106, endPoint y: 370, distance: 227.1
click at [1106, 370] on div at bounding box center [1115, 244] width 249 height 553
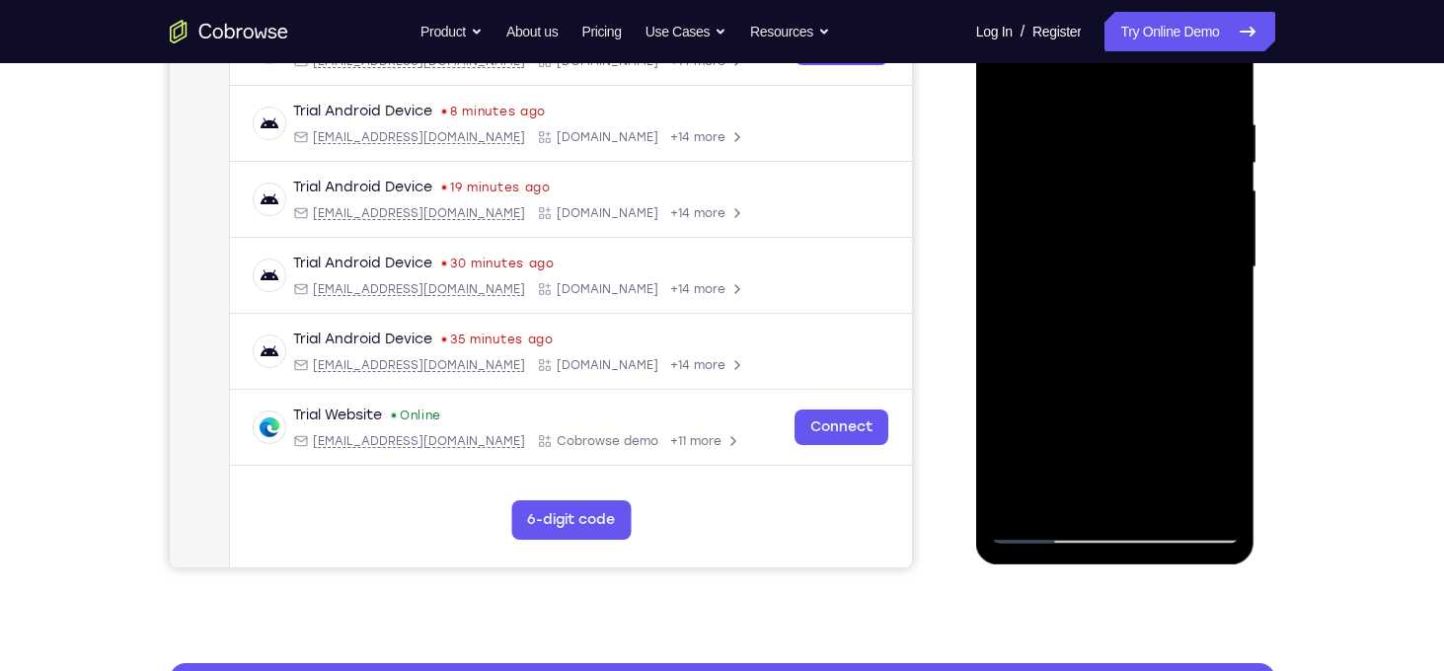
scroll to position [352, 0]
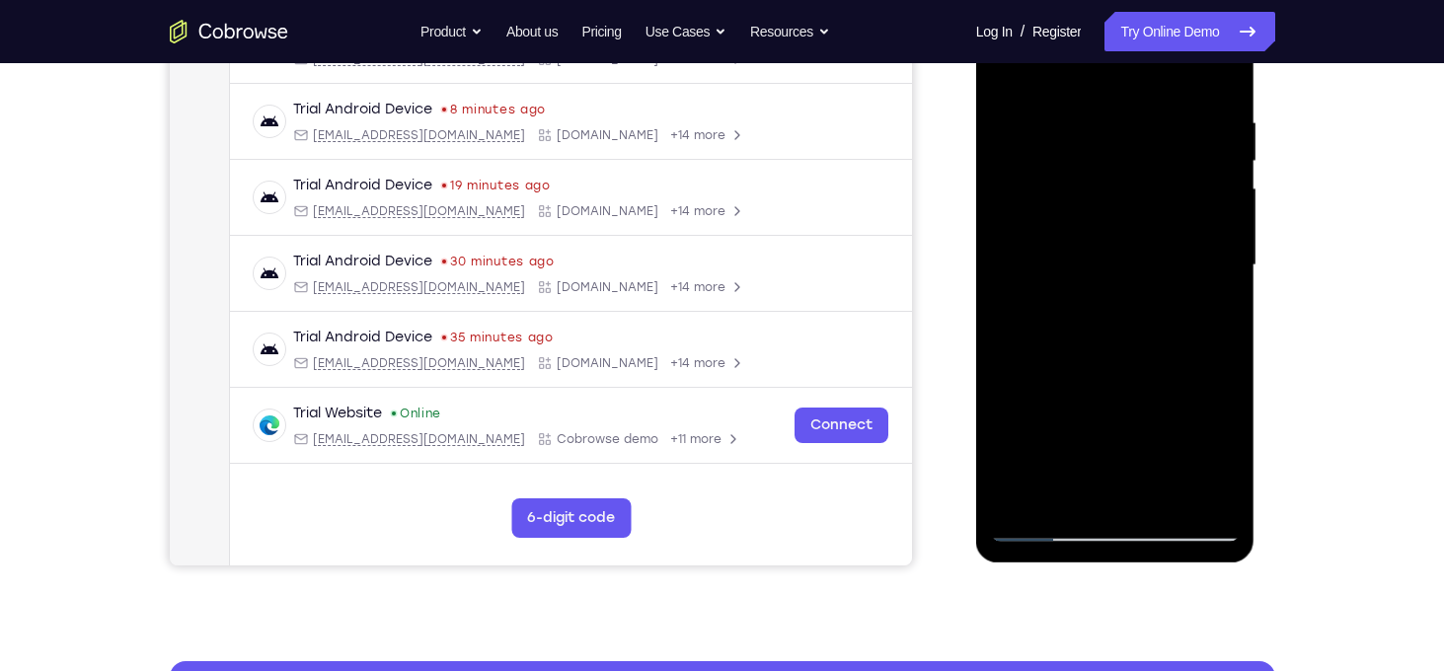
drag, startPoint x: 1157, startPoint y: 350, endPoint x: 1158, endPoint y: 195, distance: 154.0
click at [1158, 195] on div at bounding box center [1115, 265] width 249 height 553
click at [1128, 245] on div at bounding box center [1115, 265] width 249 height 553
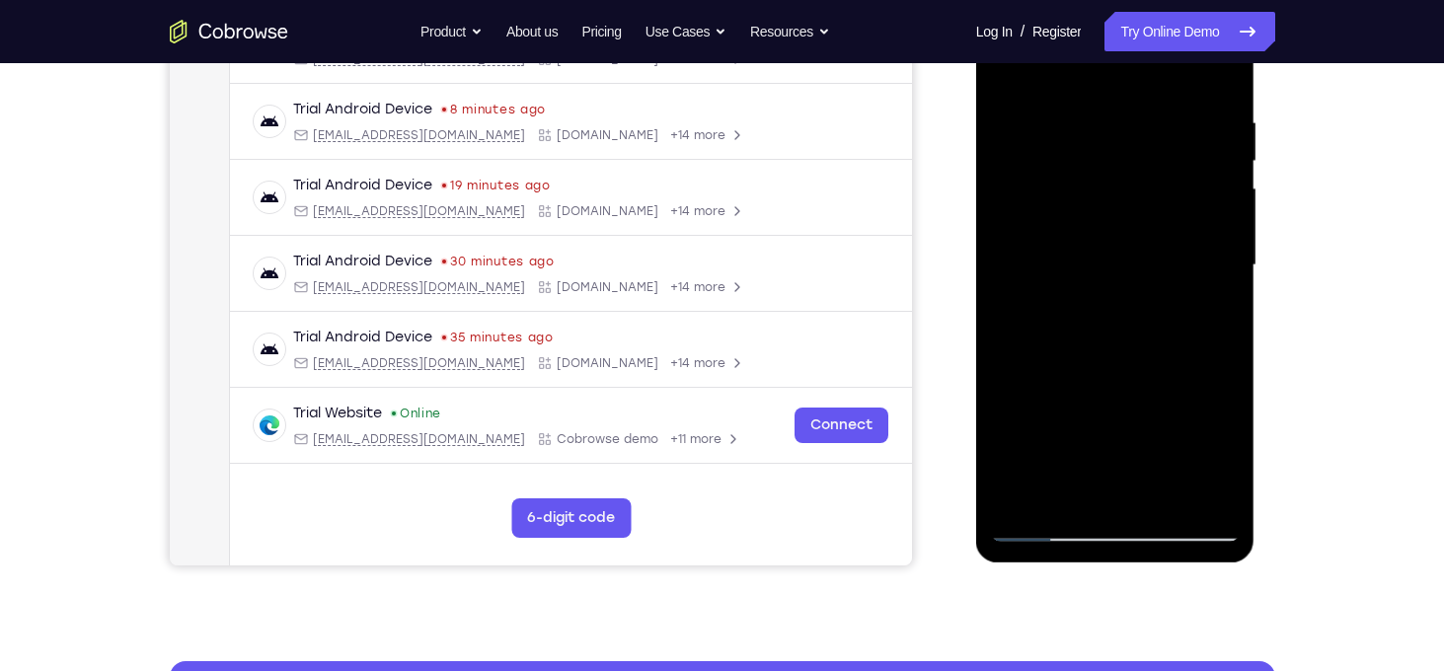
click at [1015, 391] on div at bounding box center [1115, 265] width 249 height 553
drag, startPoint x: 1081, startPoint y: 410, endPoint x: 1076, endPoint y: 187, distance: 223.2
click at [1076, 187] on div at bounding box center [1115, 265] width 249 height 553
drag, startPoint x: 1105, startPoint y: 383, endPoint x: 1090, endPoint y: 201, distance: 182.3
click at [1090, 201] on div at bounding box center [1115, 265] width 249 height 553
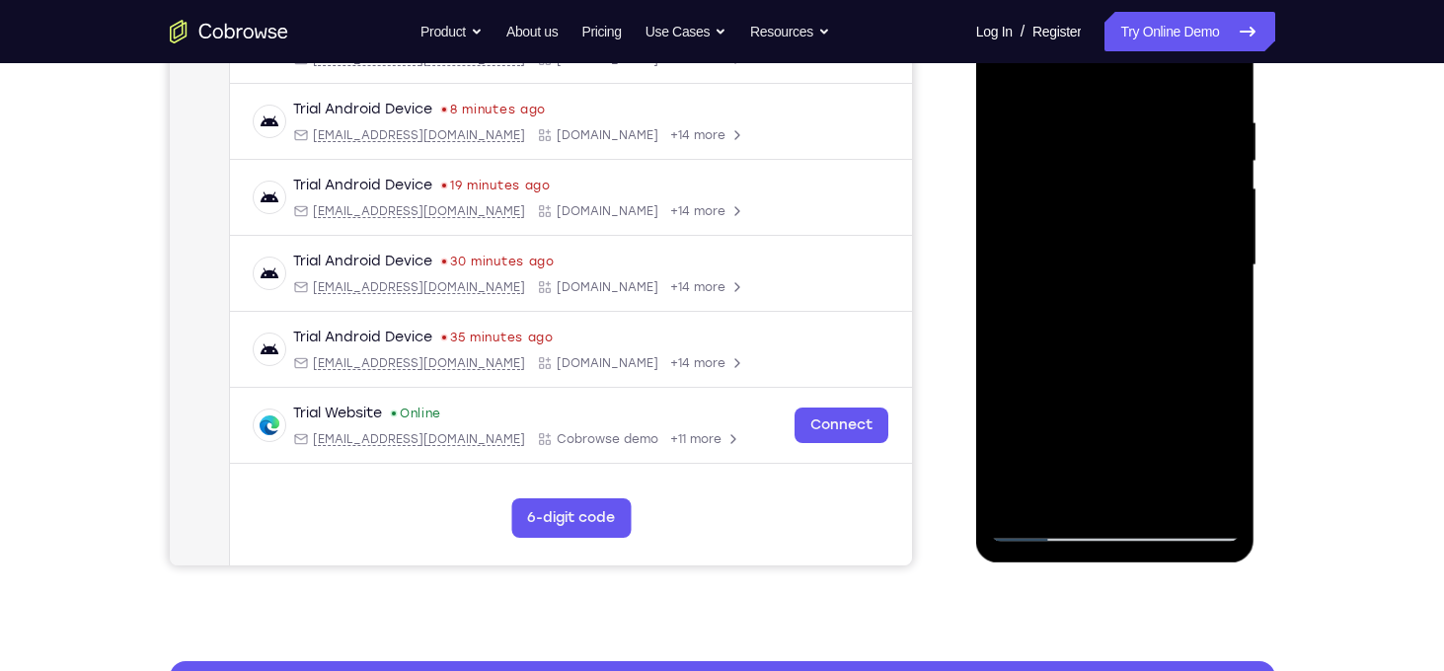
drag, startPoint x: 1132, startPoint y: 388, endPoint x: 1118, endPoint y: 220, distance: 168.5
click at [1118, 220] on div at bounding box center [1115, 265] width 249 height 553
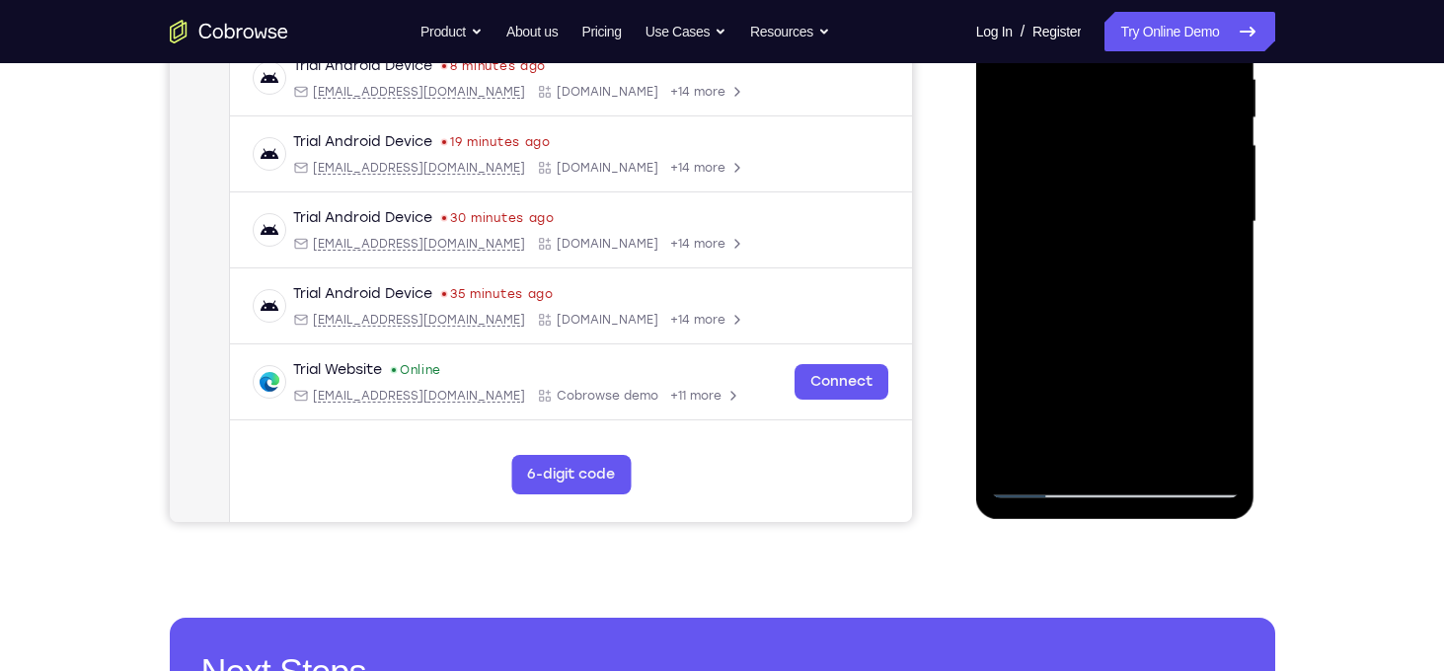
scroll to position [393, 0]
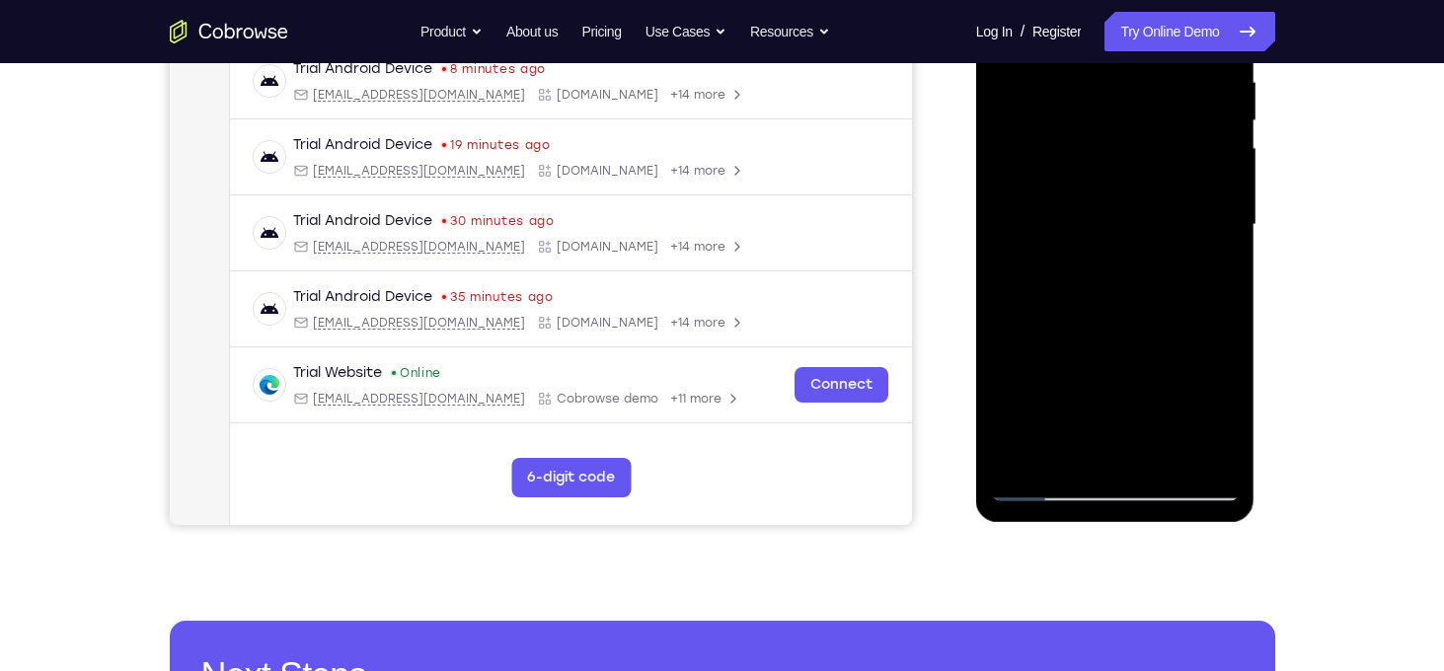
drag, startPoint x: 1128, startPoint y: 366, endPoint x: 1113, endPoint y: 176, distance: 191.2
click at [1113, 176] on div at bounding box center [1115, 225] width 249 height 553
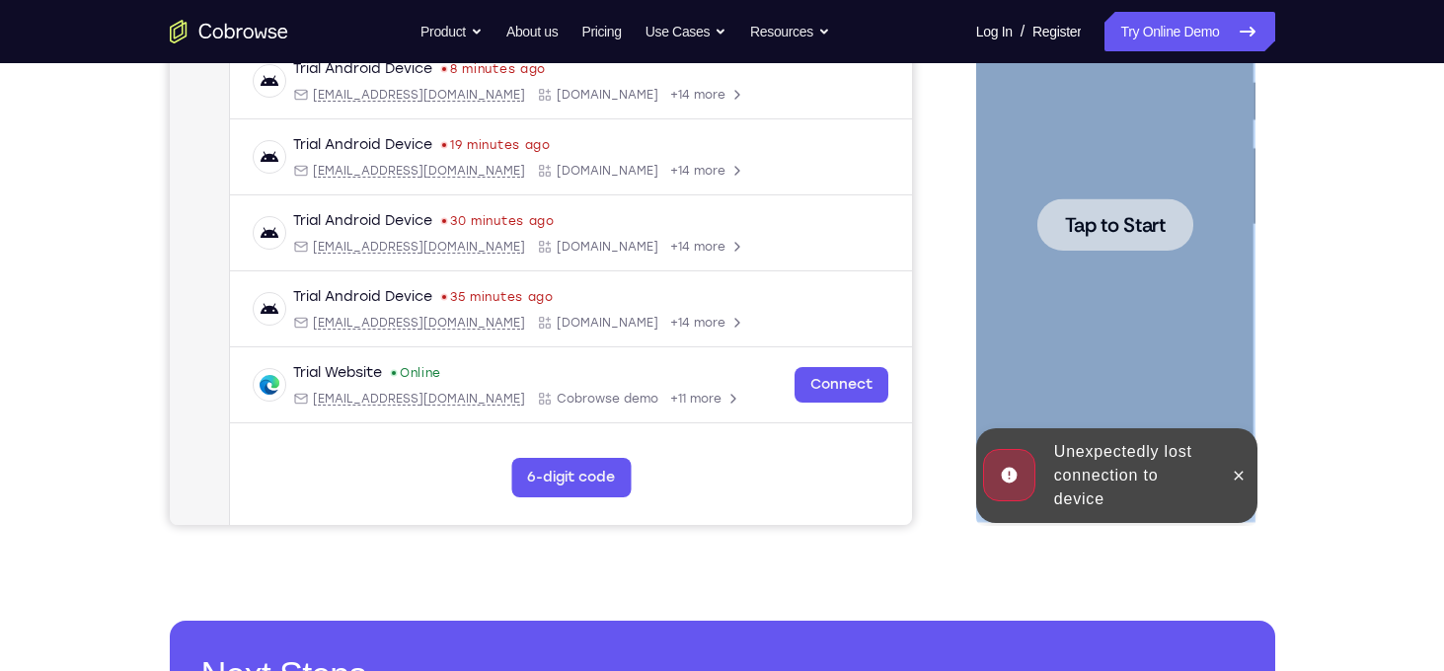
drag, startPoint x: 1123, startPoint y: 379, endPoint x: 1295, endPoint y: 117, distance: 314.4
click at [1258, 117] on html "Online web based iOS Simulators and Android Emulators. Run iPhone, iPad, Mobile…" at bounding box center [1116, 230] width 281 height 592
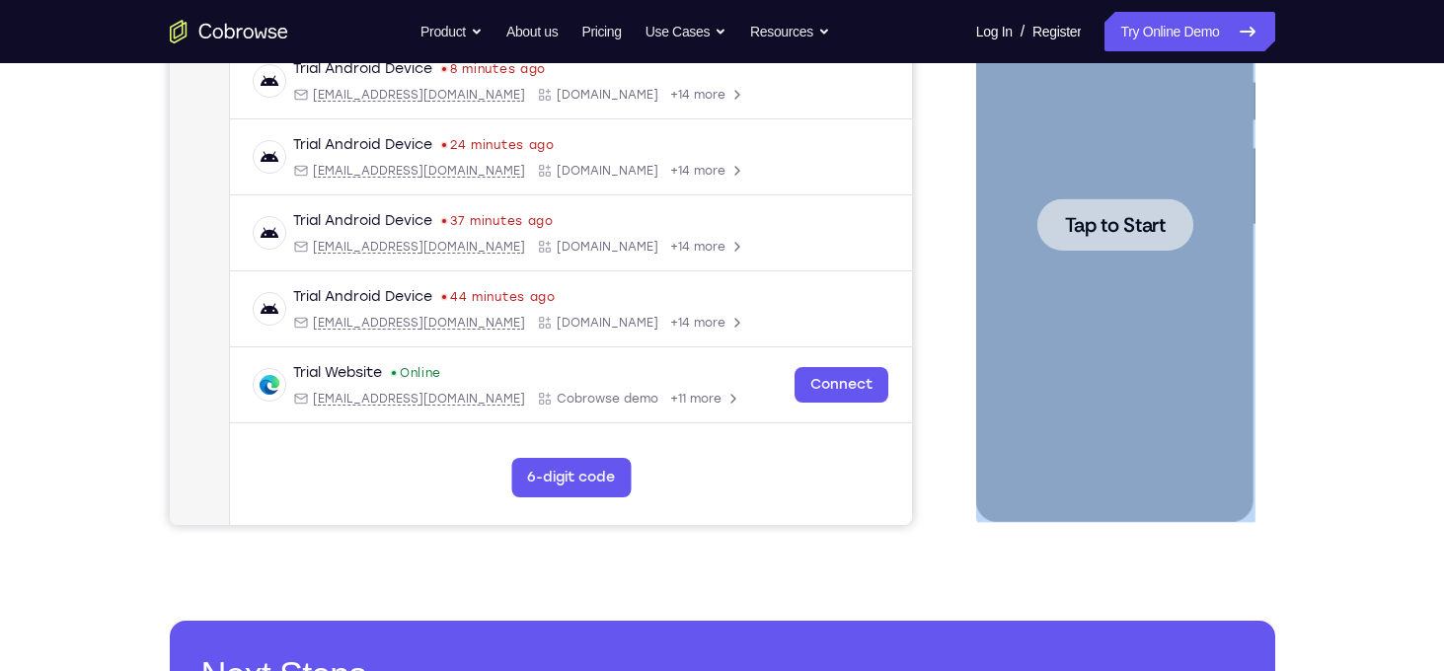
click at [1155, 249] on div at bounding box center [1116, 224] width 156 height 52
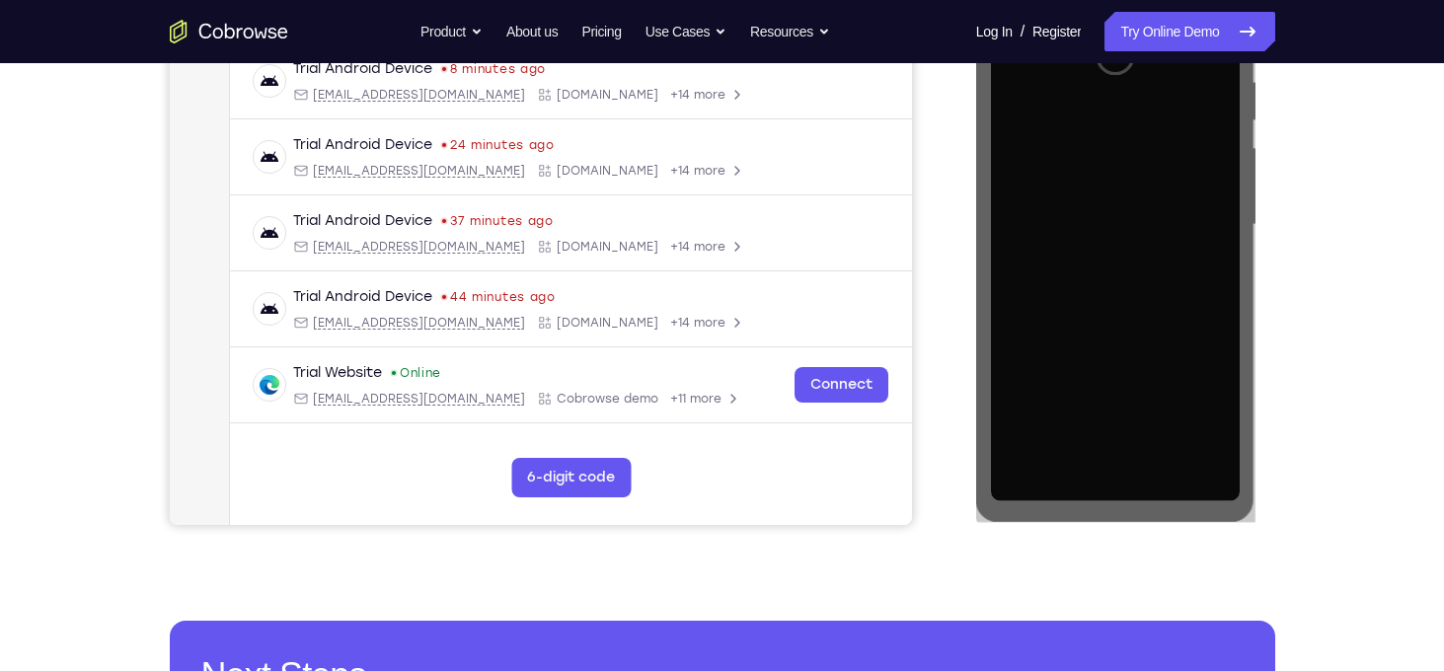
click at [1308, 278] on div "Your Support Agent Your Customer Web iOS Android Next Steps We’d be happy to gi…" at bounding box center [723, 321] width 1264 height 1302
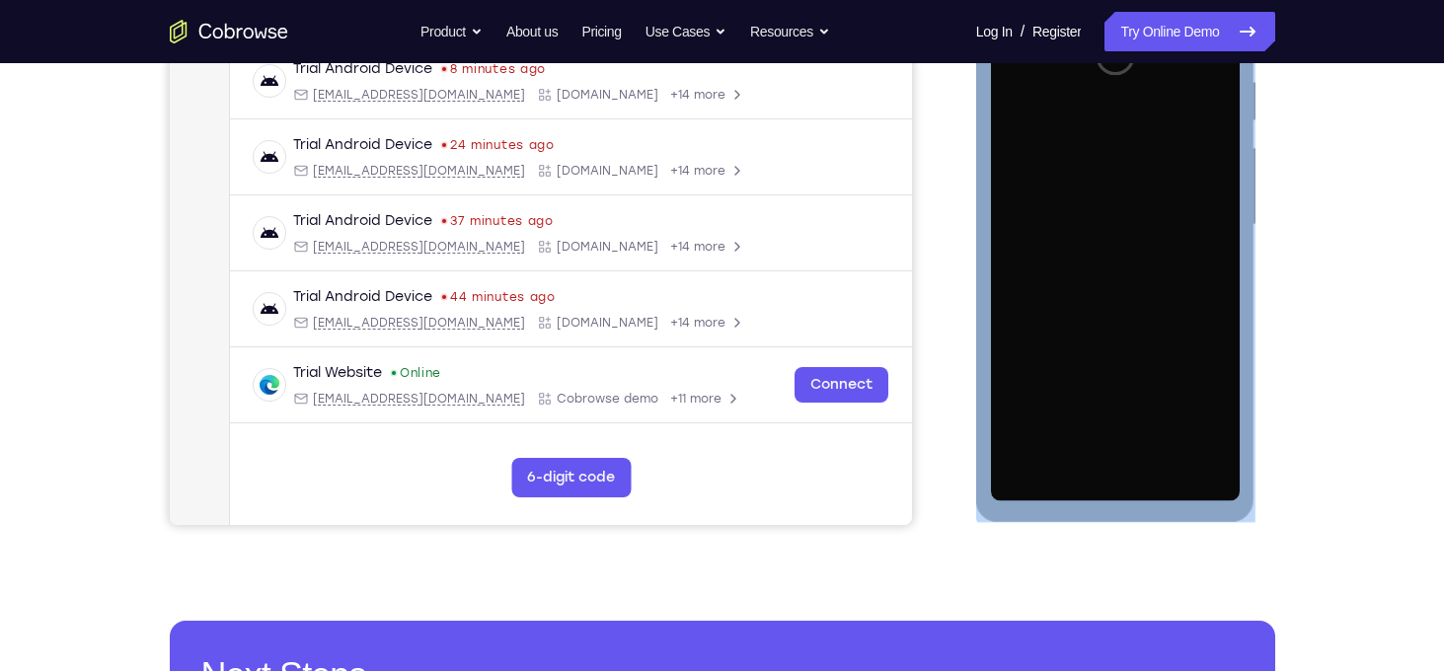
click at [1239, 268] on div at bounding box center [1115, 225] width 249 height 553
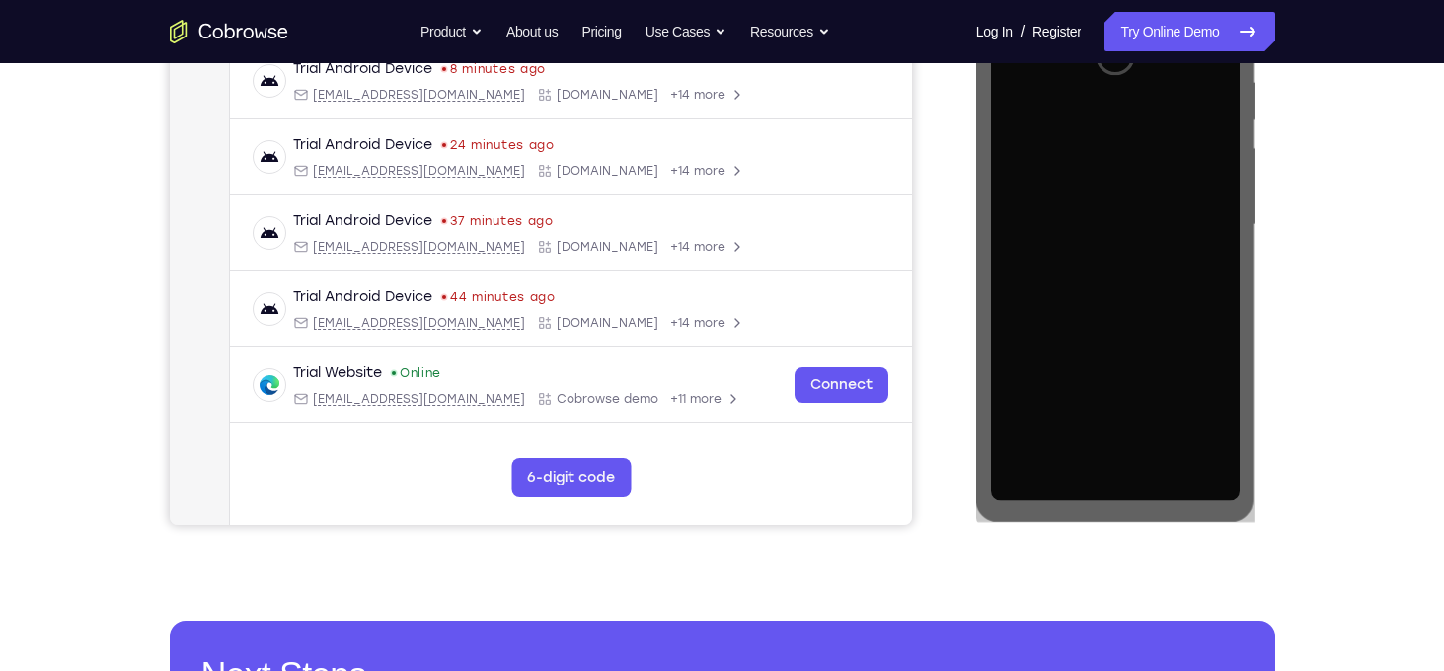
click at [1276, 273] on div "Your Support Agent Your Customer Web iOS Android Next Steps We’d be happy to gi…" at bounding box center [723, 321] width 1264 height 1302
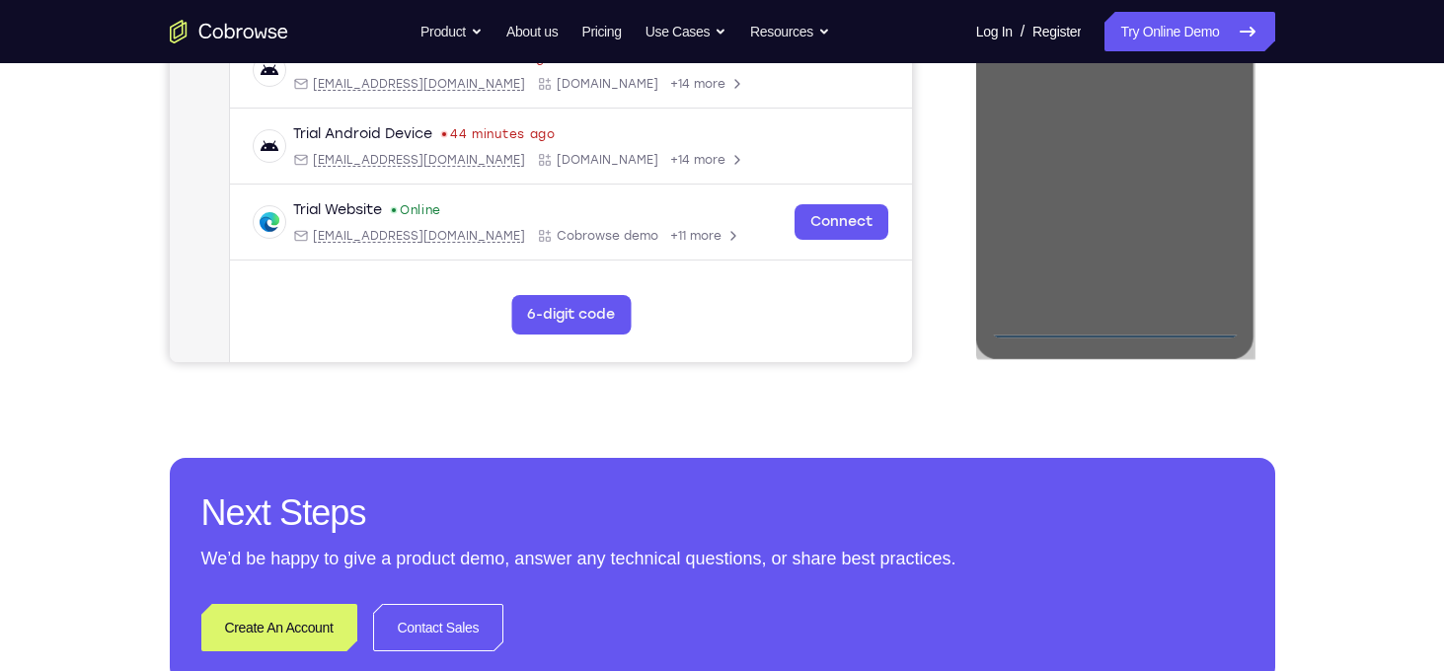
scroll to position [557, 0]
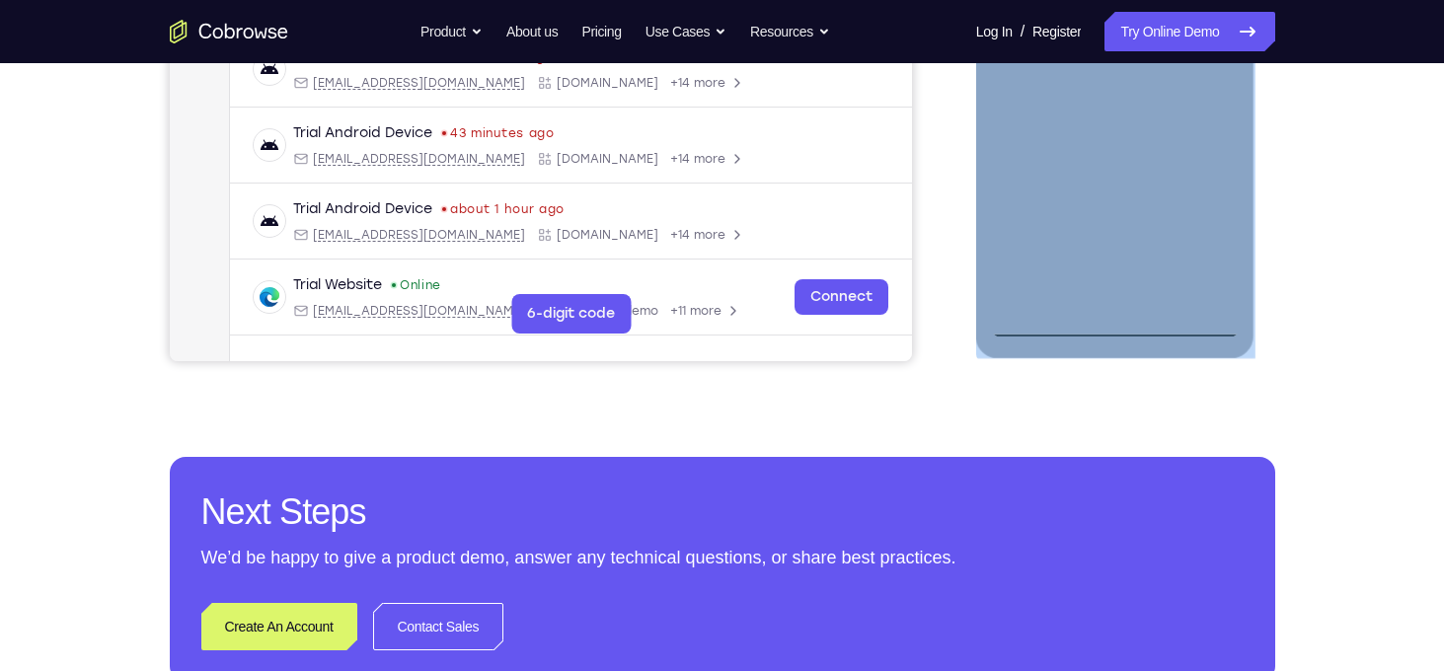
click at [1108, 332] on div at bounding box center [1115, 61] width 249 height 553
click at [1198, 245] on div at bounding box center [1115, 61] width 249 height 553
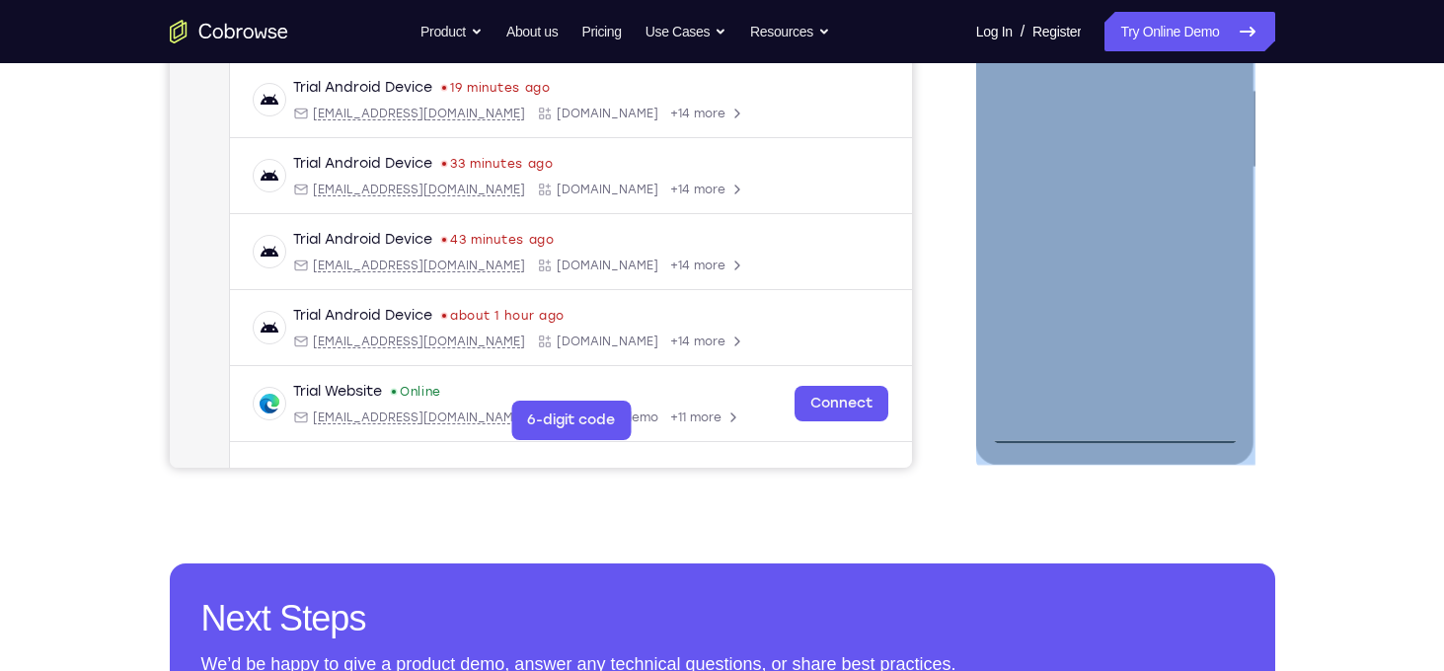
scroll to position [288, 0]
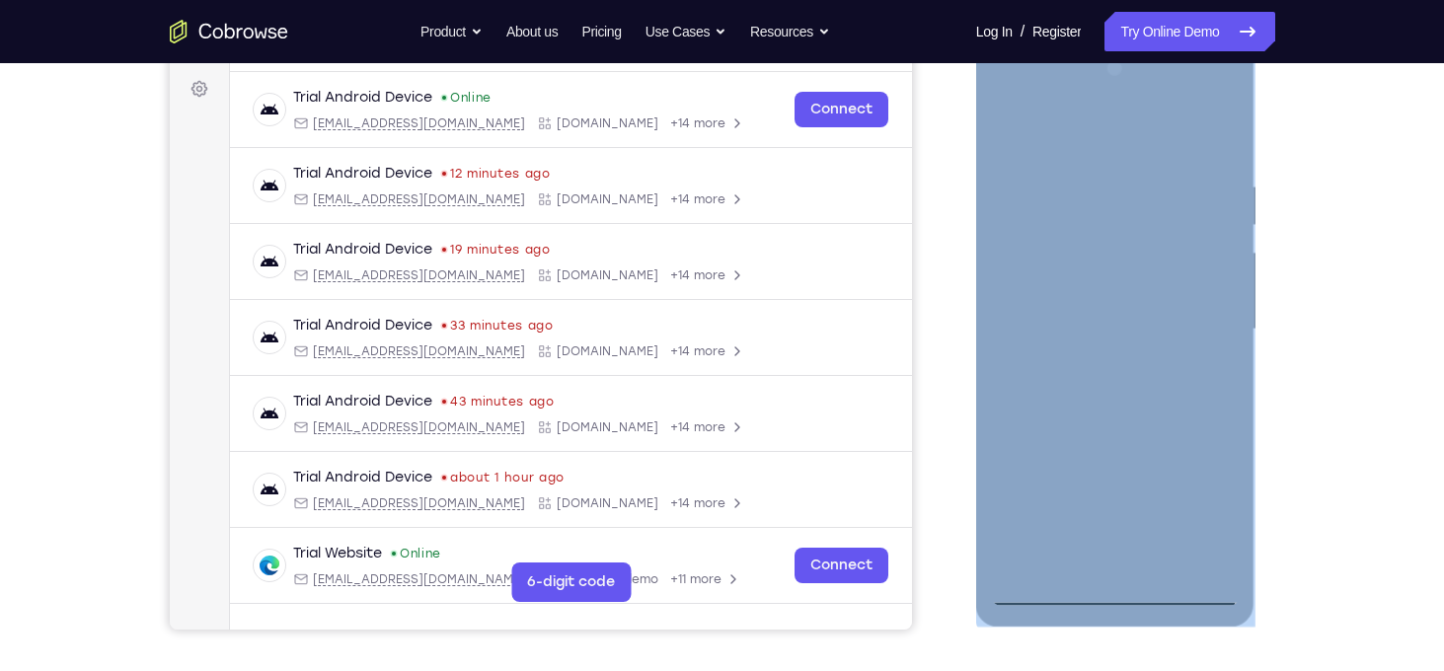
click at [1092, 128] on div at bounding box center [1115, 329] width 249 height 553
click at [1201, 329] on div at bounding box center [1115, 329] width 249 height 553
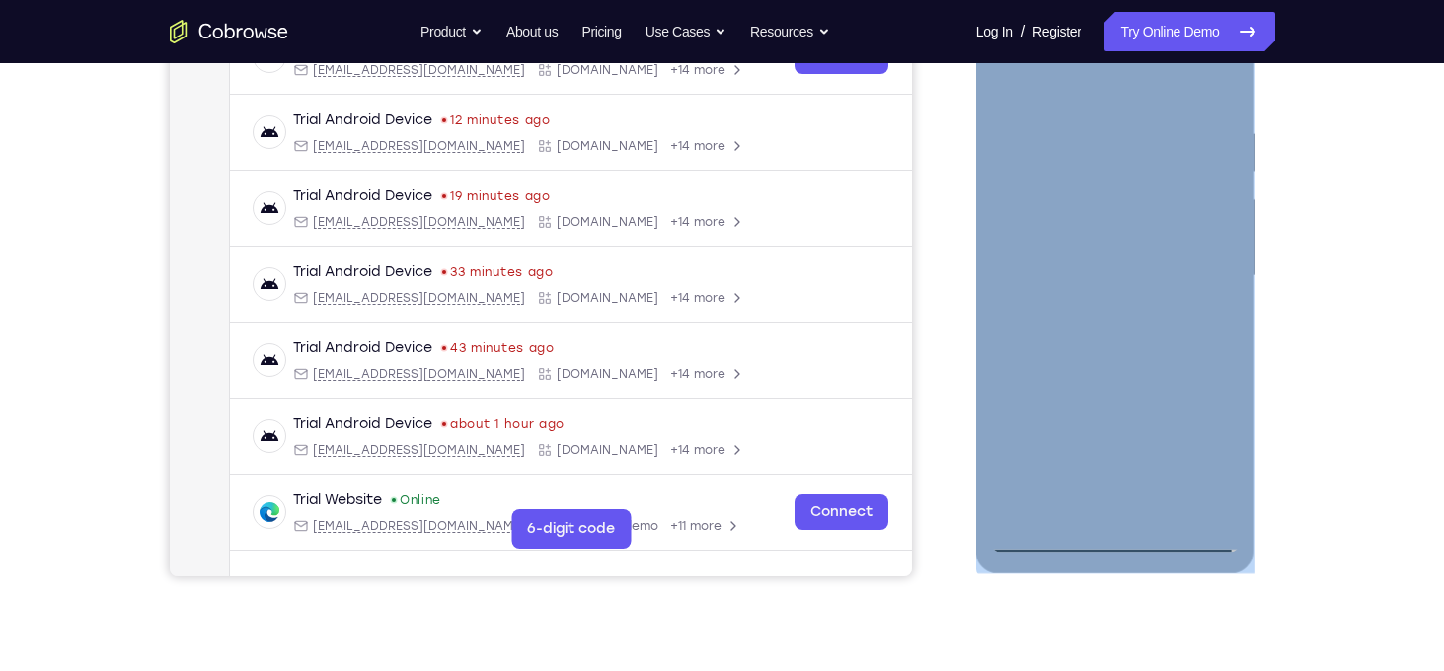
scroll to position [341, 0]
click at [1097, 313] on div at bounding box center [1115, 277] width 249 height 553
click at [1113, 254] on div at bounding box center [1115, 277] width 249 height 553
click at [1114, 283] on div at bounding box center [1115, 277] width 249 height 553
click at [1098, 334] on div at bounding box center [1115, 277] width 249 height 553
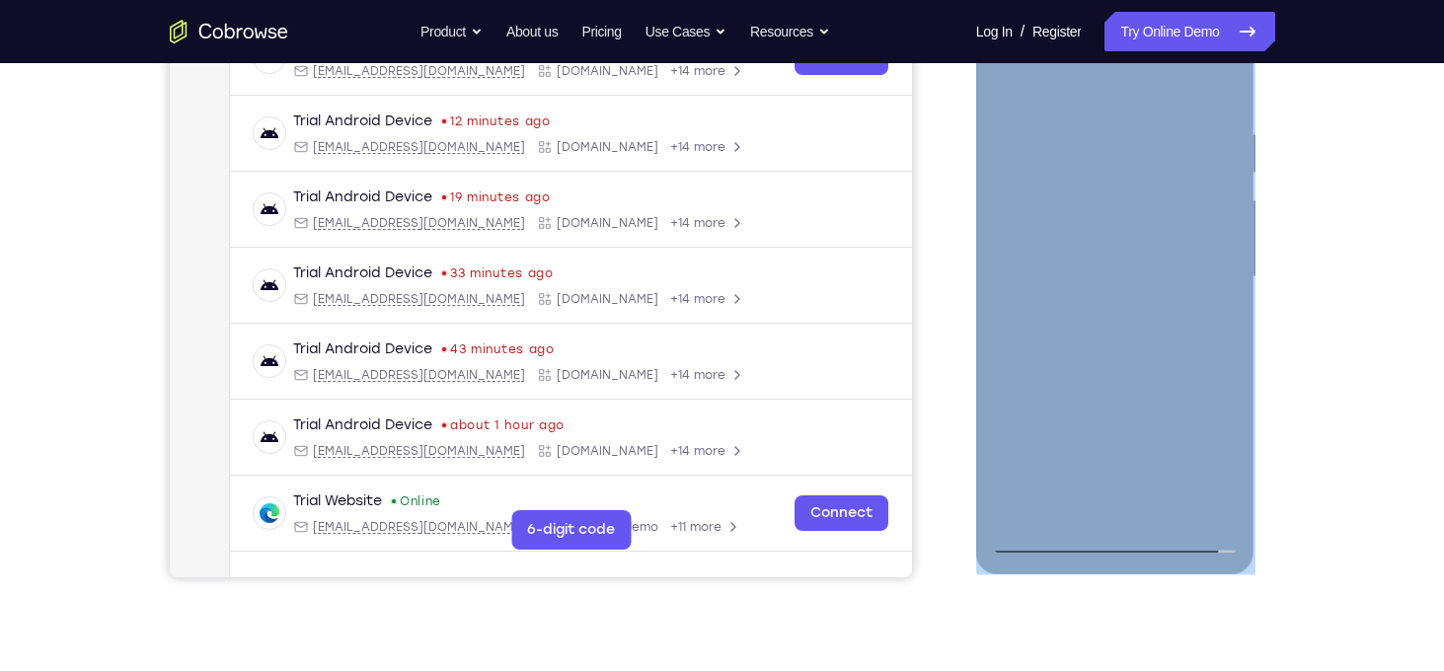
click at [1098, 334] on div at bounding box center [1115, 277] width 249 height 553
click at [1103, 333] on div at bounding box center [1115, 277] width 249 height 553
click at [1097, 346] on div at bounding box center [1115, 277] width 249 height 553
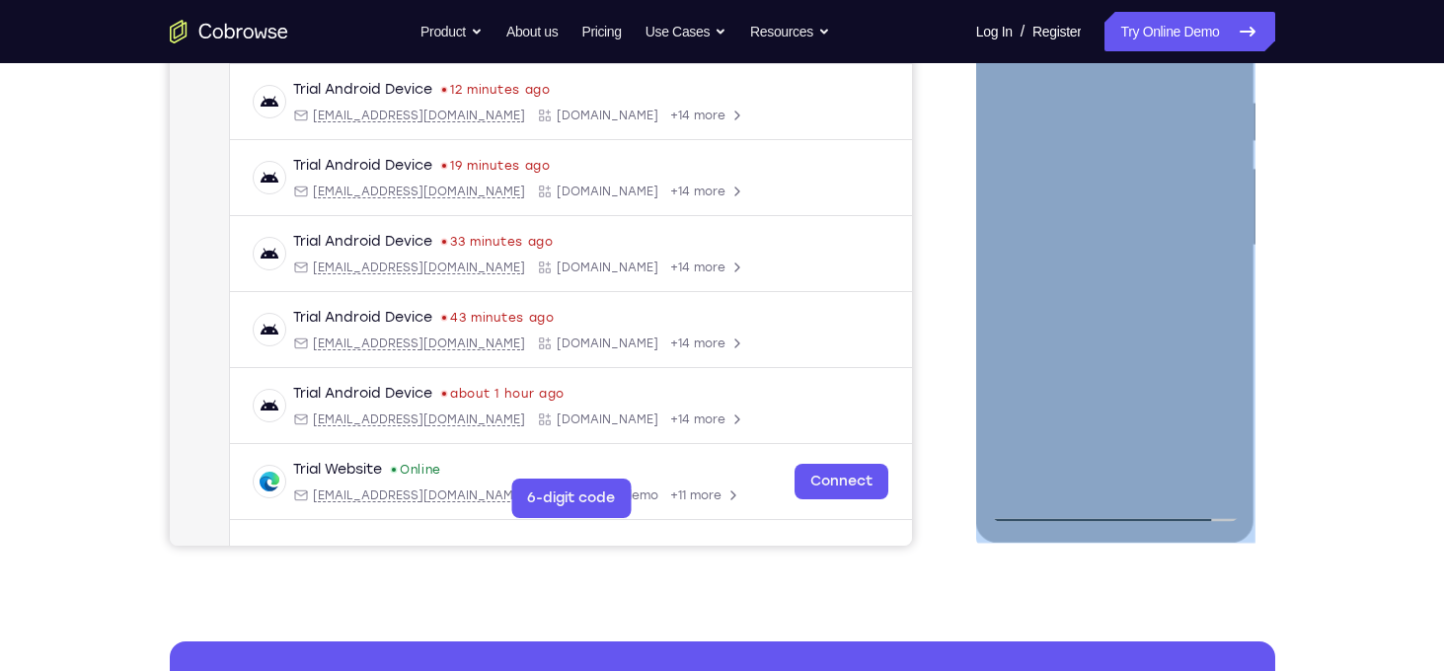
scroll to position [373, 0]
click at [1137, 342] on div at bounding box center [1115, 244] width 249 height 553
click at [1138, 390] on div at bounding box center [1115, 244] width 249 height 553
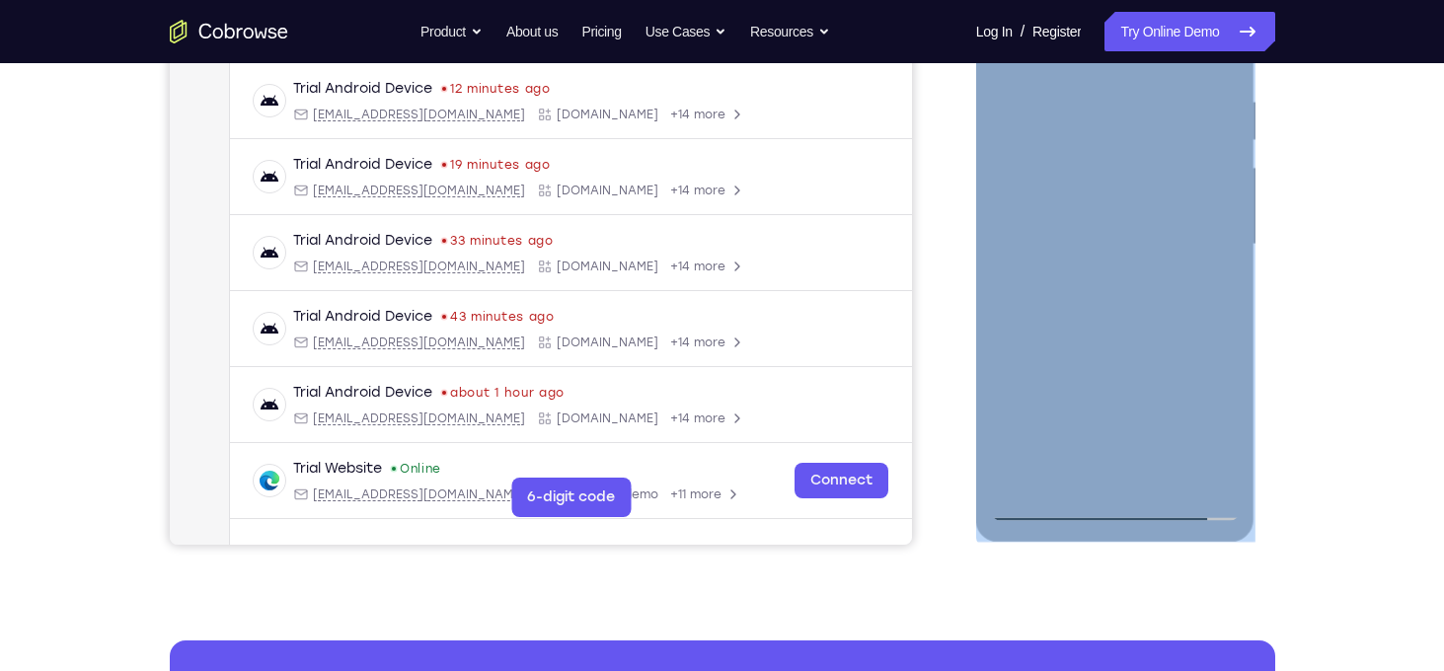
drag, startPoint x: 1138, startPoint y: 390, endPoint x: 1147, endPoint y: 300, distance: 90.3
click at [1147, 300] on div at bounding box center [1115, 244] width 249 height 553
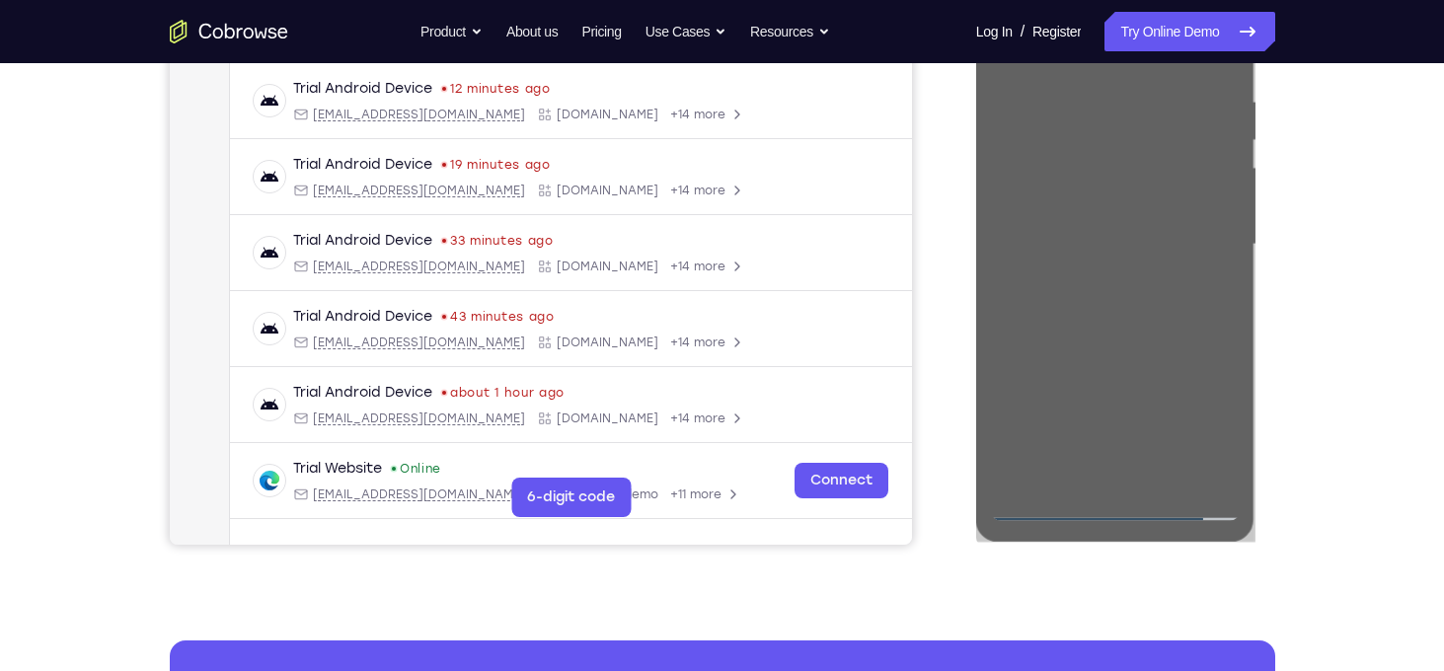
click at [1318, 266] on div "Your Support Agent Your Customer Web iOS Android Next Steps We’d be happy to gi…" at bounding box center [723, 341] width 1264 height 1302
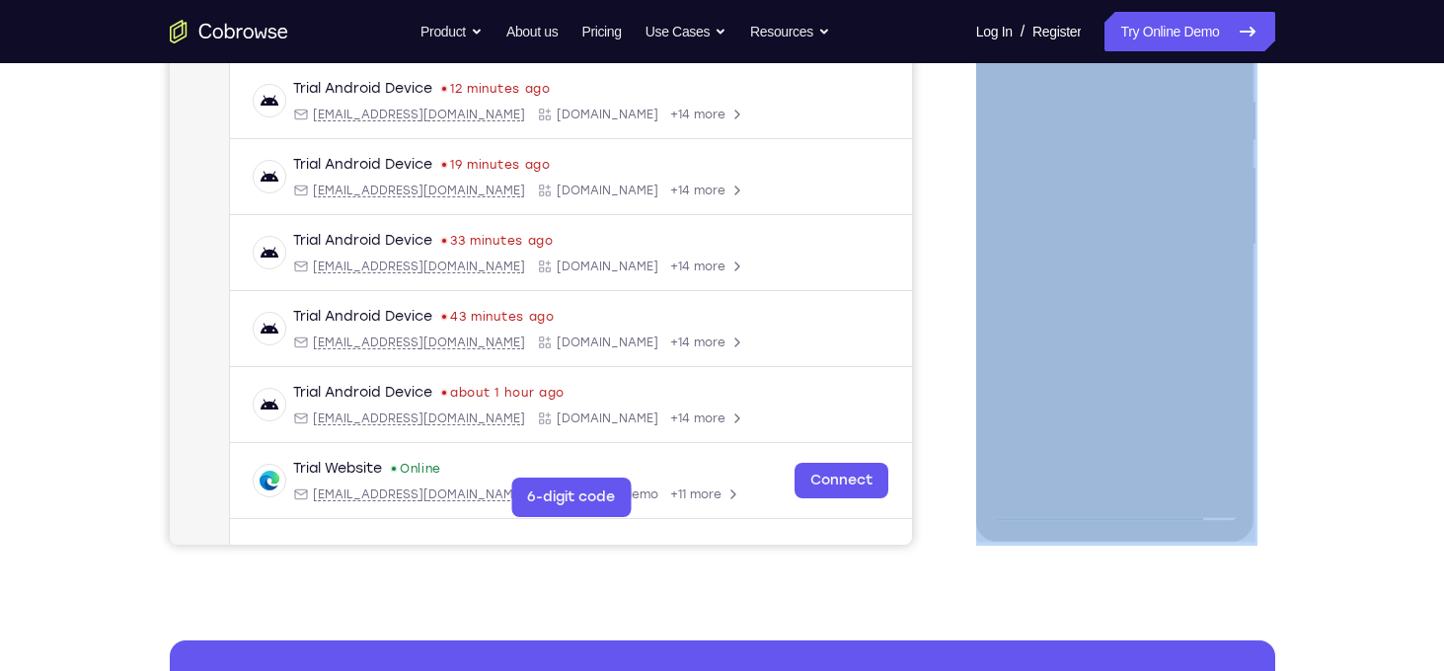
click at [1318, 266] on div "Your Support Agent Your Customer Web iOS Android Next Steps We’d be happy to gi…" at bounding box center [723, 341] width 1264 height 1302
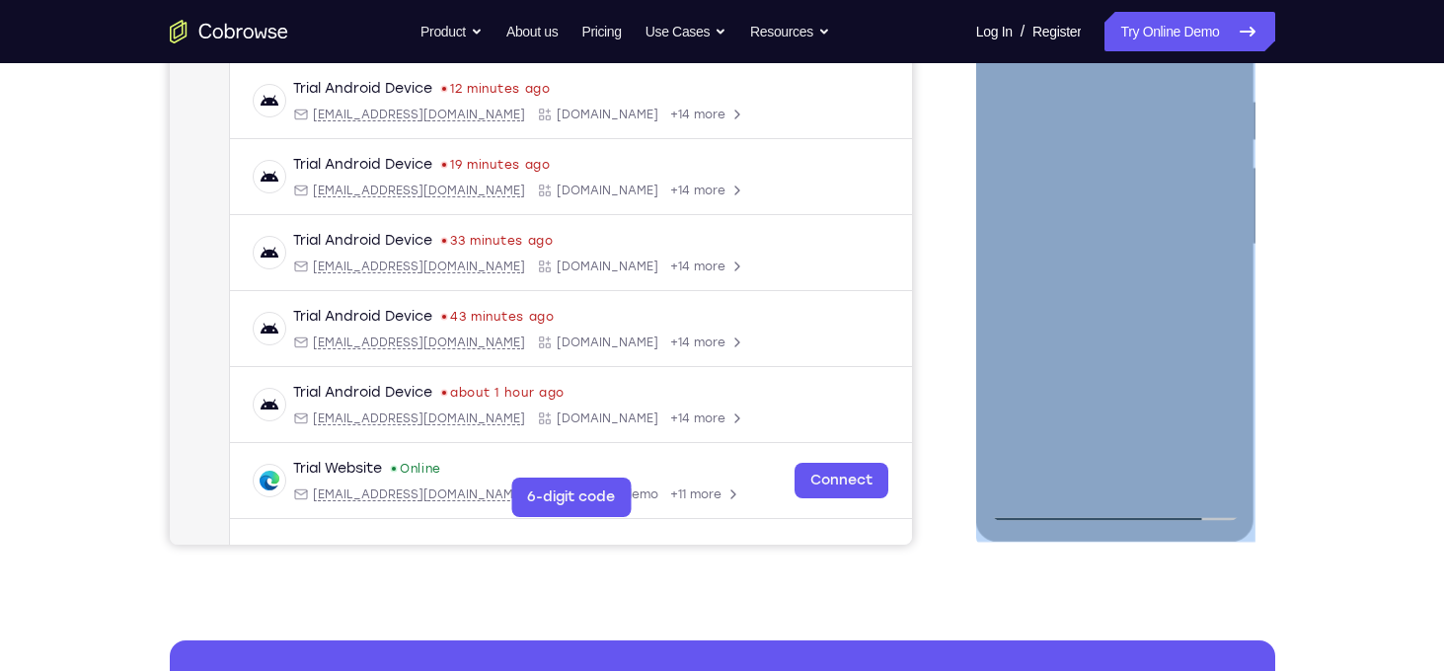
click at [1251, 251] on div at bounding box center [1115, 248] width 279 height 588
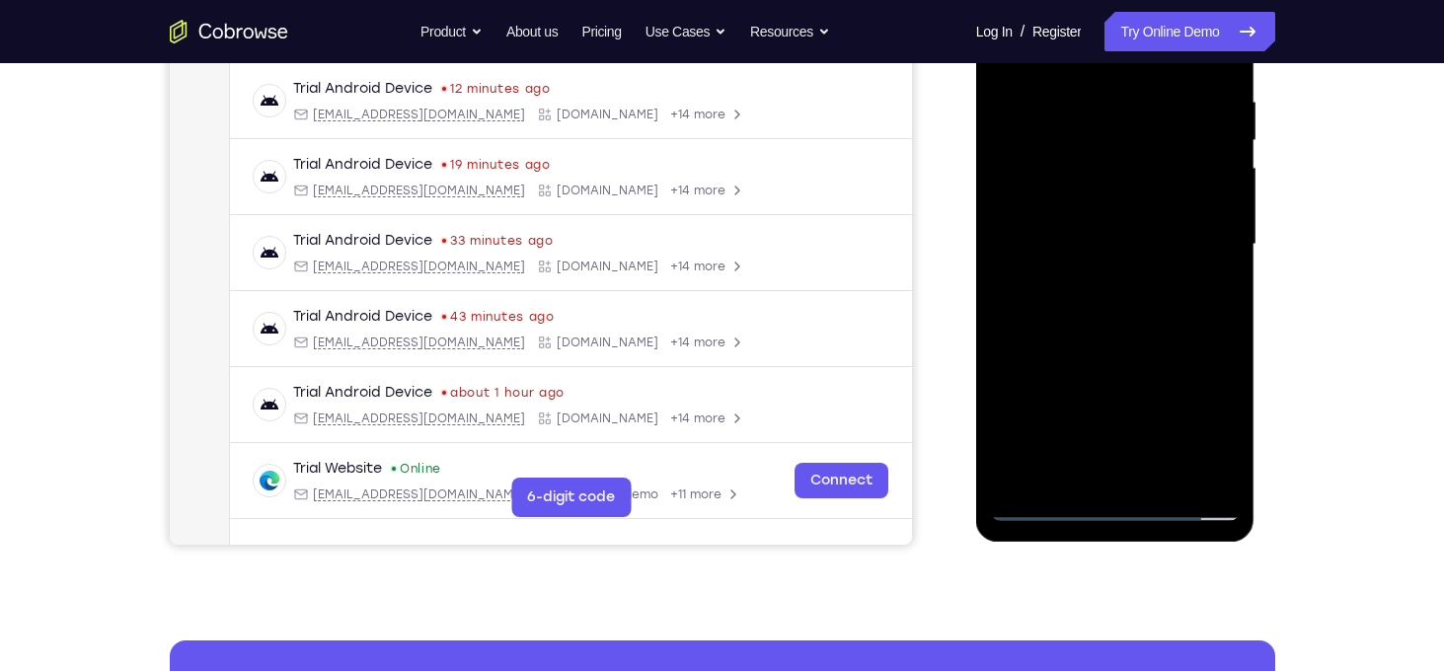
click at [1251, 251] on div at bounding box center [1115, 248] width 279 height 588
click at [1176, 465] on div at bounding box center [1115, 244] width 249 height 553
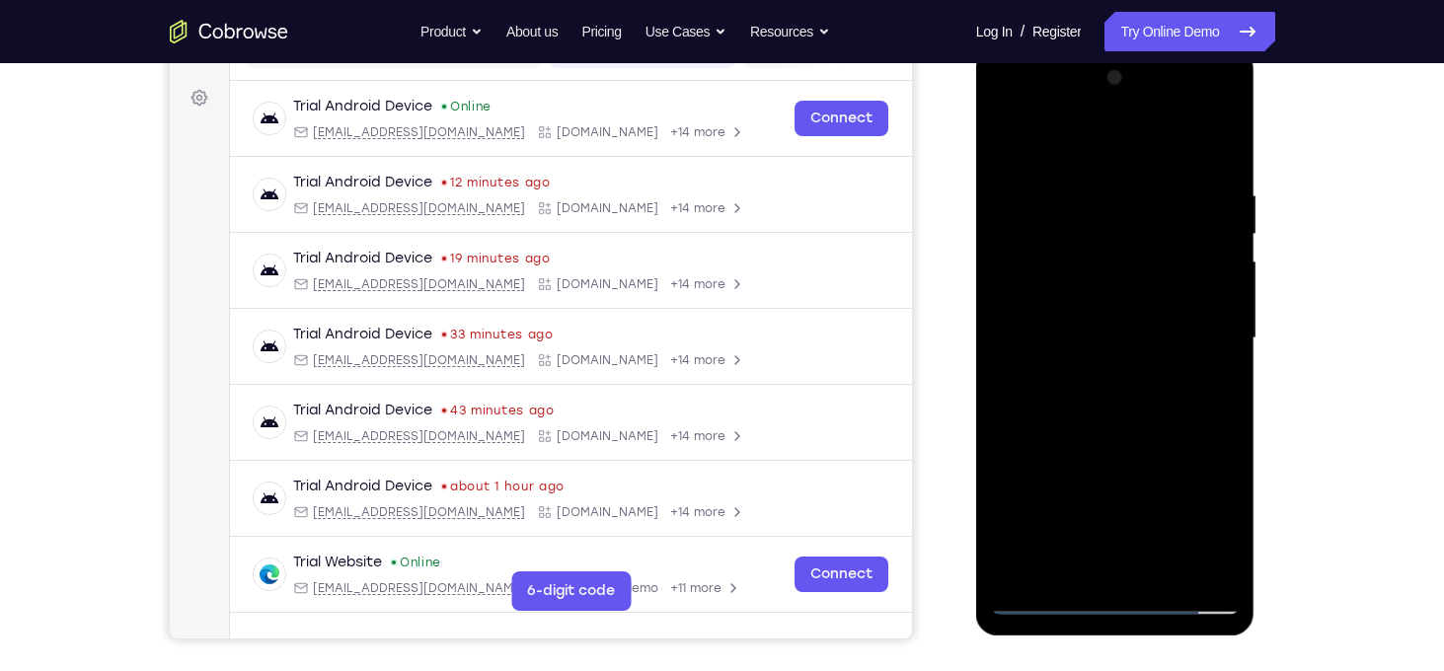
scroll to position [275, 0]
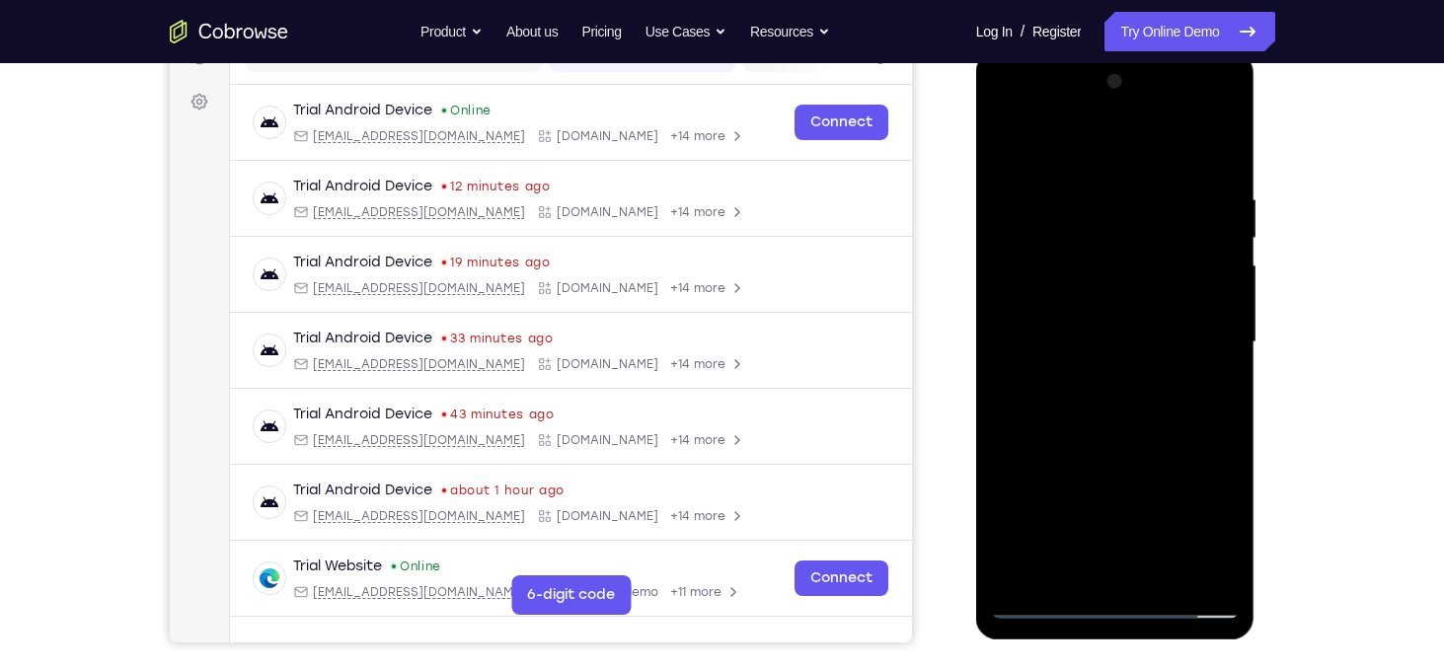
click at [1138, 454] on div at bounding box center [1115, 342] width 249 height 553
drag, startPoint x: 1143, startPoint y: 414, endPoint x: 1134, endPoint y: 269, distance: 145.4
click at [1134, 269] on div at bounding box center [1115, 342] width 249 height 553
click at [1131, 323] on div at bounding box center [1115, 342] width 249 height 553
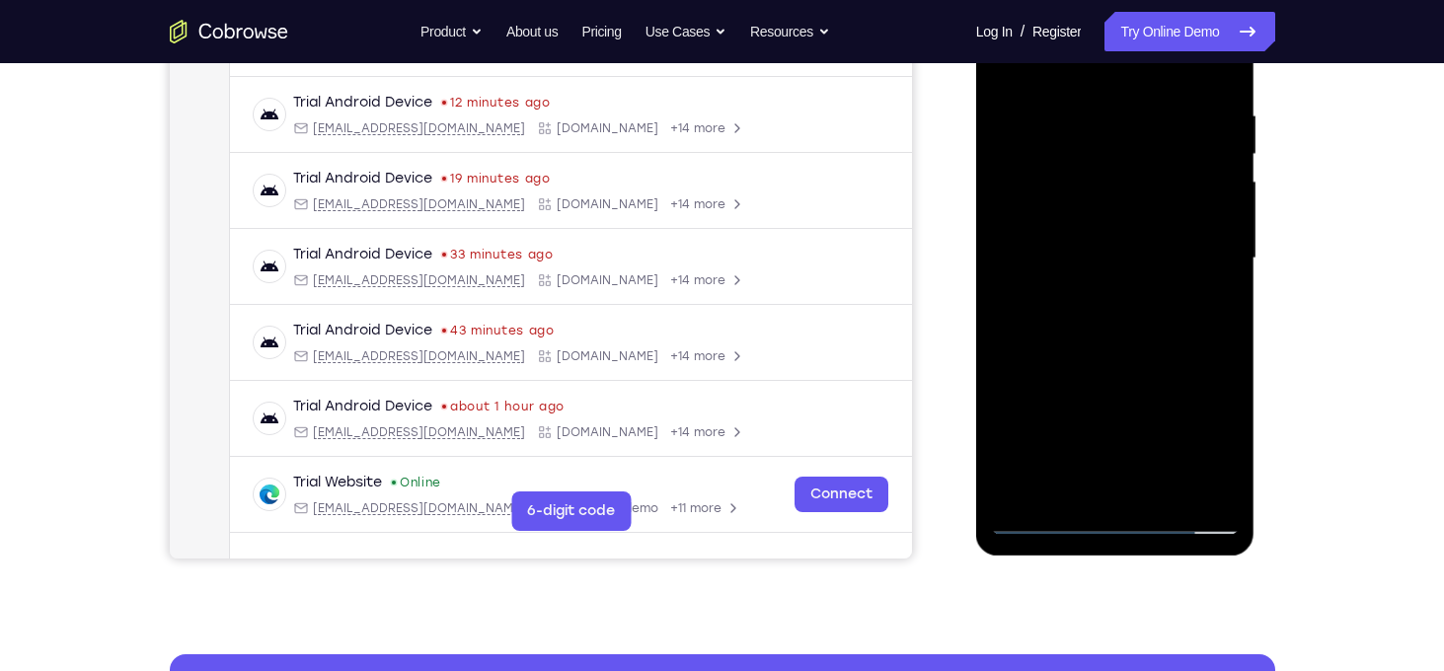
scroll to position [359, 0]
drag, startPoint x: 1125, startPoint y: 248, endPoint x: 1126, endPoint y: 451, distance: 203.4
click at [1126, 451] on div at bounding box center [1115, 258] width 249 height 553
click at [1130, 226] on div at bounding box center [1115, 258] width 249 height 553
drag, startPoint x: 1144, startPoint y: 376, endPoint x: 1135, endPoint y: 247, distance: 129.6
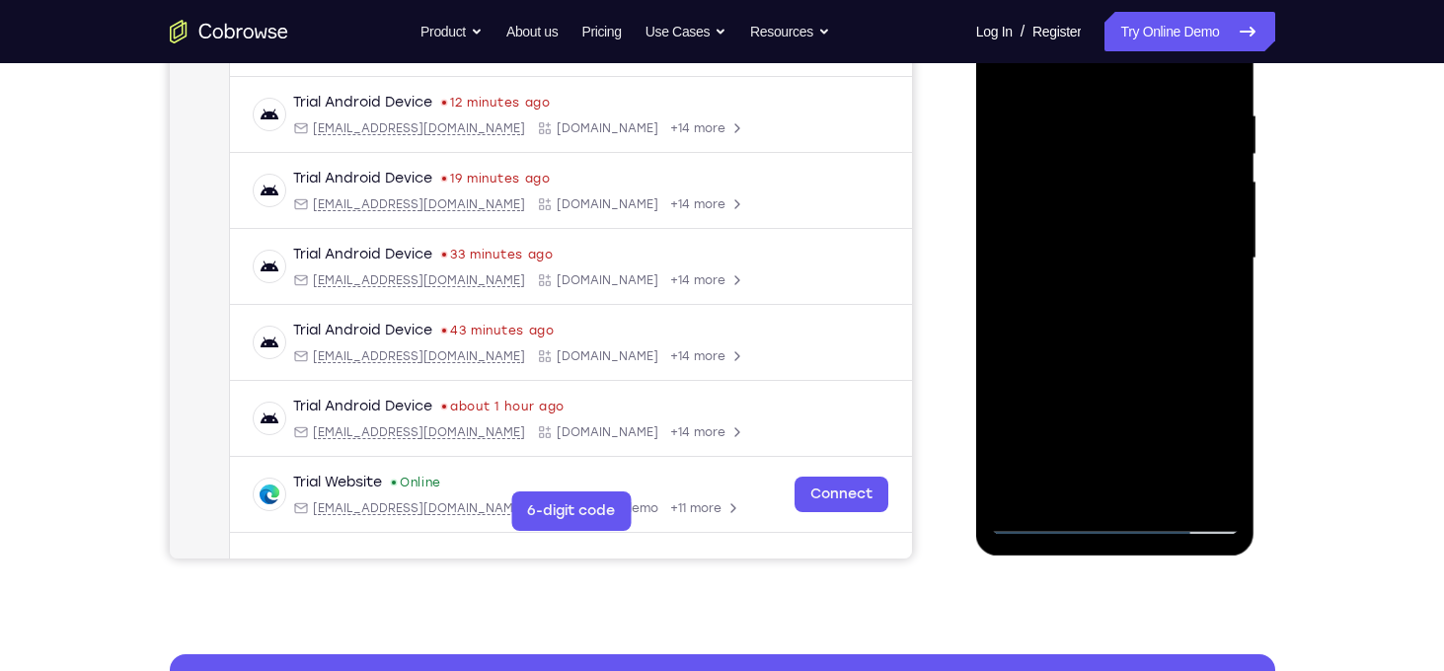
click at [1135, 247] on div at bounding box center [1115, 258] width 249 height 553
drag, startPoint x: 1163, startPoint y: 382, endPoint x: 1145, endPoint y: 231, distance: 152.1
click at [1145, 231] on div at bounding box center [1115, 258] width 249 height 553
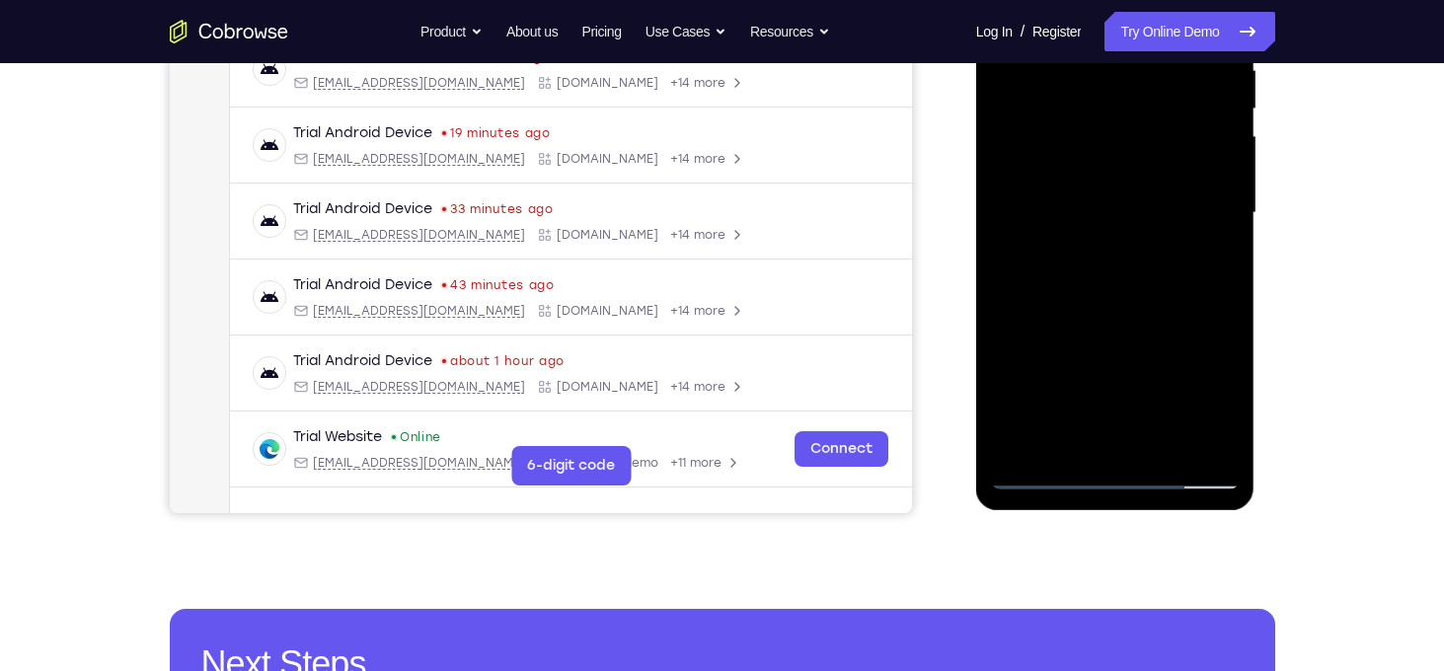
click at [1050, 478] on div at bounding box center [1115, 213] width 249 height 553
drag, startPoint x: 1095, startPoint y: 338, endPoint x: 1104, endPoint y: 249, distance: 89.3
click at [1104, 249] on div at bounding box center [1115, 213] width 249 height 553
click at [1047, 477] on div at bounding box center [1115, 213] width 249 height 553
click at [1030, 458] on div at bounding box center [1115, 213] width 249 height 553
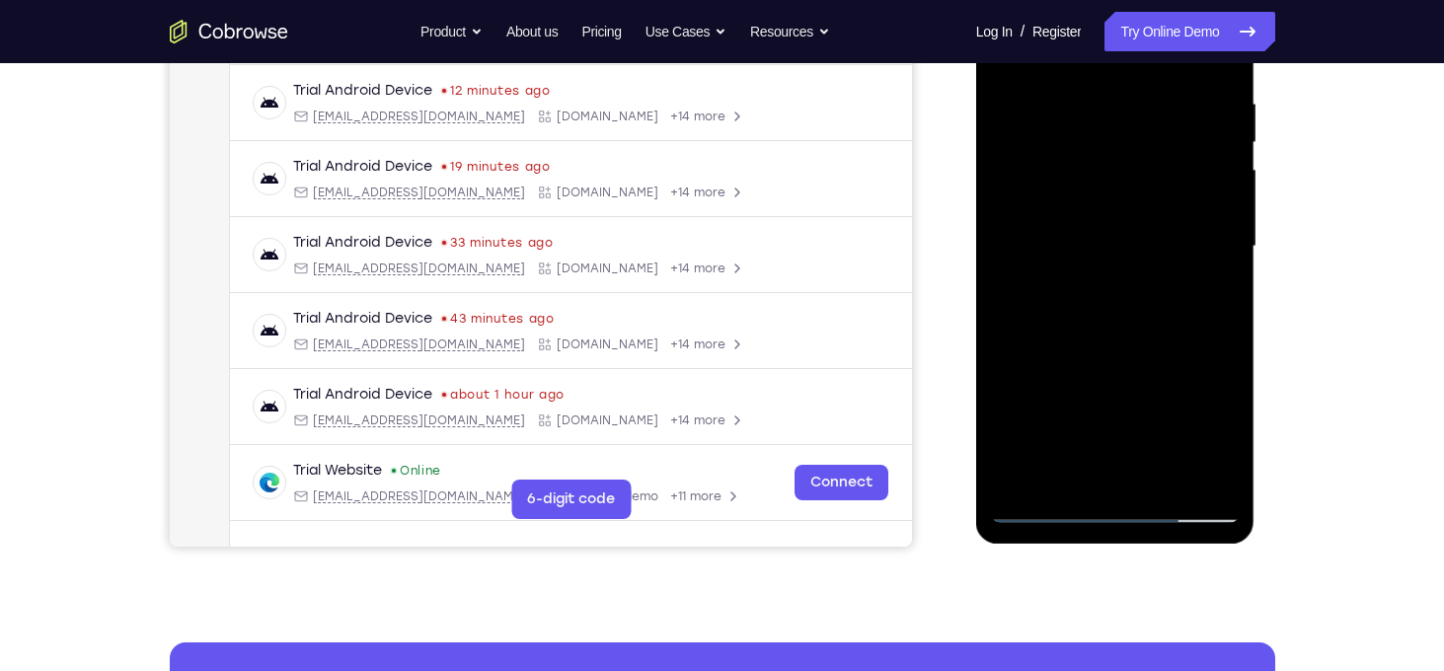
scroll to position [370, 0]
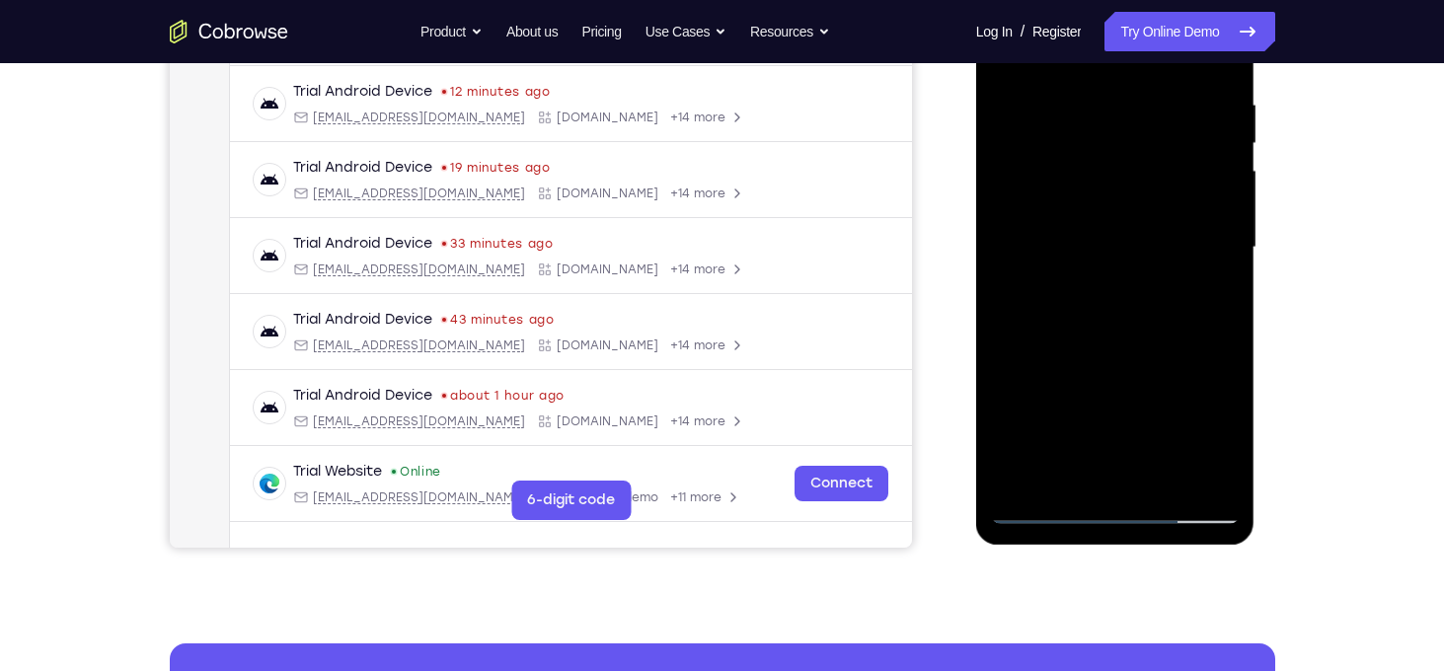
click at [1090, 105] on div at bounding box center [1115, 247] width 249 height 553
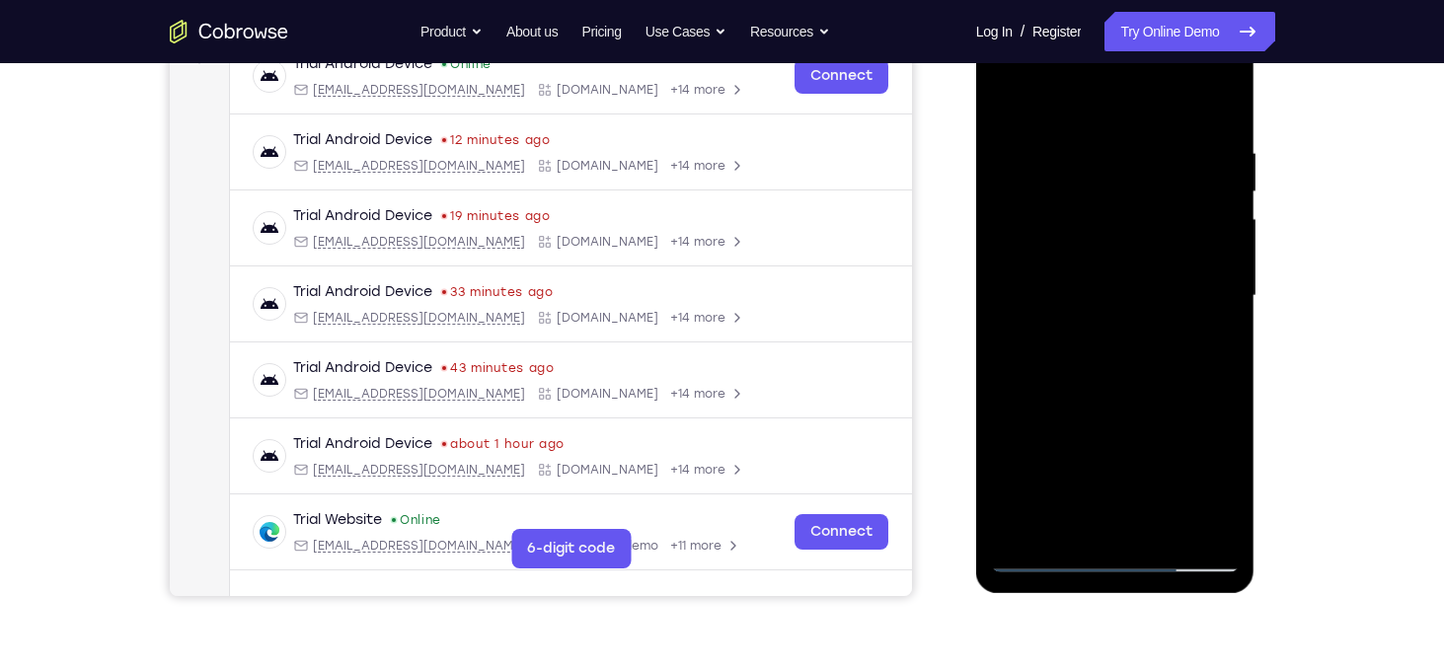
scroll to position [321, 0]
click at [1224, 244] on div at bounding box center [1115, 297] width 249 height 553
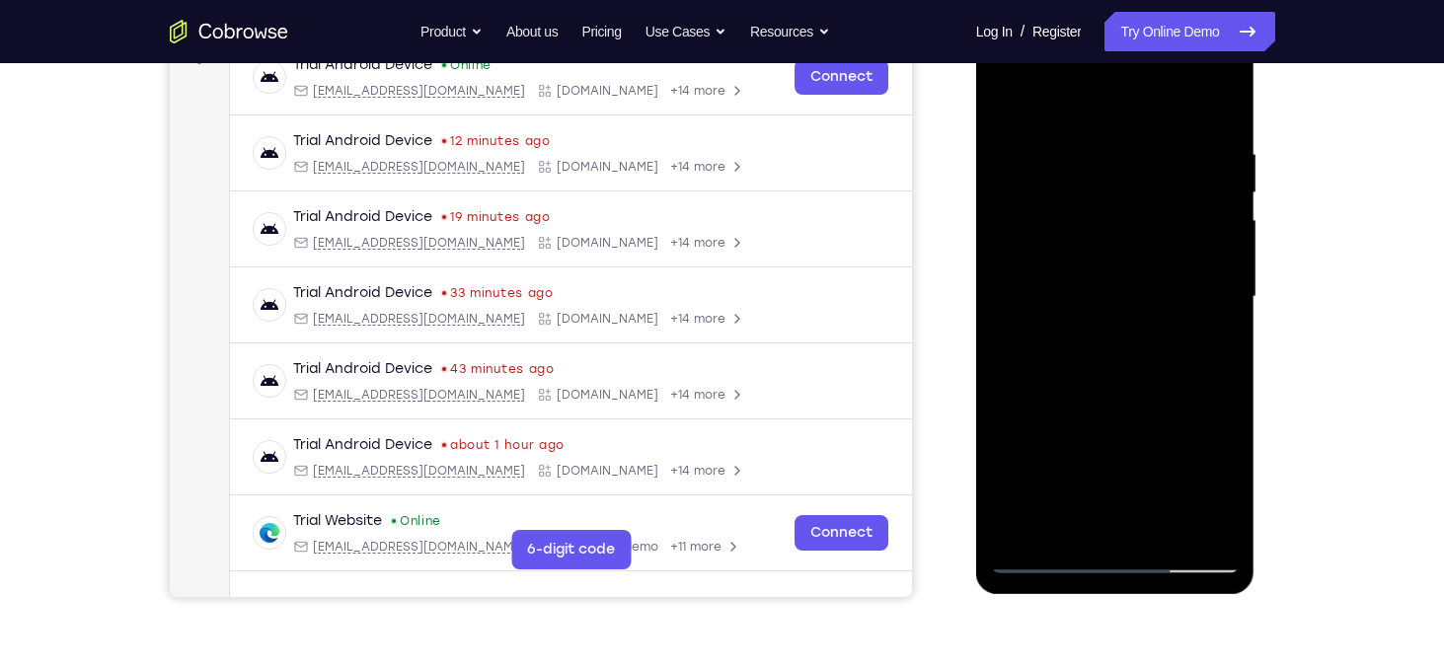
click at [1224, 244] on div at bounding box center [1115, 297] width 249 height 553
click at [1015, 272] on div at bounding box center [1115, 297] width 249 height 553
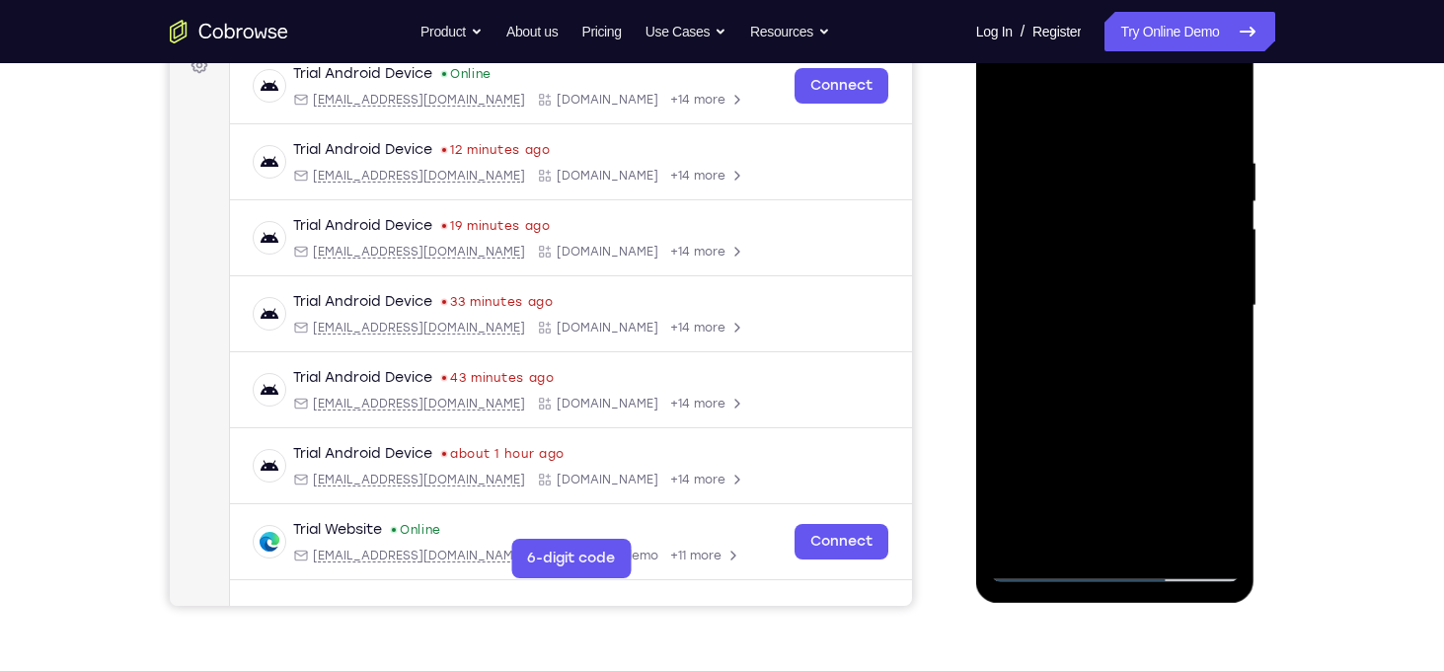
scroll to position [308, 0]
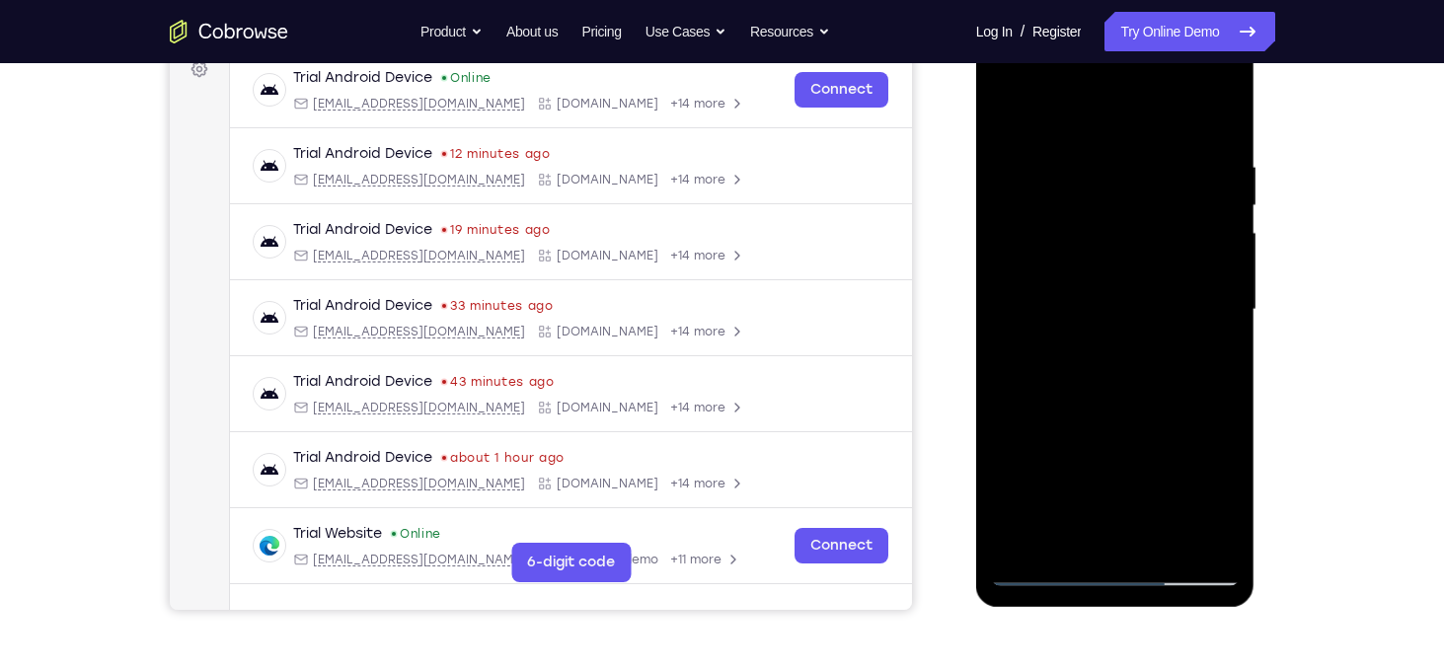
click at [1213, 213] on div at bounding box center [1115, 310] width 249 height 553
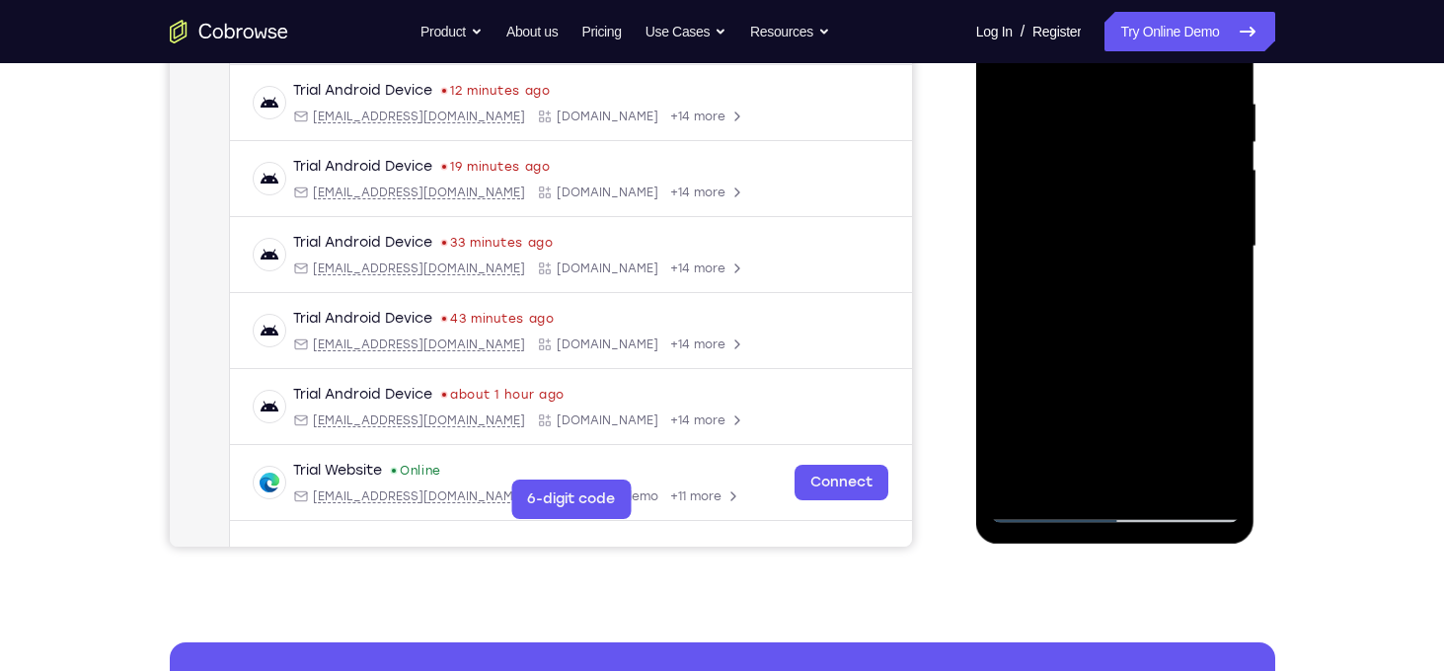
click at [1213, 213] on div at bounding box center [1115, 246] width 249 height 553
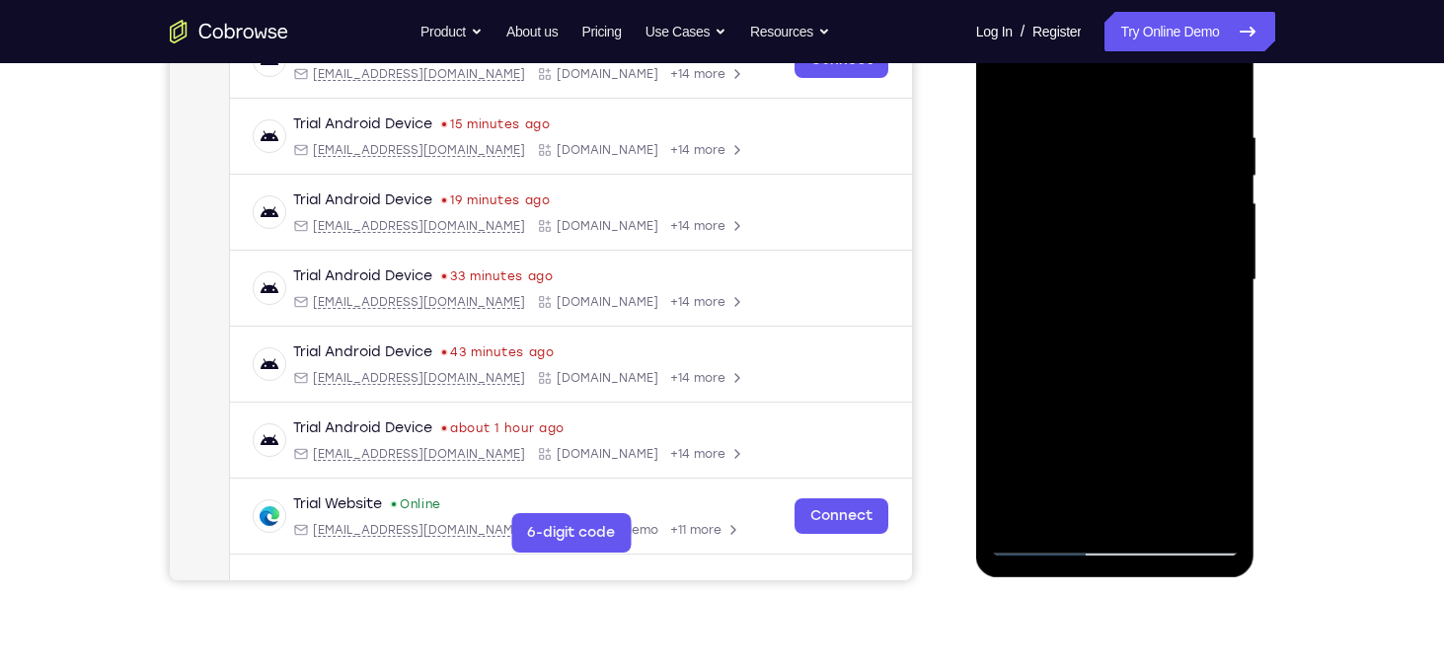
scroll to position [283, 0]
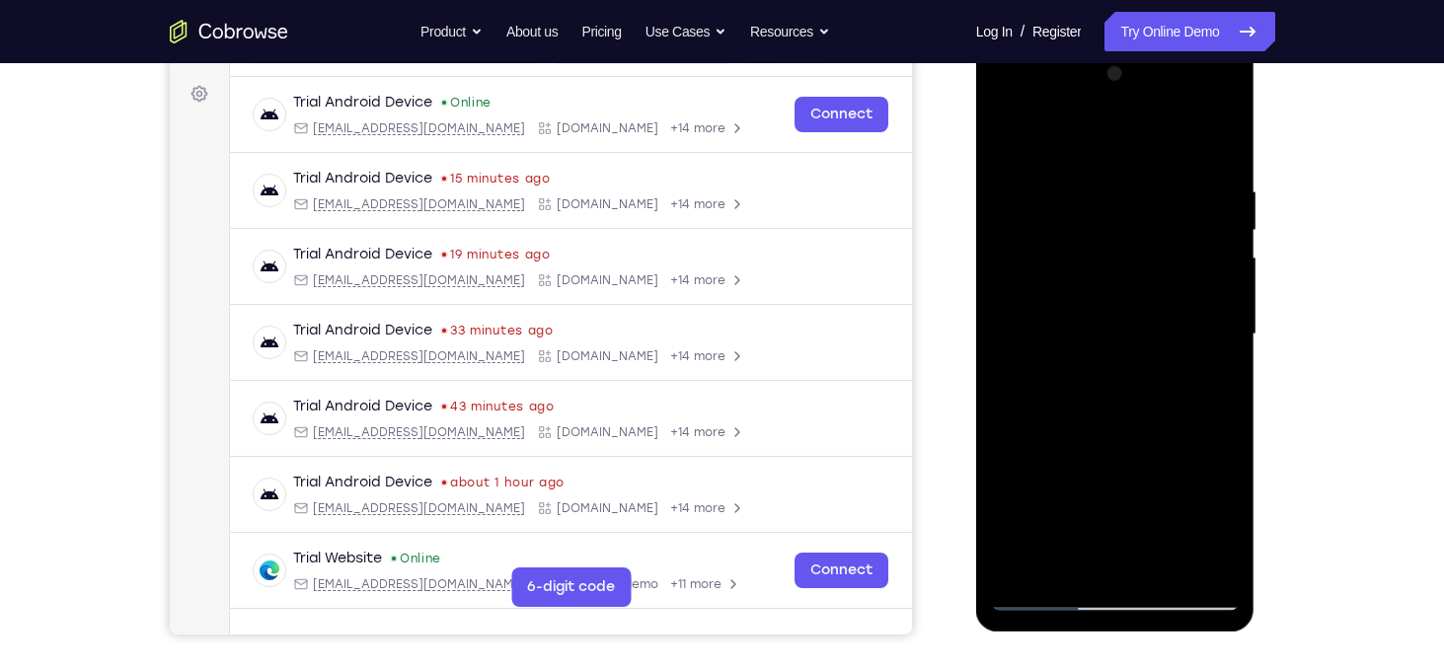
click at [1220, 143] on div at bounding box center [1115, 334] width 249 height 553
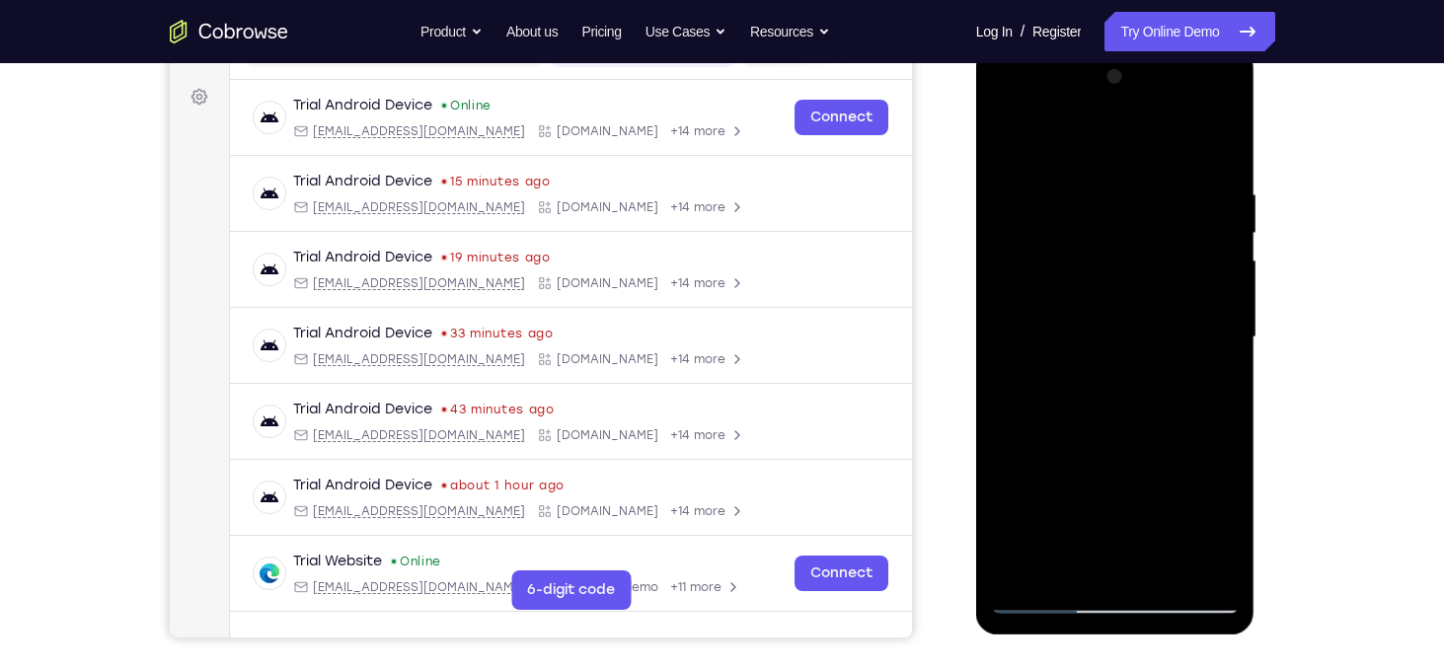
scroll to position [279, 0]
click at [1217, 157] on div at bounding box center [1115, 338] width 249 height 553
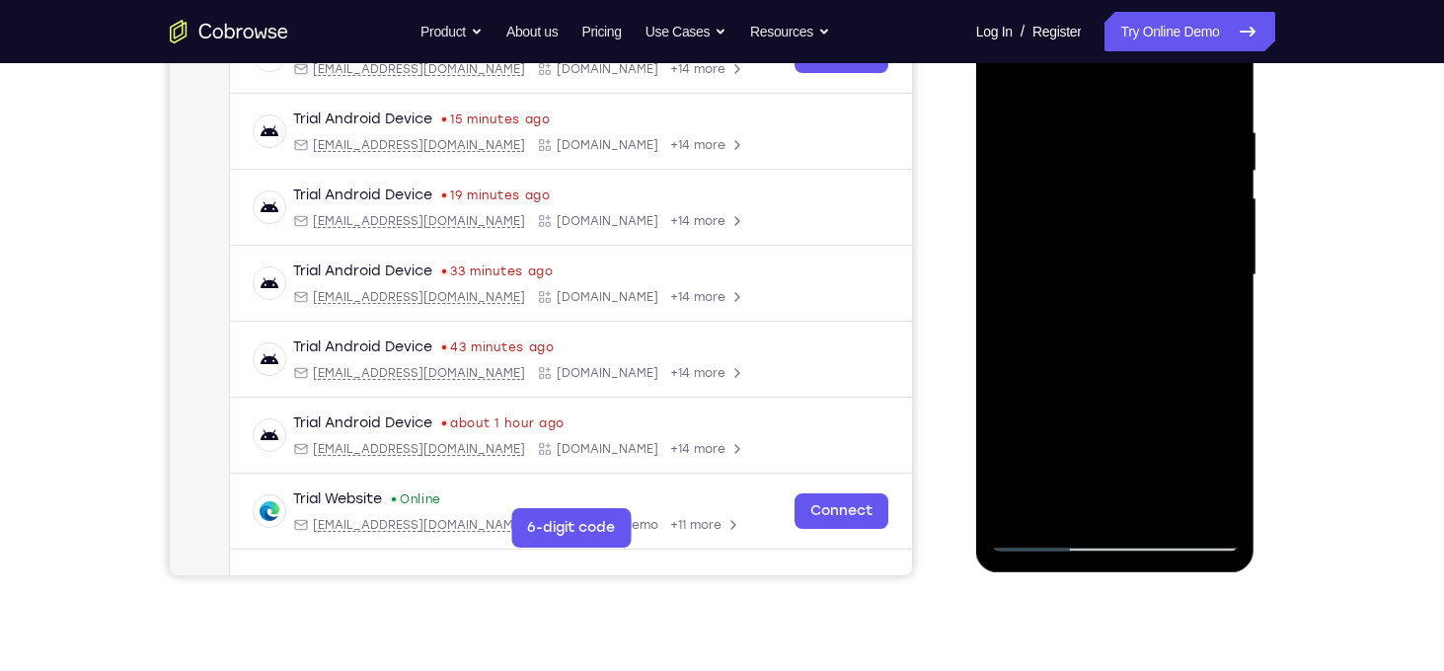
scroll to position [257, 0]
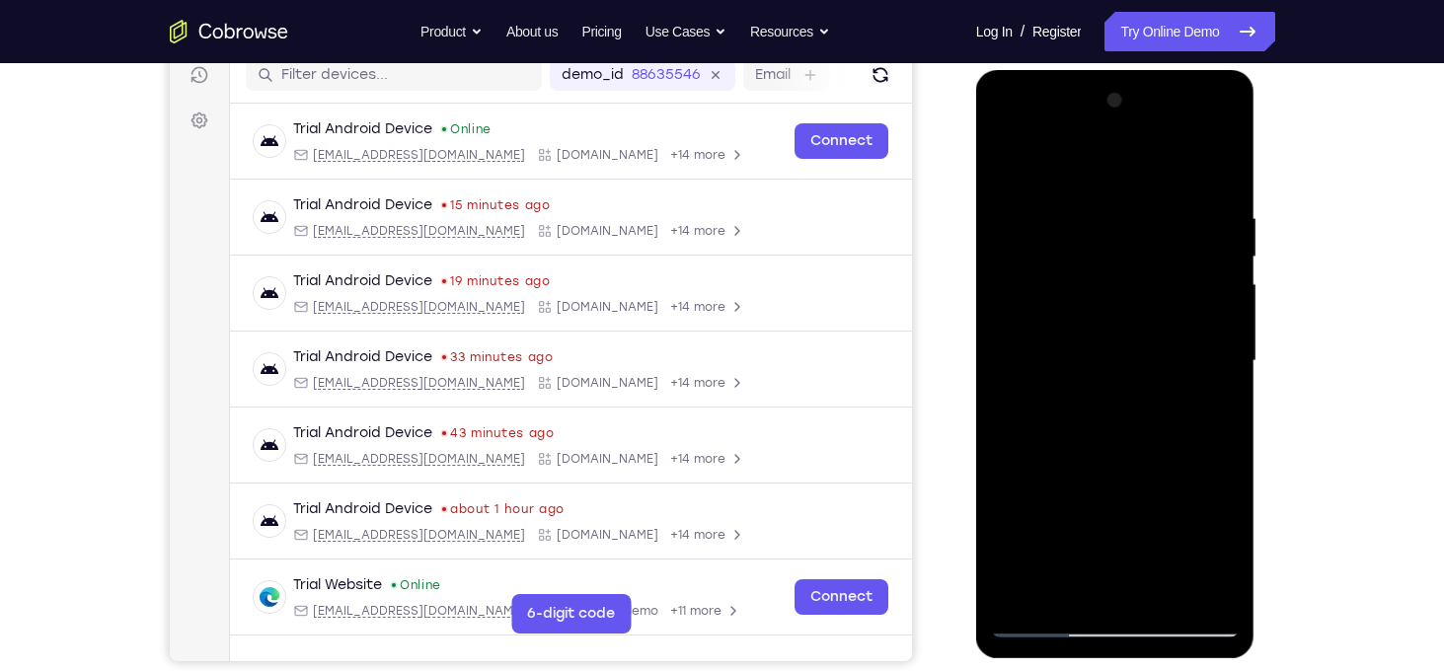
drag, startPoint x: 1141, startPoint y: 262, endPoint x: 1122, endPoint y: 480, distance: 219.1
click at [1122, 480] on div at bounding box center [1115, 361] width 249 height 553
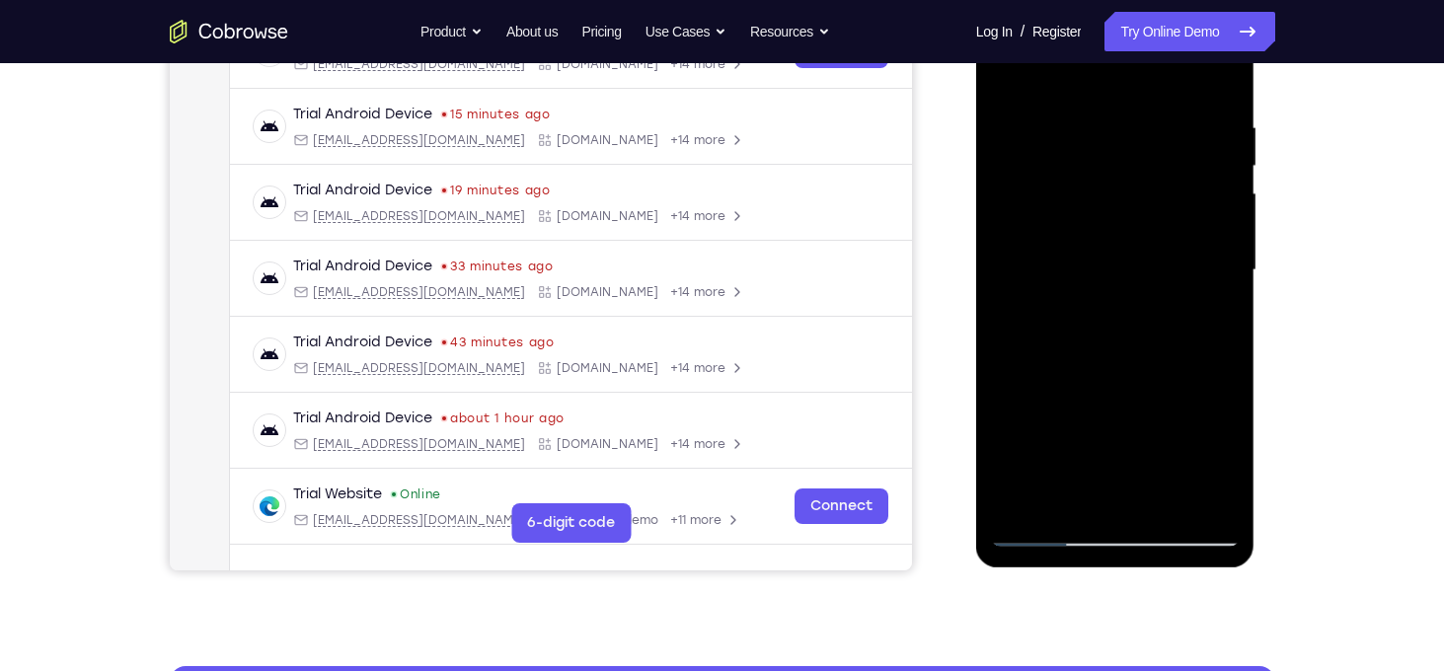
scroll to position [296, 0]
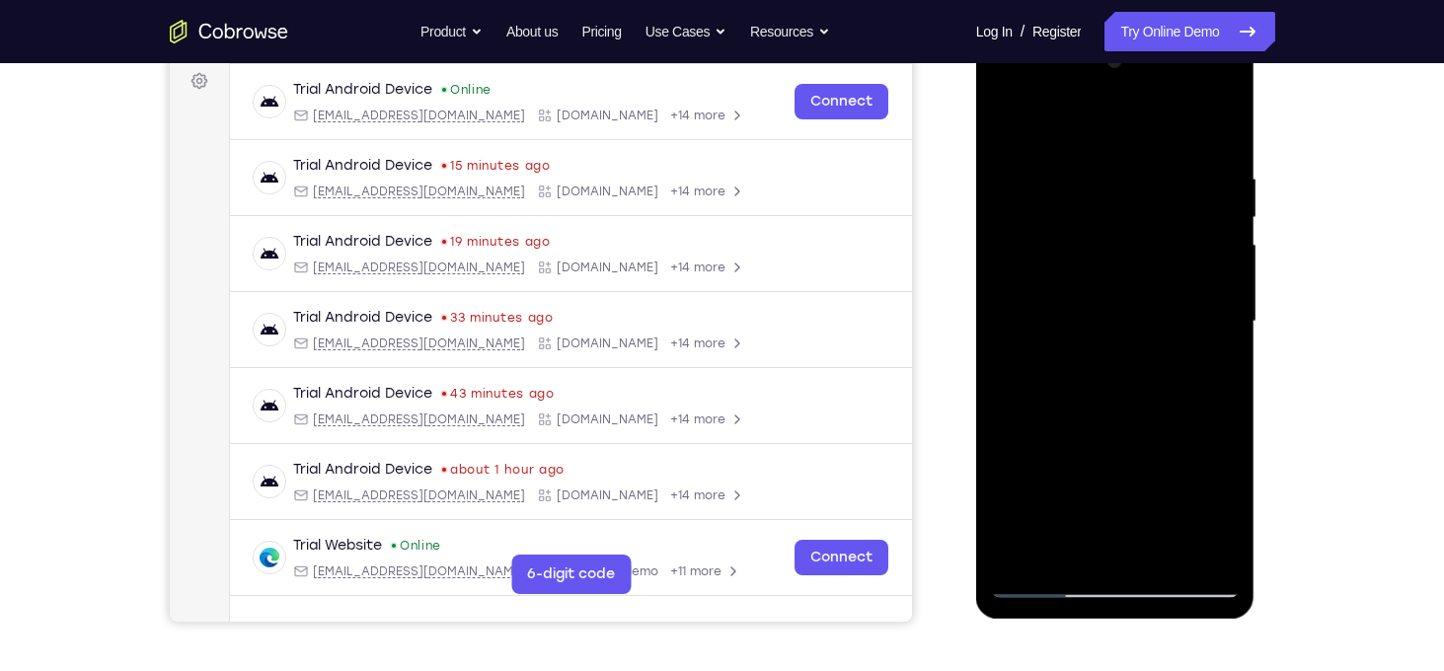
click at [1090, 168] on div at bounding box center [1115, 321] width 249 height 553
click at [1112, 196] on div at bounding box center [1115, 321] width 249 height 553
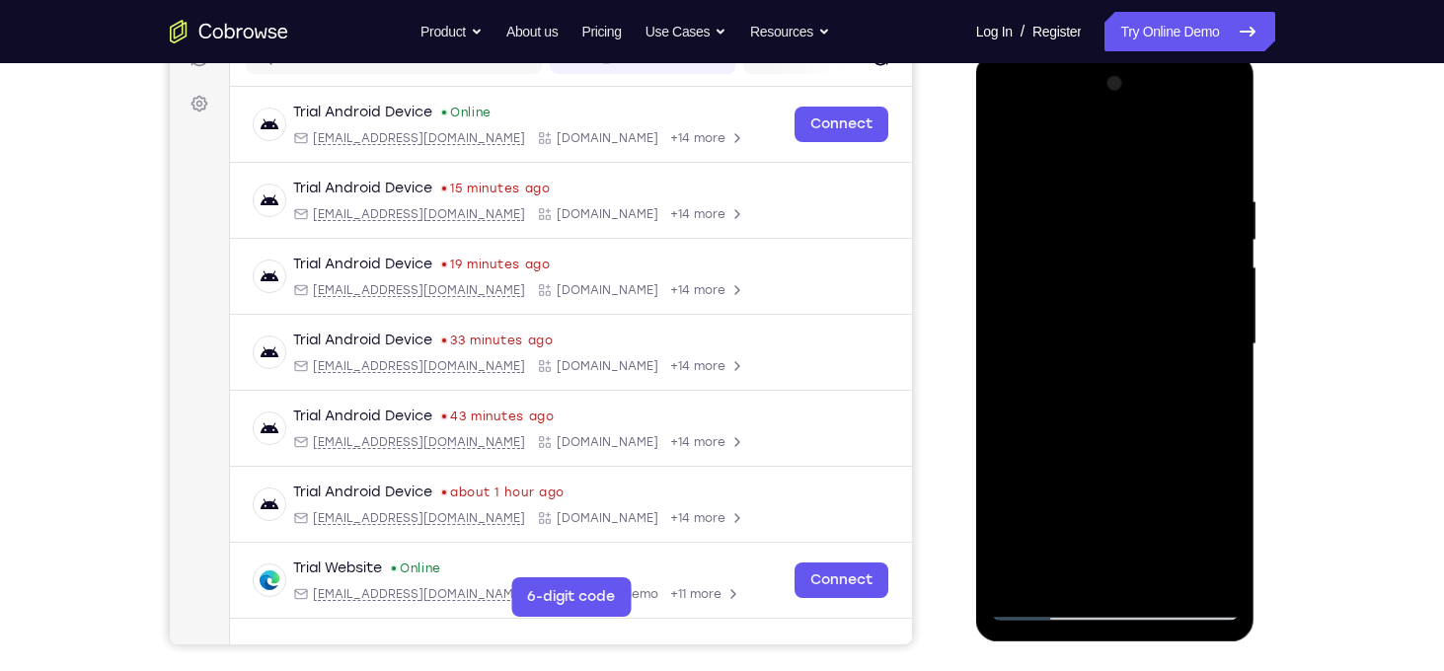
scroll to position [272, 0]
click at [1217, 156] on div at bounding box center [1115, 345] width 249 height 553
drag, startPoint x: 1128, startPoint y: 192, endPoint x: 1130, endPoint y: 181, distance: 11.3
click at [1130, 181] on div at bounding box center [1115, 345] width 249 height 553
click at [1218, 149] on div at bounding box center [1115, 345] width 249 height 553
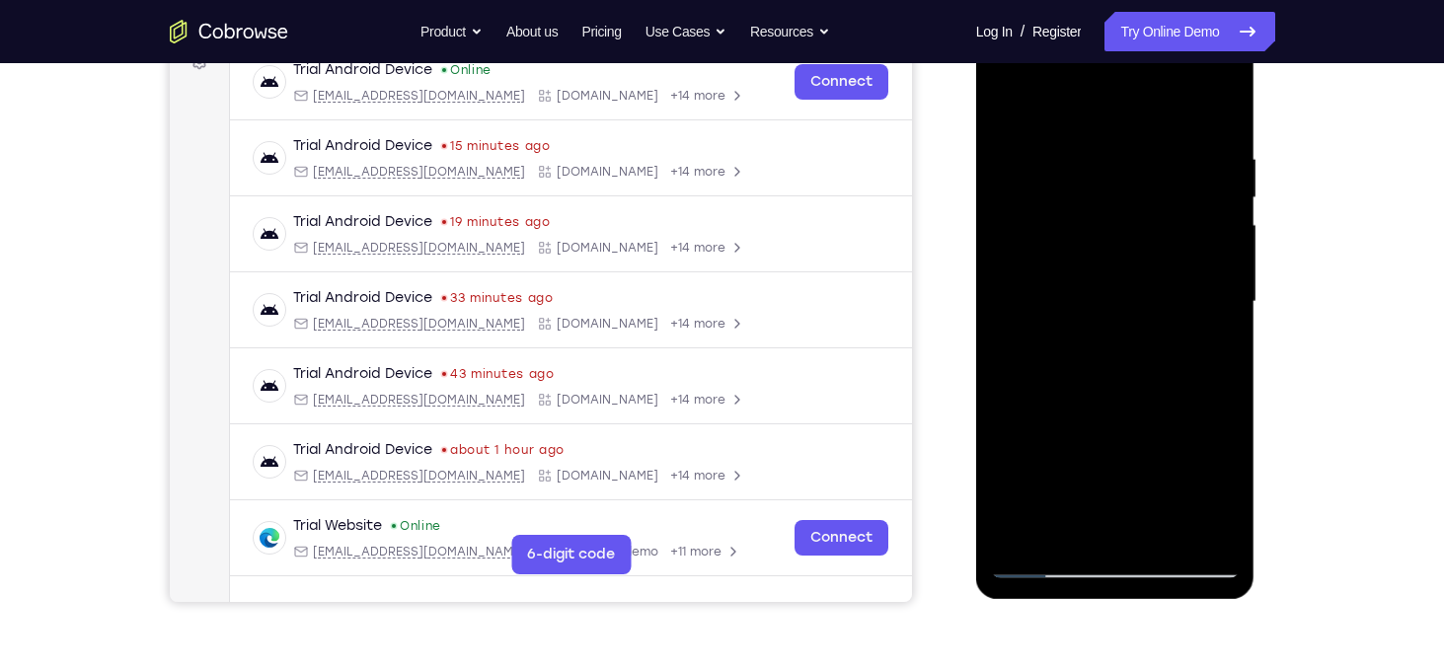
scroll to position [311, 0]
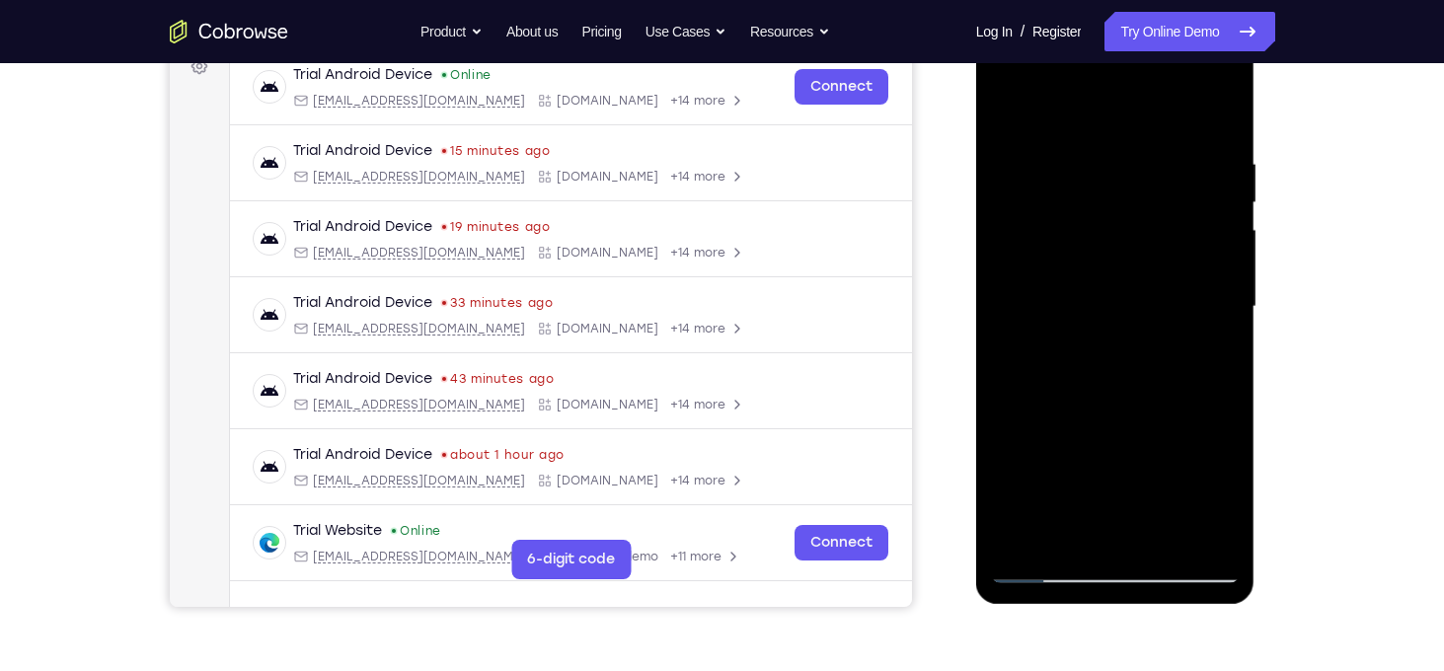
click at [1104, 138] on div at bounding box center [1115, 307] width 249 height 553
drag, startPoint x: 1057, startPoint y: 385, endPoint x: 1060, endPoint y: 272, distance: 113.6
click at [1060, 272] on div at bounding box center [1115, 307] width 249 height 553
drag, startPoint x: 1068, startPoint y: 385, endPoint x: 1075, endPoint y: 257, distance: 128.5
click at [1075, 257] on div at bounding box center [1115, 307] width 249 height 553
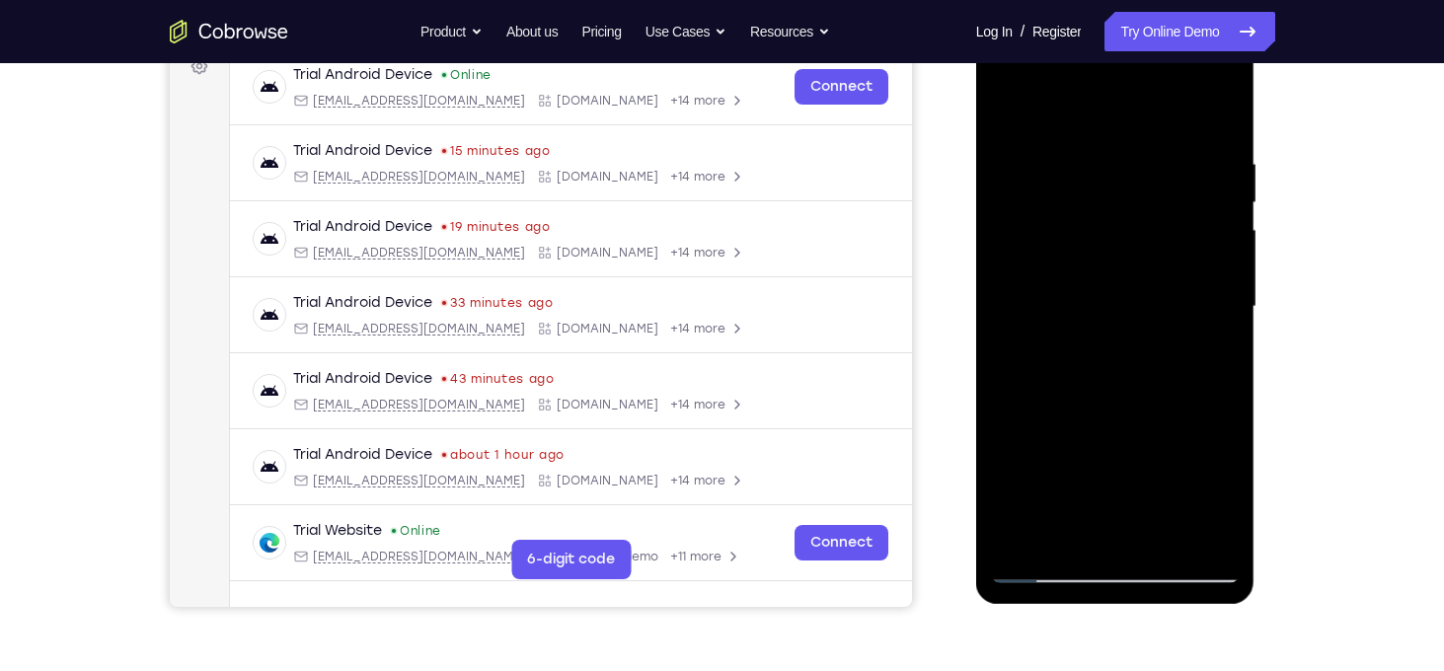
drag, startPoint x: 1079, startPoint y: 378, endPoint x: 1082, endPoint y: 249, distance: 129.4
click at [1082, 249] on div at bounding box center [1115, 307] width 249 height 553
drag, startPoint x: 1087, startPoint y: 383, endPoint x: 1085, endPoint y: 246, distance: 137.3
click at [1085, 246] on div at bounding box center [1115, 307] width 249 height 553
drag, startPoint x: 1075, startPoint y: 385, endPoint x: 1083, endPoint y: 260, distance: 125.6
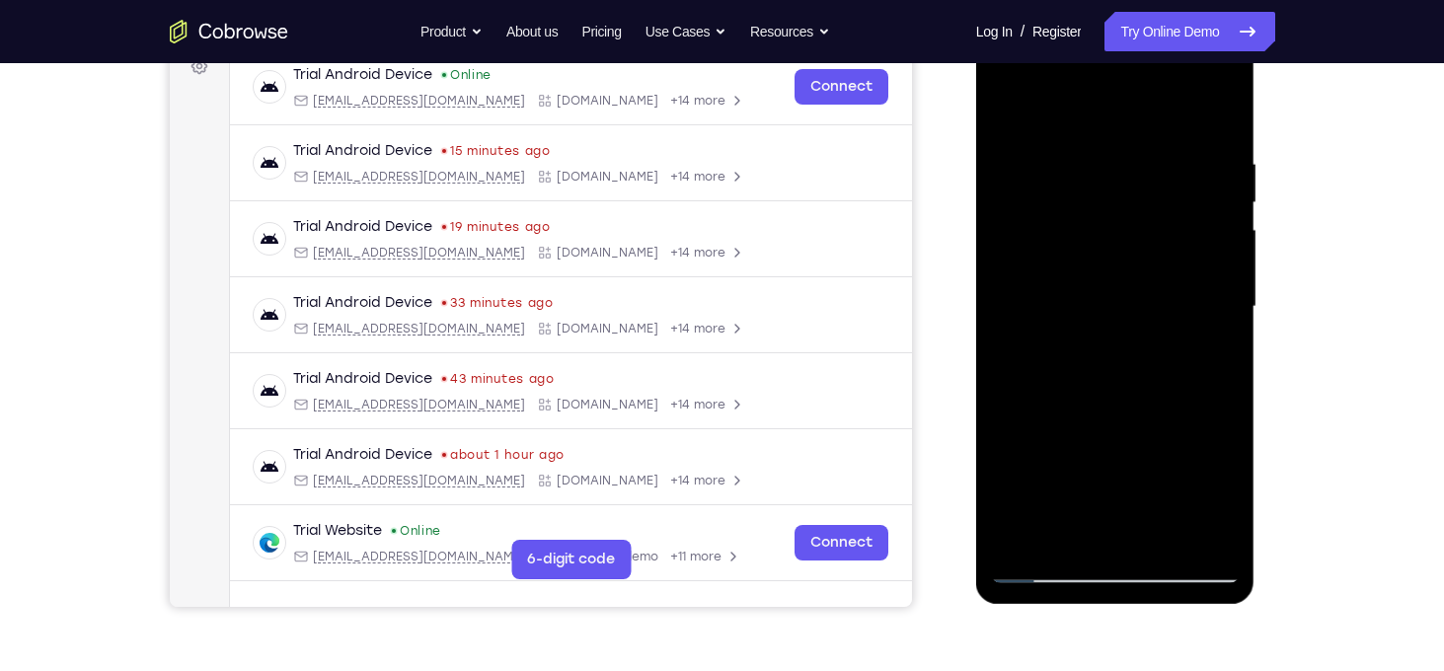
click at [1083, 260] on div at bounding box center [1115, 307] width 249 height 553
drag, startPoint x: 1080, startPoint y: 402, endPoint x: 1087, endPoint y: 244, distance: 158.1
click at [1087, 244] on div at bounding box center [1115, 307] width 249 height 553
drag, startPoint x: 1084, startPoint y: 399, endPoint x: 1086, endPoint y: 282, distance: 116.5
click at [1086, 282] on div at bounding box center [1115, 307] width 249 height 553
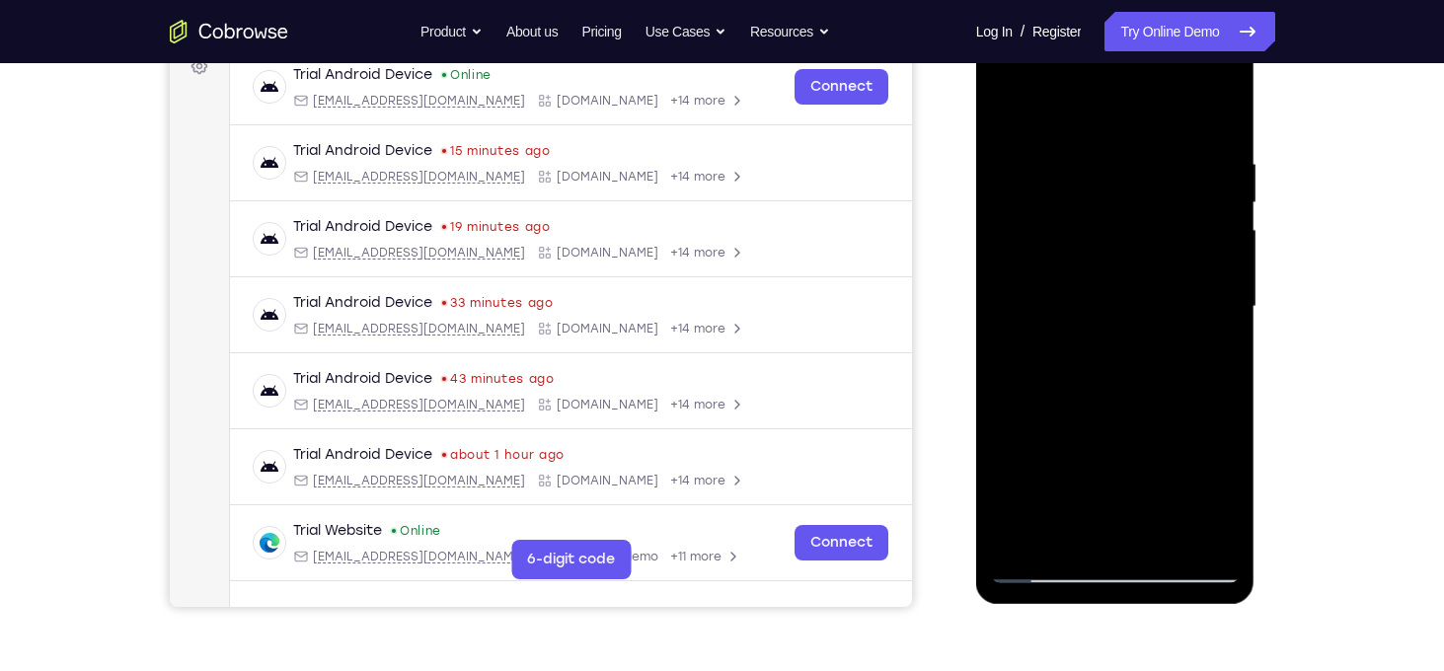
drag, startPoint x: 1084, startPoint y: 389, endPoint x: 1094, endPoint y: 283, distance: 106.1
click at [1094, 283] on div at bounding box center [1115, 307] width 249 height 553
drag, startPoint x: 1081, startPoint y: 408, endPoint x: 1085, endPoint y: 305, distance: 102.8
click at [1085, 305] on div at bounding box center [1115, 307] width 249 height 553
drag, startPoint x: 1081, startPoint y: 409, endPoint x: 1088, endPoint y: 302, distance: 106.9
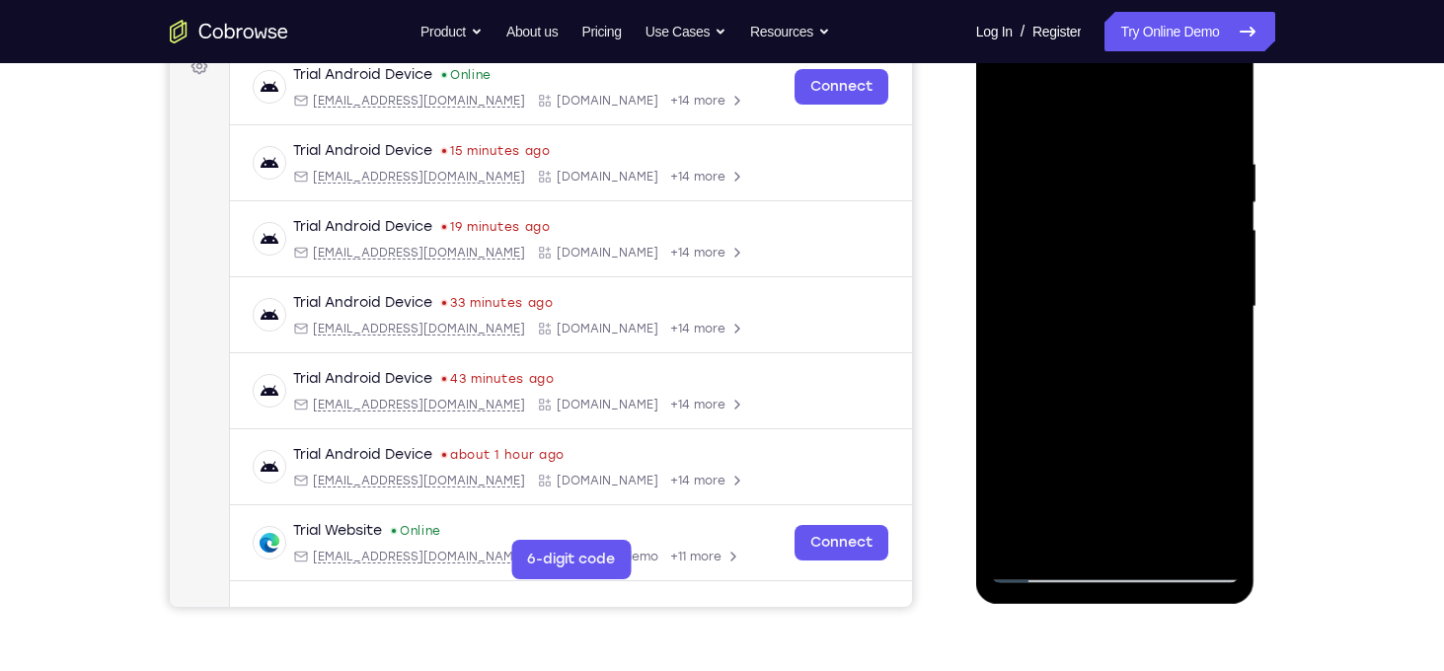
click at [1088, 302] on div at bounding box center [1115, 307] width 249 height 553
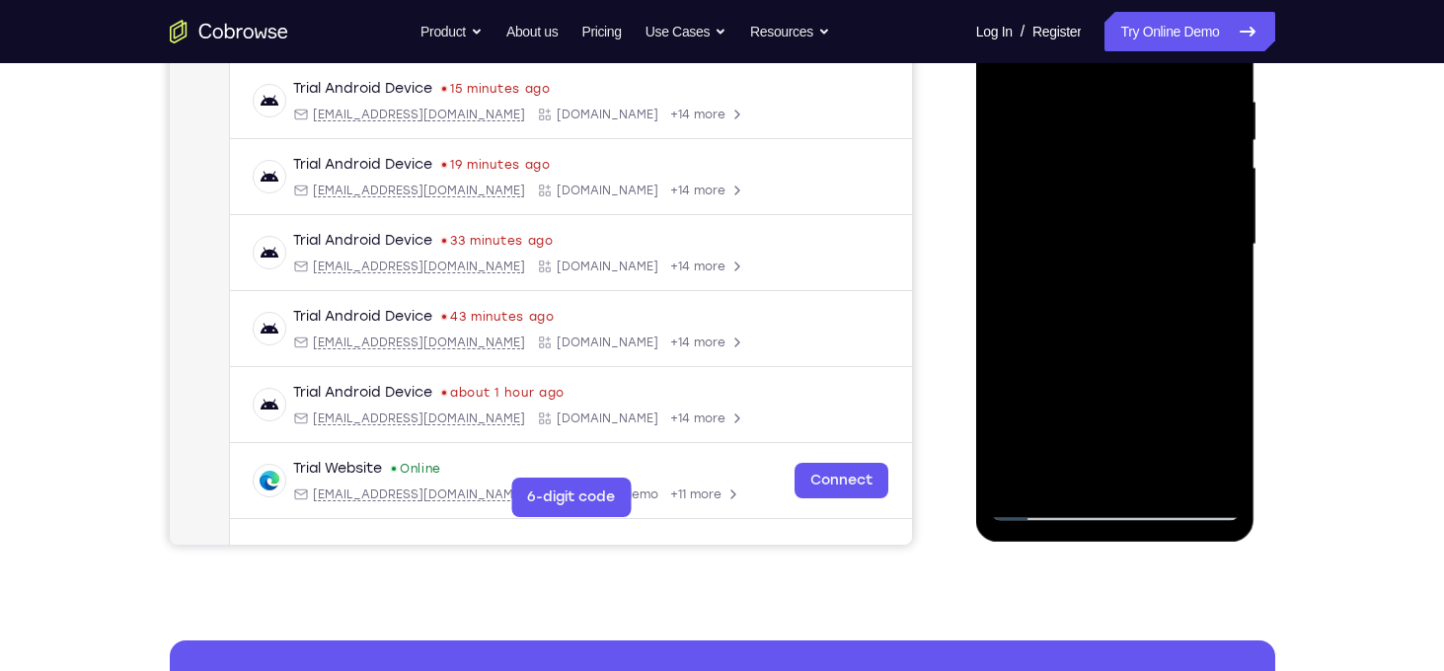
scroll to position [374, 0]
drag, startPoint x: 1088, startPoint y: 239, endPoint x: 1098, endPoint y: 188, distance: 52.3
click at [1098, 188] on div at bounding box center [1115, 243] width 249 height 553
drag, startPoint x: 1089, startPoint y: 327, endPoint x: 1101, endPoint y: 198, distance: 128.9
click at [1101, 198] on div at bounding box center [1115, 243] width 249 height 553
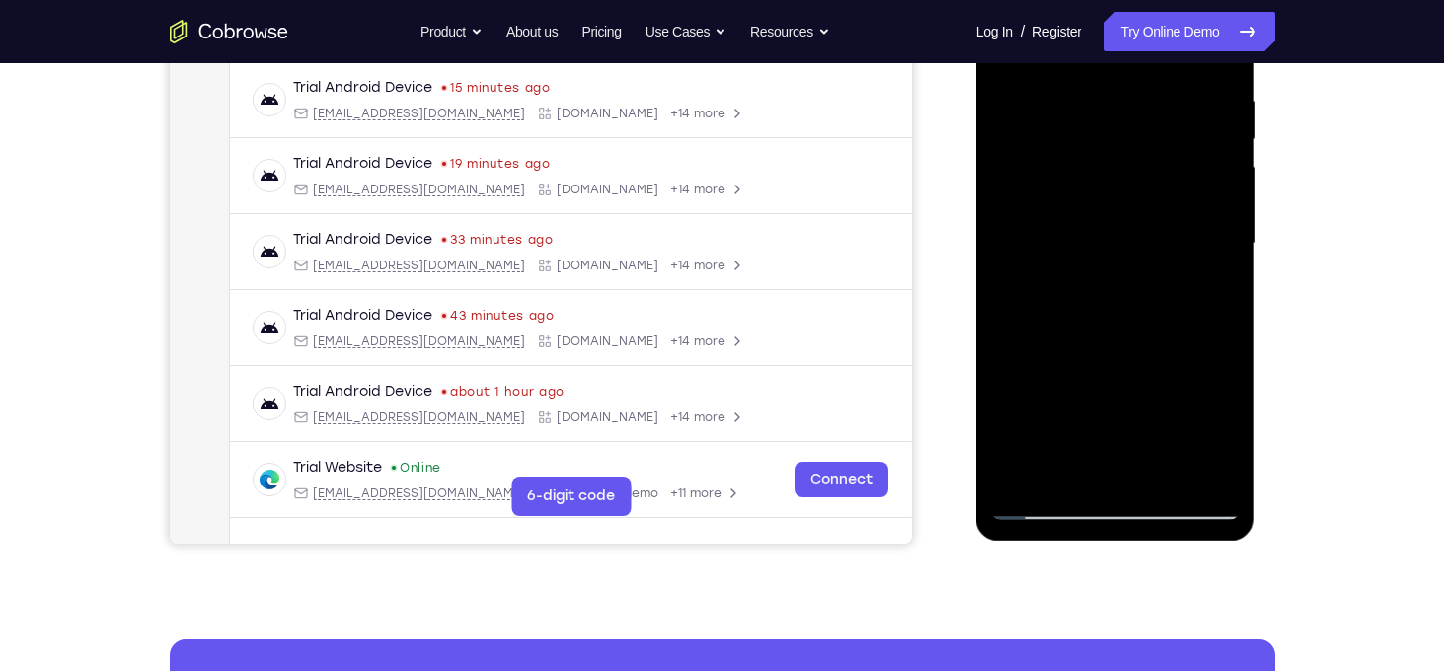
drag, startPoint x: 1089, startPoint y: 338, endPoint x: 1098, endPoint y: 202, distance: 135.6
click at [1098, 202] on div at bounding box center [1115, 243] width 249 height 553
drag, startPoint x: 1086, startPoint y: 340, endPoint x: 1089, endPoint y: 211, distance: 128.4
click at [1089, 211] on div at bounding box center [1115, 243] width 249 height 553
drag, startPoint x: 1078, startPoint y: 369, endPoint x: 1084, endPoint y: 246, distance: 123.6
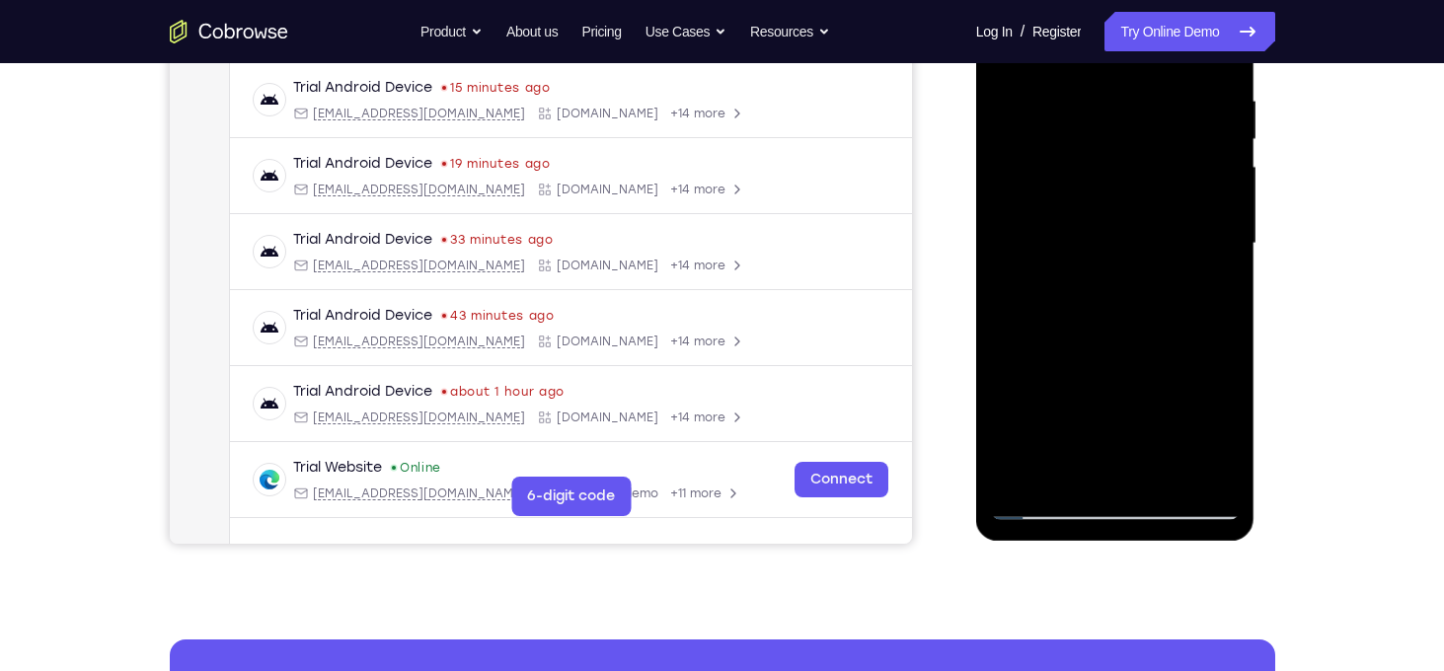
click at [1084, 246] on div at bounding box center [1115, 243] width 249 height 553
drag, startPoint x: 1083, startPoint y: 350, endPoint x: 1083, endPoint y: 224, distance: 125.4
click at [1083, 224] on div at bounding box center [1115, 243] width 249 height 553
click at [1067, 288] on div at bounding box center [1115, 243] width 249 height 553
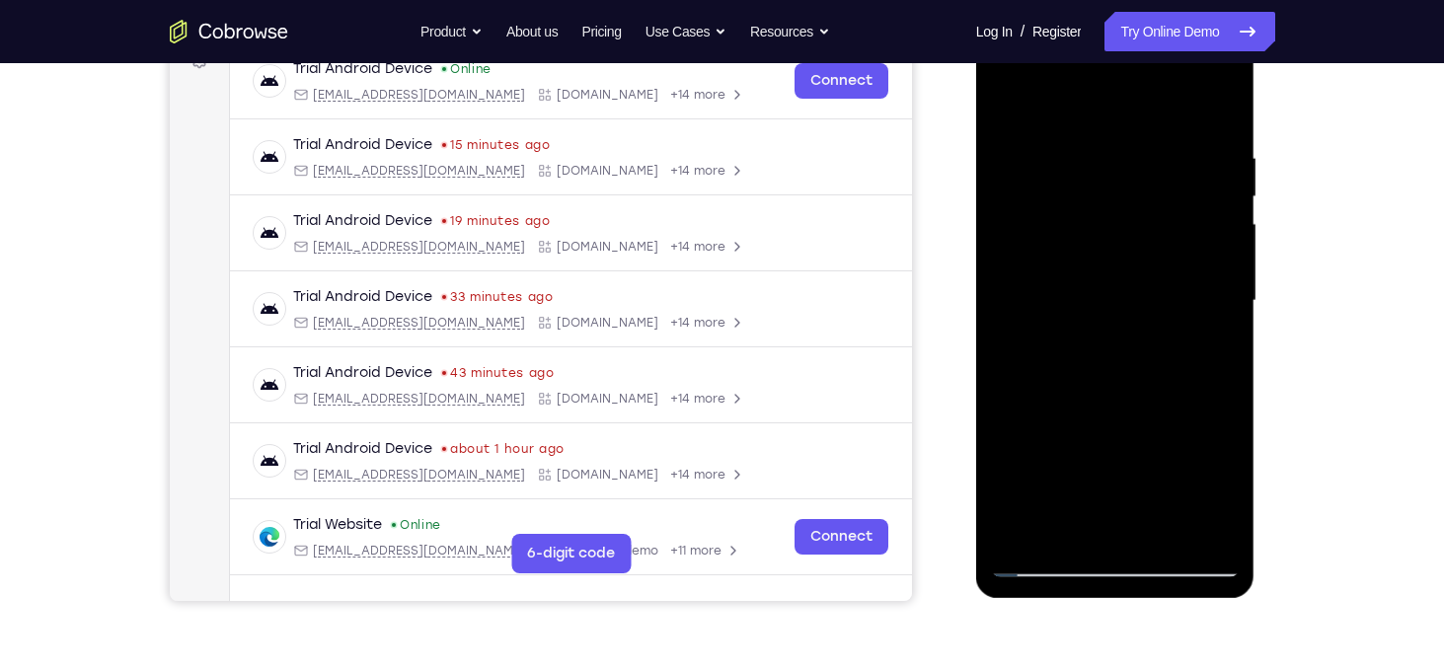
drag, startPoint x: 1067, startPoint y: 346, endPoint x: 1056, endPoint y: 420, distance: 74.8
click at [1056, 420] on div at bounding box center [1115, 301] width 249 height 553
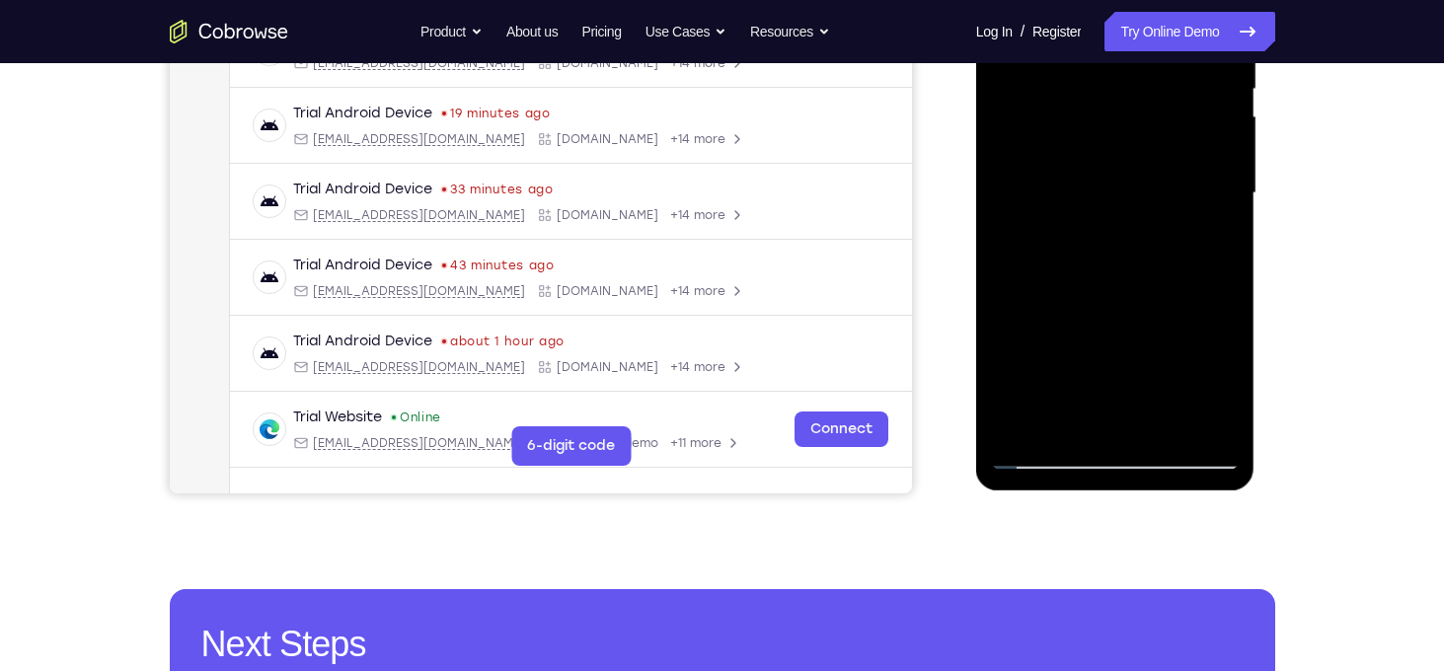
scroll to position [426, 0]
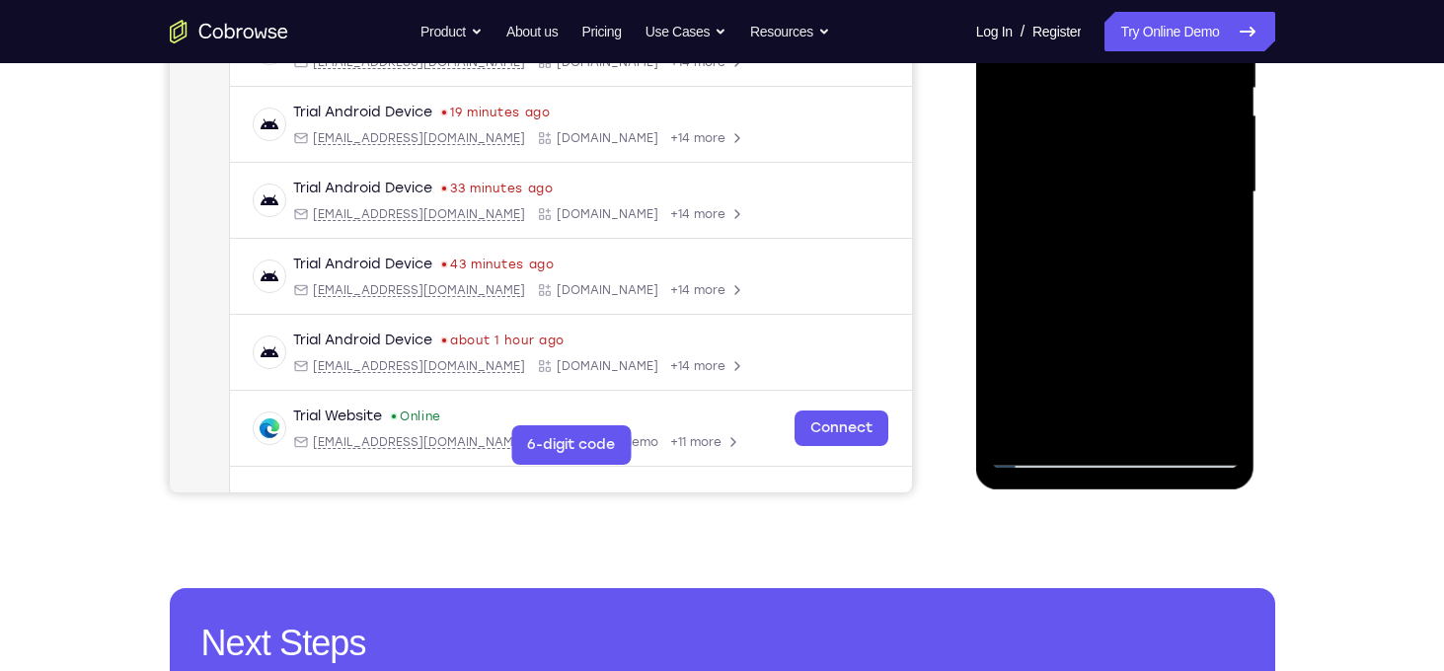
click at [1049, 365] on div at bounding box center [1115, 192] width 249 height 553
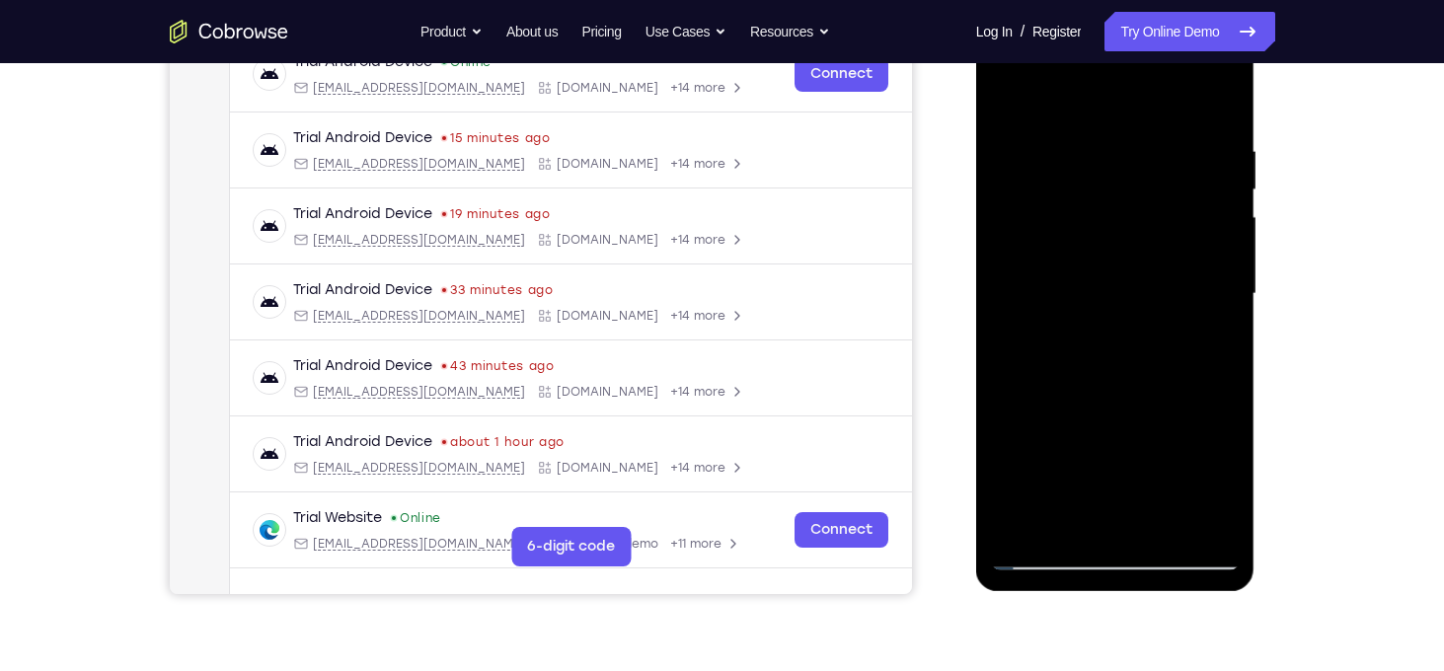
scroll to position [323, 0]
drag, startPoint x: 1059, startPoint y: 214, endPoint x: 1056, endPoint y: 262, distance: 47.5
click at [1056, 262] on div at bounding box center [1115, 295] width 249 height 553
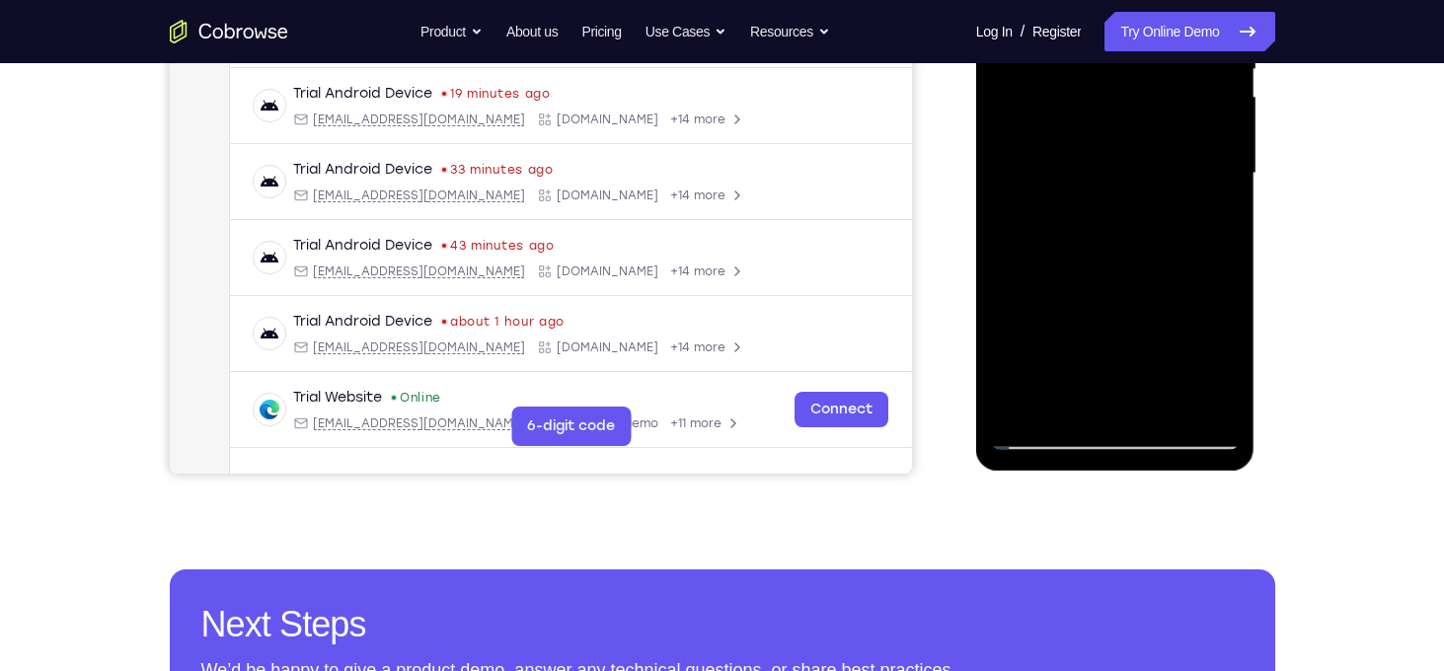
click at [1071, 401] on div at bounding box center [1115, 173] width 249 height 553
click at [1198, 410] on div at bounding box center [1115, 173] width 249 height 553
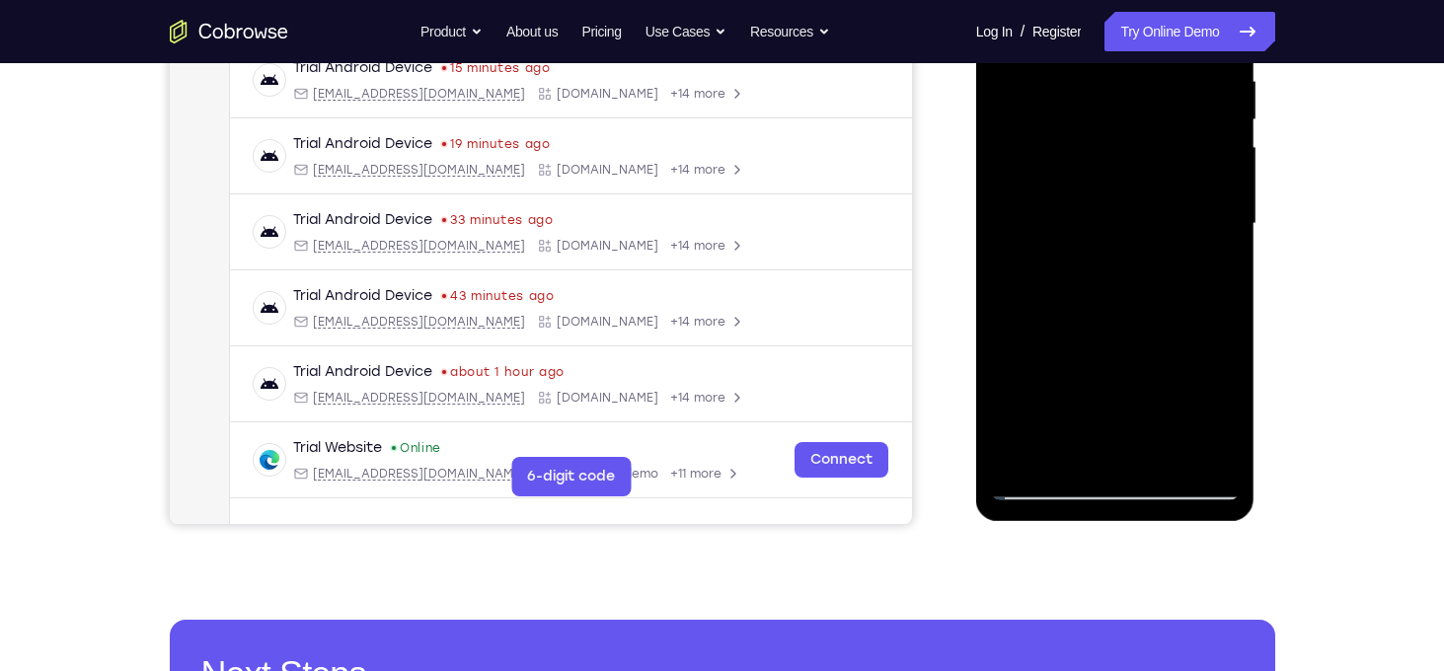
scroll to position [417, 0]
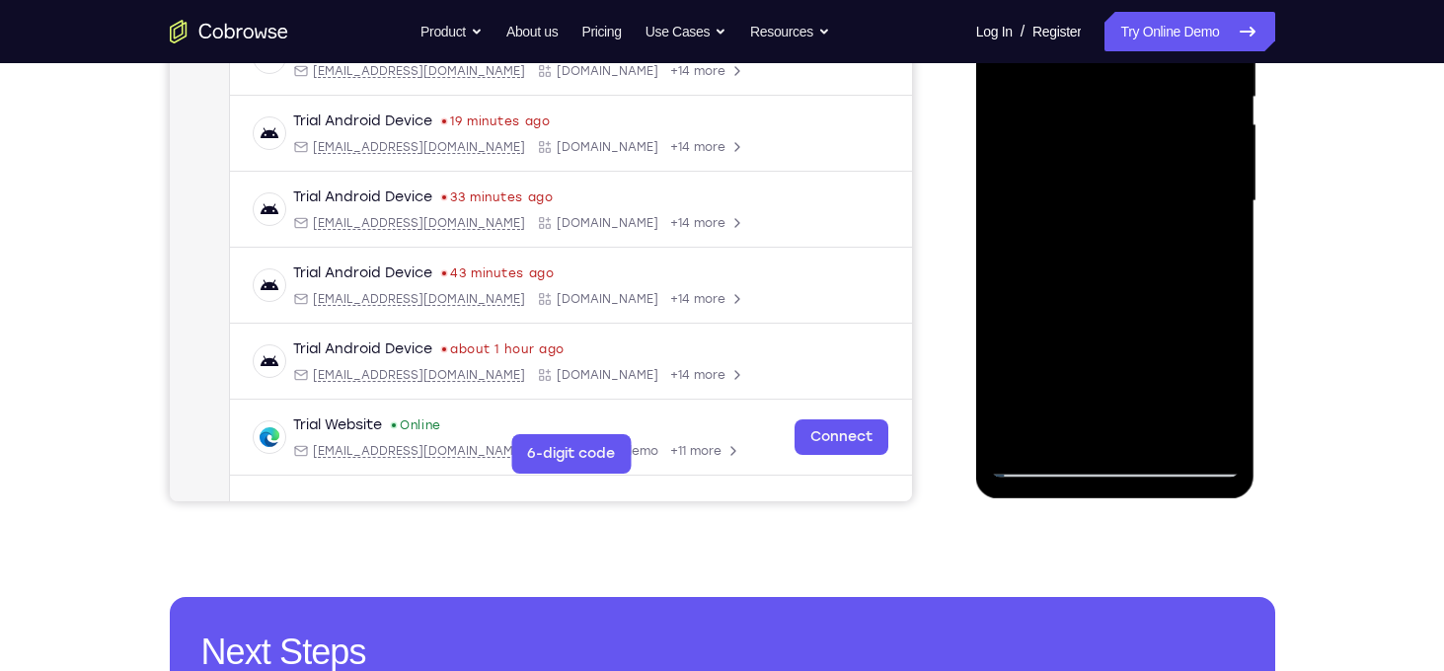
click at [1035, 435] on div at bounding box center [1115, 201] width 249 height 553
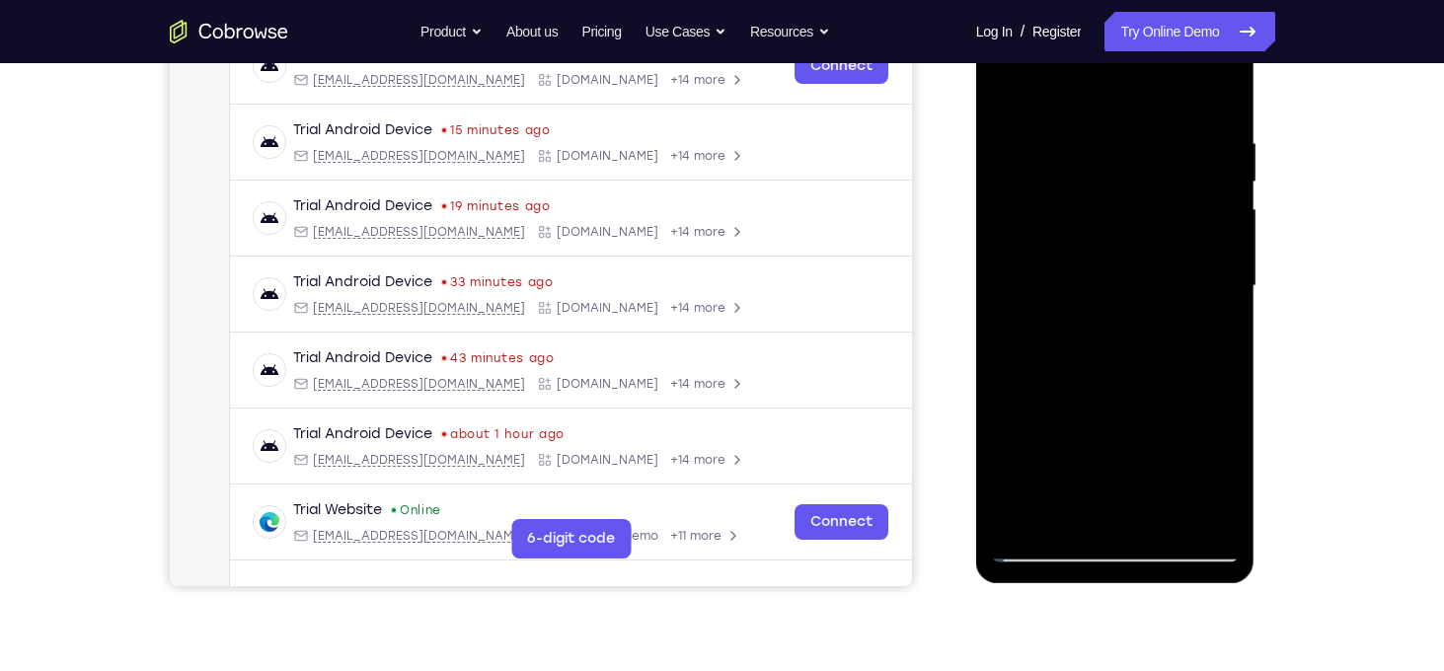
scroll to position [331, 0]
drag, startPoint x: 1103, startPoint y: 174, endPoint x: 1082, endPoint y: 374, distance: 201.5
click at [1082, 374] on div at bounding box center [1115, 287] width 249 height 553
click at [1093, 128] on div at bounding box center [1115, 287] width 249 height 553
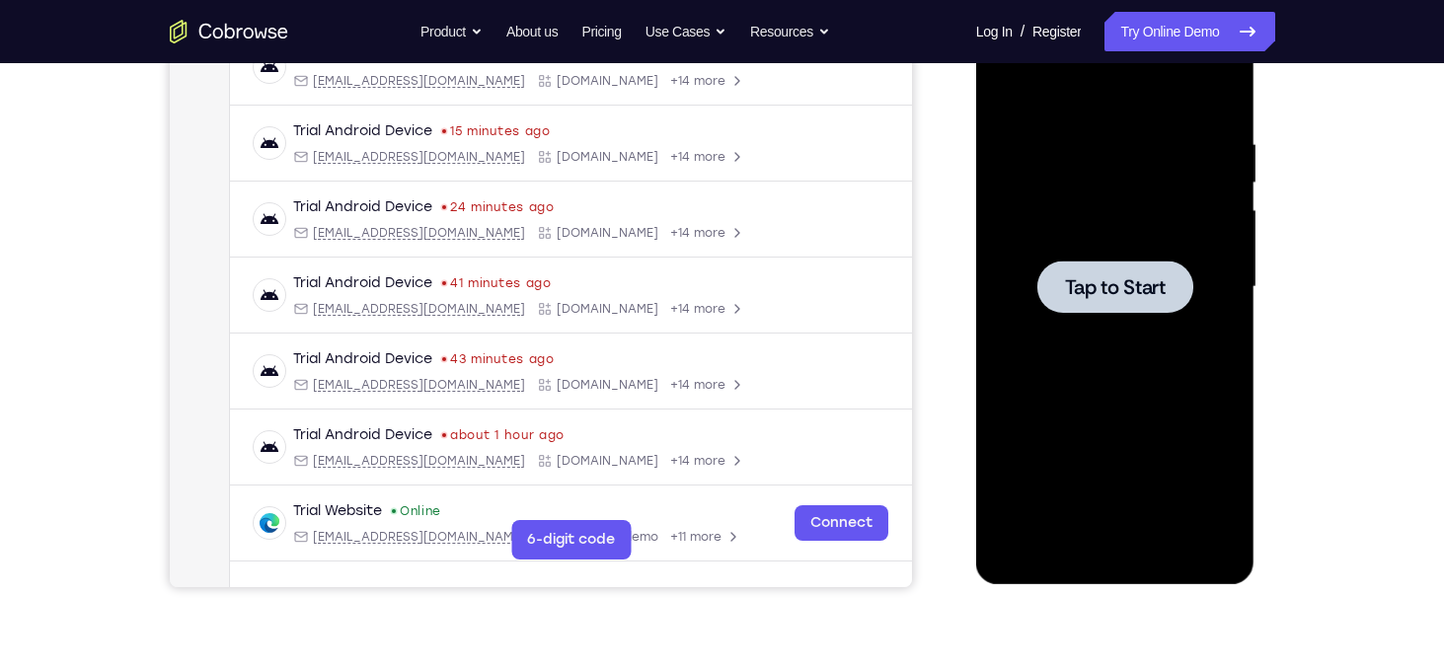
click at [1160, 324] on div at bounding box center [1115, 287] width 249 height 553
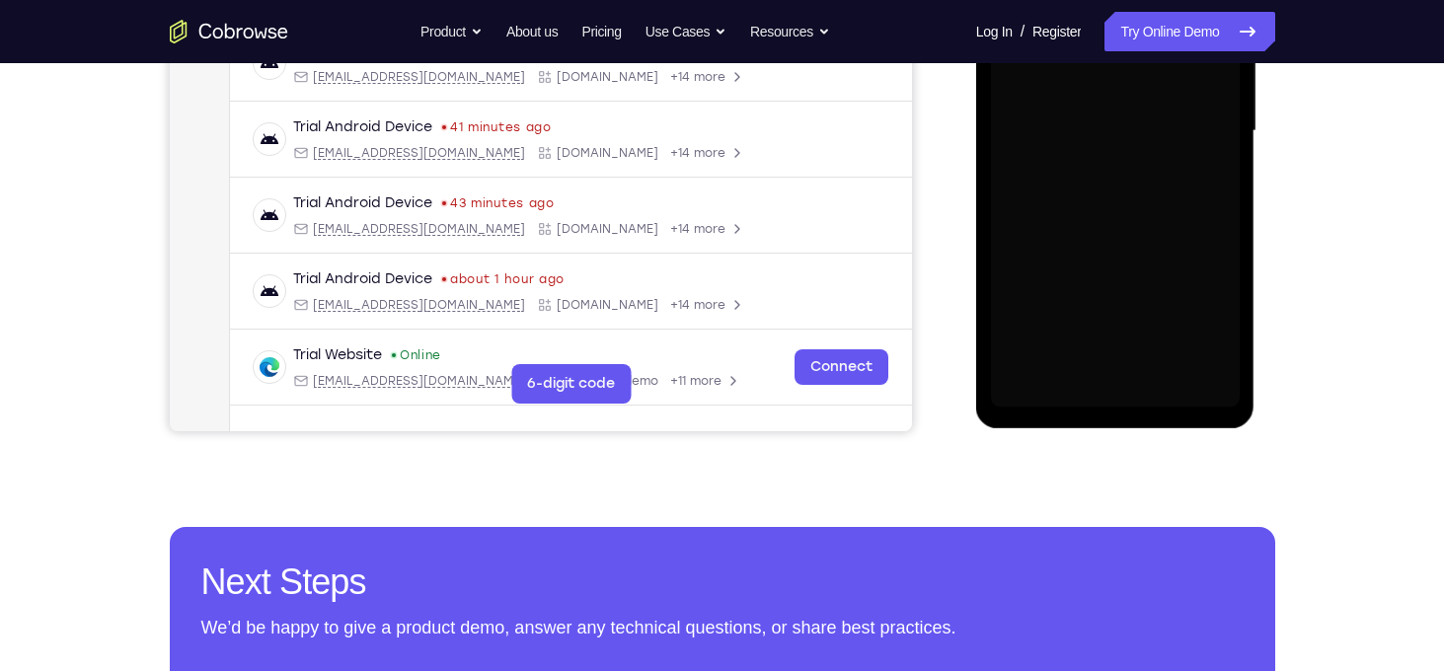
scroll to position [497, 0]
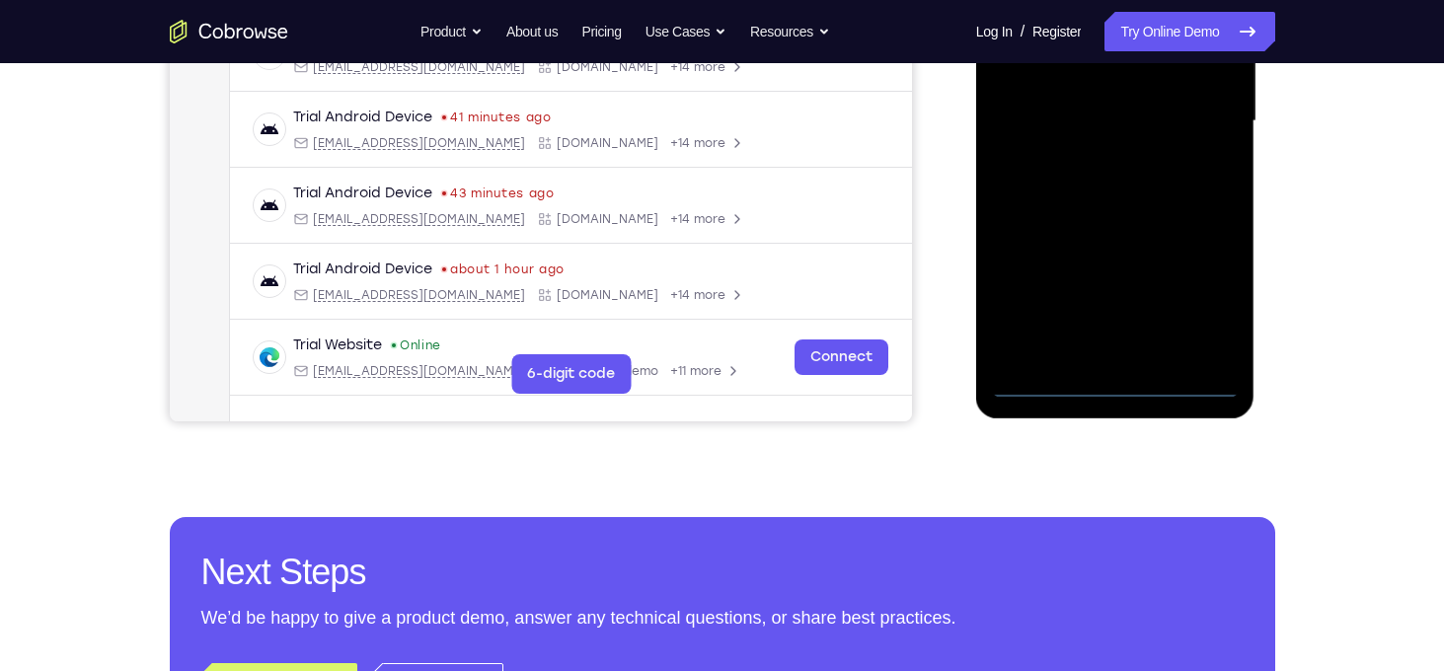
click at [1116, 389] on div at bounding box center [1115, 121] width 249 height 553
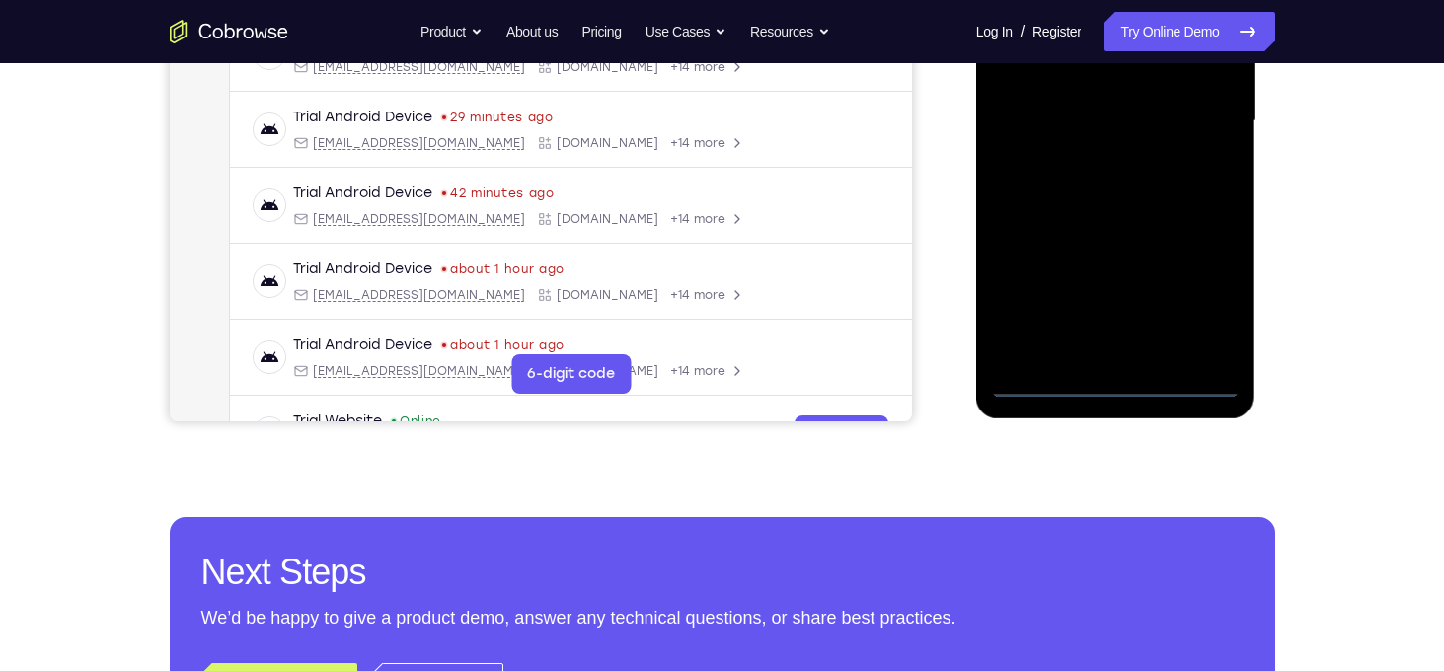
click at [1209, 291] on div at bounding box center [1115, 121] width 249 height 553
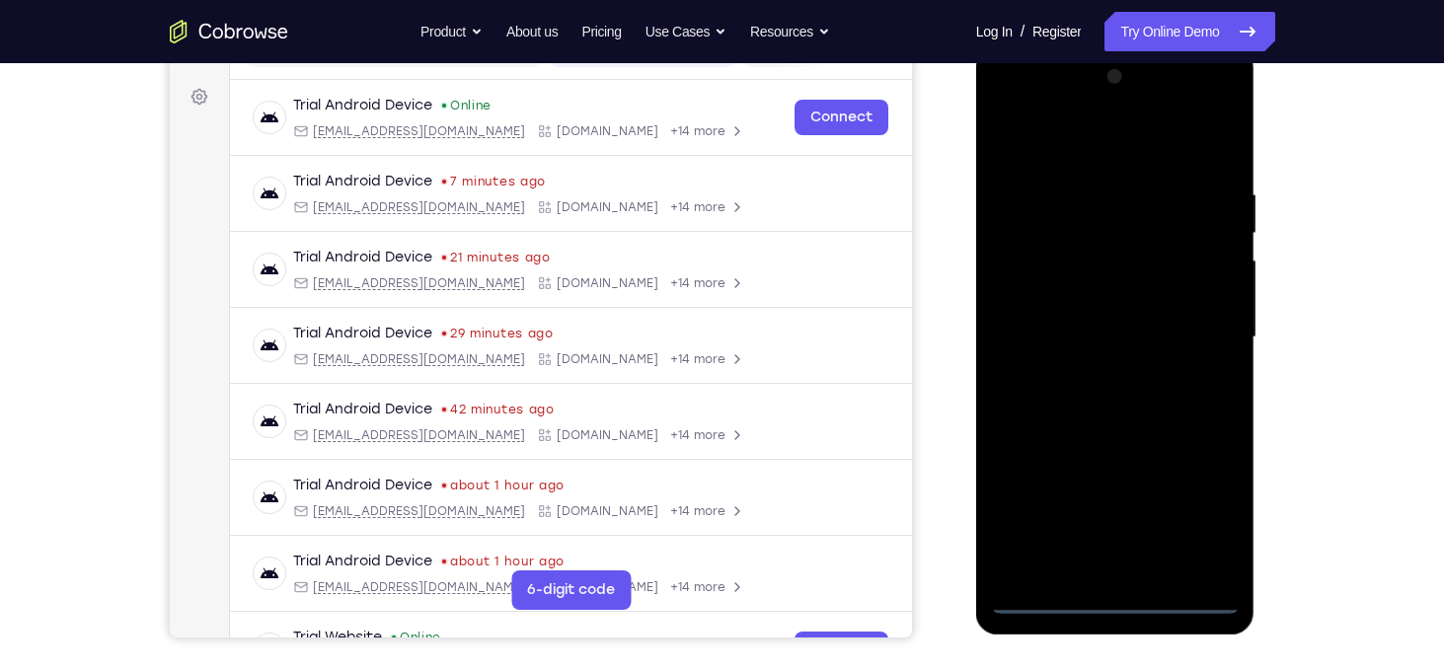
scroll to position [279, 0]
click at [1081, 147] on div at bounding box center [1115, 338] width 249 height 553
click at [1198, 317] on div at bounding box center [1115, 338] width 249 height 553
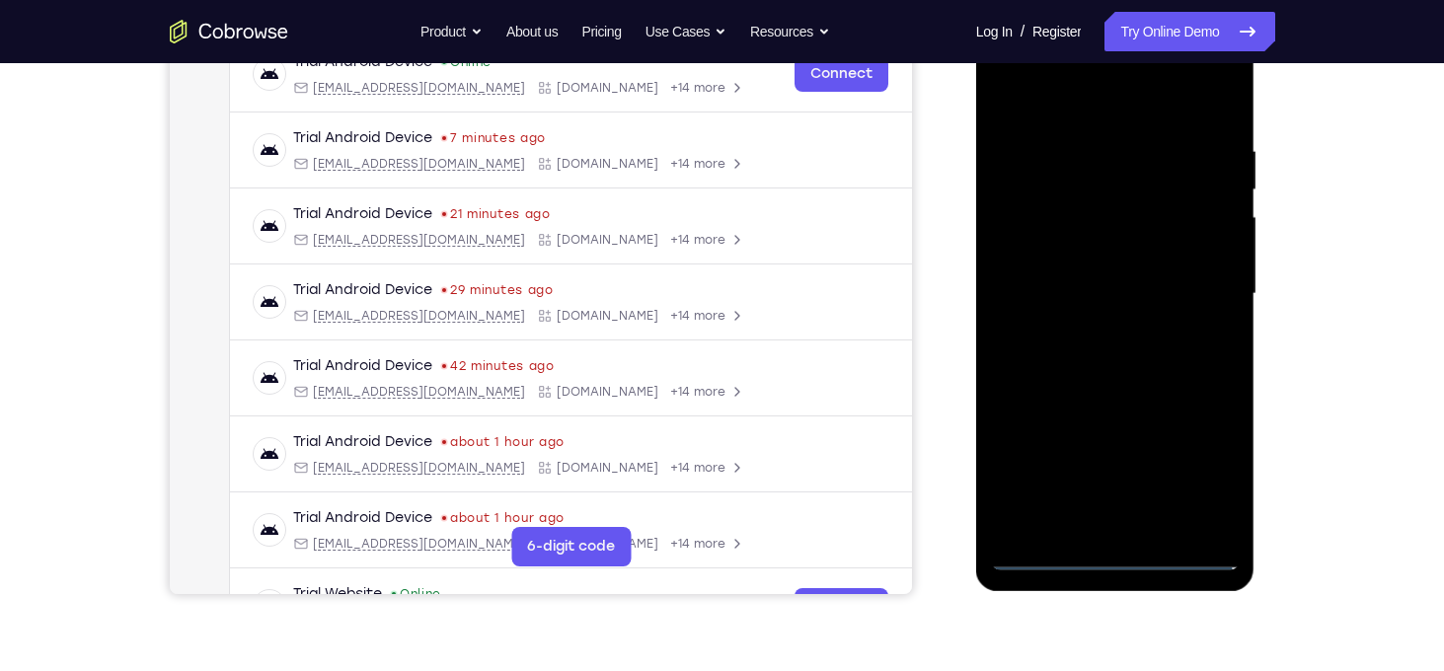
click at [1096, 327] on div at bounding box center [1115, 294] width 249 height 553
click at [1148, 269] on div at bounding box center [1115, 294] width 249 height 553
click at [1100, 284] on div at bounding box center [1115, 294] width 249 height 553
drag, startPoint x: 1100, startPoint y: 284, endPoint x: 1033, endPoint y: 358, distance: 100.0
click at [1033, 358] on div at bounding box center [1115, 294] width 249 height 553
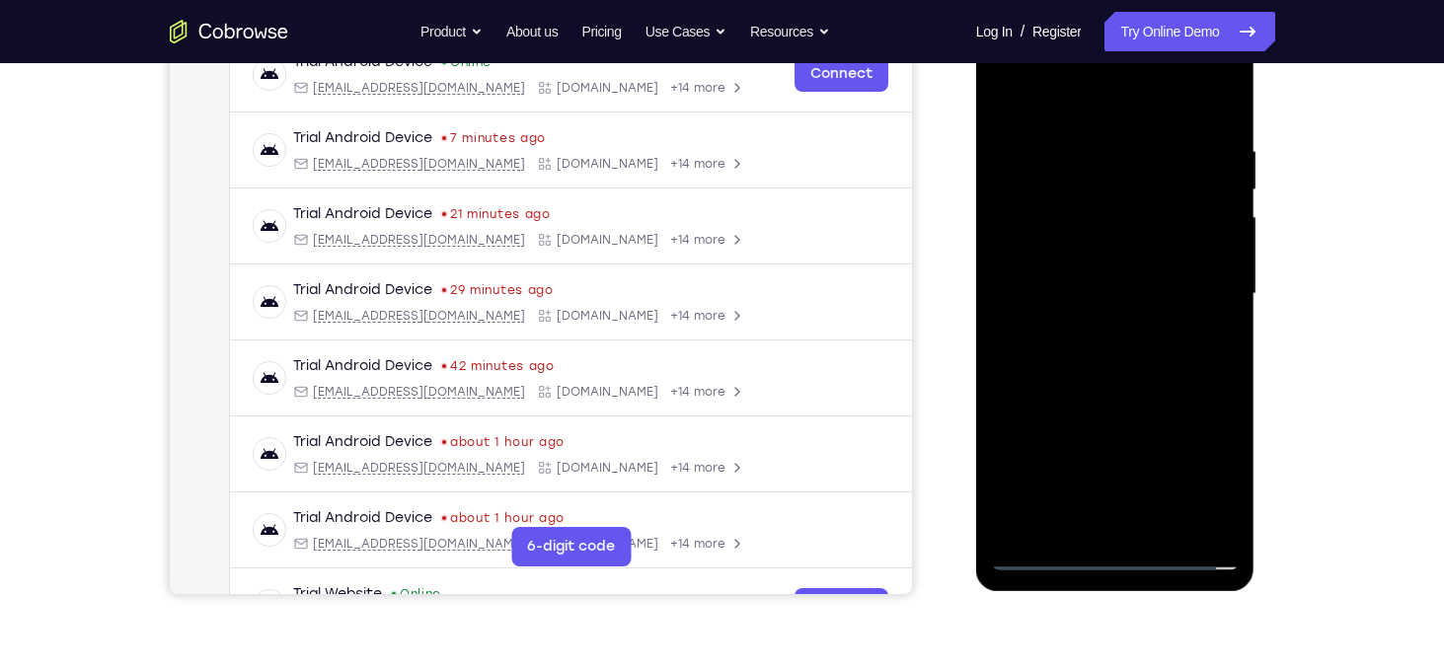
click at [1033, 358] on div at bounding box center [1115, 294] width 249 height 553
click at [1084, 362] on div at bounding box center [1115, 294] width 249 height 553
click at [1104, 361] on div at bounding box center [1115, 294] width 249 height 553
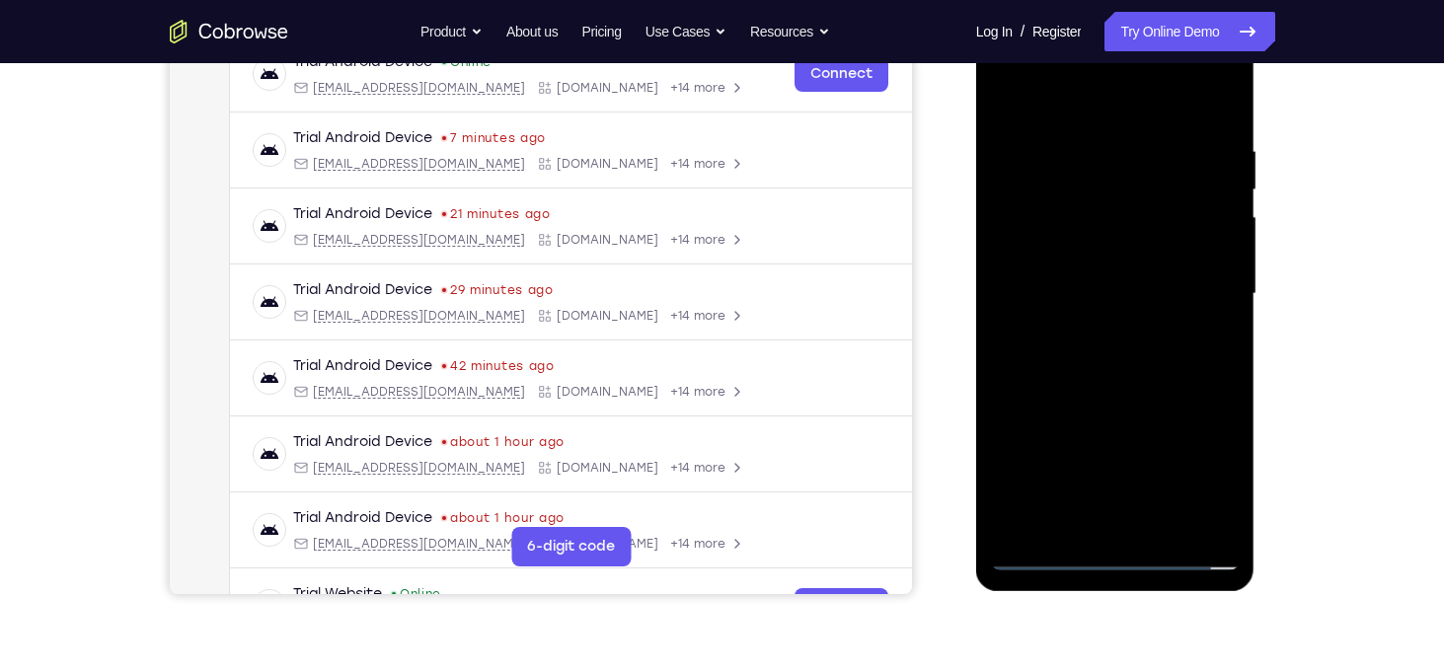
drag, startPoint x: 1091, startPoint y: 115, endPoint x: 1085, endPoint y: 71, distance: 43.8
click at [1085, 71] on div at bounding box center [1115, 294] width 249 height 553
click at [1109, 348] on div at bounding box center [1115, 294] width 249 height 553
click at [1109, 359] on div at bounding box center [1115, 294] width 249 height 553
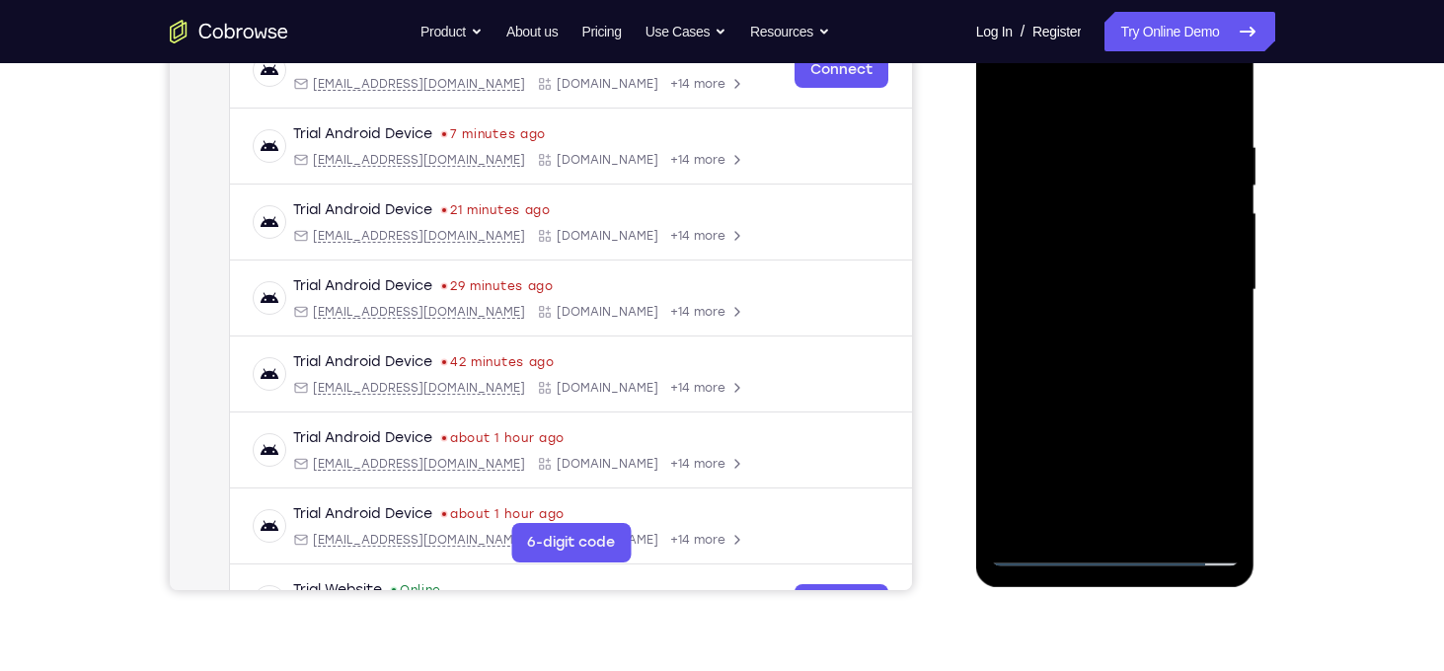
scroll to position [298, 0]
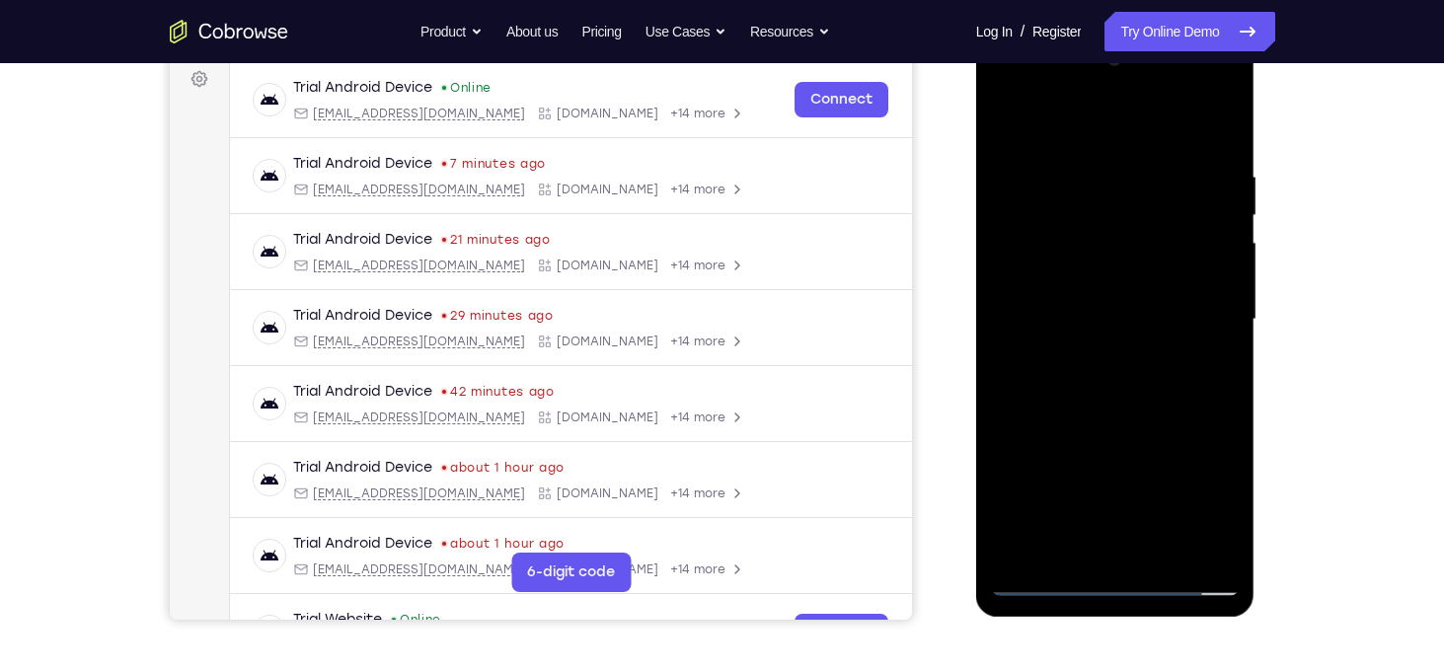
click at [1205, 348] on div at bounding box center [1115, 319] width 249 height 553
click at [1090, 318] on div at bounding box center [1115, 319] width 249 height 553
click at [1091, 389] on div at bounding box center [1115, 319] width 249 height 553
click at [1078, 392] on div at bounding box center [1115, 319] width 249 height 553
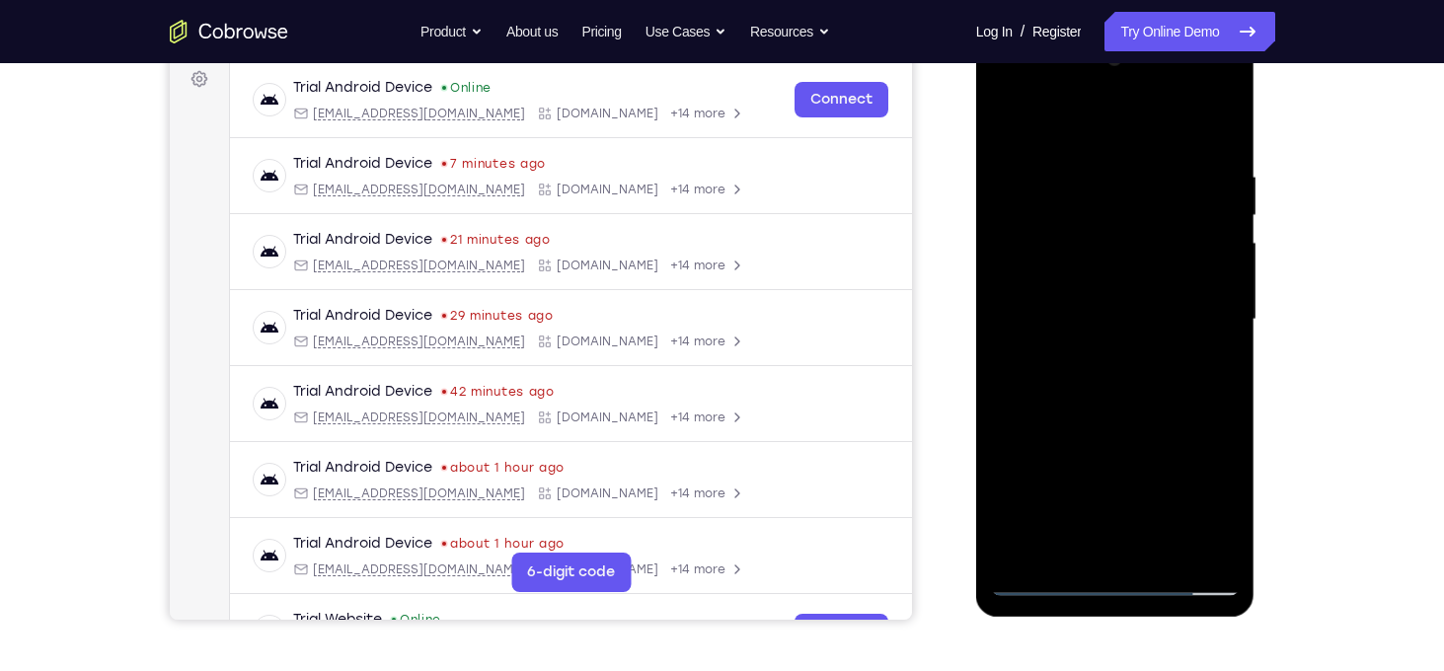
click at [1078, 392] on div at bounding box center [1115, 319] width 249 height 553
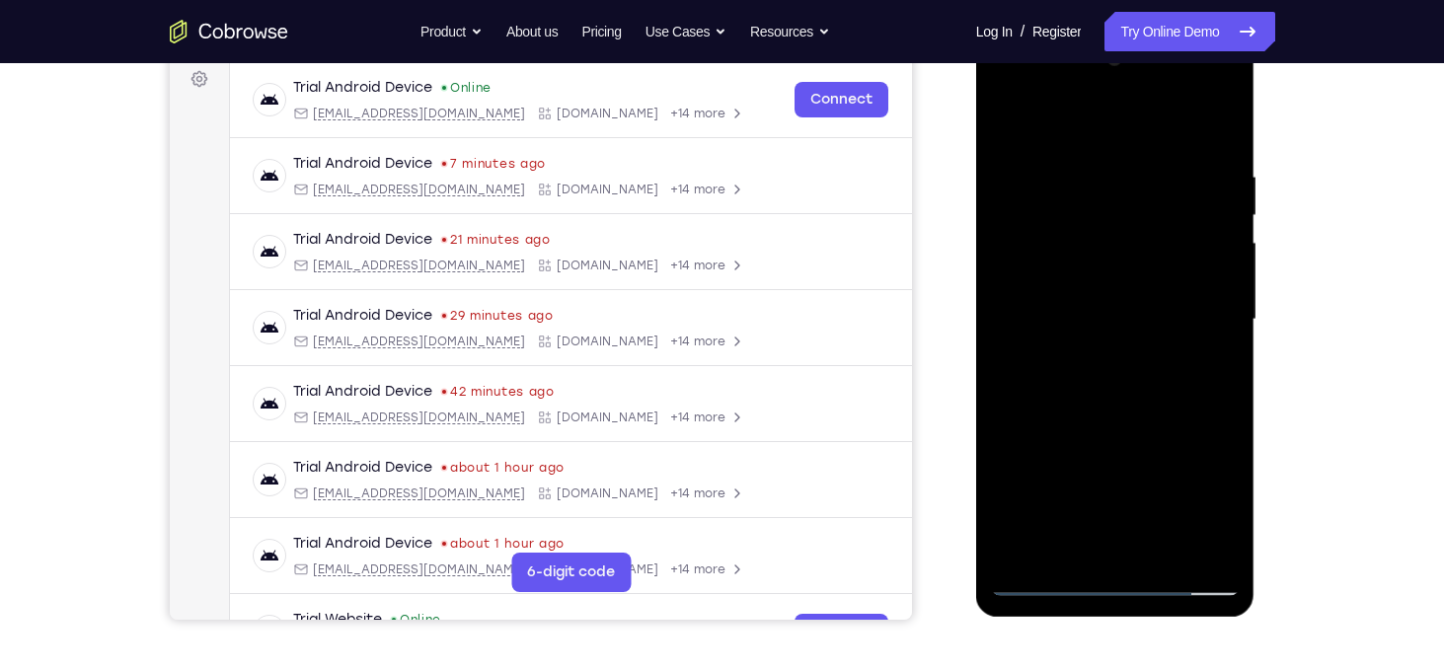
click at [1078, 392] on div at bounding box center [1115, 319] width 249 height 553
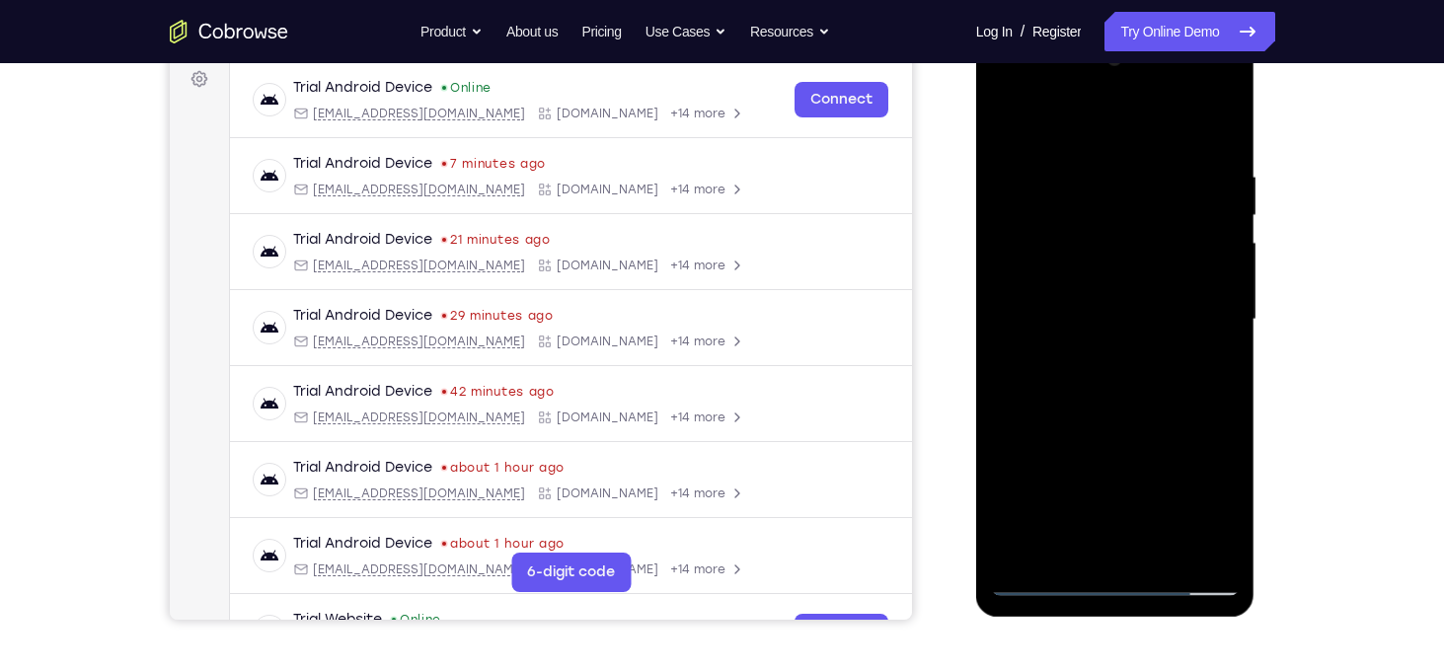
drag, startPoint x: 1110, startPoint y: 180, endPoint x: 1120, endPoint y: 424, distance: 244.1
click at [1120, 424] on div at bounding box center [1115, 319] width 249 height 553
drag, startPoint x: 1104, startPoint y: 152, endPoint x: 1106, endPoint y: 377, distance: 225.1
click at [1106, 377] on div at bounding box center [1115, 319] width 249 height 553
click at [1004, 91] on div at bounding box center [1115, 319] width 249 height 553
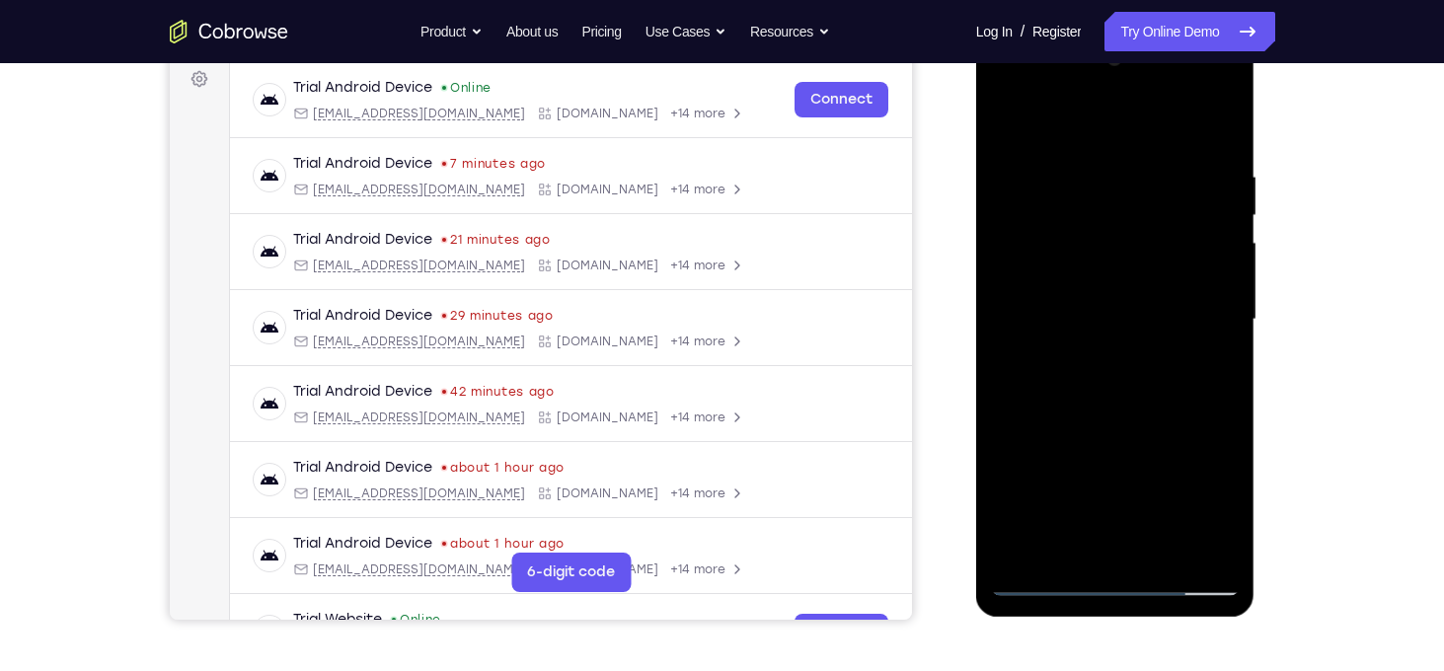
click at [1034, 249] on div at bounding box center [1115, 319] width 249 height 553
click at [1094, 360] on div at bounding box center [1115, 319] width 249 height 553
click at [1083, 299] on div at bounding box center [1115, 319] width 249 height 553
click at [1087, 215] on div at bounding box center [1115, 319] width 249 height 553
click at [1079, 275] on div at bounding box center [1115, 319] width 249 height 553
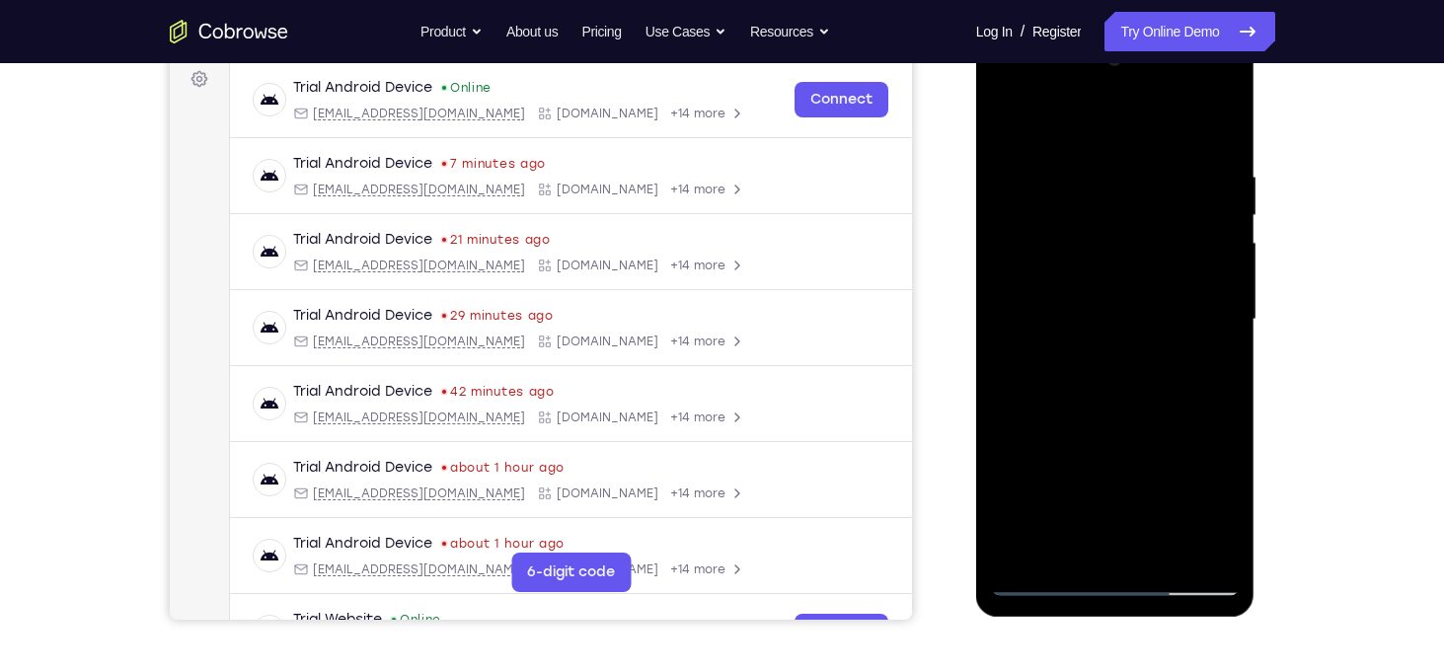
click at [1096, 325] on div at bounding box center [1115, 319] width 249 height 553
click at [1103, 375] on div at bounding box center [1115, 319] width 249 height 553
click at [1121, 390] on div at bounding box center [1115, 319] width 249 height 553
drag, startPoint x: 1077, startPoint y: 140, endPoint x: 1070, endPoint y: 84, distance: 56.7
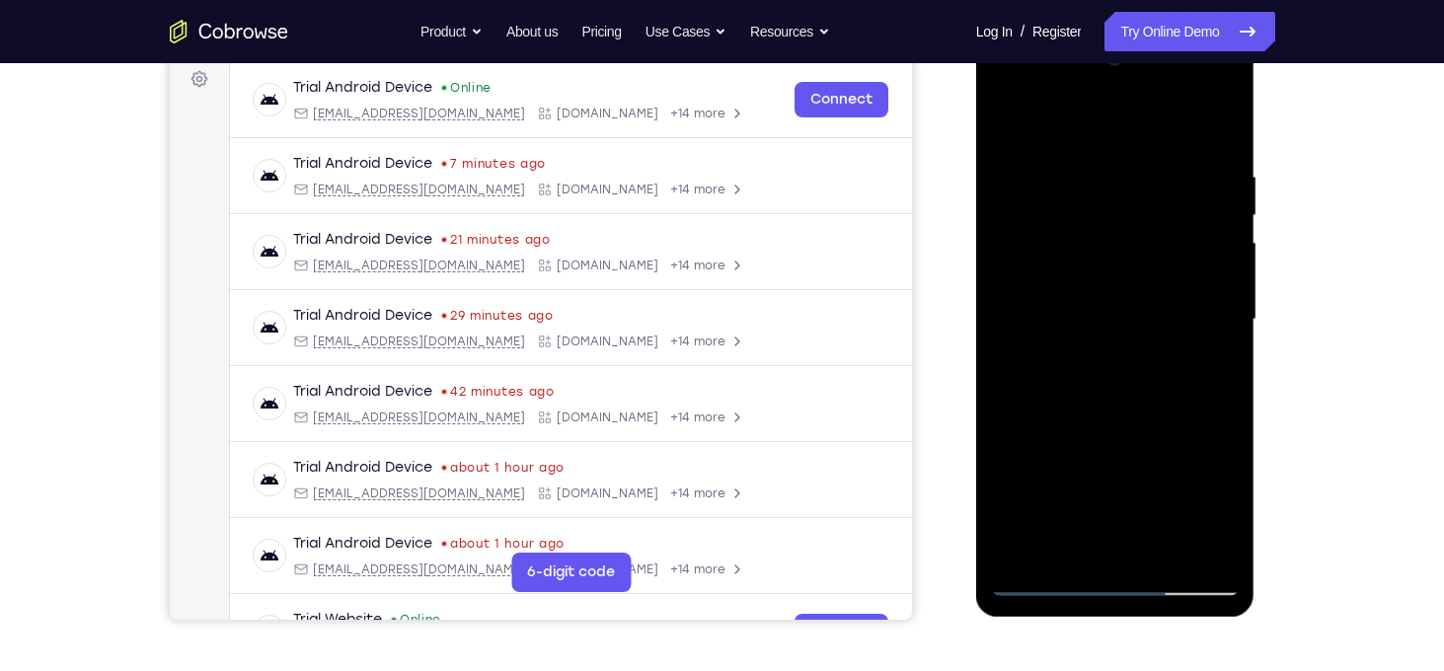
click at [1070, 84] on div at bounding box center [1115, 319] width 249 height 553
click at [1106, 368] on div at bounding box center [1115, 319] width 249 height 553
click at [1108, 379] on div at bounding box center [1115, 319] width 249 height 553
click at [1110, 375] on div at bounding box center [1115, 319] width 249 height 553
drag, startPoint x: 1113, startPoint y: 180, endPoint x: 1116, endPoint y: 438, distance: 258.7
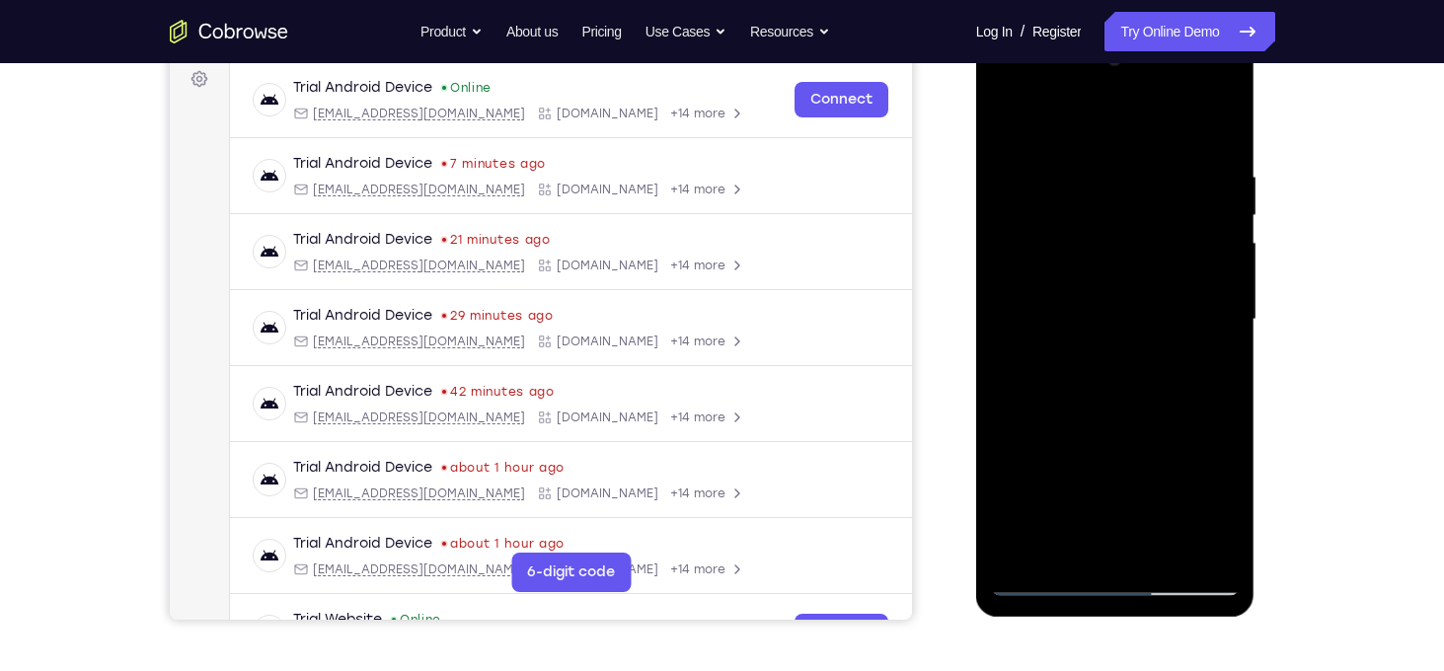
click at [1116, 438] on div at bounding box center [1115, 319] width 249 height 553
click at [1009, 87] on div at bounding box center [1115, 319] width 249 height 553
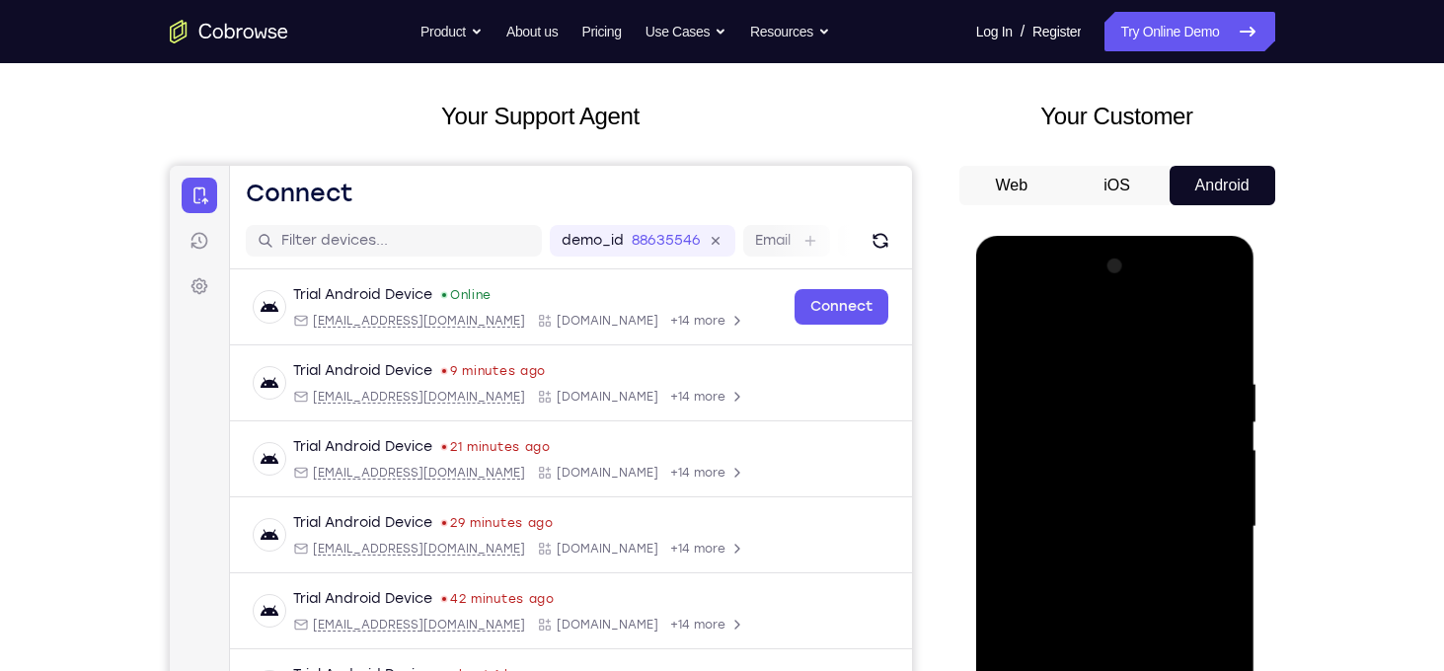
scroll to position [85, 0]
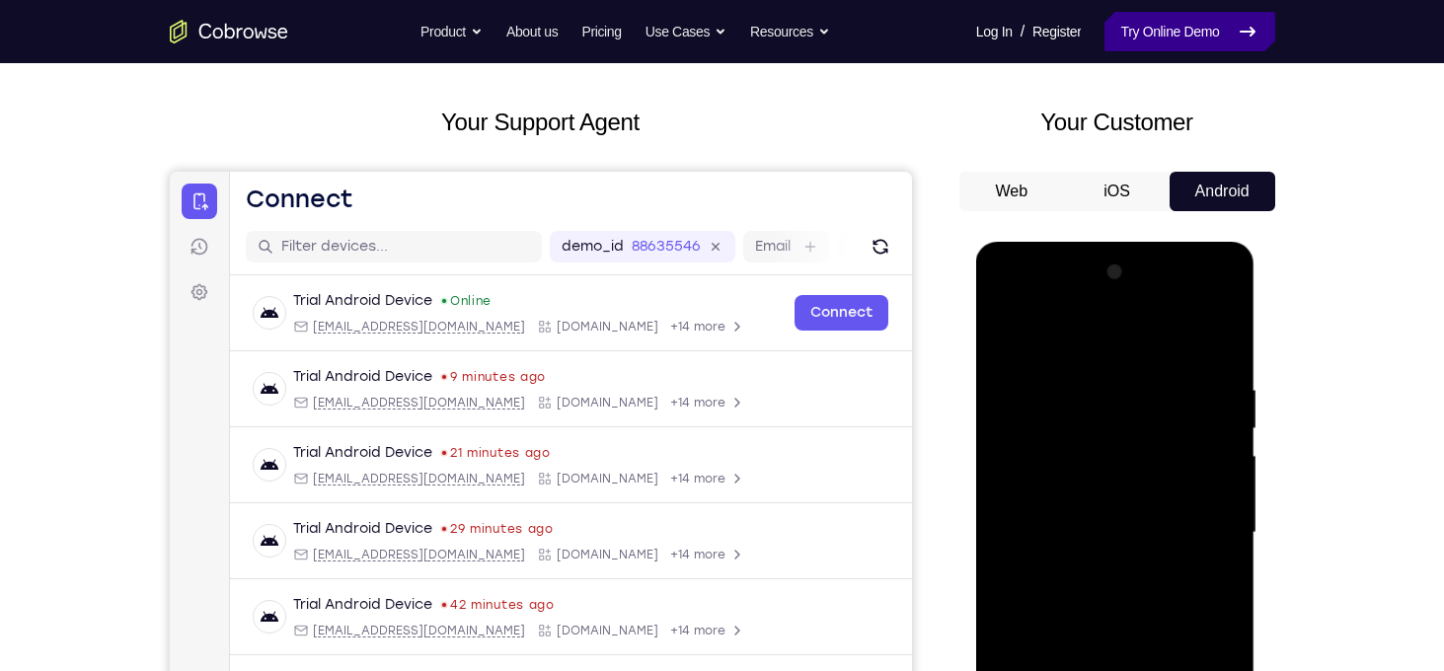
click at [1207, 50] on link "Try Online Demo" at bounding box center [1190, 31] width 170 height 39
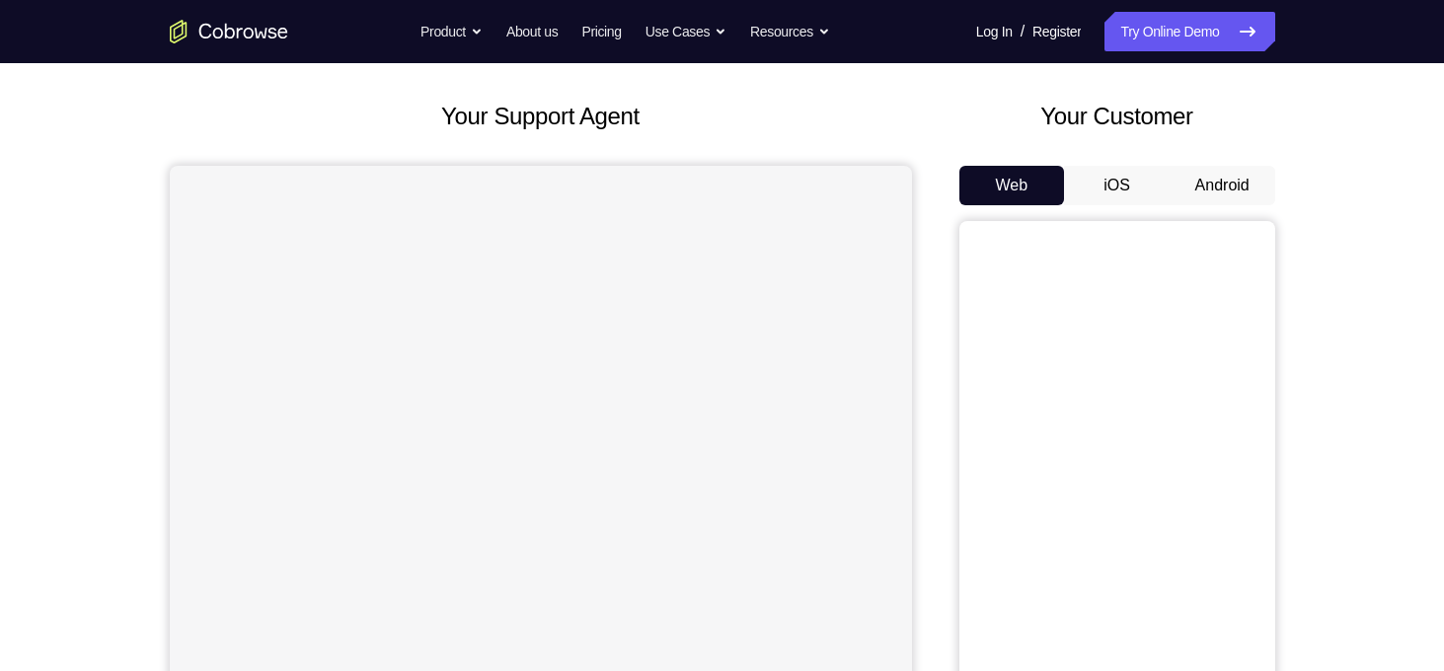
scroll to position [91, 0]
click at [1226, 166] on button "Android" at bounding box center [1223, 185] width 106 height 39
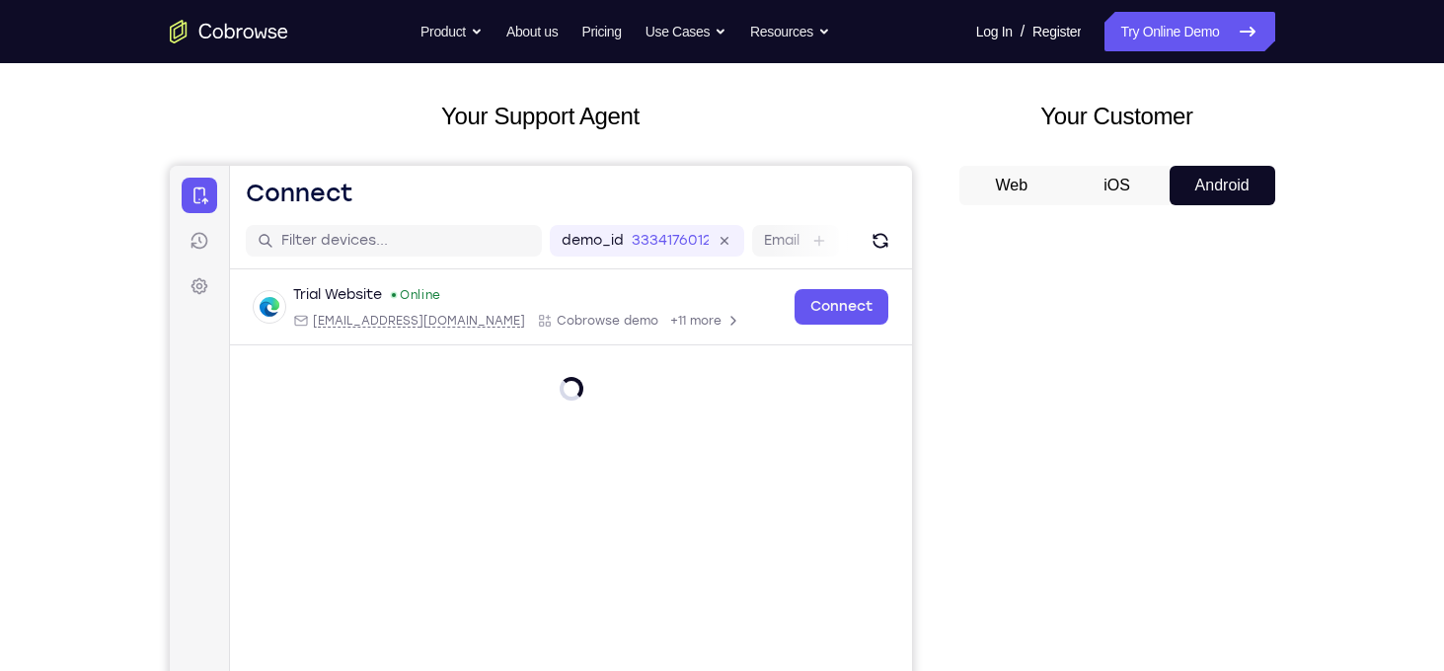
scroll to position [291, 0]
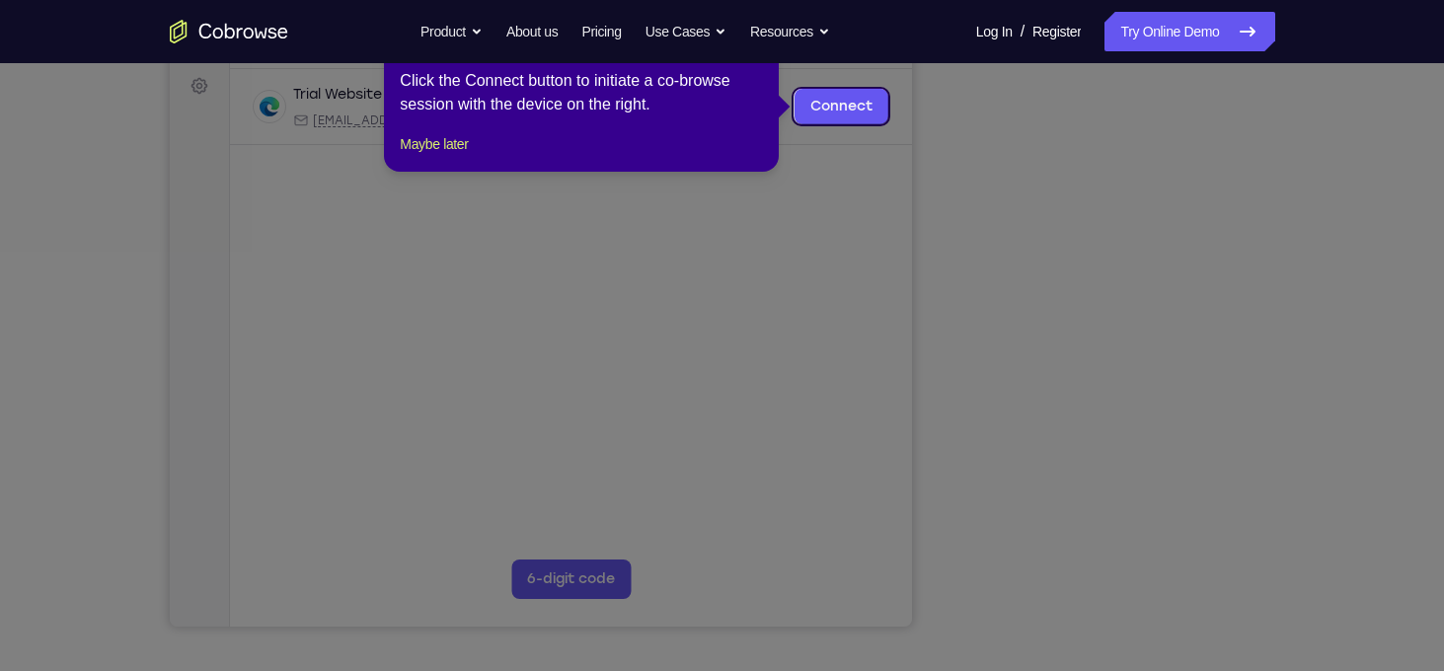
click at [1150, 280] on icon at bounding box center [729, 335] width 1459 height 671
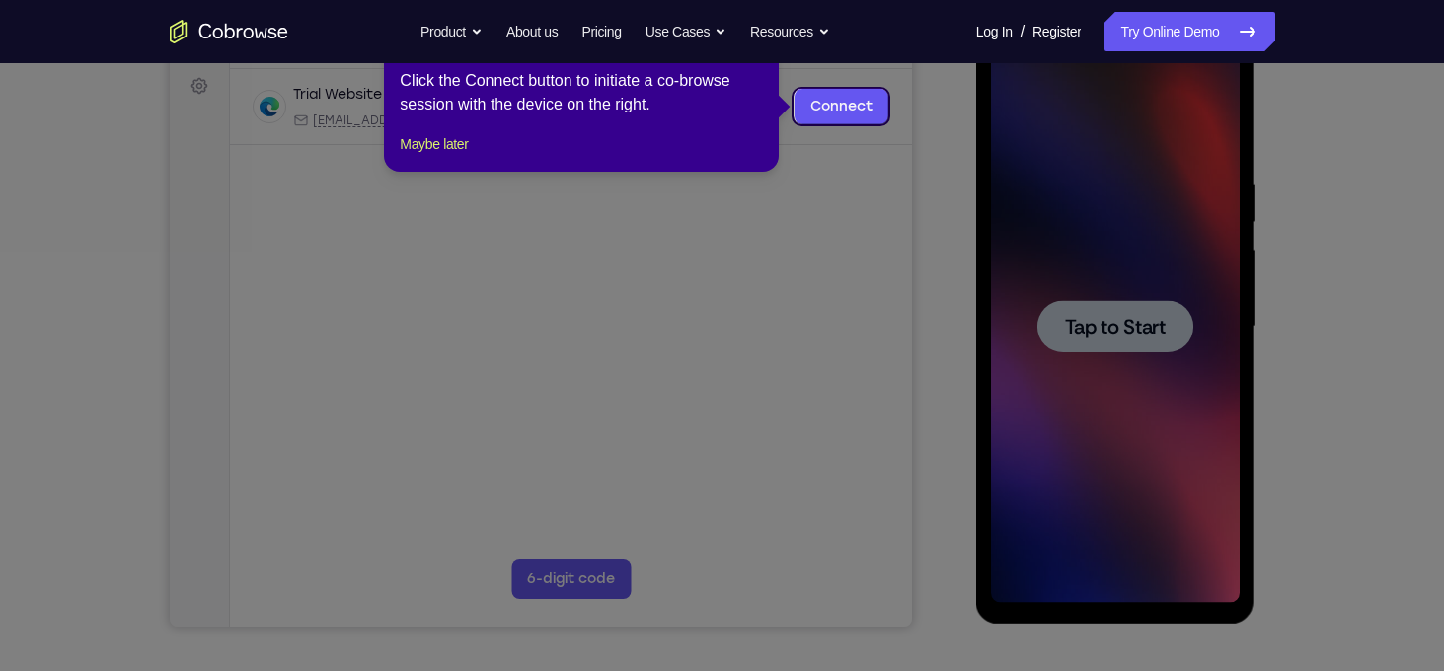
scroll to position [0, 0]
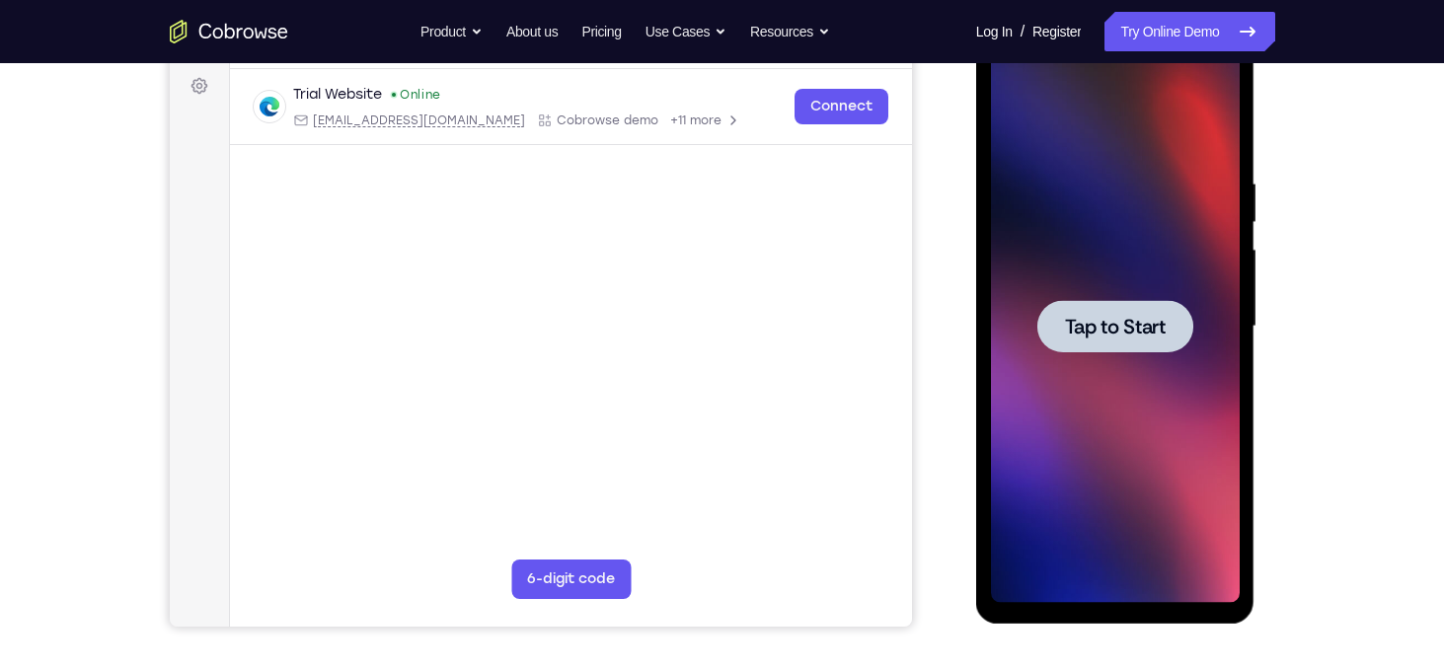
click at [1150, 280] on div at bounding box center [1115, 326] width 249 height 553
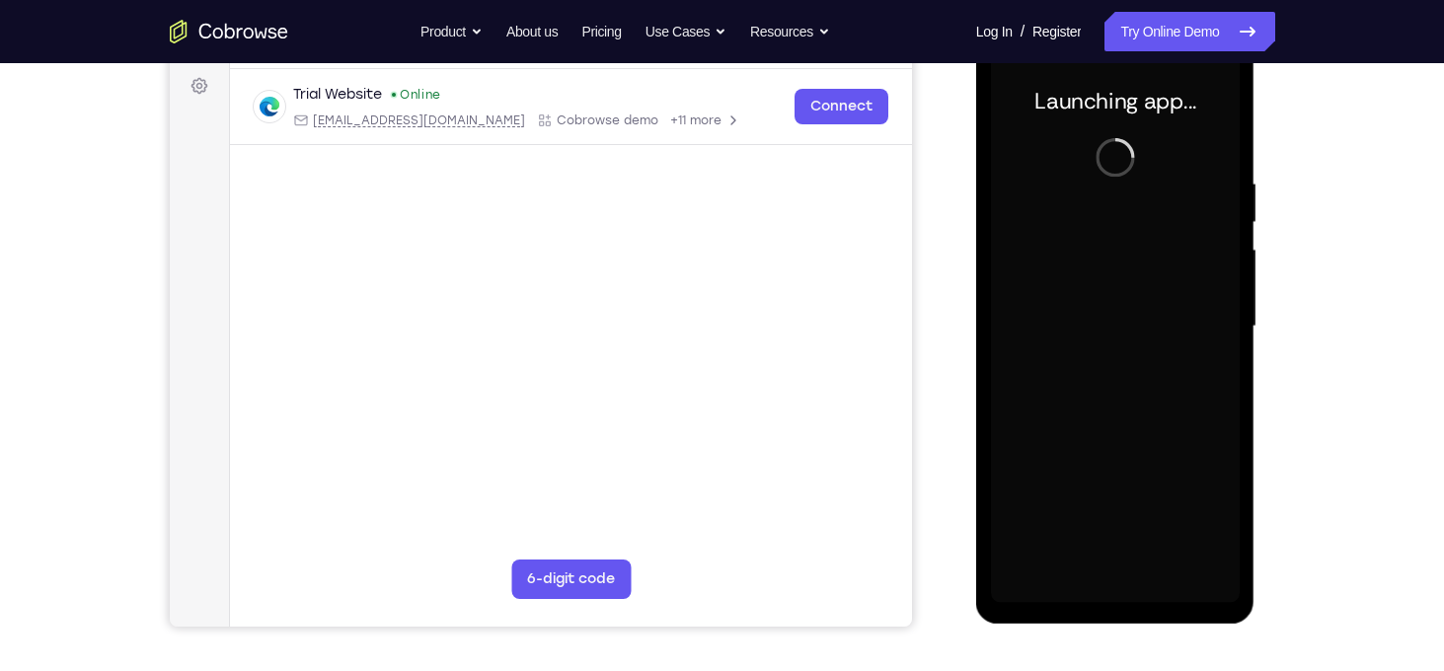
scroll to position [401, 0]
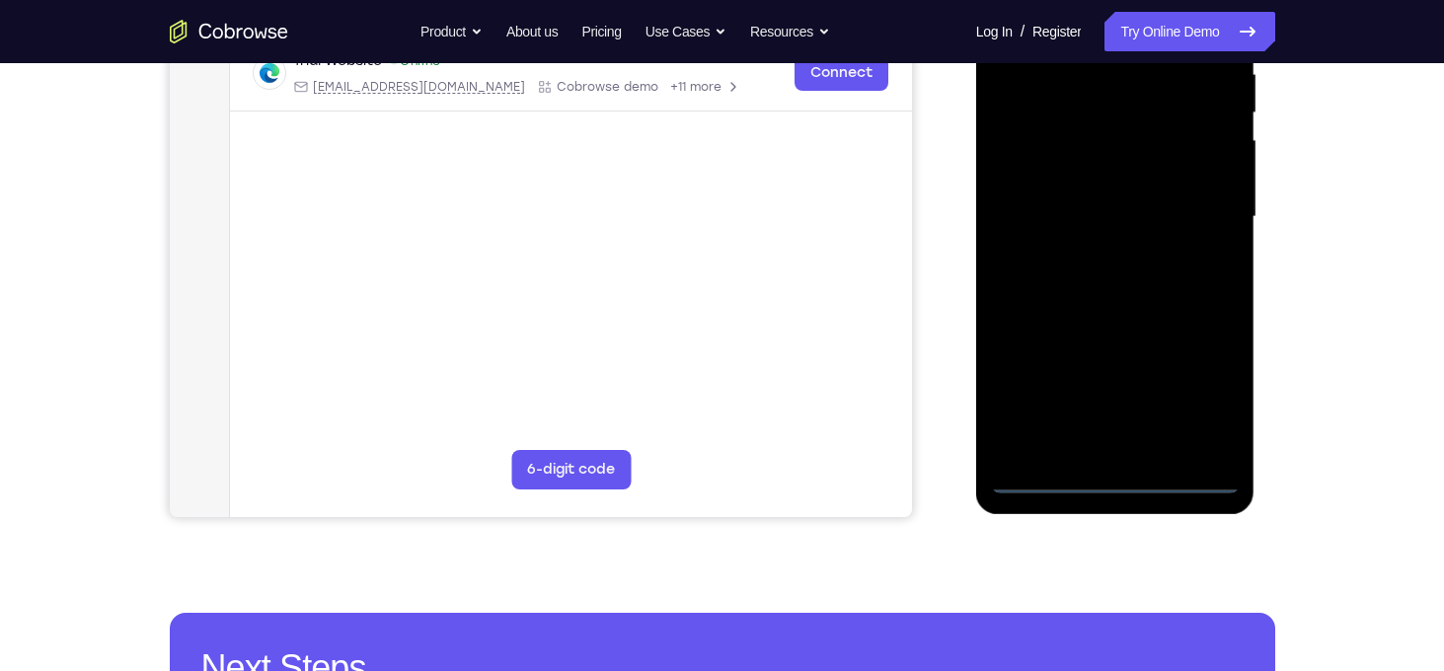
click at [1119, 473] on div at bounding box center [1115, 217] width 249 height 553
click at [1200, 394] on div at bounding box center [1115, 217] width 249 height 553
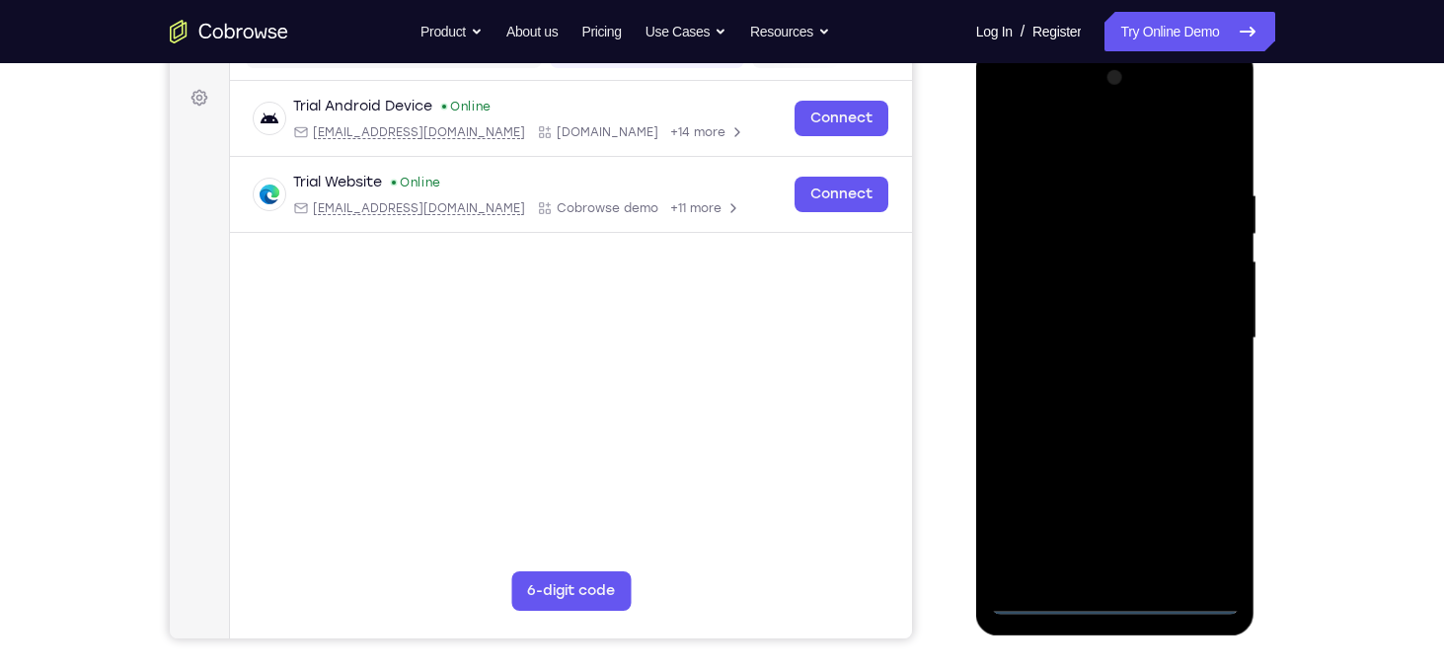
scroll to position [244, 0]
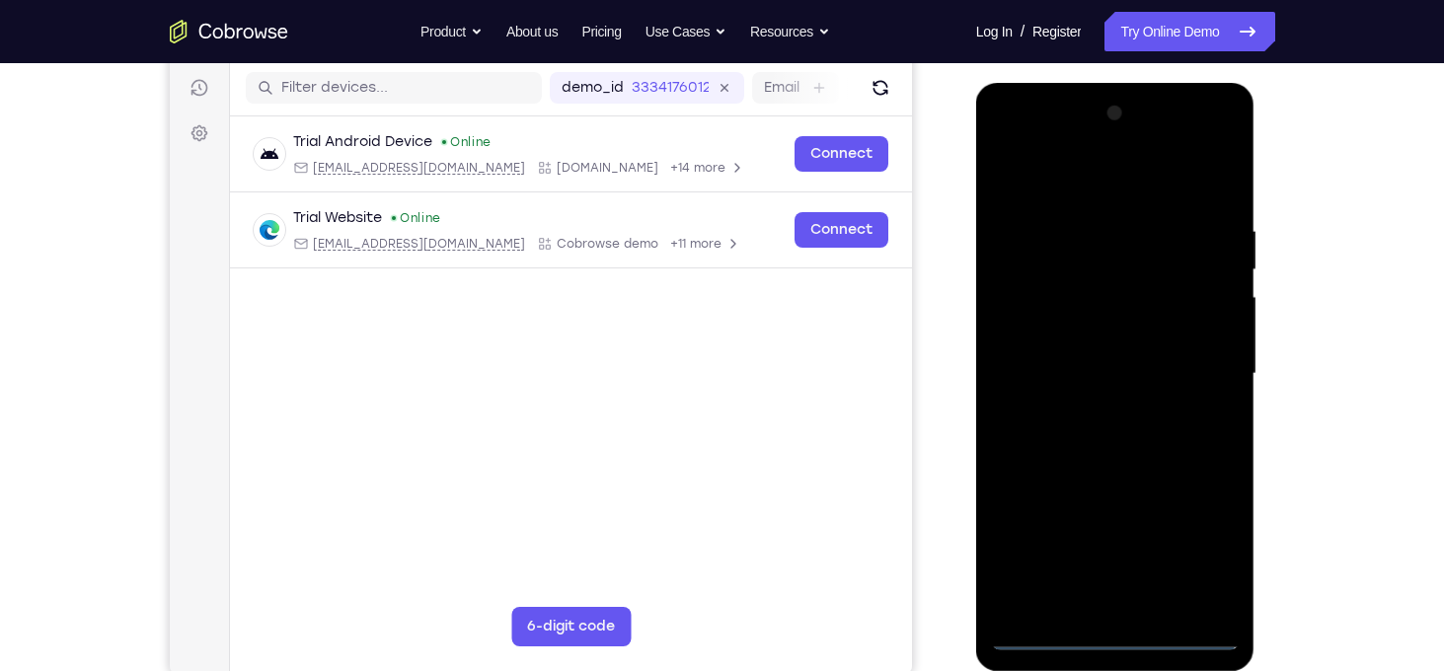
click at [1105, 185] on div at bounding box center [1115, 374] width 249 height 553
click at [1195, 364] on div at bounding box center [1115, 374] width 249 height 553
click at [1087, 411] on div at bounding box center [1115, 374] width 249 height 553
click at [1116, 349] on div at bounding box center [1115, 374] width 249 height 553
click at [1112, 364] on div at bounding box center [1115, 374] width 249 height 553
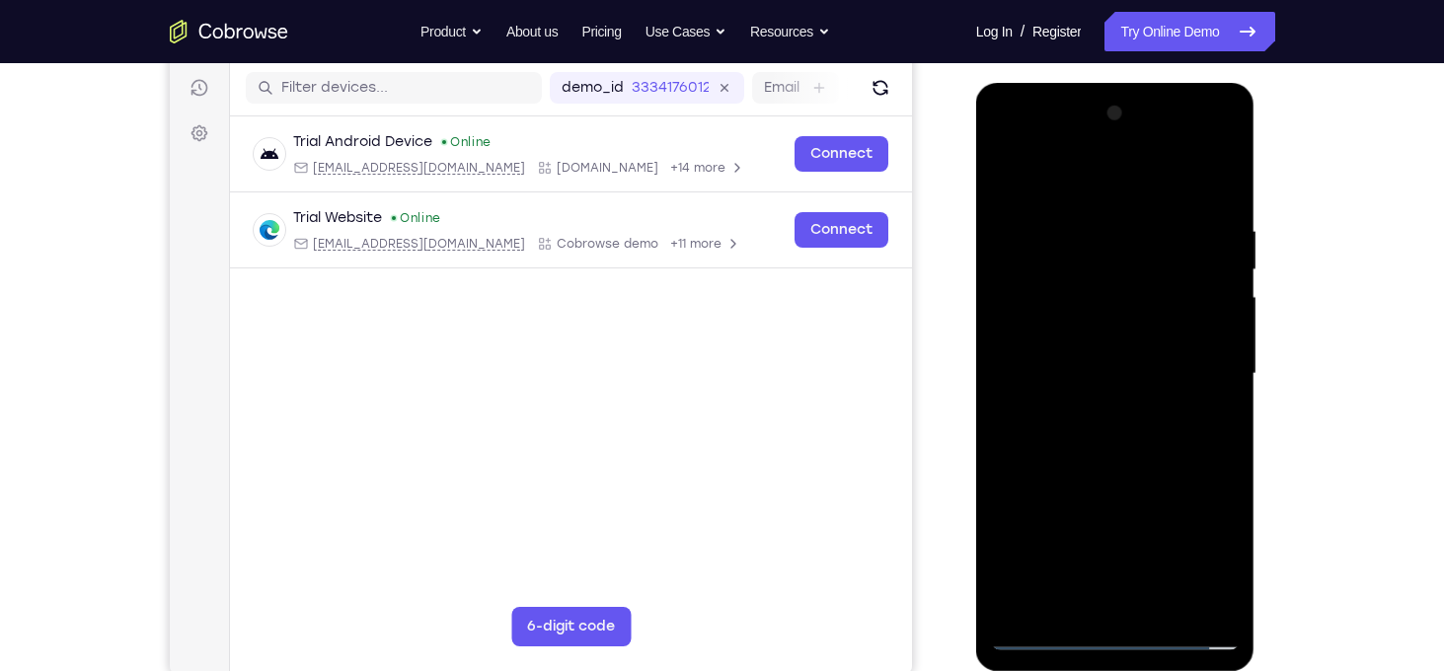
click at [1054, 429] on div at bounding box center [1115, 374] width 249 height 553
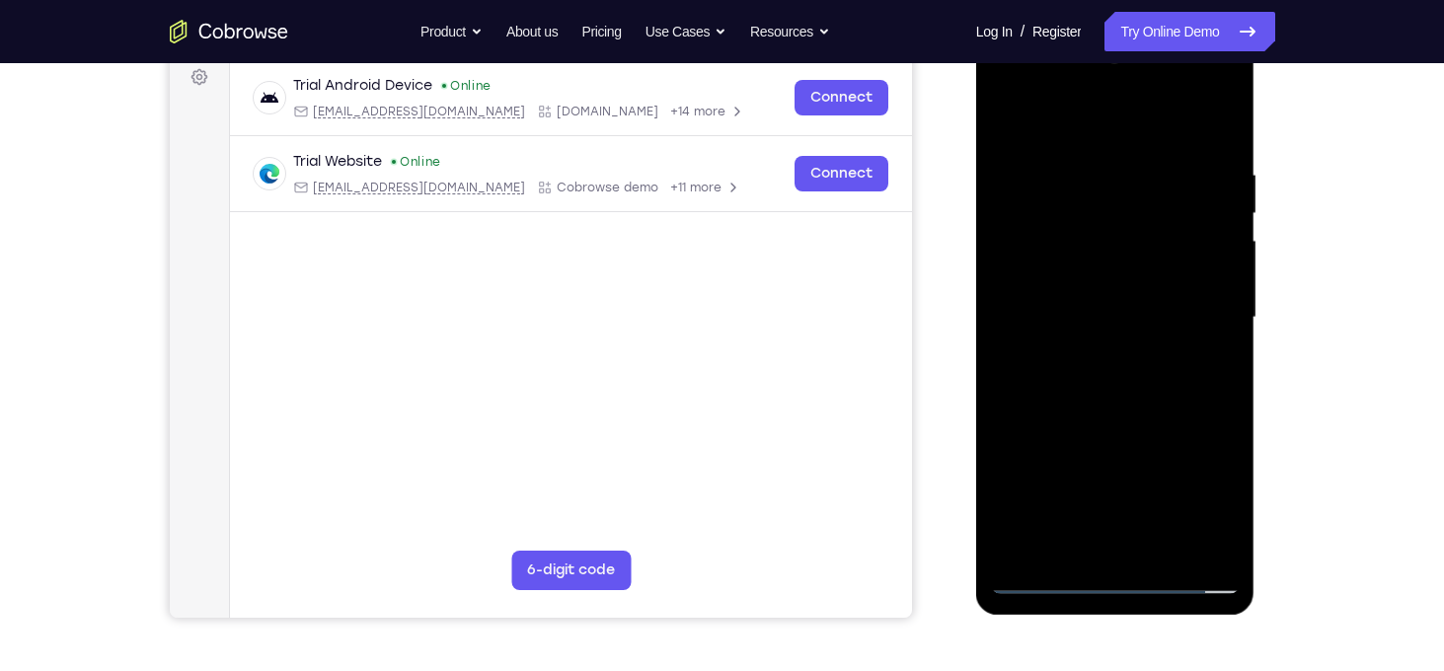
scroll to position [300, 0]
drag, startPoint x: 1074, startPoint y: 129, endPoint x: 1063, endPoint y: 81, distance: 49.6
click at [1063, 81] on div at bounding box center [1115, 317] width 249 height 553
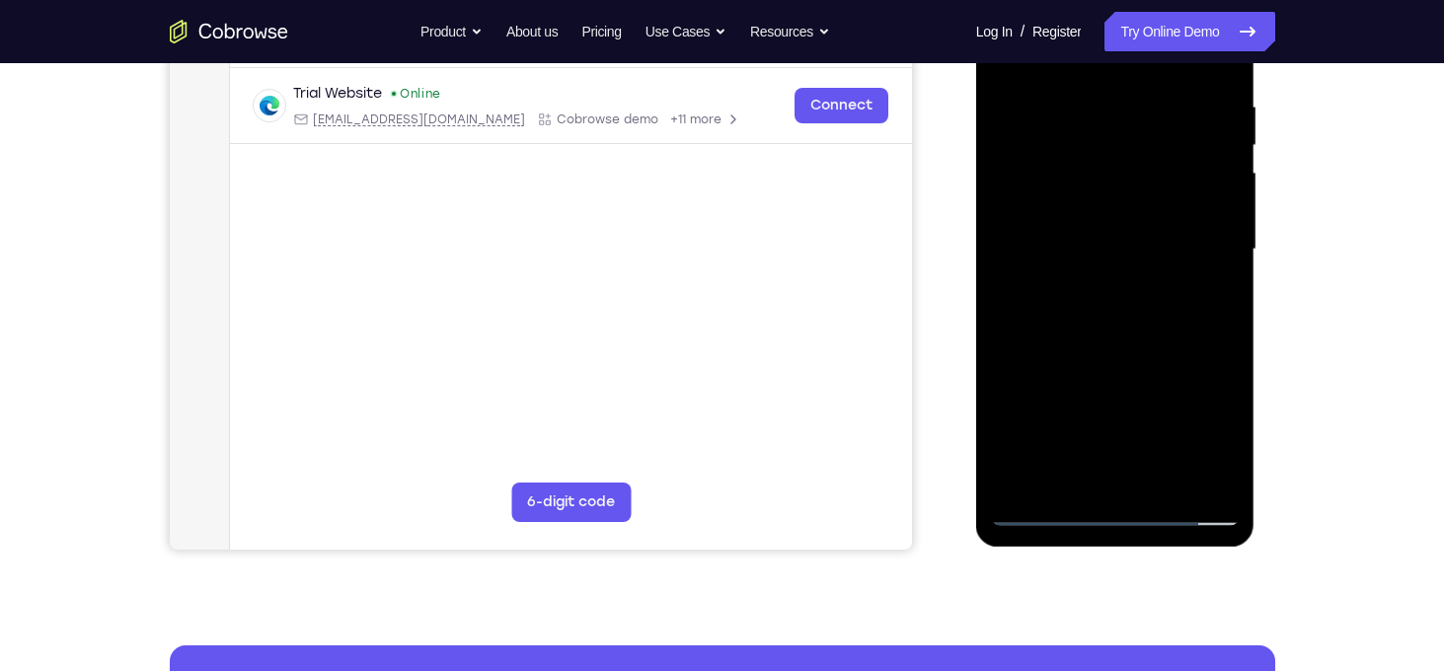
click at [1120, 354] on div at bounding box center [1115, 249] width 249 height 553
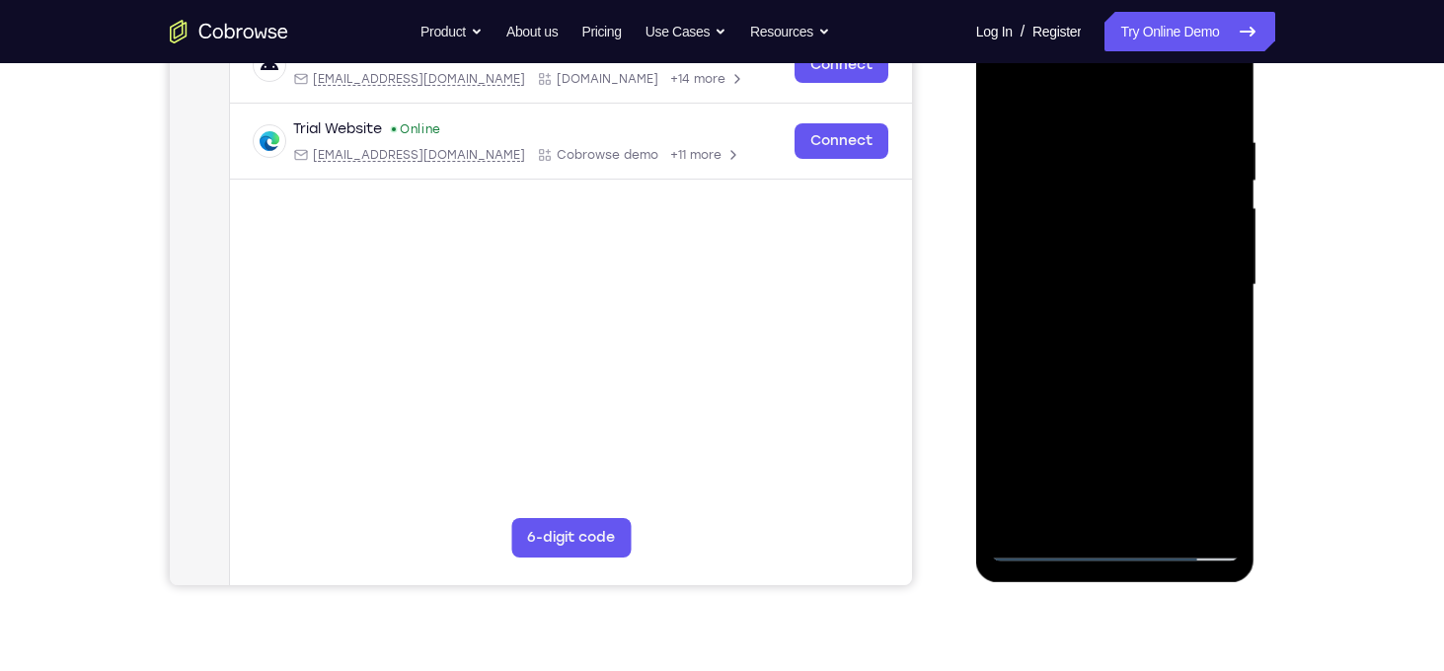
scroll to position [330, 0]
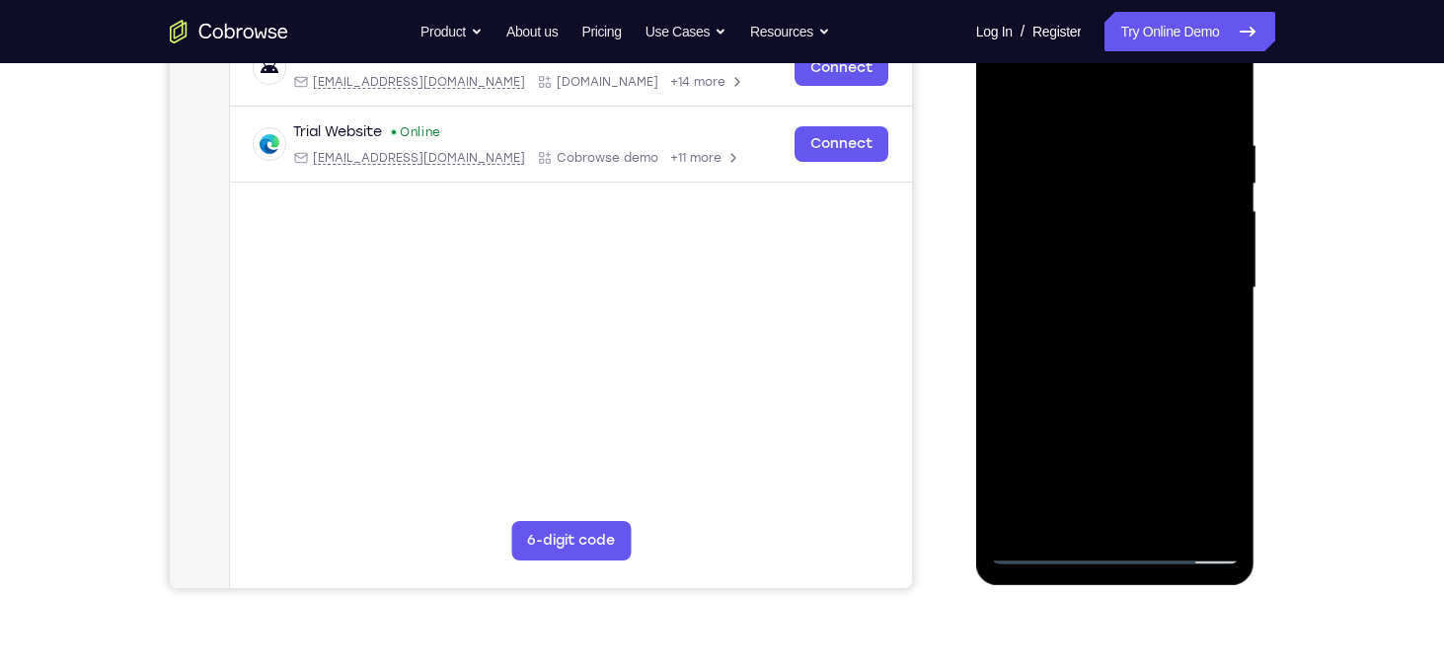
click at [1229, 85] on div at bounding box center [1115, 288] width 249 height 553
click at [1108, 131] on div at bounding box center [1115, 288] width 249 height 553
drag, startPoint x: 1100, startPoint y: 325, endPoint x: 1096, endPoint y: 177, distance: 148.1
click at [1096, 177] on div at bounding box center [1115, 288] width 249 height 553
drag, startPoint x: 1098, startPoint y: 357, endPoint x: 1091, endPoint y: 225, distance: 132.5
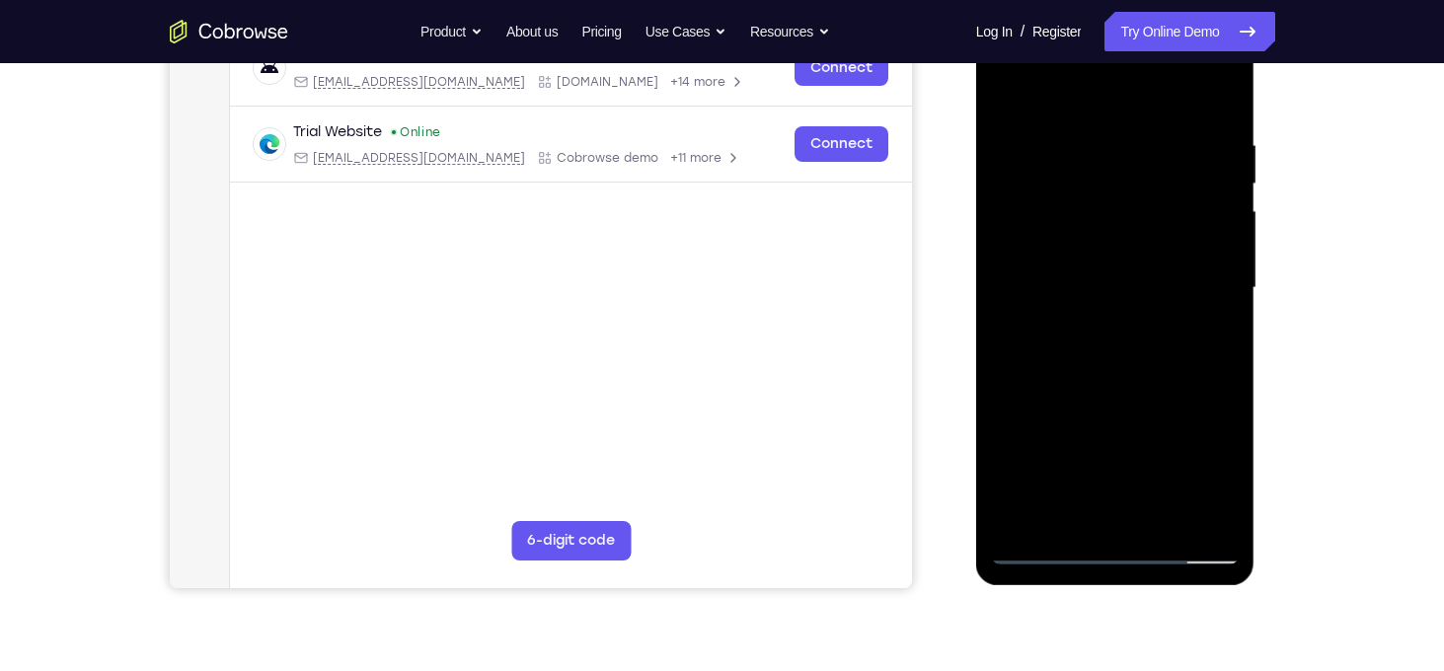
click at [1091, 225] on div at bounding box center [1115, 288] width 249 height 553
drag, startPoint x: 1093, startPoint y: 367, endPoint x: 1087, endPoint y: 225, distance: 142.3
click at [1087, 225] on div at bounding box center [1115, 288] width 249 height 553
drag, startPoint x: 1087, startPoint y: 225, endPoint x: 1102, endPoint y: 547, distance: 322.2
click at [1103, 550] on div at bounding box center [1115, 288] width 249 height 553
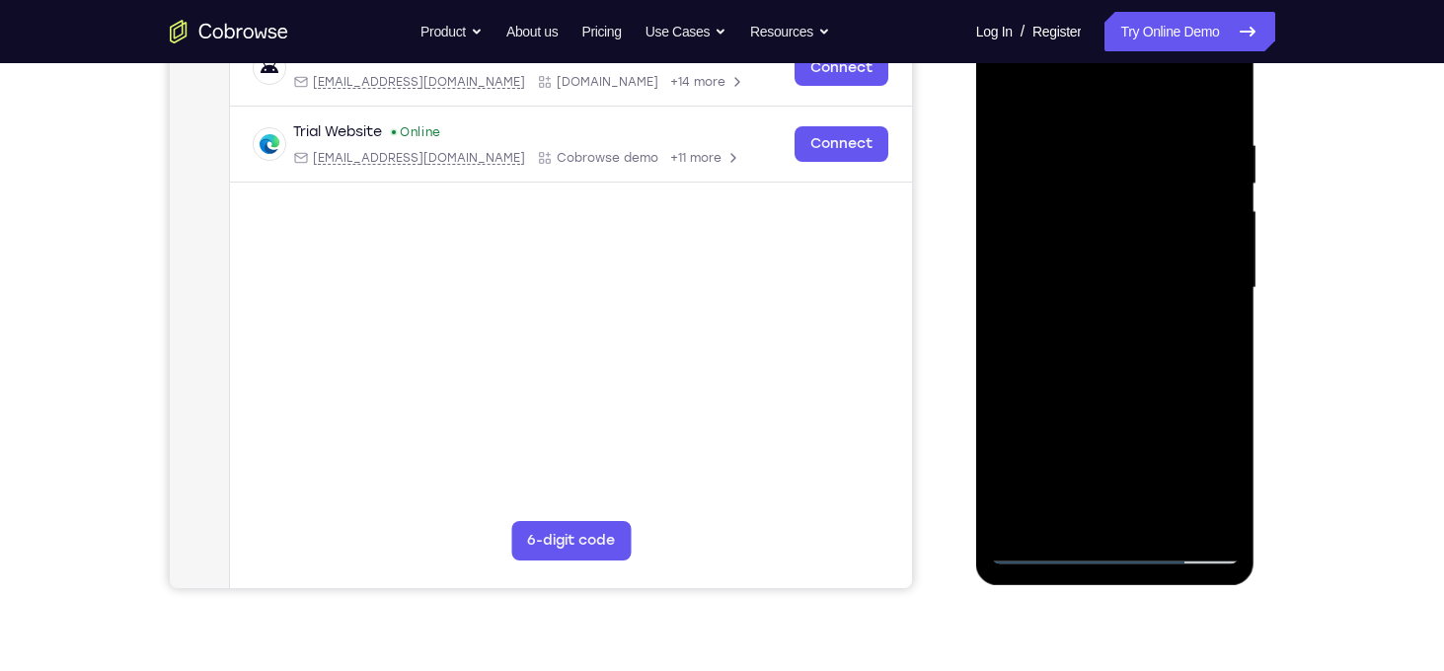
click at [1052, 124] on div at bounding box center [1115, 288] width 249 height 553
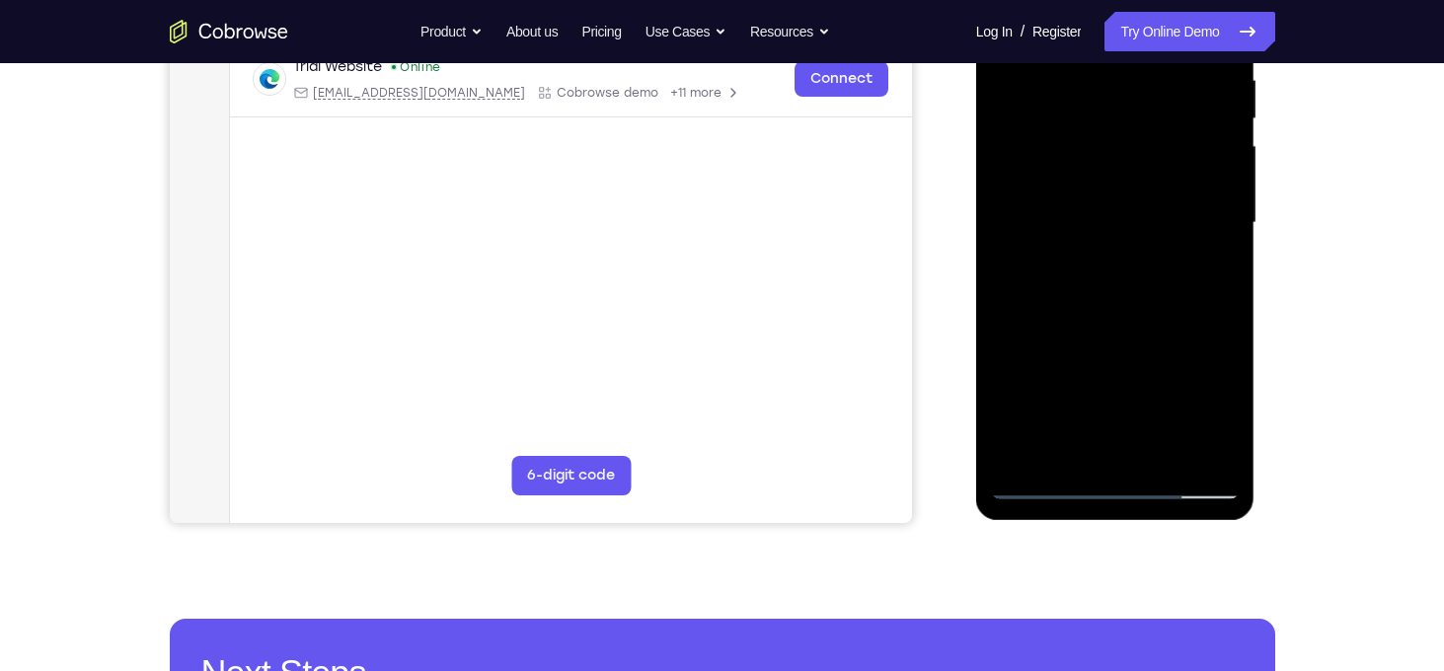
scroll to position [396, 0]
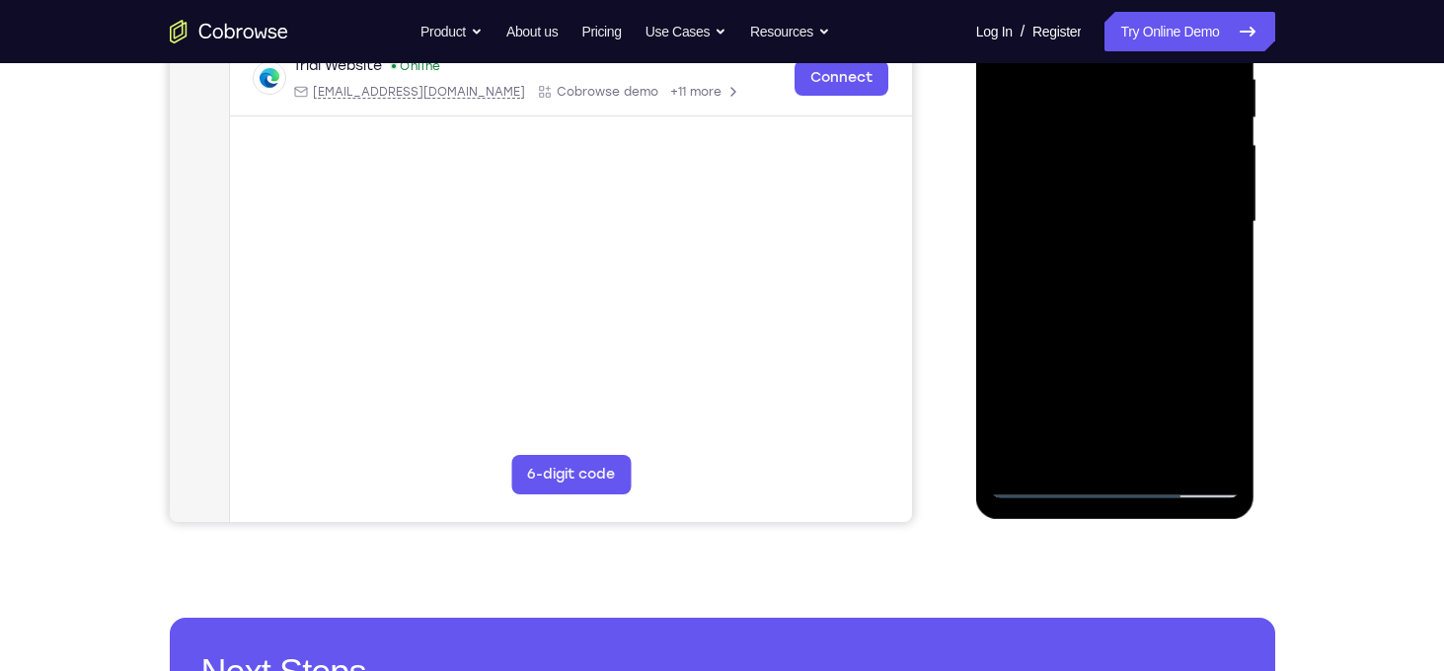
drag, startPoint x: 1130, startPoint y: 366, endPoint x: 1050, endPoint y: 361, distance: 81.1
click at [1050, 361] on div at bounding box center [1115, 222] width 249 height 553
drag, startPoint x: 1133, startPoint y: 360, endPoint x: 1041, endPoint y: 361, distance: 92.8
click at [1041, 361] on div at bounding box center [1115, 222] width 249 height 553
drag, startPoint x: 1171, startPoint y: 370, endPoint x: 1089, endPoint y: 374, distance: 82.0
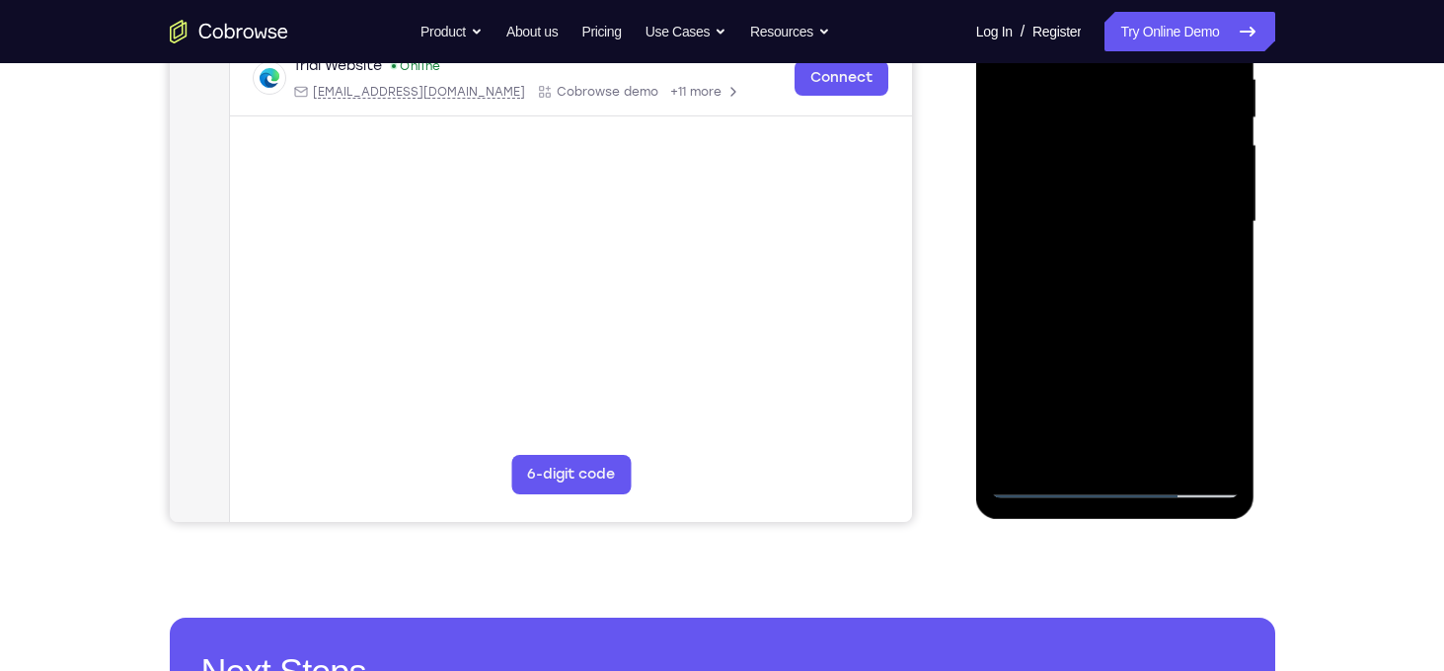
click at [1089, 374] on div at bounding box center [1115, 222] width 249 height 553
drag, startPoint x: 1154, startPoint y: 374, endPoint x: 1066, endPoint y: 369, distance: 88.0
click at [1066, 369] on div at bounding box center [1115, 222] width 249 height 553
drag, startPoint x: 1163, startPoint y: 365, endPoint x: 1076, endPoint y: 368, distance: 86.9
click at [1076, 368] on div at bounding box center [1115, 222] width 249 height 553
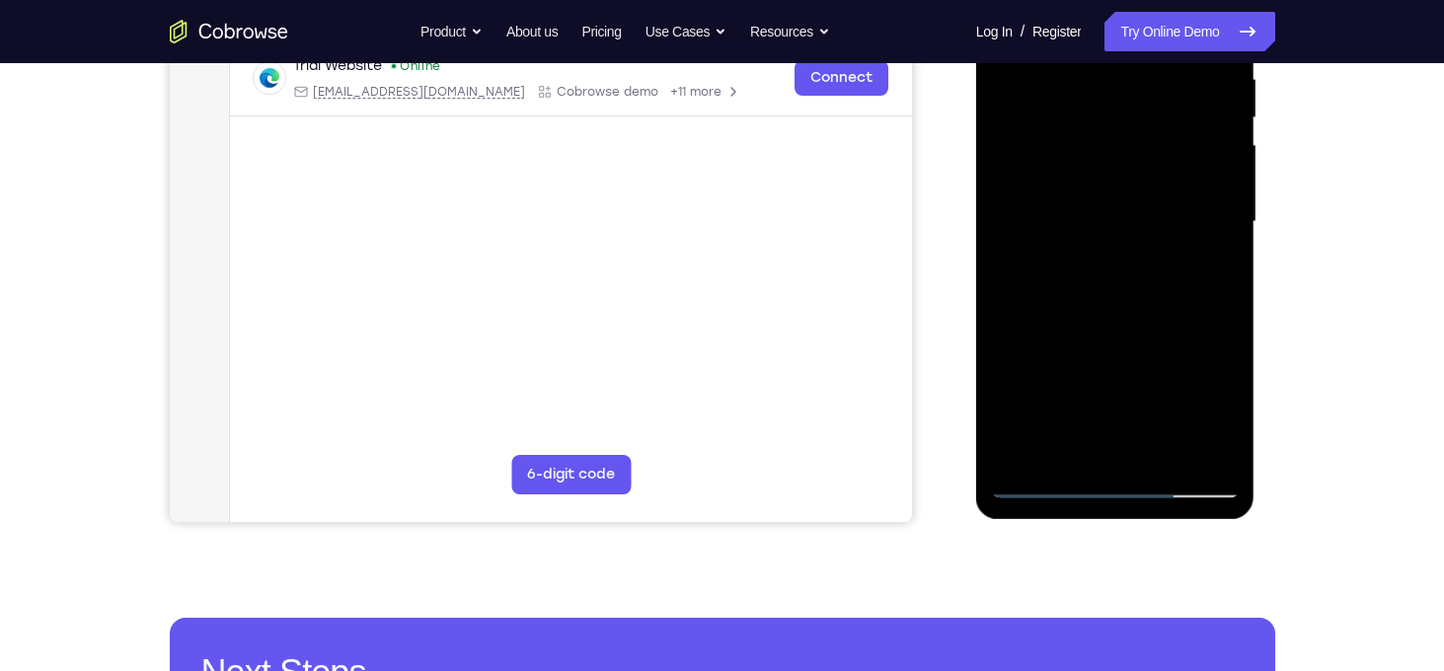
drag, startPoint x: 1181, startPoint y: 370, endPoint x: 1087, endPoint y: 375, distance: 93.9
click at [1087, 375] on div at bounding box center [1115, 222] width 249 height 553
drag, startPoint x: 1163, startPoint y: 369, endPoint x: 1057, endPoint y: 370, distance: 105.6
click at [1057, 370] on div at bounding box center [1115, 222] width 249 height 553
drag, startPoint x: 1164, startPoint y: 364, endPoint x: 1074, endPoint y: 360, distance: 89.9
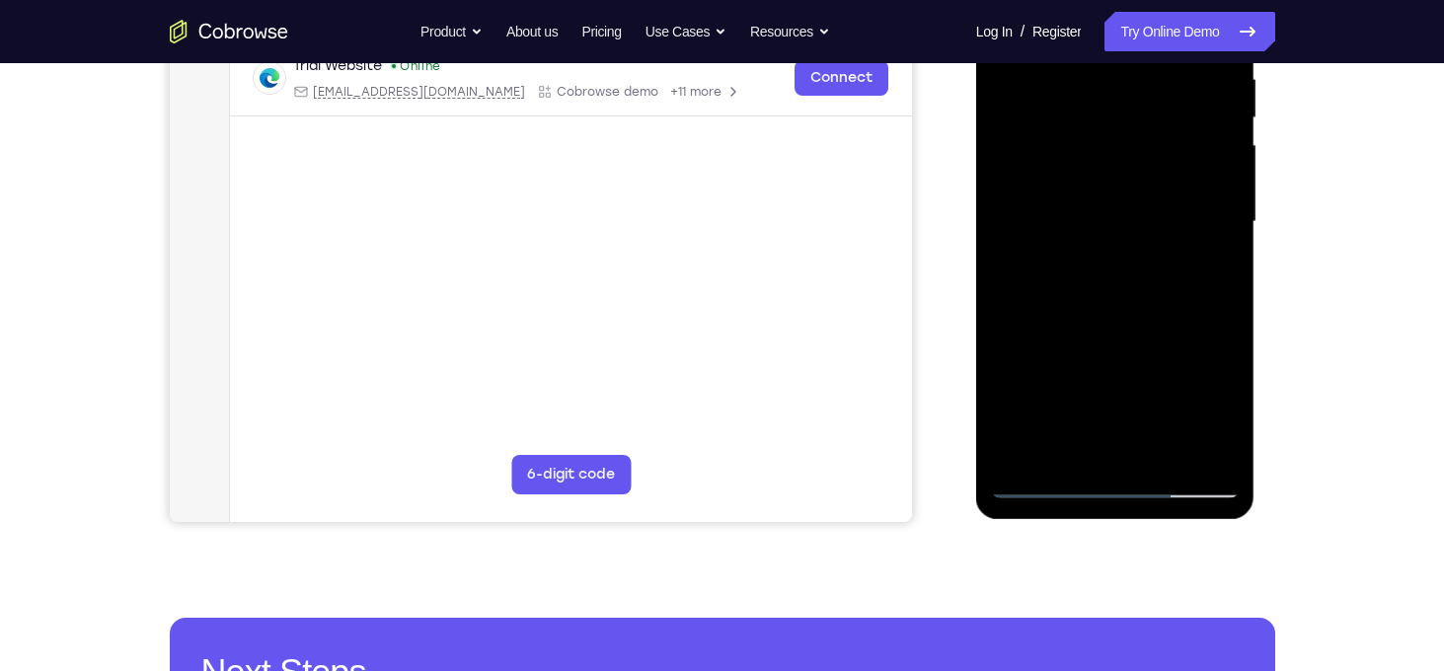
click at [1074, 360] on div at bounding box center [1115, 222] width 249 height 553
drag, startPoint x: 1144, startPoint y: 361, endPoint x: 1056, endPoint y: 359, distance: 87.9
click at [1056, 359] on div at bounding box center [1115, 222] width 249 height 553
drag, startPoint x: 1126, startPoint y: 360, endPoint x: 1048, endPoint y: 363, distance: 78.1
click at [1048, 363] on div at bounding box center [1115, 222] width 249 height 553
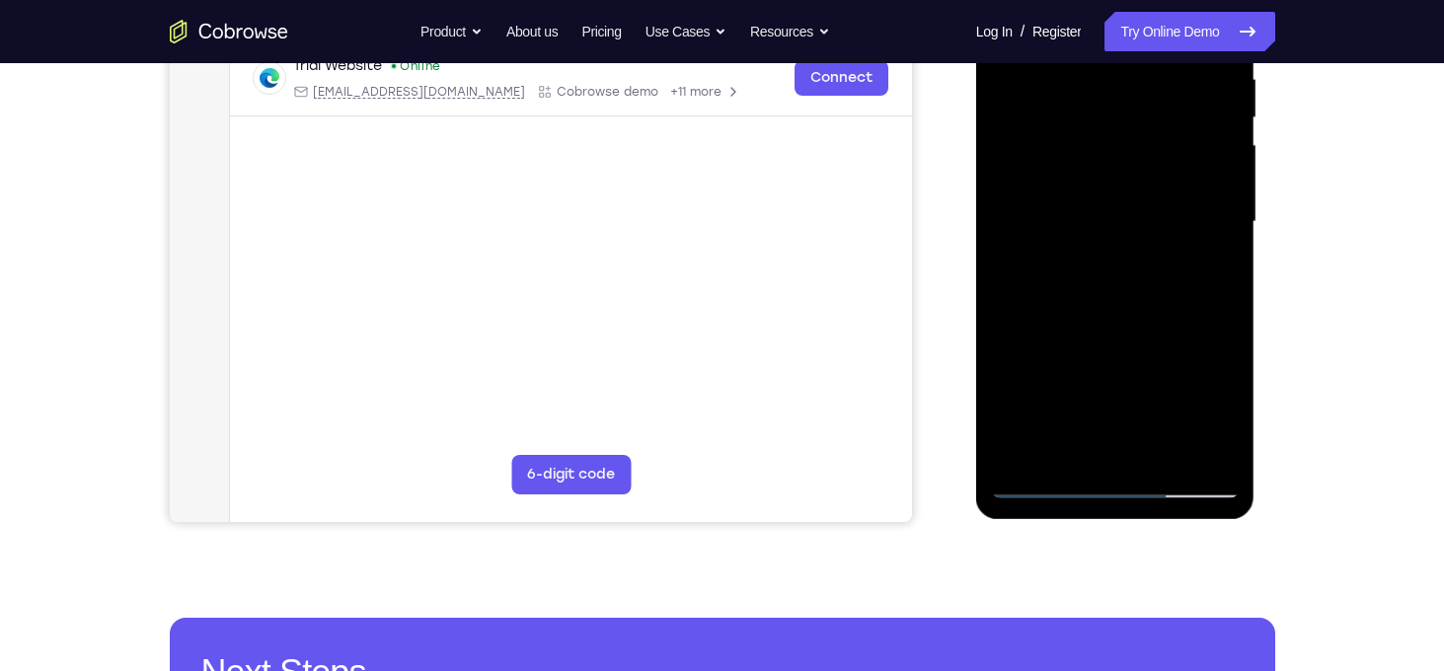
drag, startPoint x: 1154, startPoint y: 355, endPoint x: 1060, endPoint y: 355, distance: 93.8
click at [1060, 355] on div at bounding box center [1115, 222] width 249 height 553
drag, startPoint x: 1135, startPoint y: 358, endPoint x: 1051, endPoint y: 359, distance: 83.9
click at [1051, 359] on div at bounding box center [1115, 222] width 249 height 553
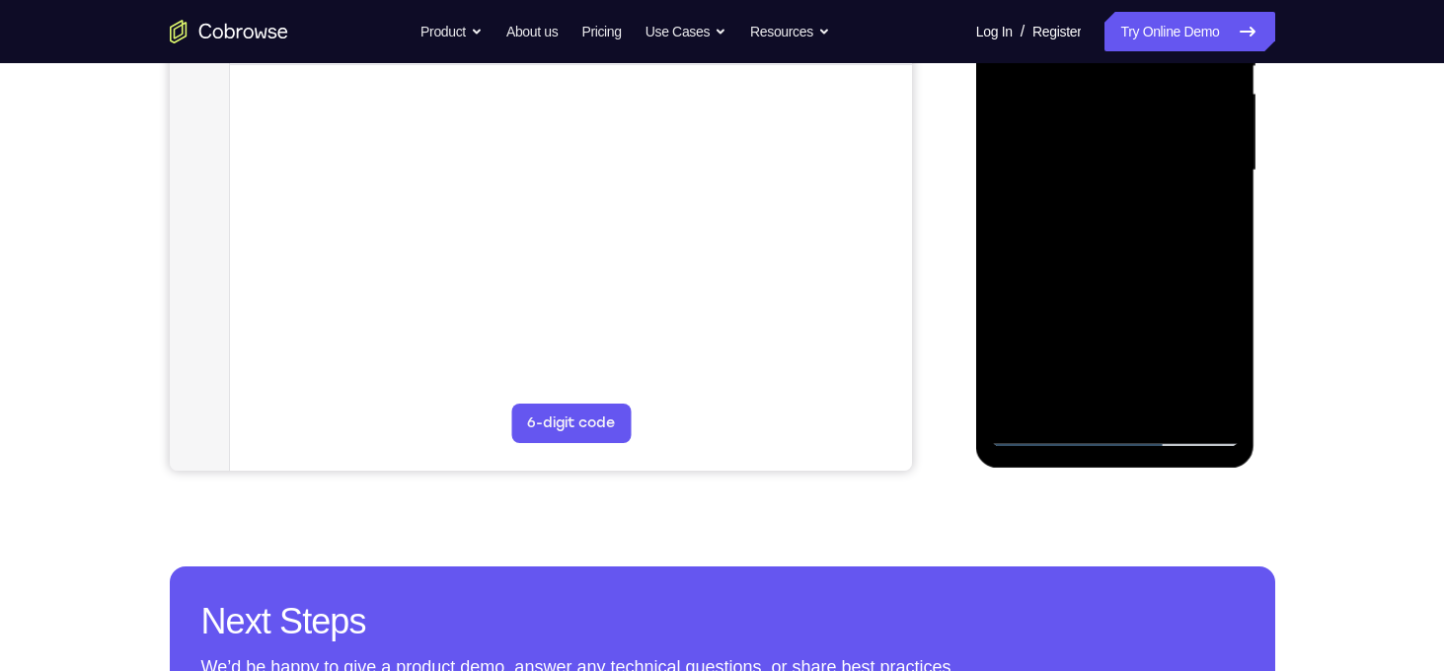
click at [1161, 396] on div at bounding box center [1115, 170] width 249 height 553
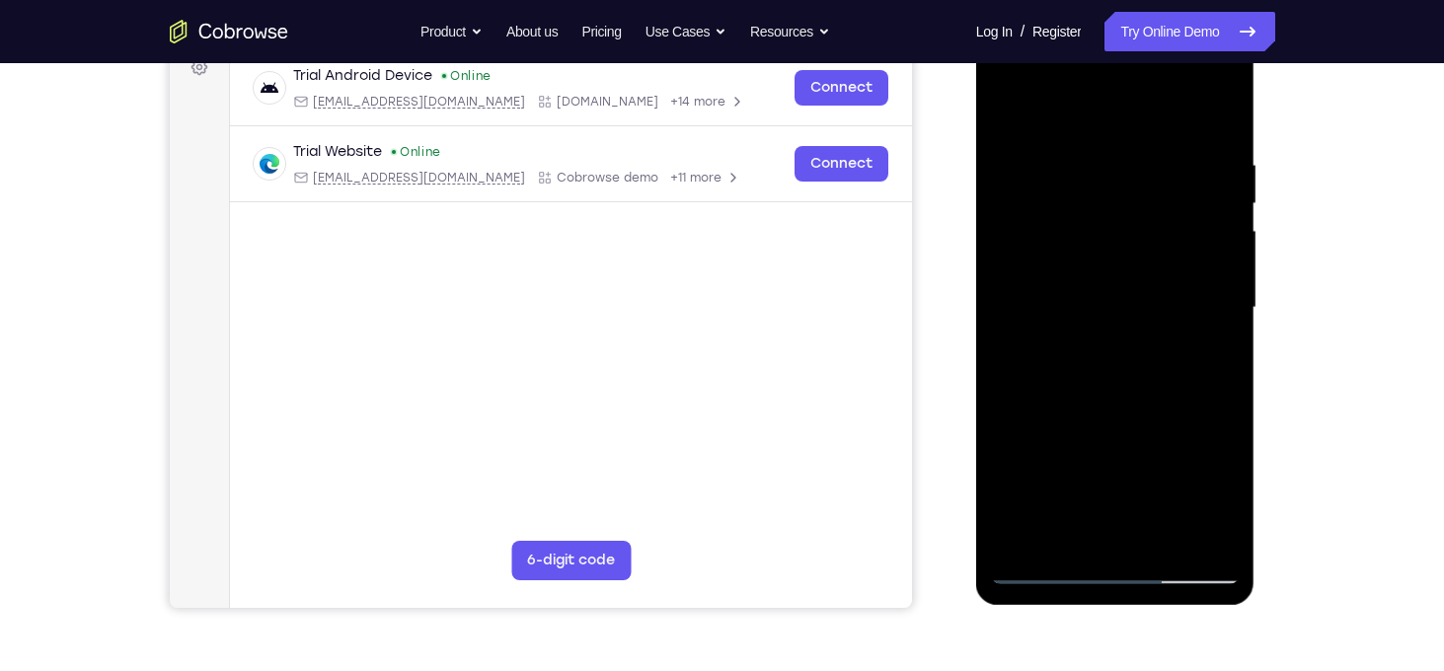
scroll to position [289, 0]
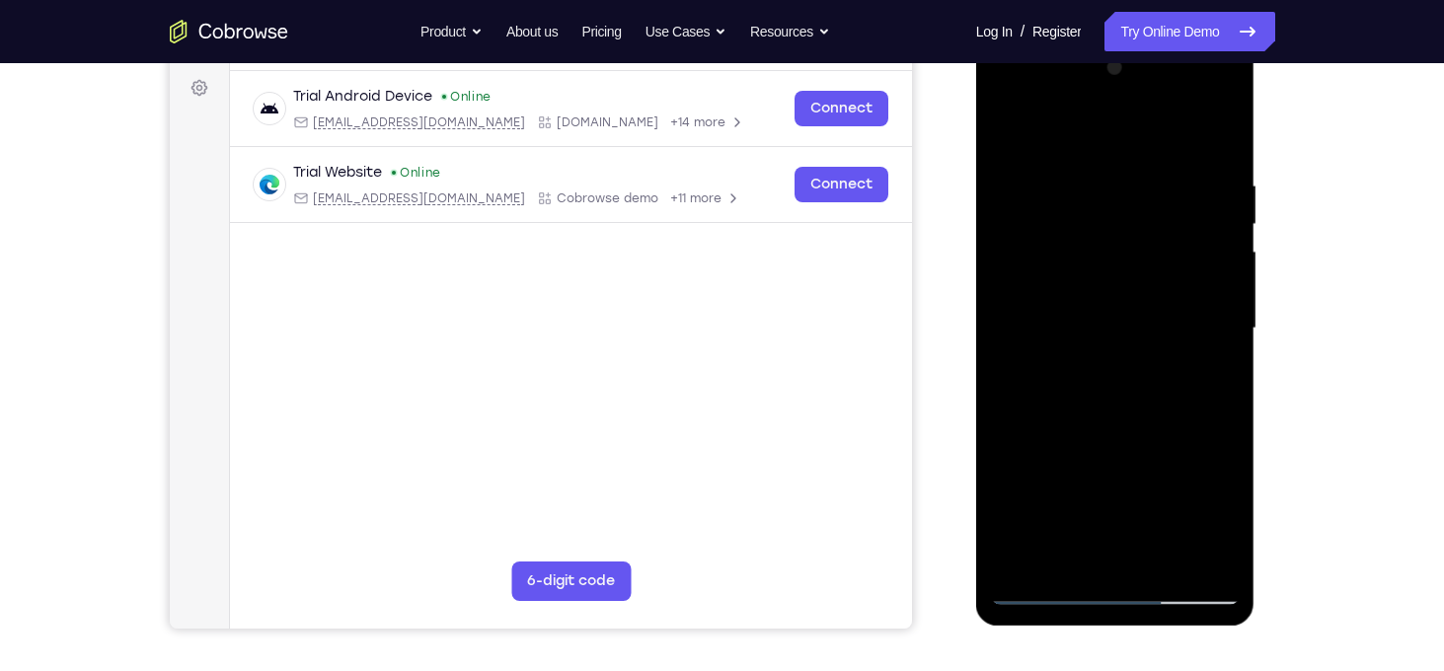
click at [1131, 431] on div at bounding box center [1115, 328] width 249 height 553
click at [1009, 139] on div at bounding box center [1115, 328] width 249 height 553
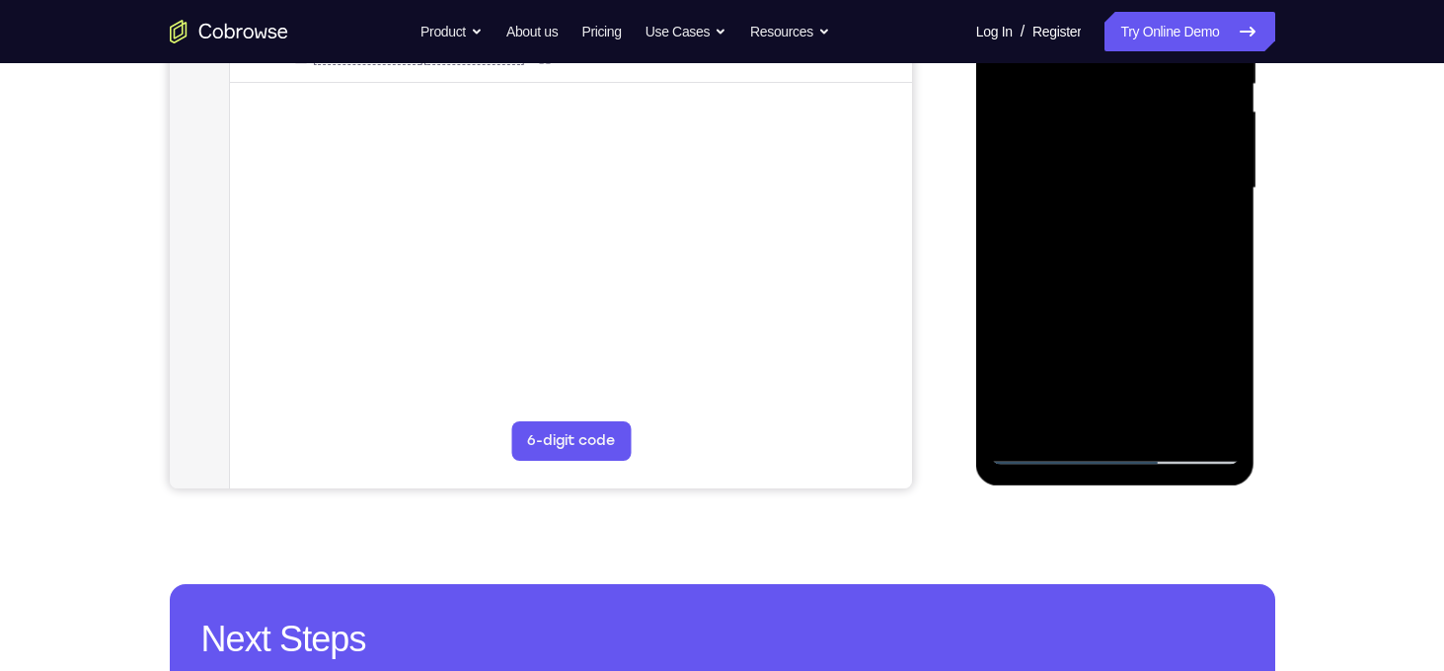
click at [1026, 425] on div at bounding box center [1115, 188] width 249 height 553
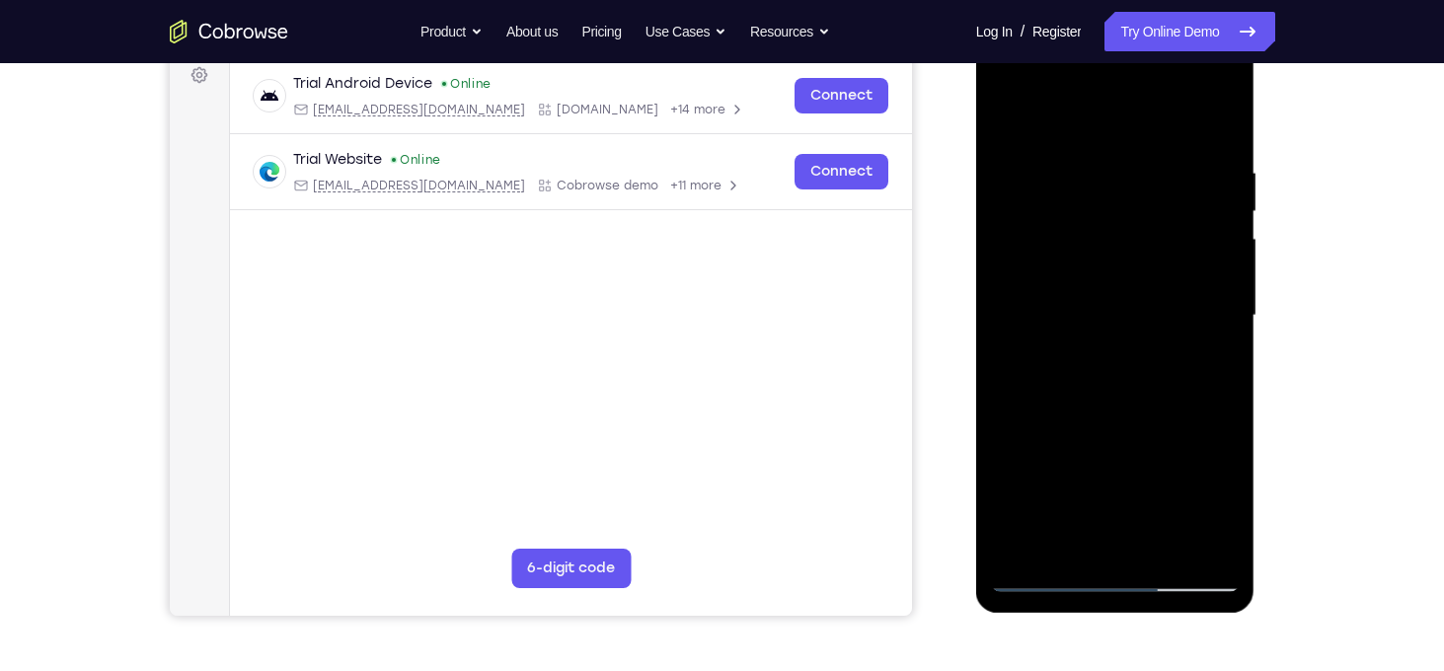
scroll to position [295, 0]
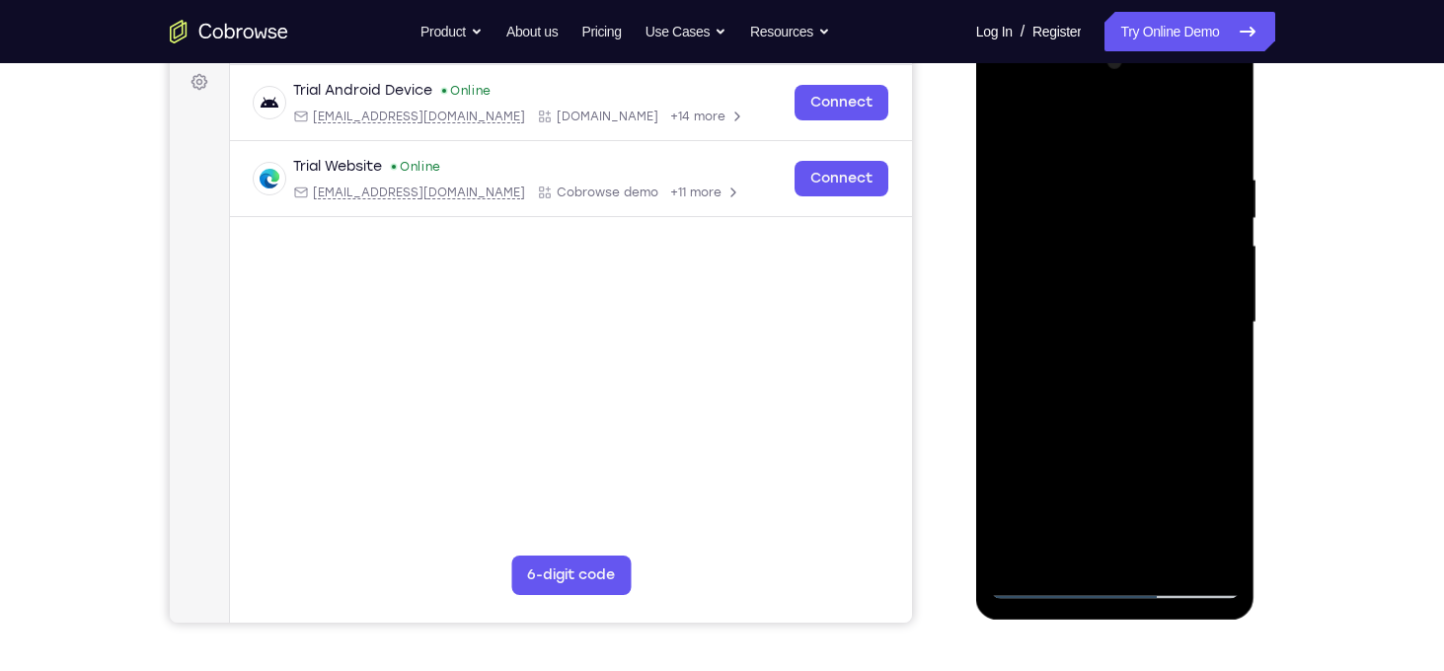
drag, startPoint x: 1085, startPoint y: 195, endPoint x: 1088, endPoint y: 451, distance: 256.7
click at [1088, 451] on div at bounding box center [1115, 322] width 249 height 553
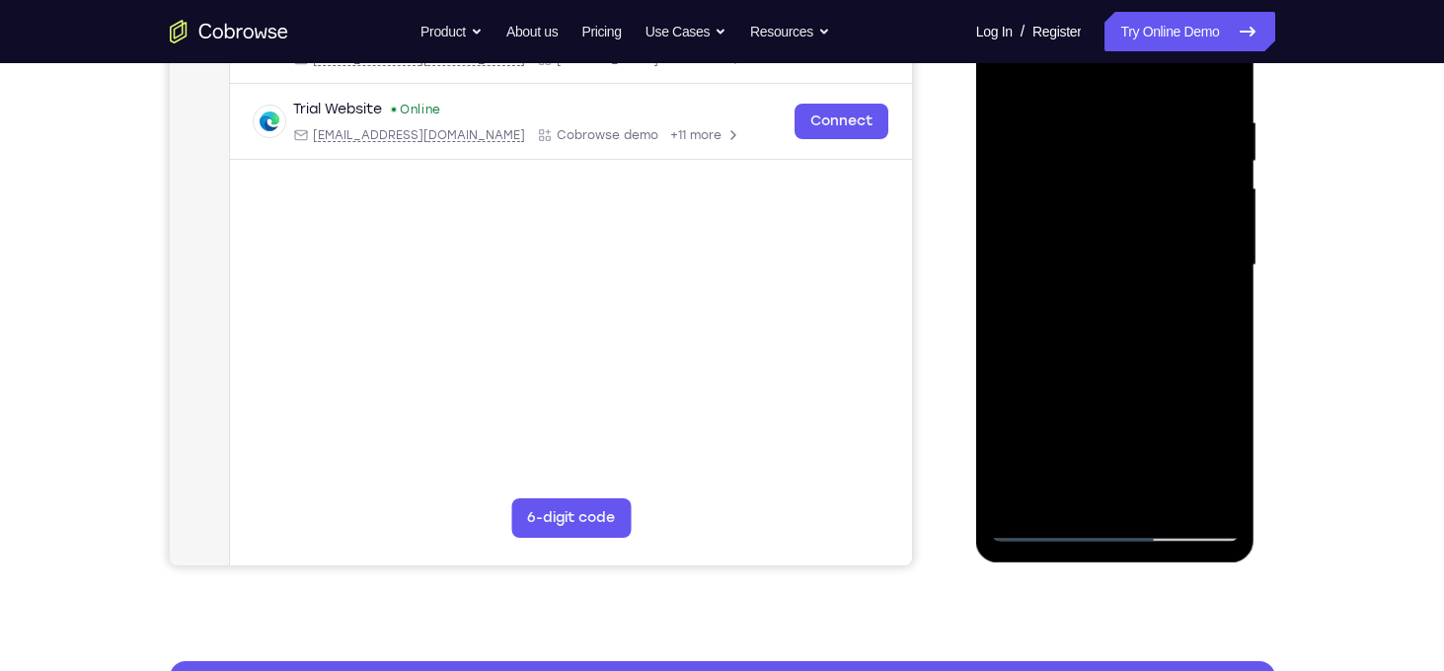
scroll to position [365, 0]
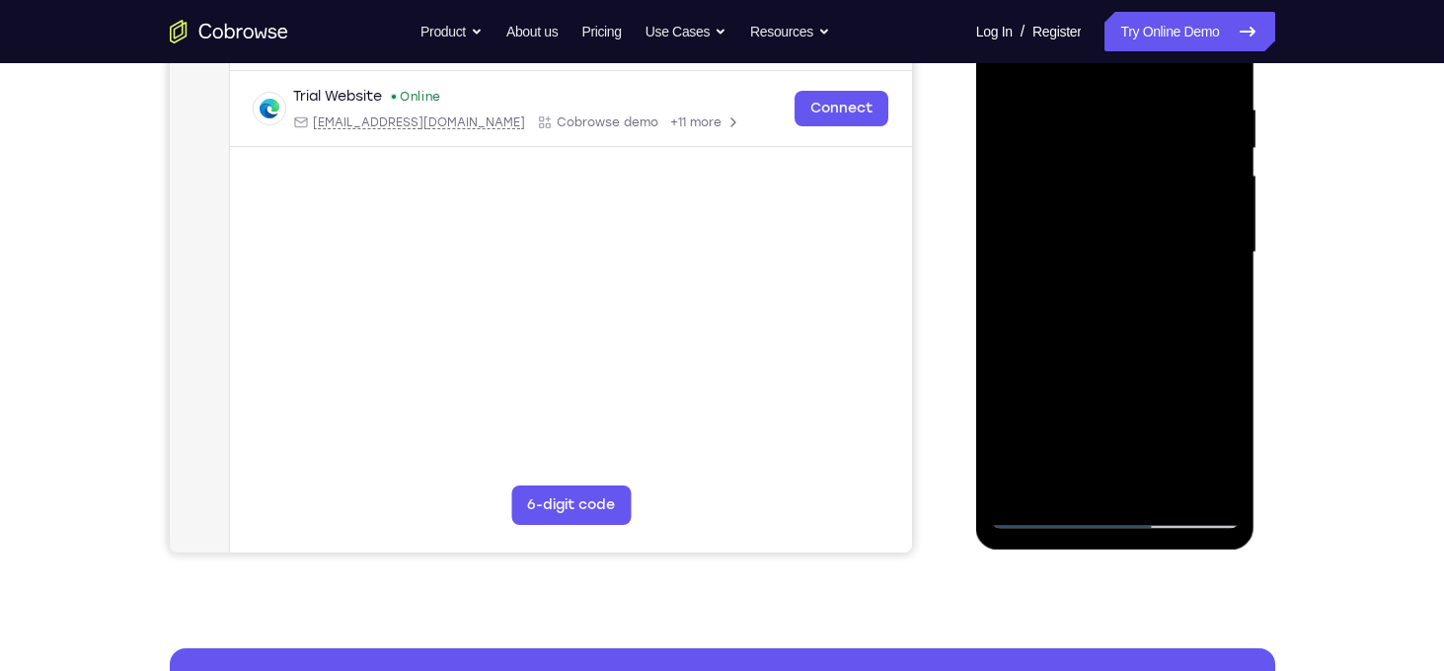
drag, startPoint x: 1080, startPoint y: 453, endPoint x: 1073, endPoint y: 280, distance: 172.9
click at [1073, 280] on div at bounding box center [1115, 252] width 249 height 553
drag, startPoint x: 1102, startPoint y: 370, endPoint x: 1097, endPoint y: 162, distance: 208.4
click at [1097, 162] on div at bounding box center [1115, 252] width 249 height 553
drag, startPoint x: 1102, startPoint y: 299, endPoint x: 1109, endPoint y: 513, distance: 214.4
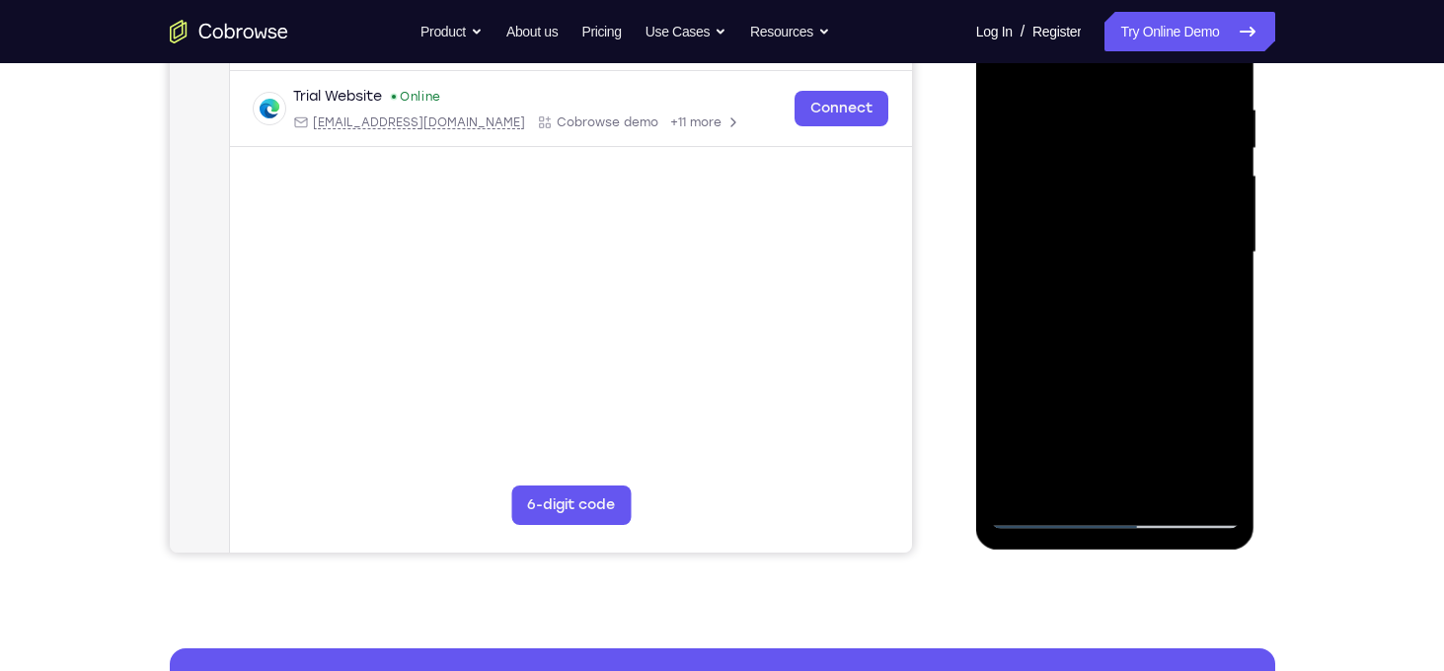
click at [1109, 513] on div at bounding box center [1115, 252] width 249 height 553
drag, startPoint x: 1129, startPoint y: 306, endPoint x: 1128, endPoint y: 416, distance: 109.6
click at [1128, 416] on div at bounding box center [1115, 252] width 249 height 553
drag, startPoint x: 1121, startPoint y: 271, endPoint x: 1121, endPoint y: 456, distance: 185.6
click at [1121, 456] on div at bounding box center [1115, 252] width 249 height 553
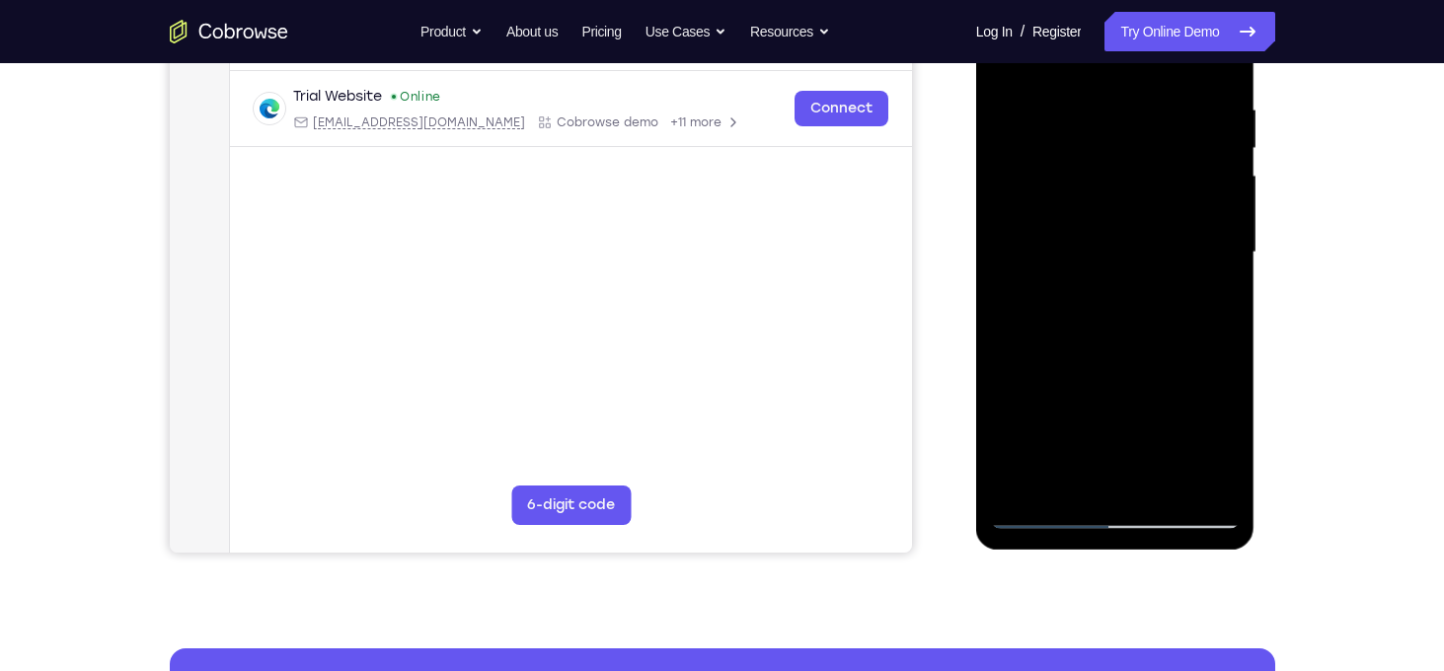
drag, startPoint x: 1116, startPoint y: 217, endPoint x: 1101, endPoint y: 438, distance: 221.7
click at [1101, 438] on div at bounding box center [1115, 252] width 249 height 553
click at [1216, 384] on div at bounding box center [1115, 252] width 249 height 553
drag, startPoint x: 1123, startPoint y: 413, endPoint x: 1084, endPoint y: 252, distance: 165.5
click at [1084, 252] on div at bounding box center [1115, 252] width 249 height 553
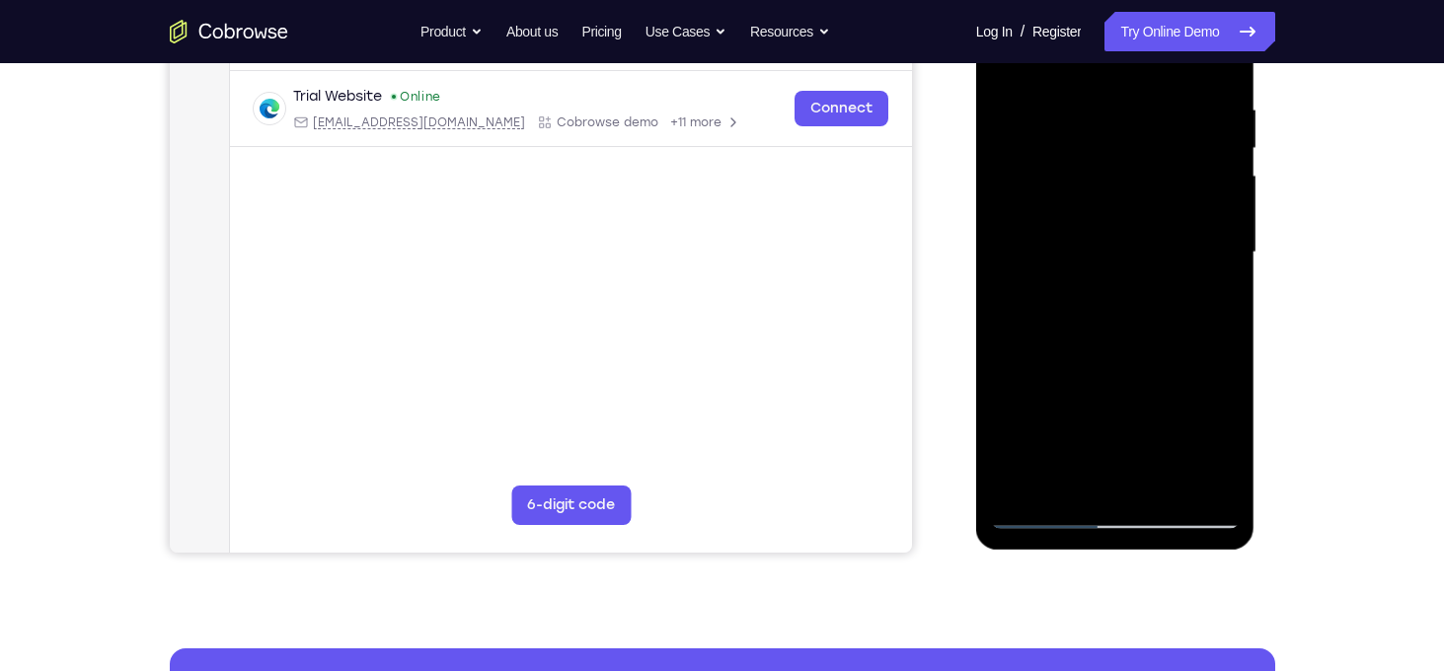
drag, startPoint x: 1110, startPoint y: 389, endPoint x: 1090, endPoint y: 215, distance: 174.9
click at [1090, 215] on div at bounding box center [1115, 252] width 249 height 553
drag, startPoint x: 1104, startPoint y: 339, endPoint x: 1090, endPoint y: 211, distance: 128.1
click at [1090, 211] on div at bounding box center [1115, 252] width 249 height 553
click at [1087, 250] on div at bounding box center [1115, 252] width 249 height 553
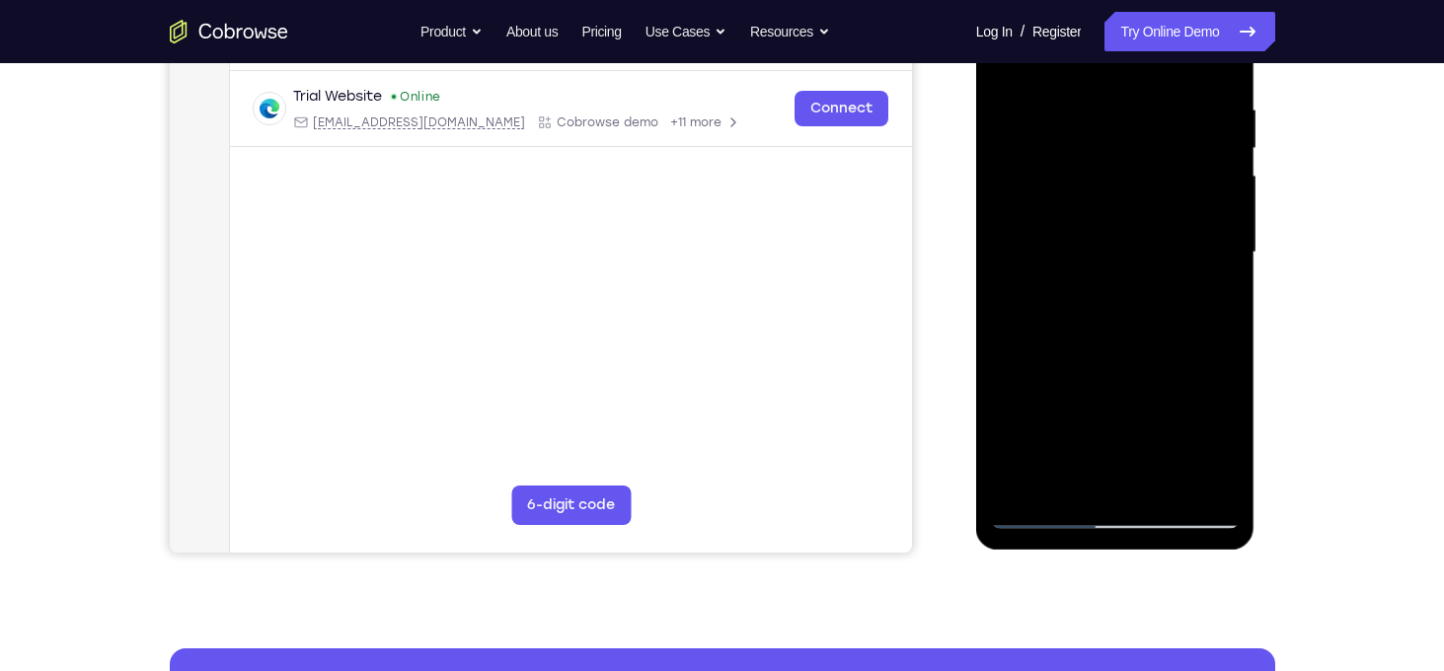
click at [1087, 250] on div at bounding box center [1115, 252] width 249 height 553
drag, startPoint x: 1071, startPoint y: 411, endPoint x: 1065, endPoint y: 249, distance: 162.0
click at [1065, 249] on div at bounding box center [1115, 252] width 249 height 553
click at [1012, 206] on div at bounding box center [1115, 252] width 249 height 553
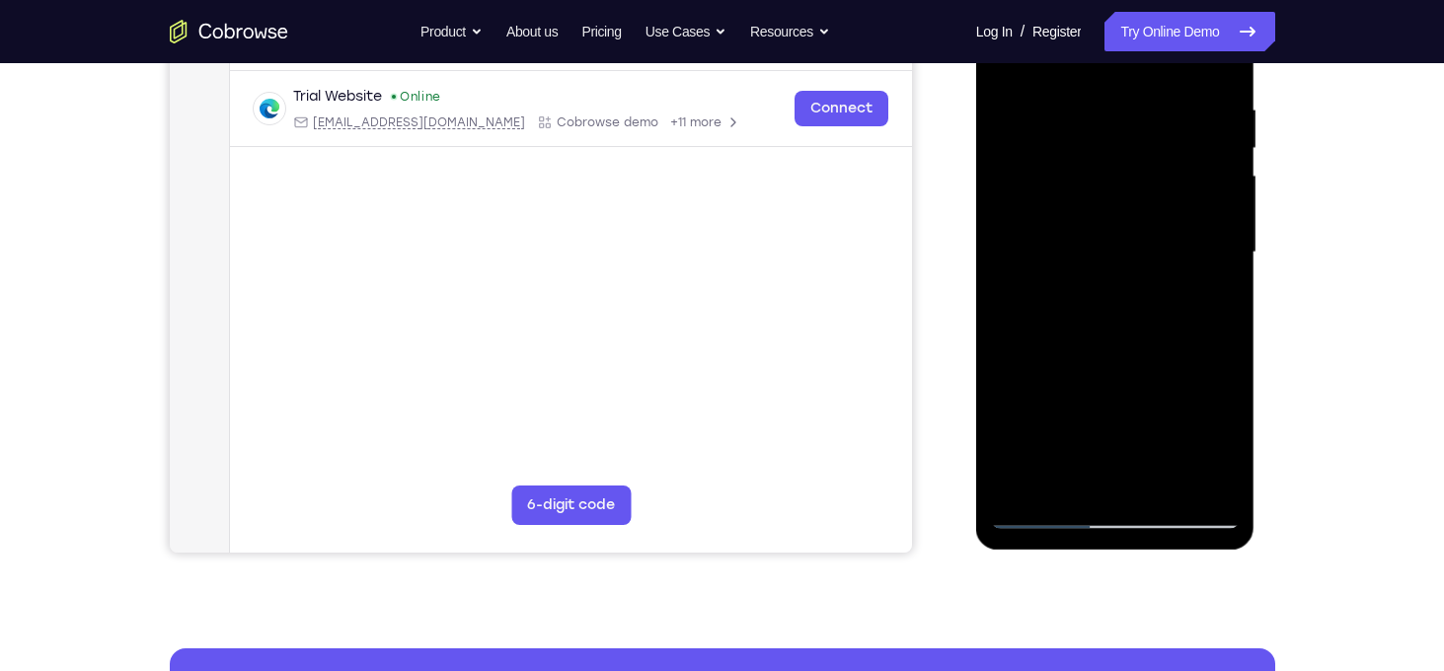
scroll to position [447, 0]
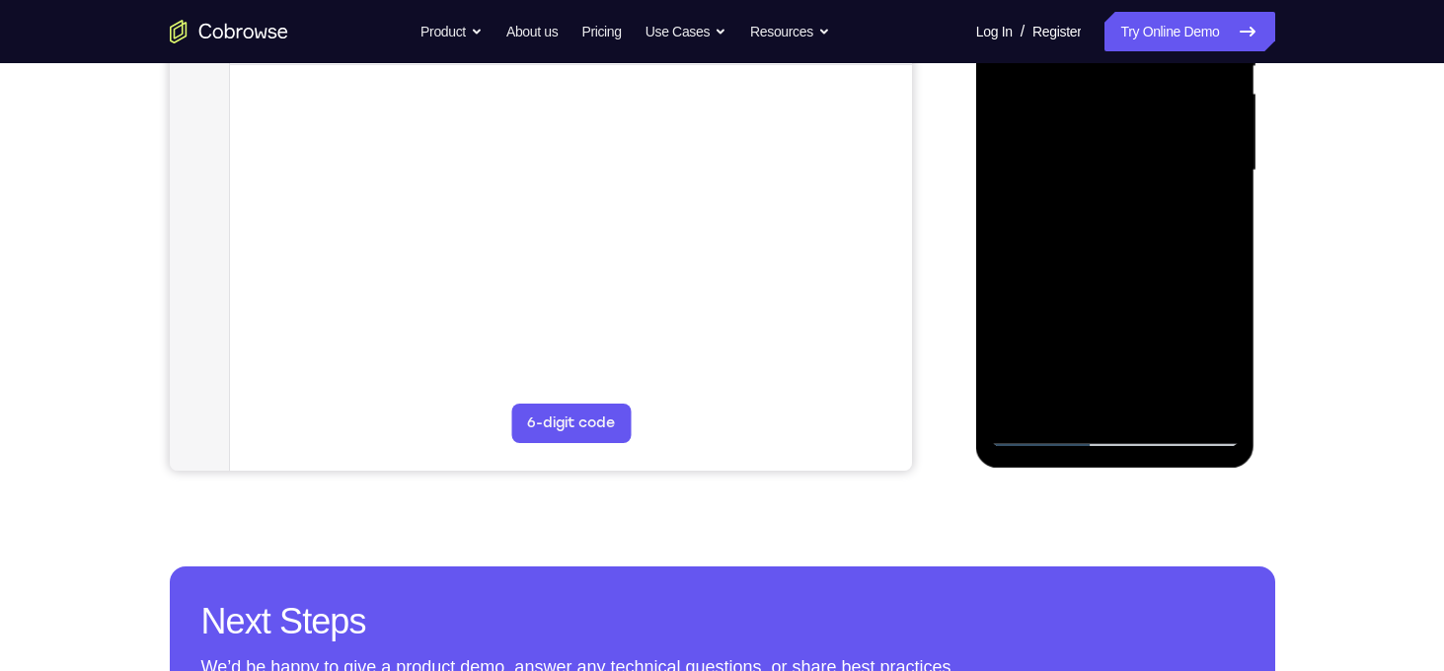
click at [1018, 418] on div at bounding box center [1115, 170] width 249 height 553
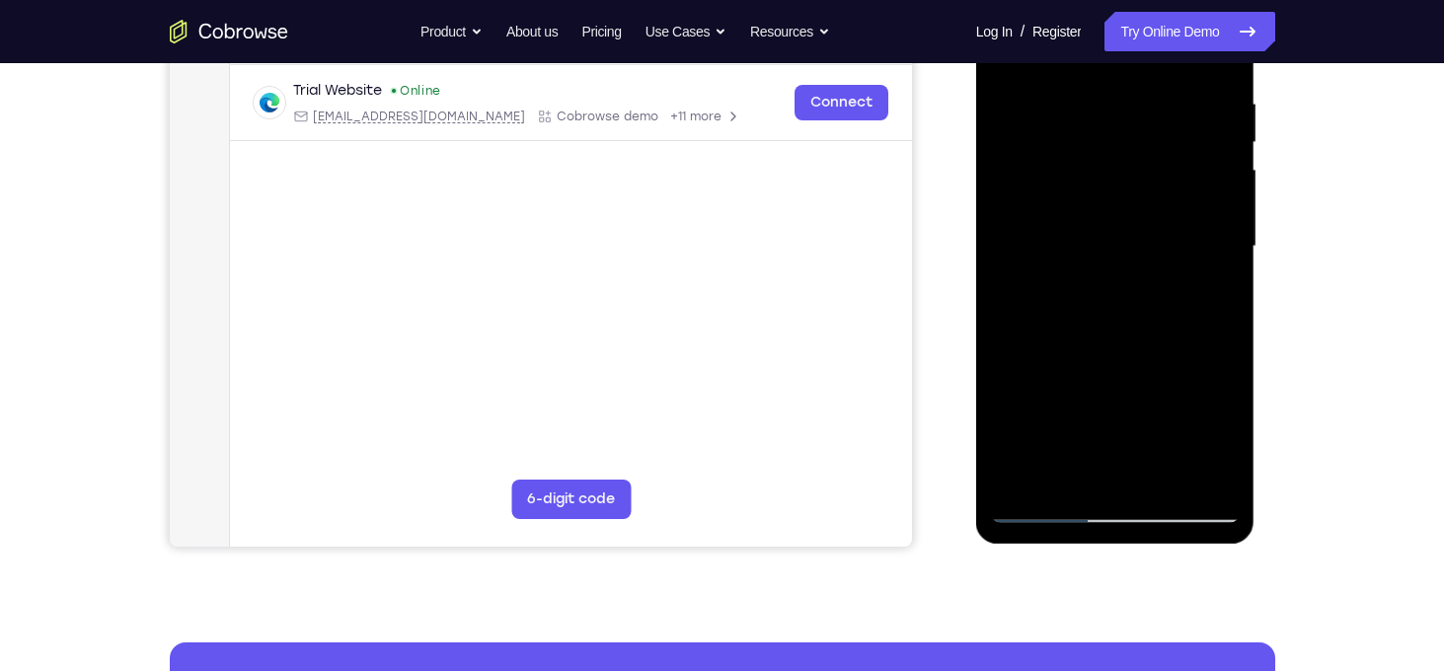
scroll to position [366, 0]
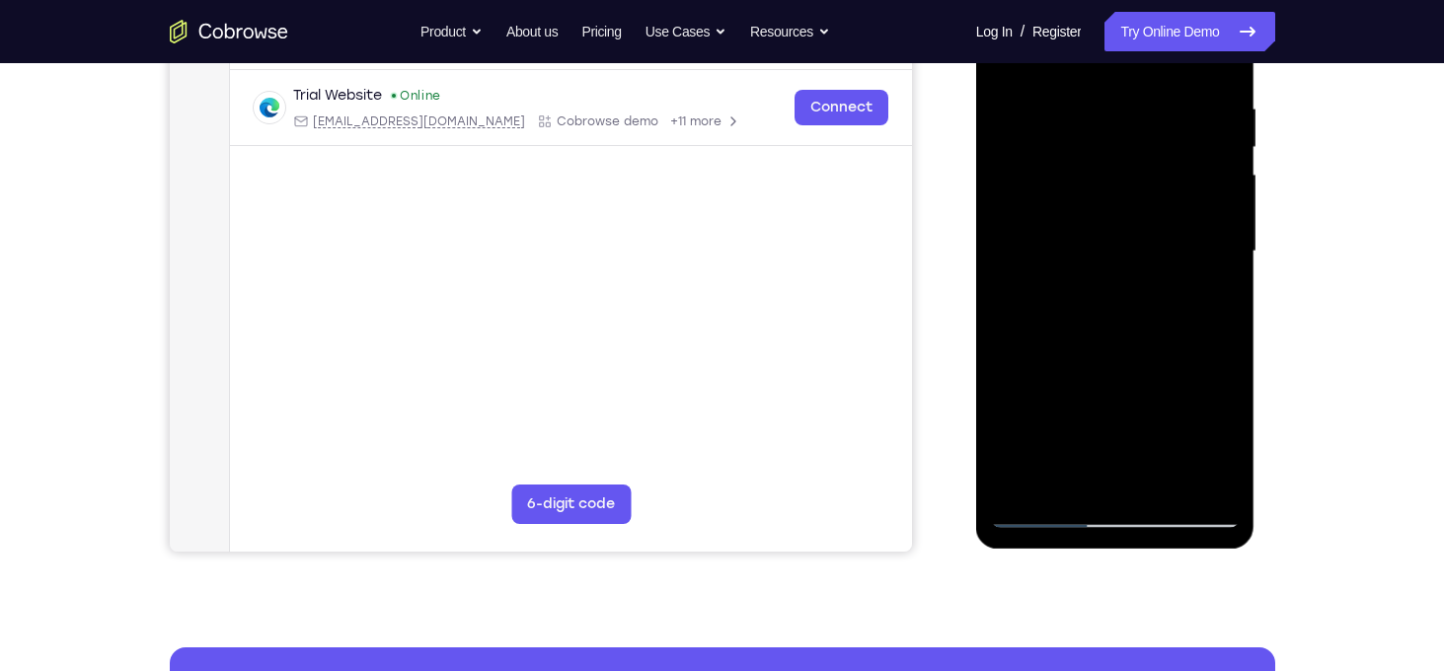
drag, startPoint x: 1108, startPoint y: 163, endPoint x: 1108, endPoint y: 389, distance: 226.1
click at [1108, 389] on div at bounding box center [1115, 251] width 249 height 553
click at [1155, 288] on div at bounding box center [1115, 251] width 249 height 553
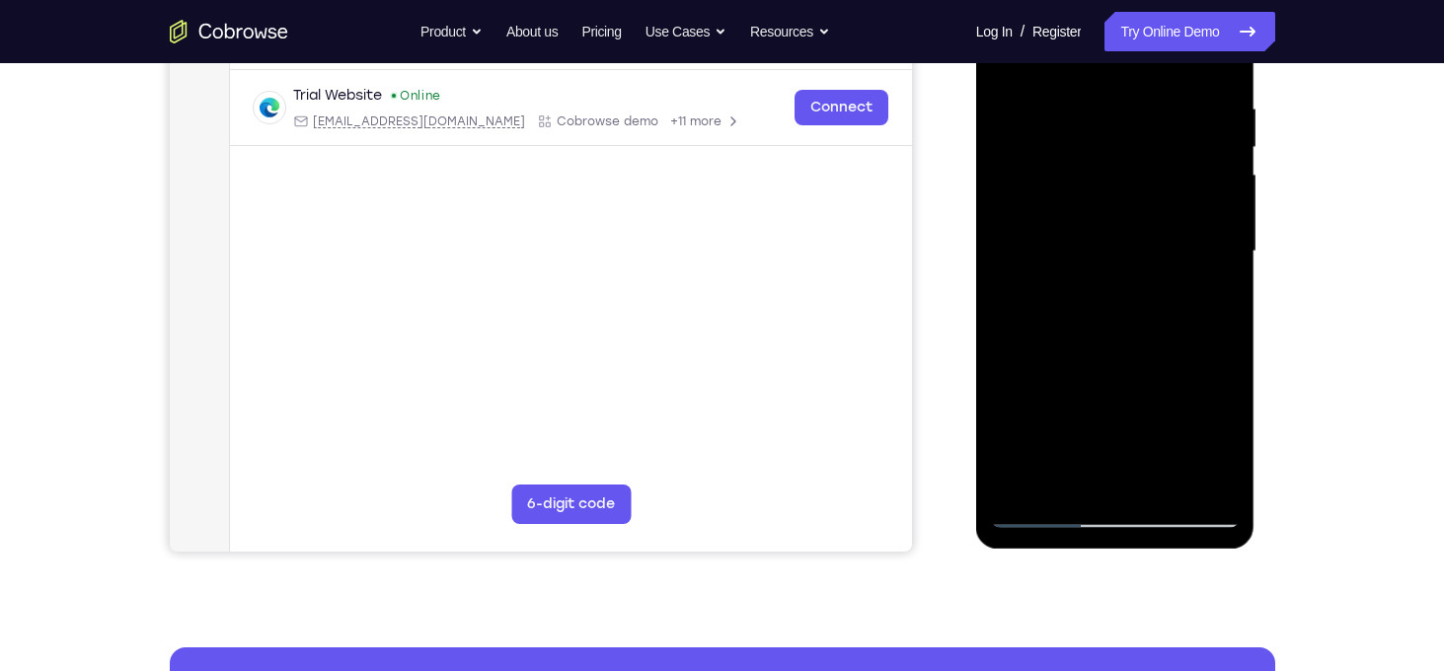
drag, startPoint x: 1155, startPoint y: 116, endPoint x: 1162, endPoint y: 389, distance: 273.6
click at [1162, 389] on div at bounding box center [1115, 251] width 249 height 553
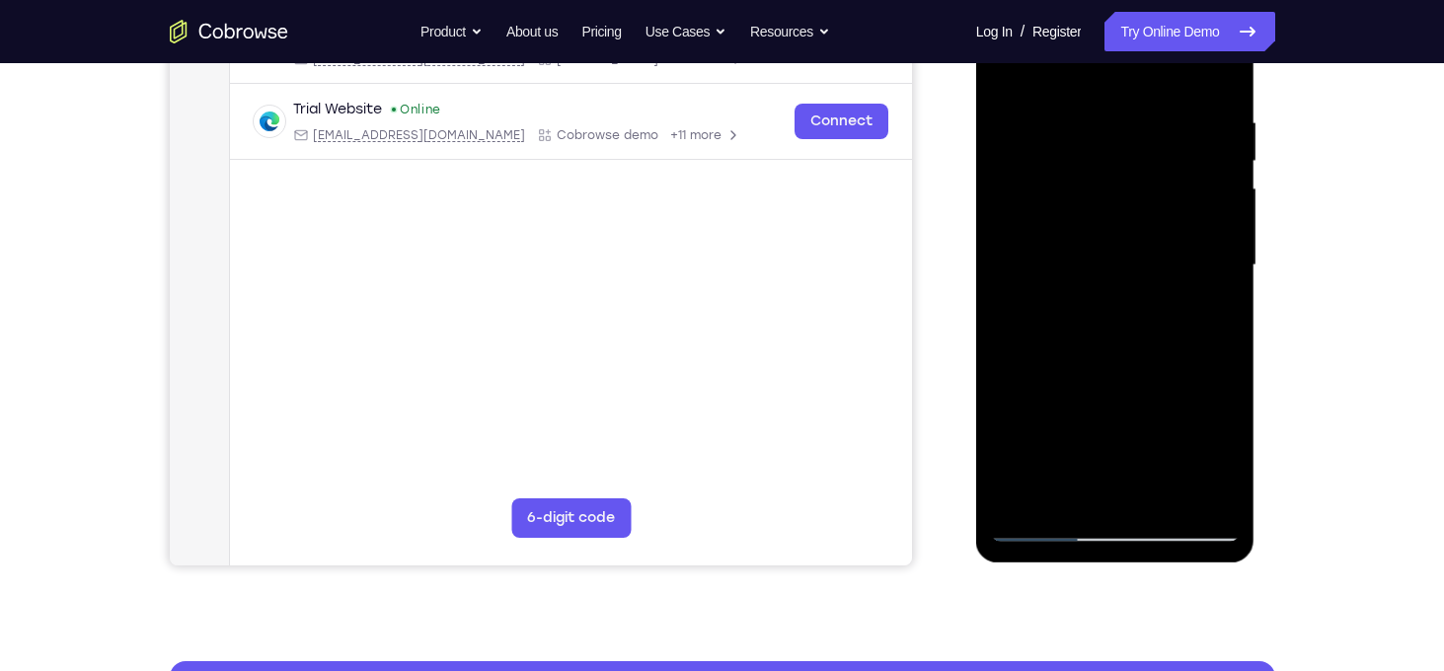
click at [1098, 118] on div at bounding box center [1115, 265] width 249 height 553
click at [1218, 261] on div at bounding box center [1115, 265] width 249 height 553
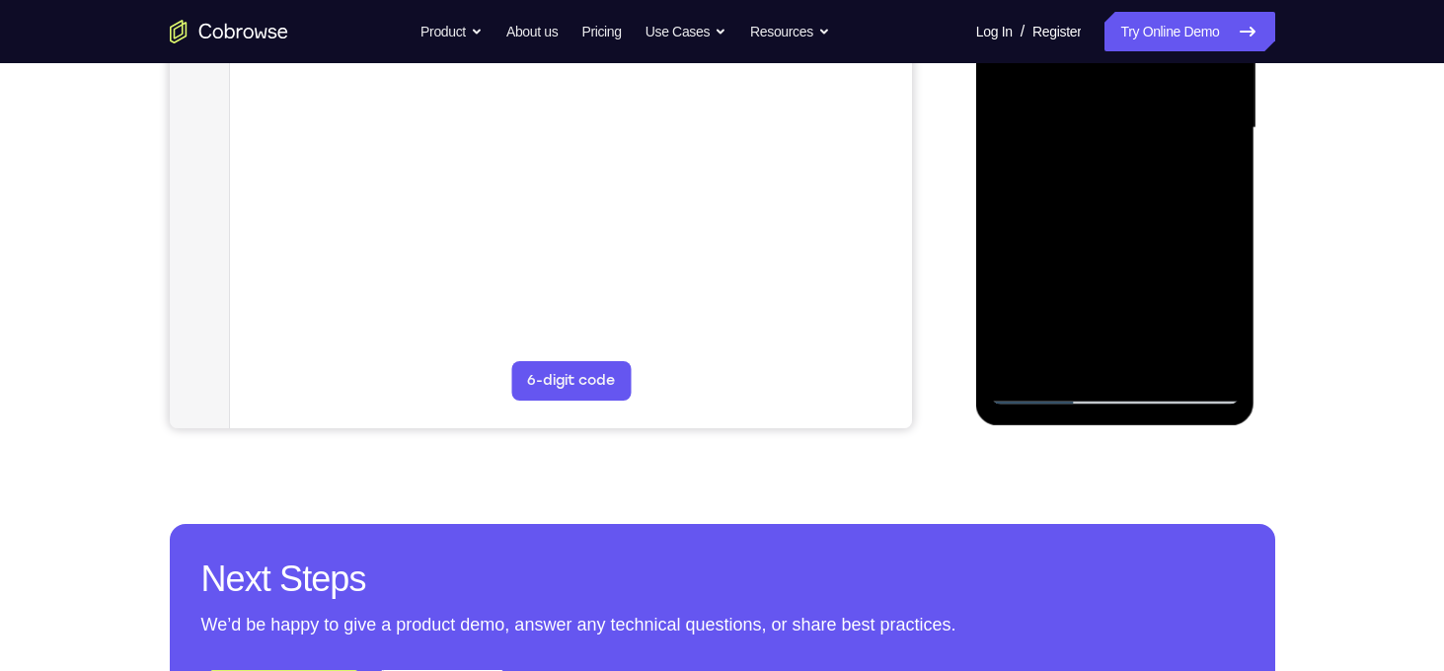
scroll to position [490, 0]
click at [1201, 357] on div at bounding box center [1115, 128] width 249 height 553
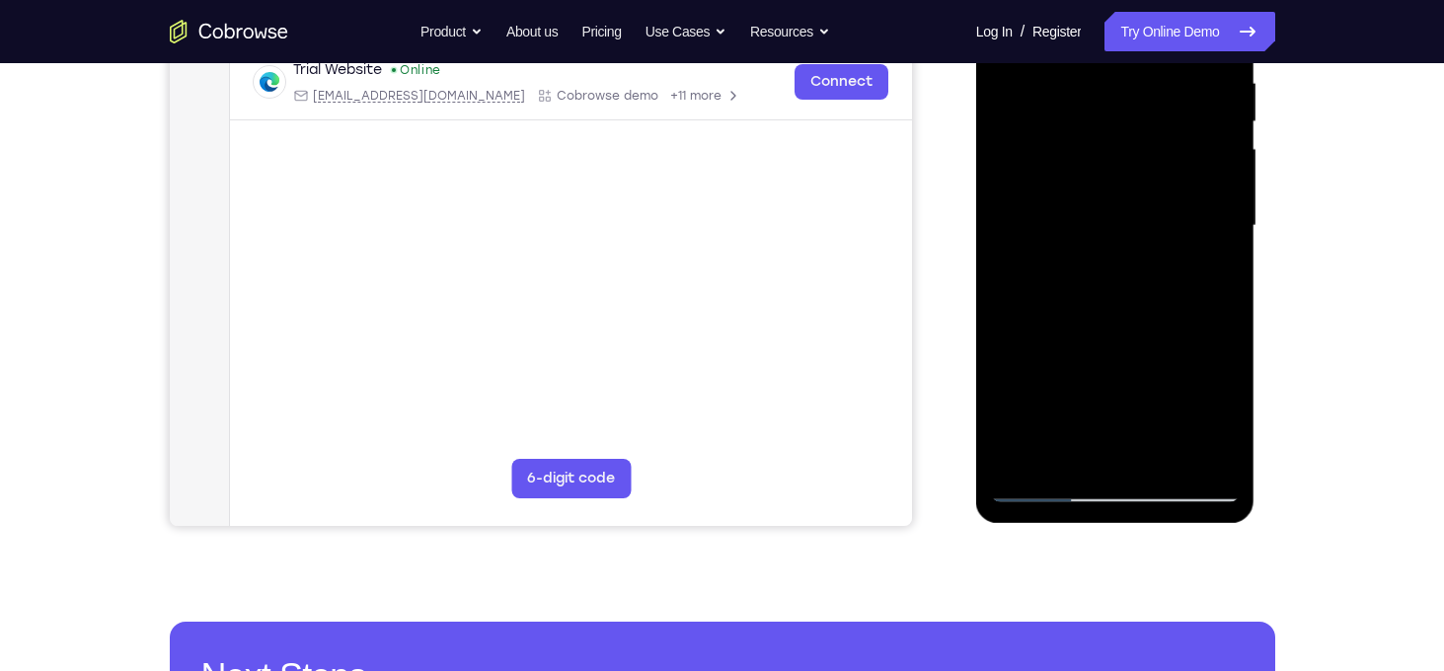
click at [1199, 247] on div at bounding box center [1115, 226] width 249 height 553
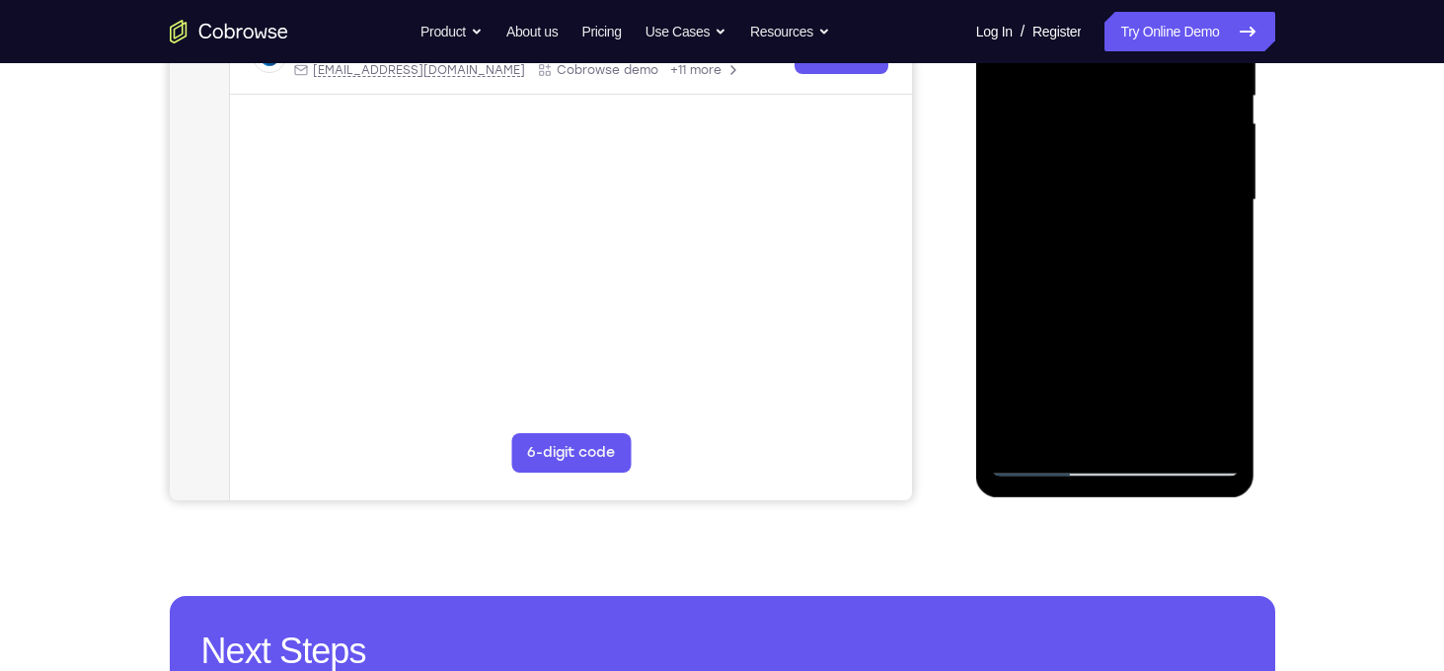
scroll to position [419, 0]
click at [1200, 427] on div at bounding box center [1115, 199] width 249 height 553
click at [1202, 248] on div at bounding box center [1115, 199] width 249 height 553
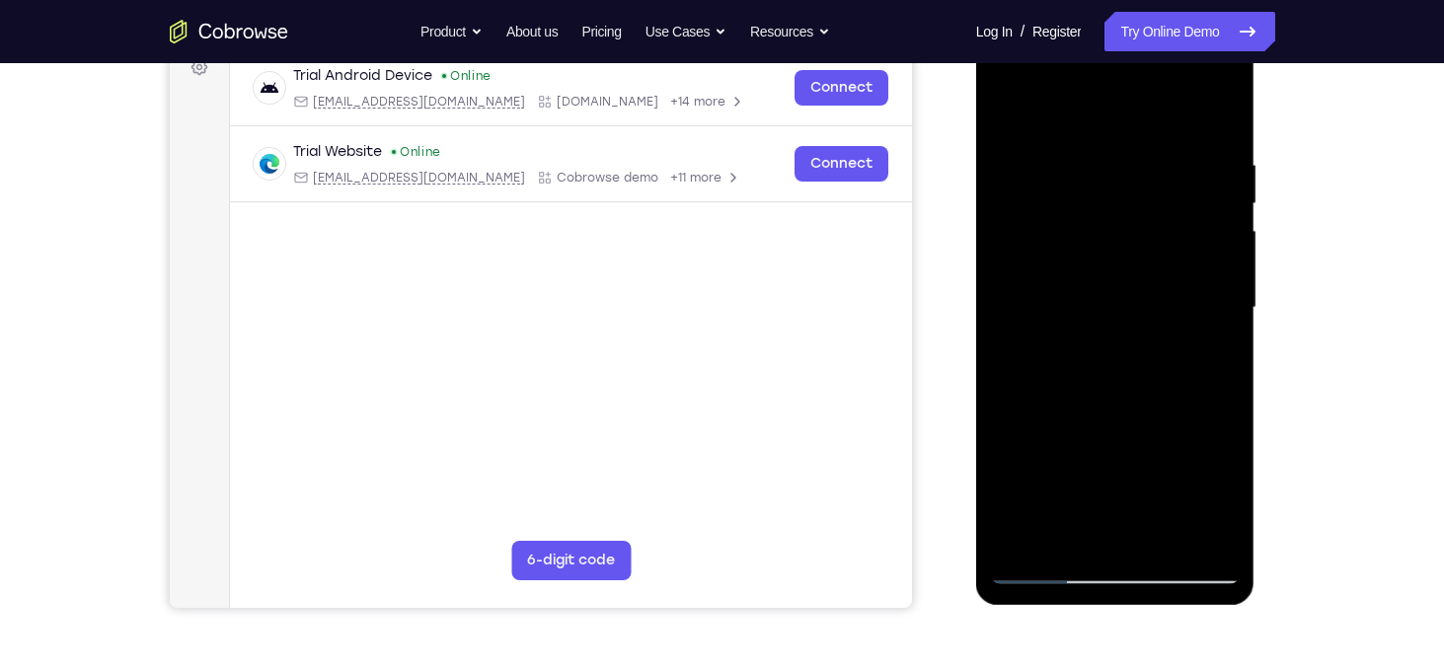
scroll to position [308, 0]
click at [1202, 249] on div at bounding box center [1115, 310] width 249 height 553
click at [1017, 244] on div at bounding box center [1115, 310] width 249 height 553
drag, startPoint x: 1226, startPoint y: 234, endPoint x: 1094, endPoint y: 279, distance: 139.9
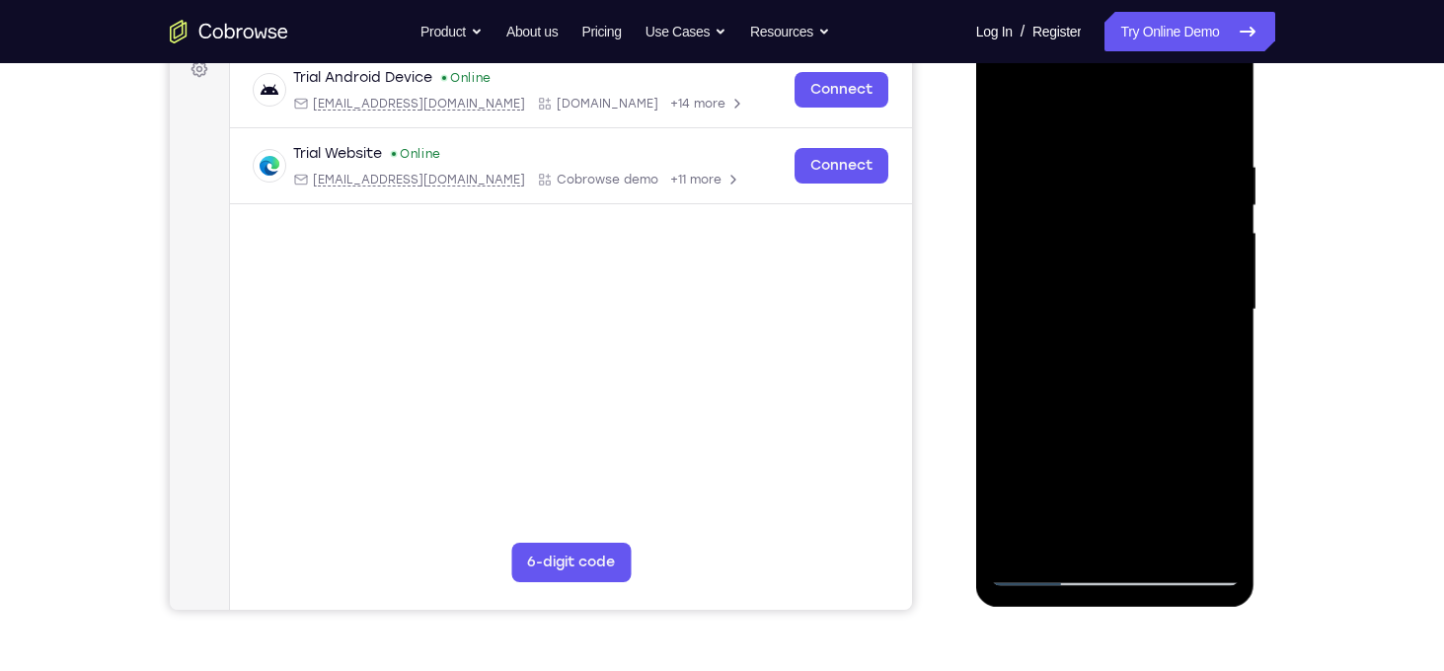
click at [1094, 279] on div at bounding box center [1115, 310] width 249 height 553
click at [1218, 255] on div at bounding box center [1115, 310] width 249 height 553
click at [1014, 221] on div at bounding box center [1115, 310] width 249 height 553
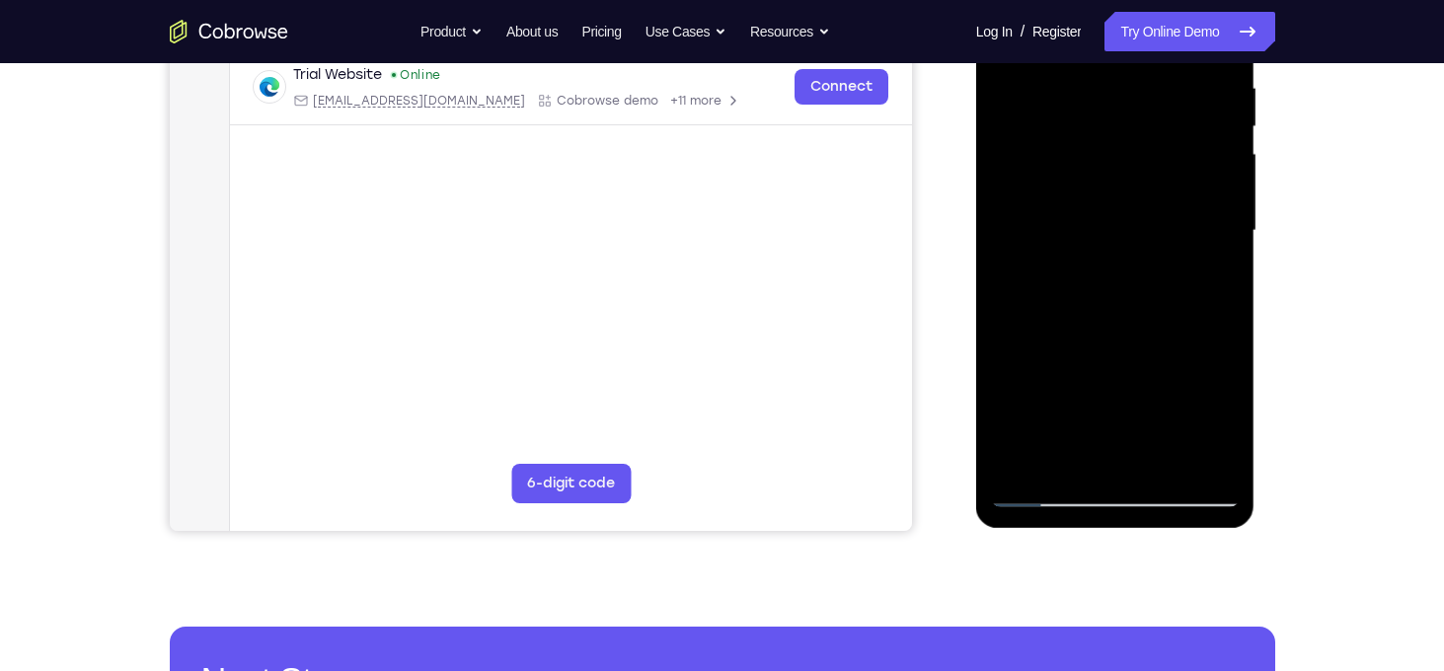
scroll to position [395, 0]
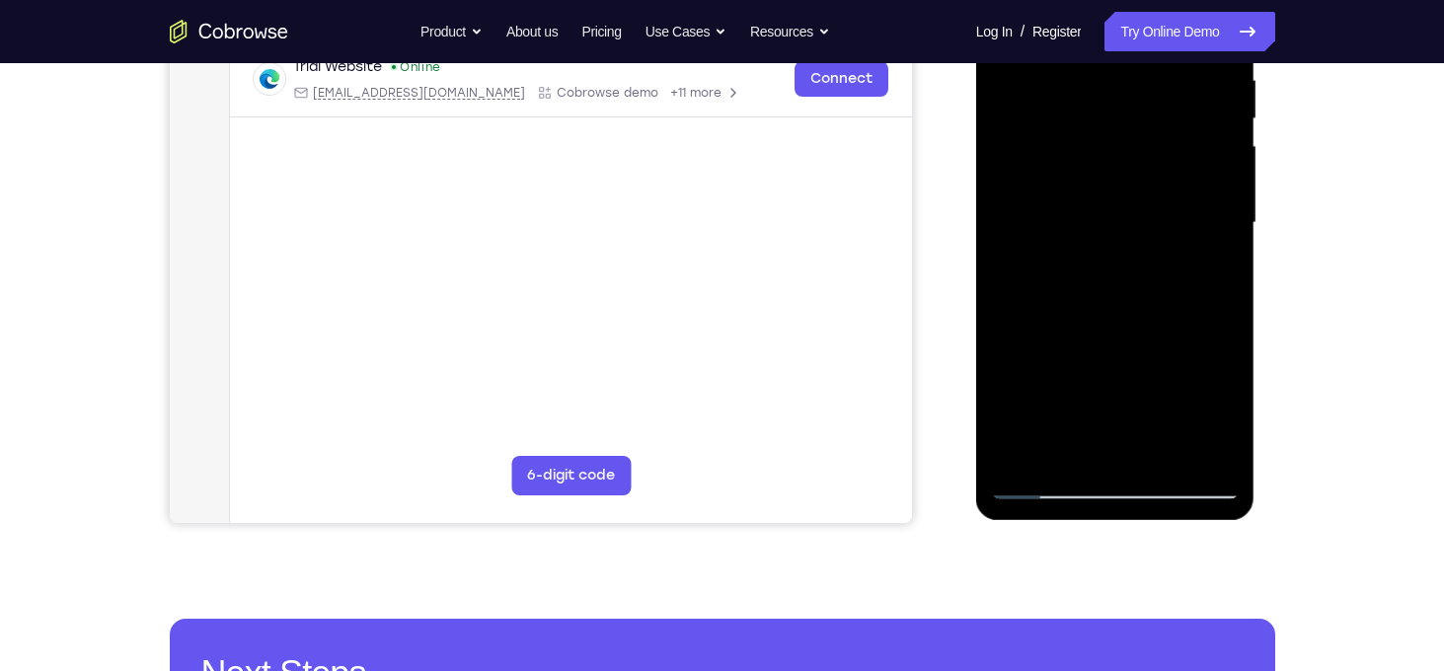
click at [1186, 451] on div at bounding box center [1115, 223] width 249 height 553
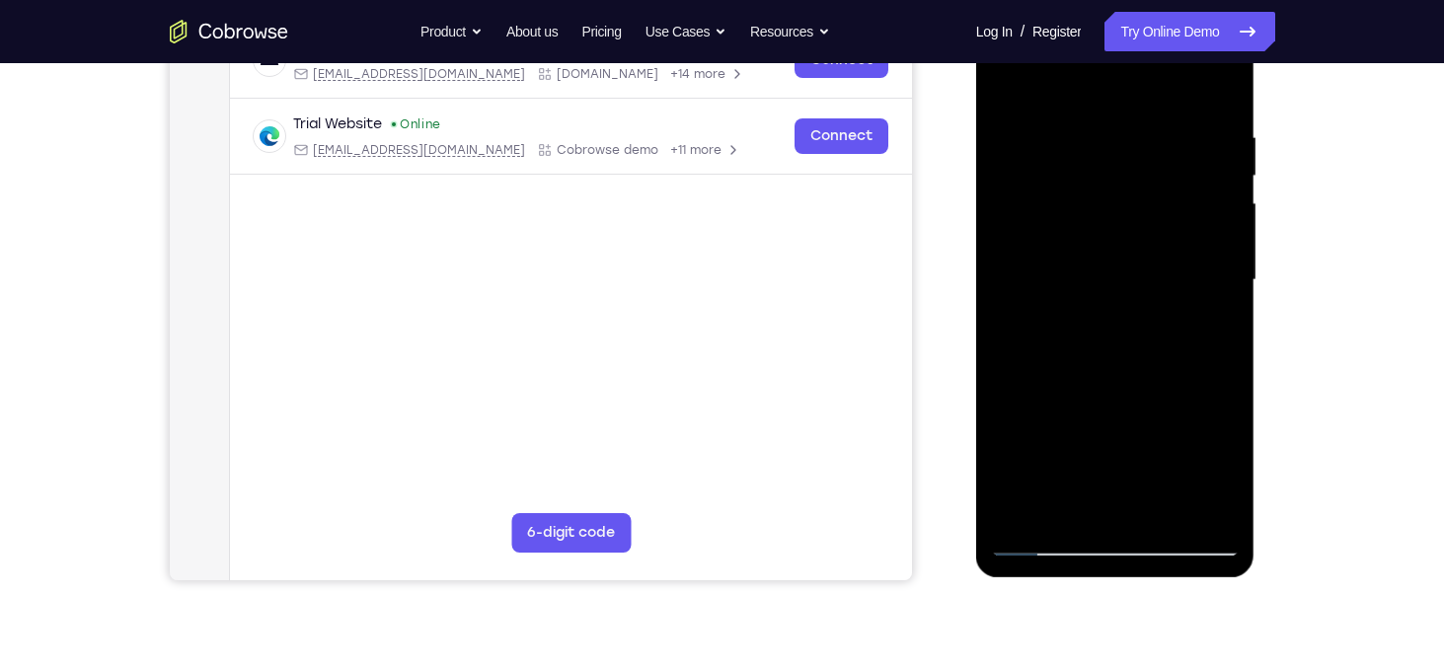
scroll to position [347, 0]
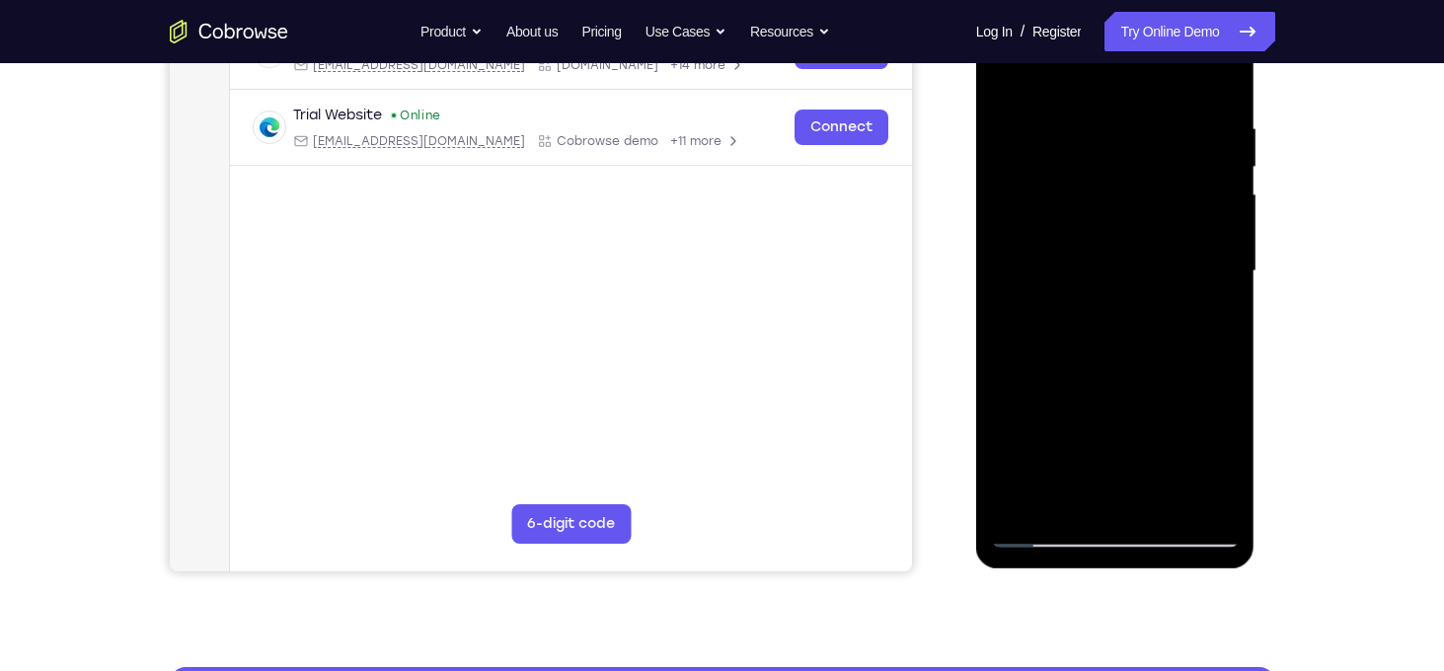
click at [1197, 502] on div at bounding box center [1115, 271] width 249 height 553
drag, startPoint x: 1200, startPoint y: 228, endPoint x: 1085, endPoint y: 258, distance: 118.3
click at [1085, 258] on div at bounding box center [1115, 271] width 249 height 553
click at [1216, 219] on div at bounding box center [1115, 271] width 249 height 553
click at [1213, 221] on div at bounding box center [1115, 271] width 249 height 553
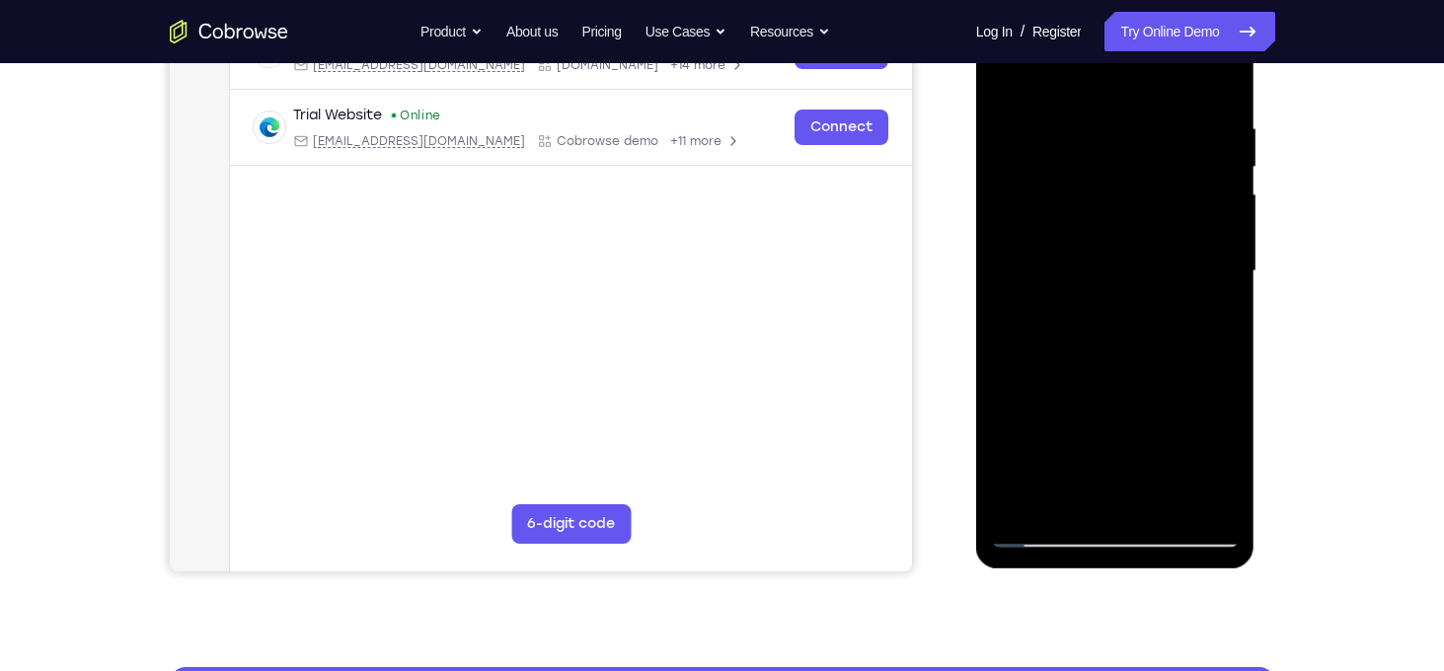
click at [1213, 221] on div at bounding box center [1115, 271] width 249 height 553
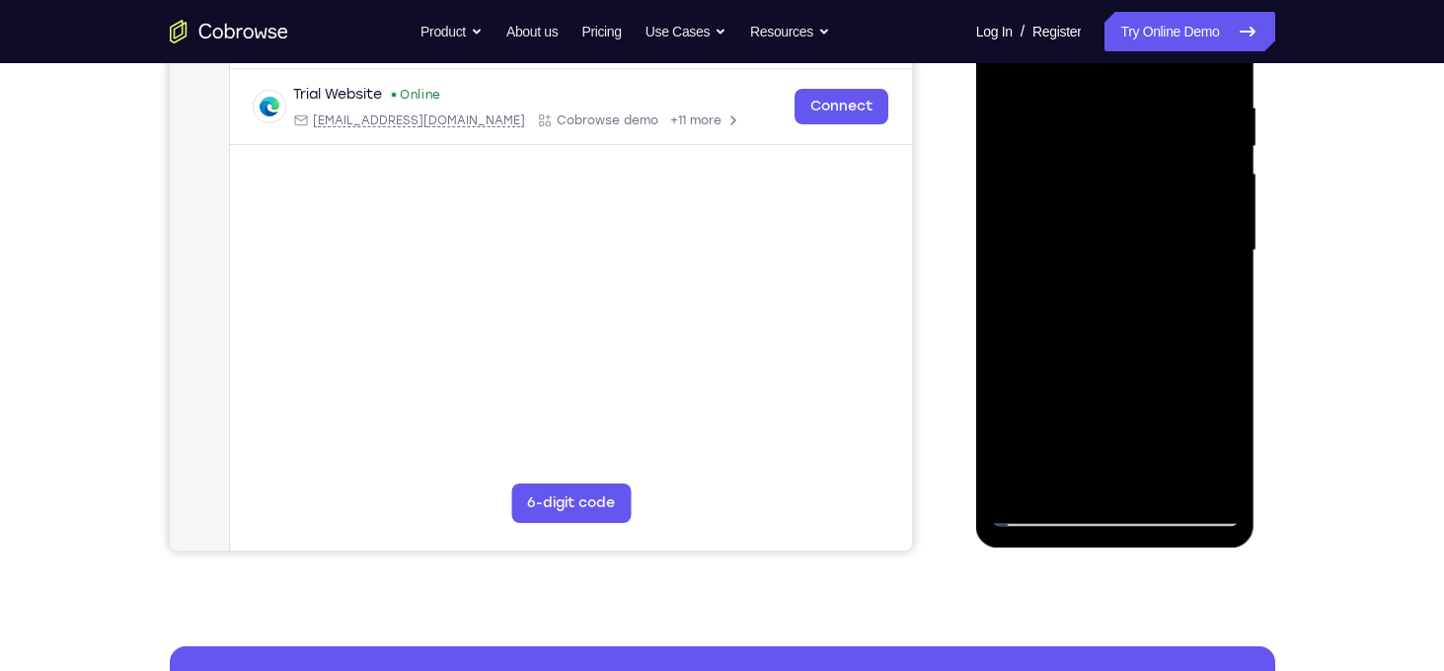
scroll to position [369, 0]
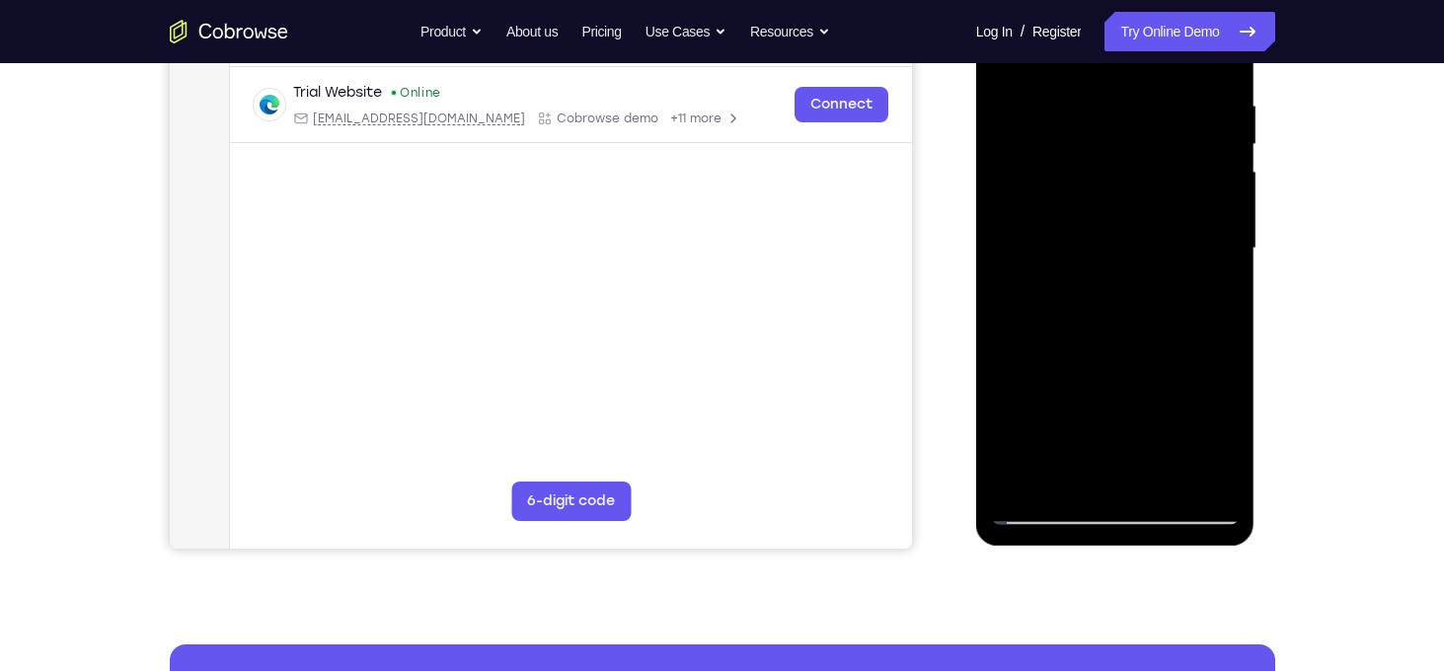
click at [1088, 472] on div at bounding box center [1115, 248] width 249 height 553
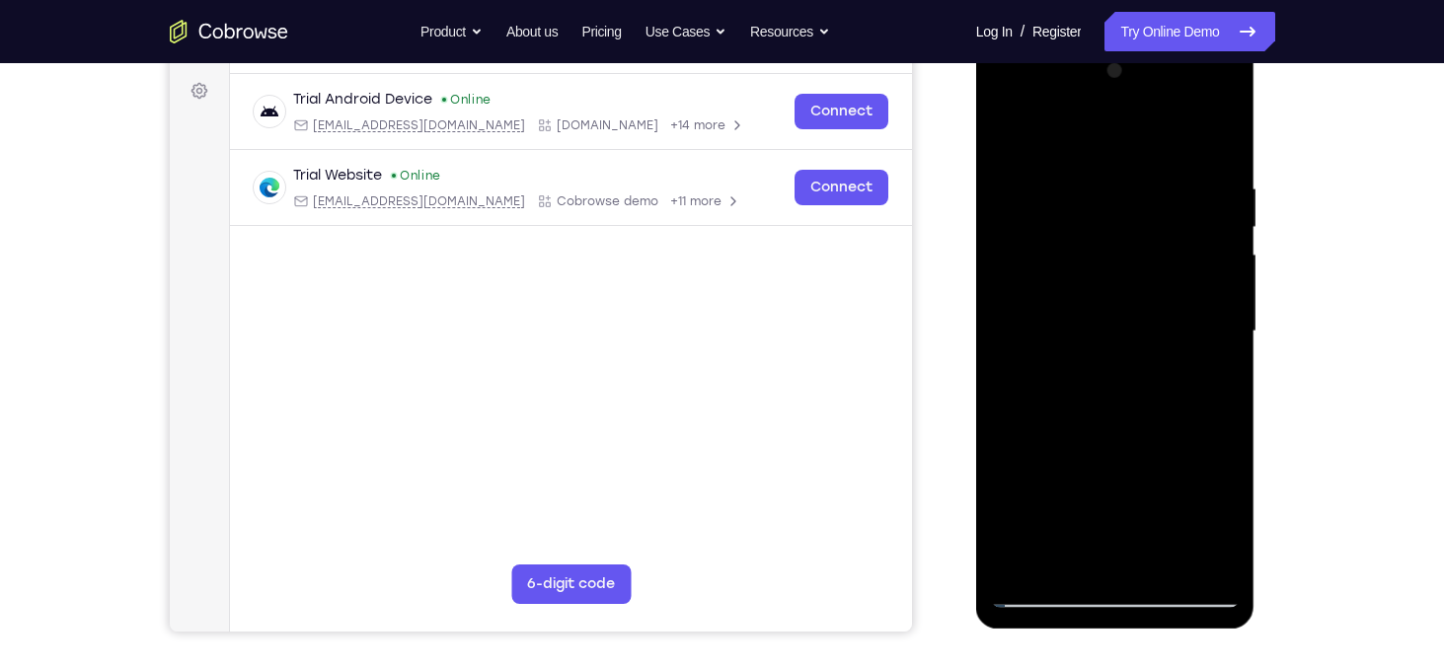
scroll to position [278, 0]
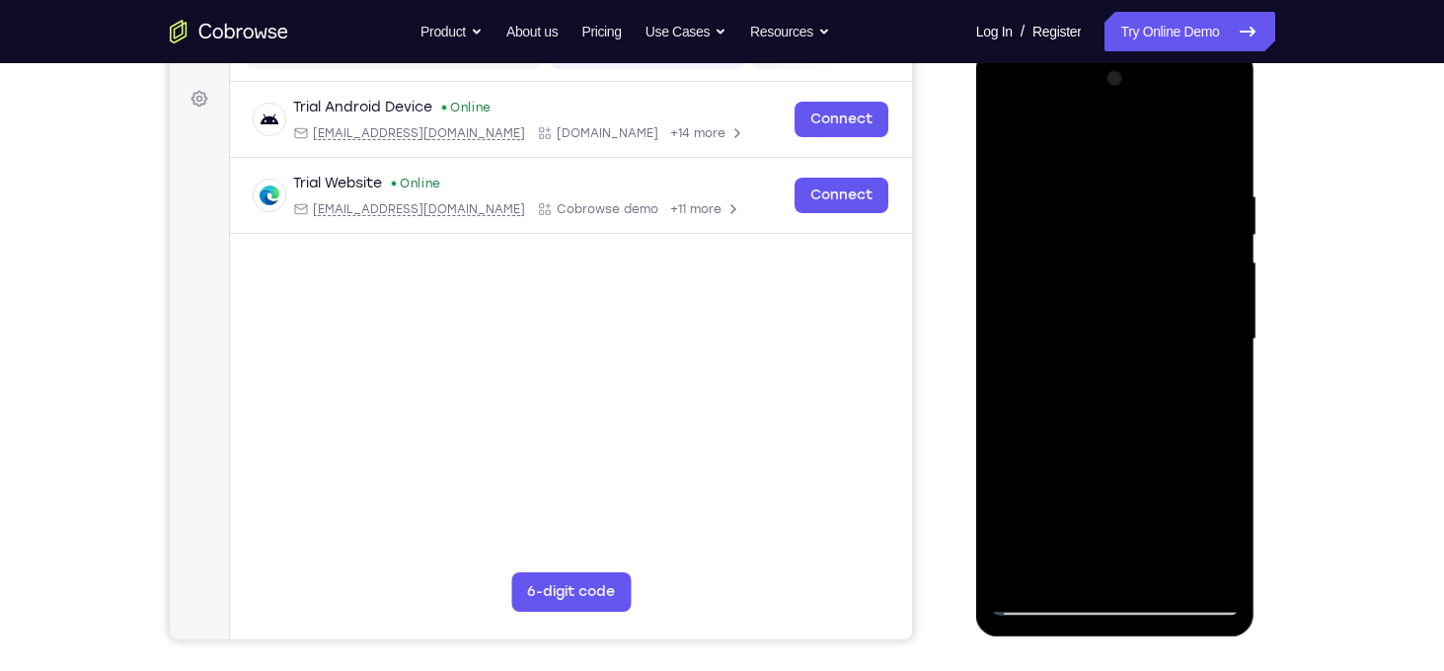
click at [1216, 160] on div at bounding box center [1115, 339] width 249 height 553
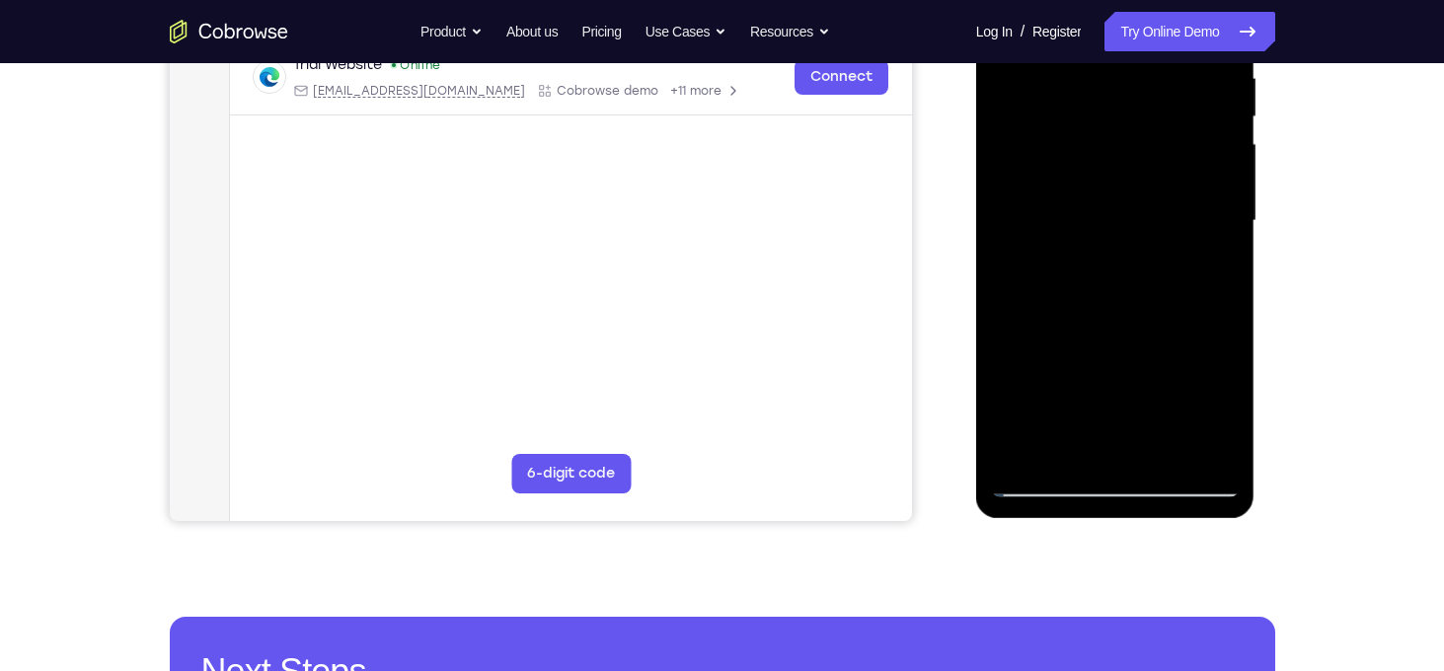
scroll to position [398, 0]
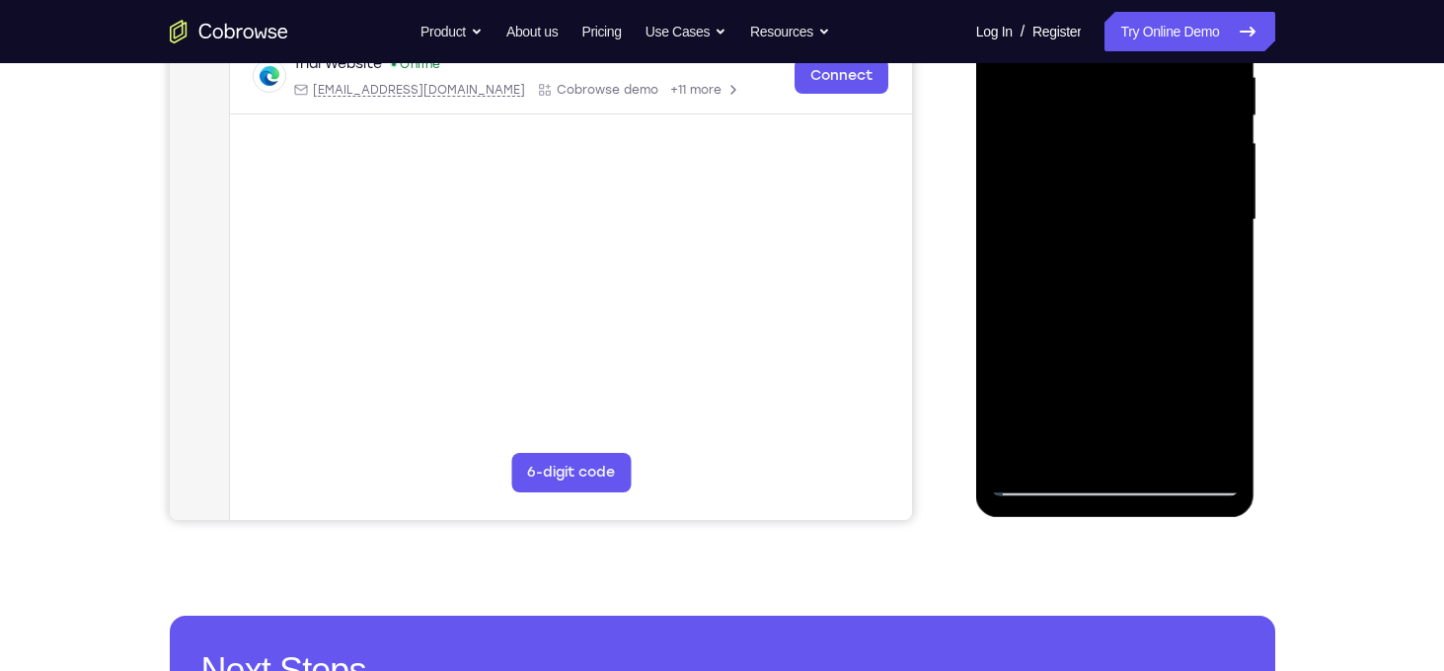
click at [1172, 457] on div at bounding box center [1115, 220] width 249 height 553
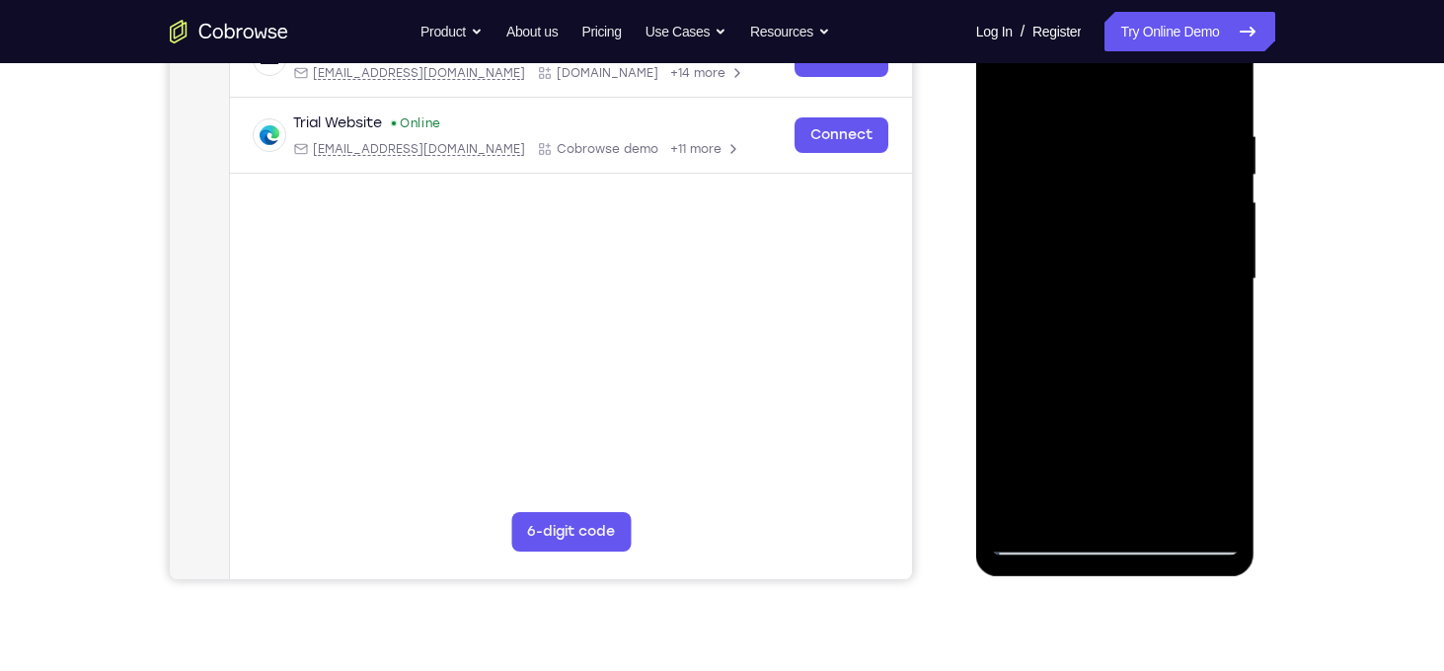
click at [1025, 92] on div at bounding box center [1115, 279] width 249 height 553
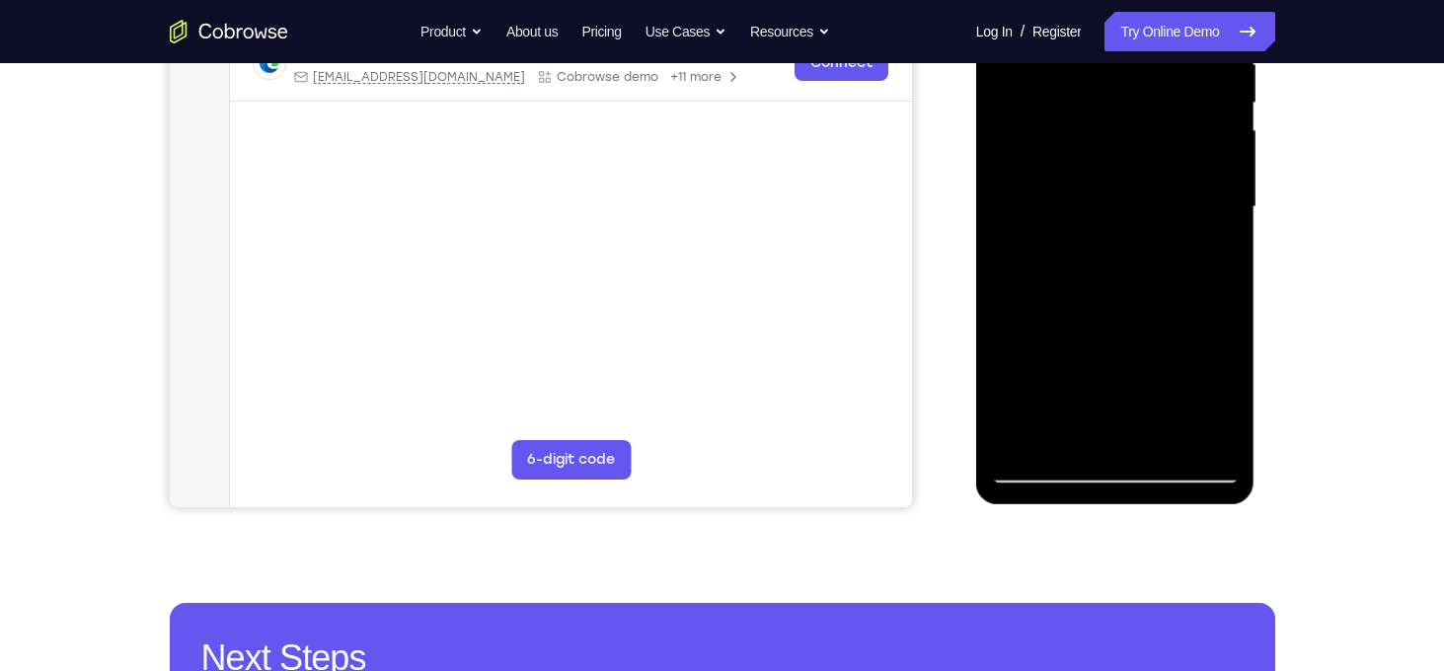
scroll to position [413, 0]
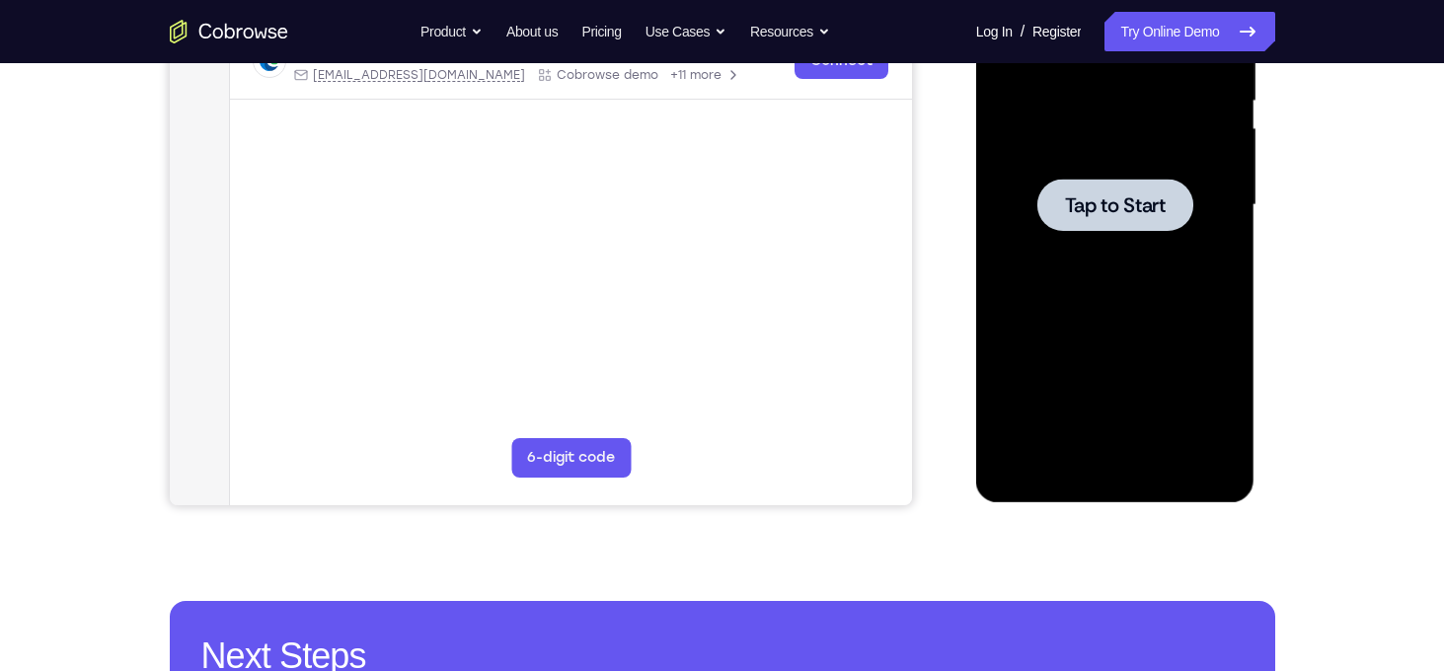
click at [1126, 295] on div at bounding box center [1115, 205] width 249 height 553
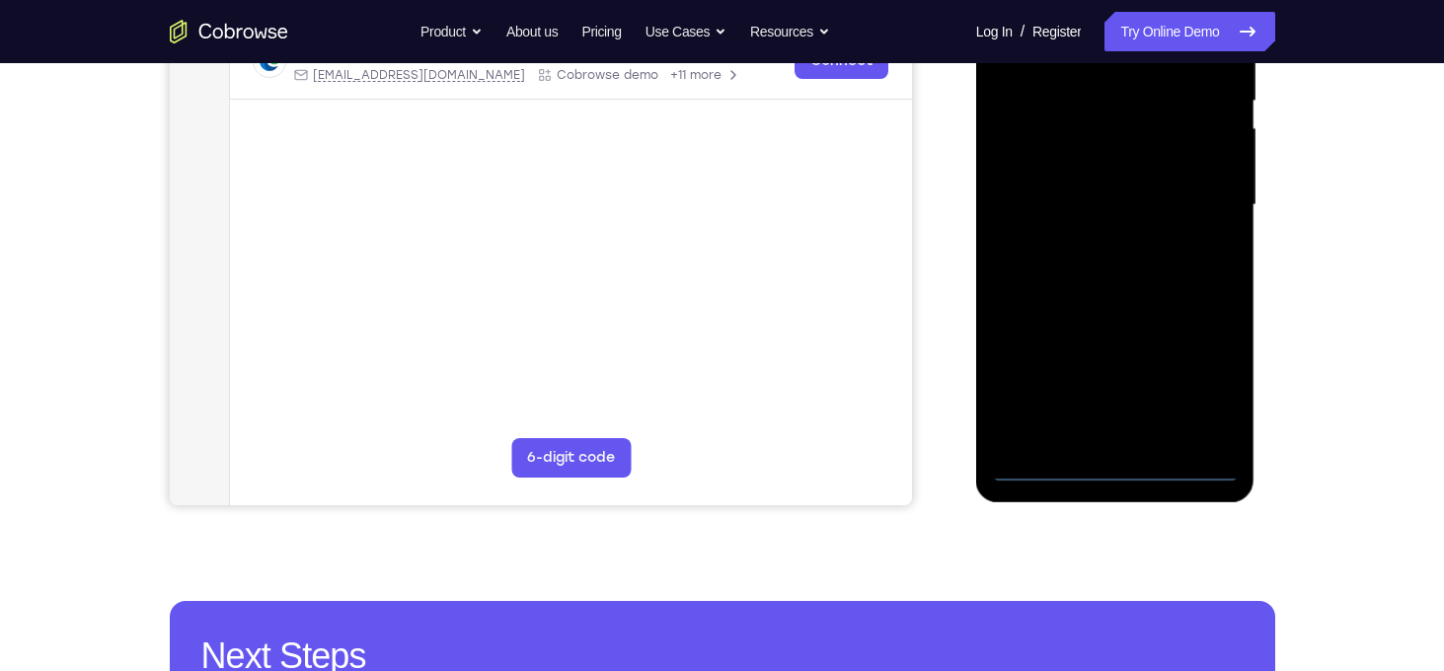
click at [1120, 470] on div at bounding box center [1115, 205] width 249 height 553
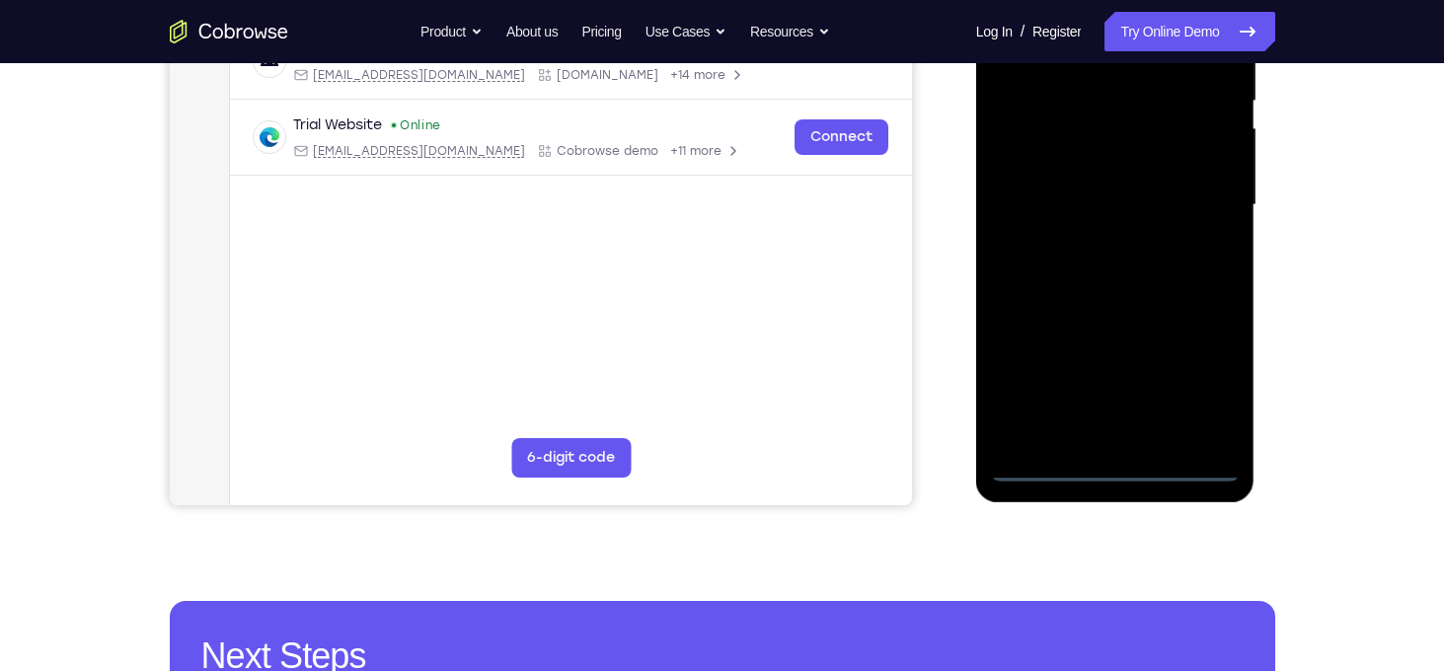
click at [1209, 393] on div at bounding box center [1115, 205] width 249 height 553
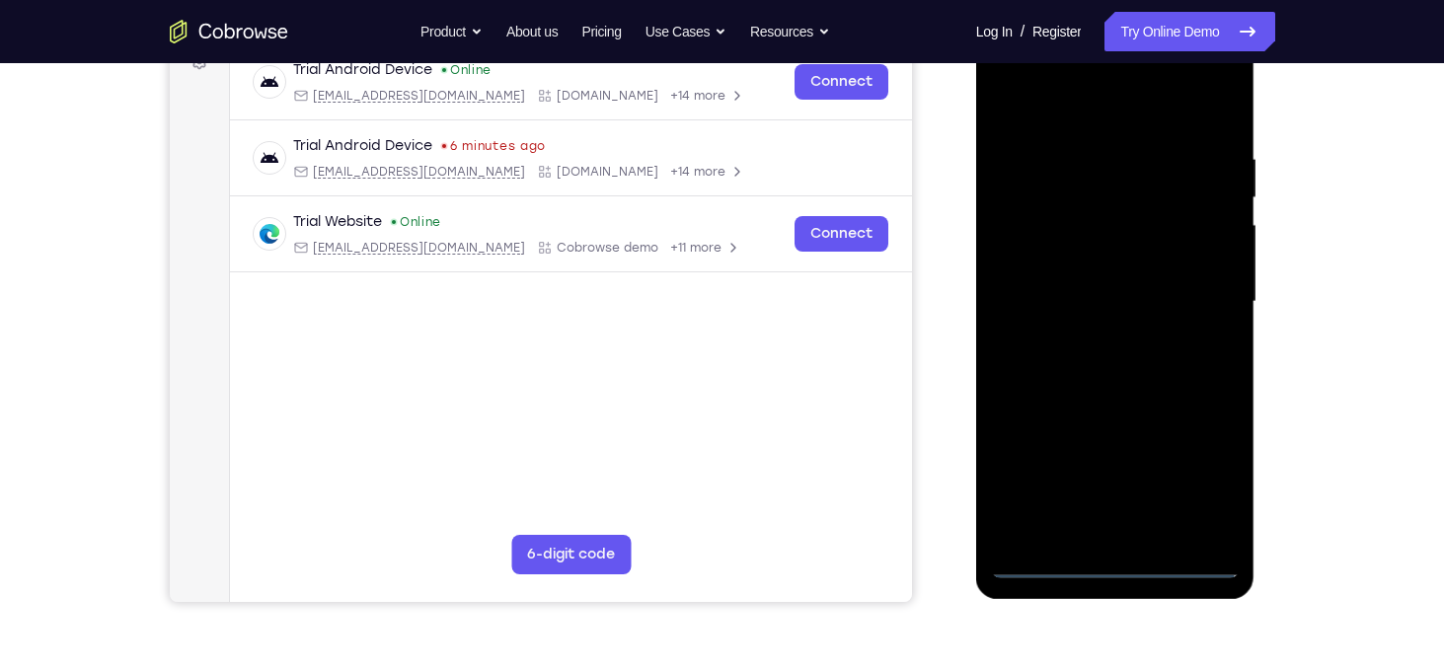
click at [1075, 118] on div at bounding box center [1115, 302] width 249 height 553
click at [1198, 290] on div at bounding box center [1115, 302] width 249 height 553
click at [1091, 336] on div at bounding box center [1115, 302] width 249 height 553
click at [1075, 280] on div at bounding box center [1115, 302] width 249 height 553
click at [1063, 298] on div at bounding box center [1115, 302] width 249 height 553
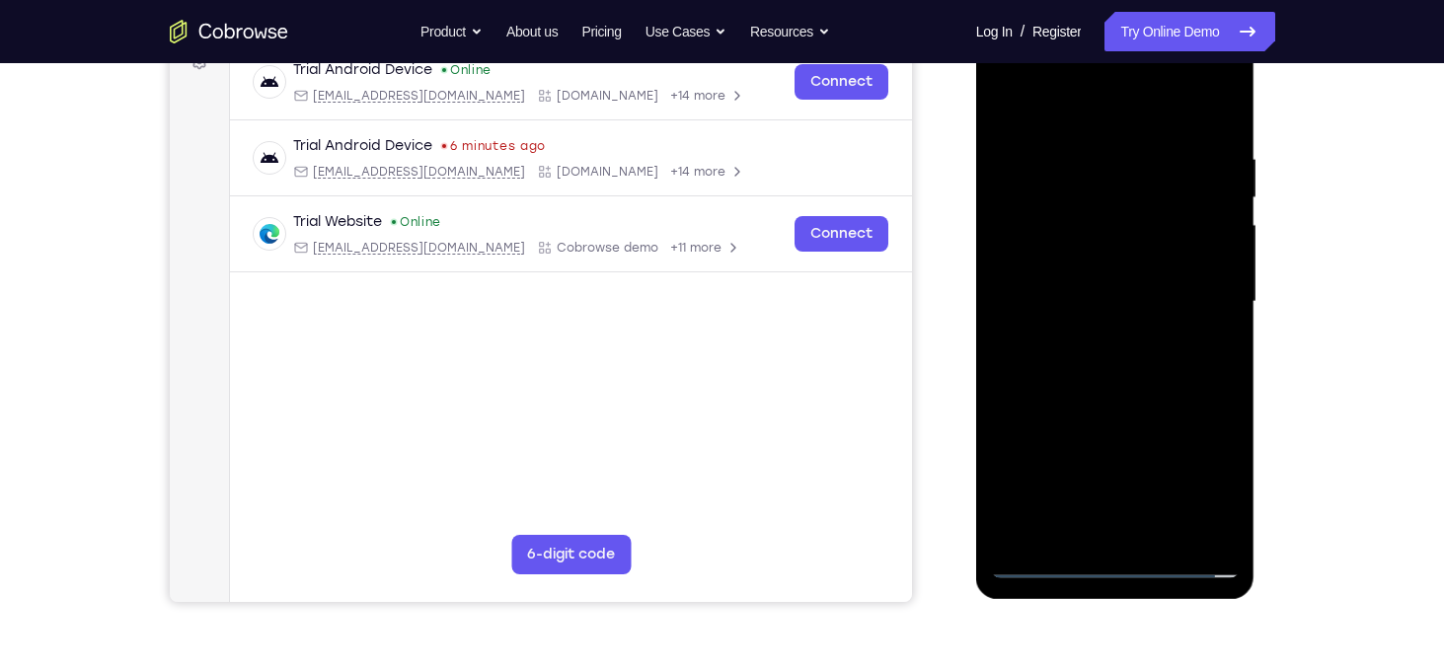
click at [1053, 357] on div at bounding box center [1115, 302] width 249 height 553
click at [1099, 361] on div at bounding box center [1115, 302] width 249 height 553
click at [1083, 117] on div at bounding box center [1115, 302] width 249 height 553
click at [1089, 147] on div at bounding box center [1115, 302] width 249 height 553
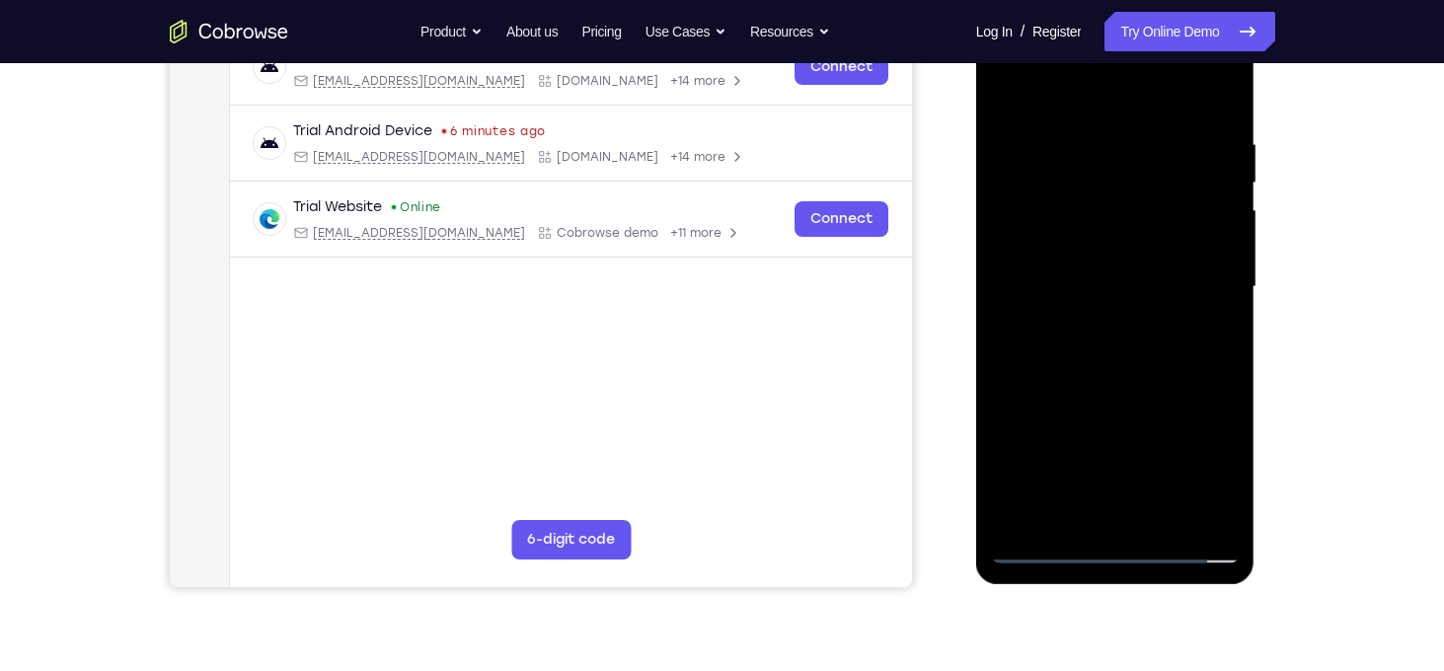
scroll to position [330, 0]
click at [1218, 246] on div at bounding box center [1115, 288] width 249 height 553
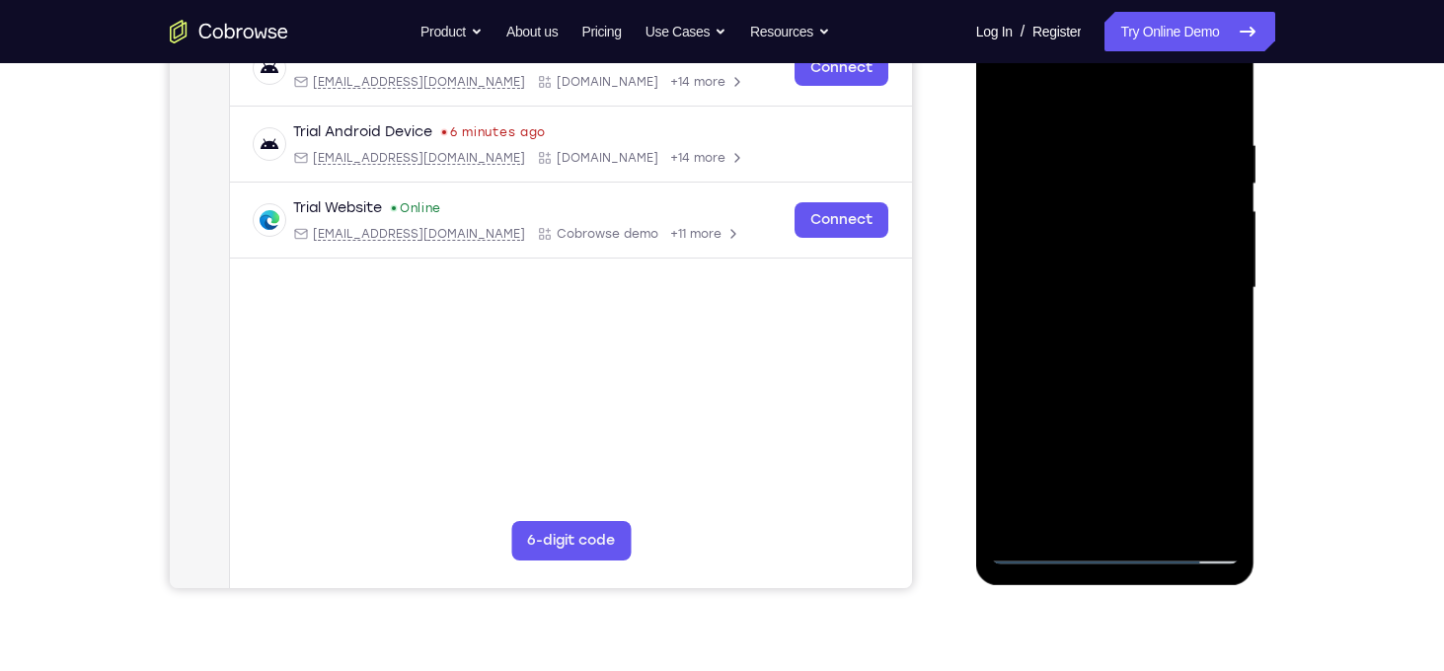
drag, startPoint x: 1218, startPoint y: 246, endPoint x: 1120, endPoint y: 250, distance: 98.8
click at [1120, 250] on div at bounding box center [1115, 288] width 249 height 553
click at [1223, 194] on div at bounding box center [1115, 288] width 249 height 553
click at [1216, 101] on div at bounding box center [1115, 288] width 249 height 553
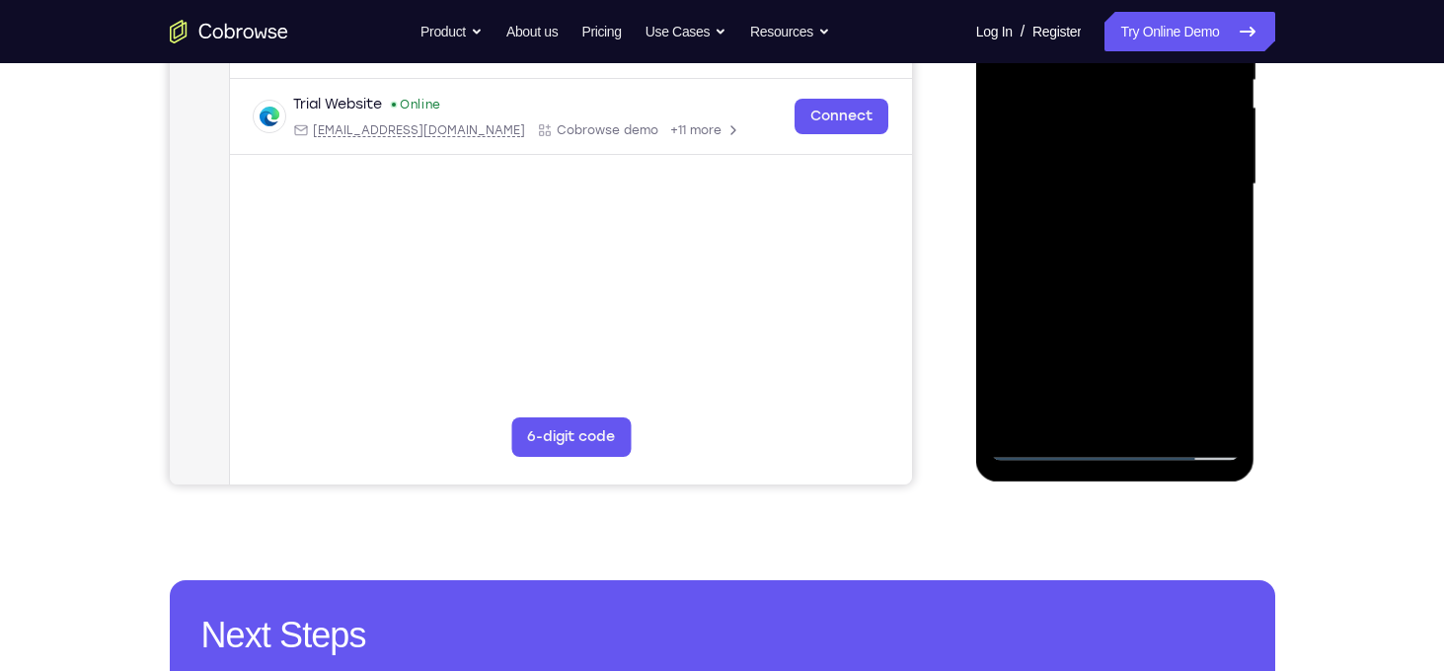
scroll to position [434, 0]
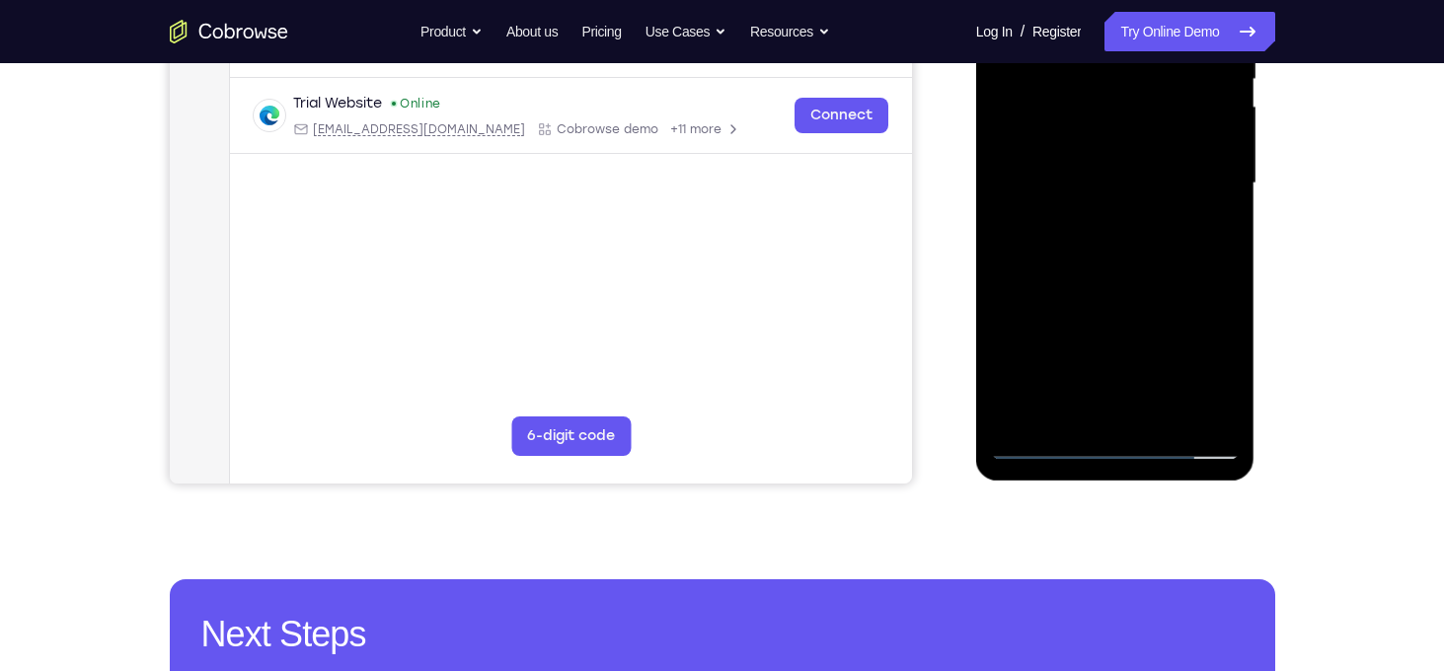
click at [1128, 277] on div at bounding box center [1115, 183] width 249 height 553
click at [1122, 250] on div at bounding box center [1115, 183] width 249 height 553
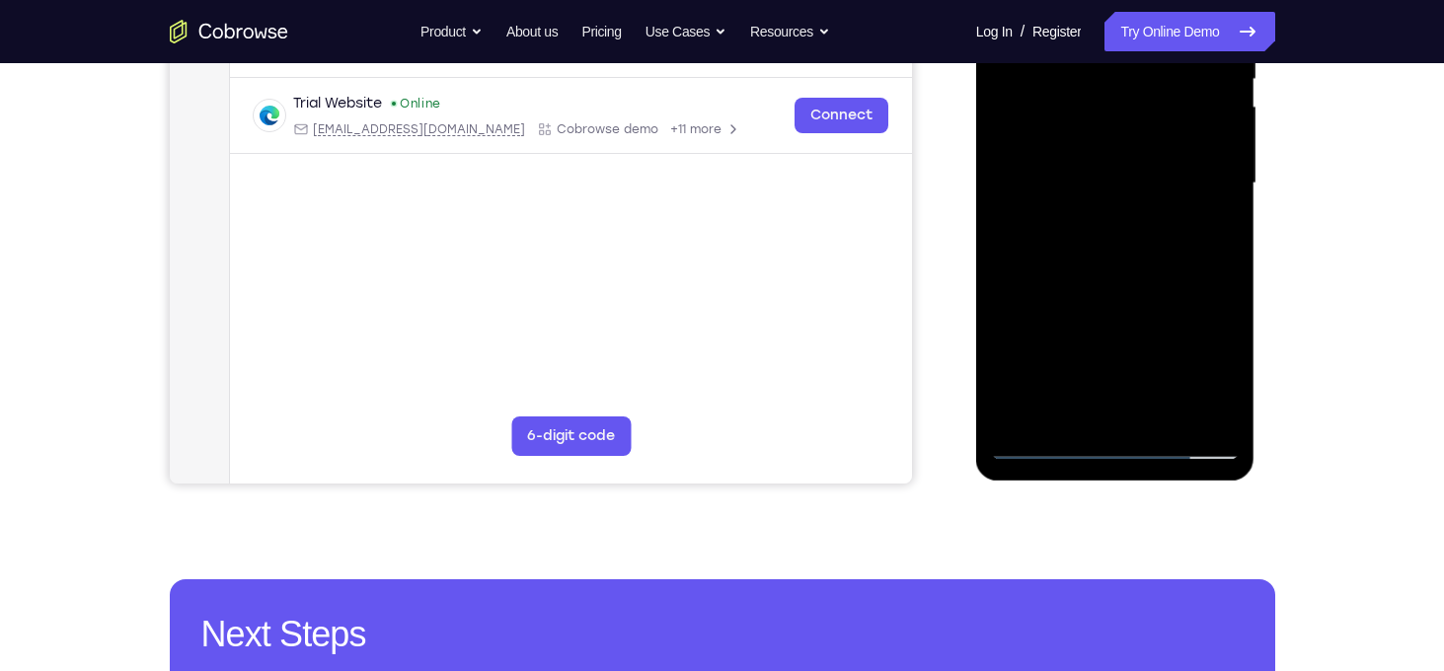
click at [1017, 413] on div at bounding box center [1115, 183] width 249 height 553
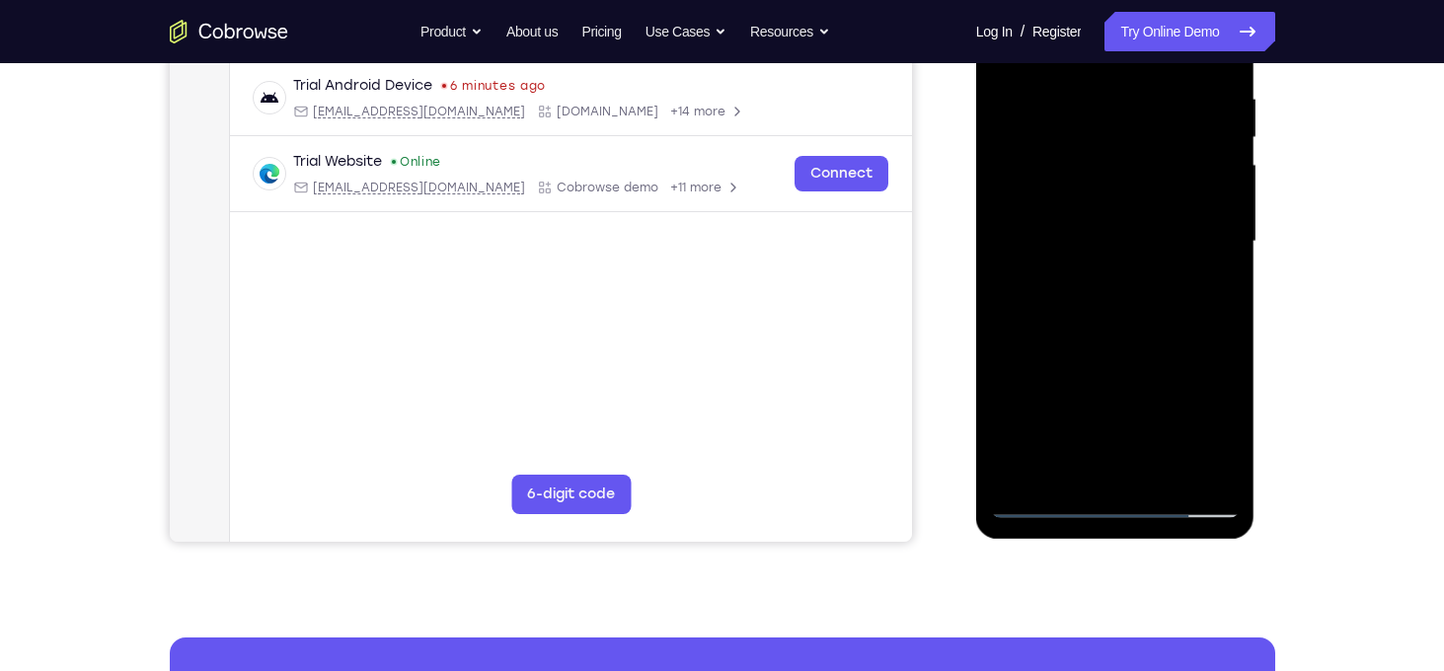
drag, startPoint x: 1112, startPoint y: 195, endPoint x: 1127, endPoint y: 388, distance: 194.1
click at [1127, 388] on div at bounding box center [1115, 241] width 249 height 553
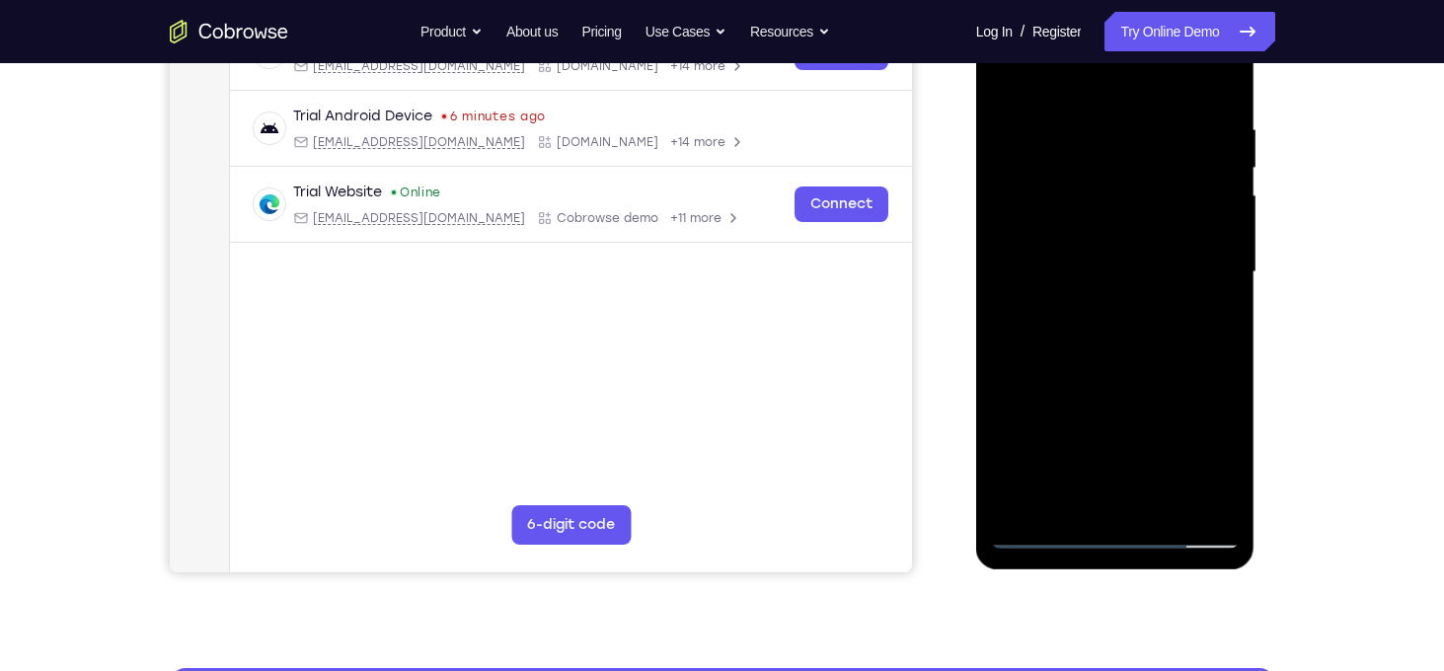
scroll to position [340, 0]
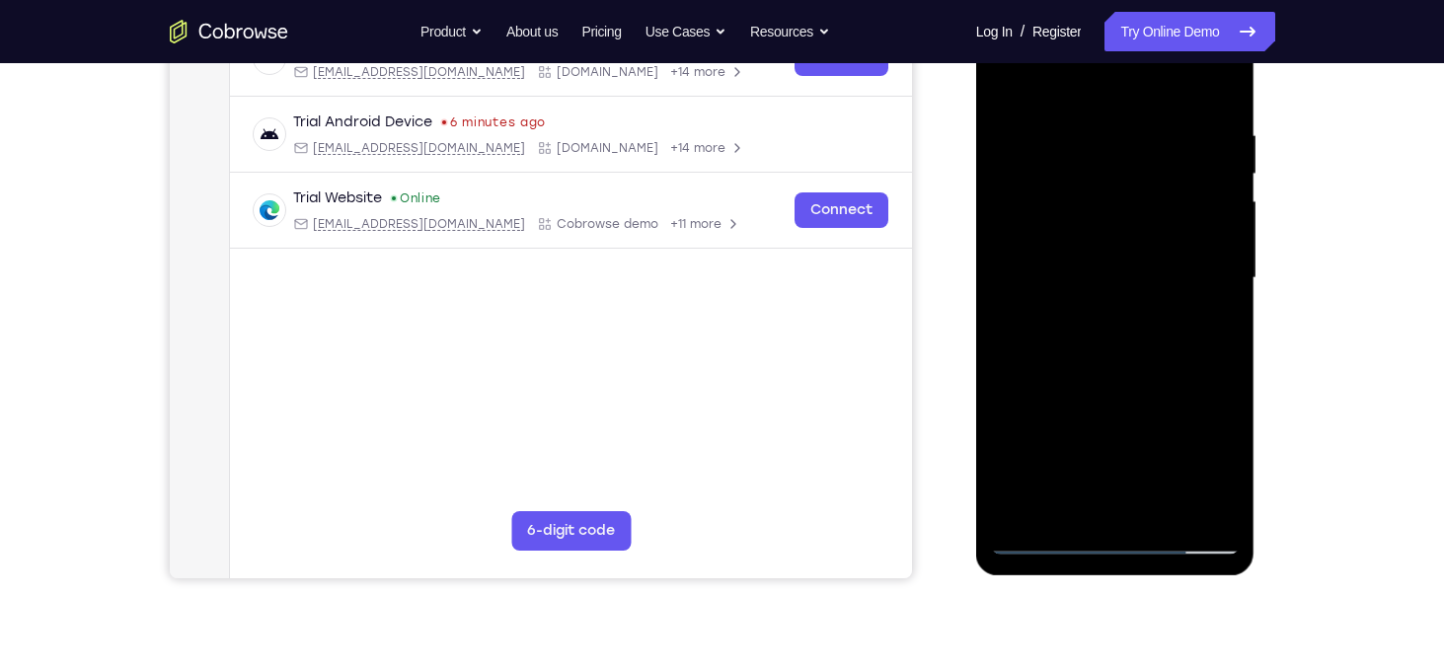
click at [1102, 144] on div at bounding box center [1115, 278] width 249 height 553
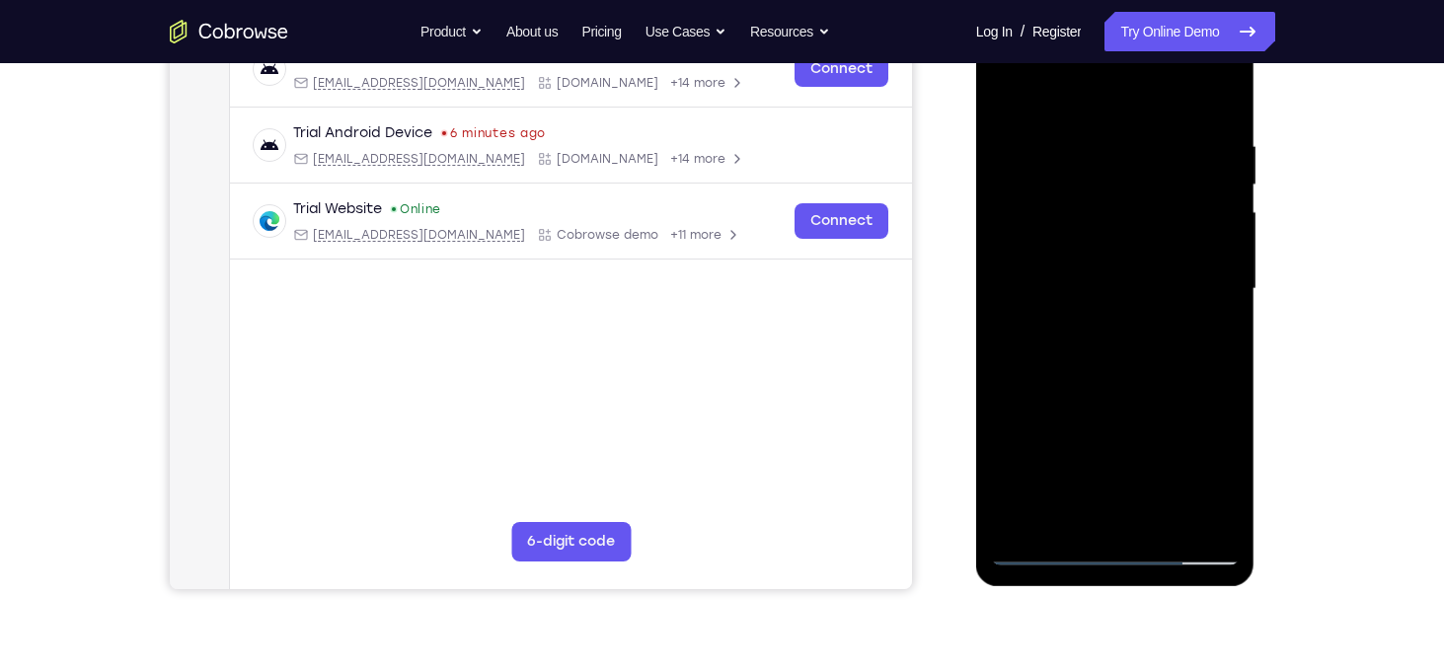
click at [1207, 175] on div at bounding box center [1115, 289] width 249 height 553
click at [1212, 355] on div at bounding box center [1115, 289] width 249 height 553
click at [1191, 332] on div at bounding box center [1115, 289] width 249 height 553
click at [1154, 162] on div at bounding box center [1115, 289] width 249 height 553
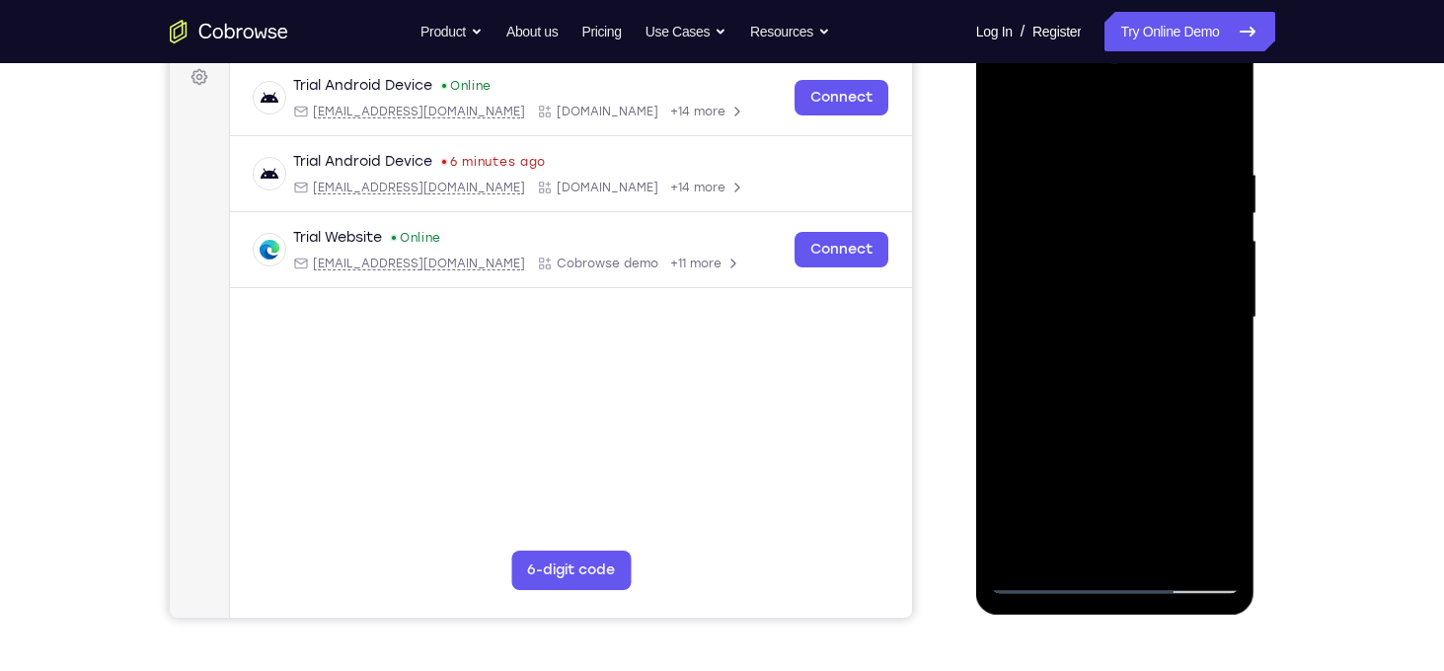
scroll to position [421, 0]
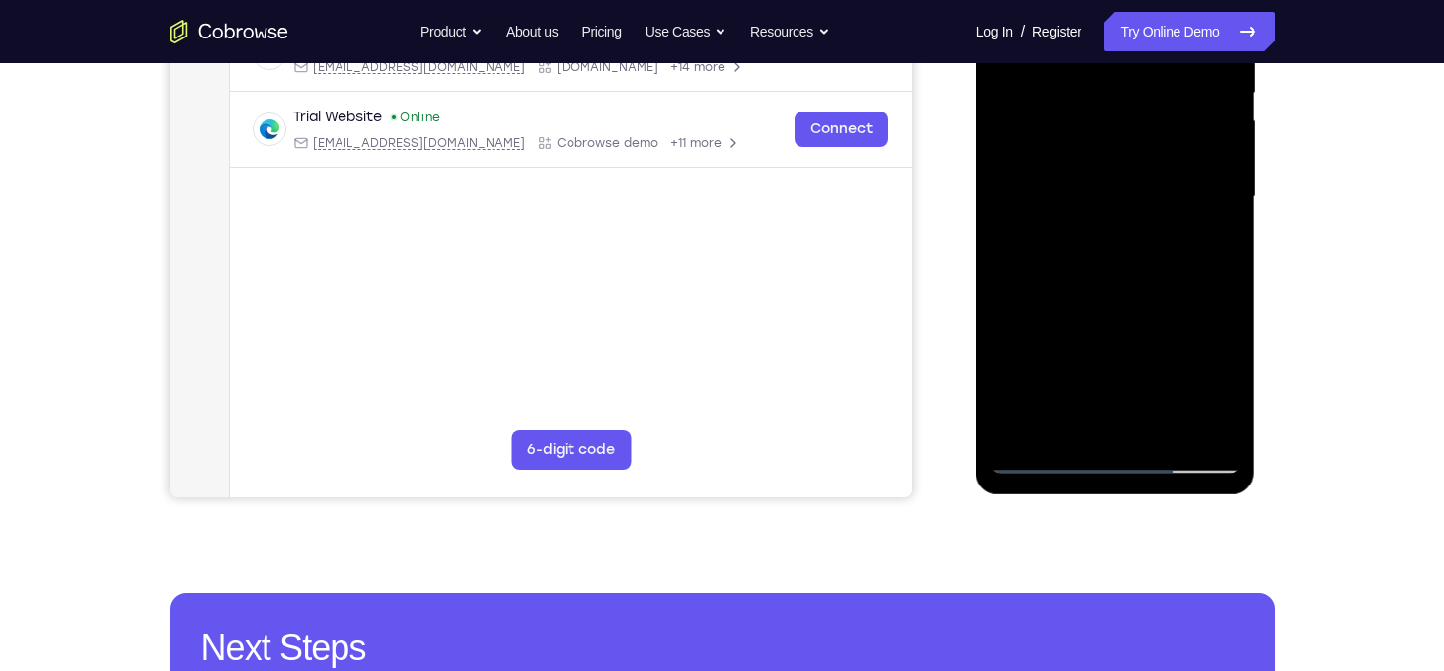
click at [1125, 308] on div at bounding box center [1115, 197] width 249 height 553
click at [1046, 460] on div at bounding box center [1115, 197] width 249 height 553
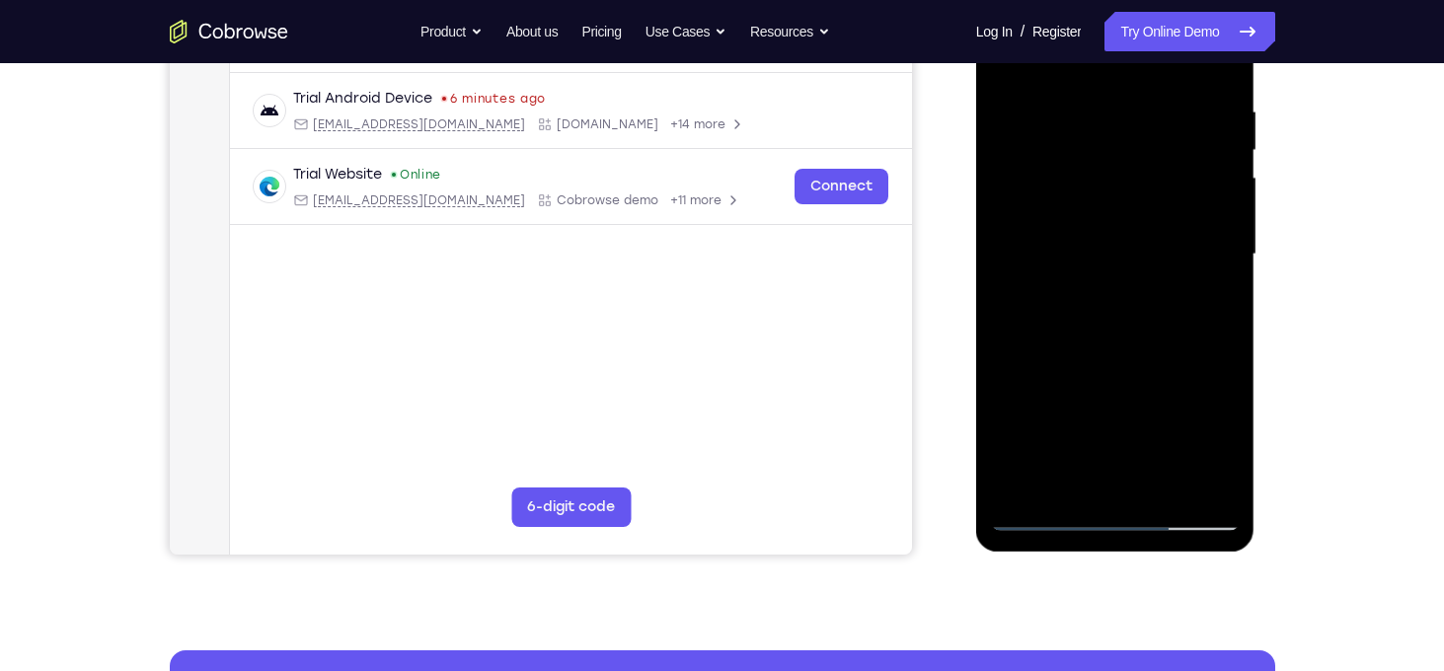
scroll to position [362, 0]
click at [1014, 94] on div at bounding box center [1115, 255] width 249 height 553
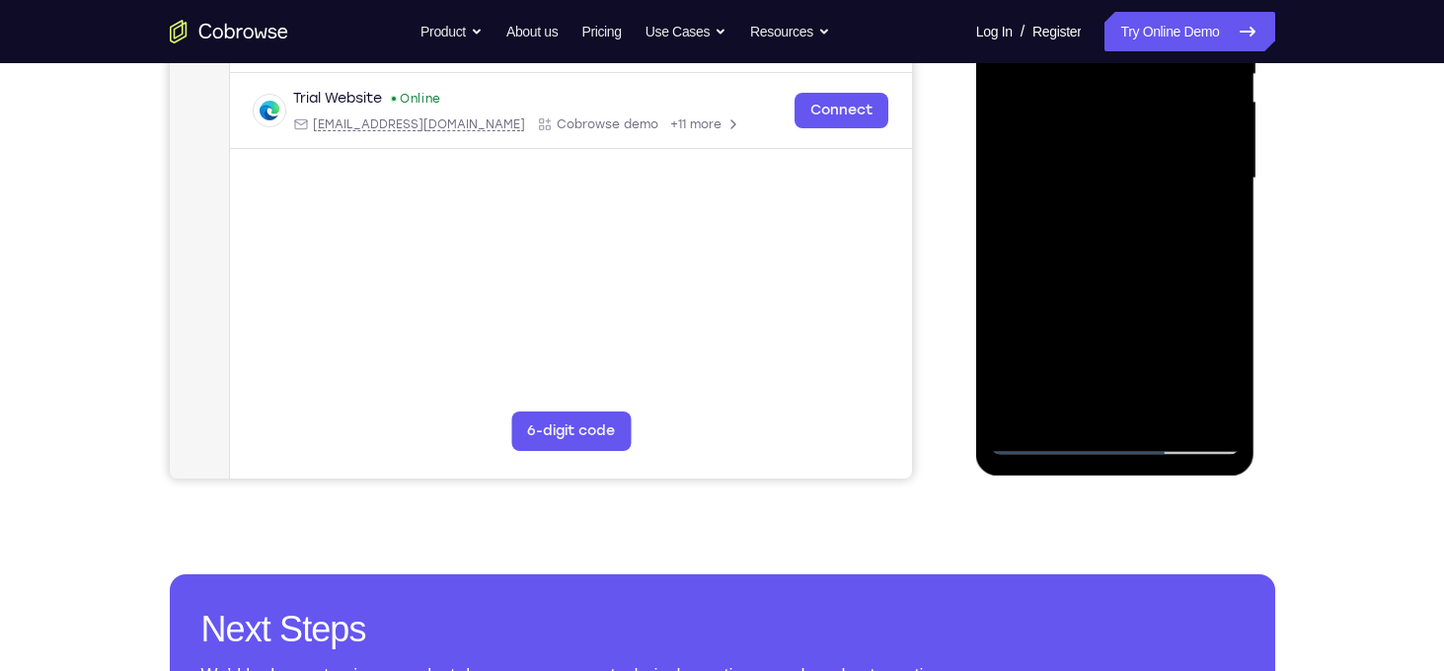
scroll to position [441, 0]
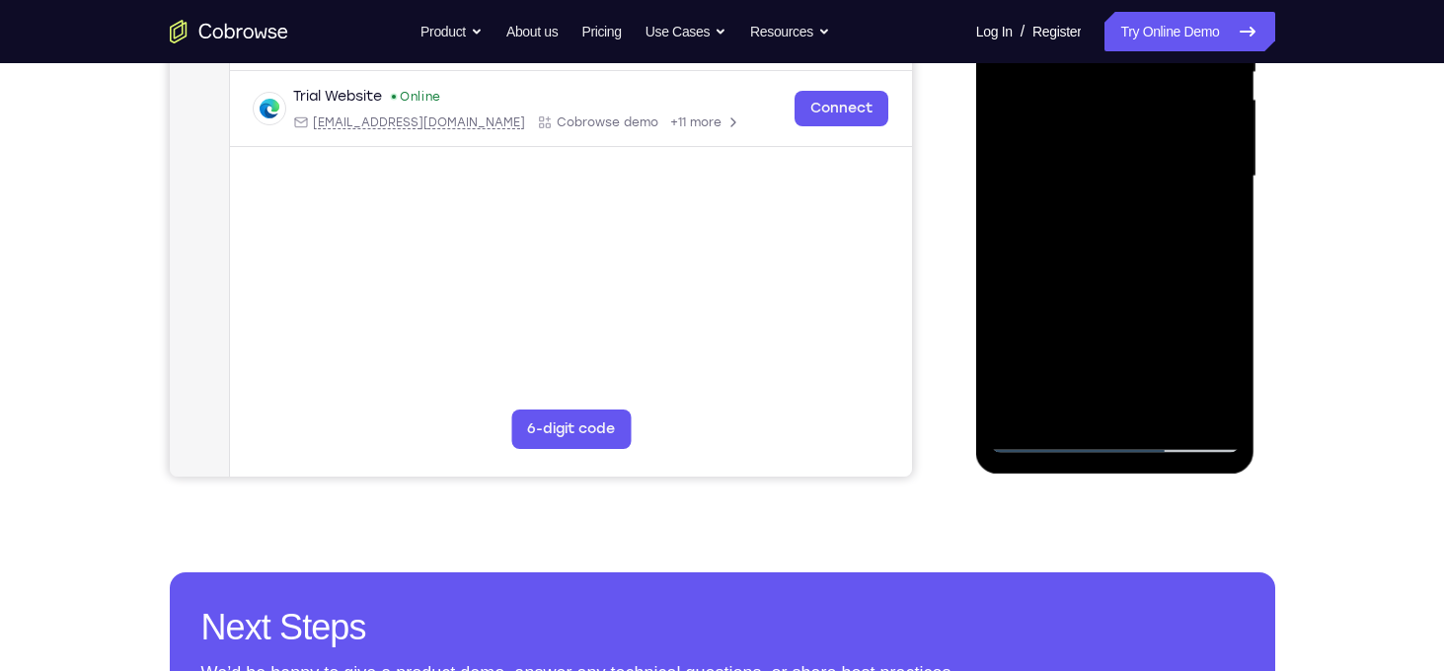
click at [1101, 401] on div at bounding box center [1115, 176] width 249 height 553
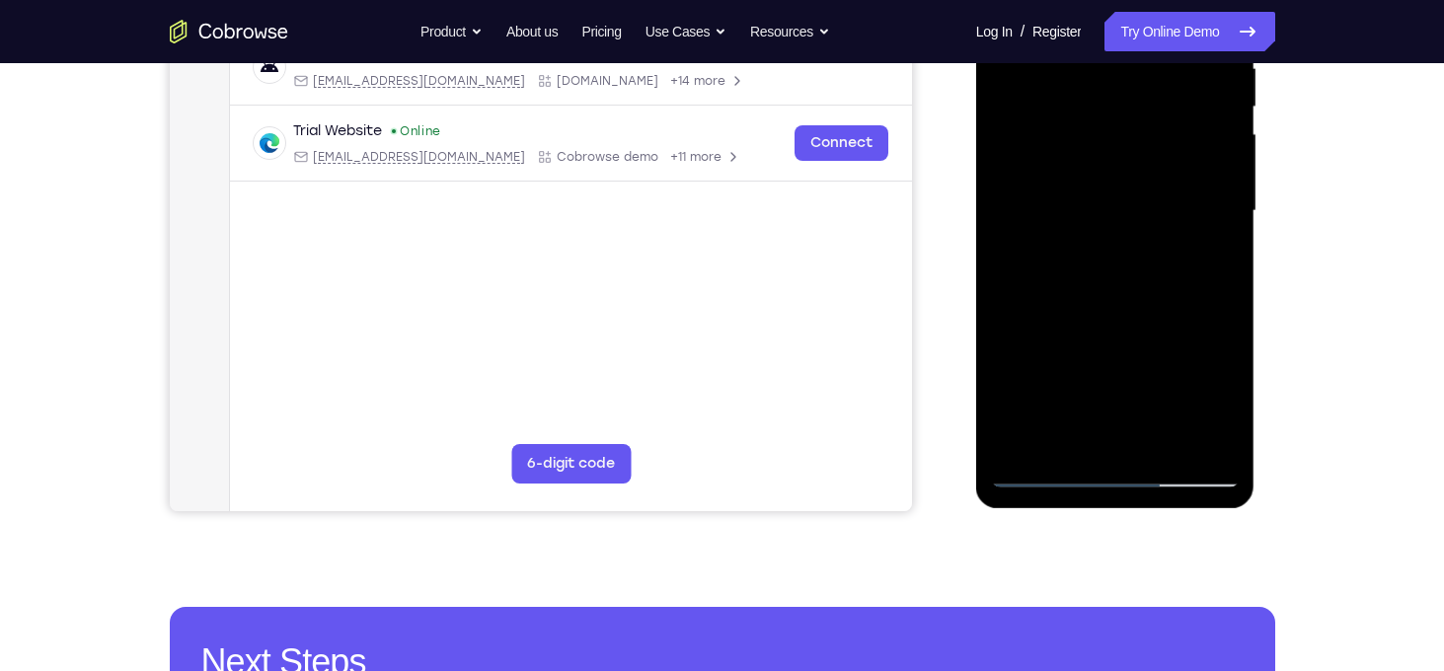
scroll to position [412, 0]
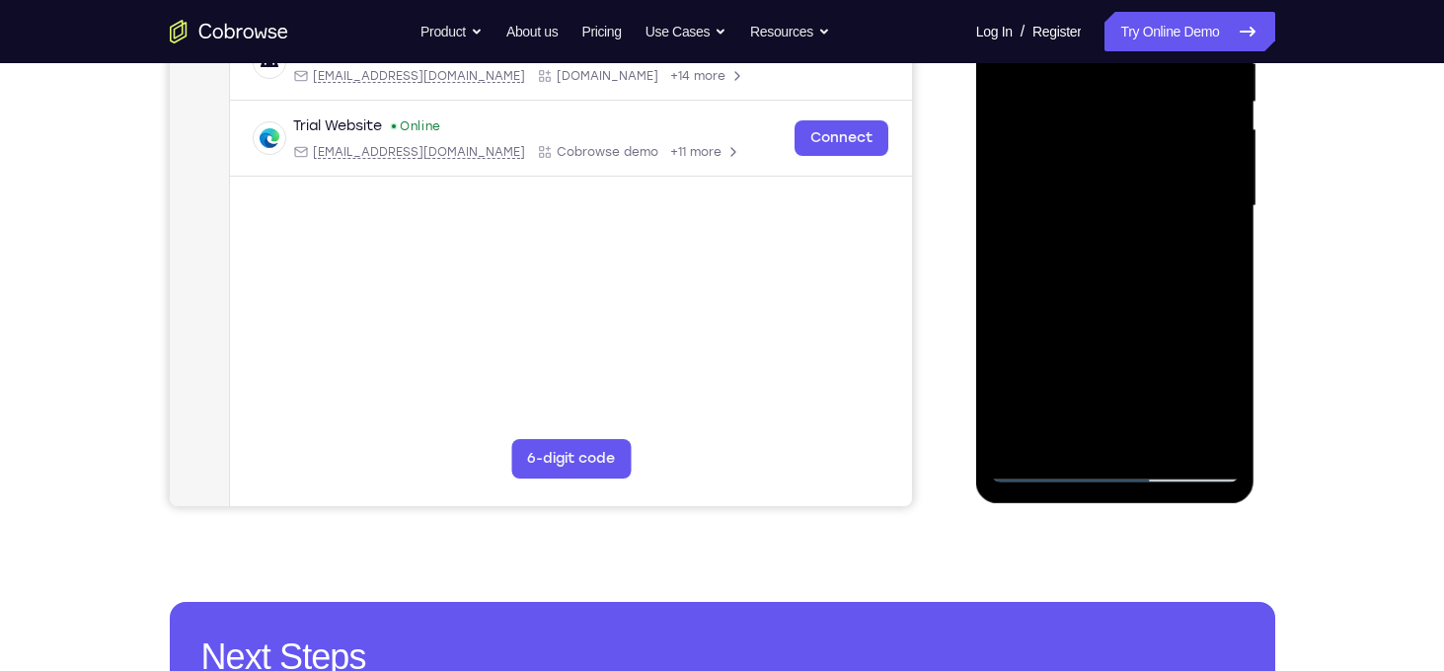
click at [1216, 398] on div at bounding box center [1115, 206] width 249 height 553
click at [1067, 441] on div at bounding box center [1115, 206] width 249 height 553
drag, startPoint x: 1216, startPoint y: 280, endPoint x: 1039, endPoint y: 272, distance: 177.9
click at [1039, 272] on div at bounding box center [1115, 206] width 249 height 553
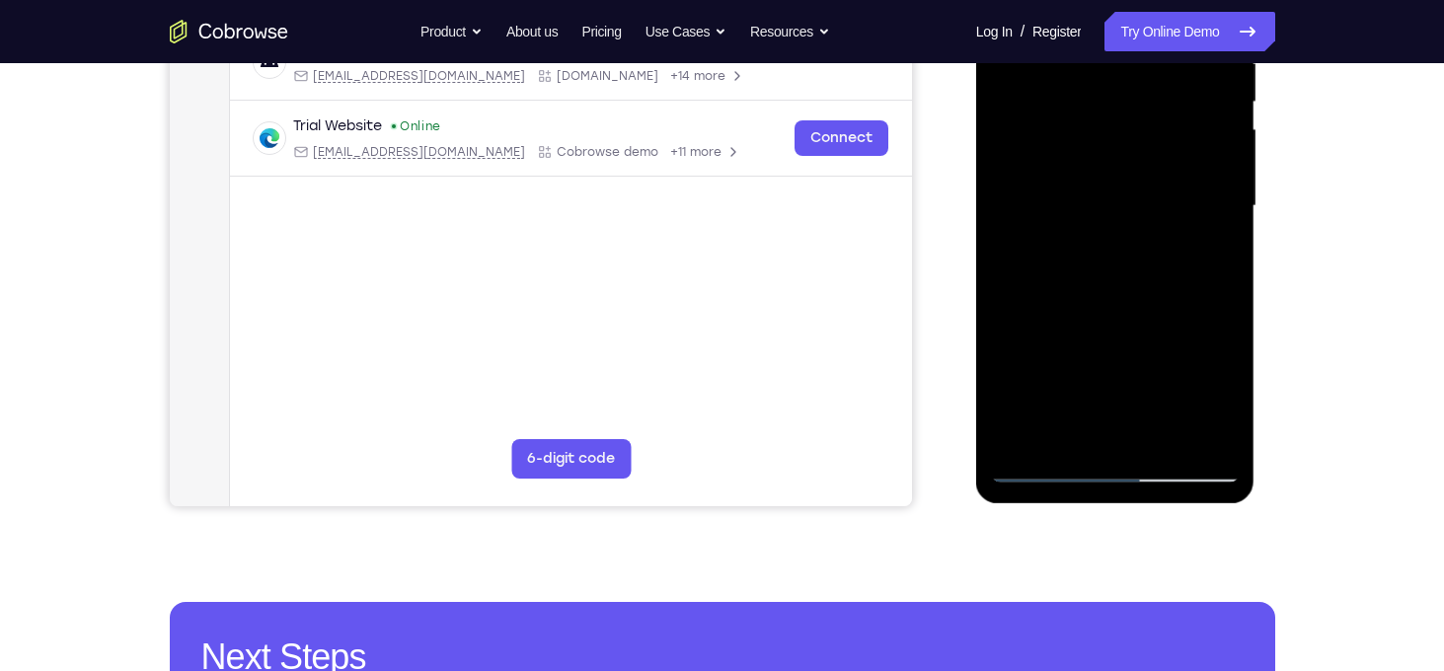
click at [1197, 280] on div at bounding box center [1115, 206] width 249 height 553
click at [1014, 317] on div at bounding box center [1115, 206] width 249 height 553
click at [1011, 318] on div at bounding box center [1115, 206] width 249 height 553
click at [1046, 474] on div at bounding box center [1115, 206] width 249 height 553
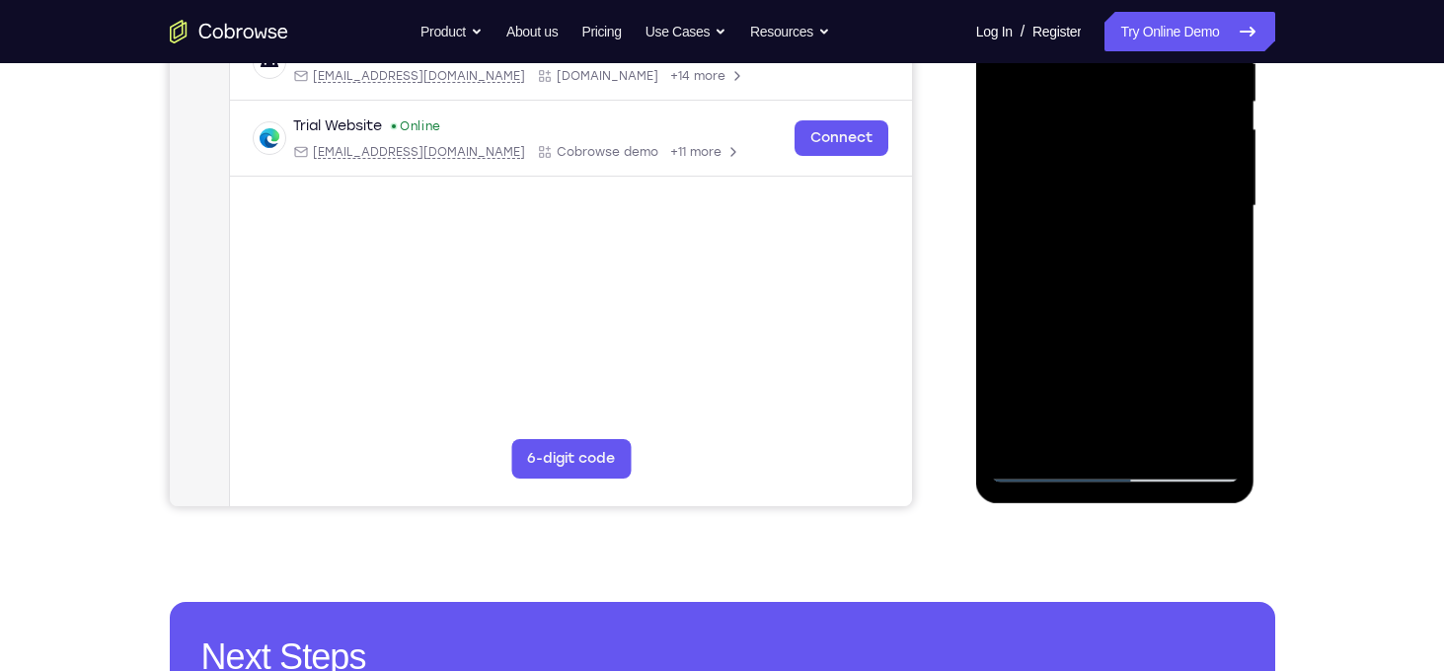
click at [1214, 422] on div at bounding box center [1115, 206] width 249 height 553
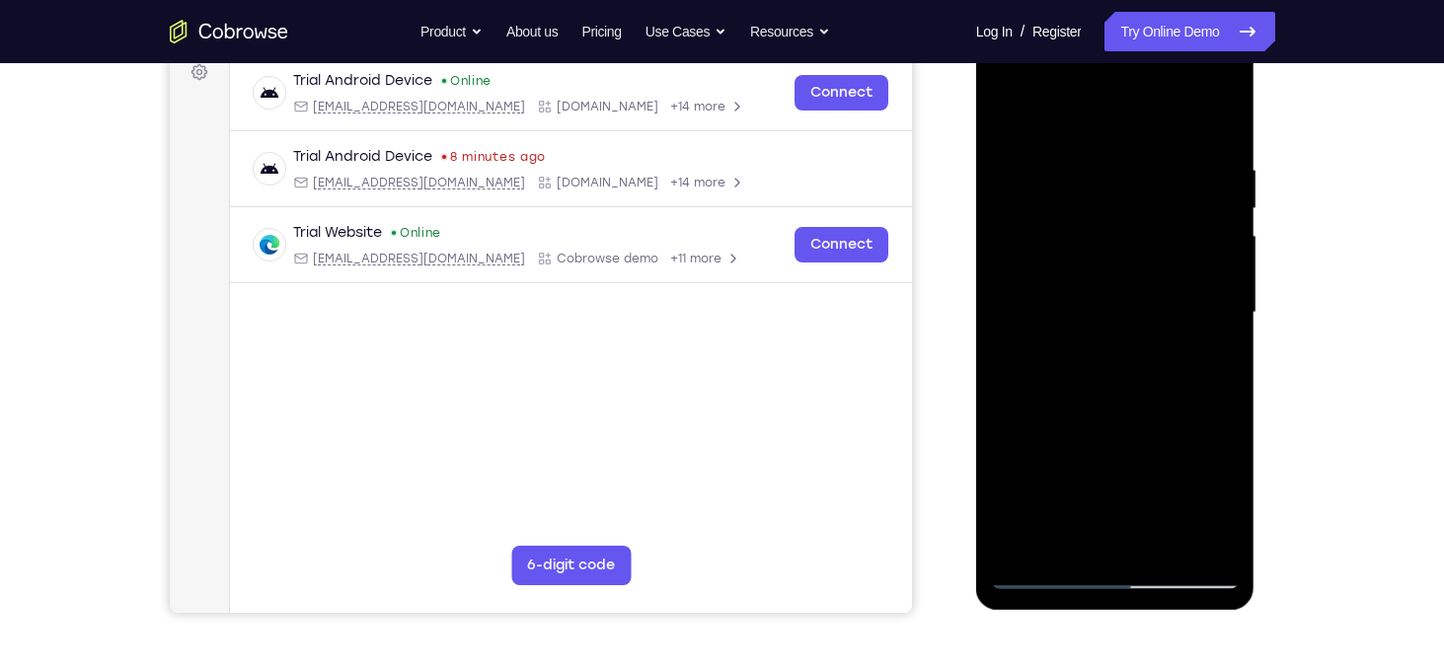
scroll to position [302, 0]
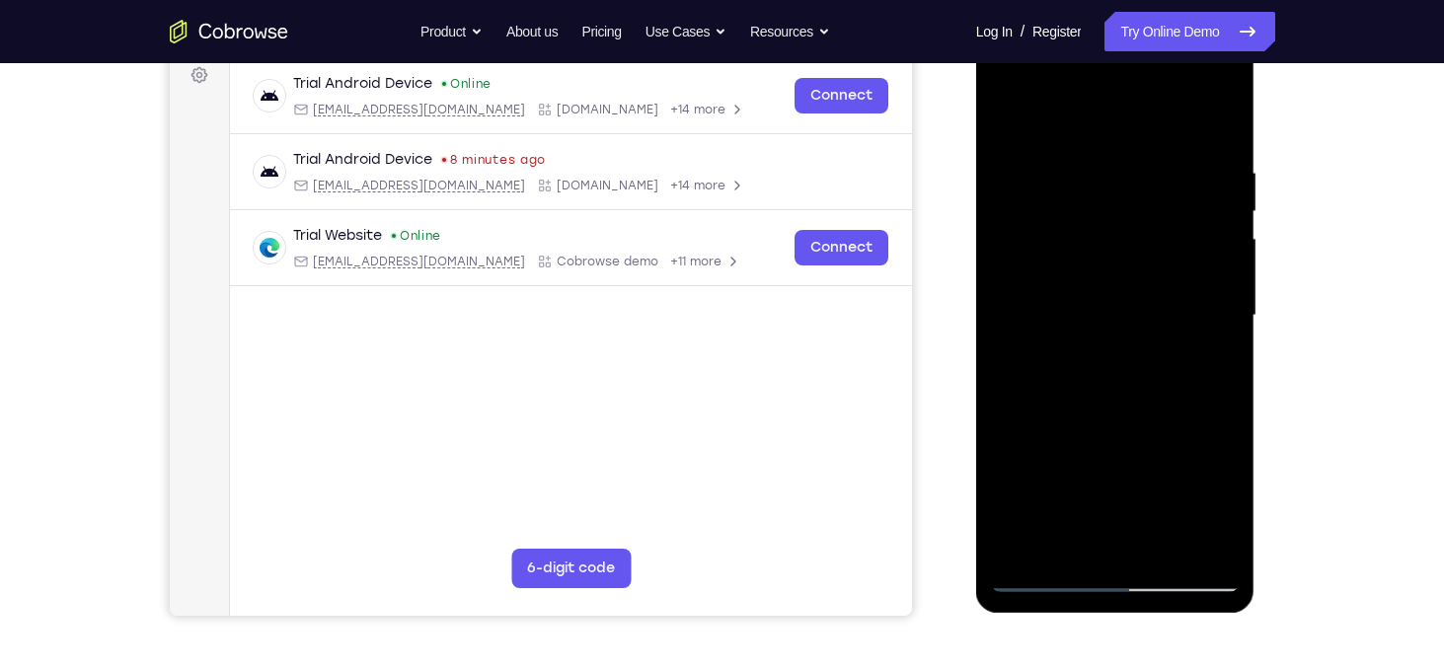
click at [1223, 123] on div at bounding box center [1115, 315] width 249 height 553
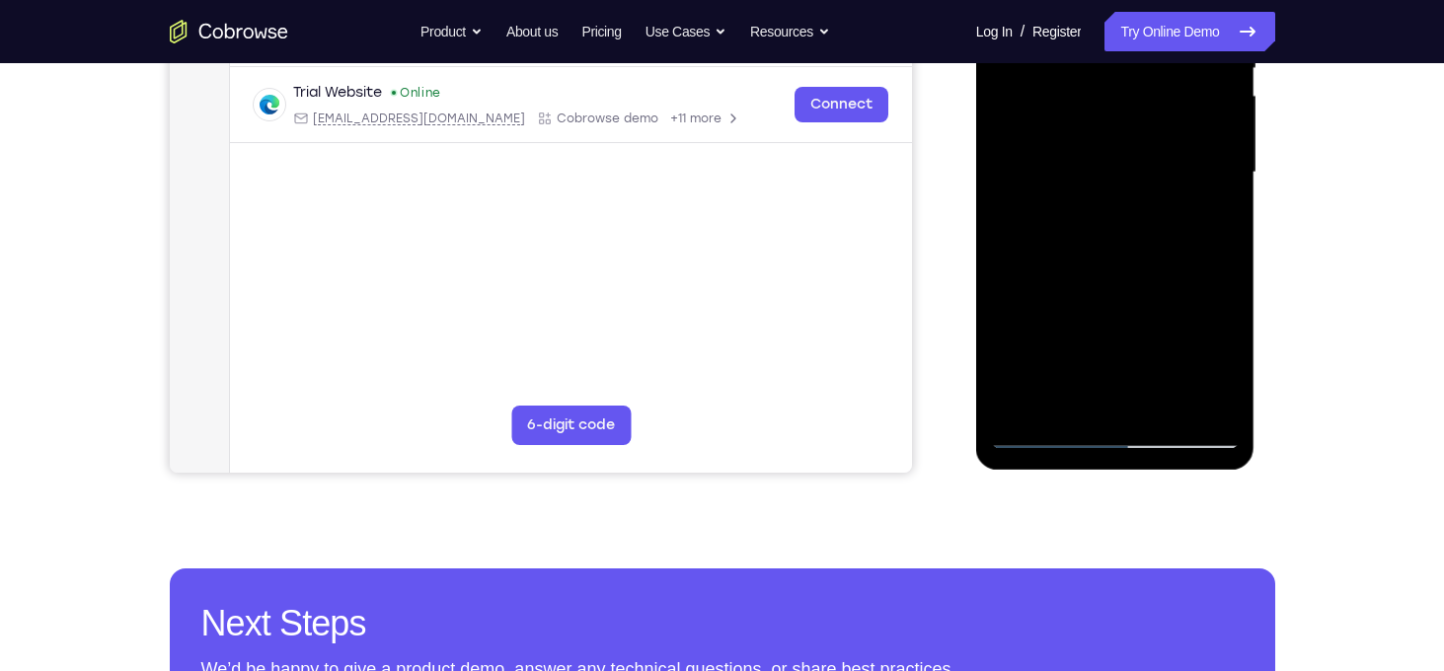
click at [1202, 399] on div at bounding box center [1115, 172] width 249 height 553
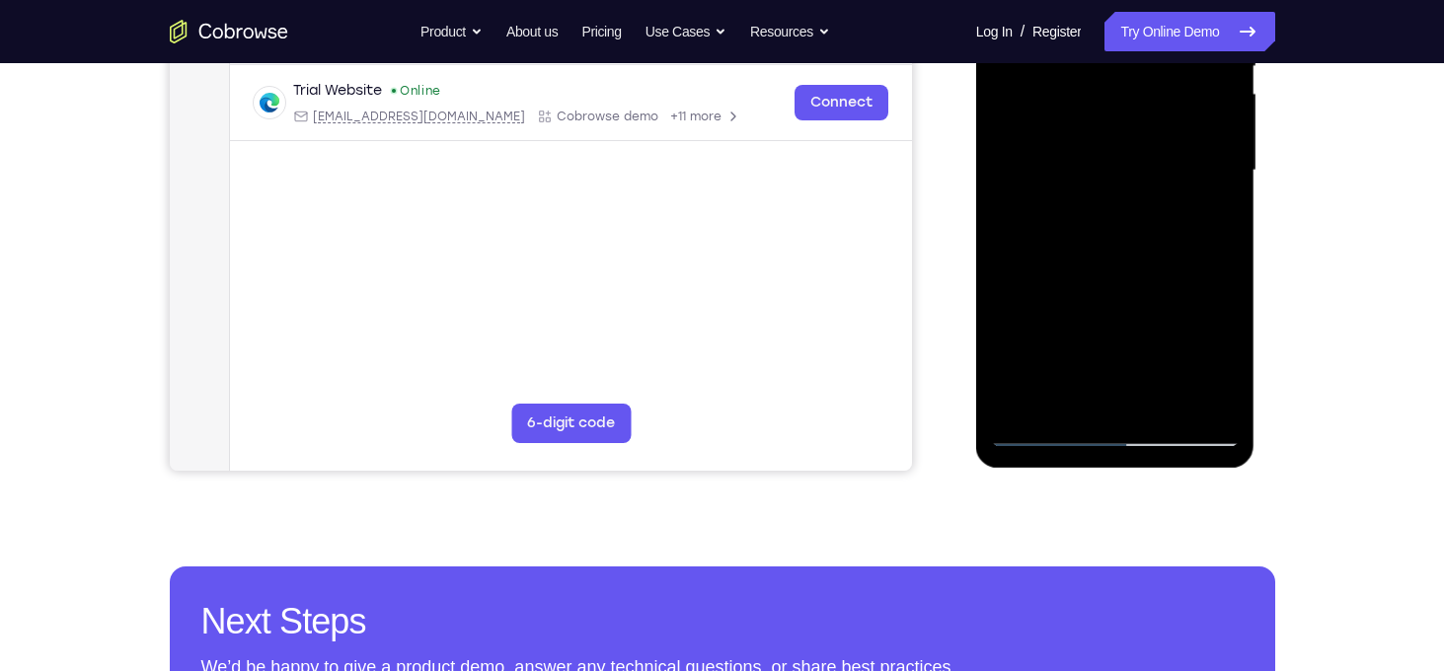
scroll to position [493, 0]
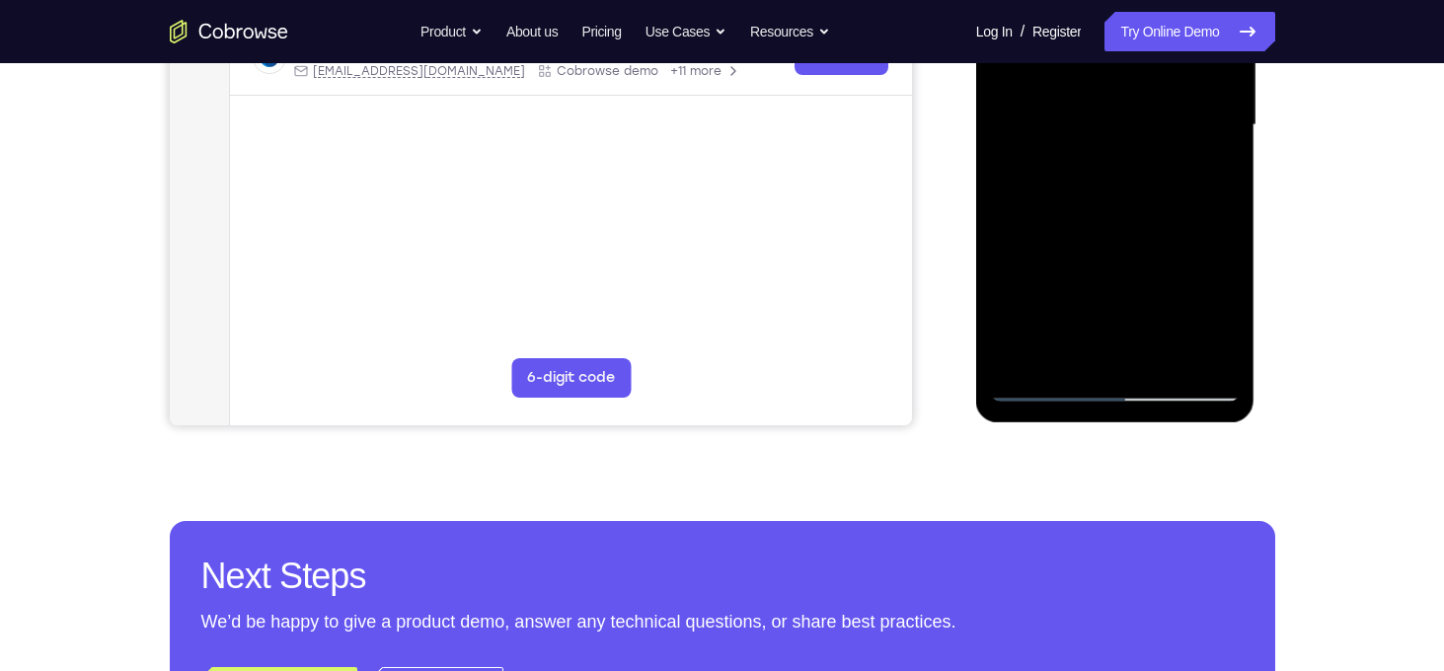
click at [1154, 373] on div at bounding box center [1115, 125] width 249 height 553
click at [1157, 363] on div at bounding box center [1115, 125] width 249 height 553
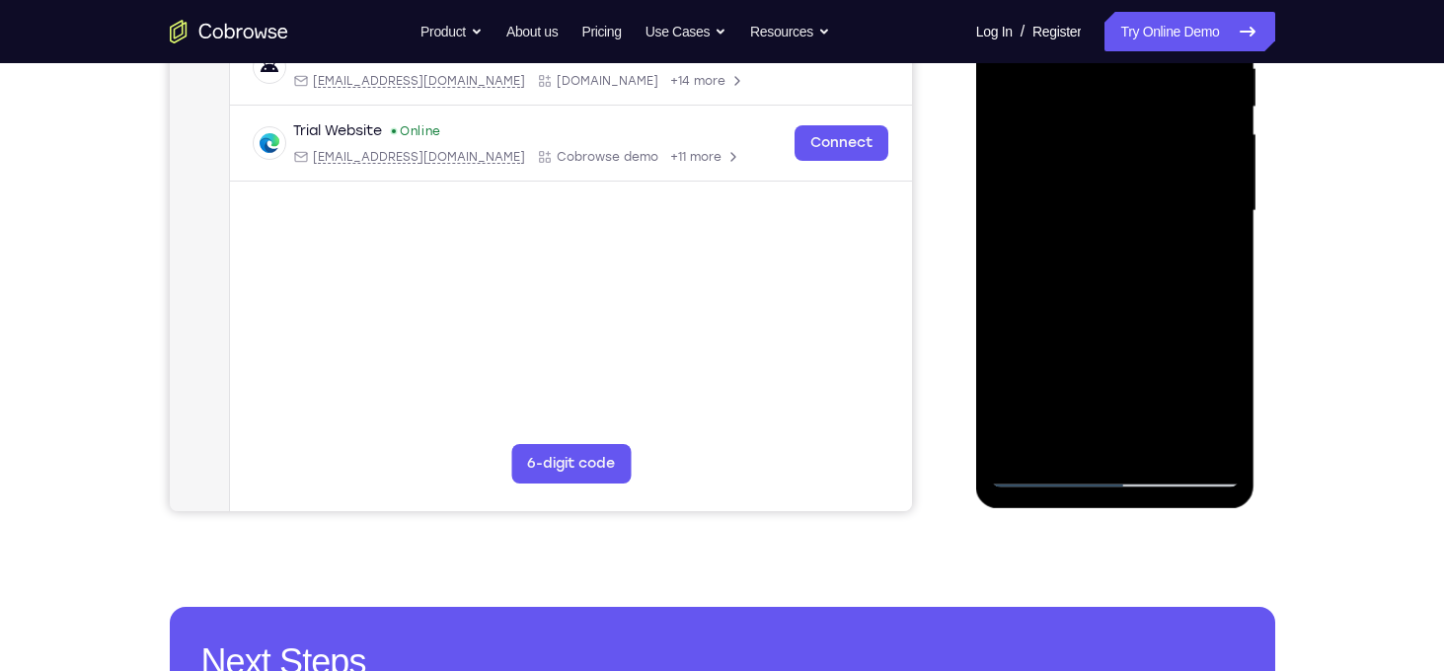
scroll to position [346, 0]
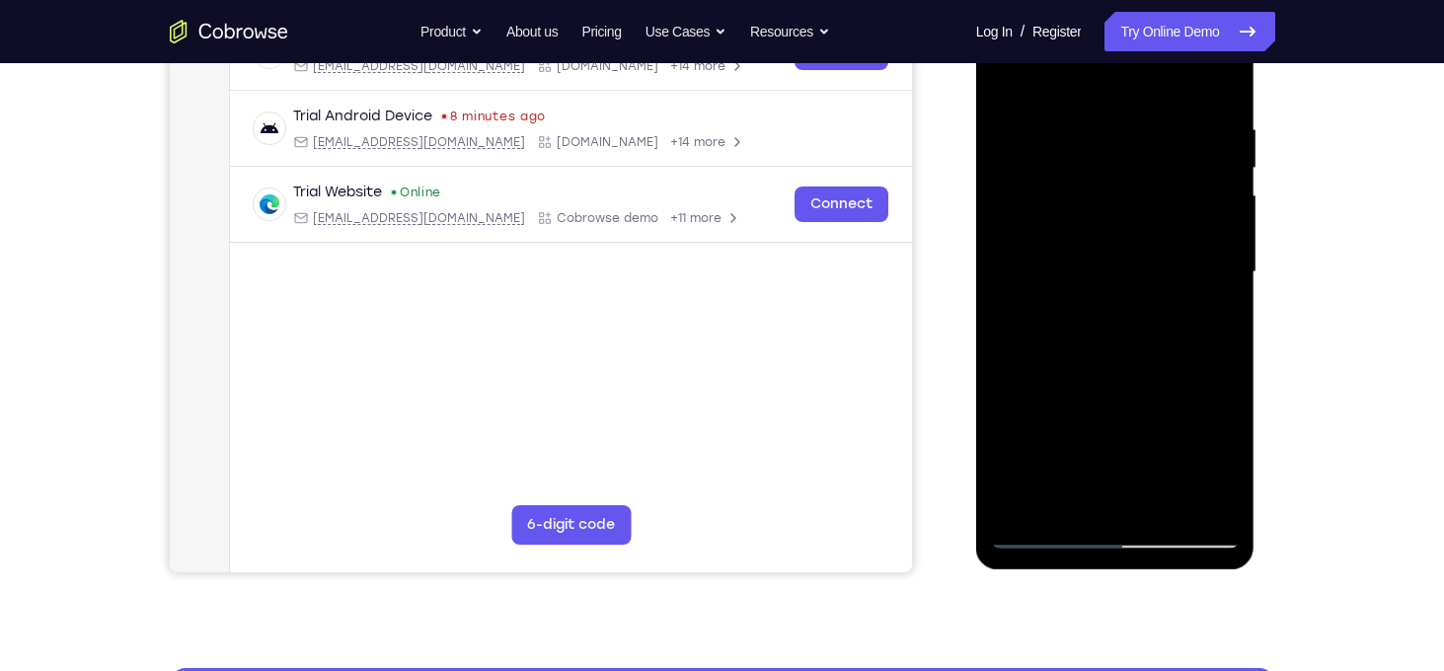
click at [1010, 71] on div at bounding box center [1115, 272] width 249 height 553
drag, startPoint x: 1089, startPoint y: 118, endPoint x: 1100, endPoint y: 388, distance: 269.8
click at [1100, 388] on div at bounding box center [1115, 272] width 249 height 553
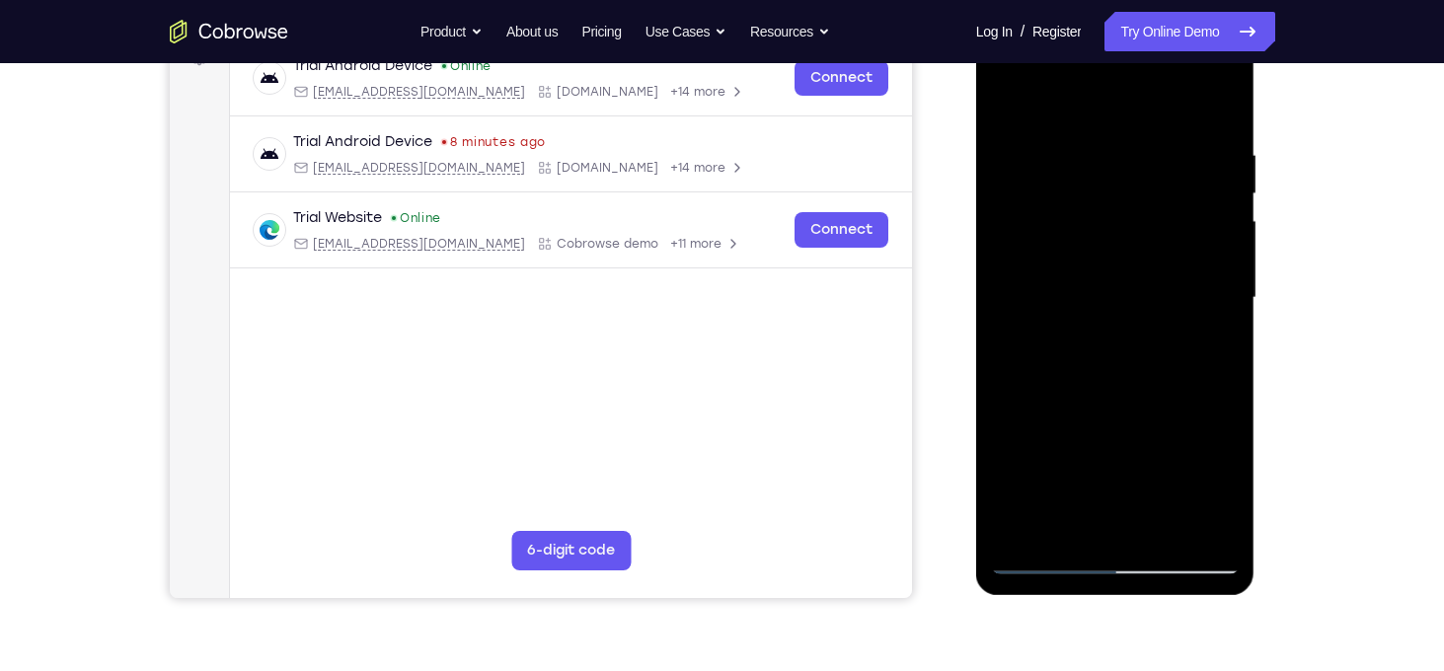
click at [1080, 143] on div at bounding box center [1115, 298] width 249 height 553
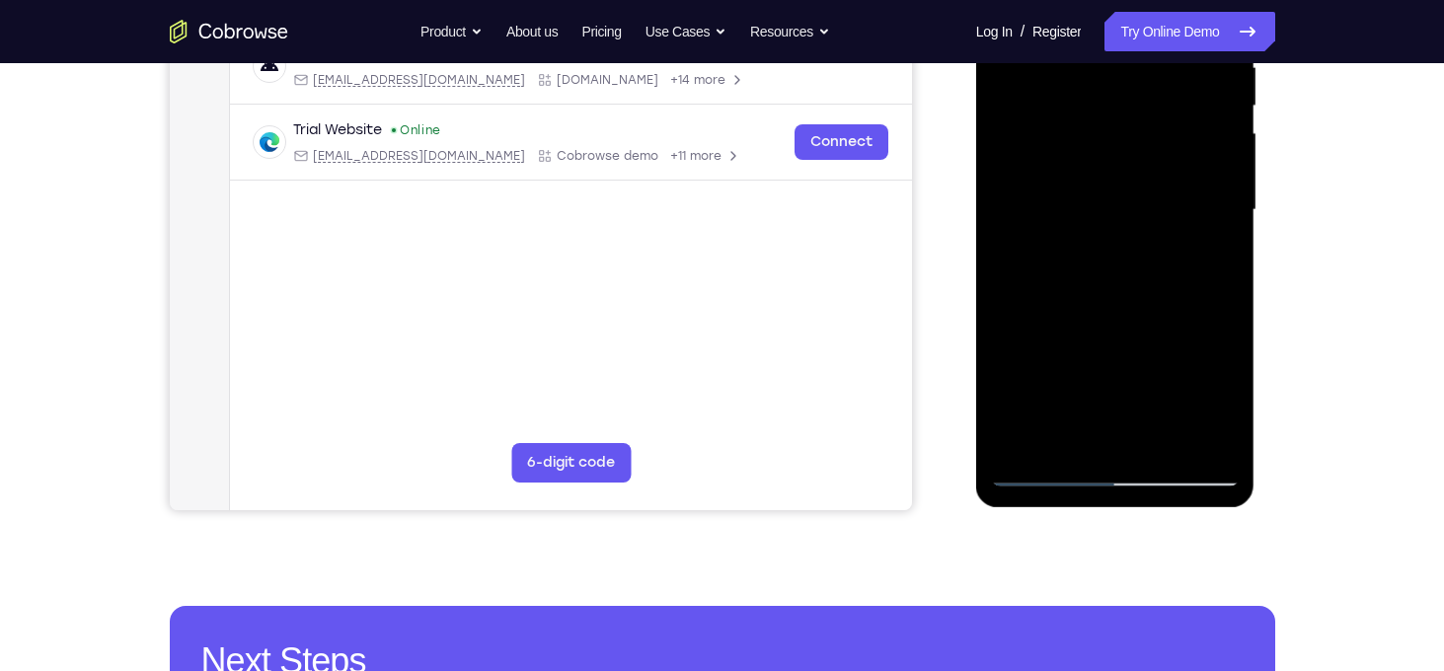
click at [1230, 442] on div at bounding box center [1115, 210] width 249 height 553
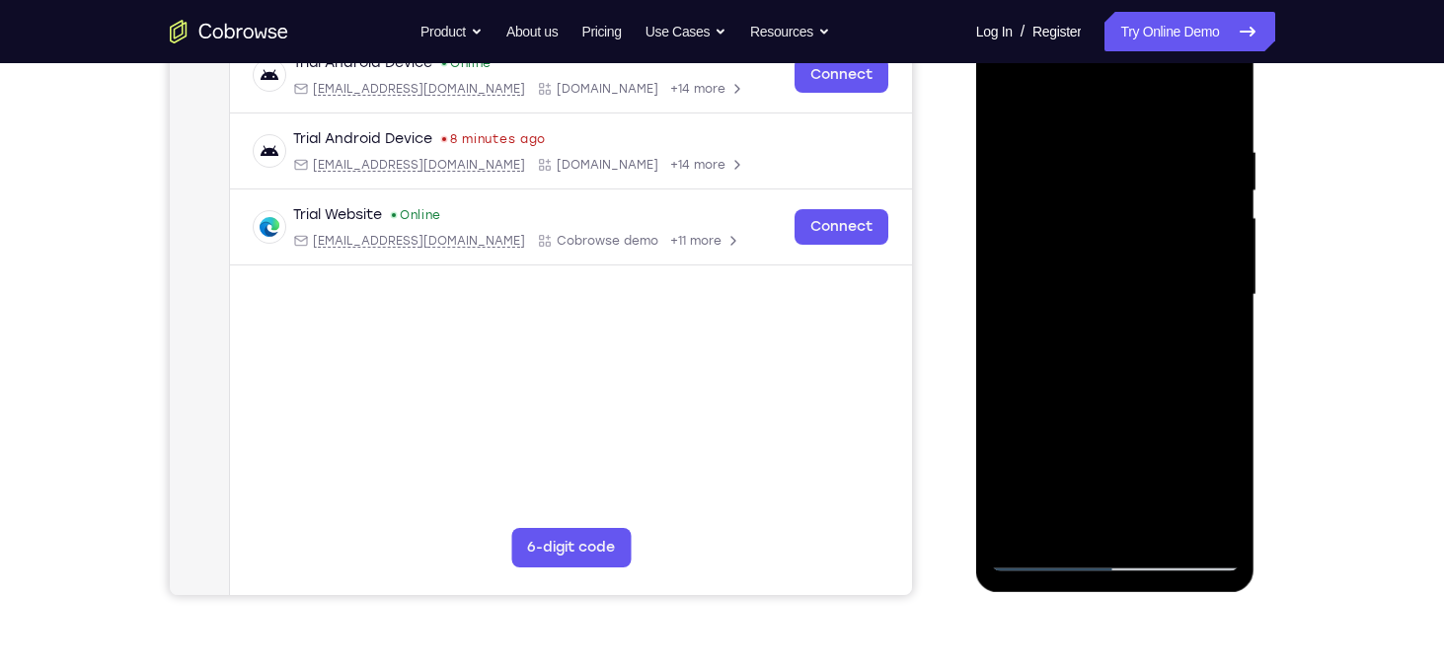
scroll to position [324, 0]
click at [1189, 197] on div at bounding box center [1115, 294] width 249 height 553
click at [1206, 256] on div at bounding box center [1115, 294] width 249 height 553
drag, startPoint x: 1032, startPoint y: 230, endPoint x: 1245, endPoint y: 253, distance: 214.5
click at [1245, 253] on div at bounding box center [1115, 297] width 279 height 588
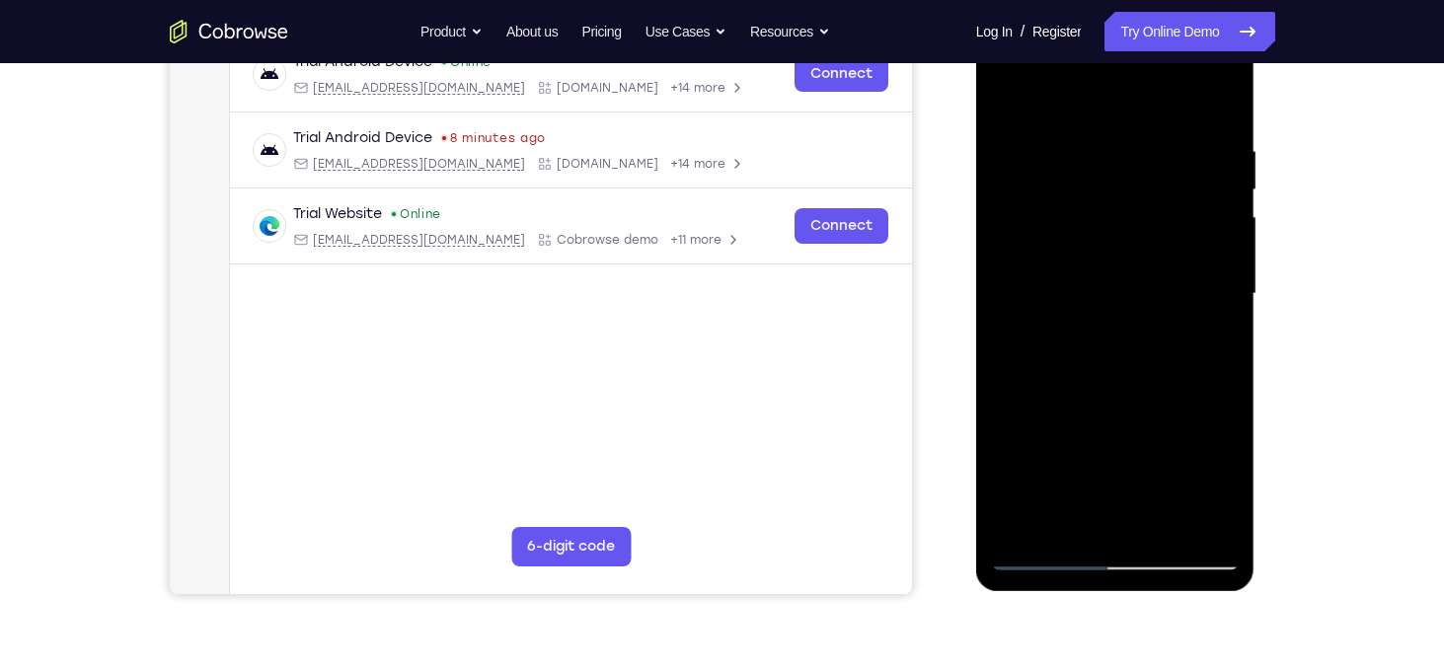
click at [1012, 104] on div at bounding box center [1115, 294] width 249 height 553
click at [1198, 279] on div at bounding box center [1115, 294] width 249 height 553
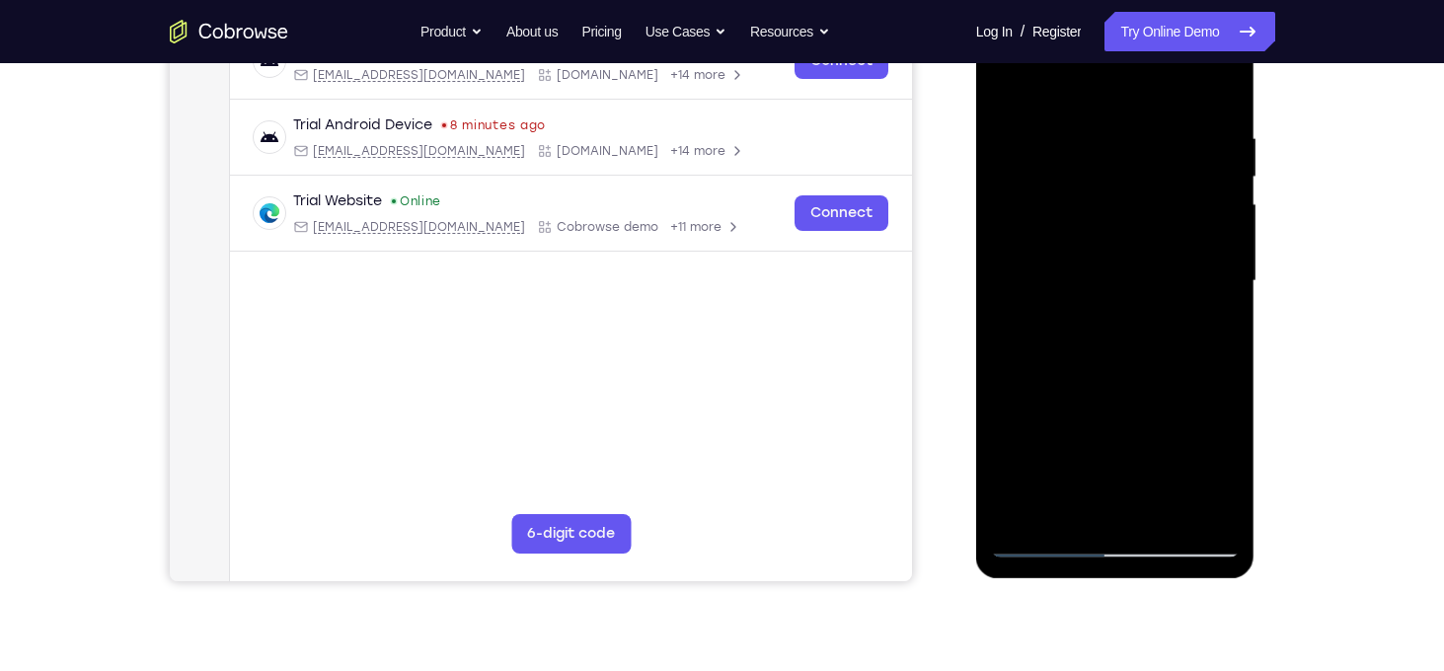
scroll to position [320, 0]
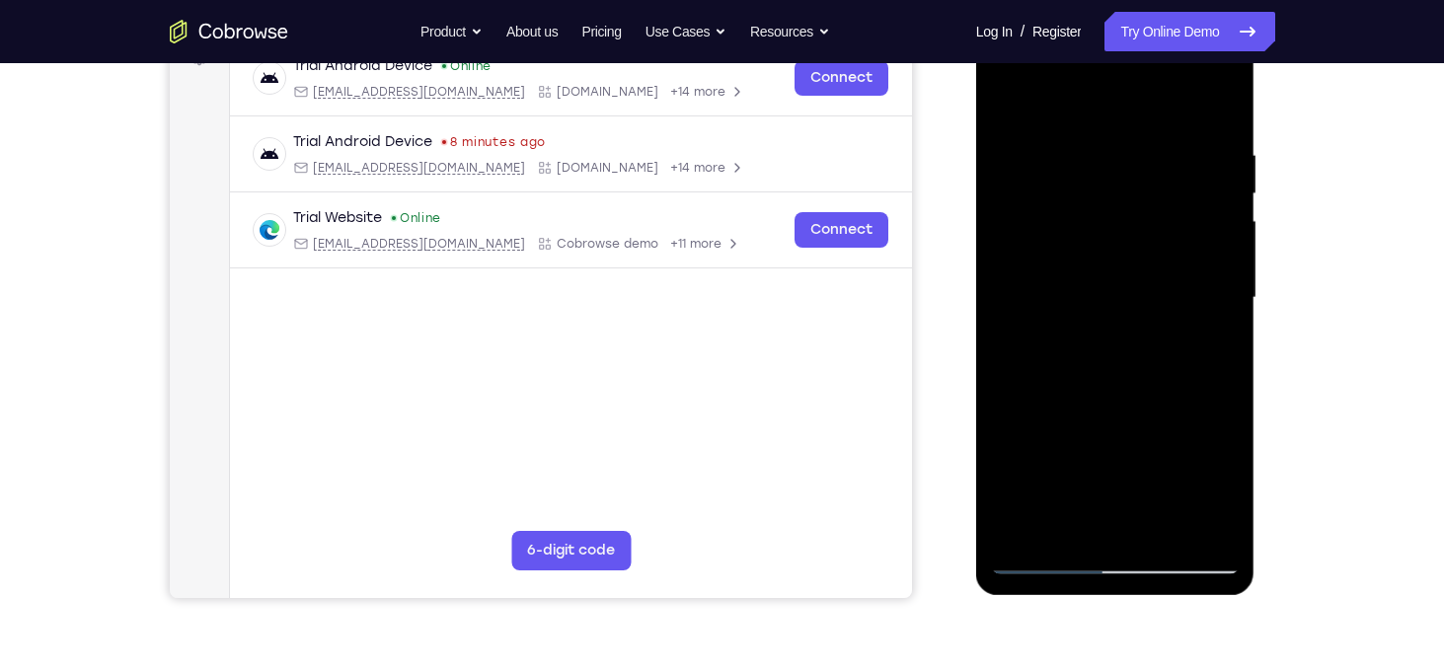
click at [1005, 96] on div at bounding box center [1115, 298] width 249 height 553
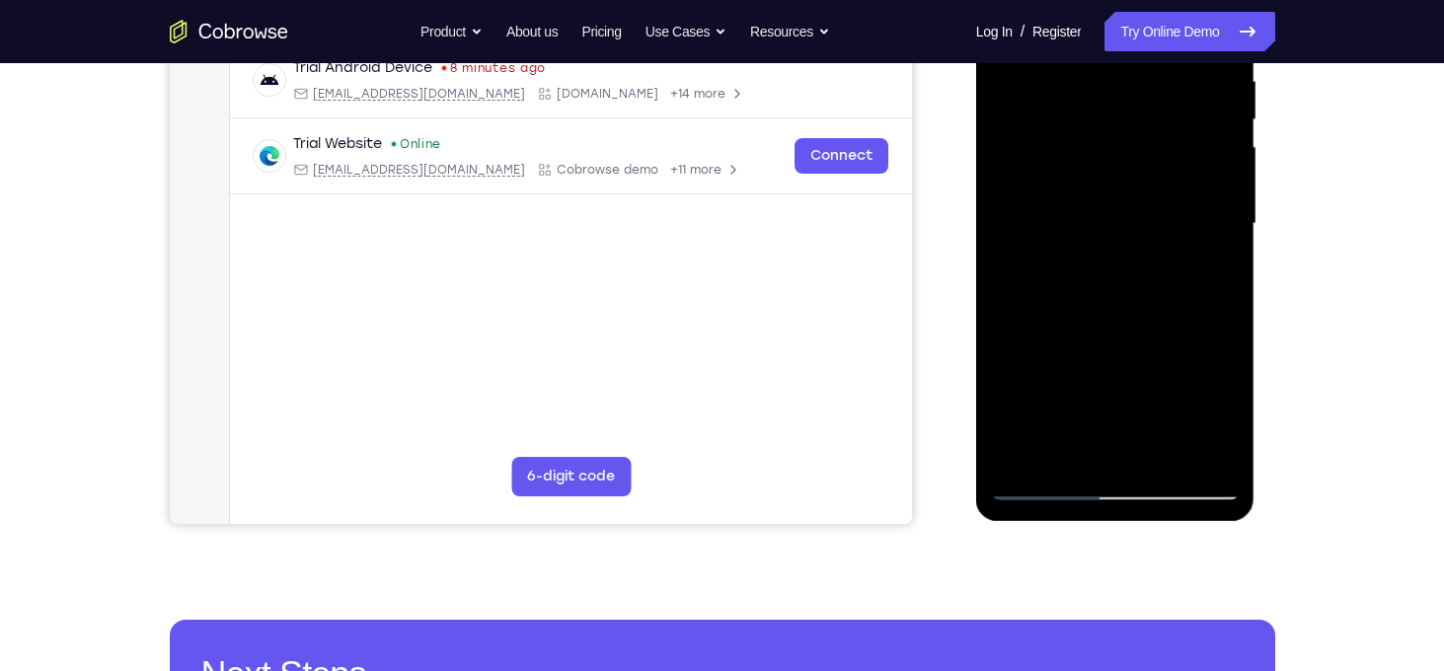
scroll to position [397, 0]
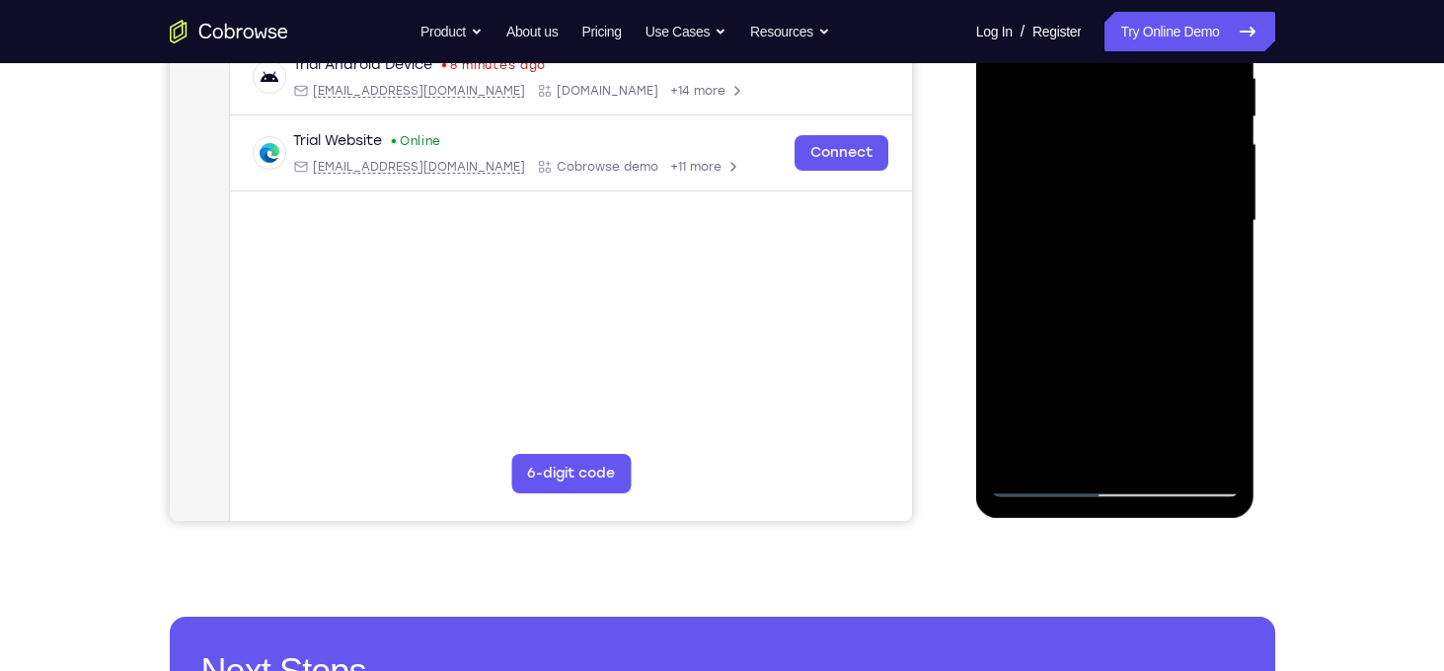
click at [1187, 445] on div at bounding box center [1115, 221] width 249 height 553
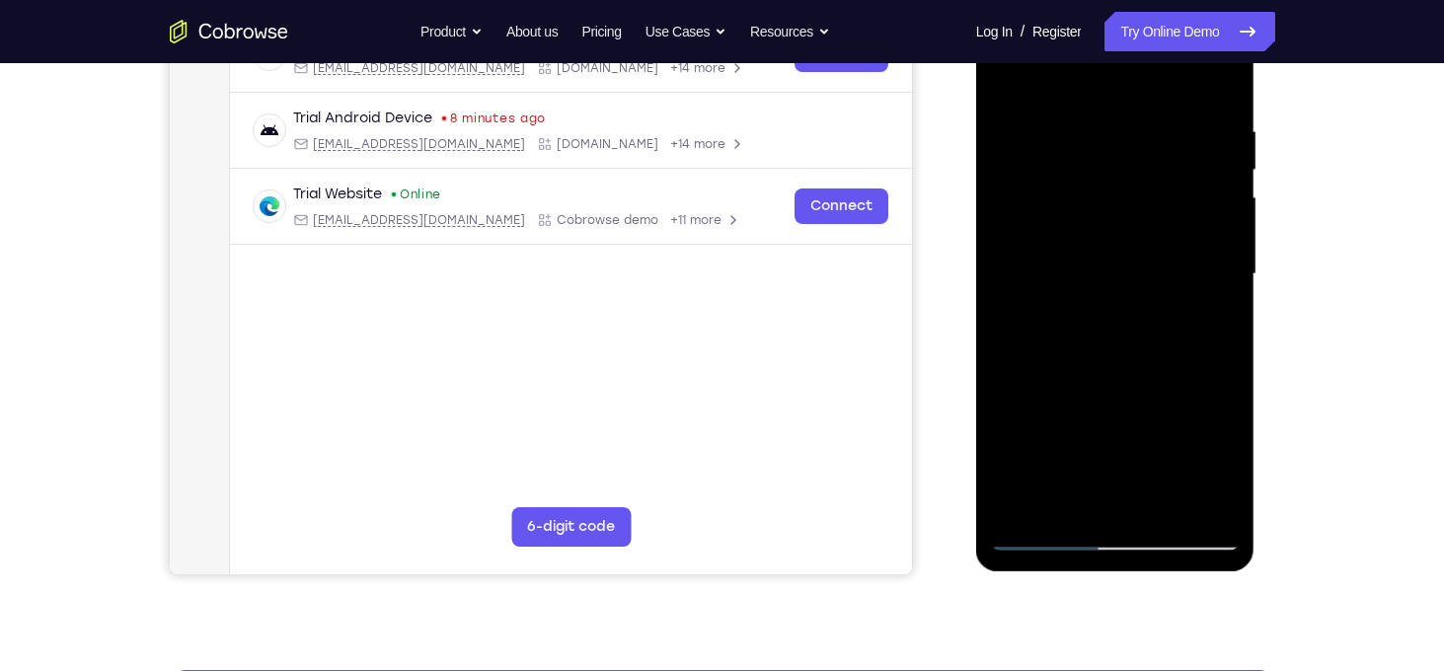
click at [1196, 219] on div at bounding box center [1115, 274] width 249 height 553
click at [1219, 92] on div at bounding box center [1115, 274] width 249 height 553
drag, startPoint x: 1145, startPoint y: 147, endPoint x: 1144, endPoint y: 400, distance: 252.8
click at [1144, 400] on div at bounding box center [1115, 274] width 249 height 553
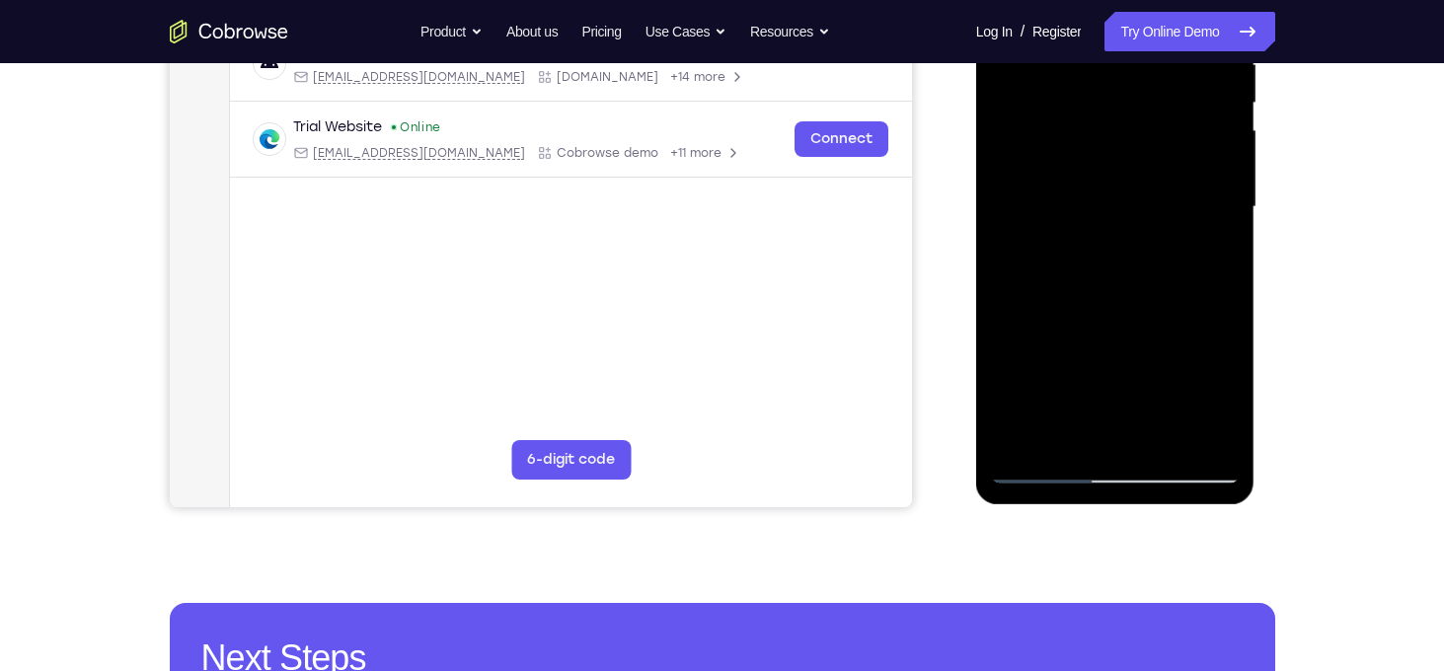
click at [1075, 438] on div at bounding box center [1115, 207] width 249 height 553
click at [1031, 448] on div at bounding box center [1115, 207] width 249 height 553
drag, startPoint x: 1101, startPoint y: 368, endPoint x: 1073, endPoint y: 210, distance: 160.4
click at [1073, 210] on div at bounding box center [1115, 207] width 249 height 553
click at [1065, 440] on div at bounding box center [1115, 207] width 249 height 553
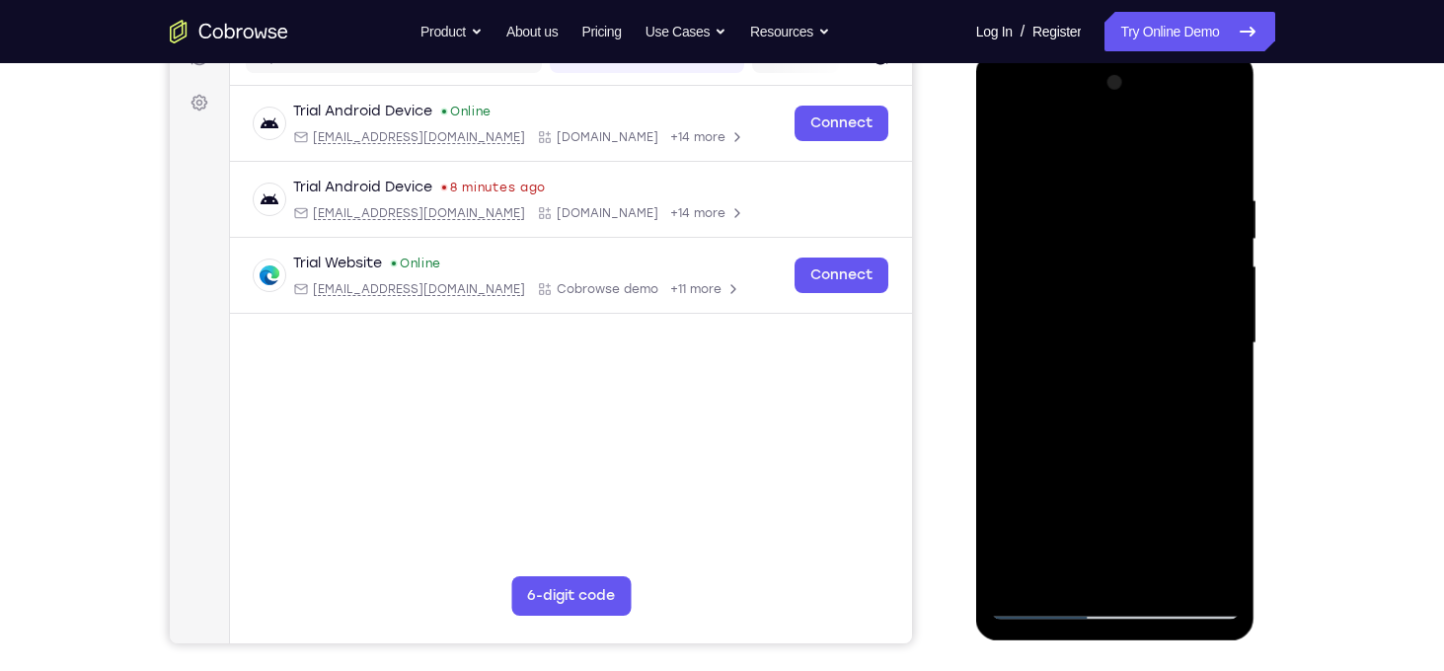
scroll to position [265, 0]
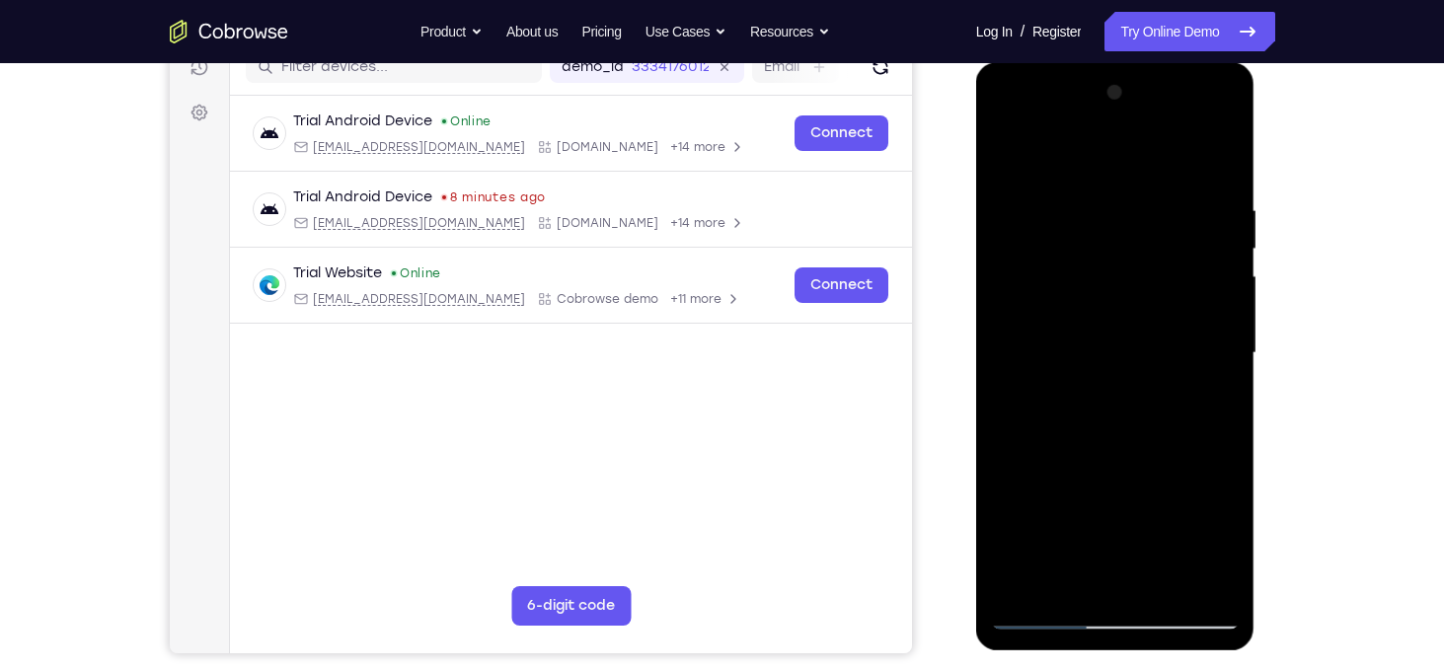
click at [1088, 165] on div at bounding box center [1115, 353] width 249 height 553
click at [1088, 162] on div at bounding box center [1115, 353] width 249 height 553
click at [1073, 191] on div at bounding box center [1115, 353] width 249 height 553
drag, startPoint x: 1133, startPoint y: 283, endPoint x: 1119, endPoint y: 446, distance: 163.6
click at [1119, 446] on div at bounding box center [1115, 353] width 249 height 553
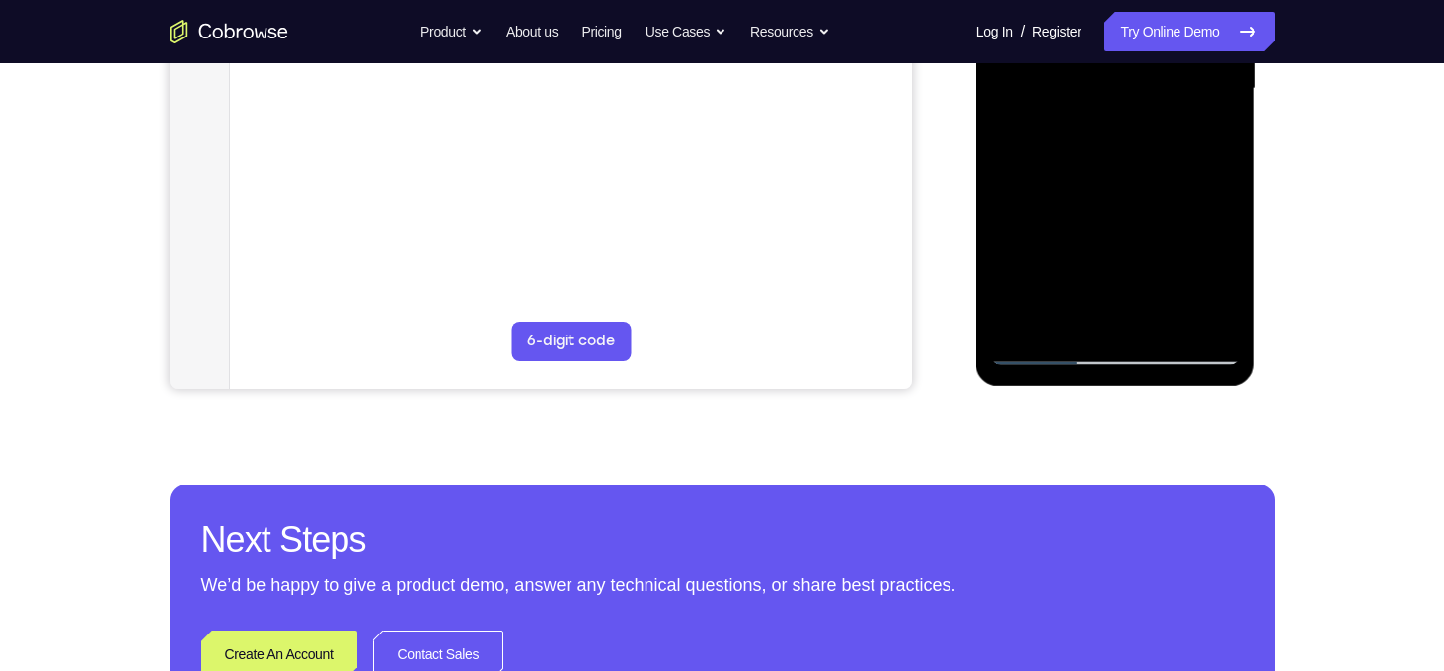
scroll to position [473, 0]
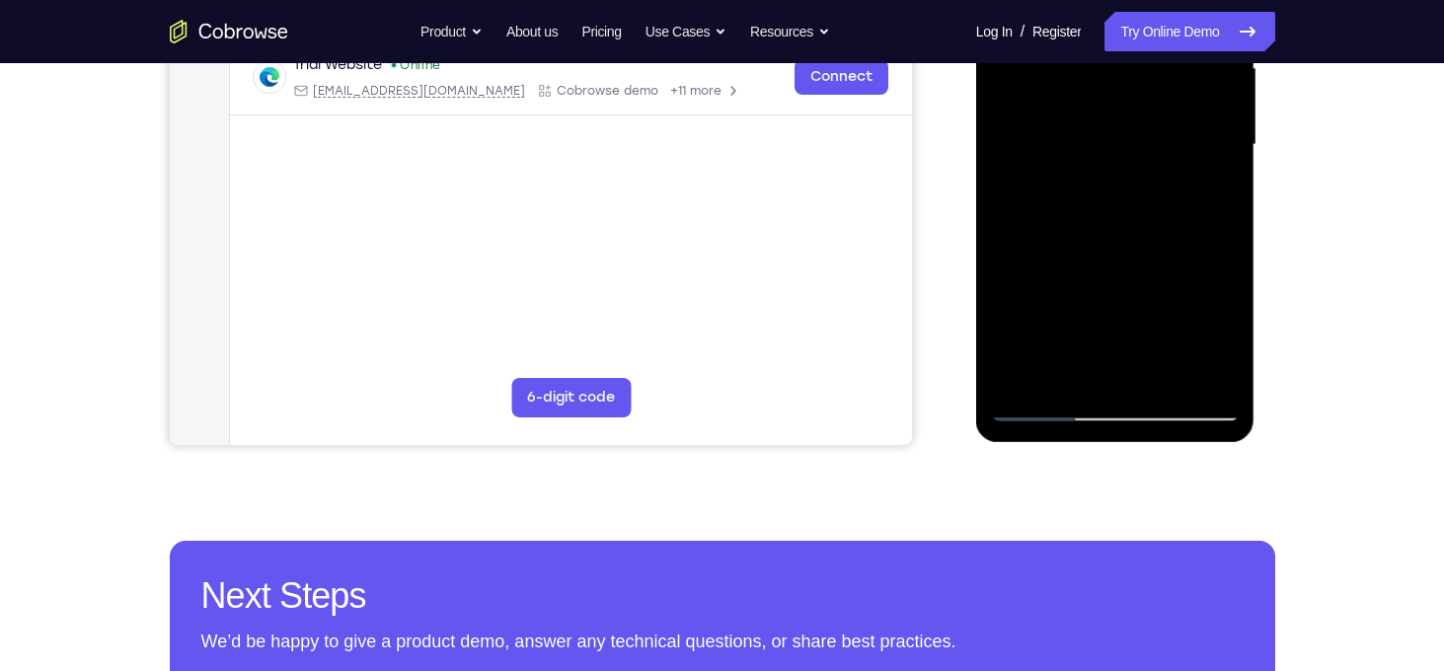
drag, startPoint x: 1092, startPoint y: 41, endPoint x: 1127, endPoint y: 133, distance: 98.1
click at [1127, 133] on div at bounding box center [1115, 145] width 249 height 553
click at [1116, 165] on div at bounding box center [1115, 145] width 249 height 553
click at [1013, 231] on div at bounding box center [1115, 145] width 249 height 553
click at [1154, 256] on div at bounding box center [1115, 145] width 249 height 553
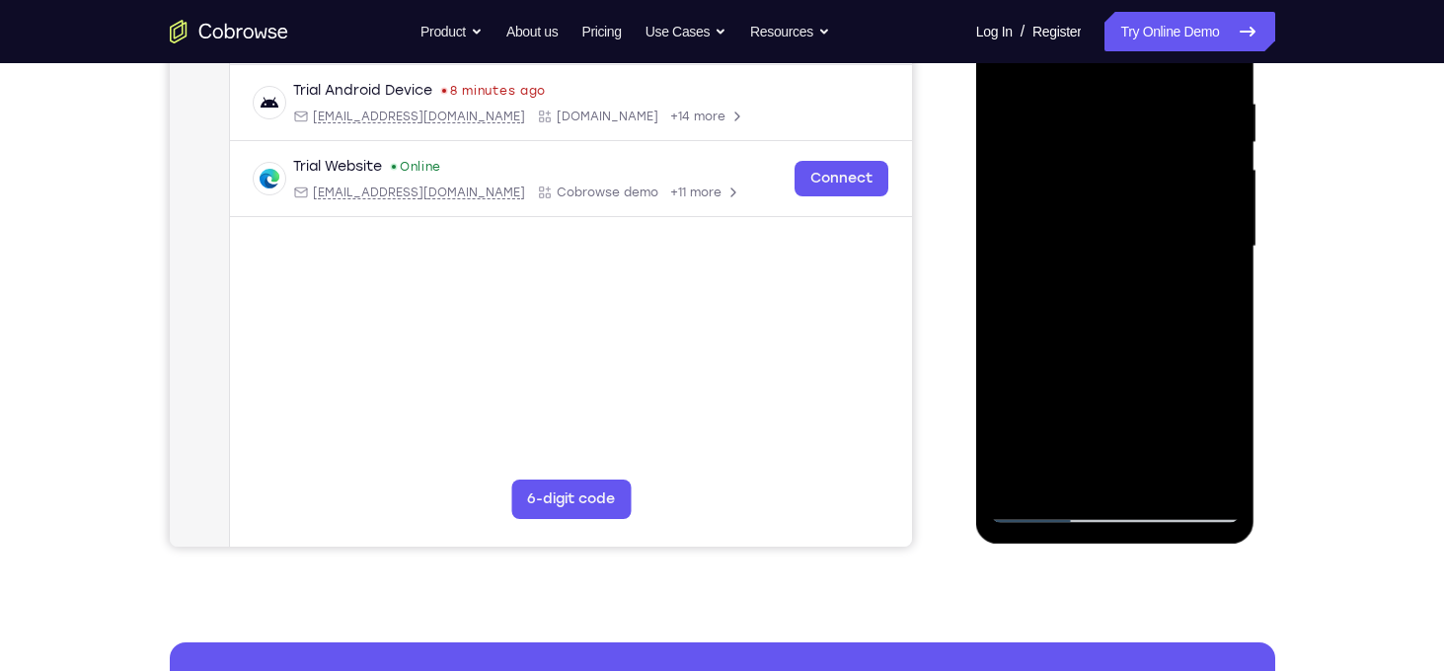
scroll to position [338, 0]
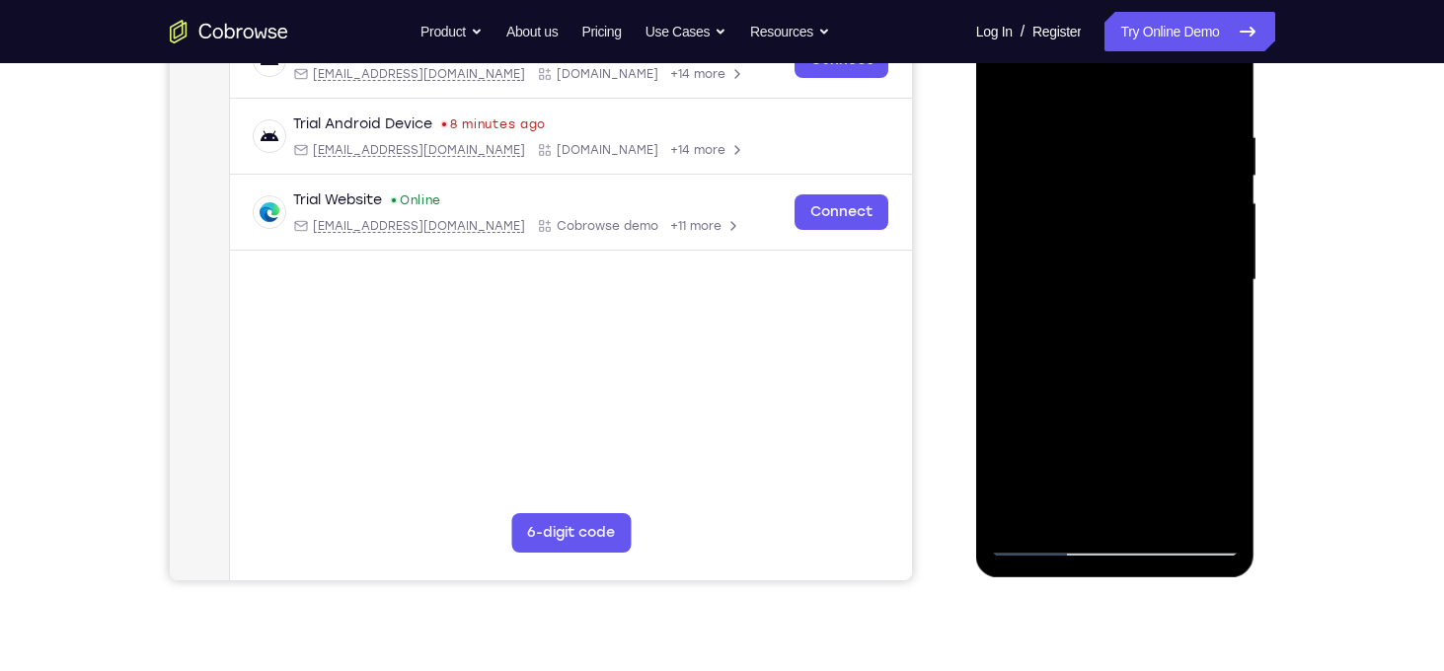
drag, startPoint x: 1129, startPoint y: 242, endPoint x: 1129, endPoint y: 388, distance: 146.1
click at [1129, 388] on div at bounding box center [1115, 280] width 249 height 553
drag, startPoint x: 1129, startPoint y: 388, endPoint x: 1115, endPoint y: 230, distance: 158.7
click at [1115, 230] on div at bounding box center [1115, 280] width 249 height 553
drag, startPoint x: 1120, startPoint y: 361, endPoint x: 1118, endPoint y: 184, distance: 177.7
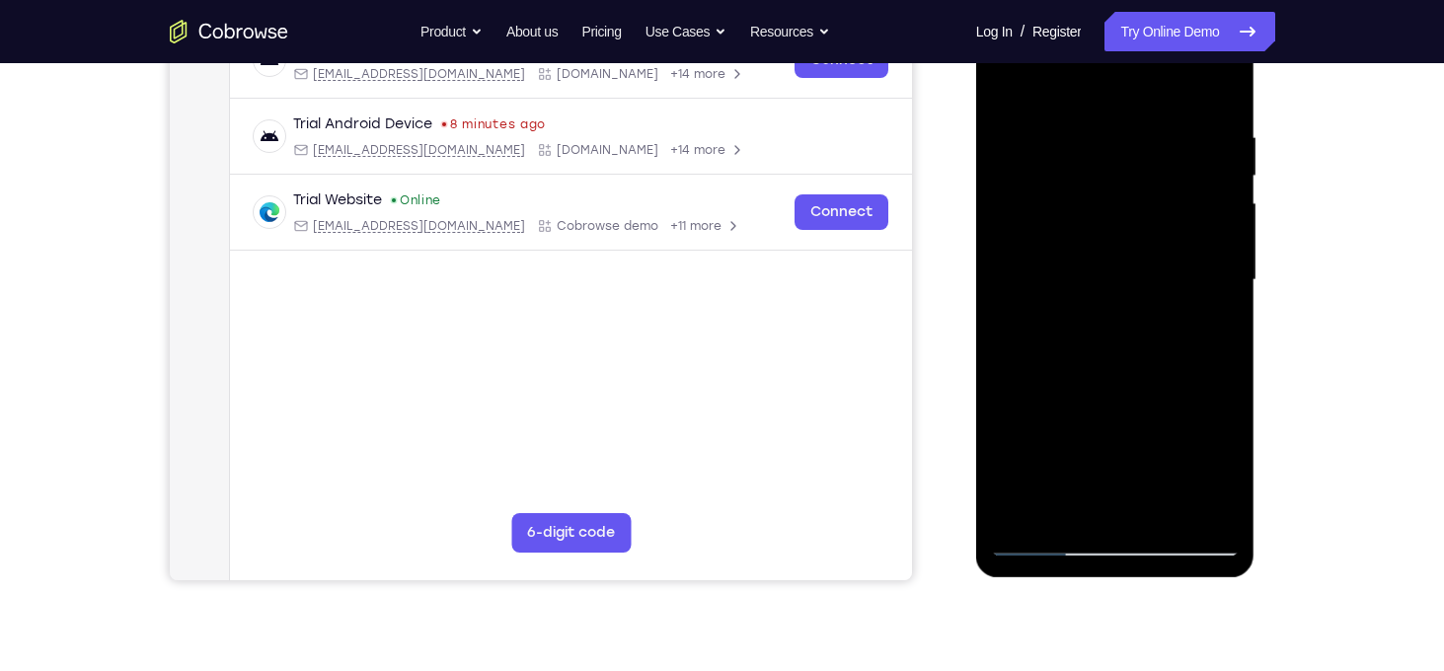
click at [1118, 184] on div at bounding box center [1115, 280] width 249 height 553
drag, startPoint x: 1125, startPoint y: 353, endPoint x: 1112, endPoint y: 223, distance: 131.0
click at [1112, 223] on div at bounding box center [1115, 280] width 249 height 553
drag, startPoint x: 1124, startPoint y: 369, endPoint x: 1107, endPoint y: 232, distance: 138.3
click at [1107, 232] on div at bounding box center [1115, 280] width 249 height 553
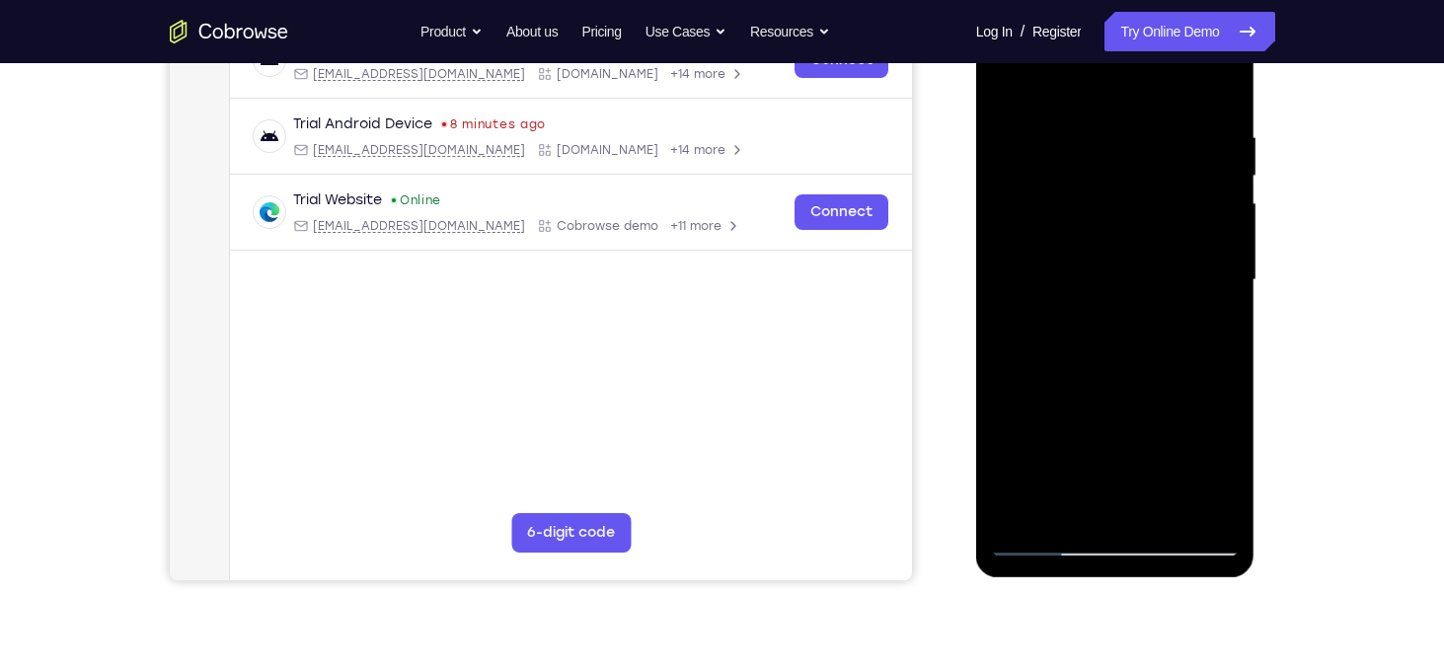
drag, startPoint x: 1117, startPoint y: 338, endPoint x: 1107, endPoint y: 205, distance: 132.7
click at [1107, 205] on div at bounding box center [1115, 280] width 249 height 553
drag, startPoint x: 1117, startPoint y: 312, endPoint x: 1102, endPoint y: 192, distance: 121.4
click at [1102, 192] on div at bounding box center [1115, 280] width 249 height 553
drag, startPoint x: 1123, startPoint y: 357, endPoint x: 1108, endPoint y: 216, distance: 142.0
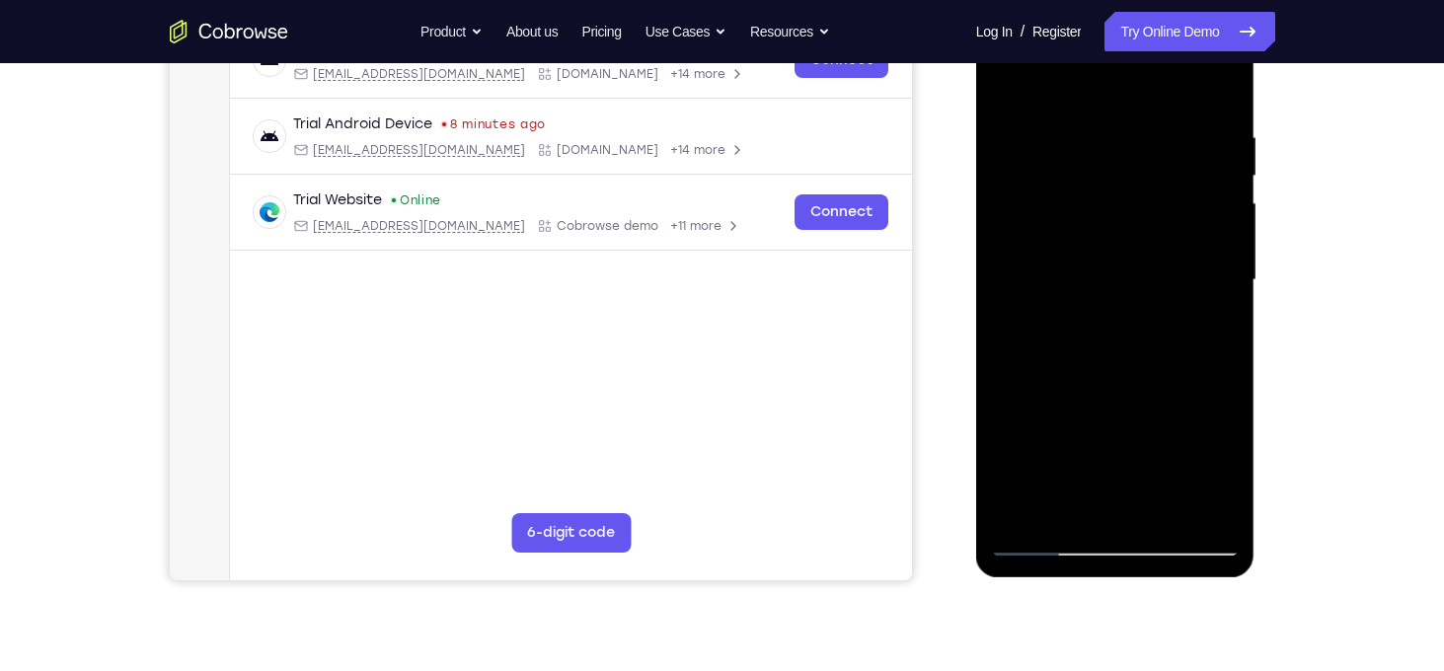
click at [1108, 216] on div at bounding box center [1115, 280] width 249 height 553
drag, startPoint x: 1115, startPoint y: 335, endPoint x: 1101, endPoint y: 210, distance: 125.2
click at [1101, 210] on div at bounding box center [1115, 280] width 249 height 553
drag, startPoint x: 1111, startPoint y: 303, endPoint x: 1103, endPoint y: 179, distance: 124.7
click at [1103, 179] on div at bounding box center [1115, 280] width 249 height 553
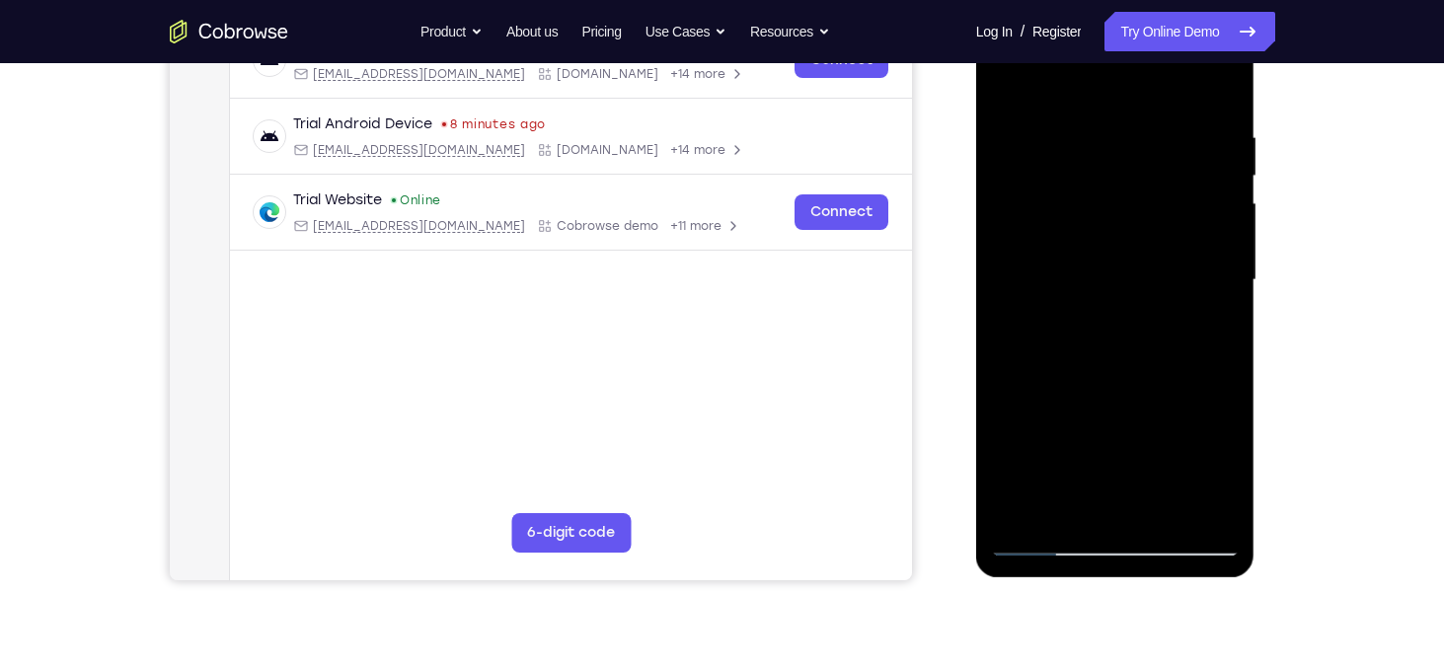
drag, startPoint x: 1113, startPoint y: 287, endPoint x: 1089, endPoint y: 149, distance: 140.2
click at [1089, 149] on div at bounding box center [1115, 280] width 249 height 553
drag, startPoint x: 1116, startPoint y: 287, endPoint x: 1092, endPoint y: 168, distance: 121.8
click at [1092, 168] on div at bounding box center [1115, 280] width 249 height 553
drag, startPoint x: 1104, startPoint y: 325, endPoint x: 1096, endPoint y: 184, distance: 141.4
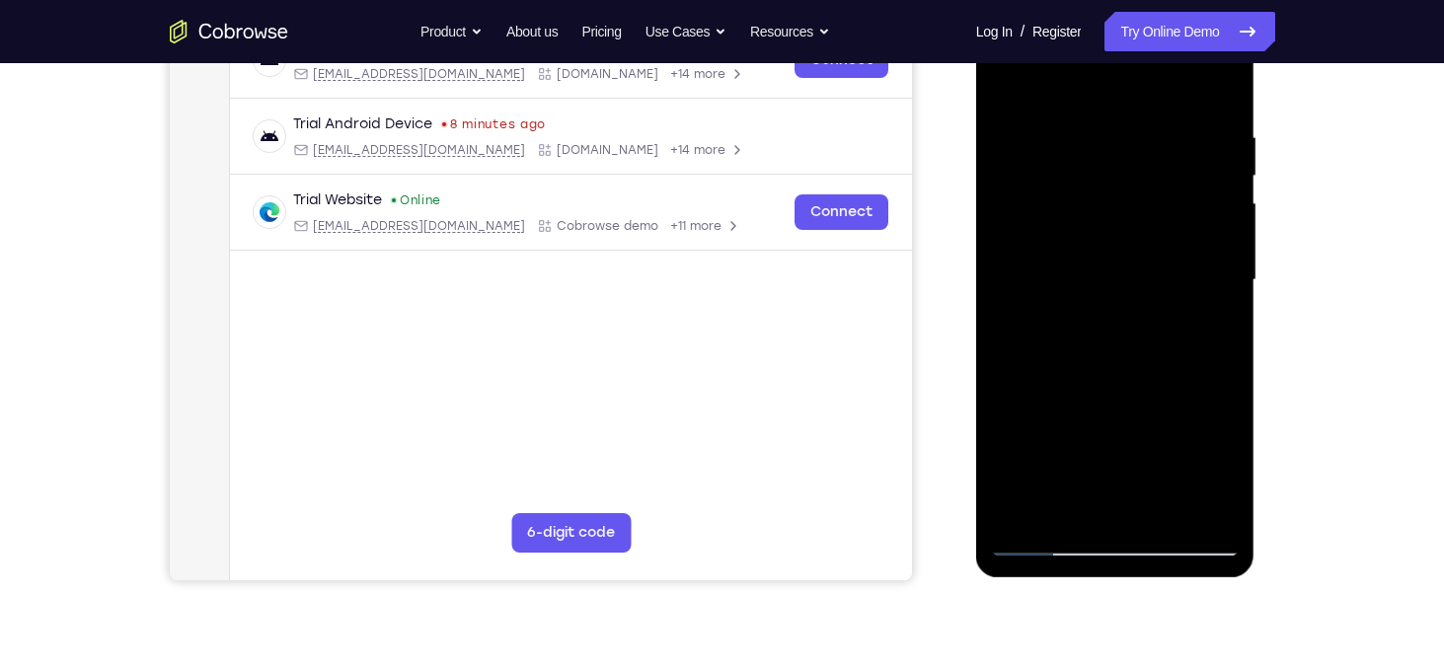
click at [1096, 184] on div at bounding box center [1115, 280] width 249 height 553
drag, startPoint x: 1112, startPoint y: 334, endPoint x: 1097, endPoint y: 199, distance: 135.1
click at [1097, 199] on div at bounding box center [1115, 280] width 249 height 553
drag, startPoint x: 1122, startPoint y: 360, endPoint x: 1104, endPoint y: 214, distance: 147.2
click at [1104, 214] on div at bounding box center [1115, 280] width 249 height 553
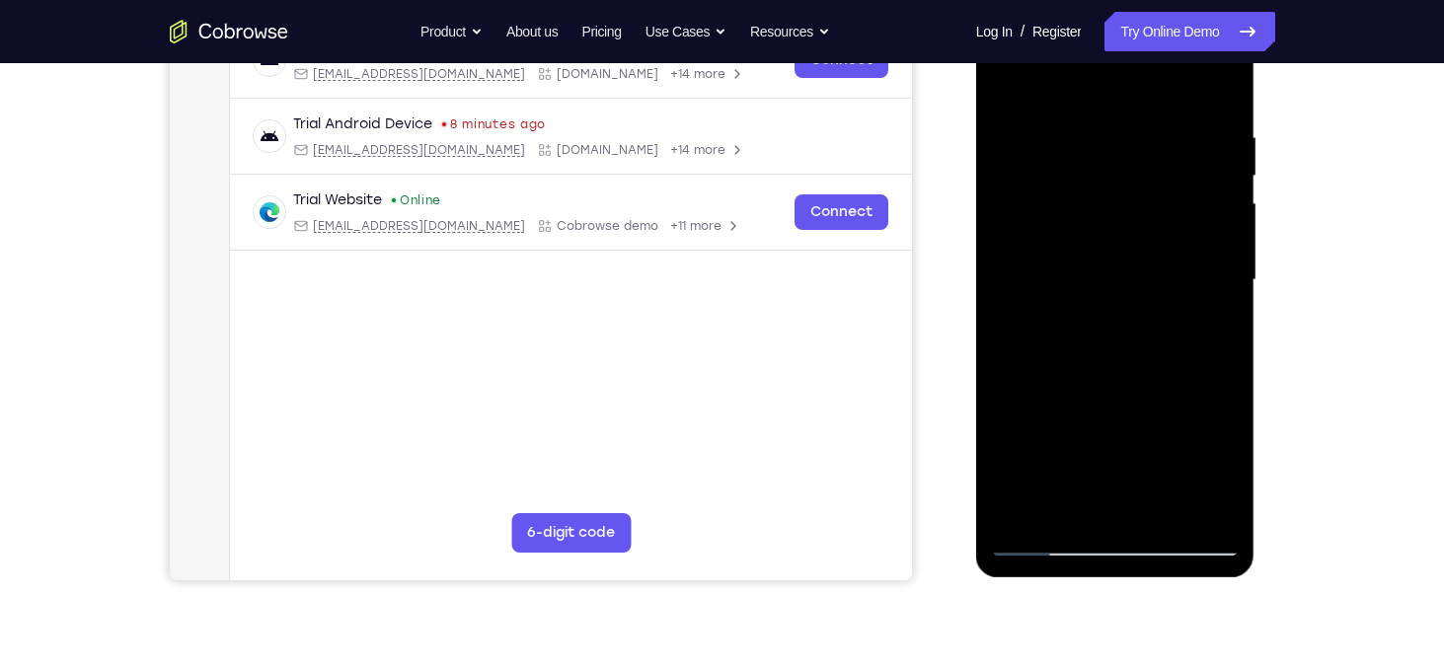
drag, startPoint x: 1114, startPoint y: 337, endPoint x: 1116, endPoint y: 195, distance: 142.2
click at [1116, 195] on div at bounding box center [1115, 280] width 249 height 553
drag, startPoint x: 1117, startPoint y: 356, endPoint x: 1110, endPoint y: 180, distance: 176.9
click at [1110, 180] on div at bounding box center [1115, 280] width 249 height 553
drag, startPoint x: 1112, startPoint y: 340, endPoint x: 1104, endPoint y: 191, distance: 149.3
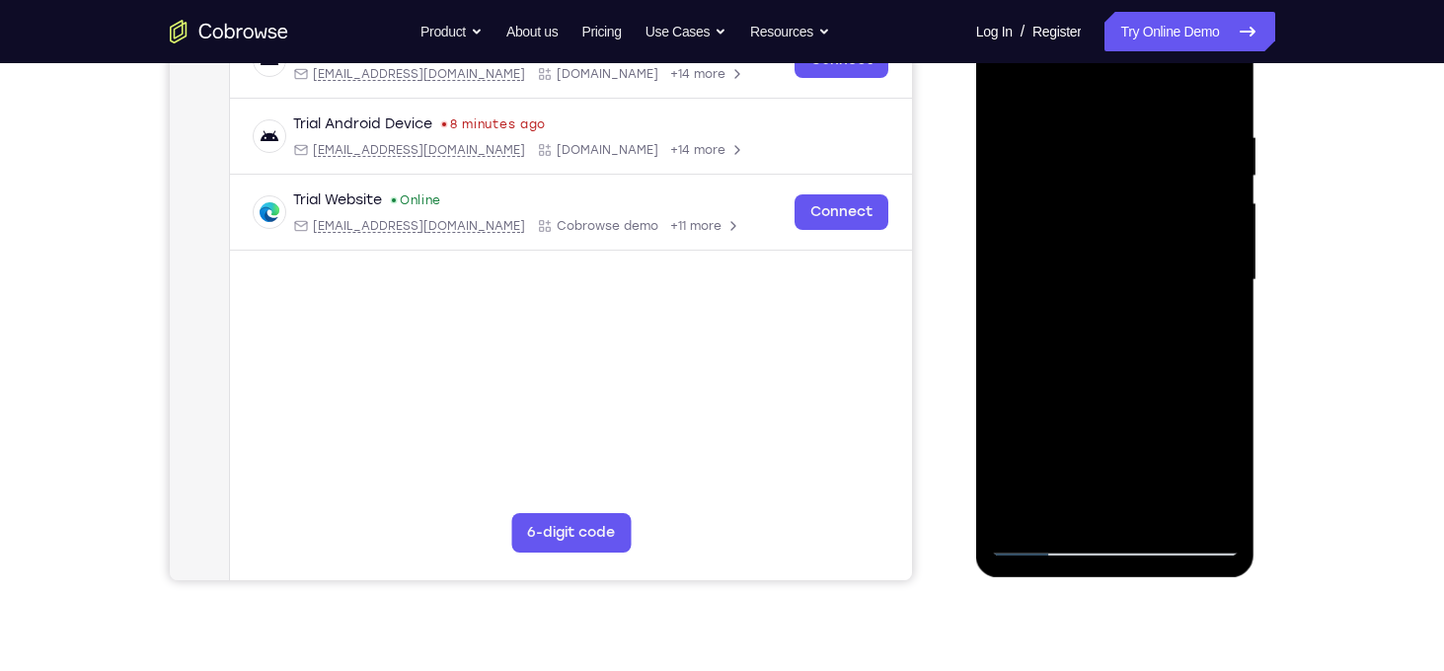
click at [1104, 191] on div at bounding box center [1115, 280] width 249 height 553
drag, startPoint x: 1116, startPoint y: 356, endPoint x: 1105, endPoint y: 210, distance: 146.5
click at [1105, 210] on div at bounding box center [1115, 280] width 249 height 553
drag, startPoint x: 1111, startPoint y: 338, endPoint x: 1101, endPoint y: 222, distance: 115.9
click at [1101, 222] on div at bounding box center [1115, 280] width 249 height 553
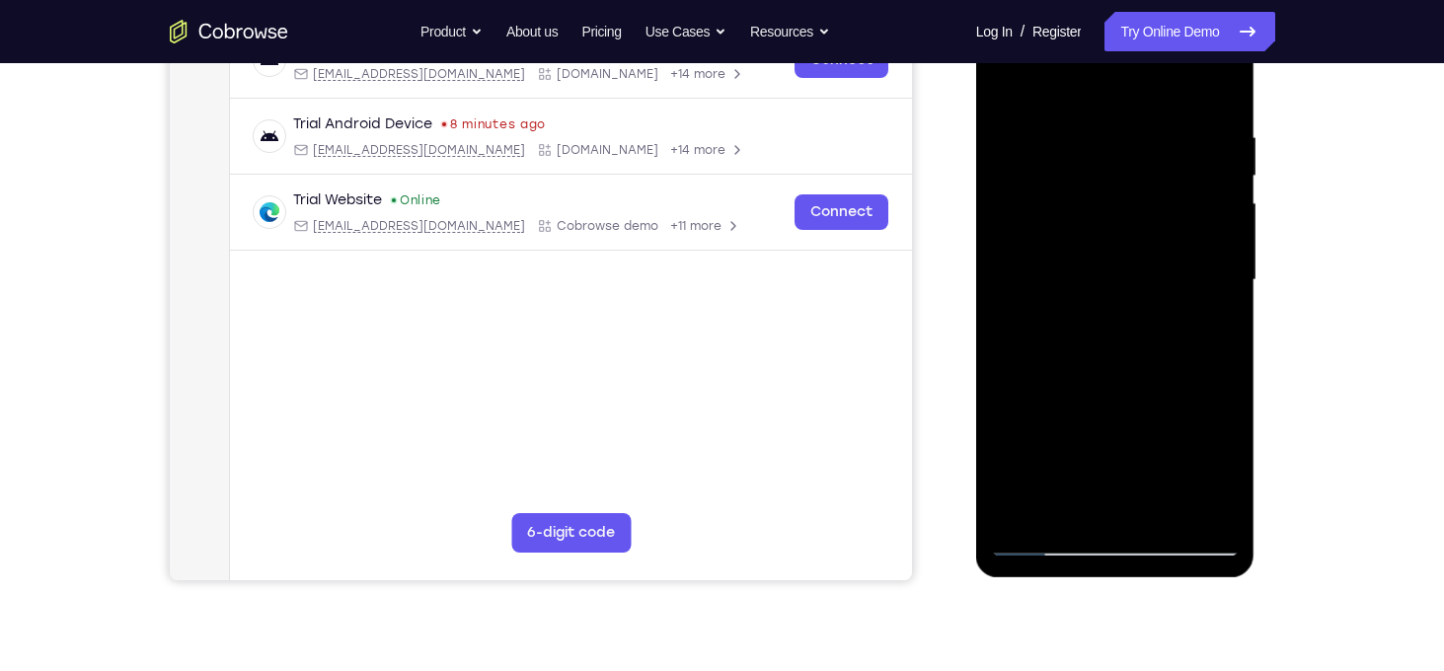
drag, startPoint x: 1107, startPoint y: 355, endPoint x: 1108, endPoint y: 202, distance: 153.0
click at [1108, 202] on div at bounding box center [1115, 280] width 249 height 553
drag, startPoint x: 1113, startPoint y: 370, endPoint x: 1112, endPoint y: 251, distance: 119.5
click at [1112, 251] on div at bounding box center [1115, 280] width 249 height 553
drag, startPoint x: 1125, startPoint y: 393, endPoint x: 1112, endPoint y: 240, distance: 153.6
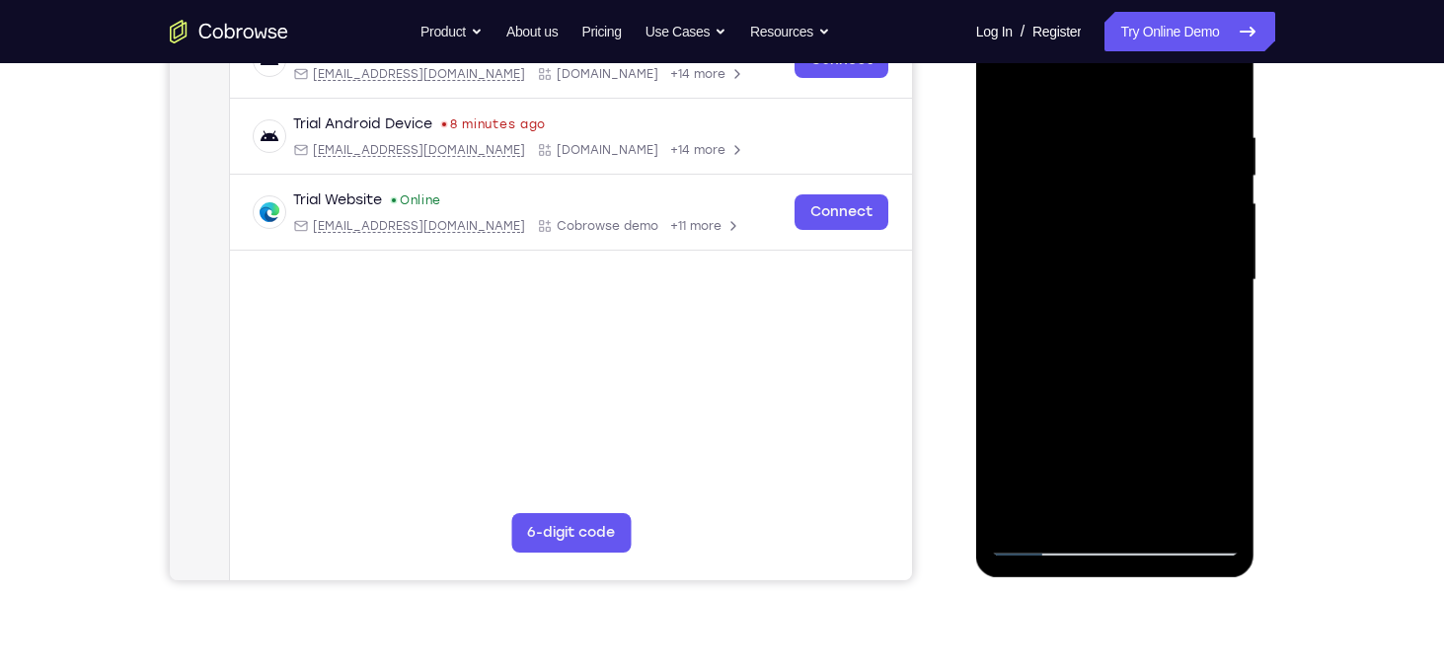
click at [1112, 240] on div at bounding box center [1115, 280] width 249 height 553
drag, startPoint x: 1121, startPoint y: 355, endPoint x: 1114, endPoint y: 238, distance: 117.7
click at [1114, 238] on div at bounding box center [1115, 280] width 249 height 553
click at [1188, 384] on div at bounding box center [1115, 280] width 249 height 553
click at [1112, 313] on div at bounding box center [1115, 280] width 249 height 553
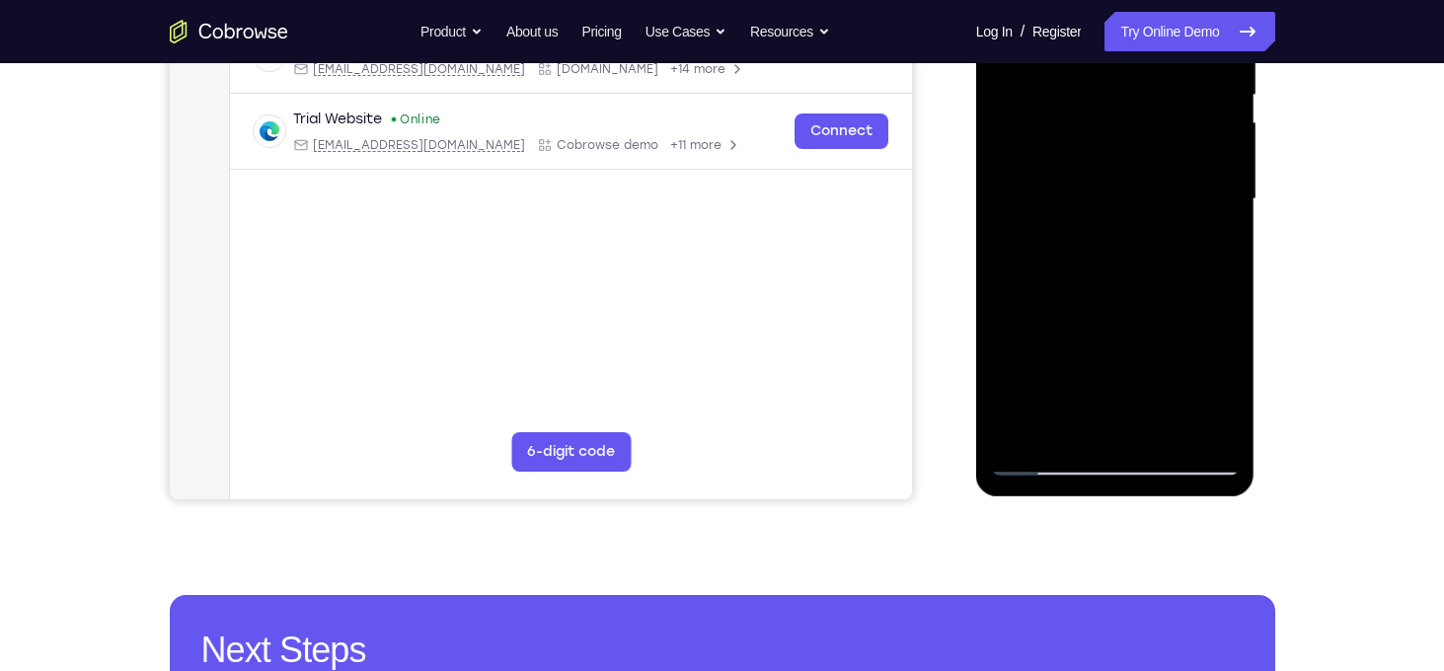
scroll to position [425, 0]
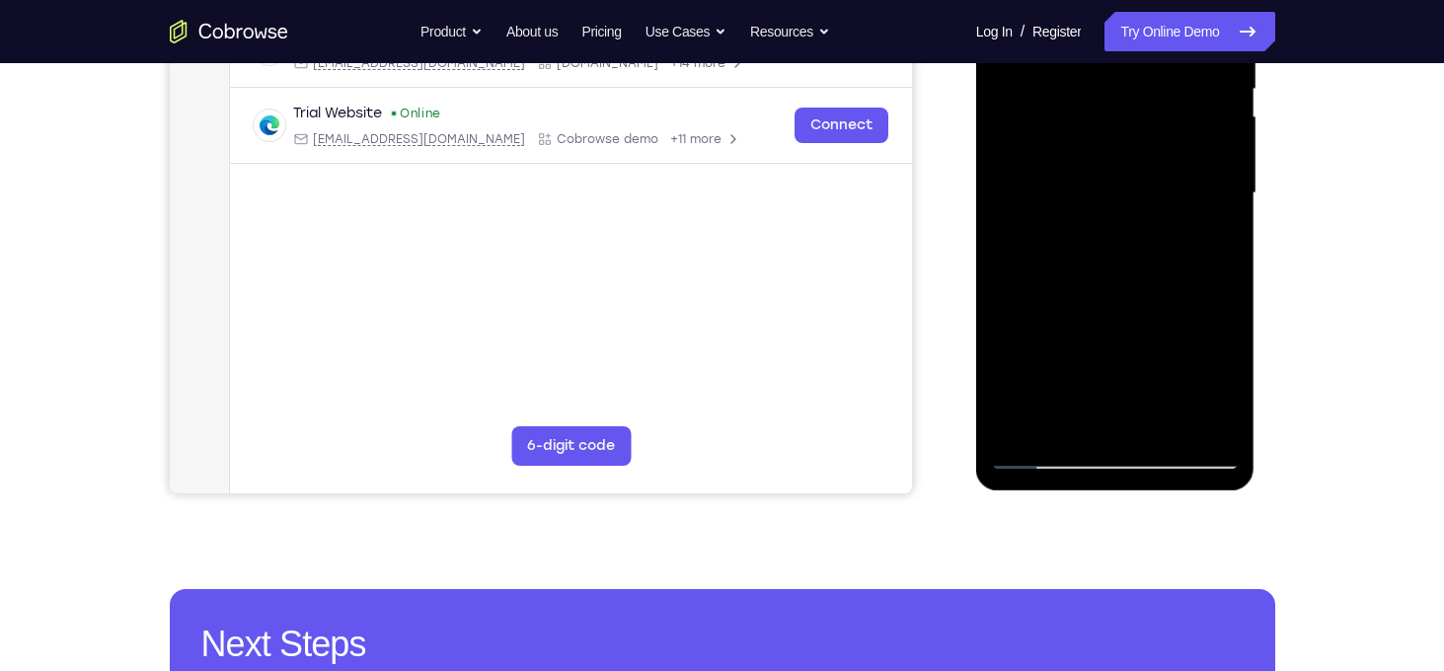
click at [1183, 371] on div at bounding box center [1115, 193] width 249 height 553
click at [1075, 225] on div at bounding box center [1115, 193] width 249 height 553
click at [1014, 293] on div at bounding box center [1115, 193] width 249 height 553
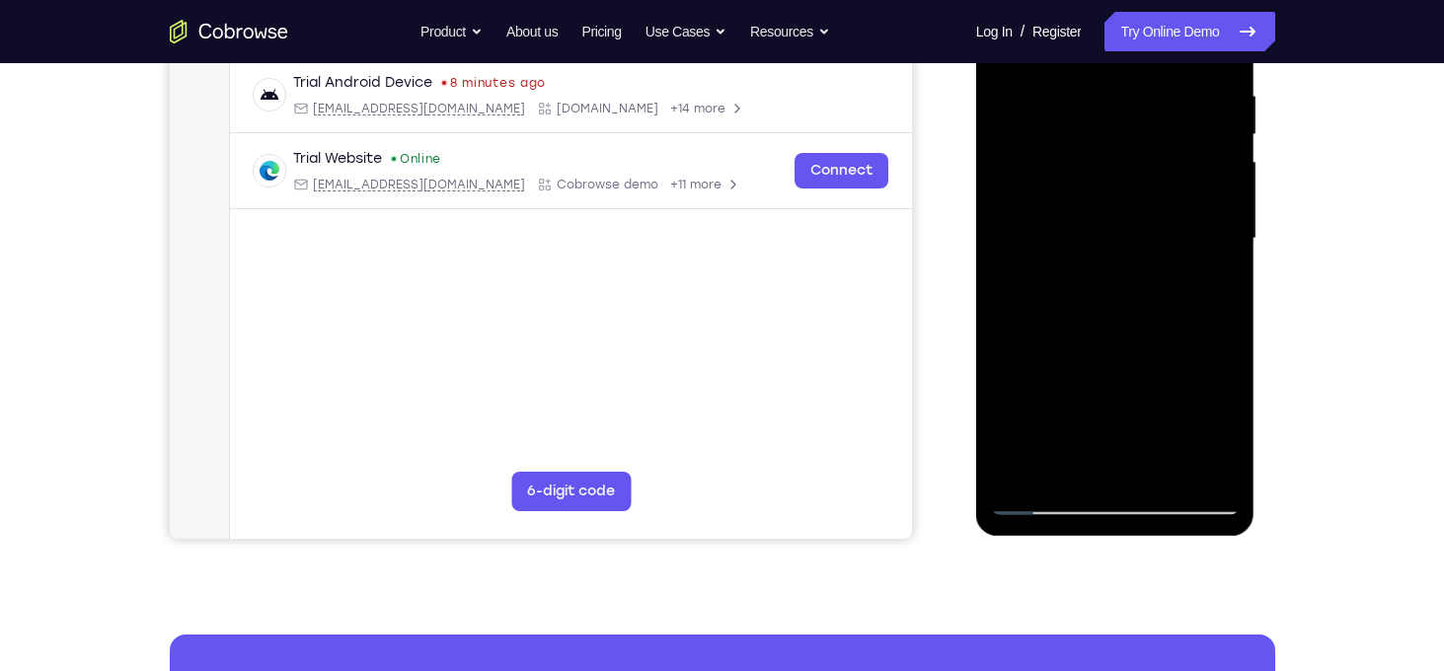
scroll to position [361, 0]
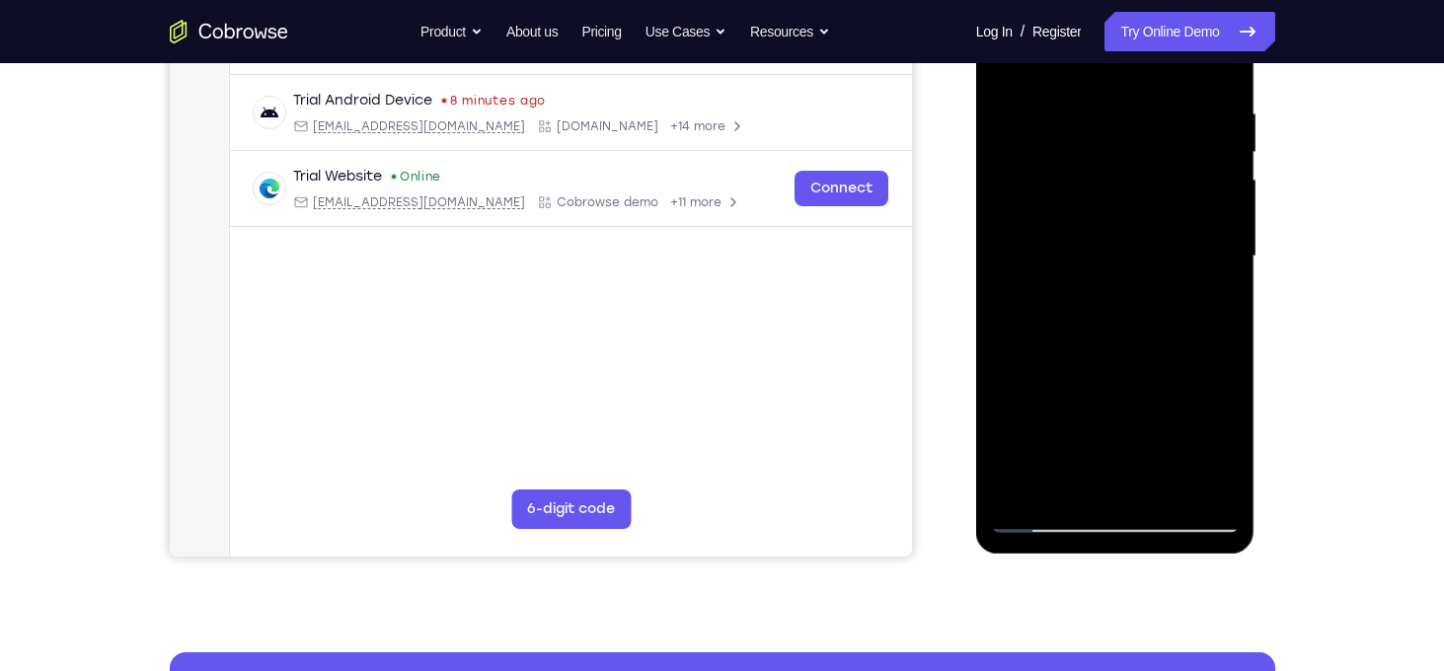
drag, startPoint x: 1059, startPoint y: 272, endPoint x: 1062, endPoint y: 312, distance: 40.6
click at [1062, 312] on div at bounding box center [1115, 256] width 249 height 553
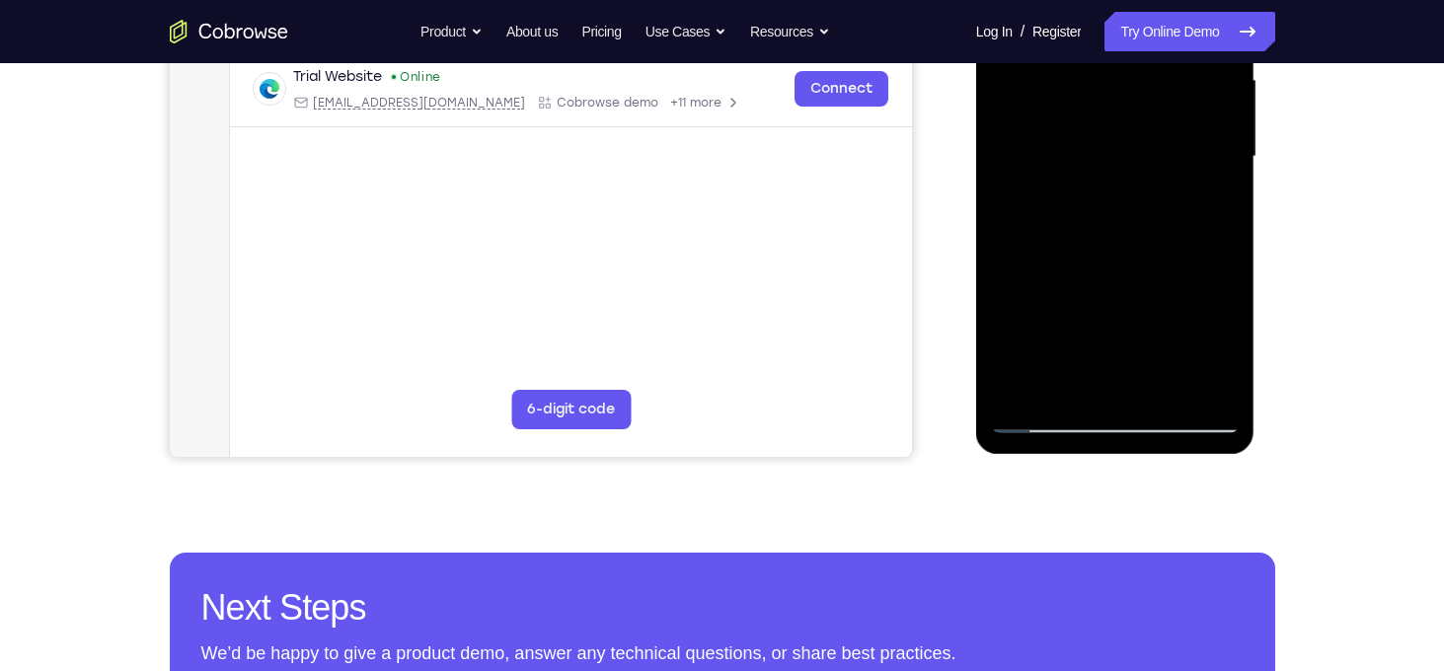
scroll to position [504, 0]
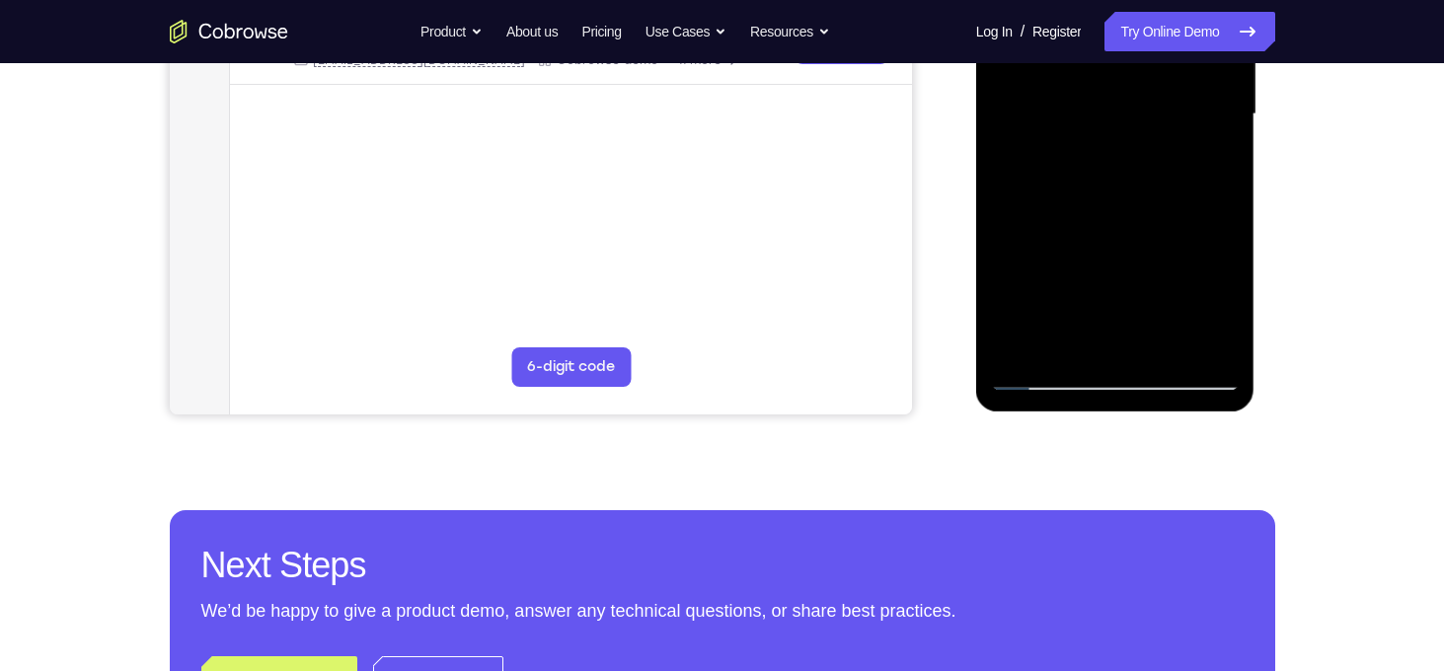
click at [1163, 343] on div at bounding box center [1115, 114] width 249 height 553
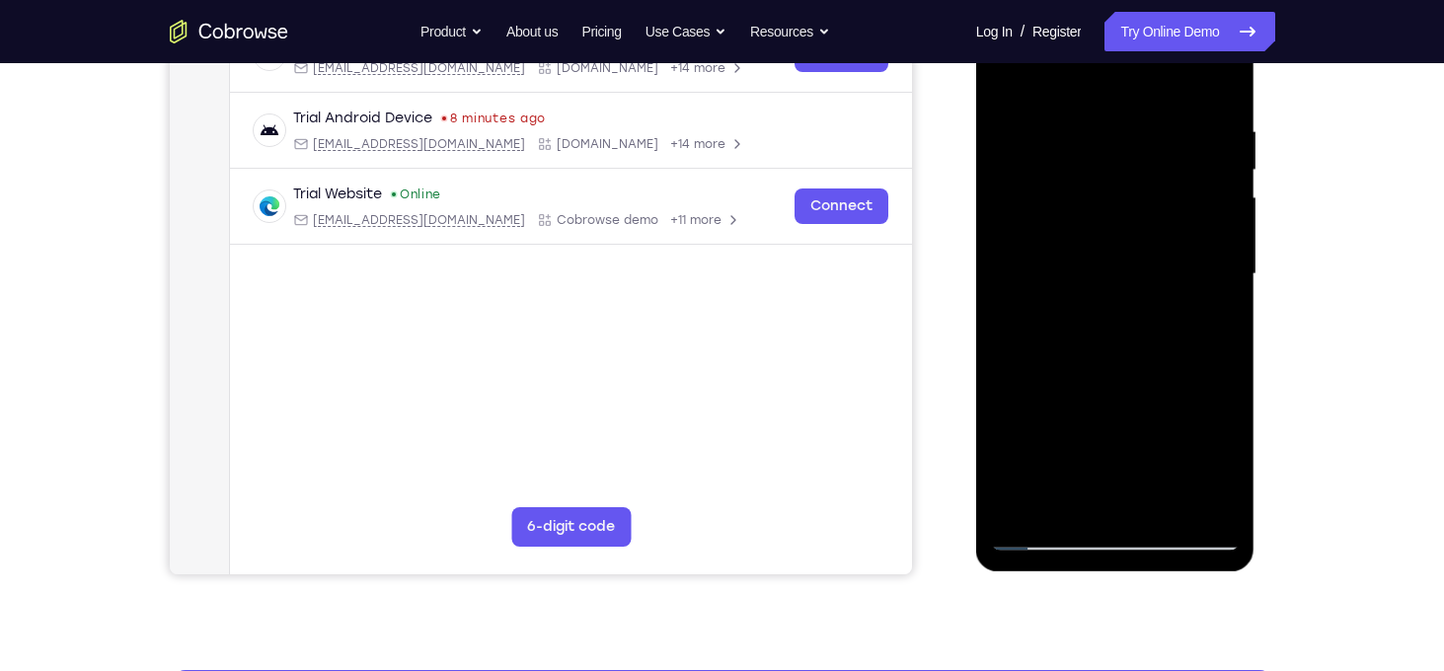
scroll to position [341, 0]
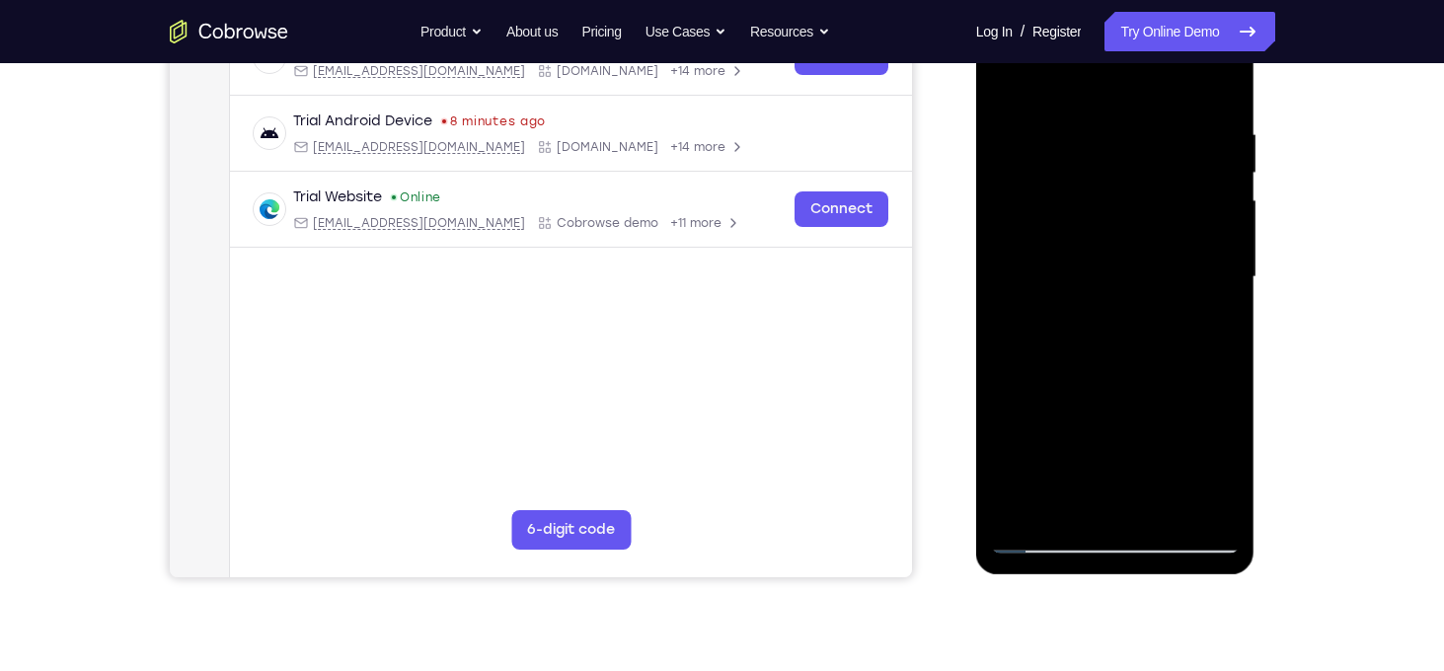
click at [1017, 89] on div at bounding box center [1115, 277] width 249 height 553
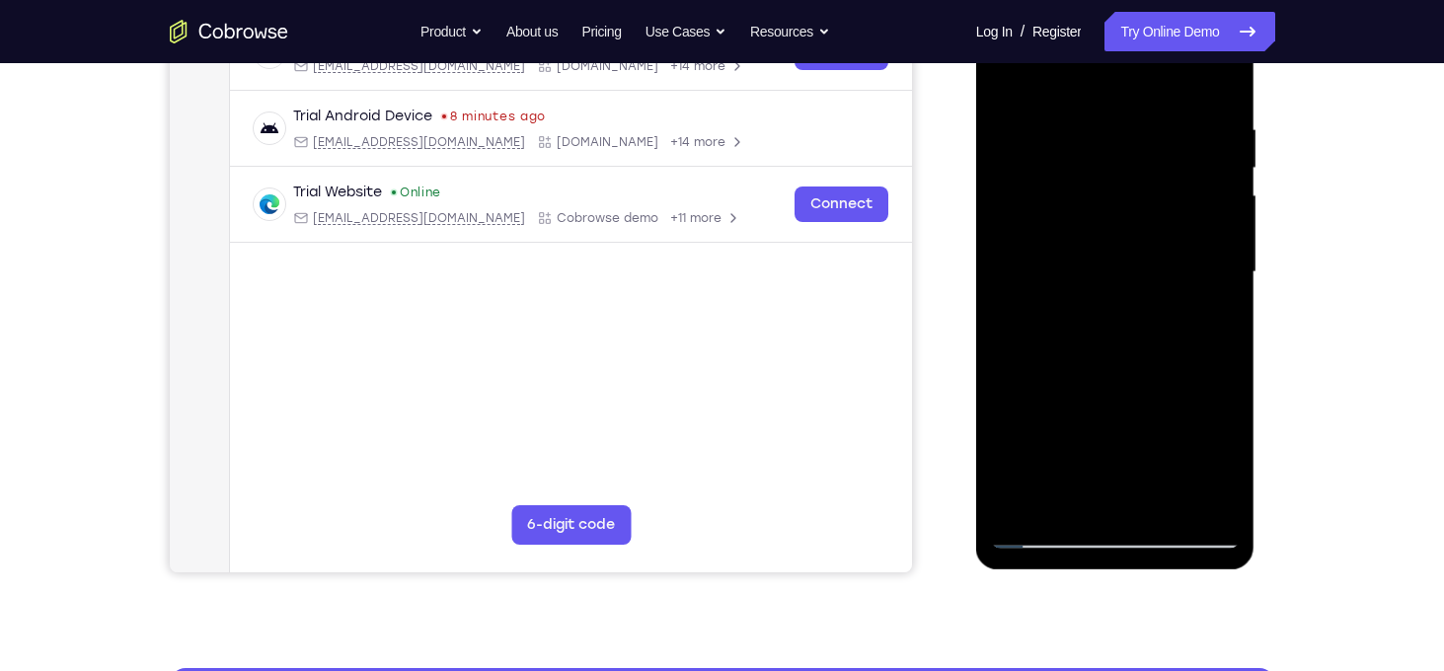
scroll to position [338, 0]
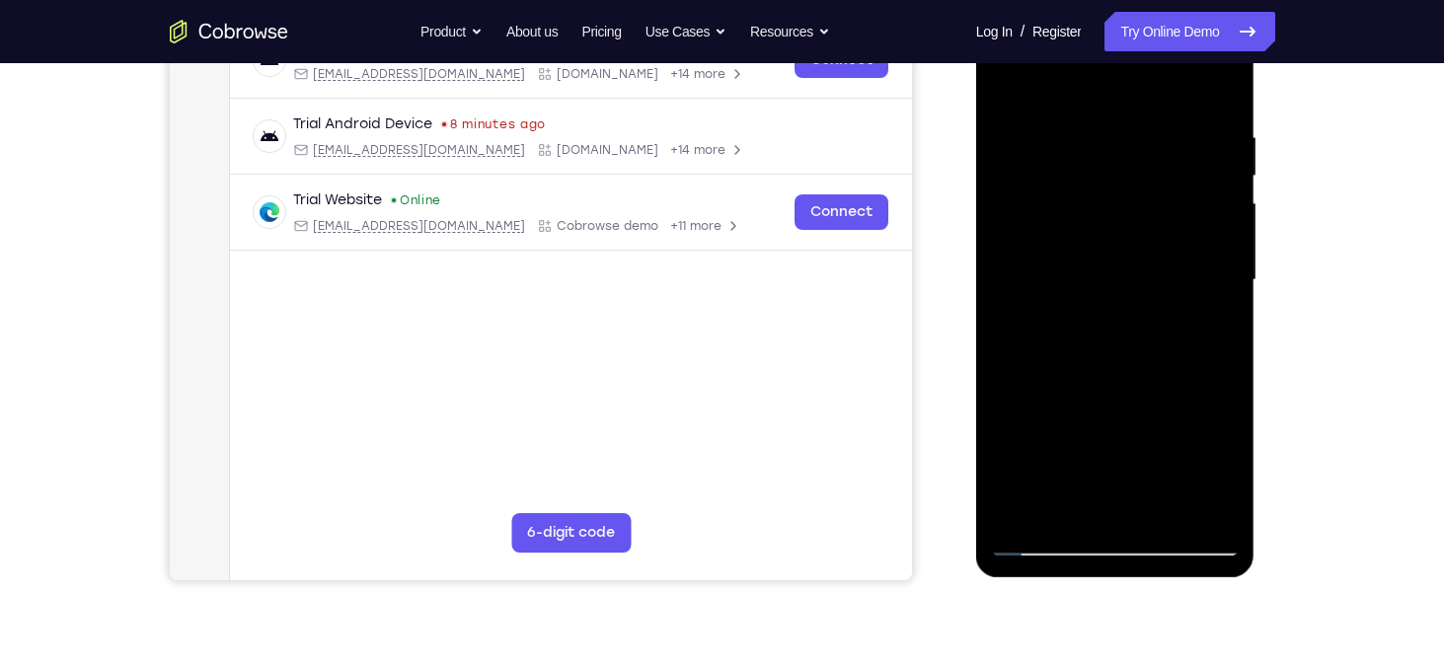
drag, startPoint x: 1118, startPoint y: 143, endPoint x: 1112, endPoint y: 401, distance: 257.8
click at [1112, 401] on div at bounding box center [1115, 280] width 249 height 553
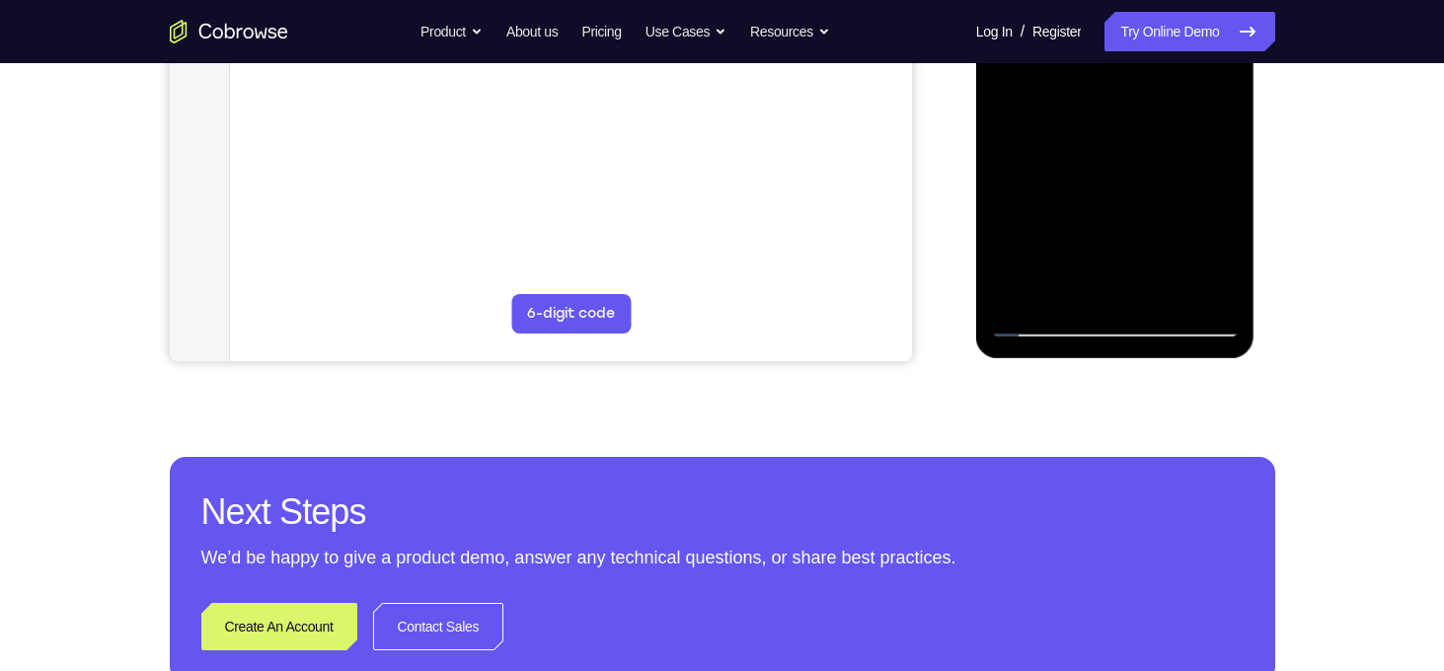
scroll to position [565, 0]
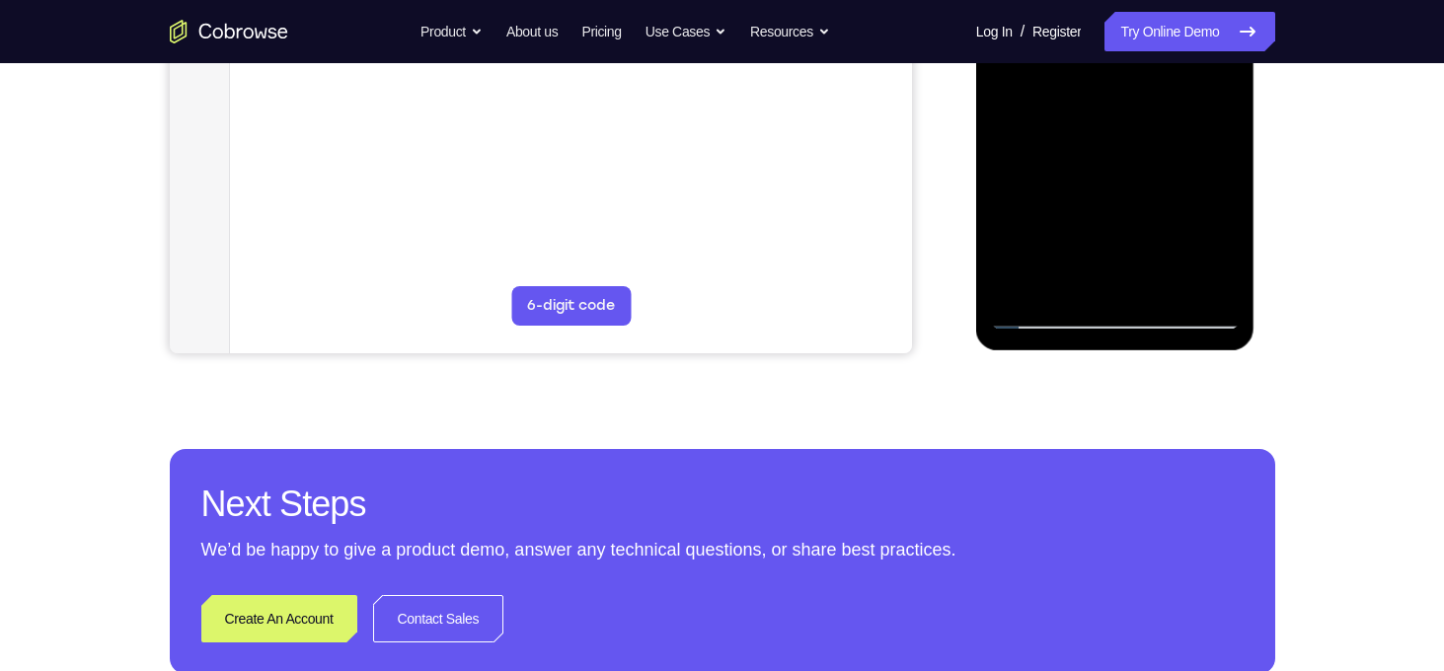
click at [1133, 226] on div at bounding box center [1115, 53] width 249 height 553
drag, startPoint x: 1133, startPoint y: 23, endPoint x: 1133, endPoint y: 226, distance: 203.4
click at [1133, 226] on div at bounding box center [1115, 53] width 249 height 553
drag, startPoint x: 1133, startPoint y: 226, endPoint x: 1115, endPoint y: 96, distance: 131.7
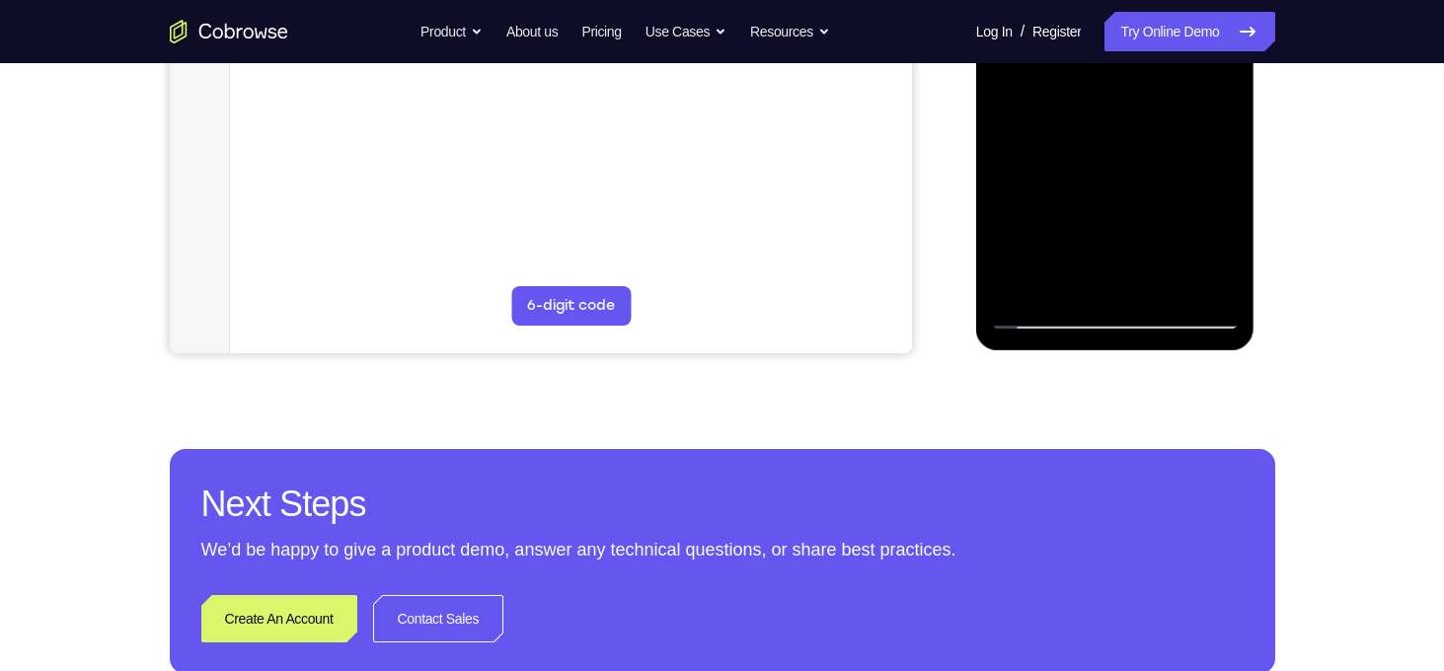
click at [1115, 96] on div at bounding box center [1115, 53] width 249 height 553
drag, startPoint x: 1061, startPoint y: 154, endPoint x: 1079, endPoint y: 293, distance: 140.3
click at [1079, 293] on div at bounding box center [1115, 53] width 249 height 553
drag, startPoint x: 1128, startPoint y: 161, endPoint x: 1127, endPoint y: 125, distance: 35.6
click at [1127, 125] on div at bounding box center [1115, 53] width 249 height 553
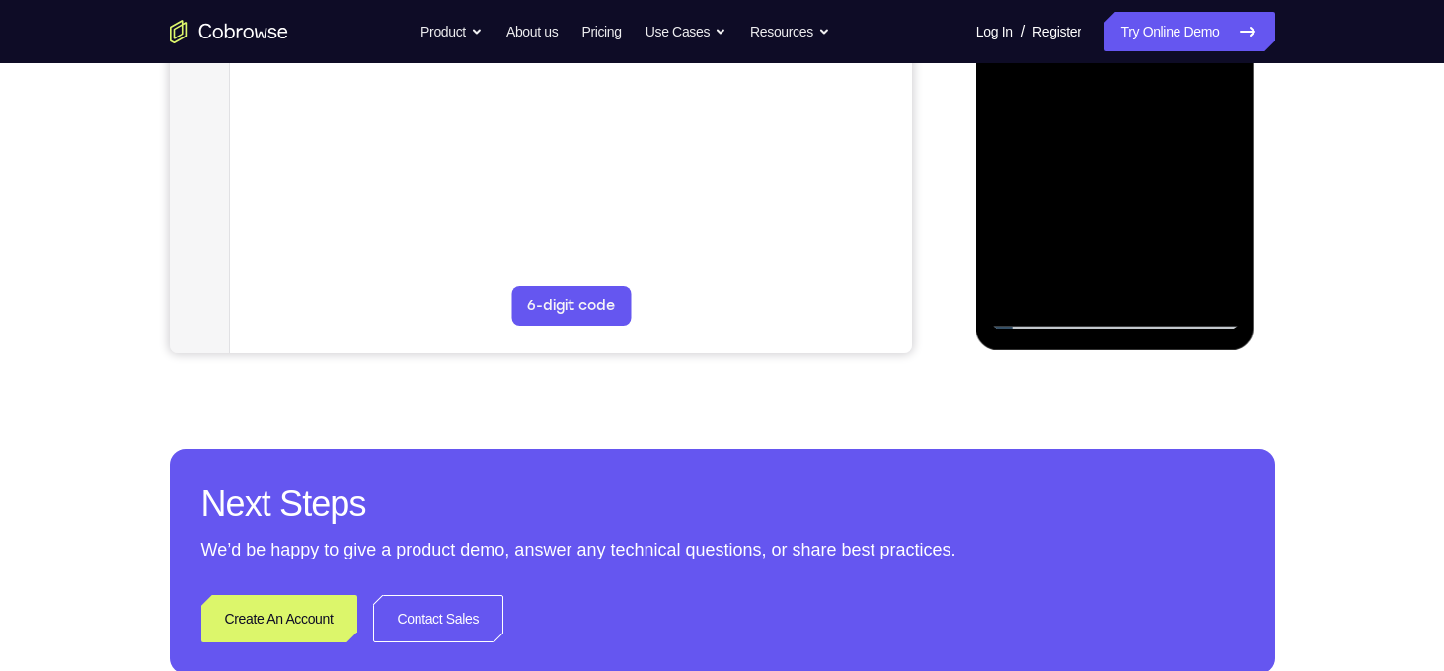
click at [1206, 111] on div at bounding box center [1115, 53] width 249 height 553
click at [1216, 109] on div at bounding box center [1115, 53] width 249 height 553
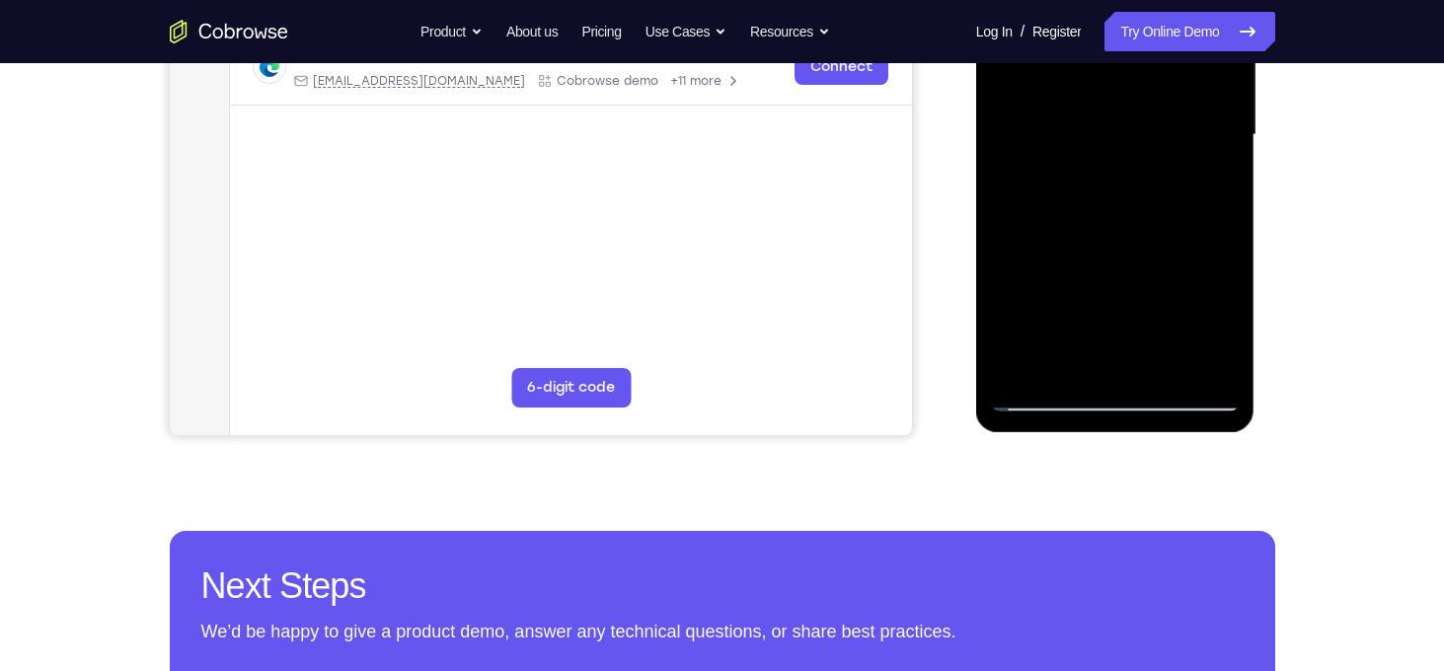
scroll to position [476, 0]
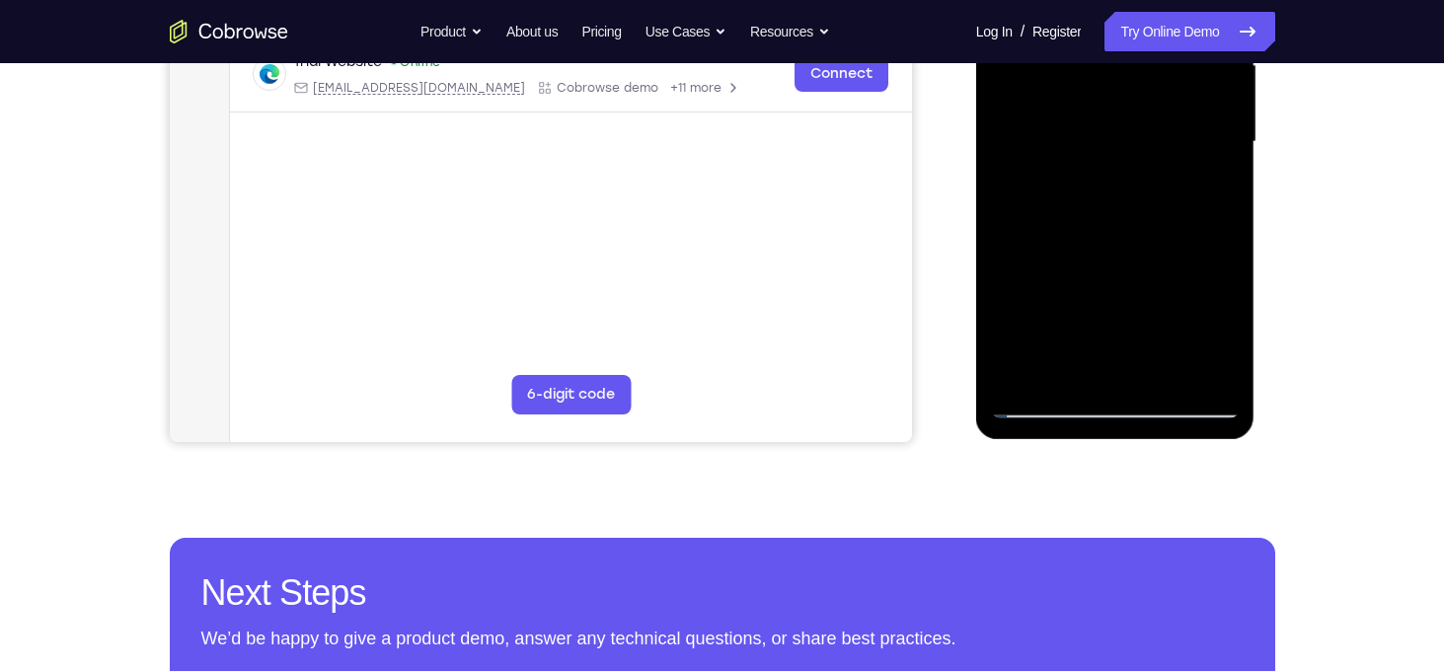
click at [1005, 195] on div at bounding box center [1115, 142] width 249 height 553
click at [1017, 391] on div at bounding box center [1115, 142] width 249 height 553
click at [1161, 372] on div at bounding box center [1115, 142] width 249 height 553
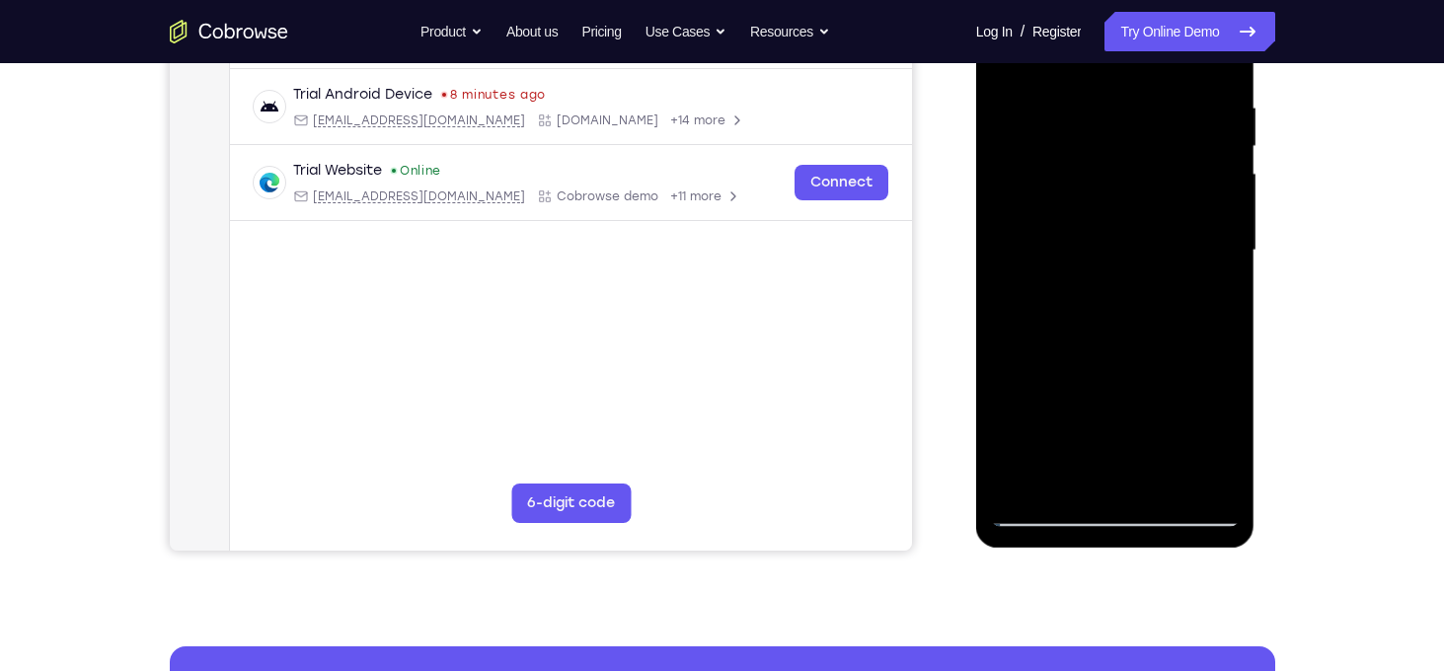
scroll to position [351, 0]
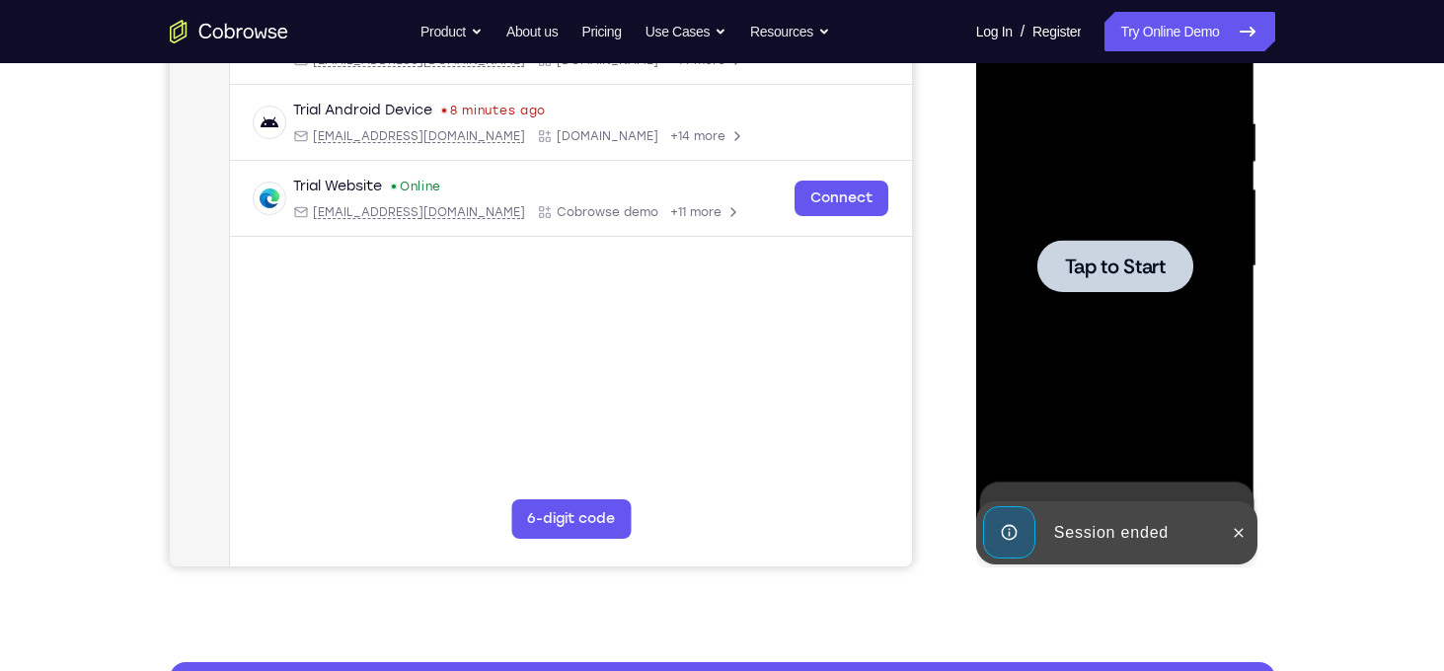
click at [1083, 252] on div at bounding box center [1116, 266] width 156 height 52
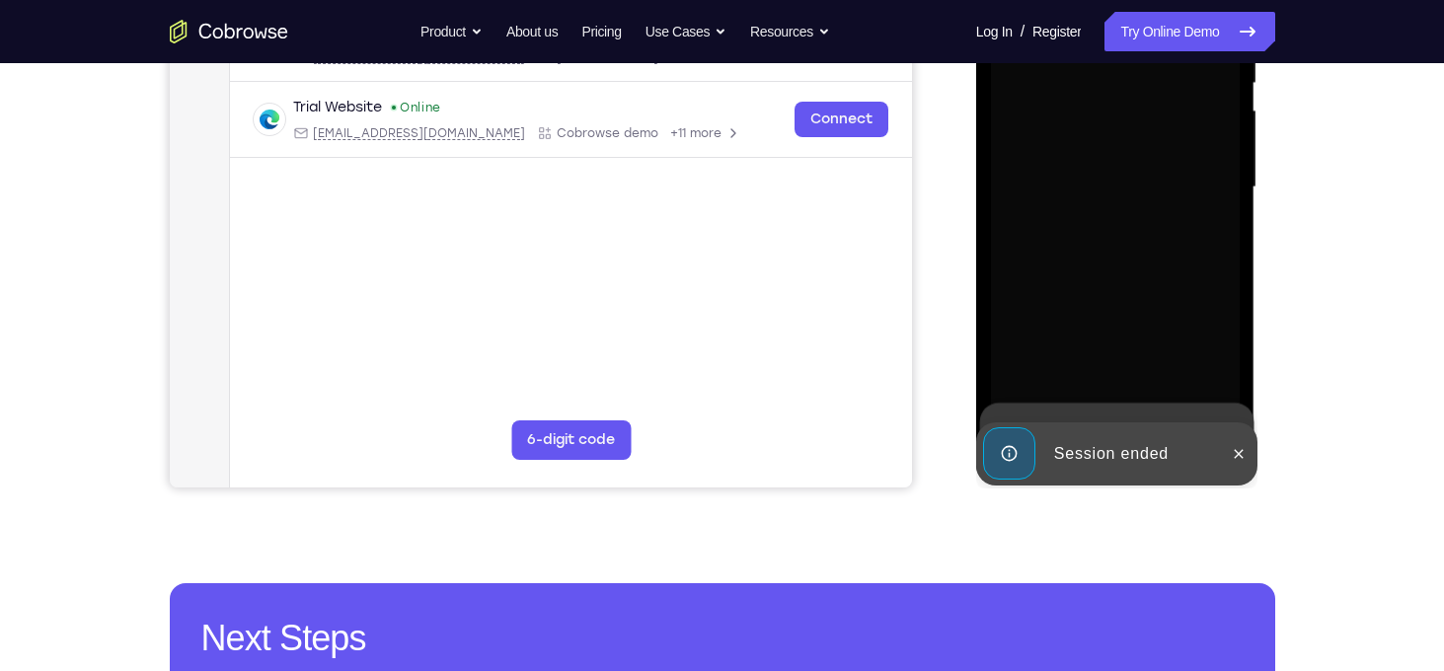
scroll to position [431, 0]
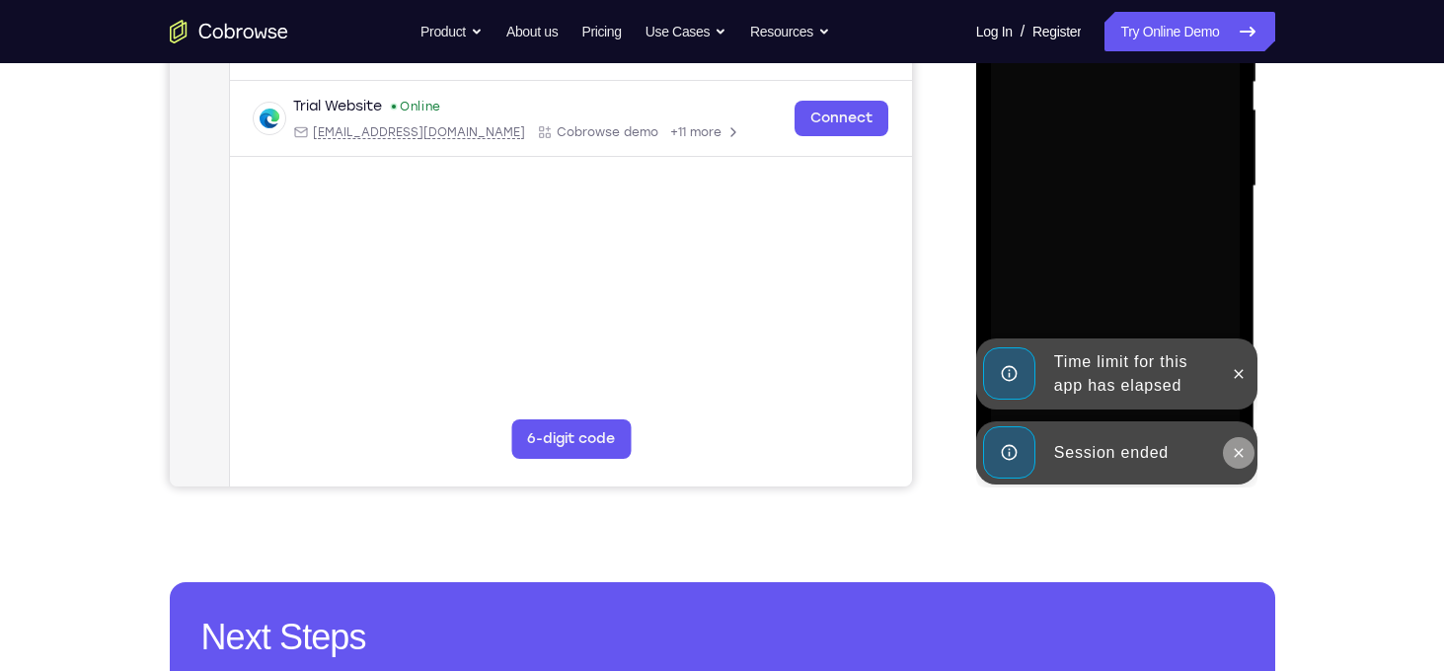
click at [1244, 449] on icon at bounding box center [1239, 453] width 16 height 16
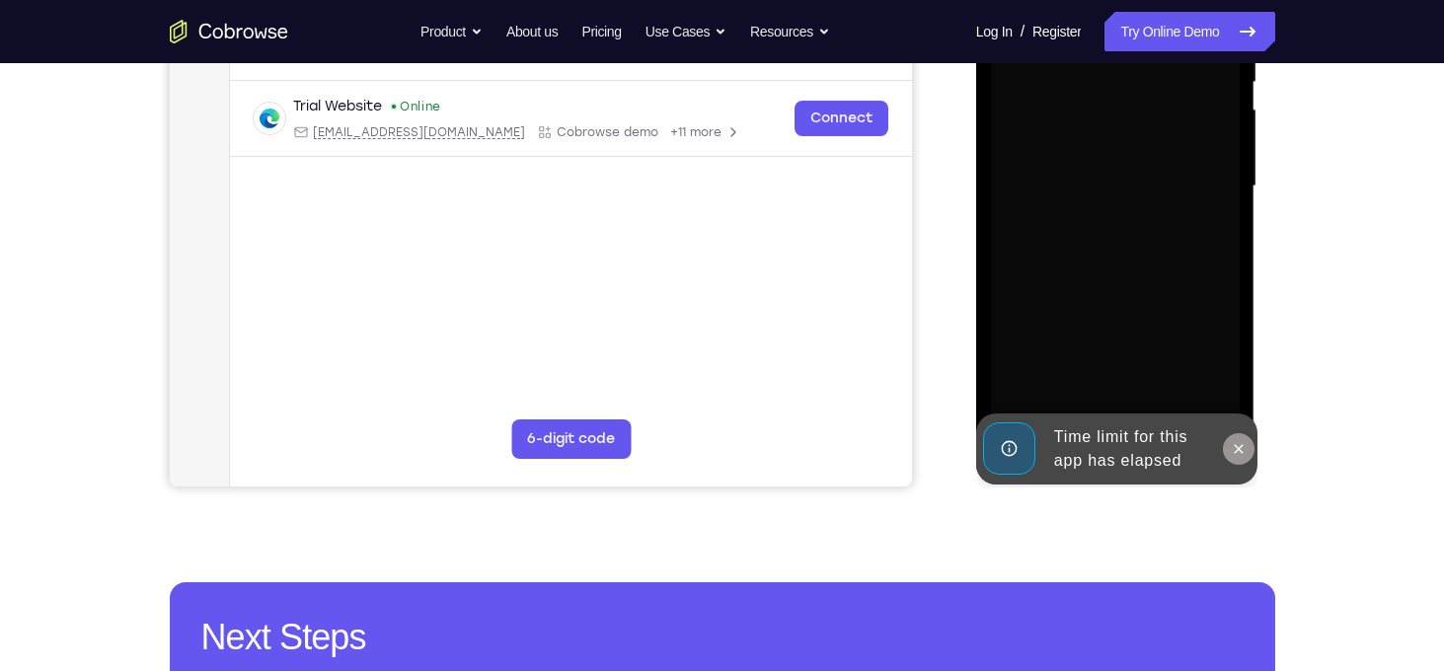
click at [1240, 458] on button at bounding box center [1239, 449] width 32 height 32
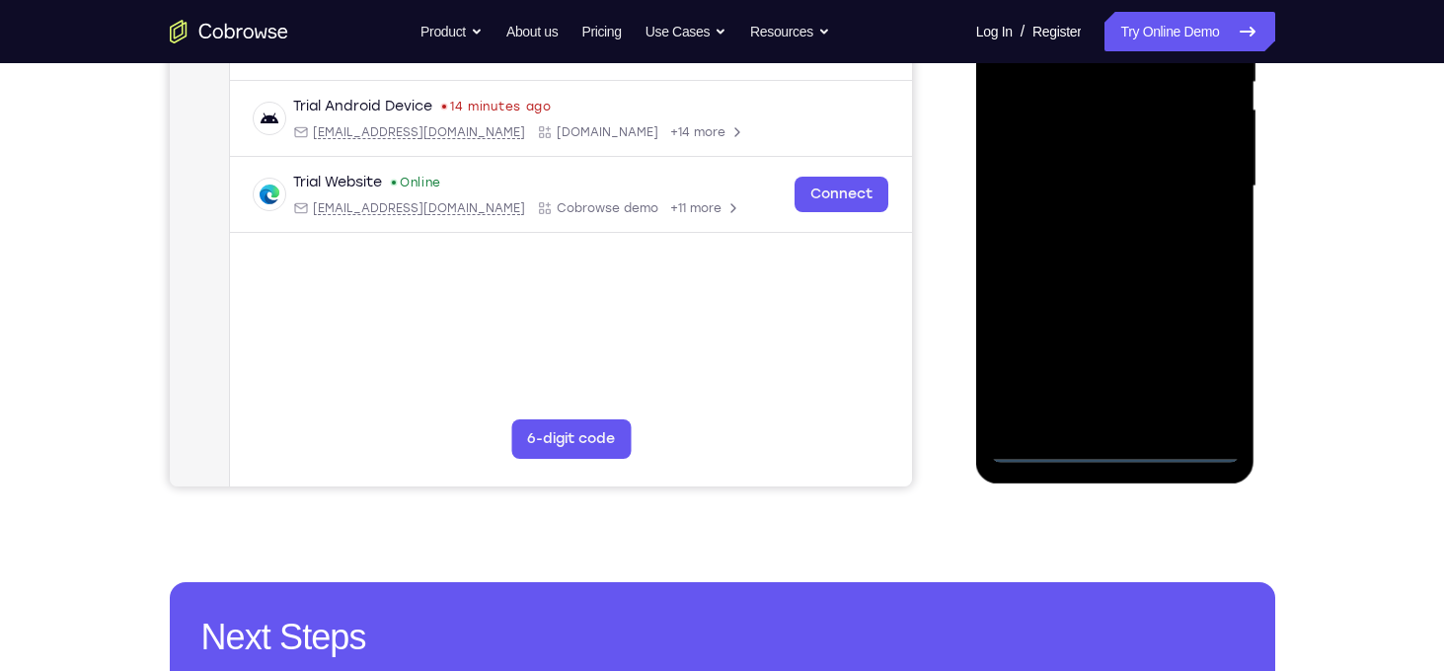
click at [1116, 453] on div at bounding box center [1115, 186] width 249 height 553
click at [1204, 371] on div at bounding box center [1115, 186] width 249 height 553
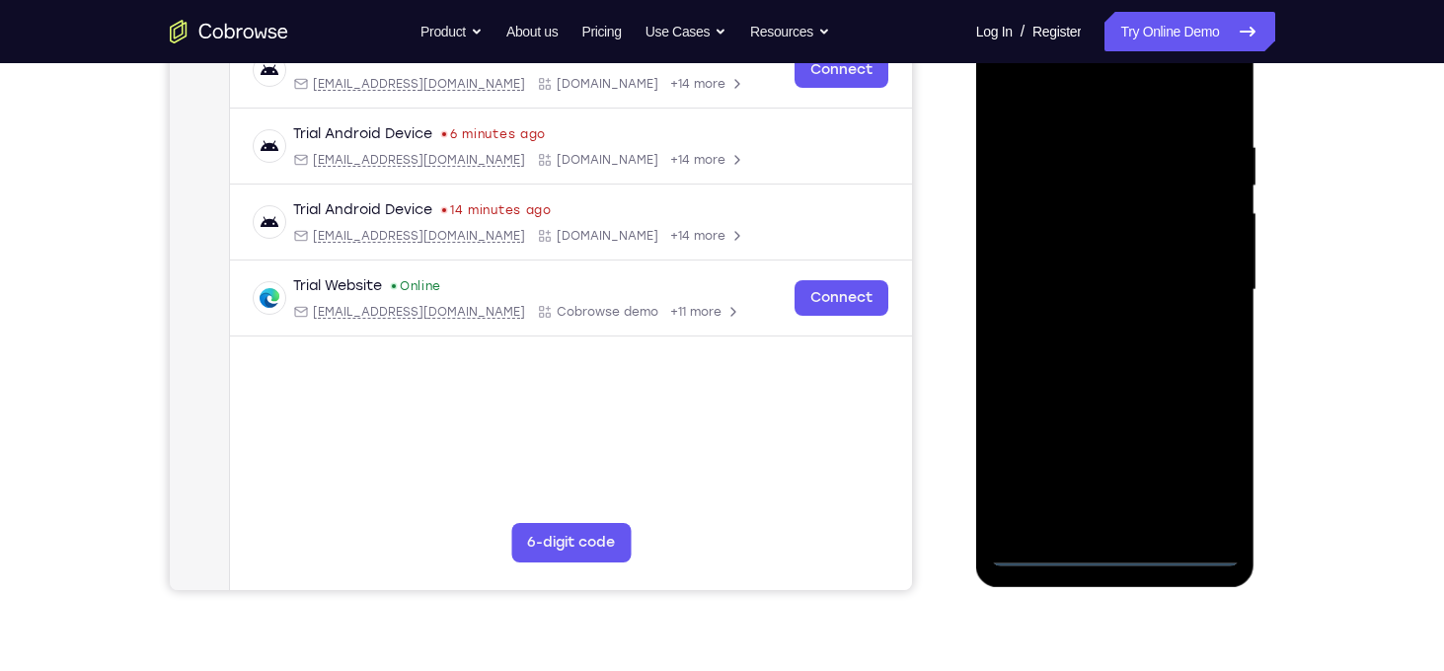
scroll to position [308, 0]
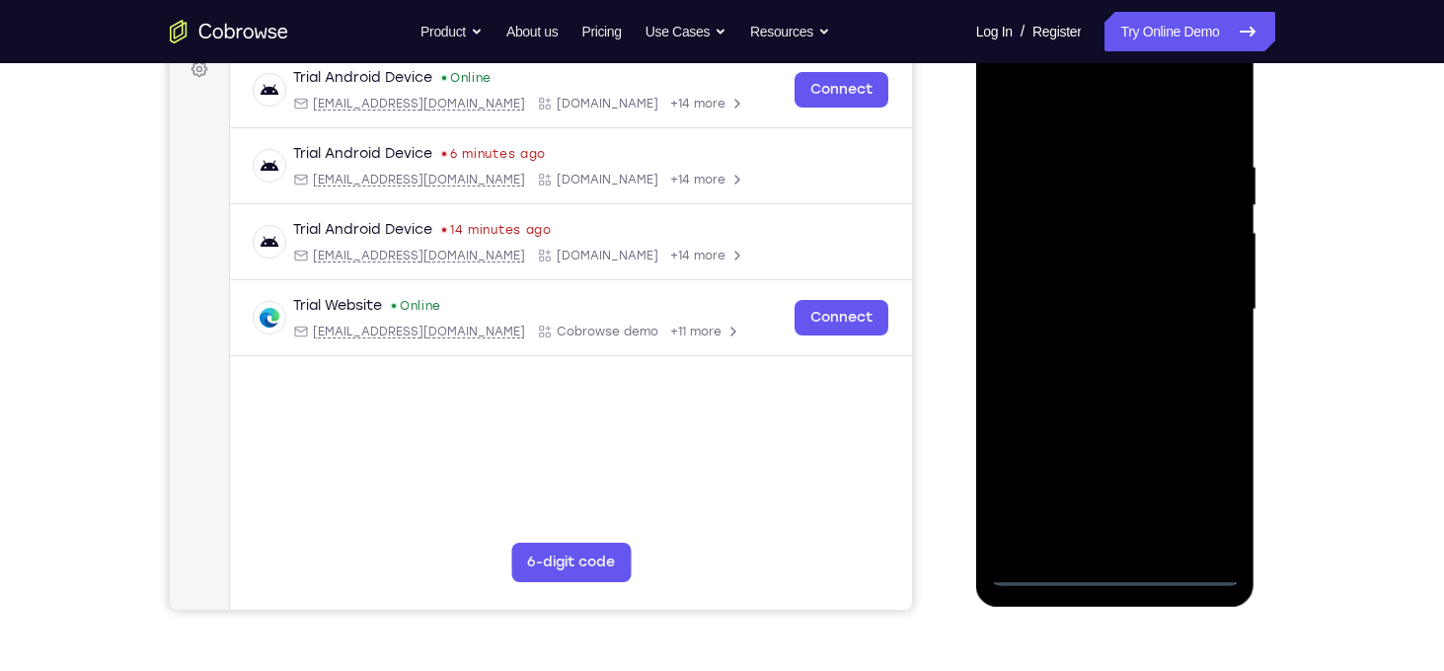
click at [1089, 117] on div at bounding box center [1115, 310] width 249 height 553
click at [1206, 311] on div at bounding box center [1115, 310] width 249 height 553
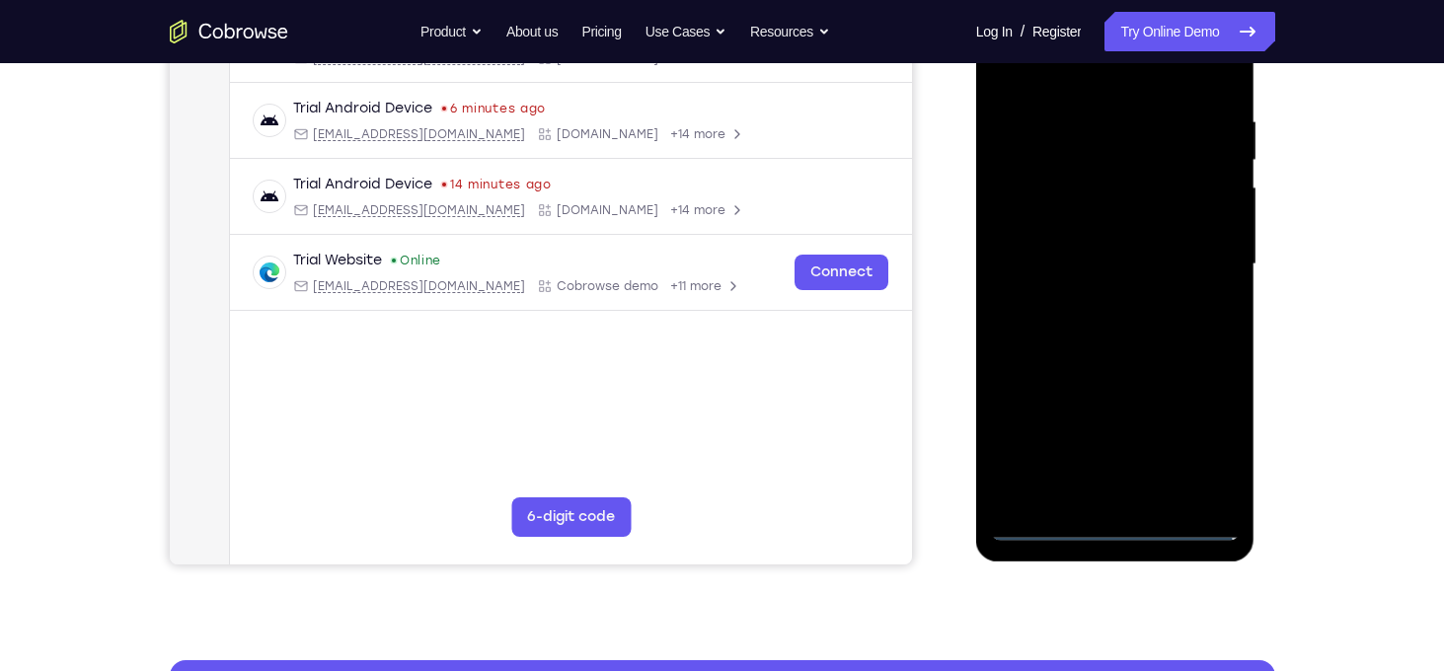
scroll to position [359, 0]
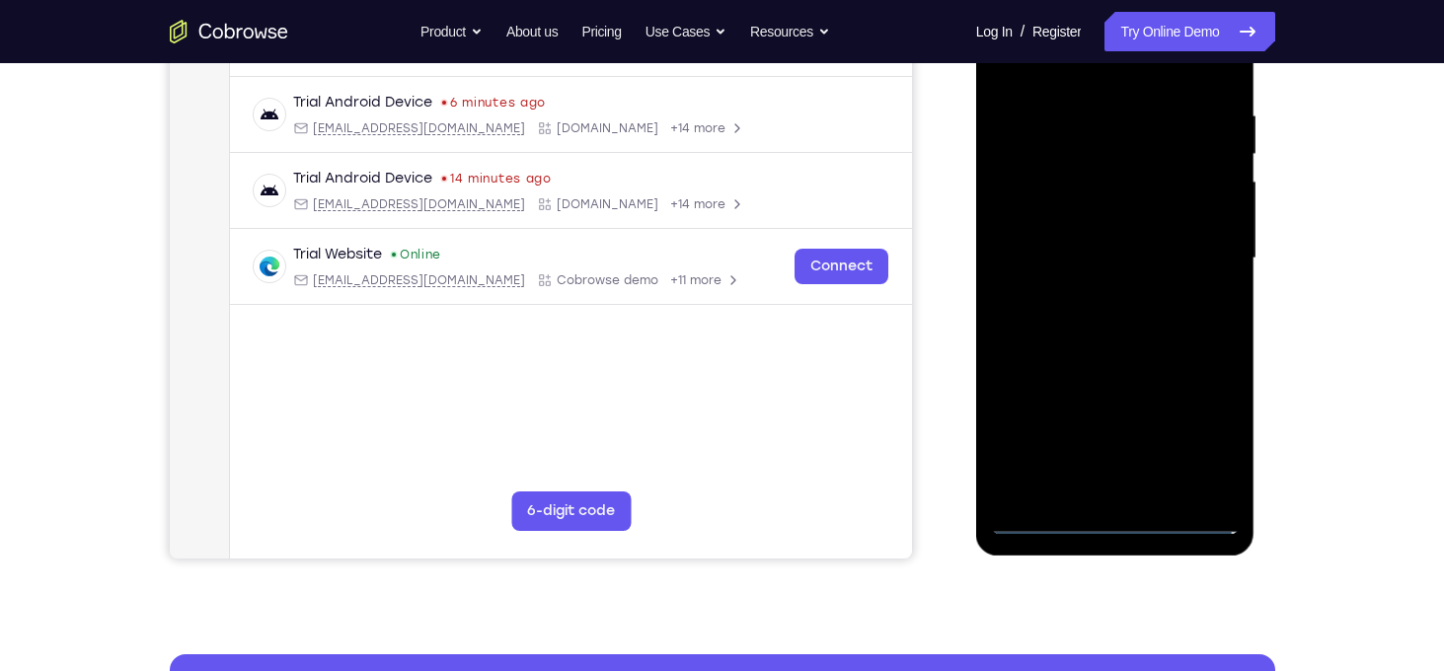
click at [1094, 301] on div at bounding box center [1115, 258] width 249 height 553
click at [1118, 250] on div at bounding box center [1115, 258] width 249 height 553
click at [1110, 259] on div at bounding box center [1115, 258] width 249 height 553
click at [1065, 313] on div at bounding box center [1115, 258] width 249 height 553
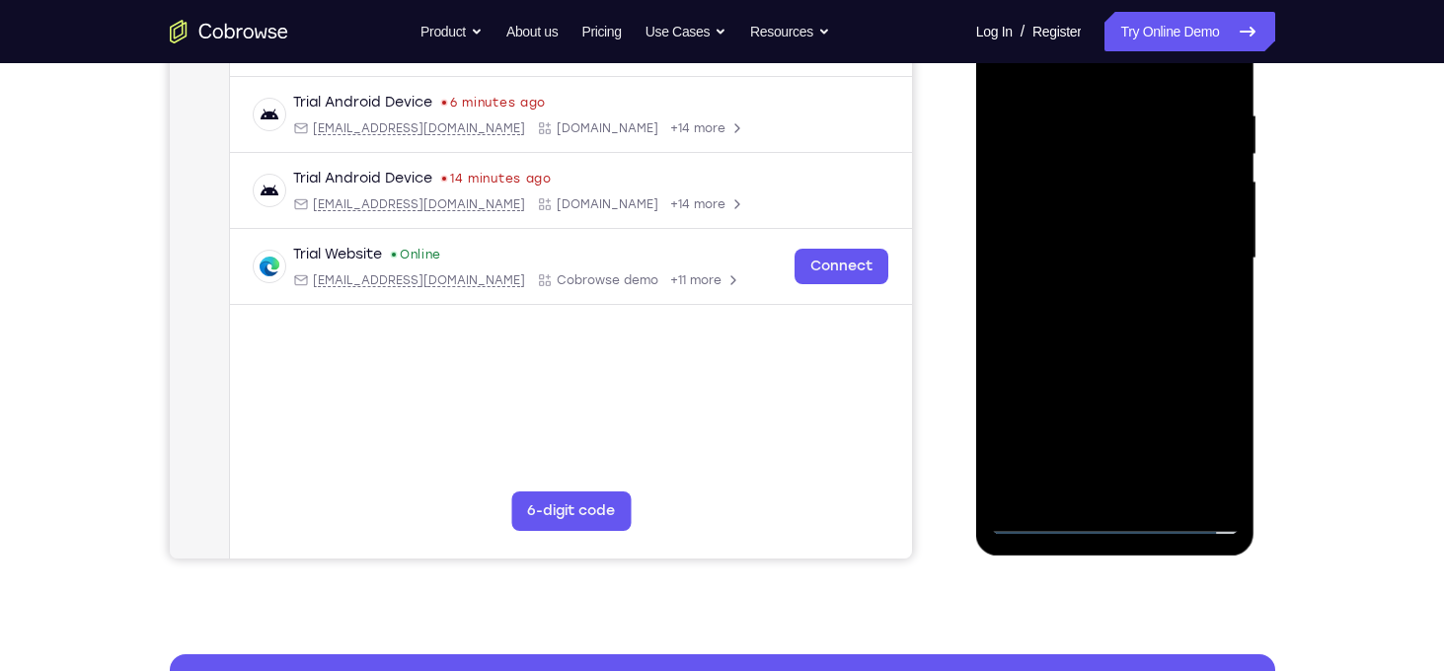
click at [1065, 313] on div at bounding box center [1115, 258] width 249 height 553
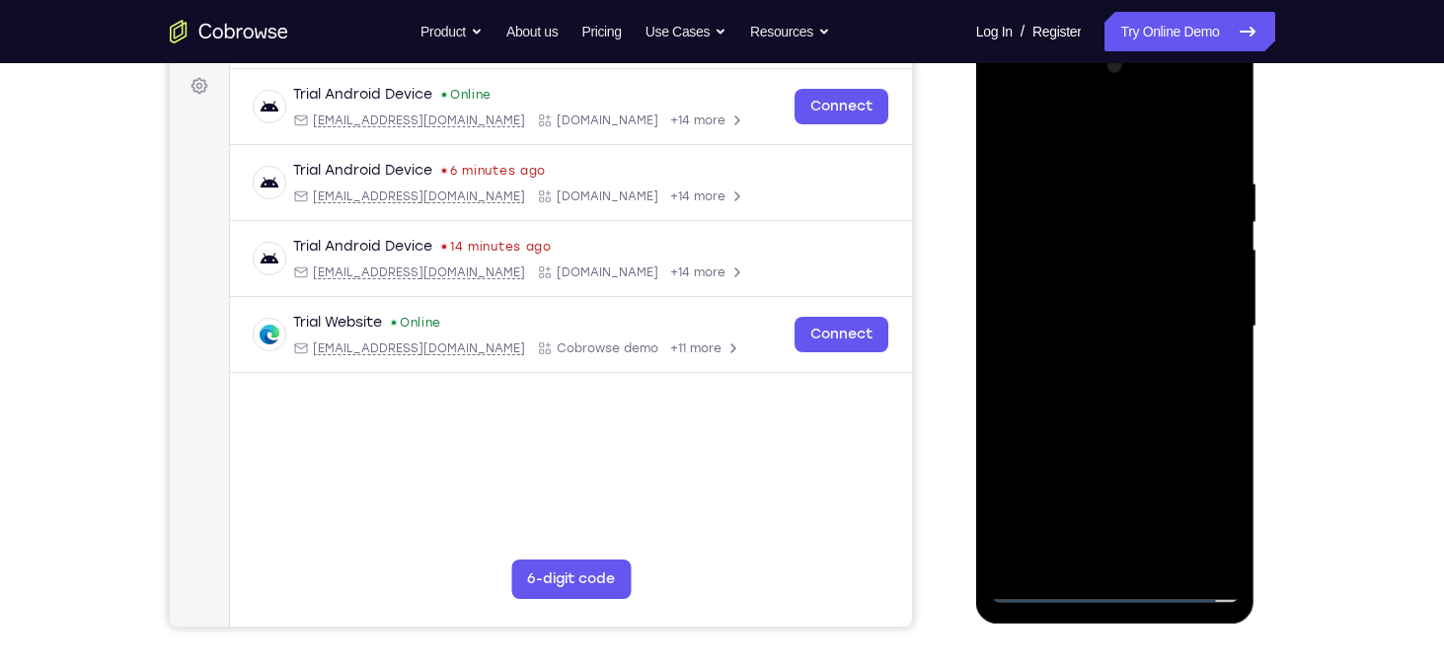
scroll to position [290, 0]
drag, startPoint x: 1081, startPoint y: 152, endPoint x: 1073, endPoint y: 121, distance: 31.6
click at [1073, 121] on div at bounding box center [1115, 327] width 249 height 553
click at [1088, 379] on div at bounding box center [1115, 327] width 249 height 553
click at [1086, 394] on div at bounding box center [1115, 327] width 249 height 553
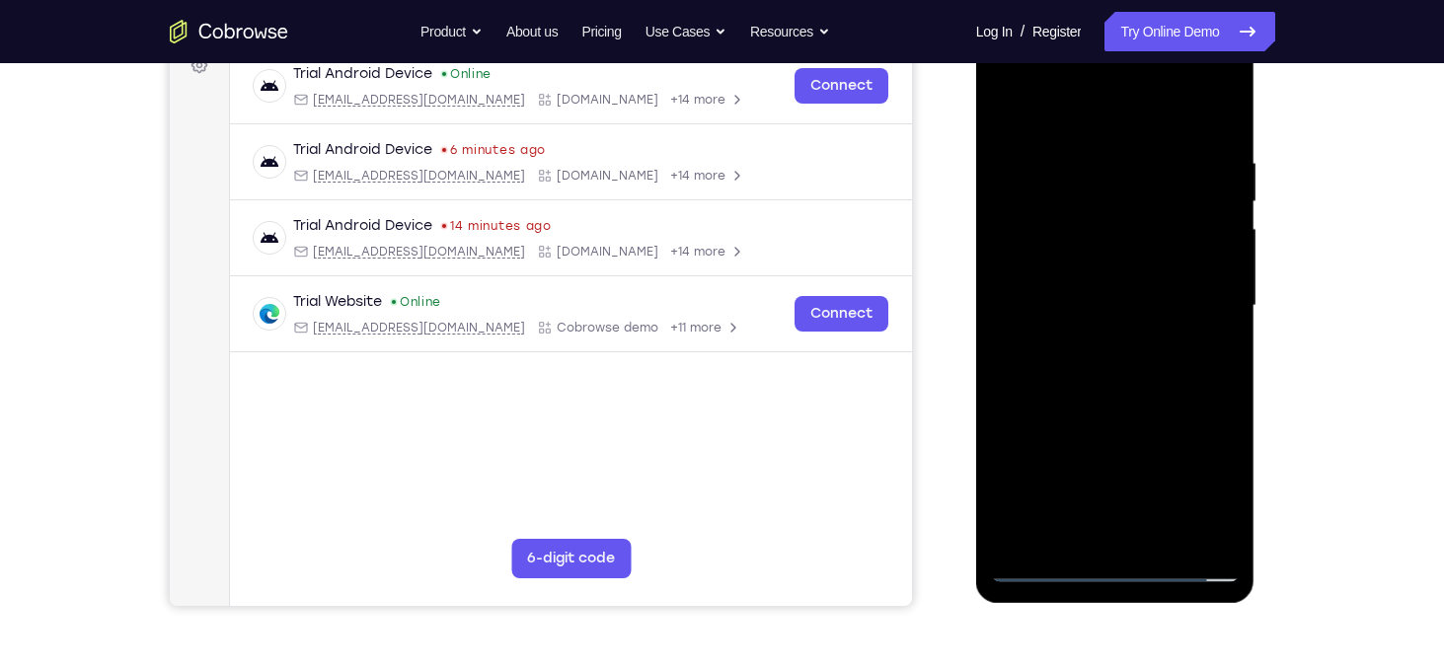
scroll to position [315, 0]
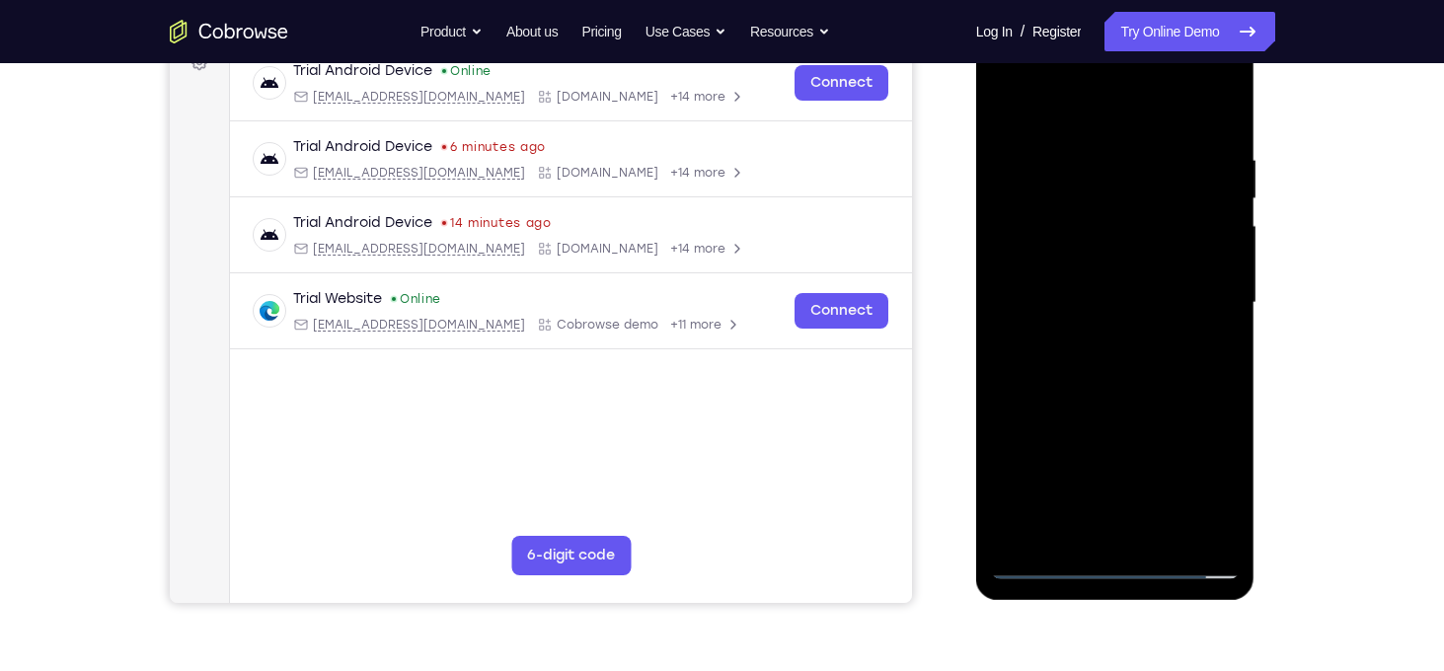
click at [1090, 137] on div at bounding box center [1115, 303] width 249 height 553
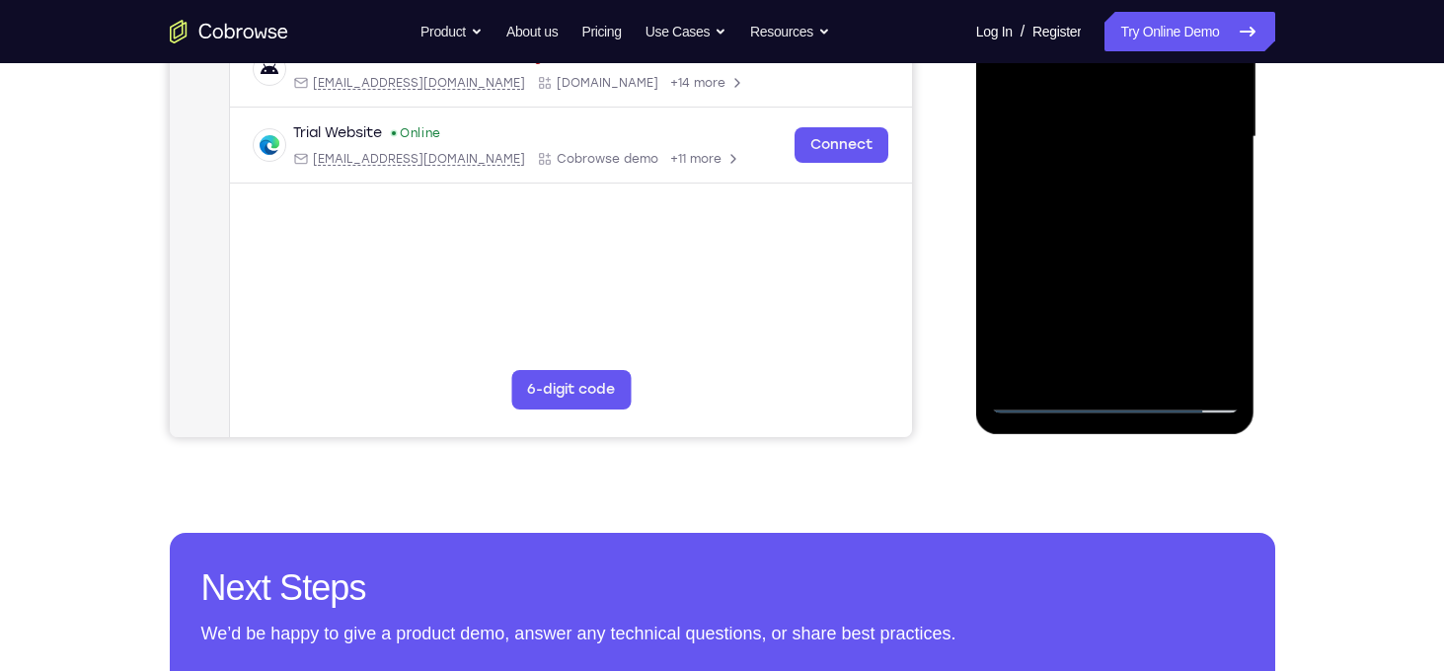
scroll to position [482, 0]
click at [1187, 358] on div at bounding box center [1115, 136] width 249 height 553
click at [1200, 238] on div at bounding box center [1115, 136] width 249 height 553
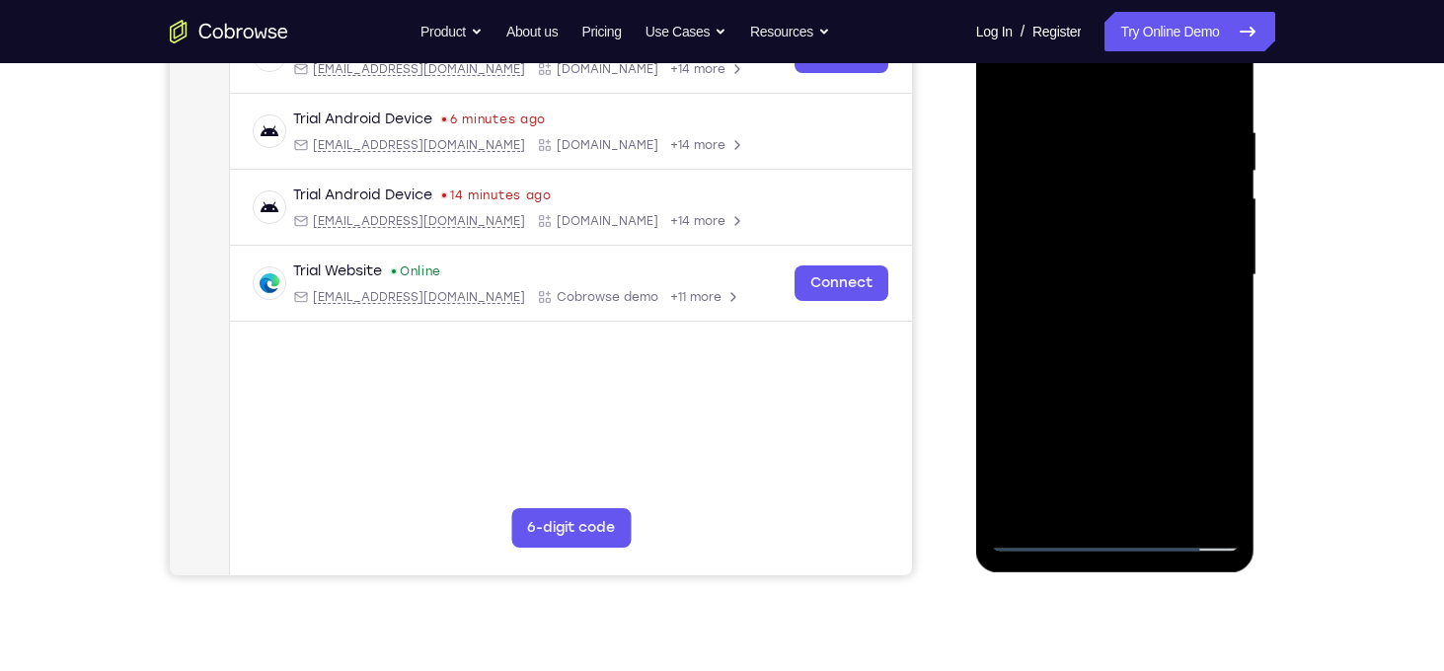
scroll to position [341, 0]
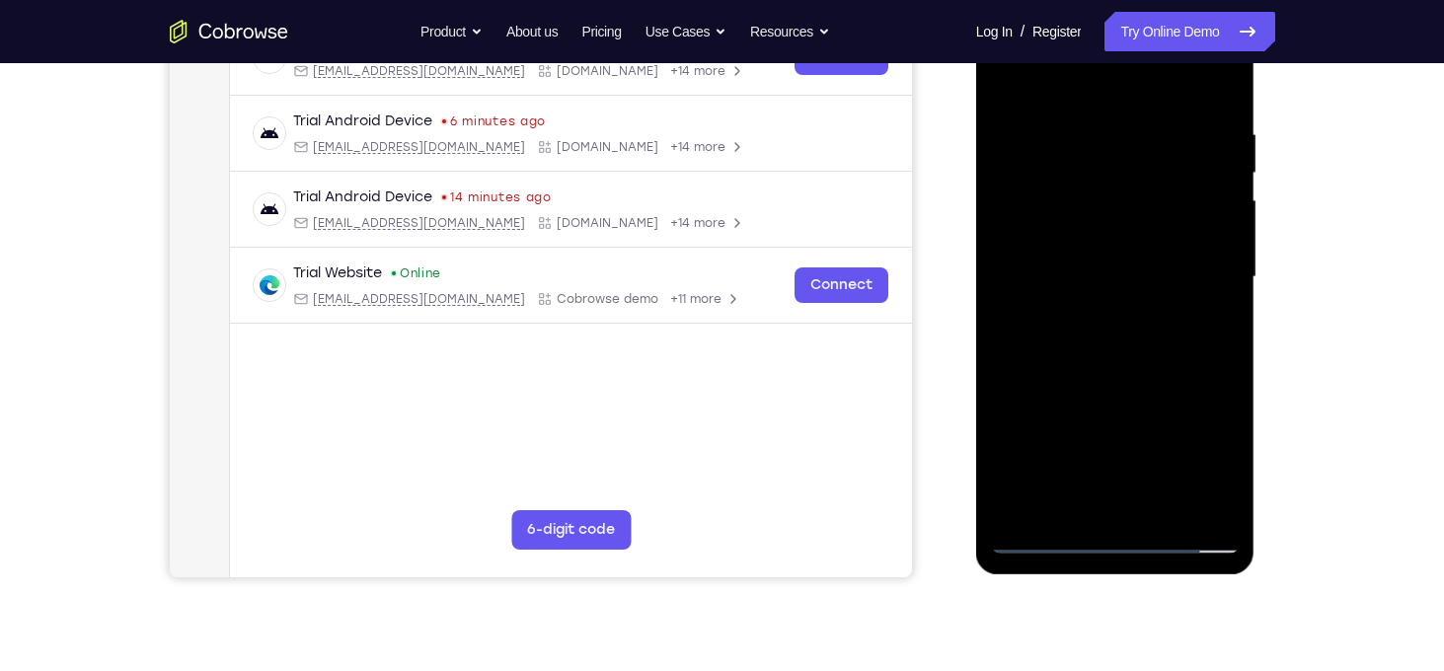
click at [1210, 184] on div at bounding box center [1115, 277] width 249 height 553
click at [1224, 87] on div at bounding box center [1115, 277] width 249 height 553
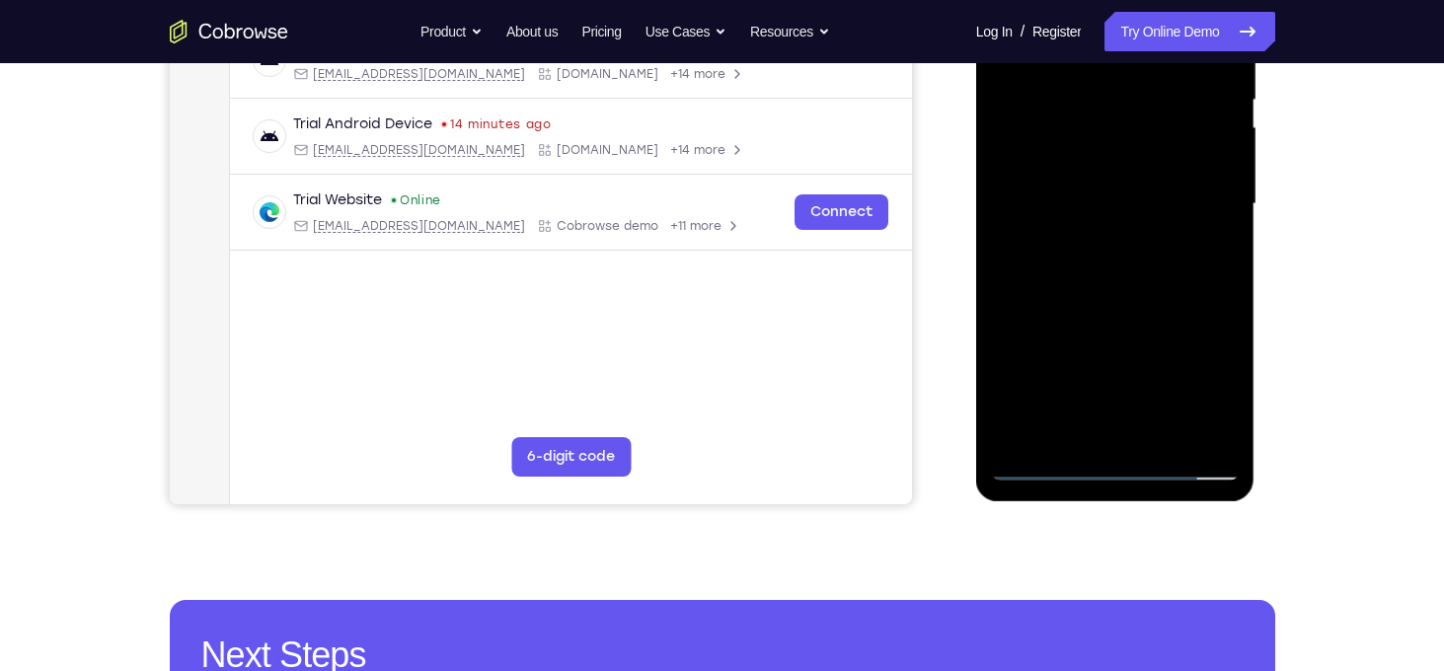
scroll to position [423, 0]
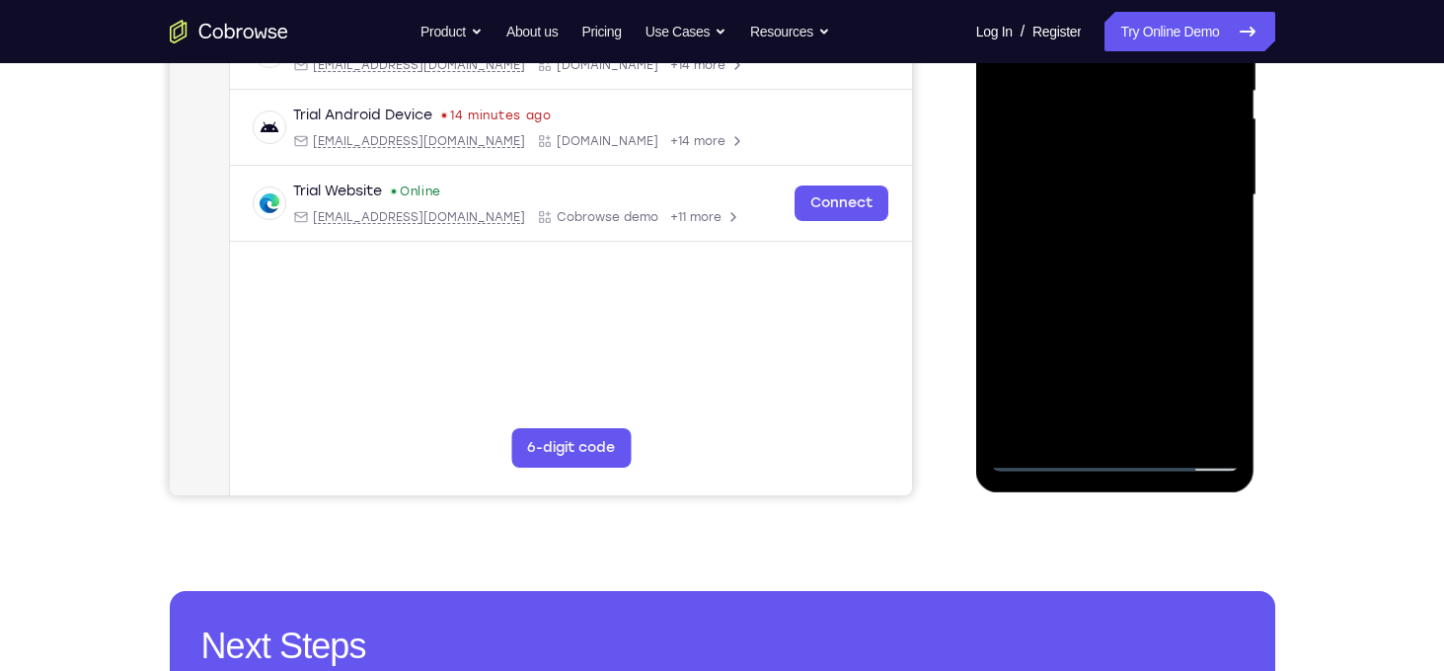
click at [1153, 289] on div at bounding box center [1115, 195] width 249 height 553
click at [1143, 325] on div at bounding box center [1115, 195] width 249 height 553
drag, startPoint x: 1143, startPoint y: 325, endPoint x: 1131, endPoint y: 136, distance: 188.9
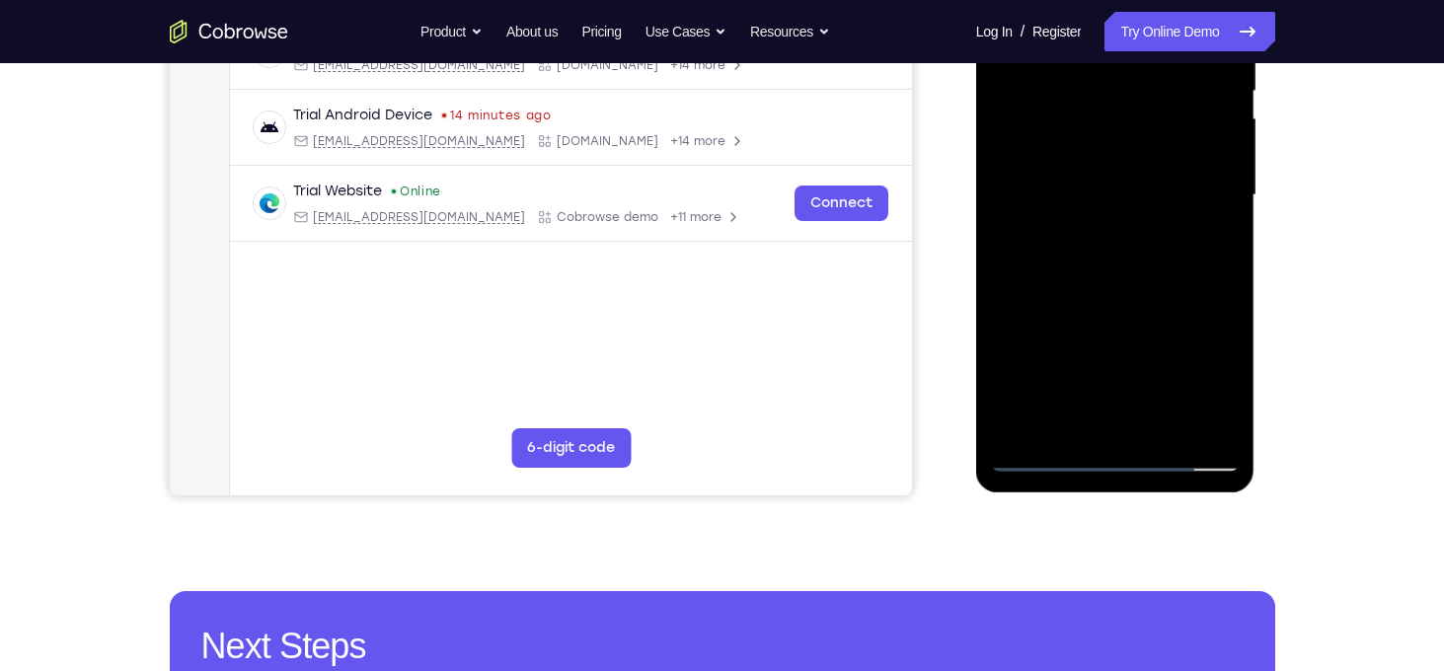
click at [1131, 136] on div at bounding box center [1115, 195] width 249 height 553
click at [1008, 178] on div at bounding box center [1115, 195] width 249 height 553
drag, startPoint x: 1061, startPoint y: 292, endPoint x: 1057, endPoint y: 85, distance: 207.4
click at [1057, 85] on div at bounding box center [1115, 195] width 249 height 553
drag, startPoint x: 1124, startPoint y: 350, endPoint x: 1114, endPoint y: 123, distance: 227.3
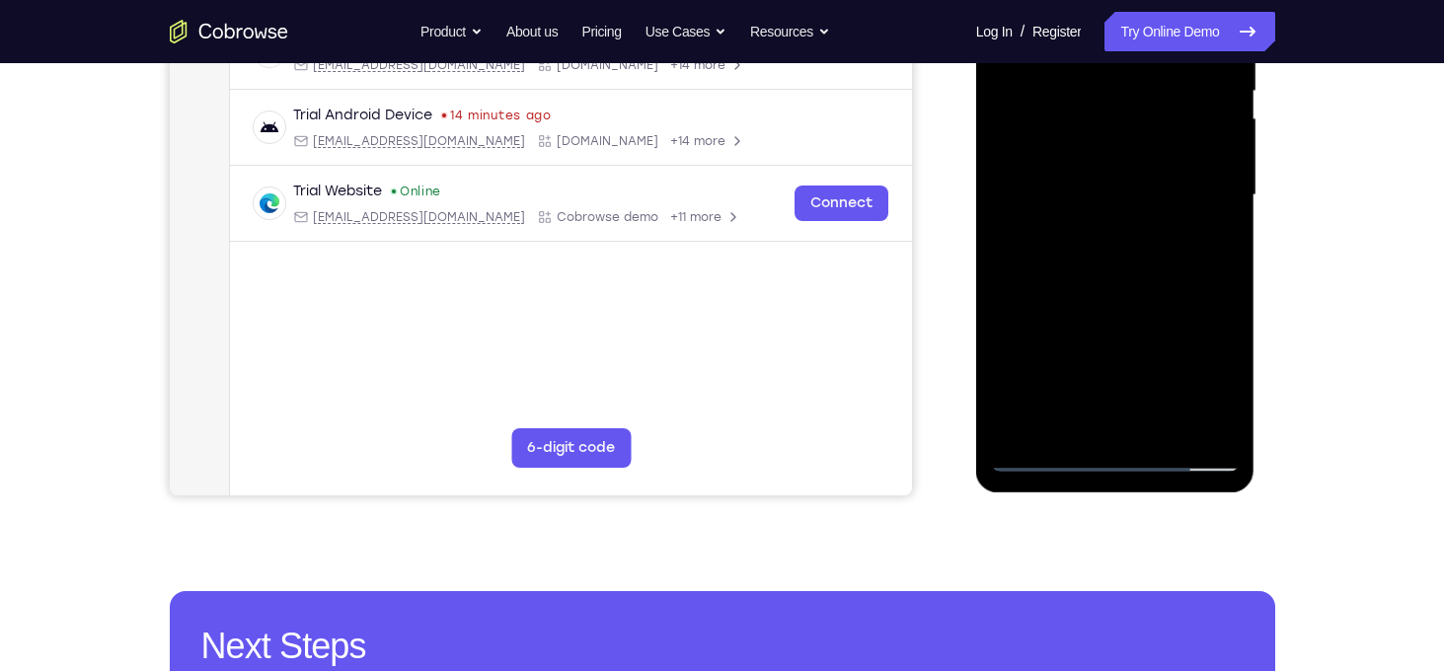
click at [1114, 123] on div at bounding box center [1115, 195] width 249 height 553
drag, startPoint x: 1141, startPoint y: 343, endPoint x: 1126, endPoint y: 99, distance: 244.4
click at [1126, 99] on div at bounding box center [1115, 195] width 249 height 553
click at [1133, 220] on div at bounding box center [1115, 195] width 249 height 553
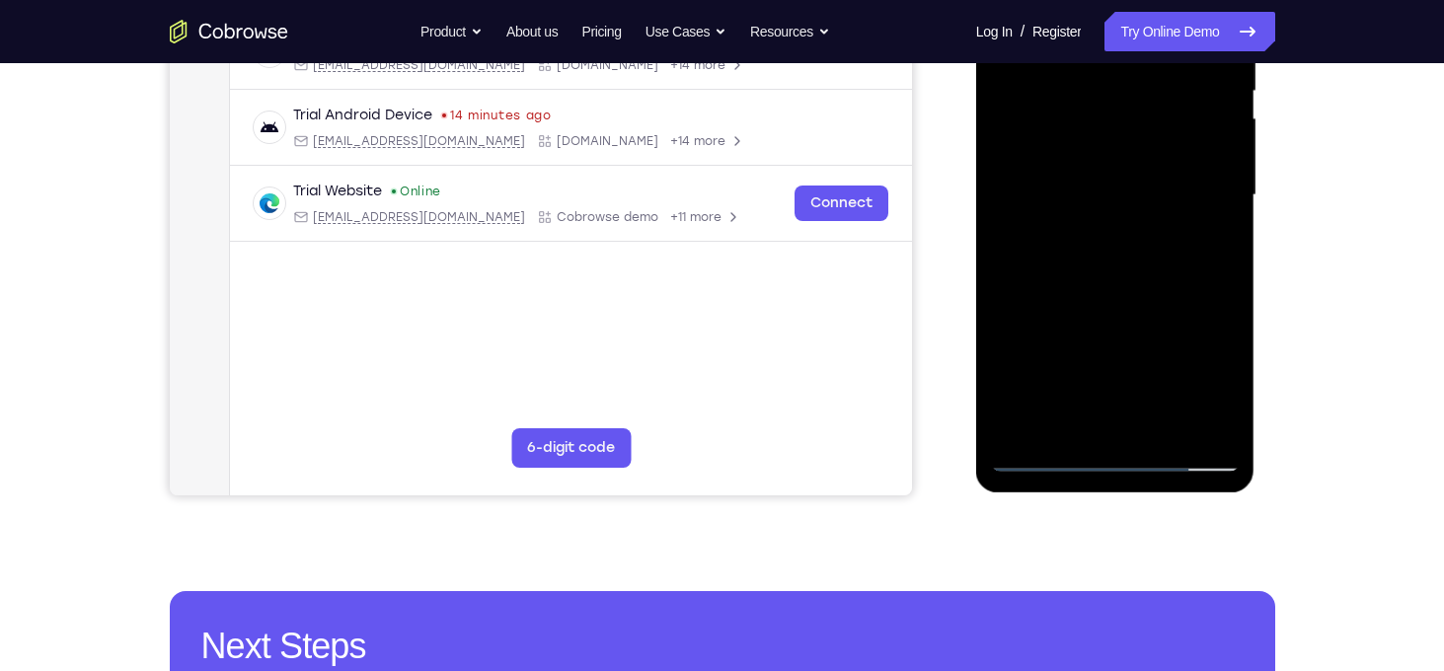
click at [1133, 220] on div at bounding box center [1115, 195] width 249 height 553
drag, startPoint x: 1142, startPoint y: 324, endPoint x: 1132, endPoint y: 109, distance: 215.5
click at [1132, 109] on div at bounding box center [1115, 195] width 249 height 553
drag, startPoint x: 1138, startPoint y: 292, endPoint x: 1135, endPoint y: 153, distance: 139.2
click at [1135, 153] on div at bounding box center [1115, 195] width 249 height 553
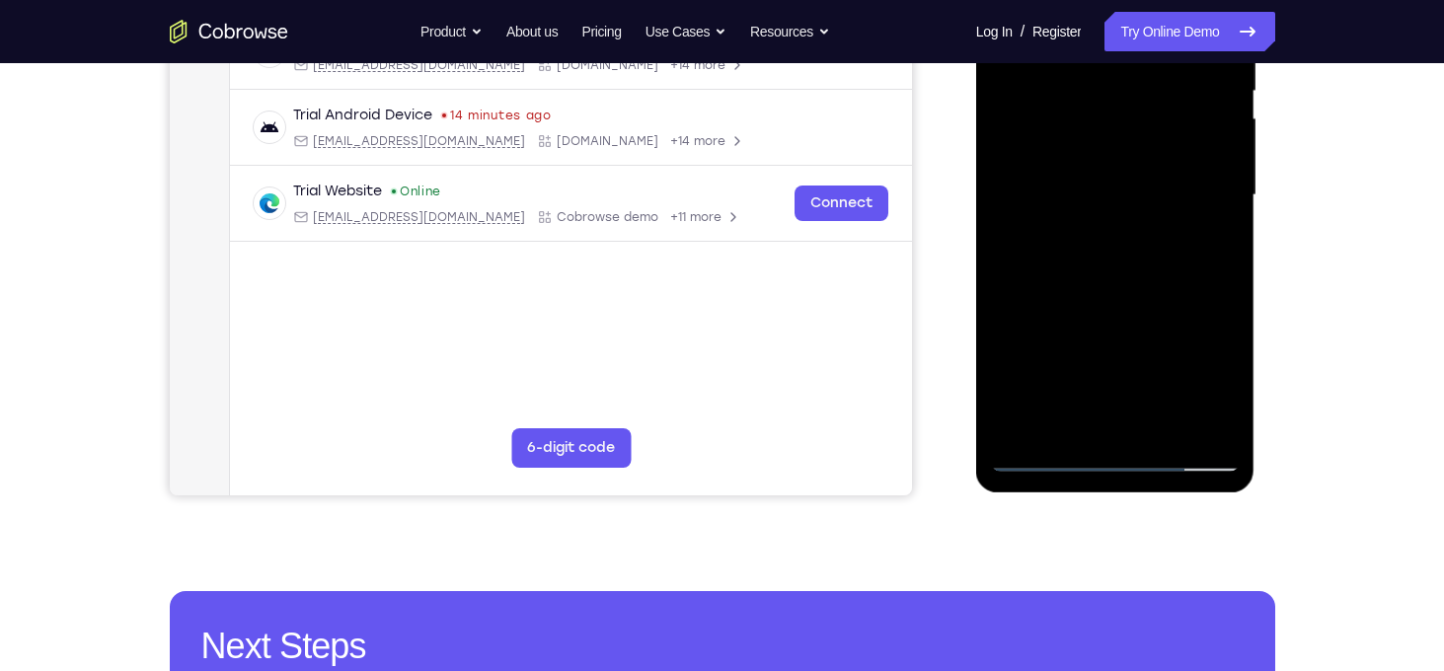
drag, startPoint x: 1151, startPoint y: 298, endPoint x: 1152, endPoint y: 244, distance: 54.3
click at [1152, 244] on div at bounding box center [1115, 195] width 249 height 553
drag, startPoint x: 1152, startPoint y: 244, endPoint x: 1162, endPoint y: 119, distance: 124.8
click at [1162, 119] on div at bounding box center [1115, 195] width 249 height 553
drag, startPoint x: 1137, startPoint y: 293, endPoint x: 1144, endPoint y: 193, distance: 100.9
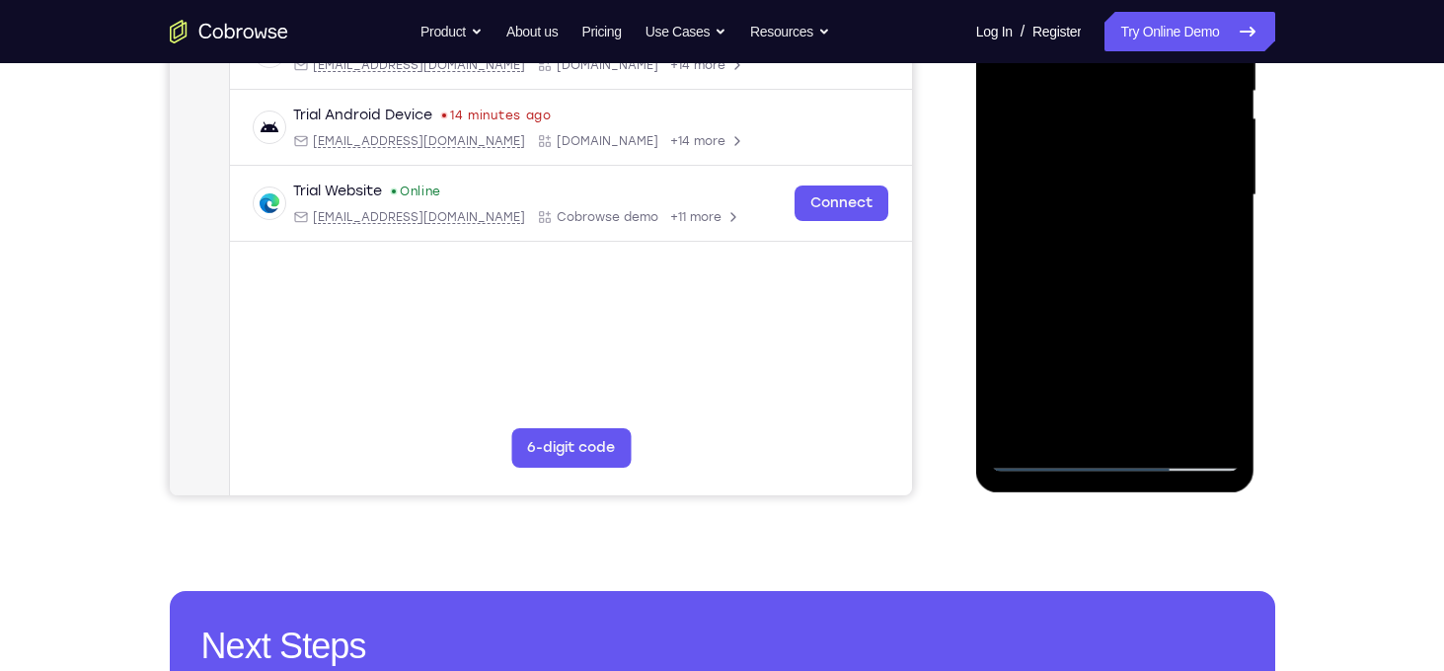
click at [1144, 193] on div at bounding box center [1115, 195] width 249 height 553
click at [1225, 357] on div at bounding box center [1115, 195] width 249 height 553
drag, startPoint x: 1138, startPoint y: 259, endPoint x: 1138, endPoint y: 310, distance: 51.3
click at [1138, 310] on div at bounding box center [1115, 195] width 249 height 553
drag, startPoint x: 1138, startPoint y: 310, endPoint x: 1117, endPoint y: 195, distance: 116.6
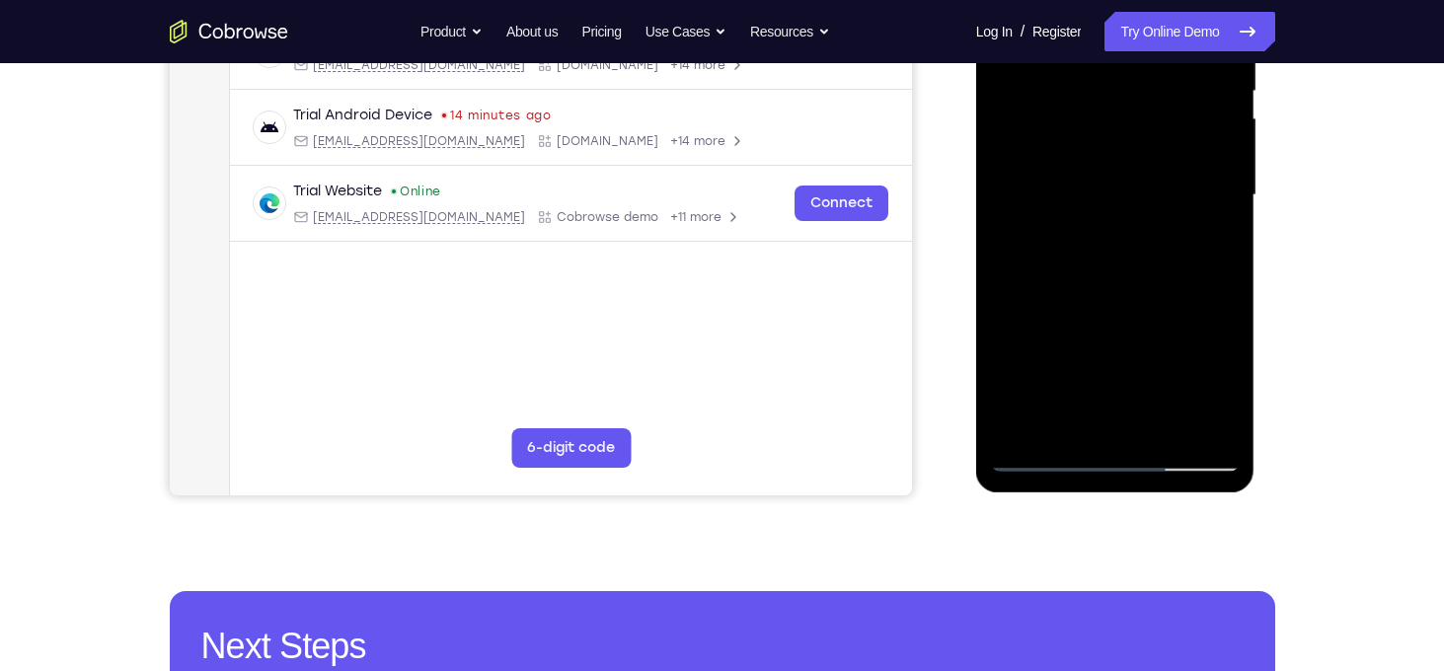
click at [1117, 195] on div at bounding box center [1115, 195] width 249 height 553
drag, startPoint x: 1131, startPoint y: 249, endPoint x: 1133, endPoint y: 373, distance: 124.4
click at [1133, 373] on div at bounding box center [1115, 195] width 249 height 553
drag, startPoint x: 1145, startPoint y: 315, endPoint x: 1146, endPoint y: 175, distance: 140.2
click at [1146, 175] on div at bounding box center [1115, 195] width 249 height 553
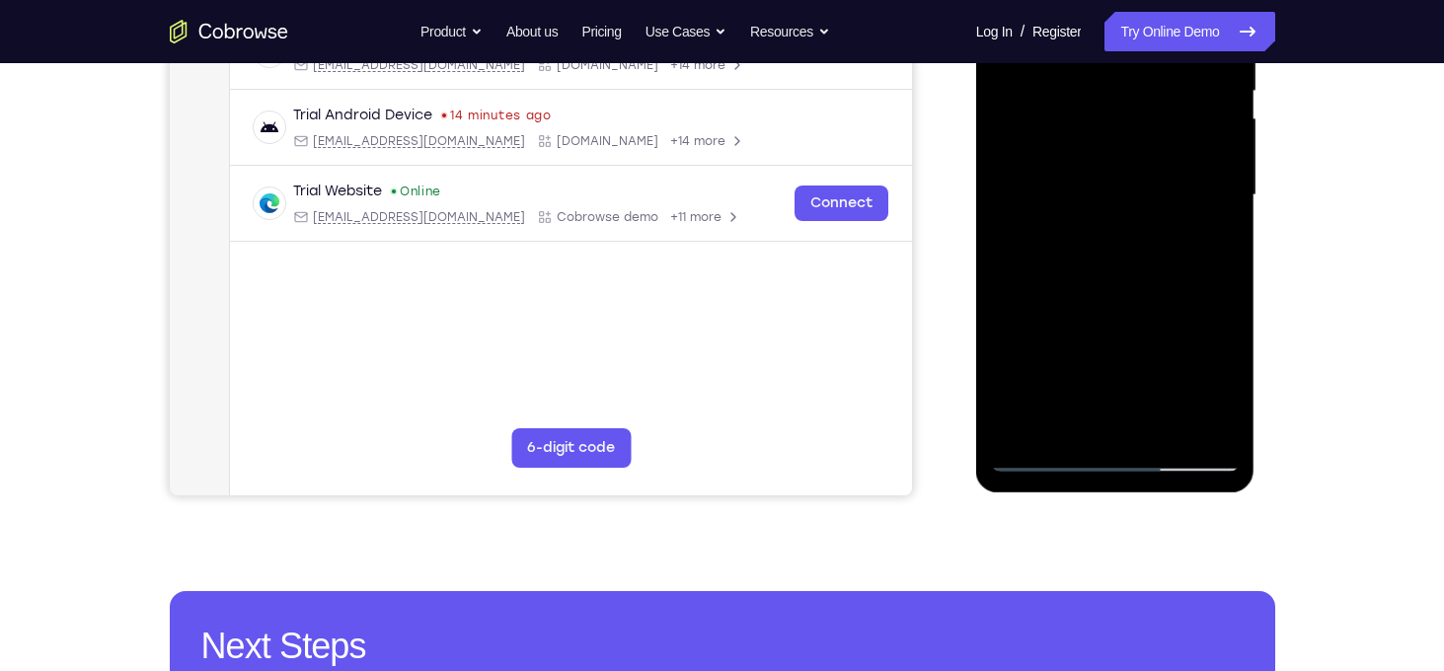
drag, startPoint x: 1137, startPoint y: 344, endPoint x: 1122, endPoint y: 211, distance: 133.2
click at [1122, 211] on div at bounding box center [1115, 195] width 249 height 553
drag, startPoint x: 1126, startPoint y: 227, endPoint x: 1125, endPoint y: 117, distance: 109.6
click at [1125, 117] on div at bounding box center [1115, 195] width 249 height 553
click at [1168, 427] on div at bounding box center [1115, 195] width 249 height 553
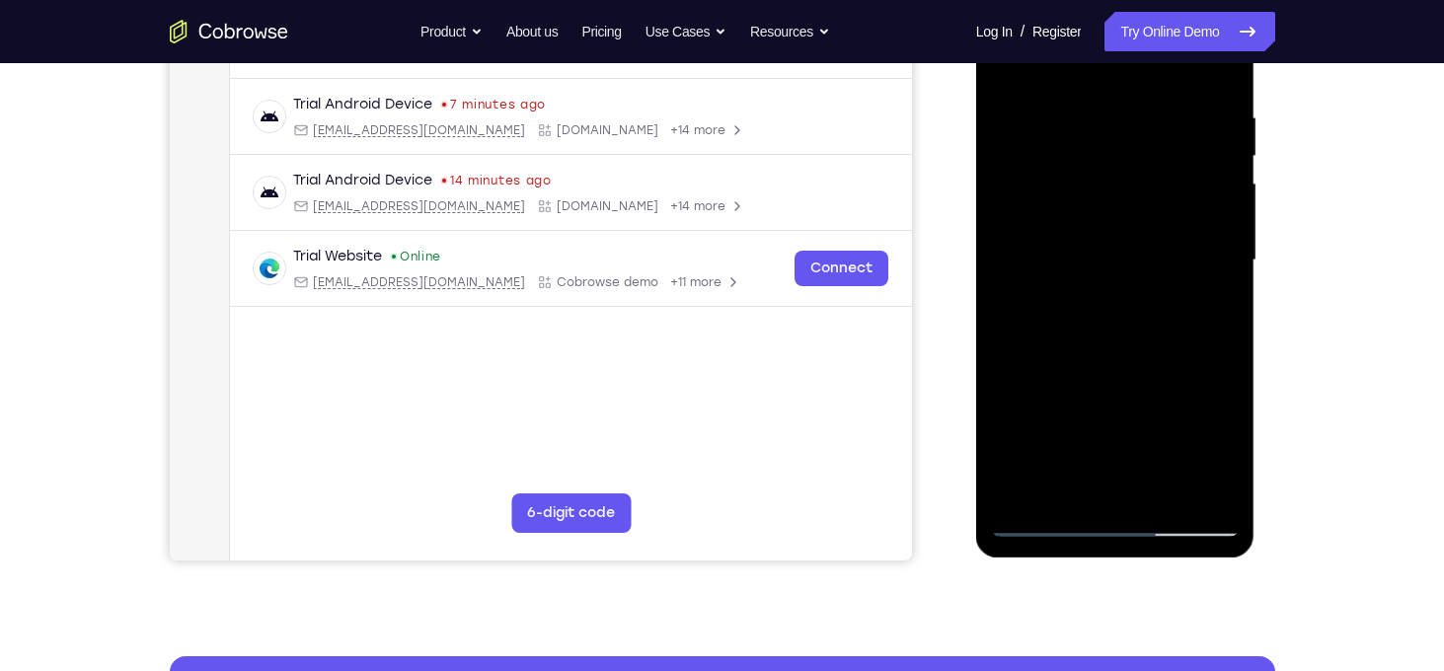
scroll to position [355, 0]
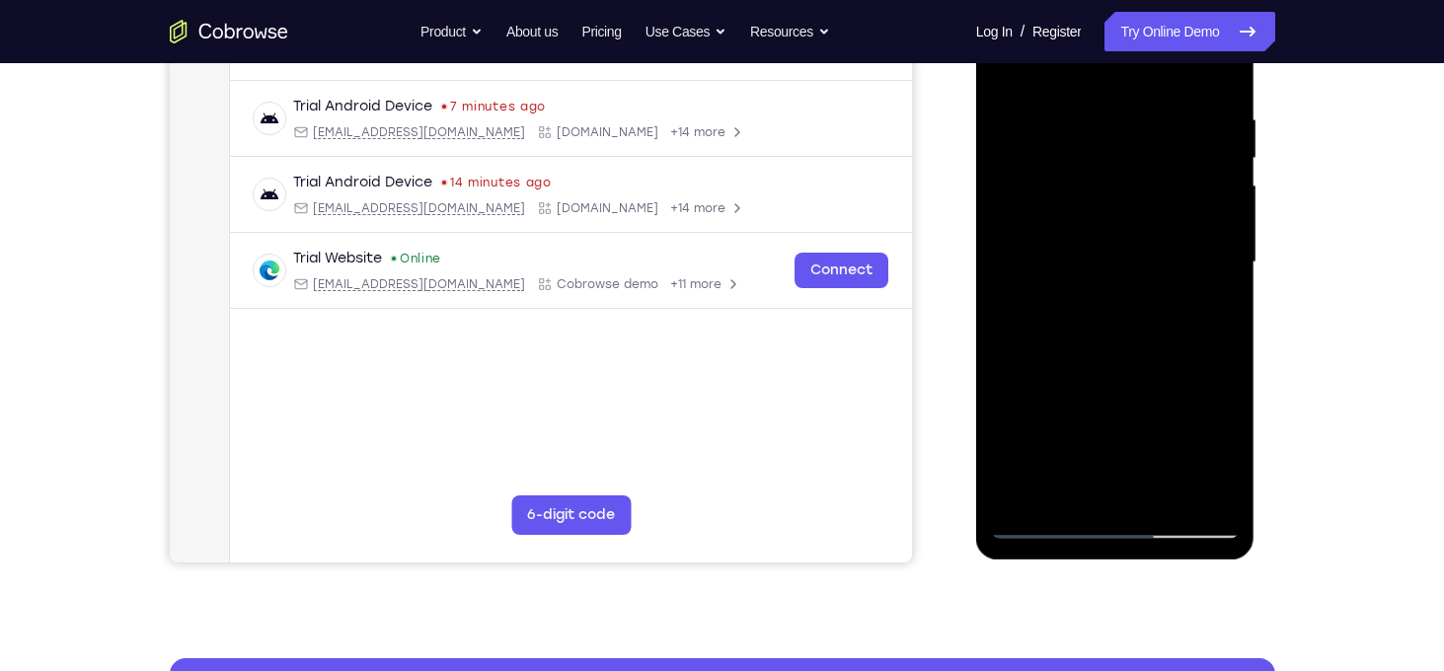
click at [1094, 364] on div at bounding box center [1115, 262] width 249 height 553
click at [1013, 71] on div at bounding box center [1115, 262] width 249 height 553
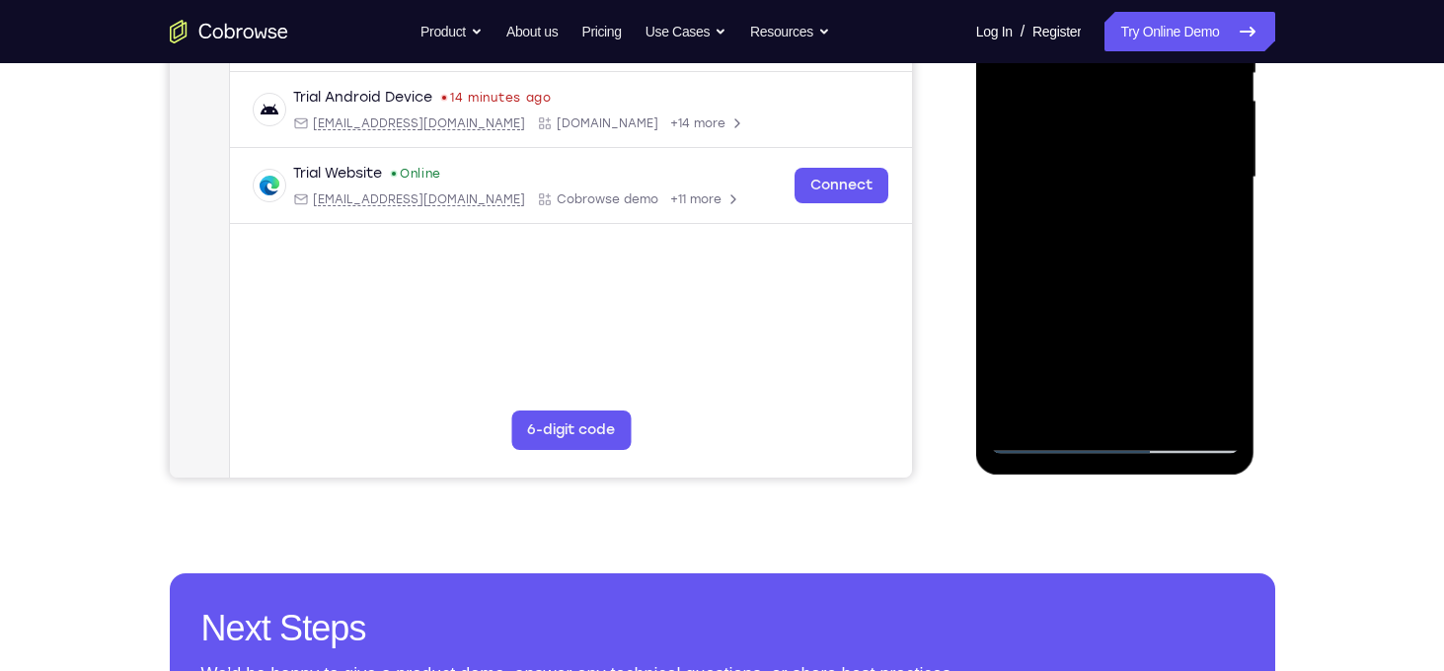
scroll to position [443, 0]
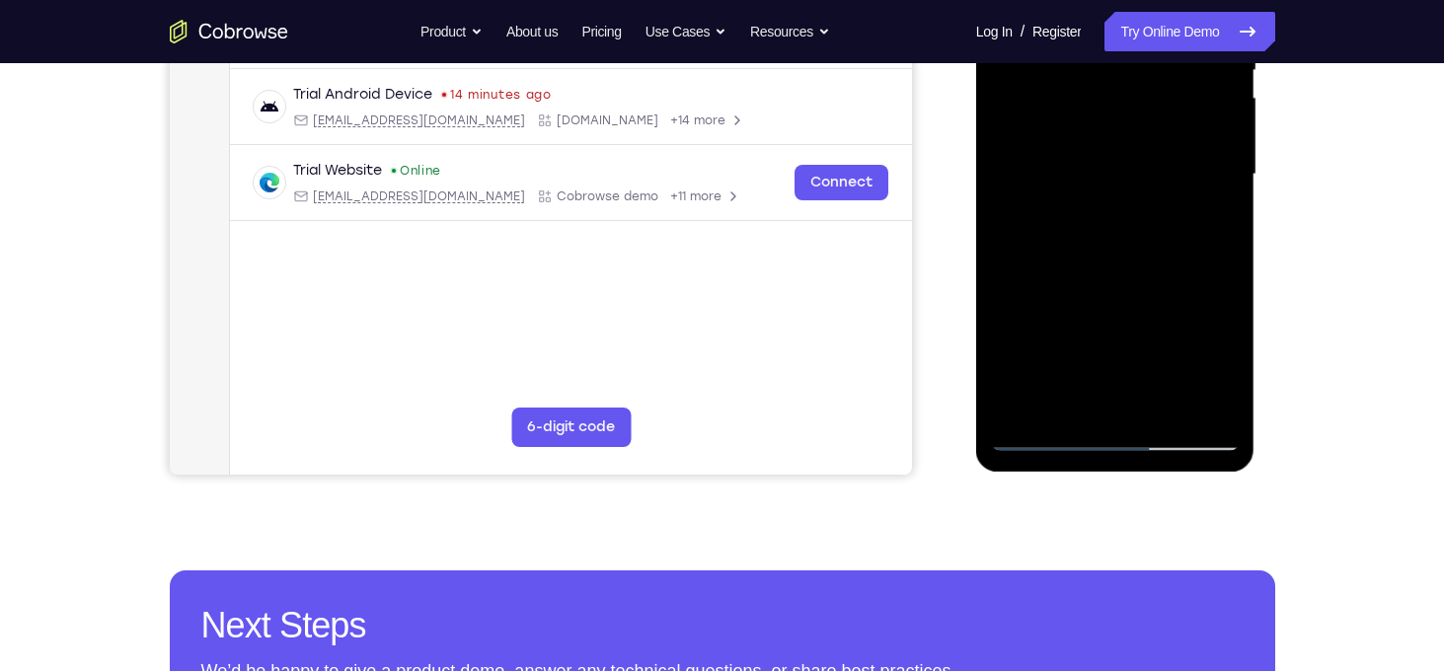
click at [1019, 410] on div at bounding box center [1115, 174] width 249 height 553
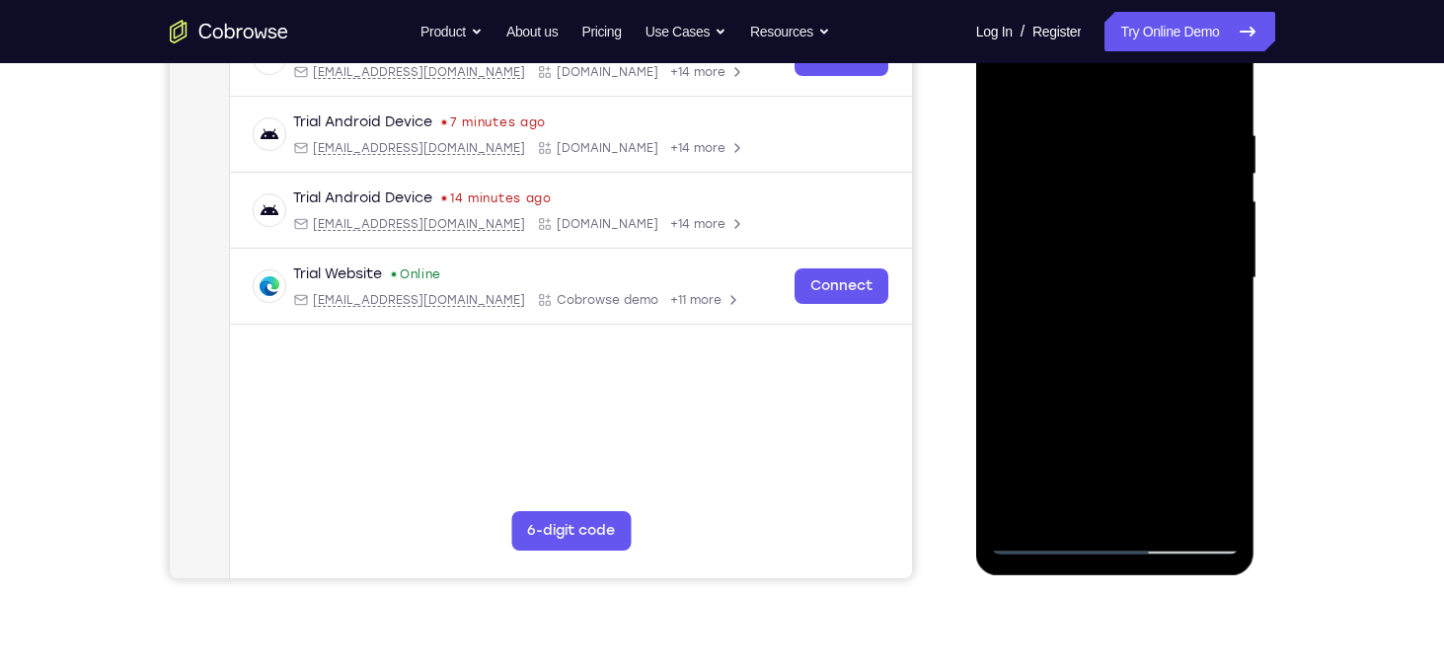
scroll to position [326, 0]
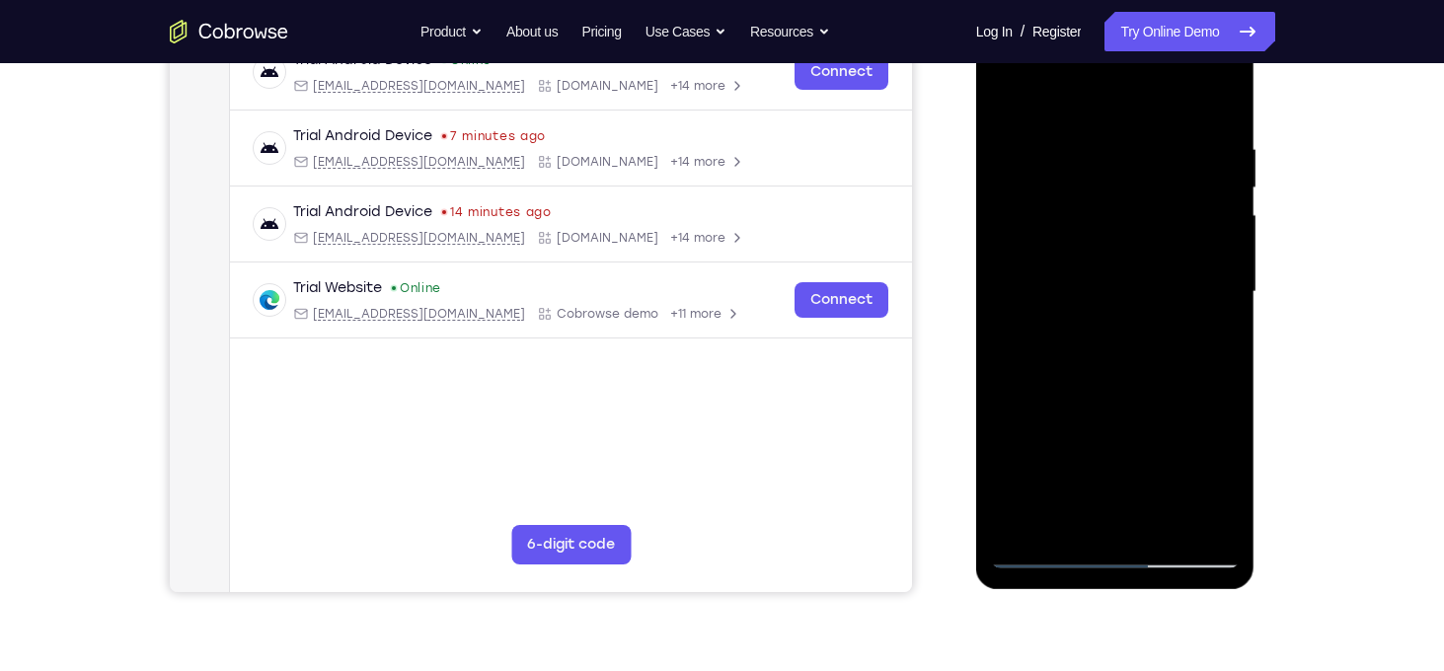
drag, startPoint x: 1127, startPoint y: 173, endPoint x: 1141, endPoint y: 451, distance: 278.8
click at [1141, 451] on div at bounding box center [1115, 292] width 249 height 553
click at [1226, 93] on div at bounding box center [1115, 292] width 249 height 553
click at [1062, 140] on div at bounding box center [1115, 292] width 249 height 553
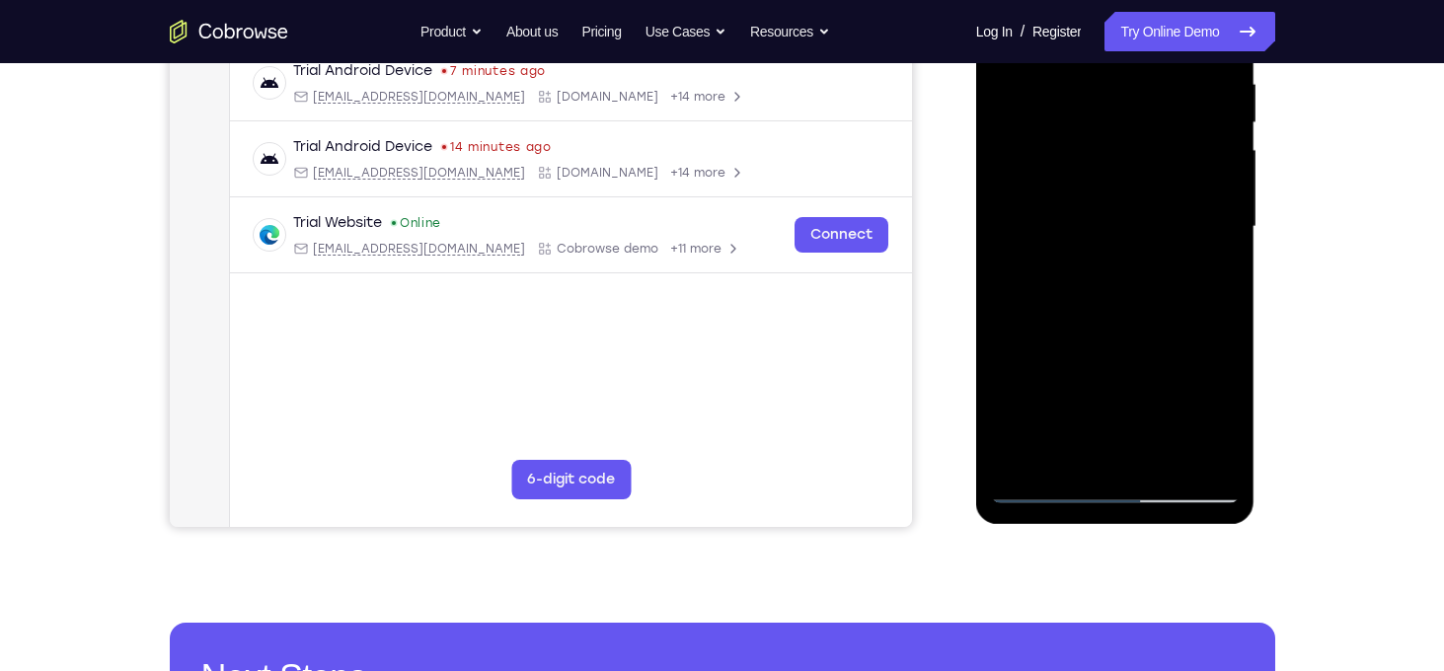
scroll to position [366, 0]
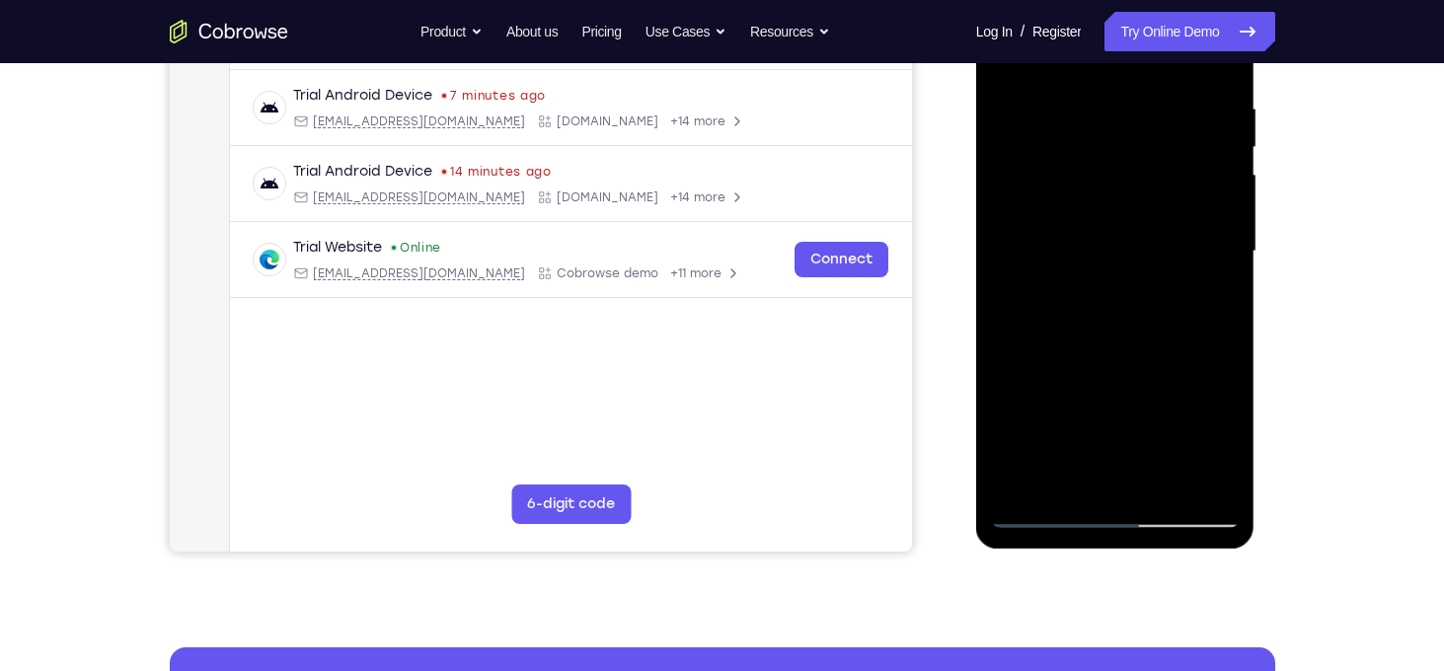
drag, startPoint x: 1082, startPoint y: 252, endPoint x: 1082, endPoint y: 153, distance: 98.7
click at [1082, 153] on div at bounding box center [1115, 251] width 249 height 553
drag, startPoint x: 1085, startPoint y: 319, endPoint x: 1081, endPoint y: 154, distance: 164.9
click at [1081, 154] on div at bounding box center [1115, 251] width 249 height 553
drag, startPoint x: 1083, startPoint y: 315, endPoint x: 1077, endPoint y: 126, distance: 188.7
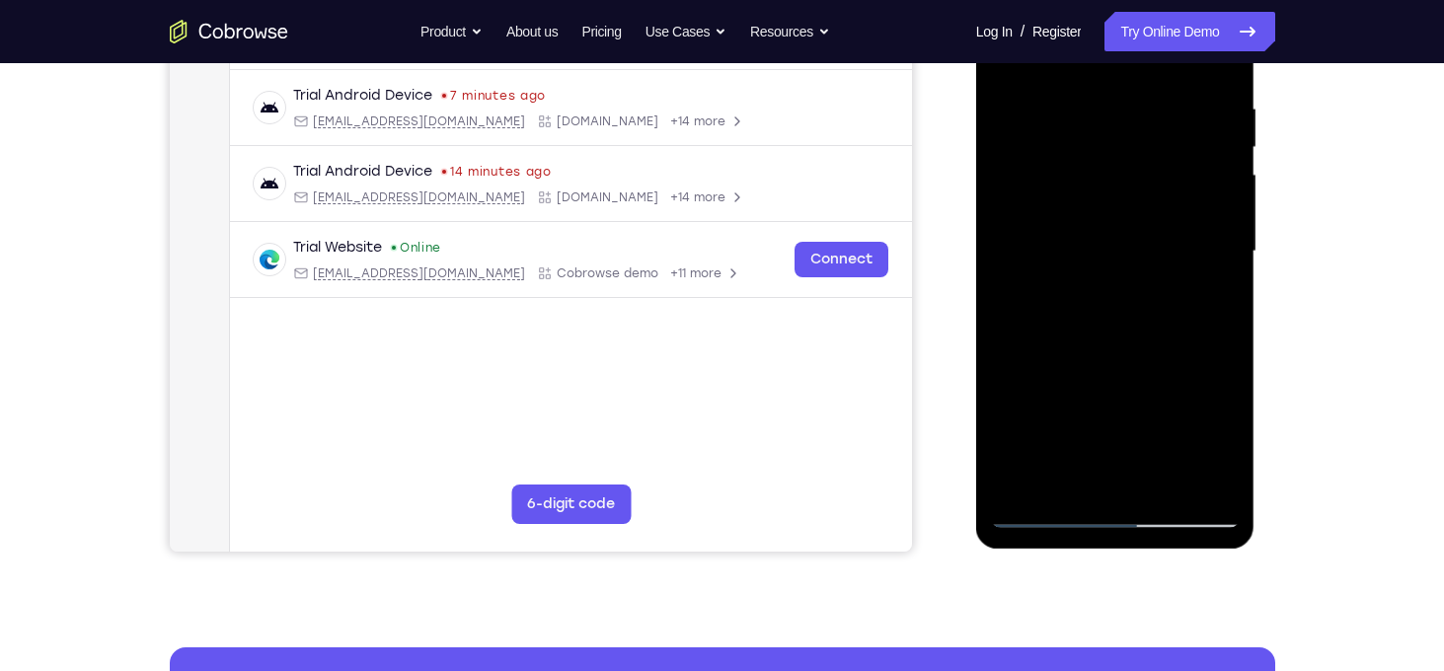
click at [1077, 126] on div at bounding box center [1115, 251] width 249 height 553
drag, startPoint x: 1083, startPoint y: 341, endPoint x: 1075, endPoint y: 131, distance: 209.5
click at [1075, 131] on div at bounding box center [1115, 251] width 249 height 553
drag, startPoint x: 1154, startPoint y: 259, endPoint x: 1130, endPoint y: 35, distance: 225.4
click at [1130, 35] on div at bounding box center [1115, 251] width 249 height 553
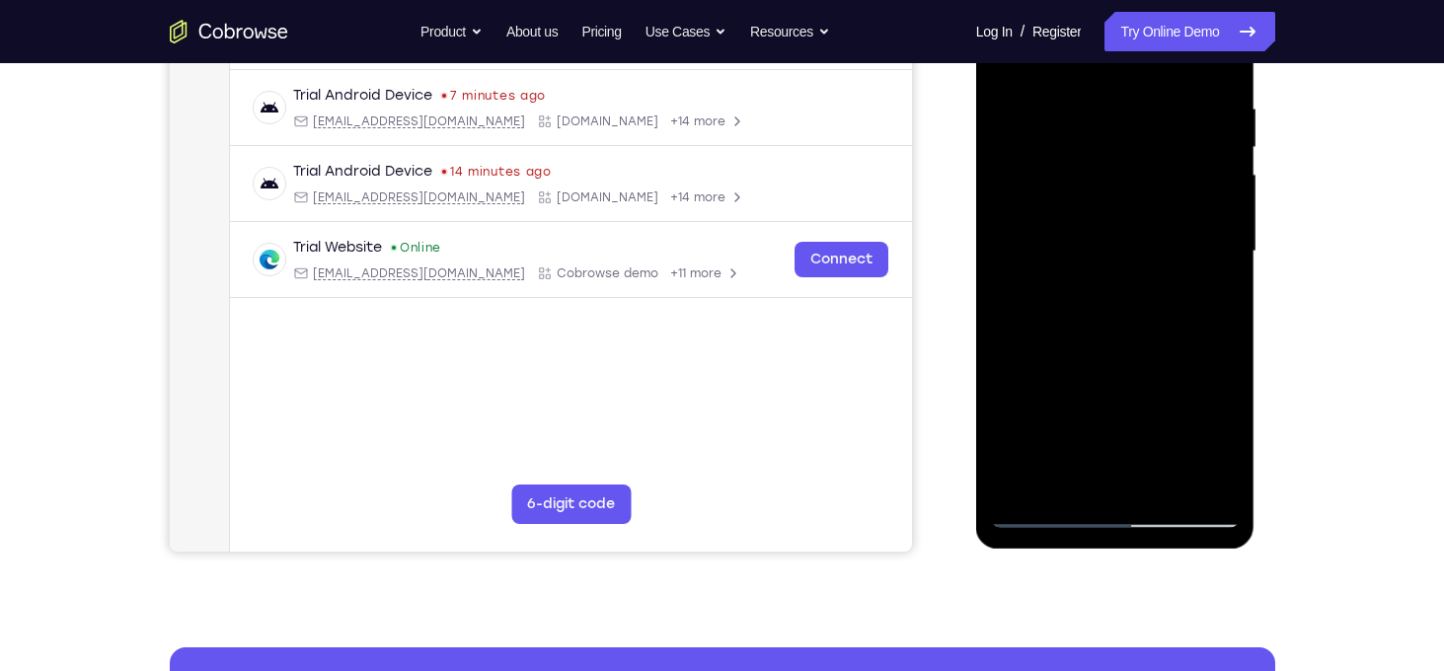
drag, startPoint x: 1106, startPoint y: 412, endPoint x: 1090, endPoint y: 191, distance: 221.7
click at [1090, 191] on div at bounding box center [1115, 251] width 249 height 553
click at [1207, 479] on div at bounding box center [1115, 251] width 249 height 553
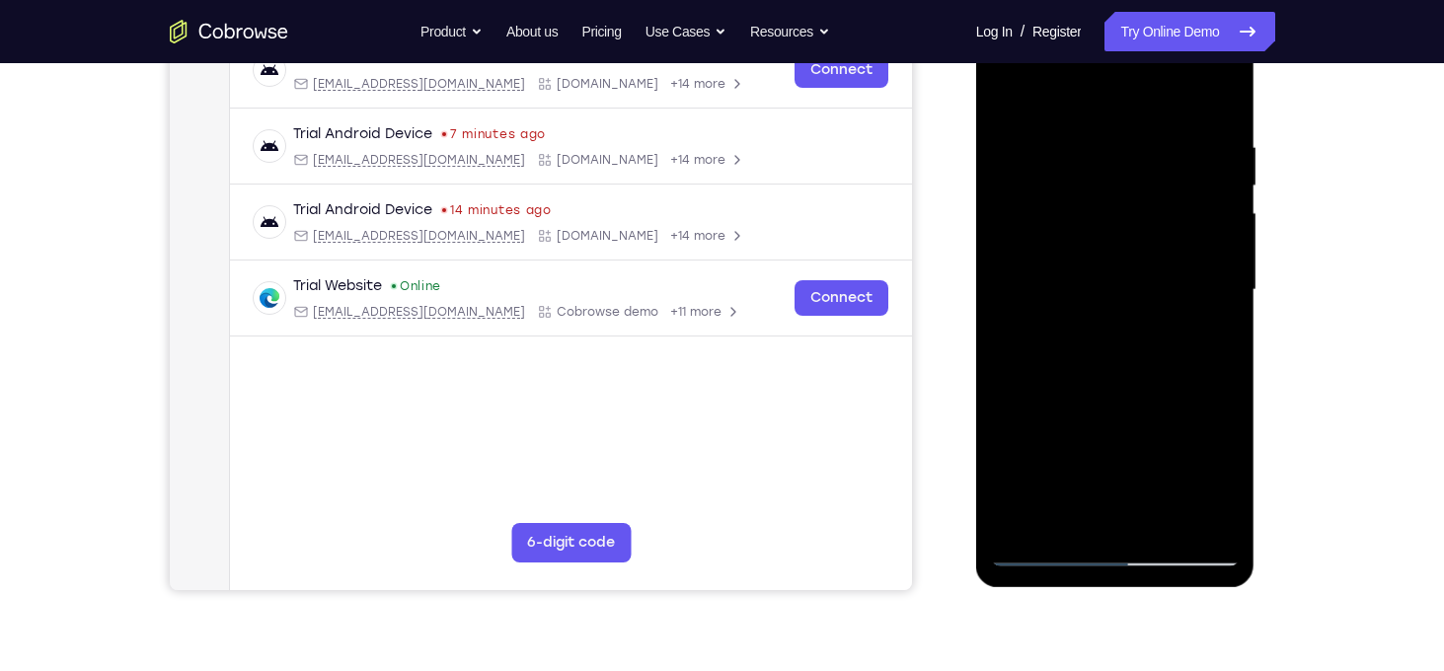
scroll to position [451, 0]
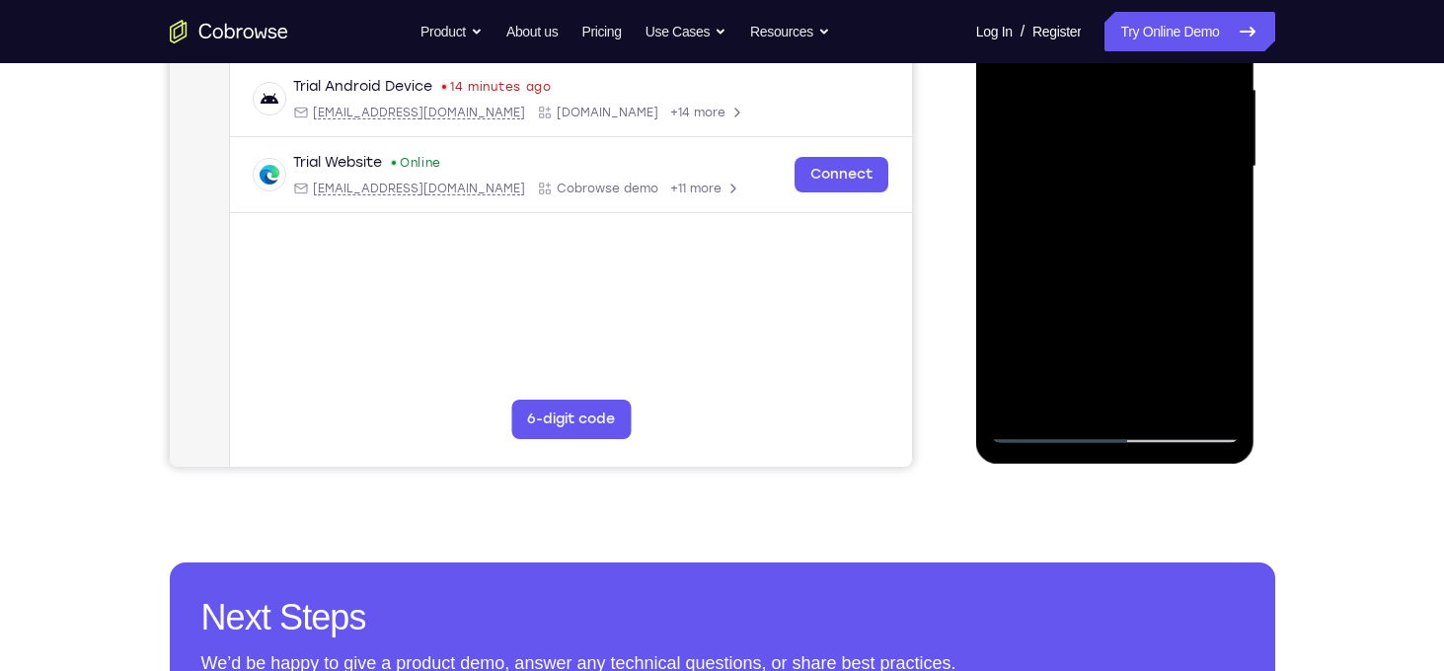
click at [1029, 399] on div at bounding box center [1115, 166] width 249 height 553
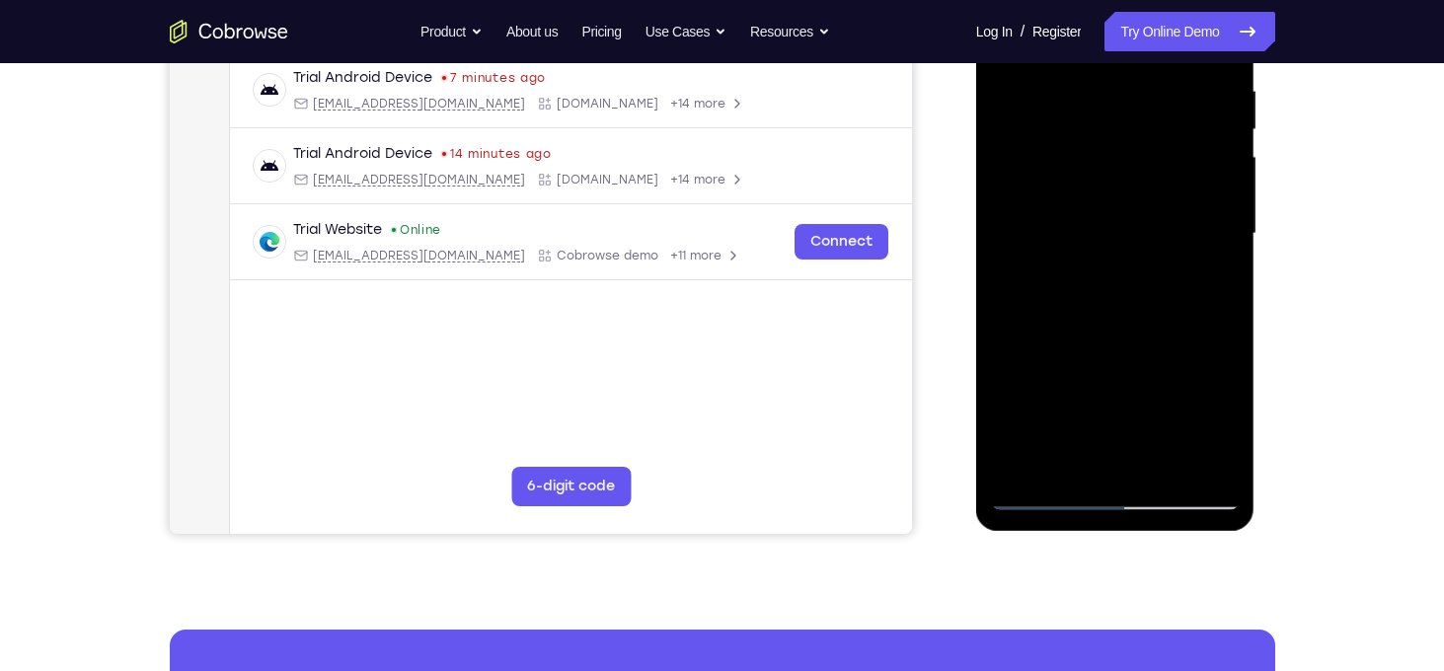
drag, startPoint x: 1103, startPoint y: 124, endPoint x: 1102, endPoint y: 377, distance: 252.8
click at [1102, 377] on div at bounding box center [1115, 234] width 249 height 553
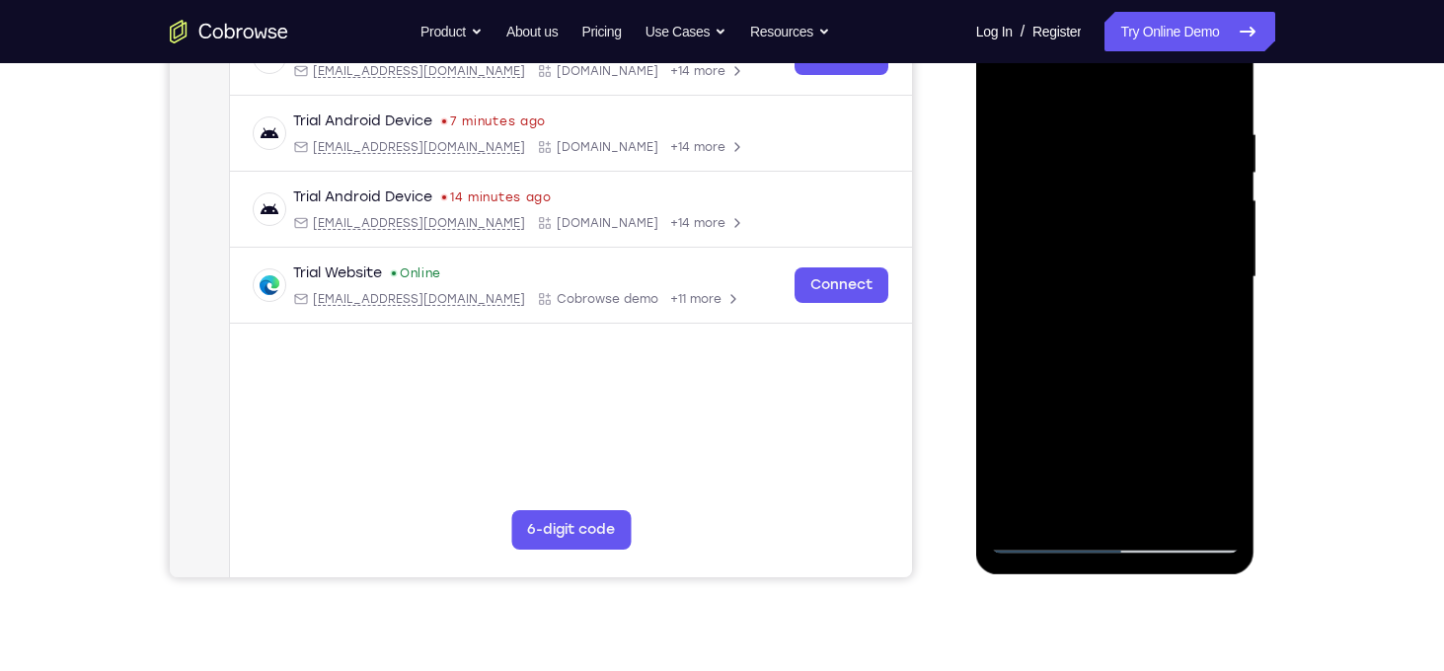
scroll to position [340, 0]
click at [1093, 140] on div at bounding box center [1115, 278] width 249 height 553
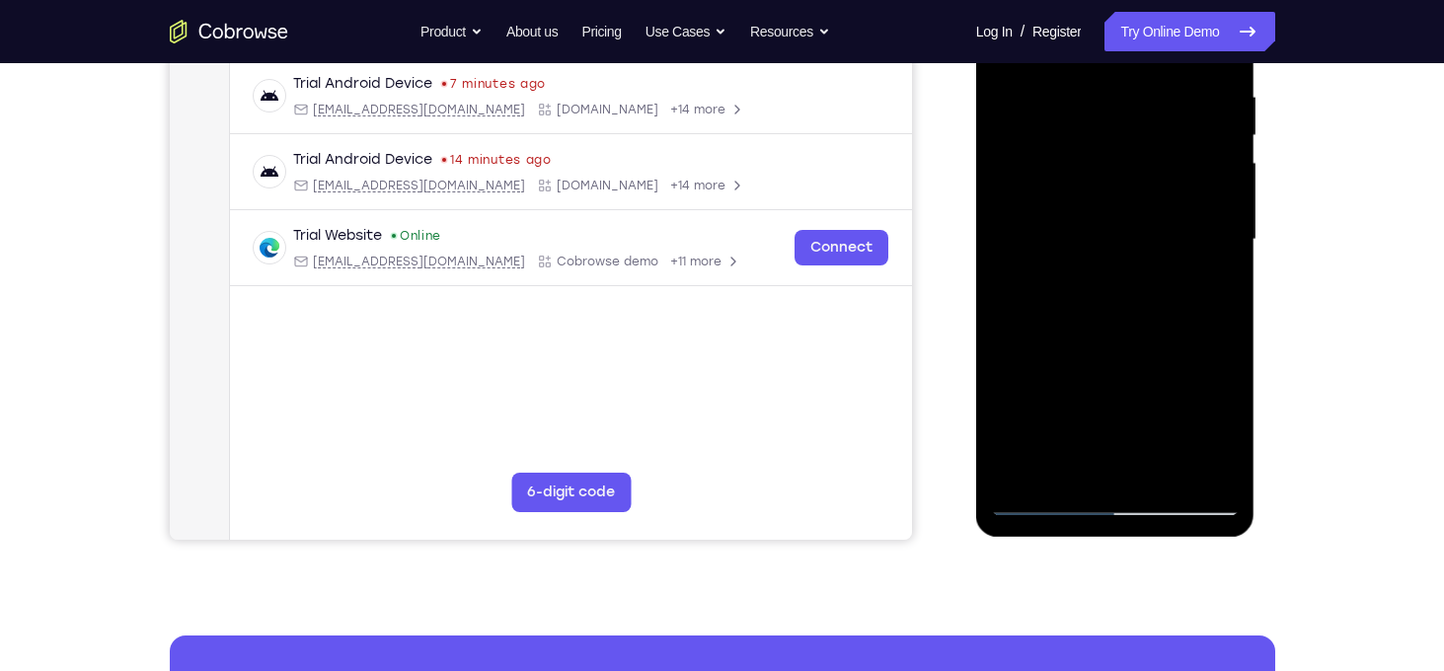
scroll to position [379, 0]
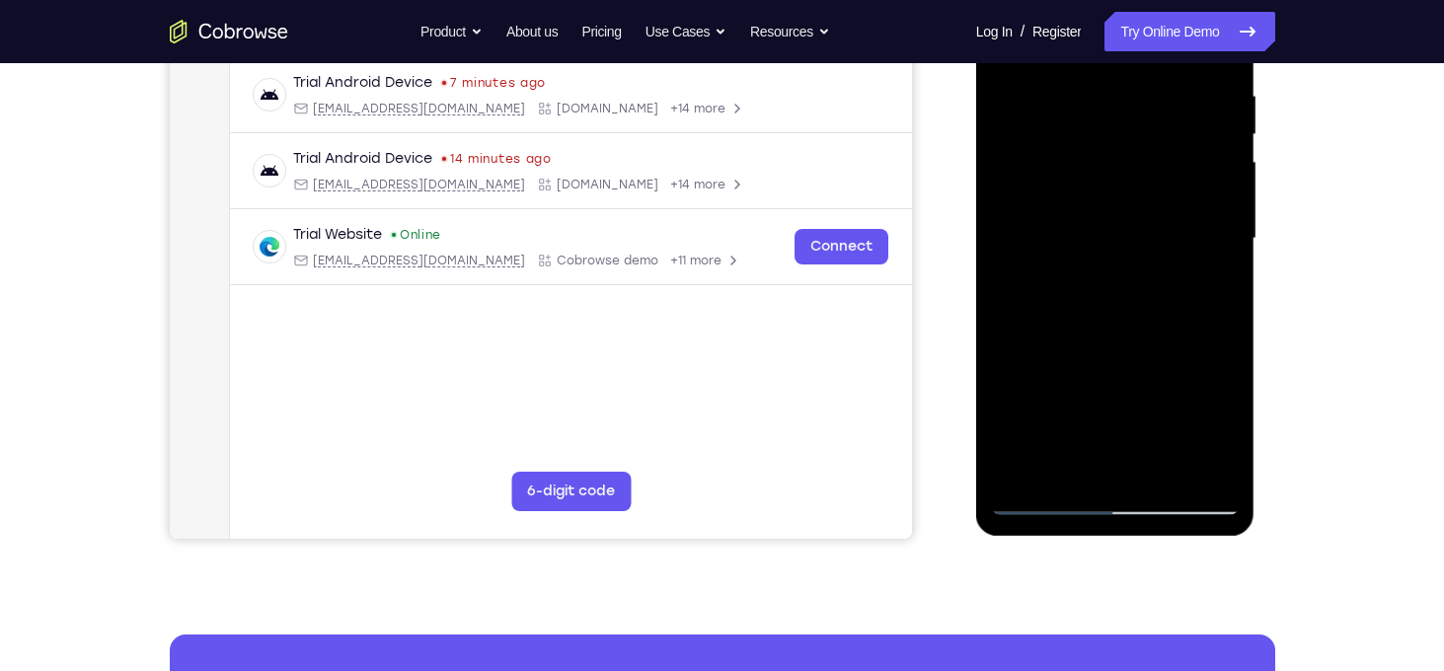
click at [1203, 462] on div at bounding box center [1115, 238] width 249 height 553
click at [1199, 336] on div at bounding box center [1115, 238] width 249 height 553
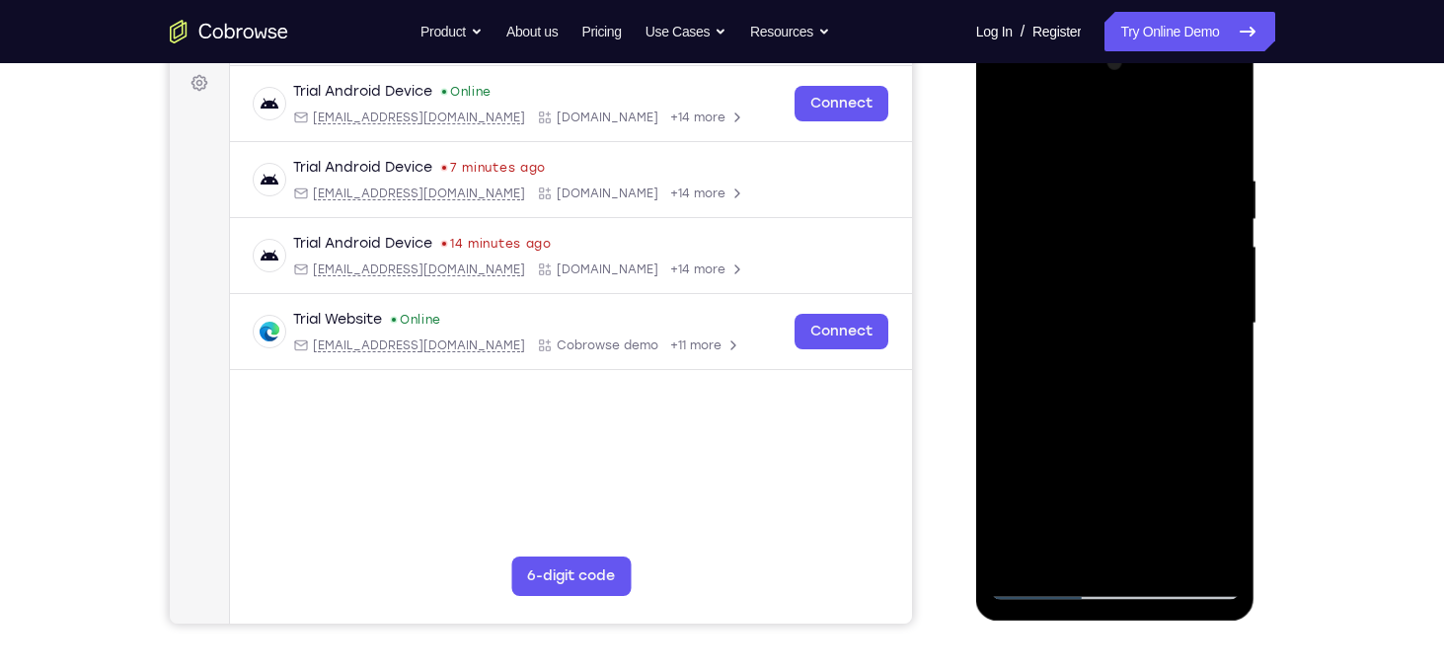
scroll to position [295, 0]
click at [1141, 278] on div at bounding box center [1115, 322] width 249 height 553
click at [1211, 286] on div at bounding box center [1115, 322] width 249 height 553
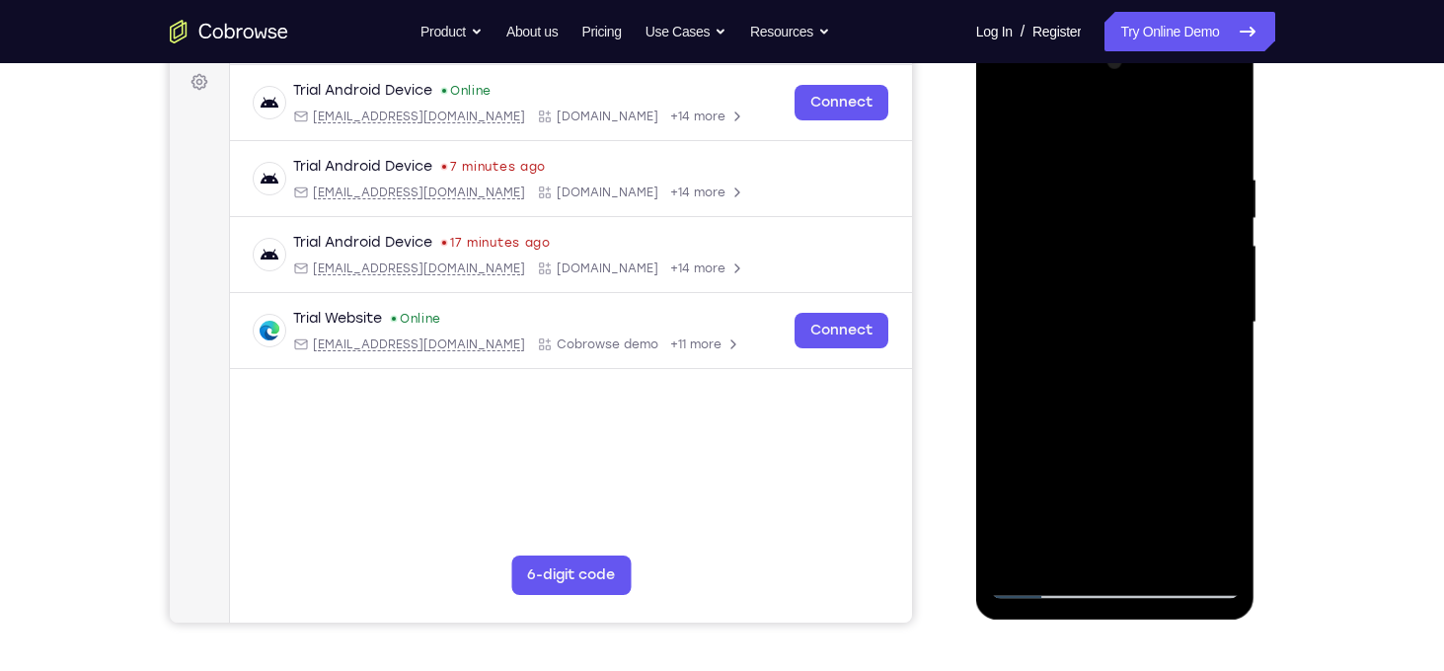
click at [1211, 286] on div at bounding box center [1115, 322] width 249 height 553
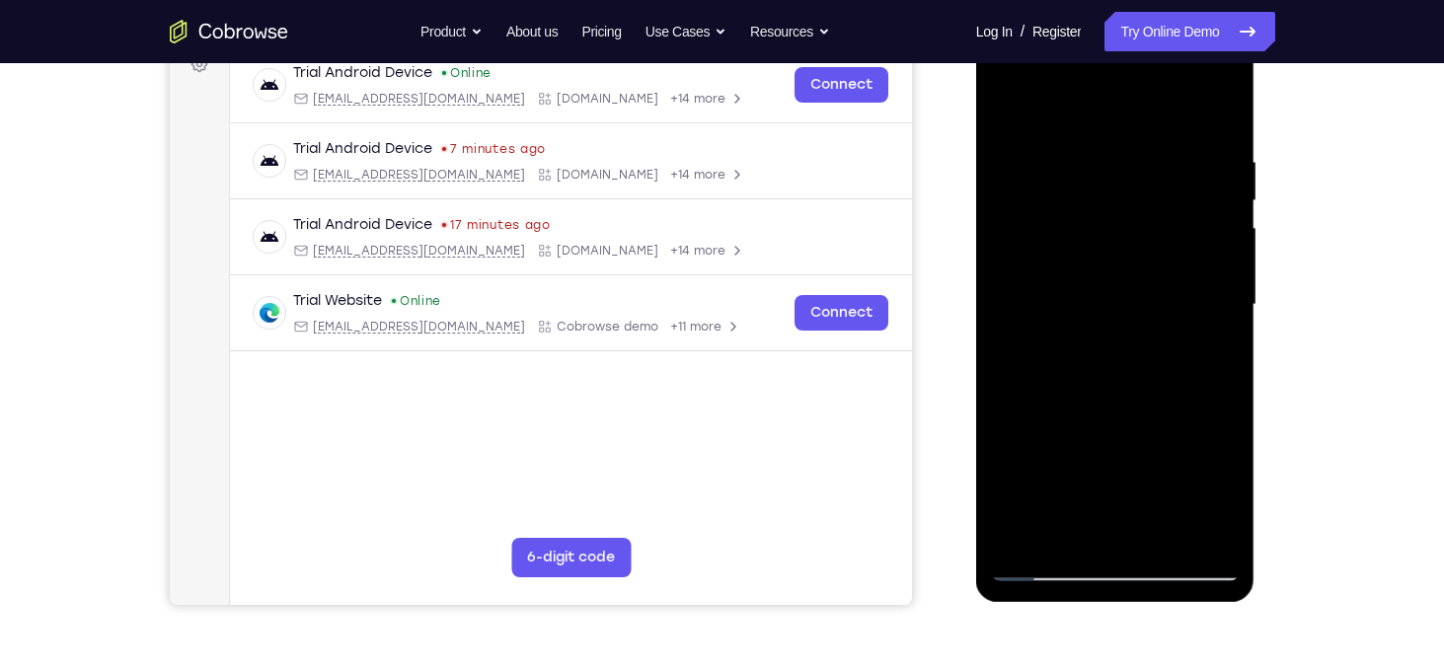
scroll to position [312, 0]
click at [1212, 117] on div at bounding box center [1115, 306] width 249 height 553
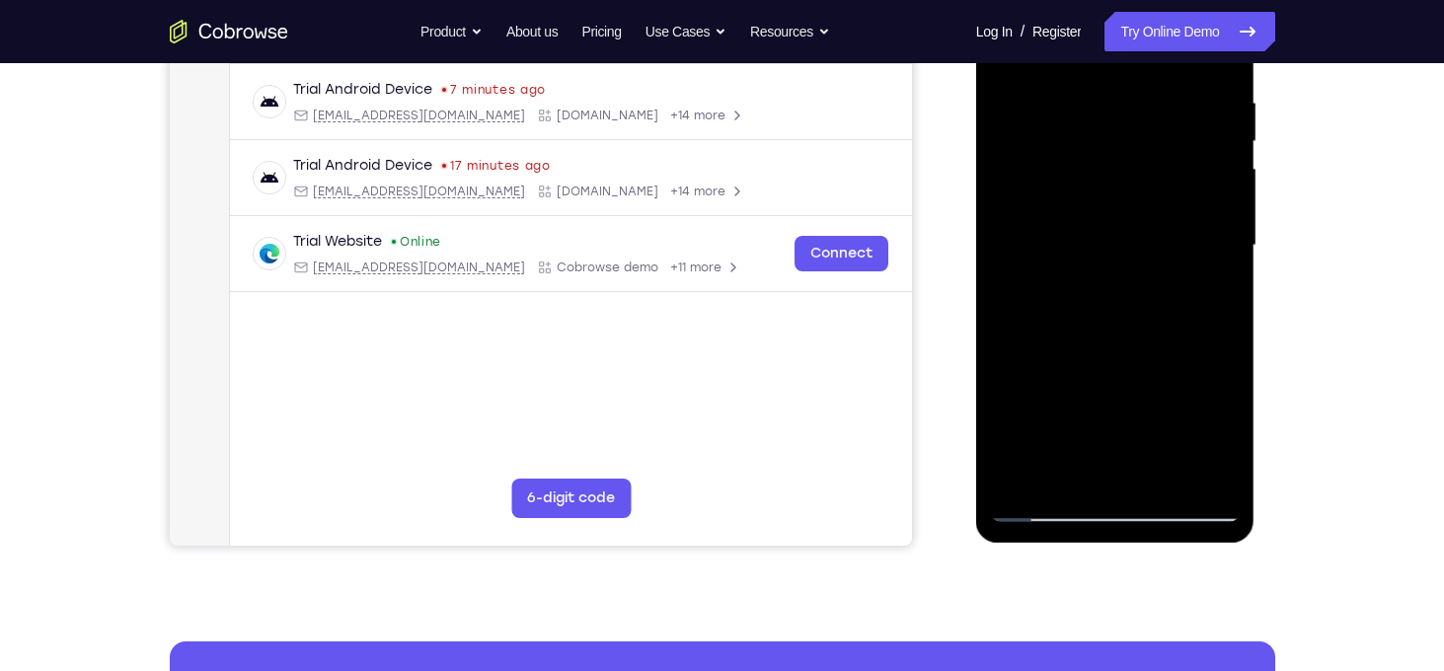
scroll to position [470, 0]
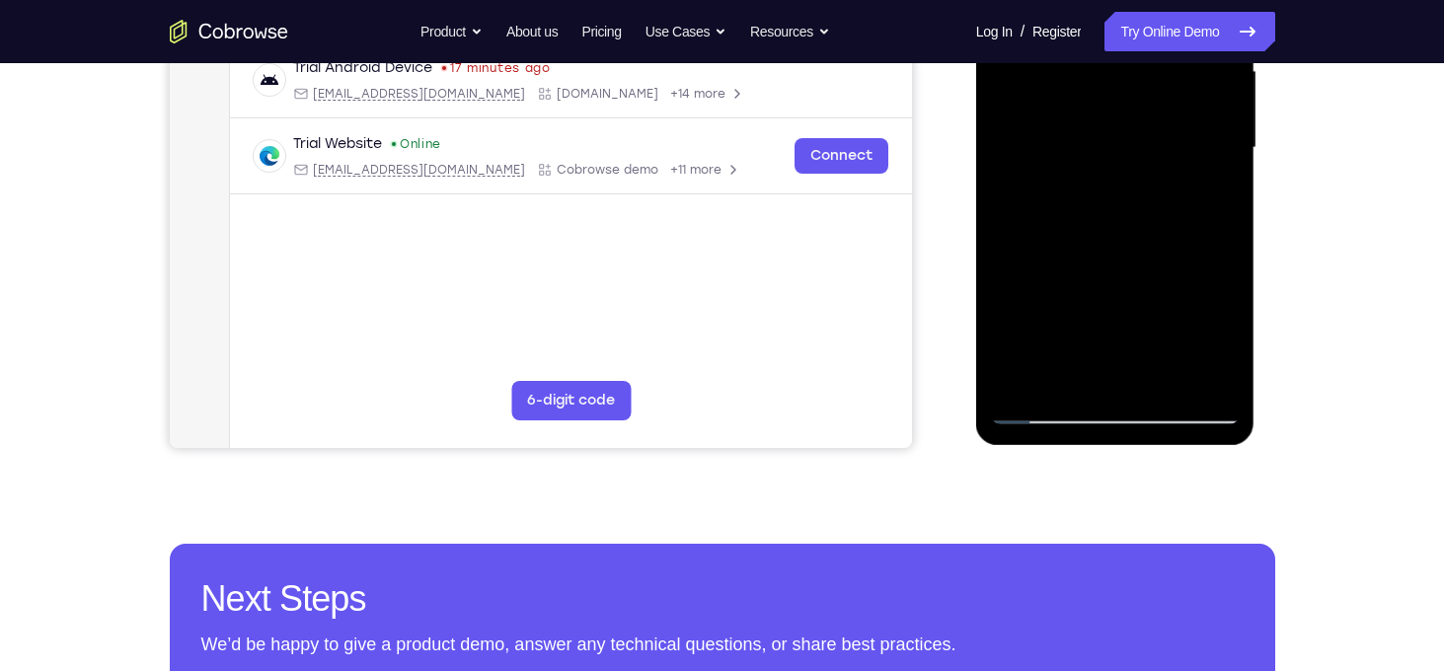
click at [1162, 372] on div at bounding box center [1115, 148] width 249 height 553
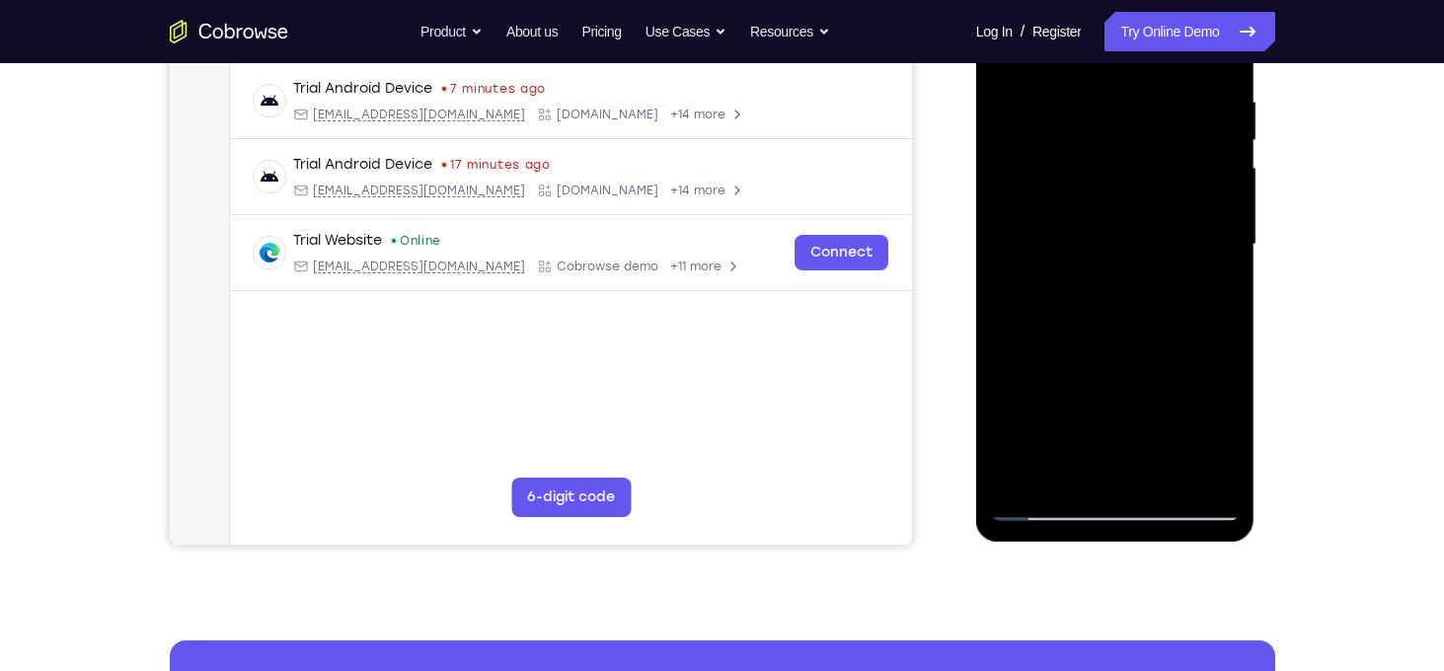
scroll to position [265, 0]
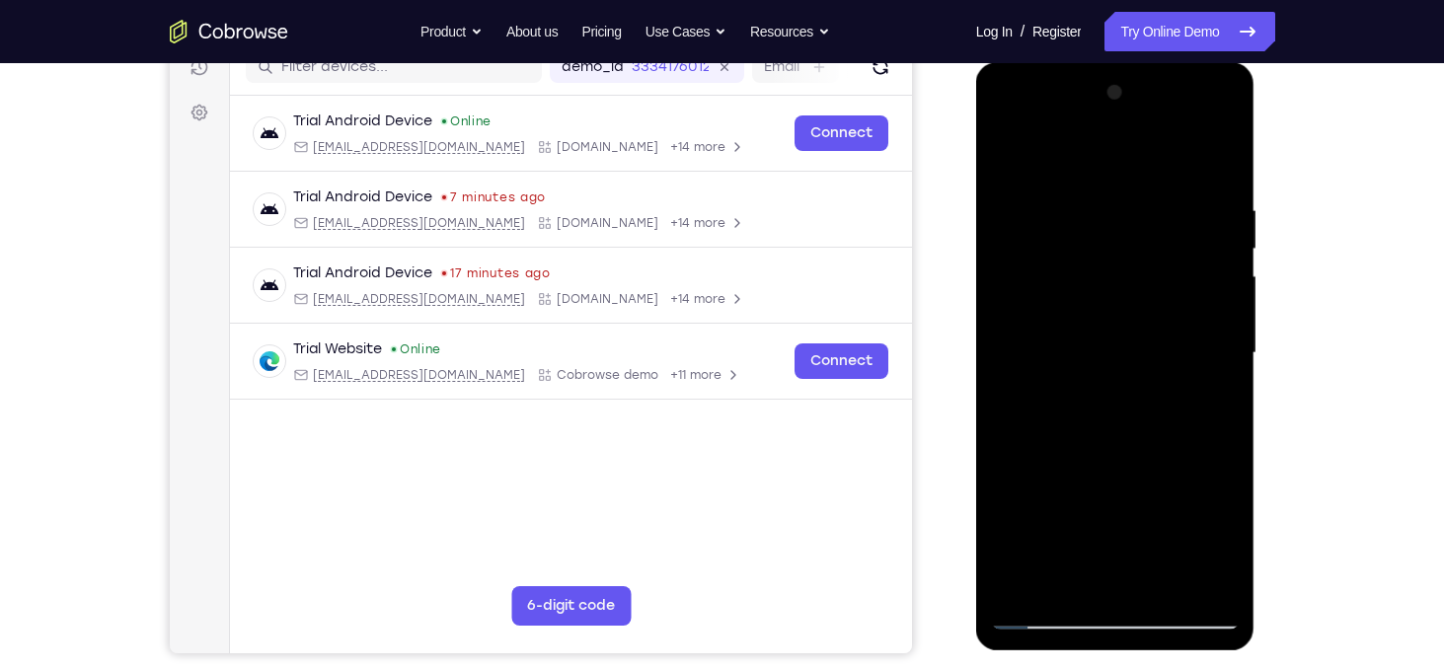
click at [1017, 156] on div at bounding box center [1115, 353] width 249 height 553
drag, startPoint x: 1094, startPoint y: 191, endPoint x: 1106, endPoint y: 464, distance: 273.7
click at [1106, 464] on div at bounding box center [1115, 353] width 249 height 553
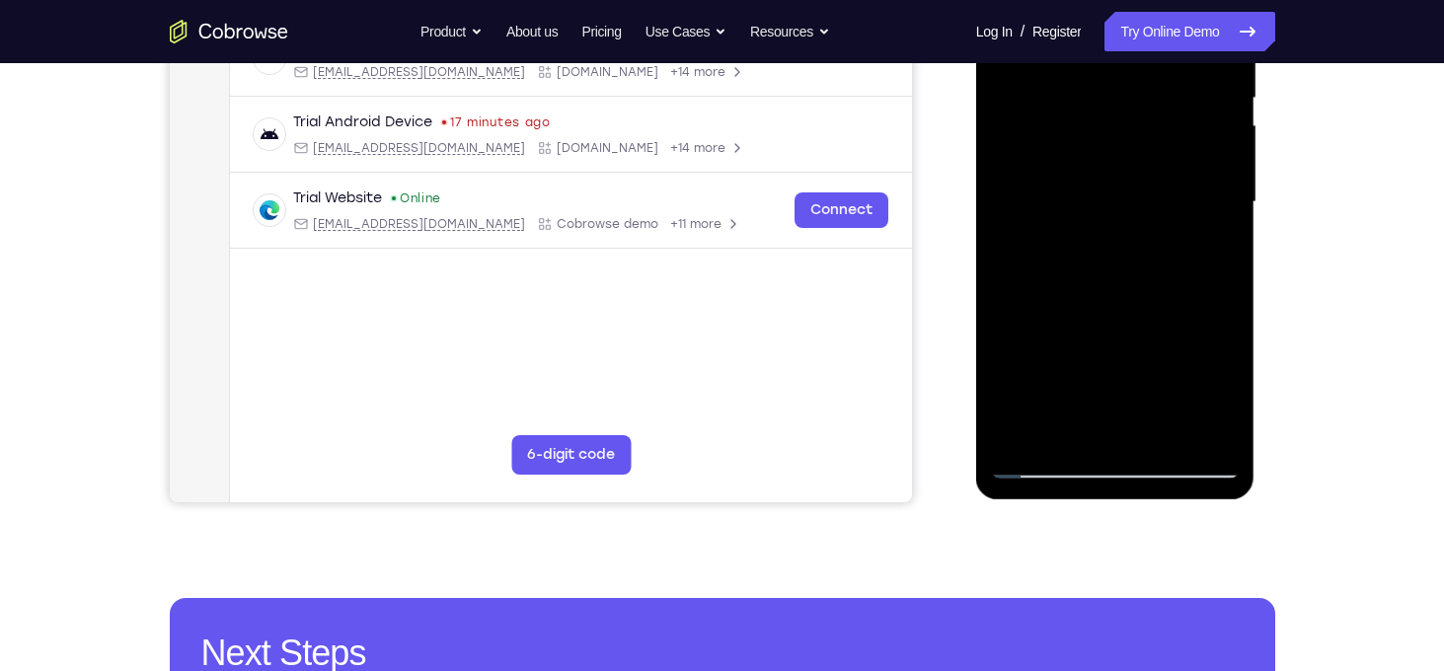
scroll to position [421, 0]
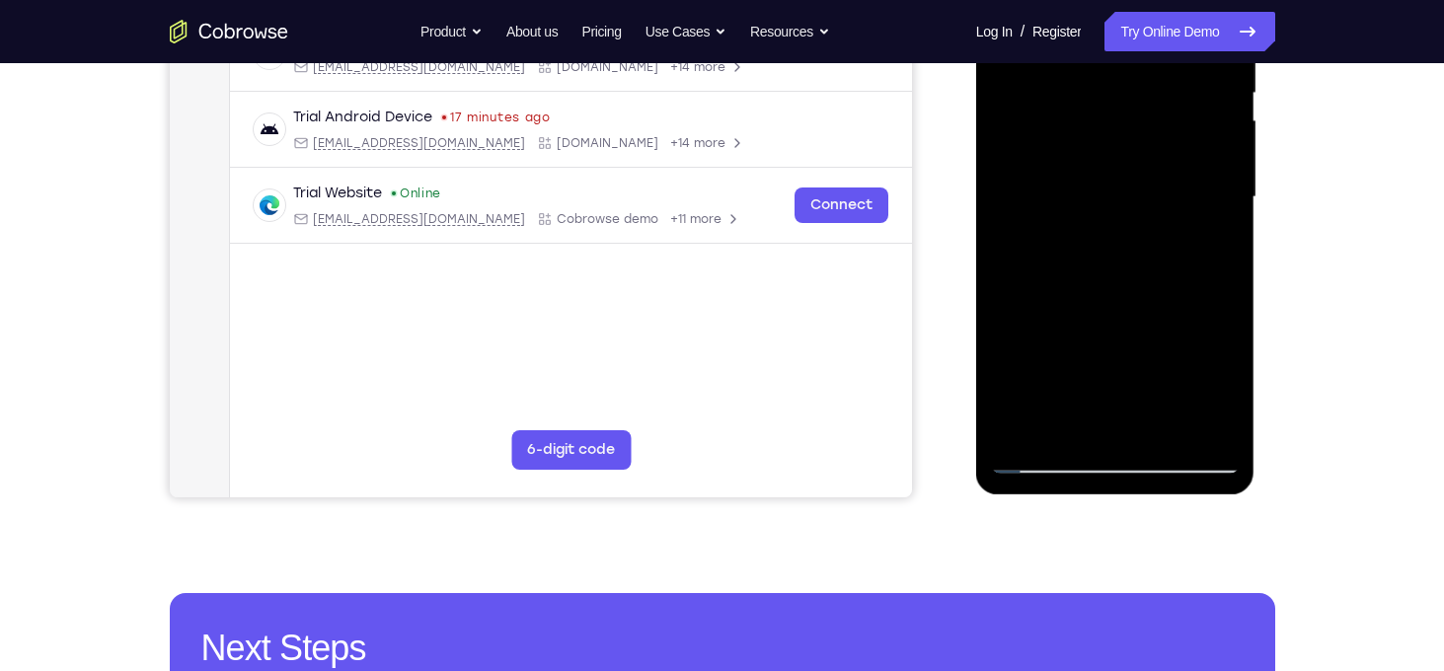
drag, startPoint x: 1084, startPoint y: 302, endPoint x: 1095, endPoint y: 171, distance: 131.8
click at [1095, 171] on div at bounding box center [1115, 197] width 249 height 553
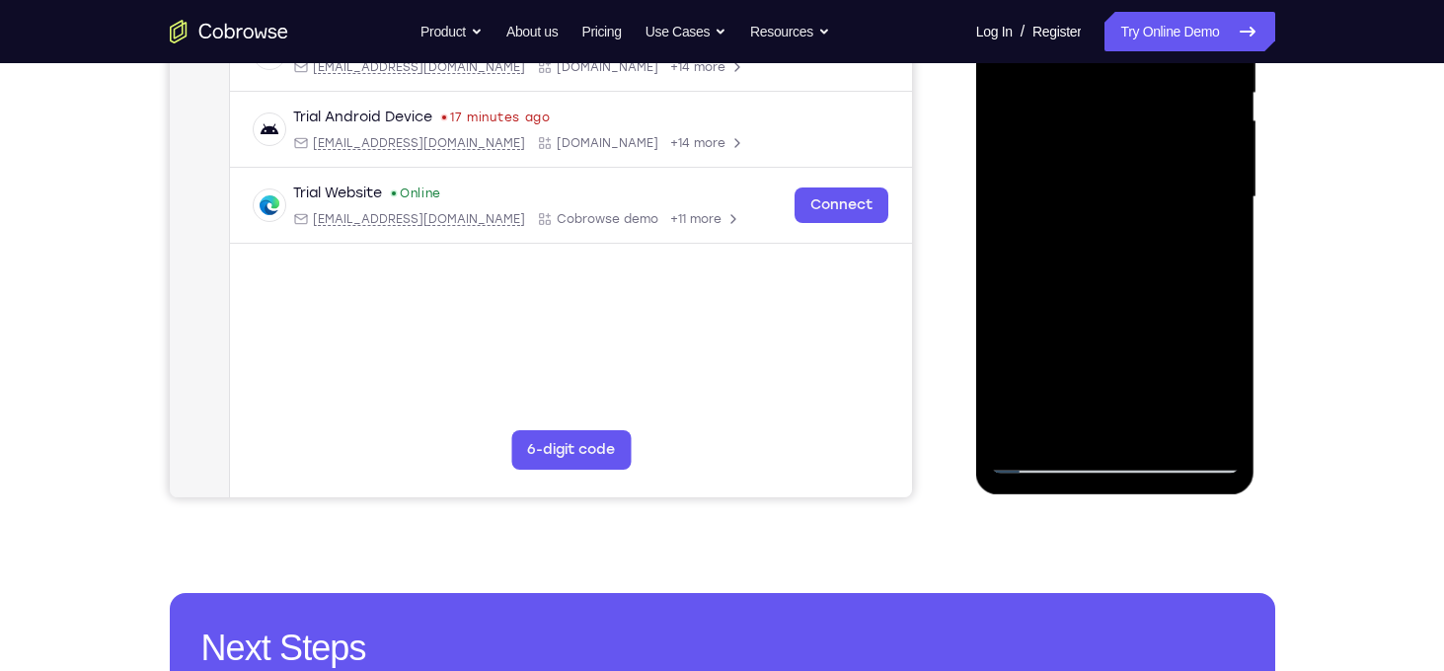
click at [1095, 171] on div at bounding box center [1115, 197] width 249 height 553
click at [1206, 424] on div at bounding box center [1115, 197] width 249 height 553
click at [1026, 436] on div at bounding box center [1115, 197] width 249 height 553
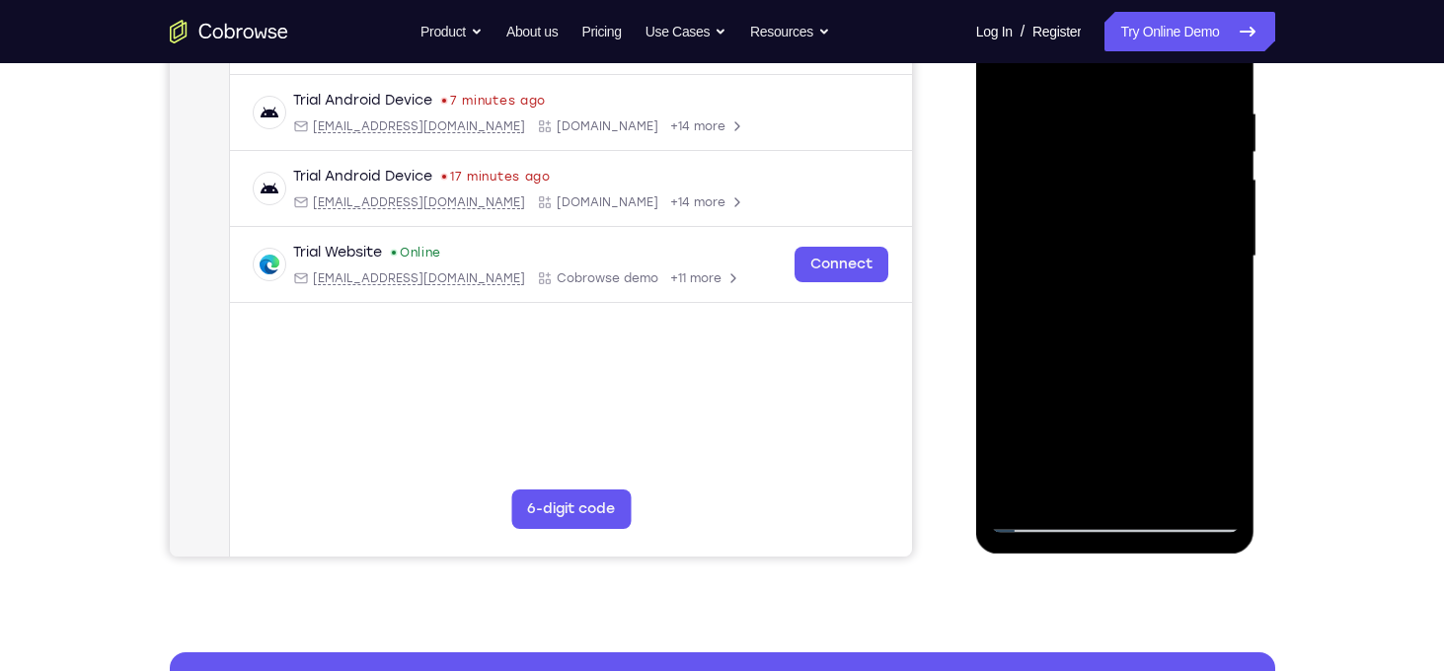
scroll to position [355, 0]
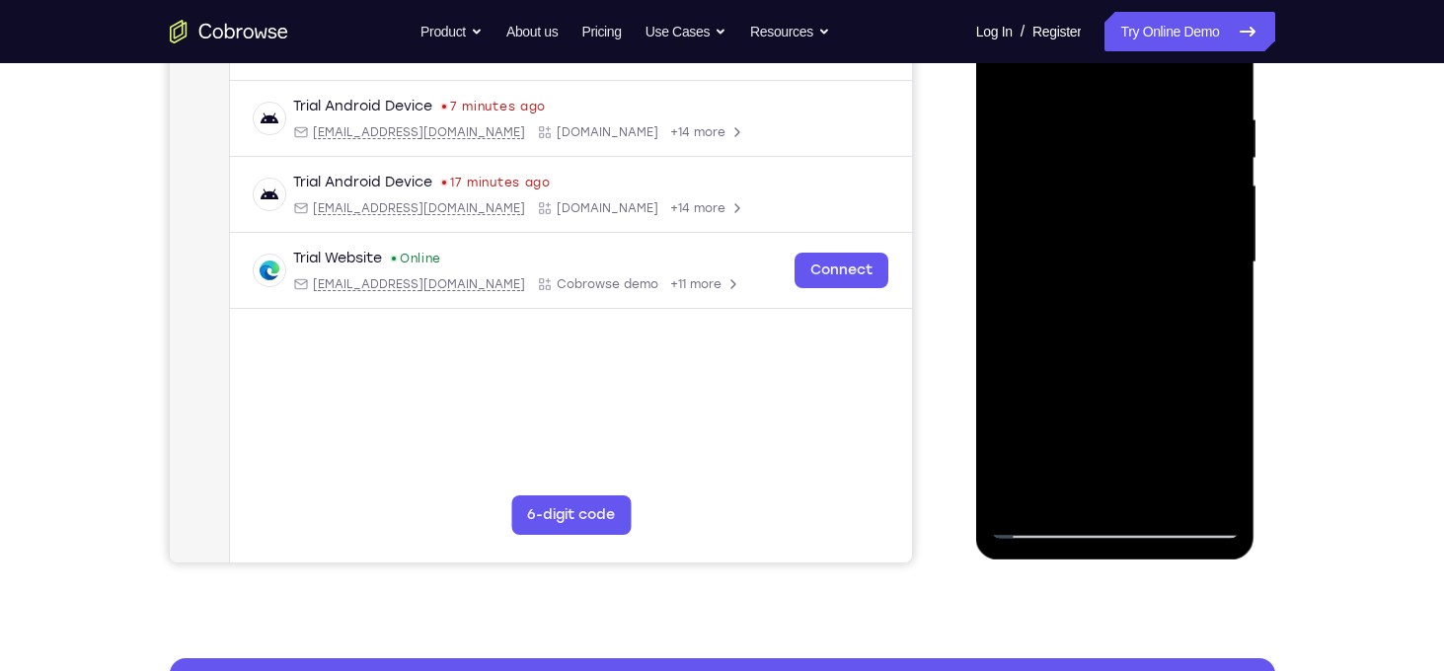
drag, startPoint x: 1074, startPoint y: 212, endPoint x: 1079, endPoint y: 504, distance: 291.3
click at [1079, 504] on div at bounding box center [1115, 262] width 249 height 553
click at [1091, 118] on div at bounding box center [1115, 262] width 249 height 553
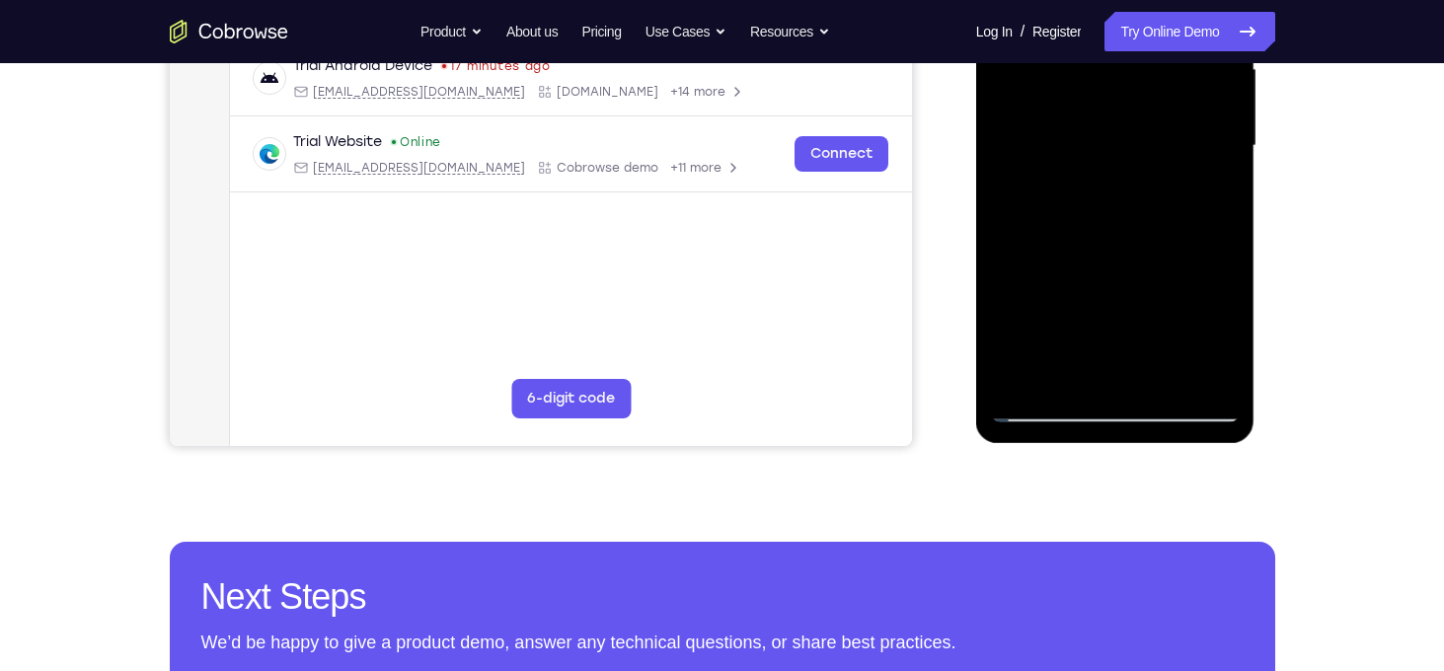
scroll to position [475, 0]
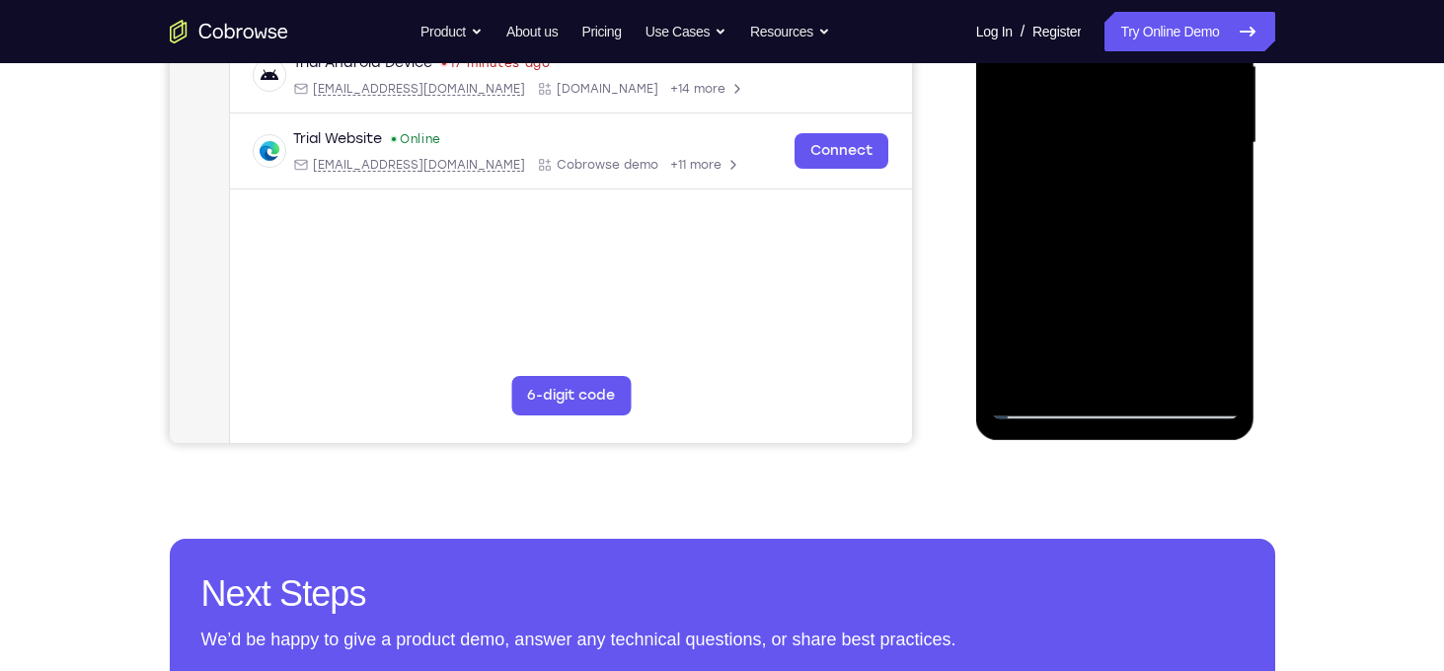
click at [1197, 368] on div at bounding box center [1115, 143] width 249 height 553
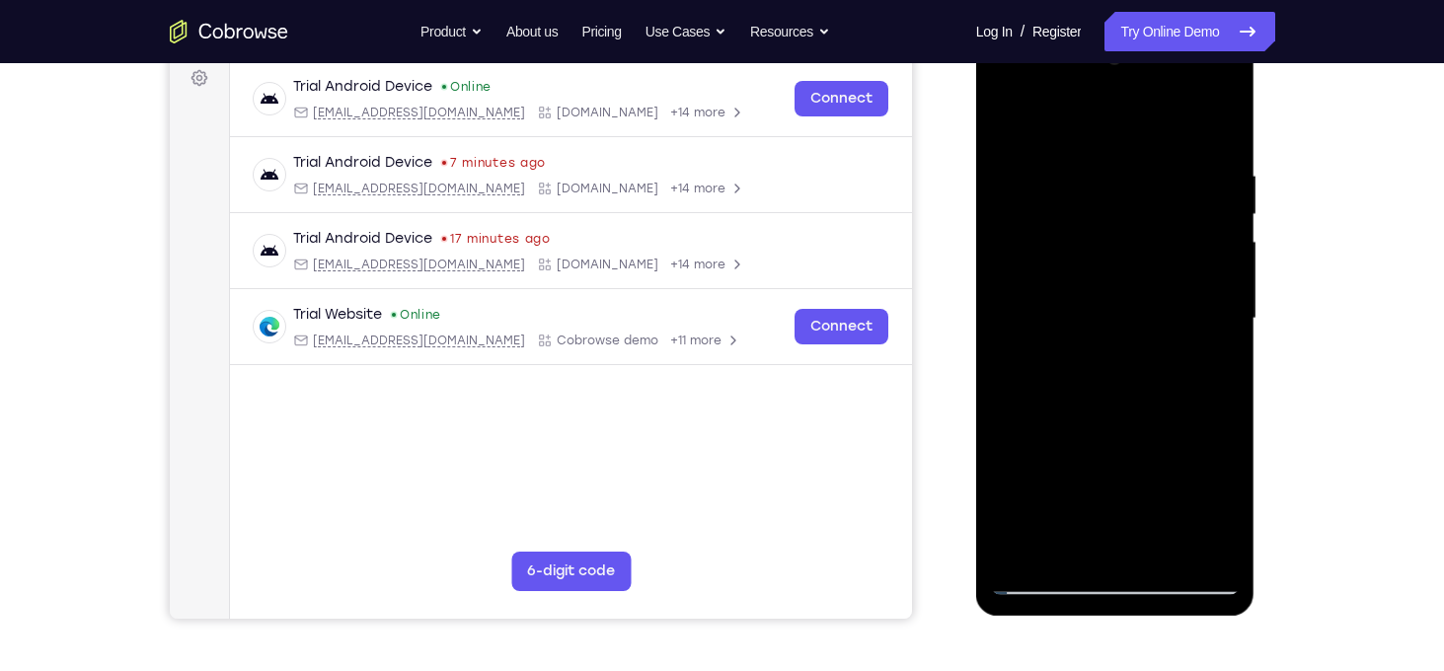
scroll to position [298, 0]
click at [1015, 132] on div at bounding box center [1115, 319] width 249 height 553
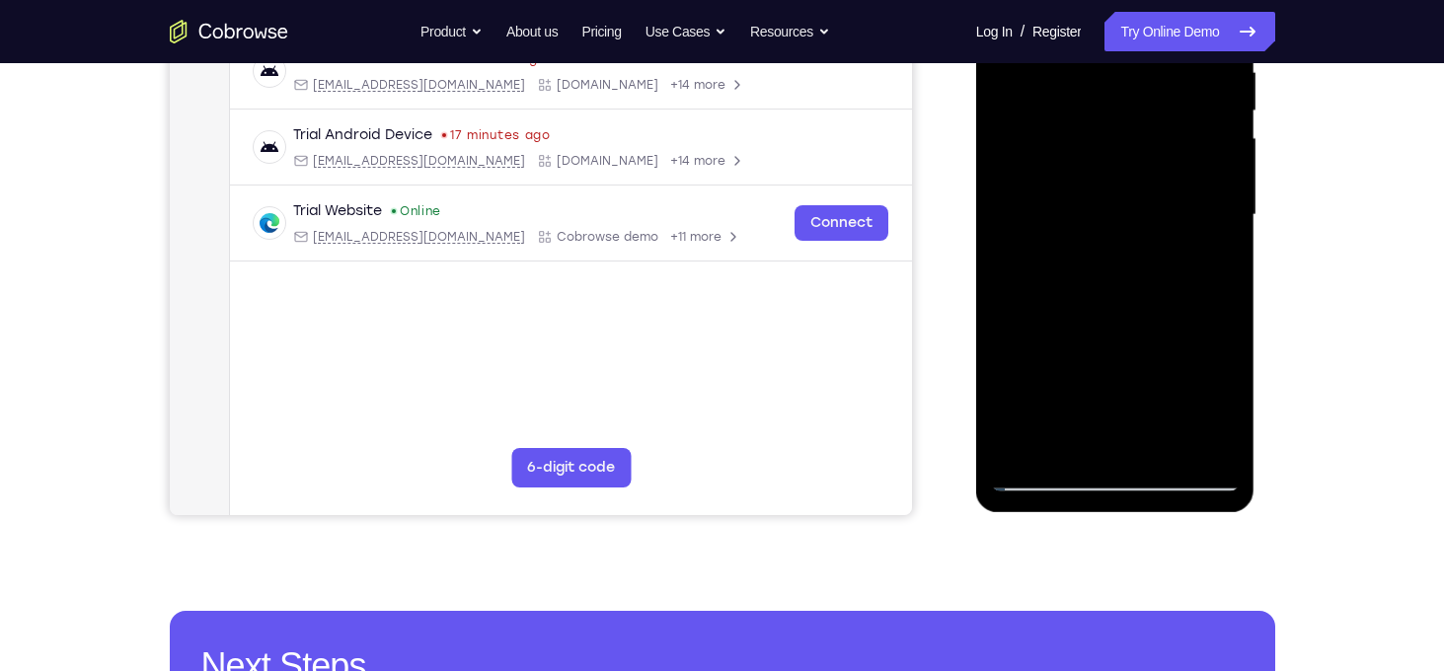
scroll to position [414, 0]
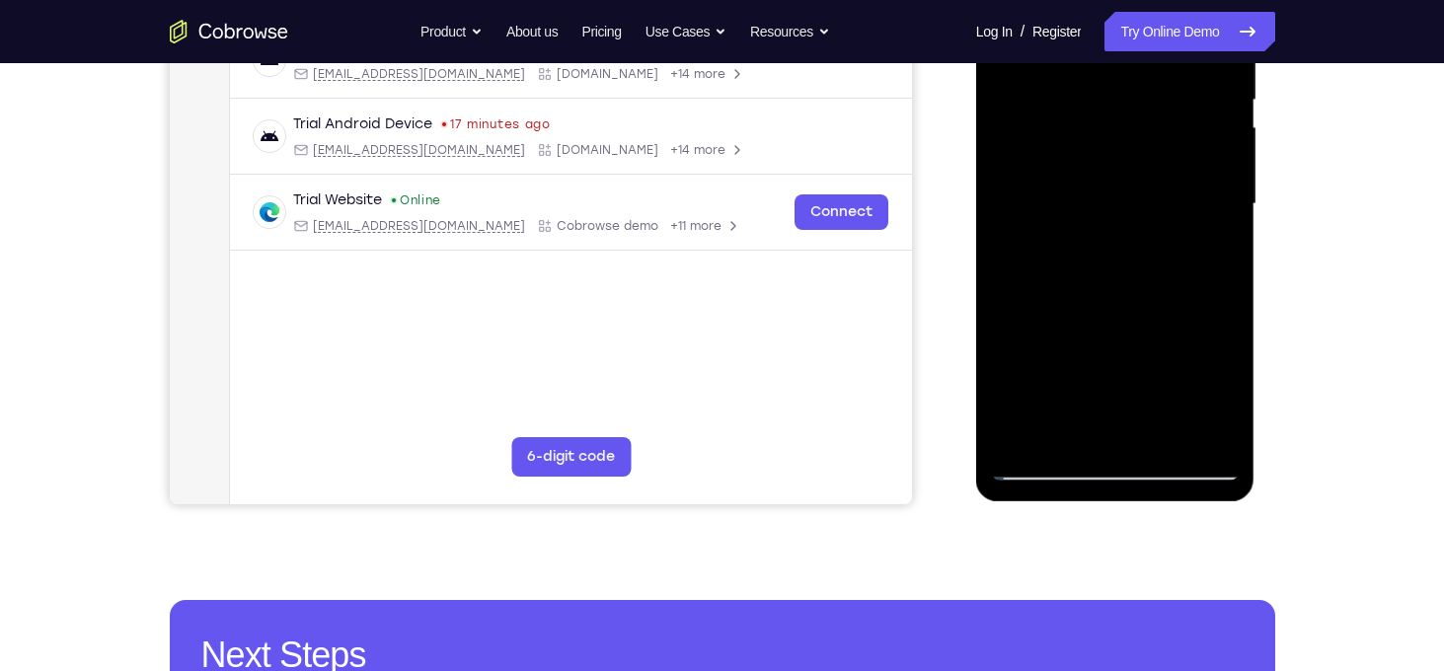
click at [1051, 335] on div at bounding box center [1115, 204] width 249 height 553
drag, startPoint x: 1052, startPoint y: 335, endPoint x: 1042, endPoint y: 228, distance: 107.2
click at [1042, 228] on div at bounding box center [1115, 204] width 249 height 553
click at [1011, 295] on div at bounding box center [1115, 204] width 249 height 553
click at [1042, 473] on div at bounding box center [1115, 204] width 249 height 553
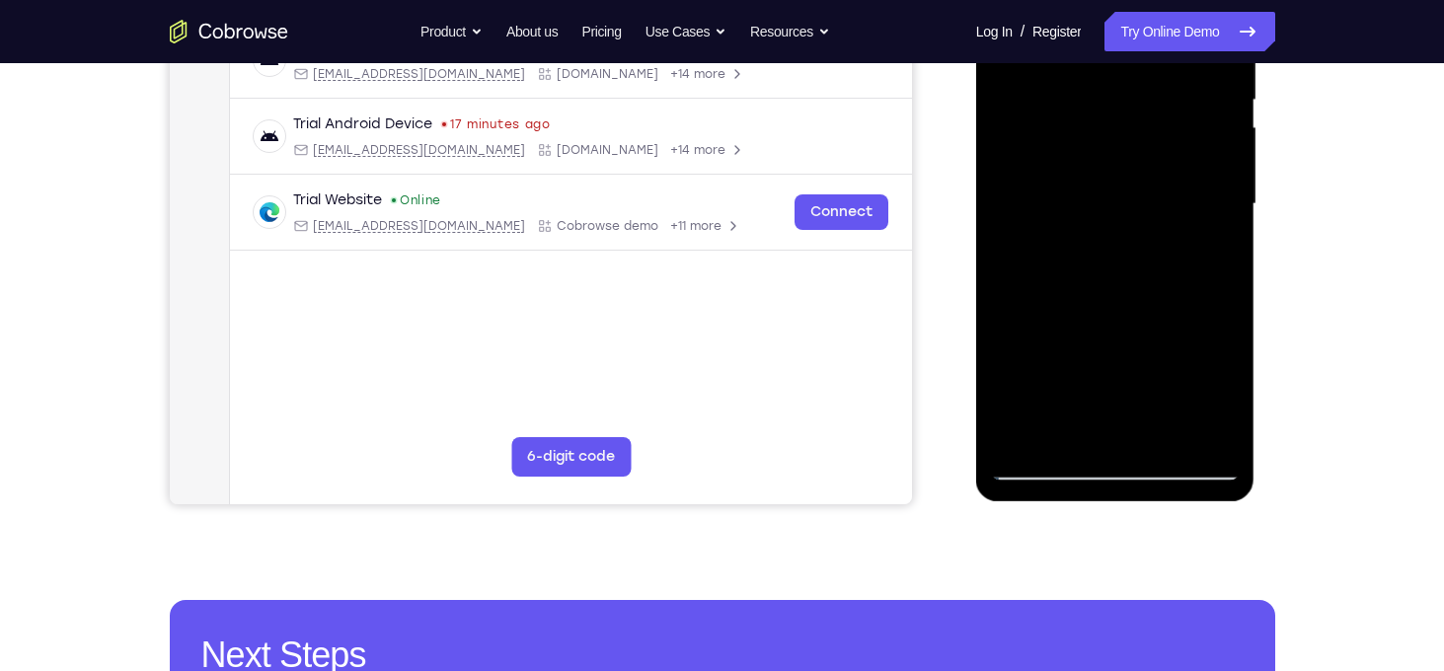
click at [1097, 305] on div at bounding box center [1115, 204] width 249 height 553
drag, startPoint x: 1087, startPoint y: 356, endPoint x: 1079, endPoint y: 311, distance: 46.1
click at [1079, 311] on div at bounding box center [1115, 204] width 249 height 553
click at [1005, 288] on div at bounding box center [1115, 204] width 249 height 553
click at [1043, 468] on div at bounding box center [1115, 204] width 249 height 553
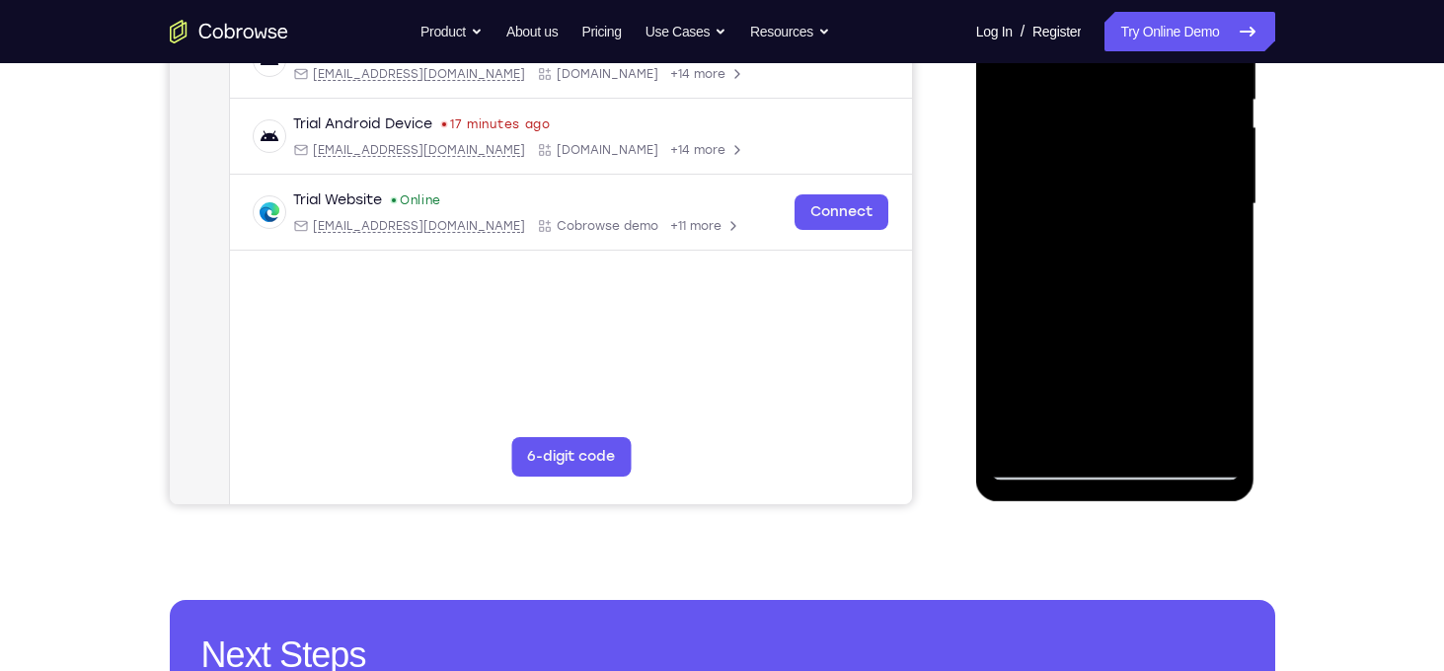
click at [1204, 253] on div at bounding box center [1115, 204] width 249 height 553
drag, startPoint x: 1145, startPoint y: 319, endPoint x: 1114, endPoint y: 180, distance: 142.8
click at [1114, 180] on div at bounding box center [1115, 204] width 249 height 553
